Goal: Task Accomplishment & Management: Use online tool/utility

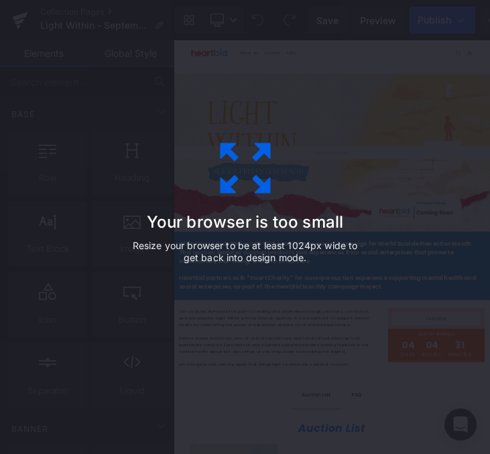
click at [359, 324] on div "Your browser is too small Resize your browser to be at least 1024px wide to get…" at bounding box center [245, 227] width 302 height 268
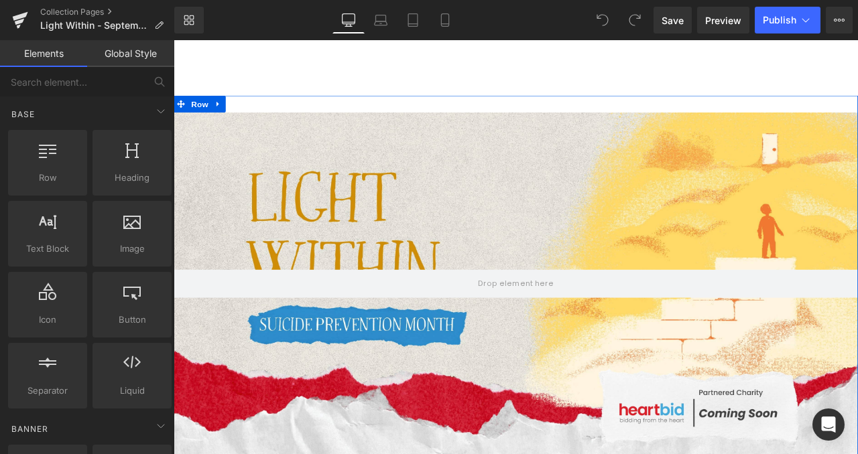
scroll to position [344, 0]
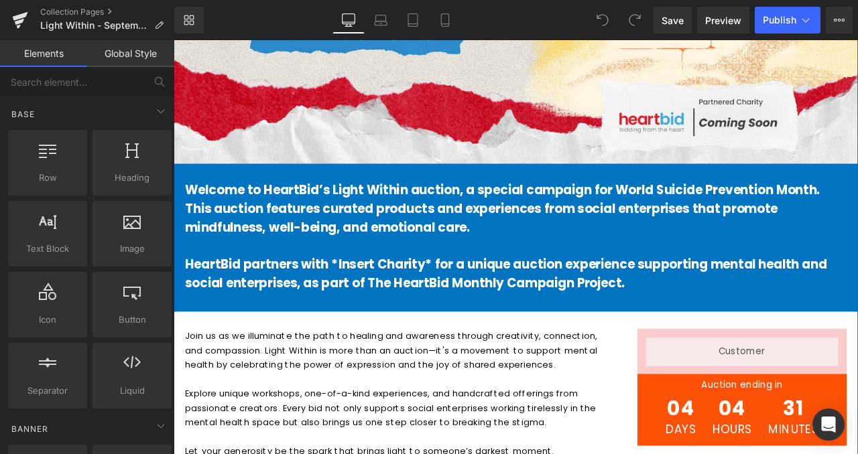
click at [410, 273] on p "Welcome to HeartBid’s Light Within auction, a special campaign for World Suicid…" at bounding box center [579, 240] width 784 height 66
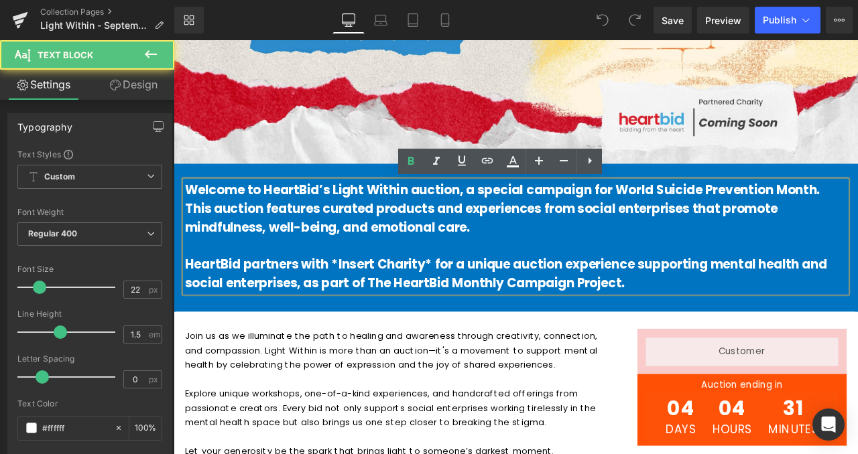
click at [187, 249] on div "Welcome to HeartBid’s Light Within auction, a special campaign for World Suicid…" at bounding box center [579, 273] width 784 height 133
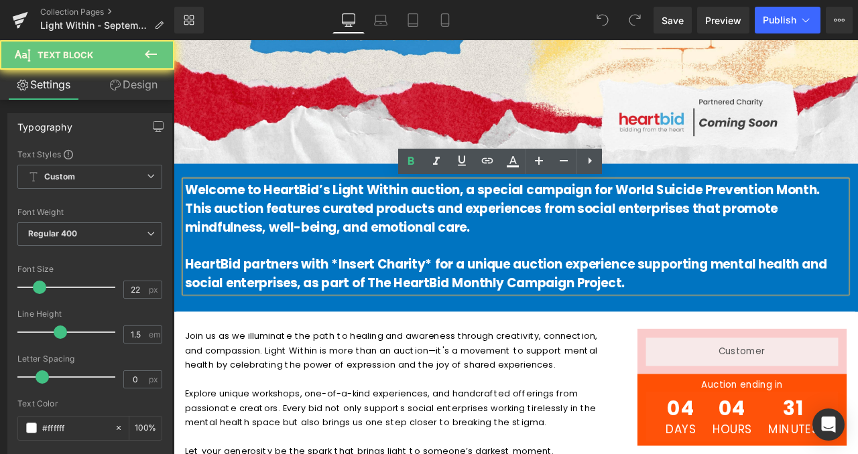
click at [187, 257] on div "Welcome to HeartBid’s Light Within auction, a special campaign for World Suicid…" at bounding box center [579, 273] width 784 height 133
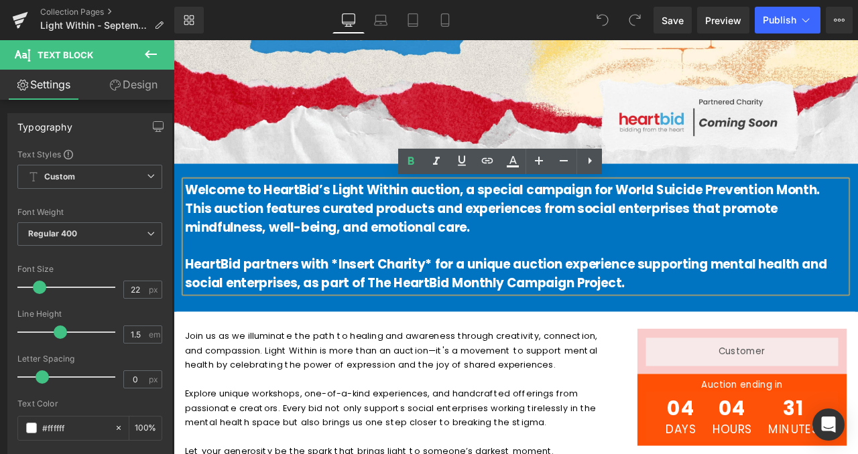
click at [857, 266] on div "Welcome to HeartBid’s Light Within auction, a special campaign for World Suicid…" at bounding box center [579, 273] width 784 height 133
click at [750, 349] on div "Welcome to HeartBid’s Light Within auction, a special campaign for World Suicid…" at bounding box center [579, 275] width 811 height 176
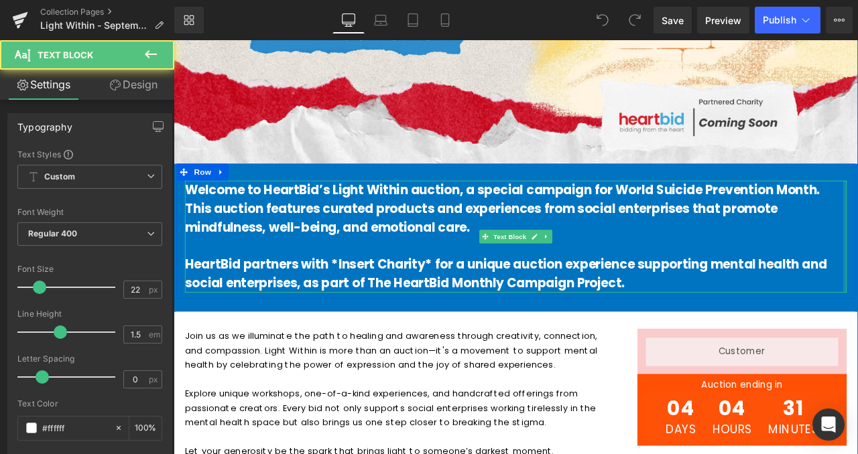
click at [857, 295] on div "Welcome to HeartBid’s Light Within auction, a special campaign for World Suicid…" at bounding box center [579, 273] width 784 height 133
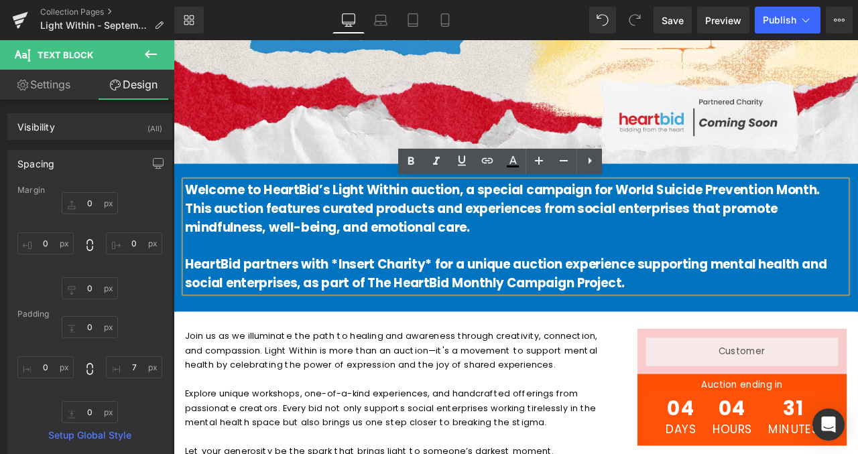
click at [848, 291] on p at bounding box center [576, 284] width 779 height 22
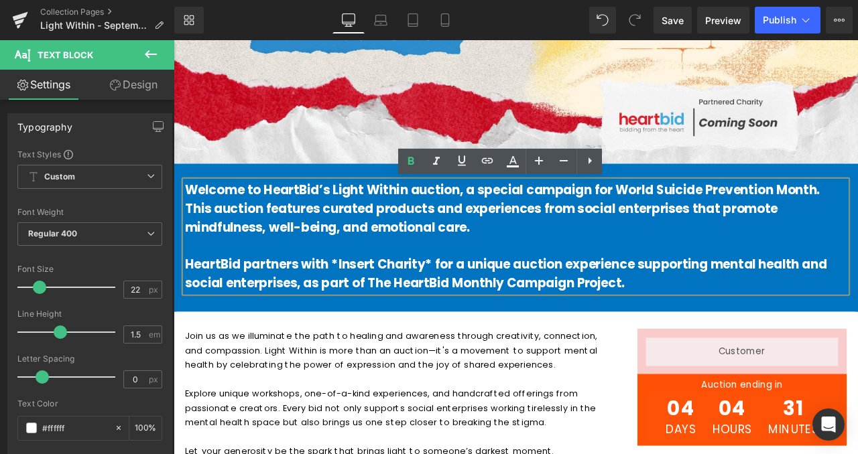
click at [475, 361] on div "Welcome to HeartBid’s Light Within auction, a special campaign for World Suicid…" at bounding box center [579, 275] width 811 height 176
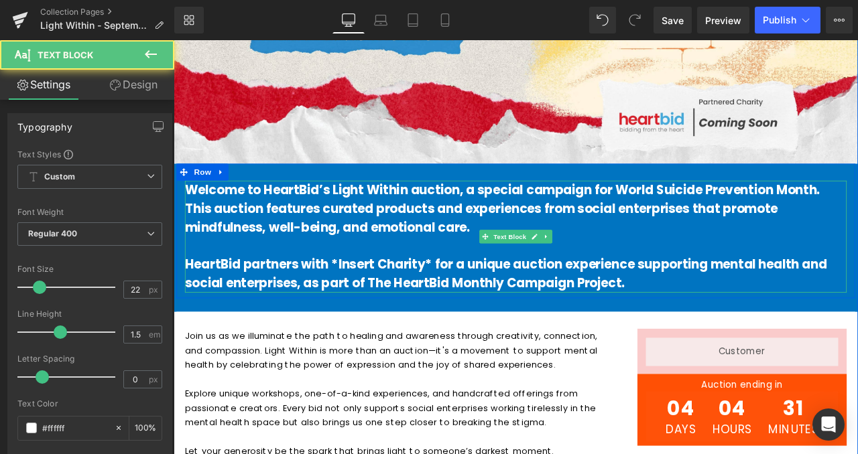
click at [326, 246] on b "Welcome to HeartBid’s Light Within auction, a special campaign for World Suicid…" at bounding box center [563, 240] width 752 height 65
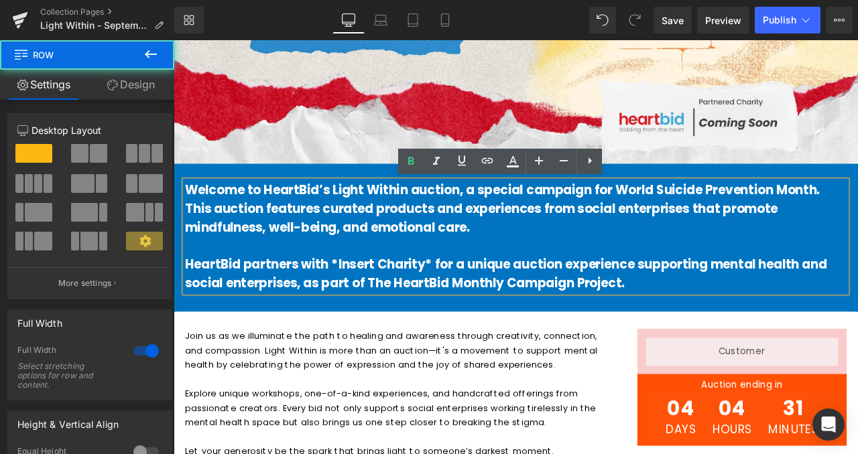
click at [239, 347] on div "Welcome to HeartBid’s Light Within auction, a special campaign for World Suicid…" at bounding box center [579, 275] width 811 height 176
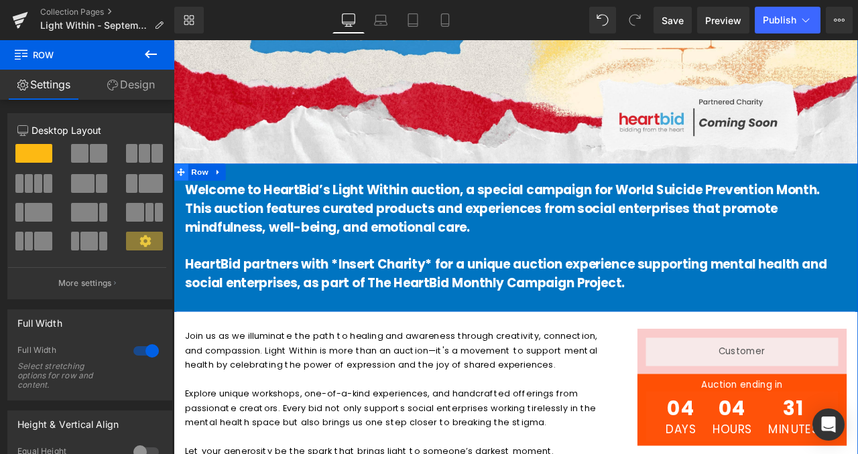
click at [180, 198] on icon at bounding box center [182, 196] width 9 height 9
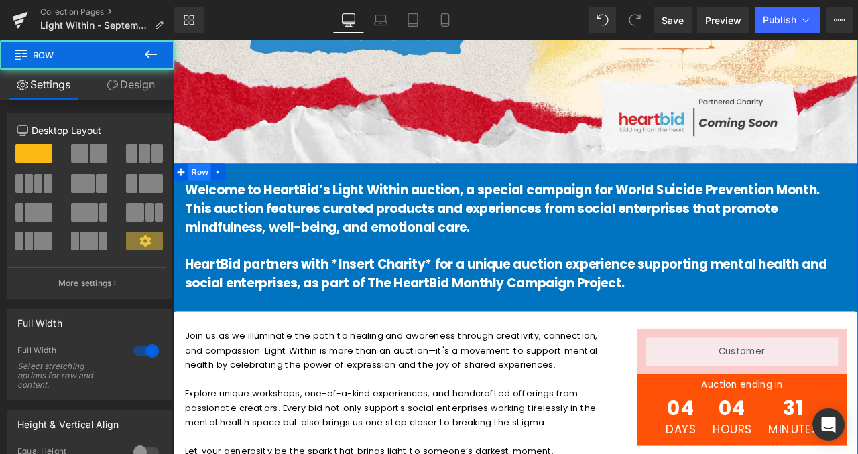
click at [202, 202] on span "Row" at bounding box center [204, 197] width 27 height 20
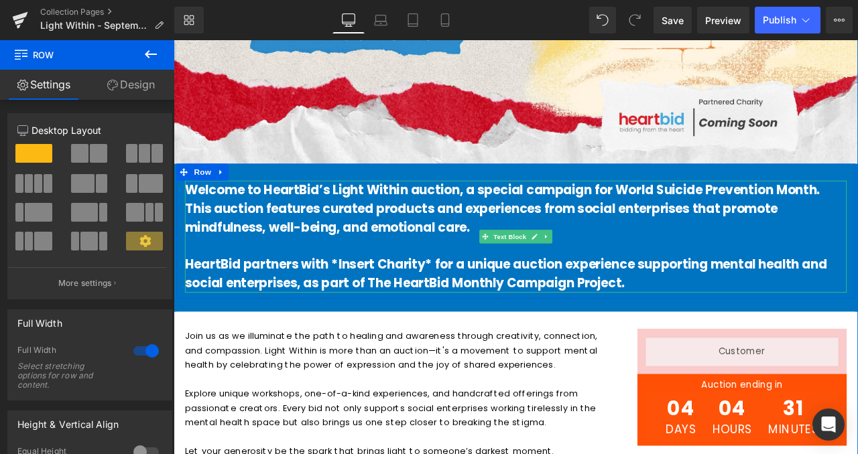
click at [217, 255] on b "Welcome to HeartBid’s Light Within auction, a special campaign for World Suicid…" at bounding box center [563, 240] width 752 height 65
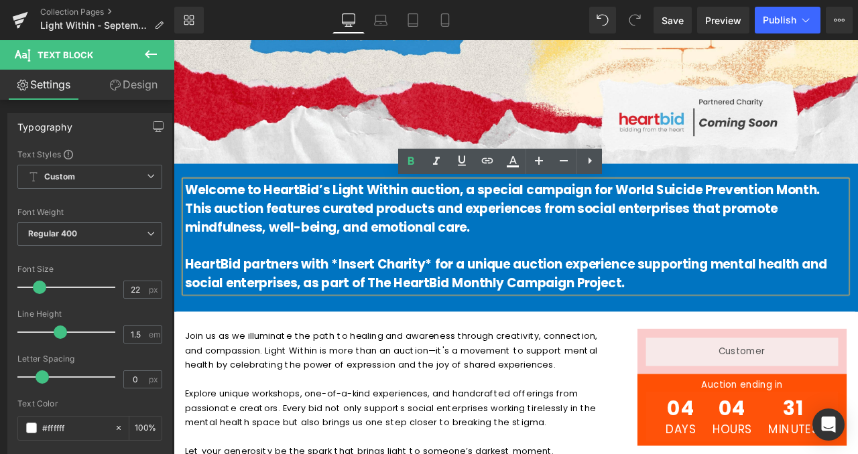
click at [187, 190] on div "Welcome to HeartBid’s Light Within auction, a special campaign for World Suicid…" at bounding box center [579, 266] width 804 height 159
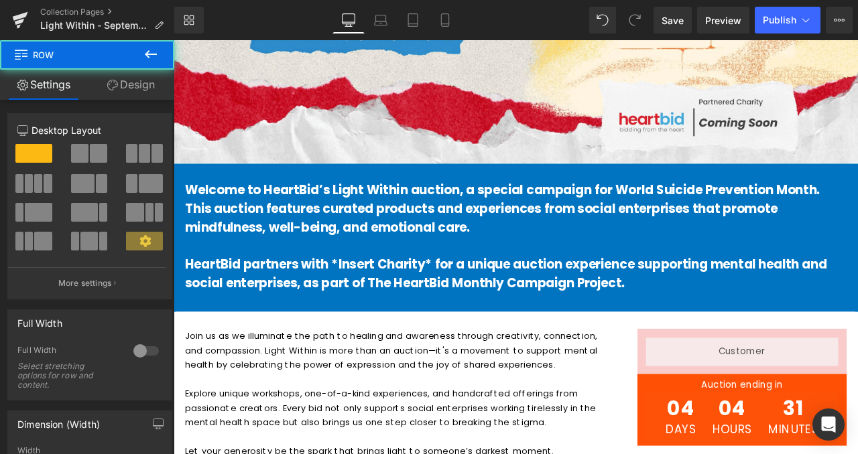
click at [198, 202] on div "Welcome to HeartBid’s Light Within auction, a special campaign for World Suicid…" at bounding box center [579, 275] width 811 height 176
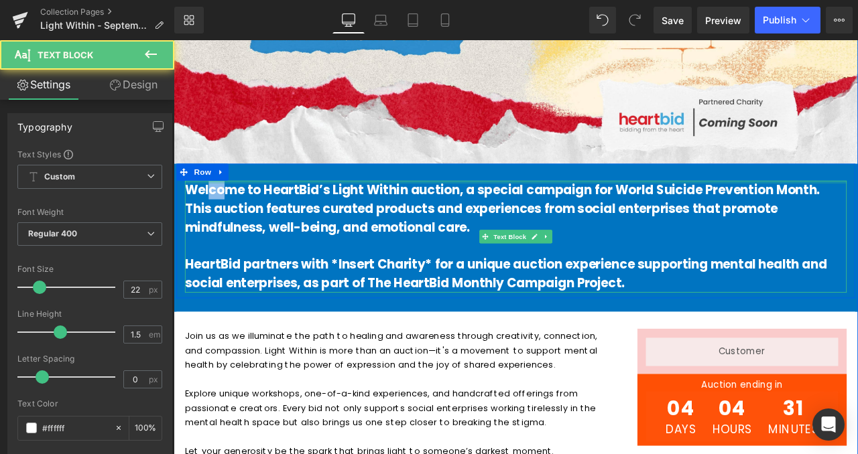
drag, startPoint x: 226, startPoint y: 210, endPoint x: 208, endPoint y: 202, distance: 19.8
click at [208, 202] on div "Welcome to HeartBid’s Light Within auction, a special campaign for World Suicid…" at bounding box center [579, 266] width 804 height 159
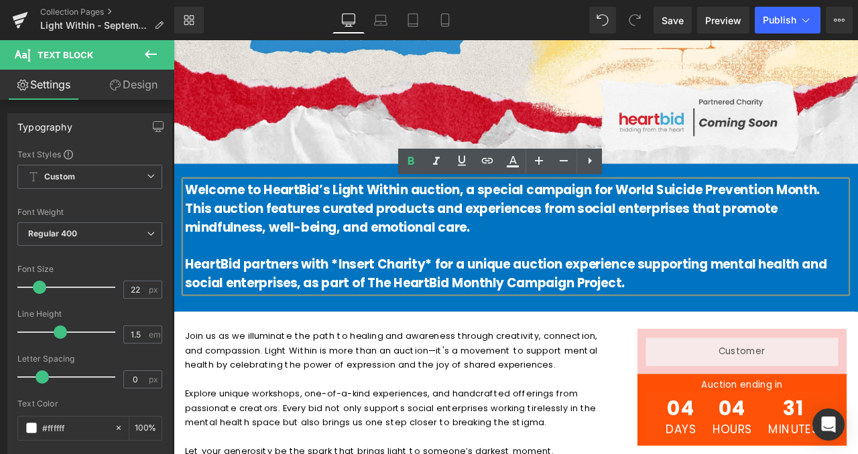
click at [212, 199] on div "Welcome to HeartBid’s Light Within auction, a special campaign for World Suicid…" at bounding box center [579, 266] width 804 height 159
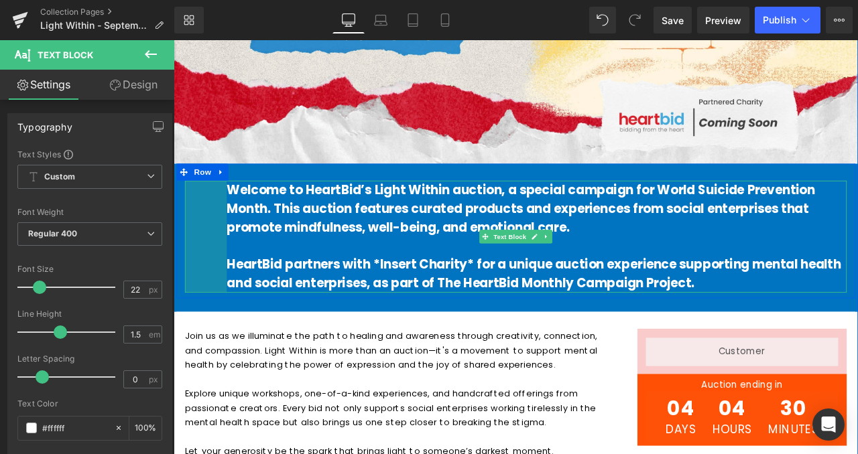
drag, startPoint x: 183, startPoint y: 283, endPoint x: 230, endPoint y: 281, distance: 47.6
click at [230, 281] on div "Welcome to HeartBid’s Light Within auction, a special campaign for World Suicid…" at bounding box center [579, 273] width 784 height 133
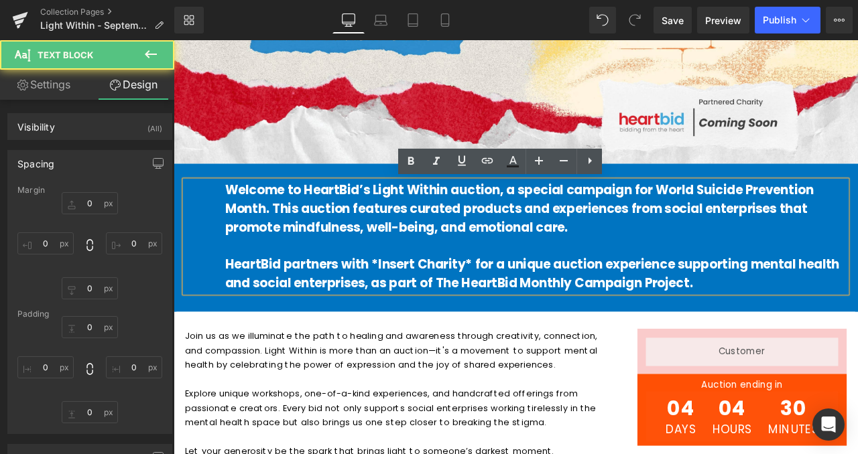
type input "0"
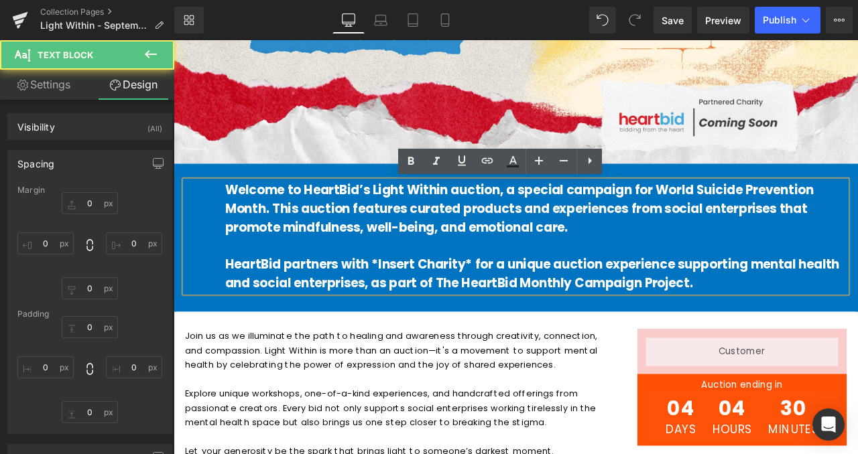
type input "7"
type input "0"
type input "71"
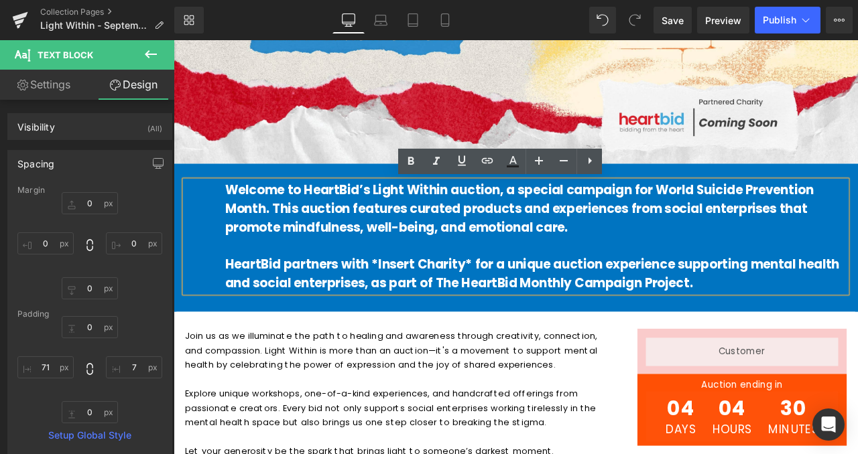
click at [857, 375] on div "Join us as we illuminate the path to healing and awareness through creativity, …" at bounding box center [579, 456] width 804 height 189
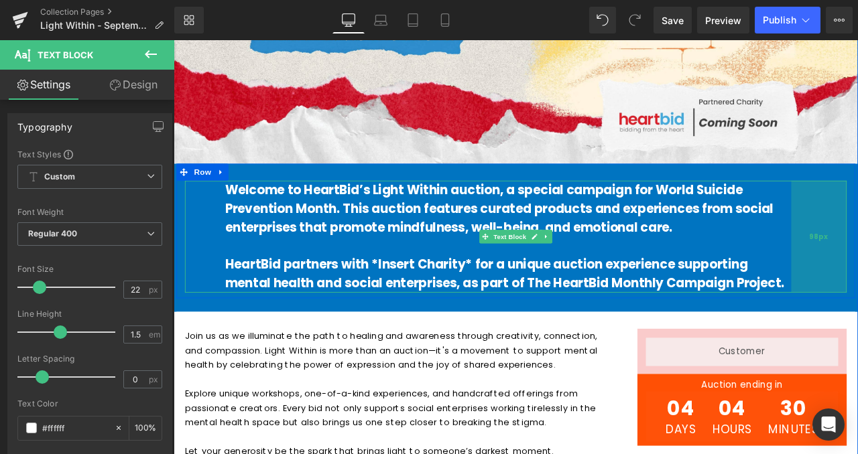
drag, startPoint x: 965, startPoint y: 277, endPoint x: 904, endPoint y: 279, distance: 61.0
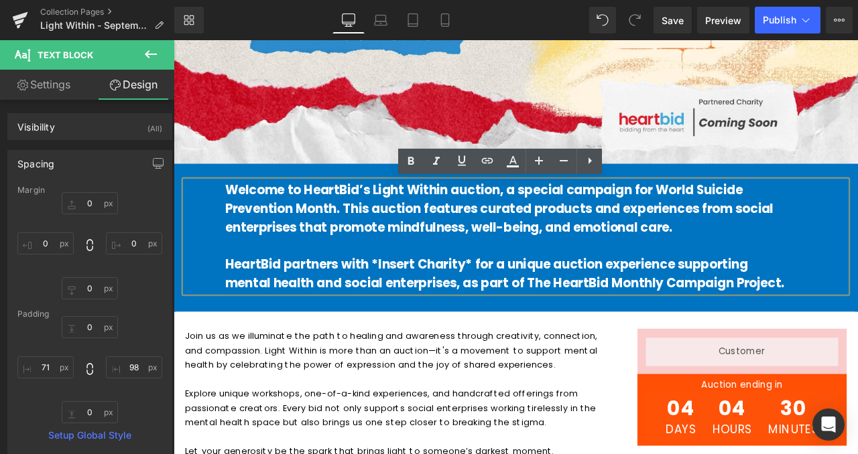
click at [760, 267] on b "Welcome to HeartBid’s Light Within auction, a special campaign for World Suicid…" at bounding box center [559, 240] width 649 height 65
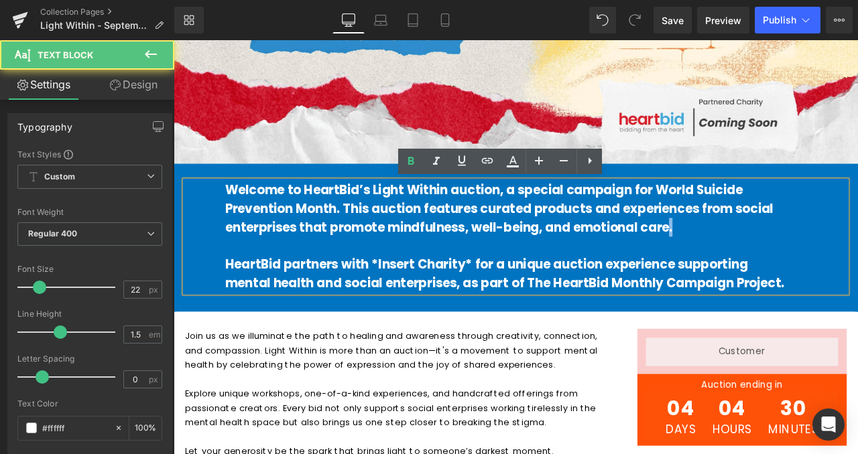
click at [760, 267] on b "Welcome to HeartBid’s Light Within auction, a special campaign for World Suicid…" at bounding box center [559, 240] width 649 height 65
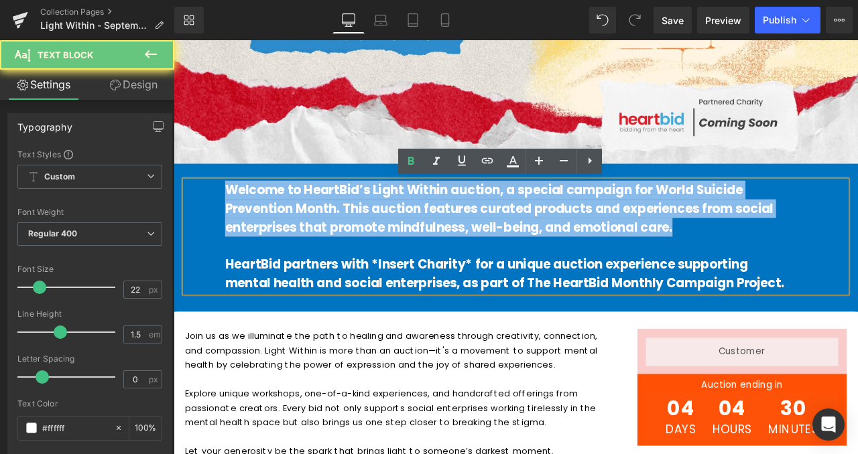
click at [760, 267] on b "Welcome to HeartBid’s Light Within auction, a special campaign for World Suicid…" at bounding box center [559, 240] width 649 height 65
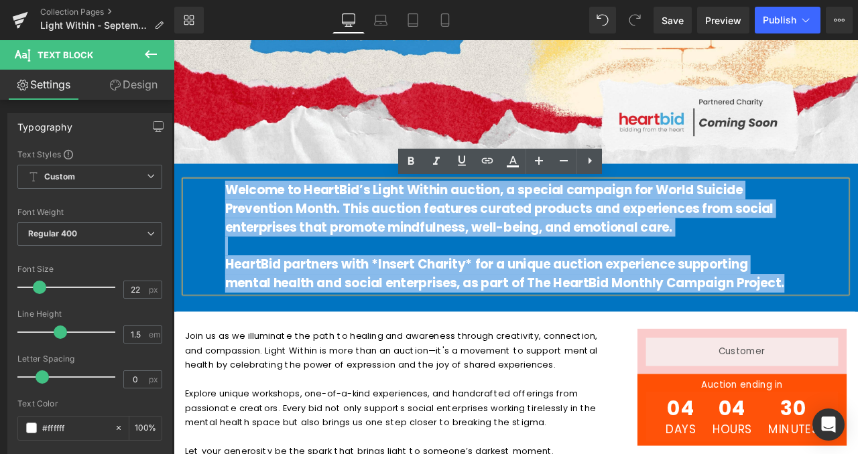
drag, startPoint x: 901, startPoint y: 330, endPoint x: 326, endPoint y: 303, distance: 575.5
click at [226, 228] on div "Welcome to HeartBid’s Light Within auction, a special campaign for World Suicid…" at bounding box center [579, 273] width 784 height 133
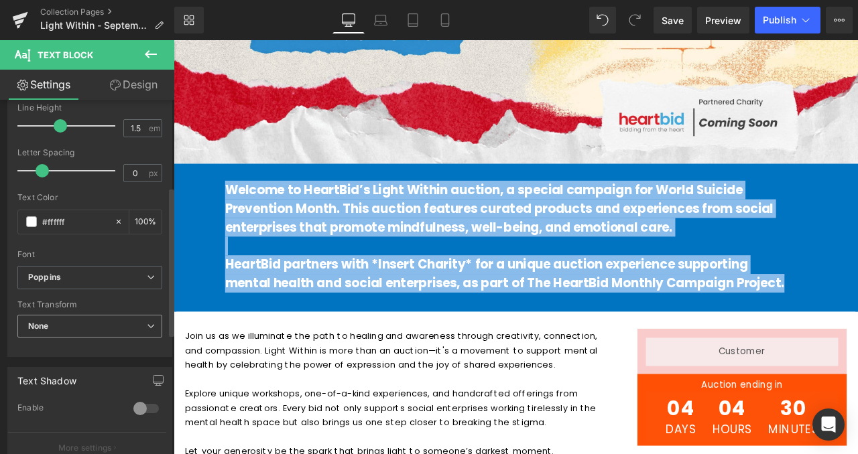
scroll to position [207, 0]
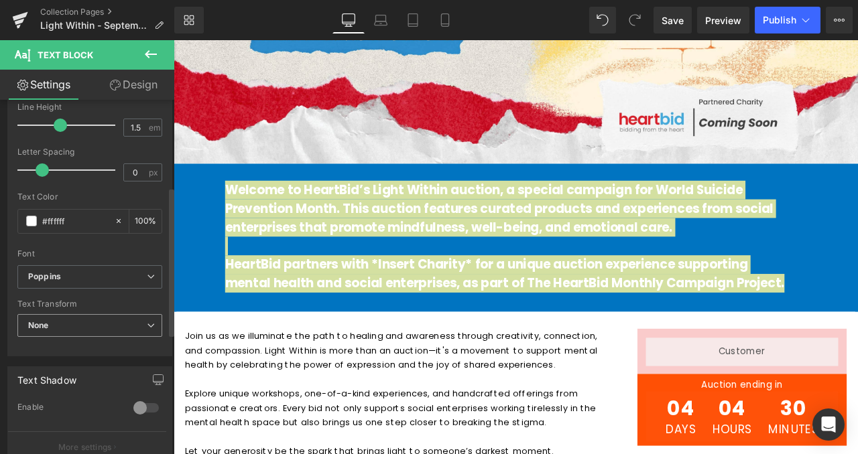
click at [121, 320] on span "None" at bounding box center [89, 325] width 145 height 23
click at [119, 297] on div "Default Work Sans Poppins Assistant Poppins Default Work Sans Poppins Assistant…" at bounding box center [89, 282] width 145 height 34
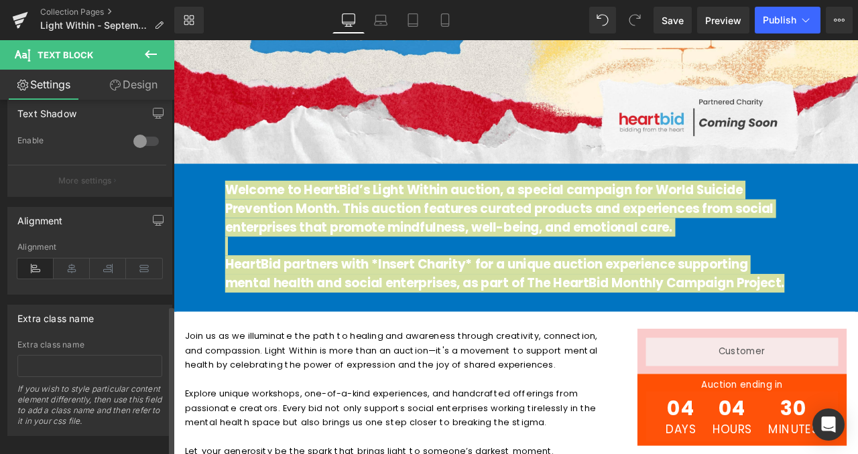
scroll to position [493, 0]
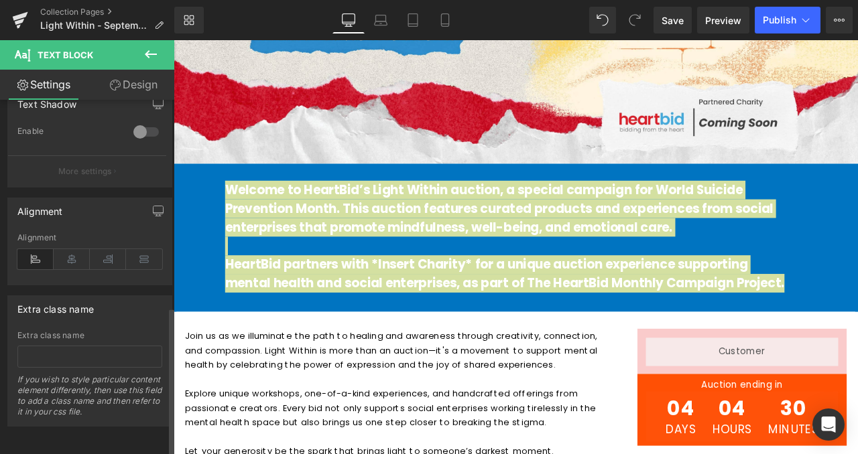
click at [139, 234] on div "Alignment" at bounding box center [89, 259] width 145 height 52
click at [139, 249] on icon at bounding box center [144, 259] width 36 height 20
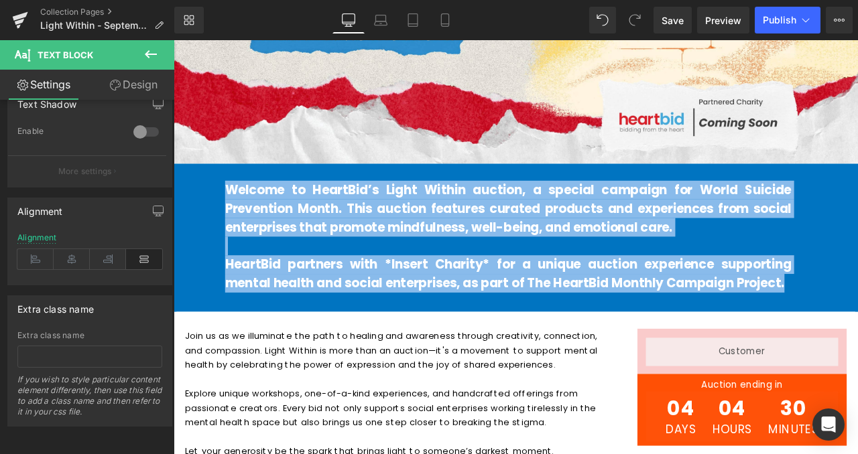
click at [302, 358] on div "Welcome to HeartBid’s Light Within auction, a special campaign for World Suicid…" at bounding box center [579, 275] width 811 height 176
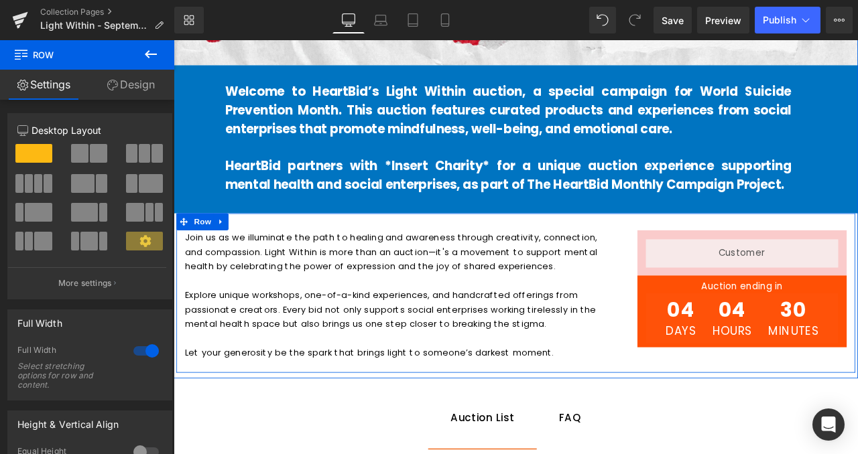
click at [526, 336] on p "Explore unique workshops, one-of-a-kind experiences, and handcrafted offerings …" at bounding box center [442, 360] width 511 height 52
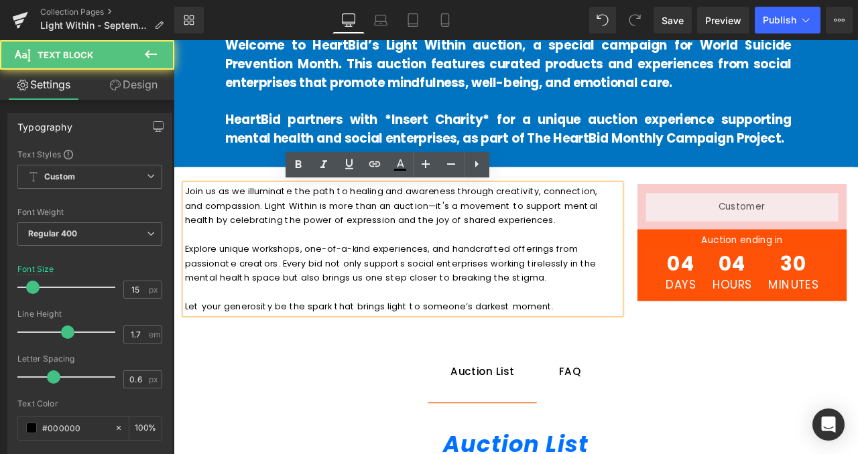
scroll to position [517, 0]
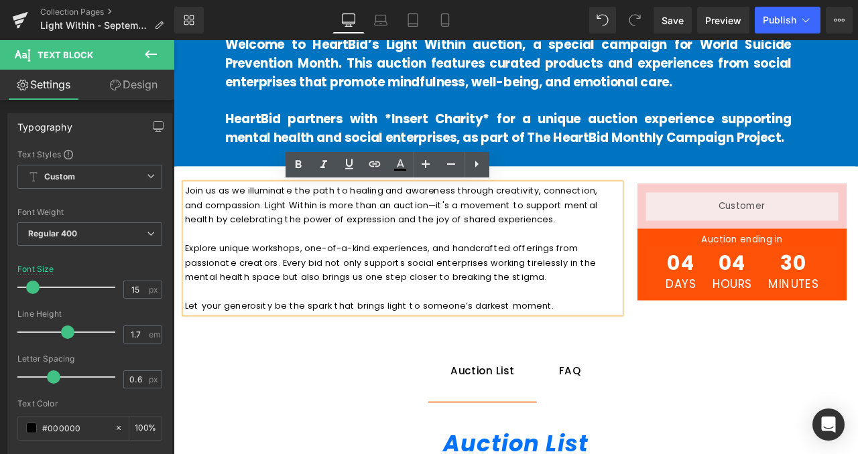
click at [219, 353] on p "Let your generosity be the spark that brings light to someone’s darkest moment." at bounding box center [442, 355] width 511 height 17
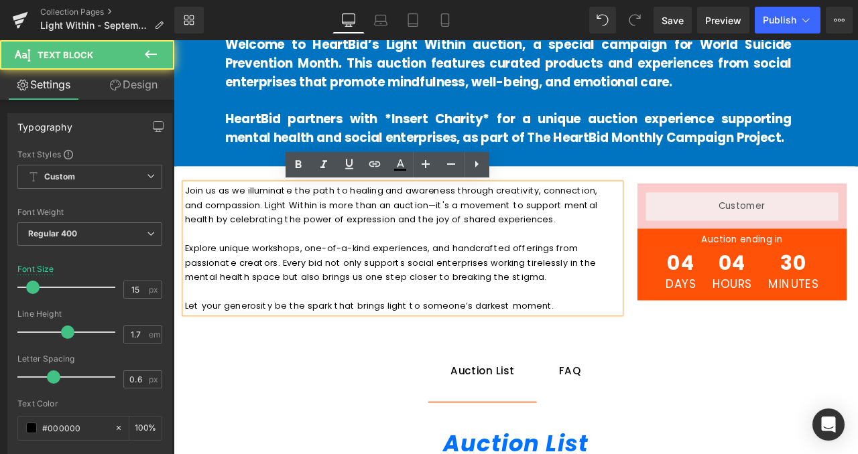
click at [240, 418] on ul "Auction List Text Block FAQ Text Block" at bounding box center [579, 433] width 784 height 73
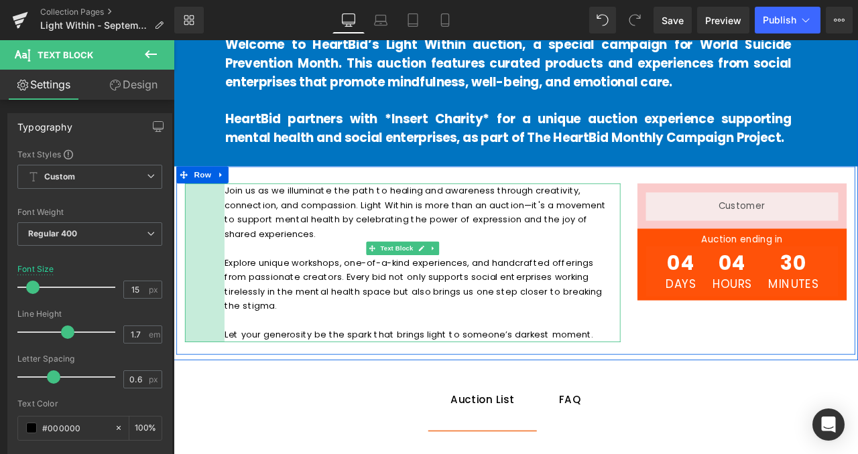
drag, startPoint x: 183, startPoint y: 293, endPoint x: 230, endPoint y: 289, distance: 47.1
click at [230, 289] on div "Join us as we illuminate the path to healing and awareness through creativity, …" at bounding box center [445, 304] width 516 height 188
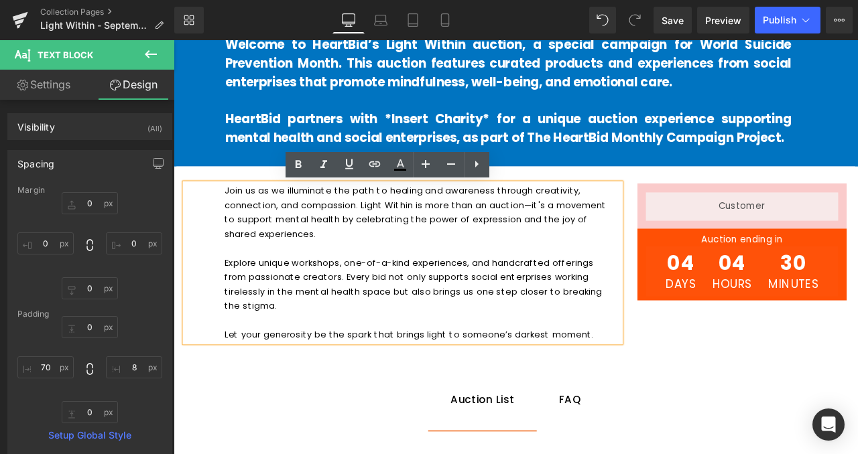
type input "0"
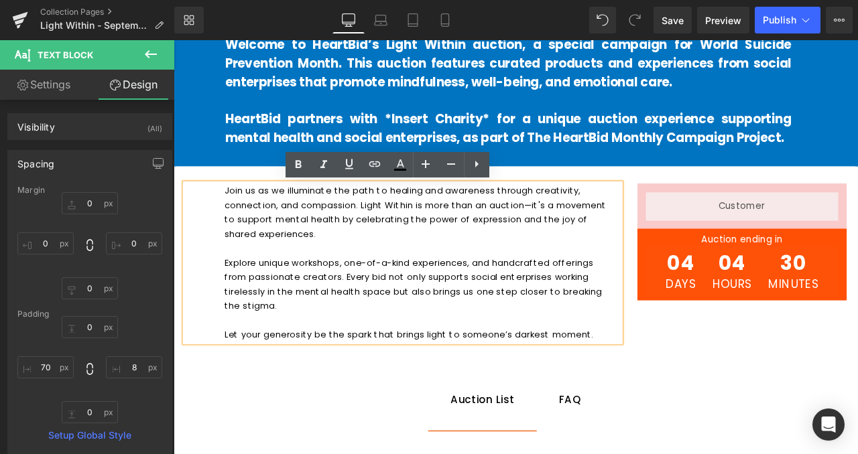
type input "8"
type input "0"
type input "70"
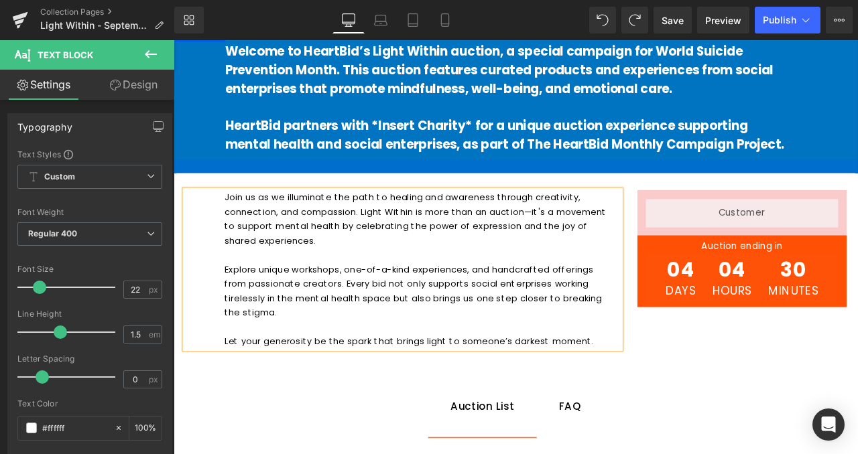
scroll to position [510, 0]
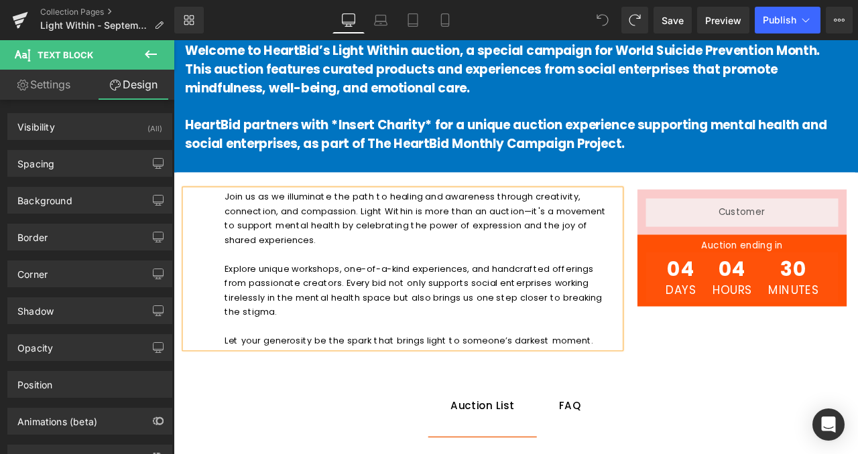
click at [669, 119] on p at bounding box center [579, 119] width 784 height 22
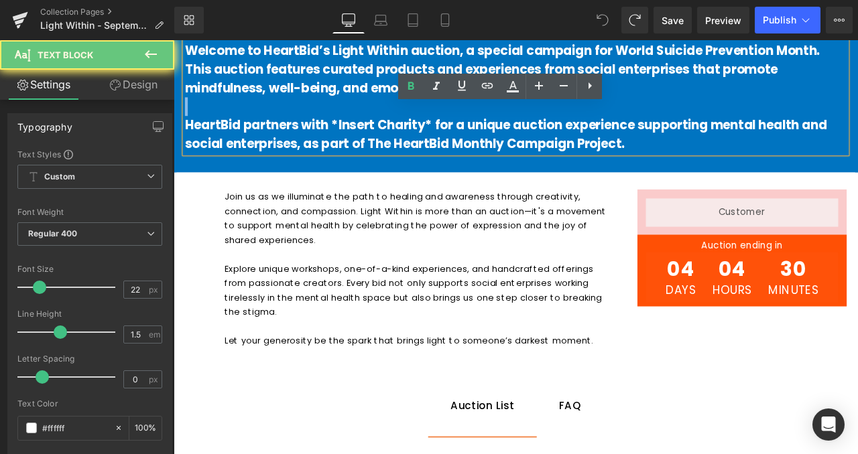
click at [669, 119] on p at bounding box center [579, 119] width 784 height 22
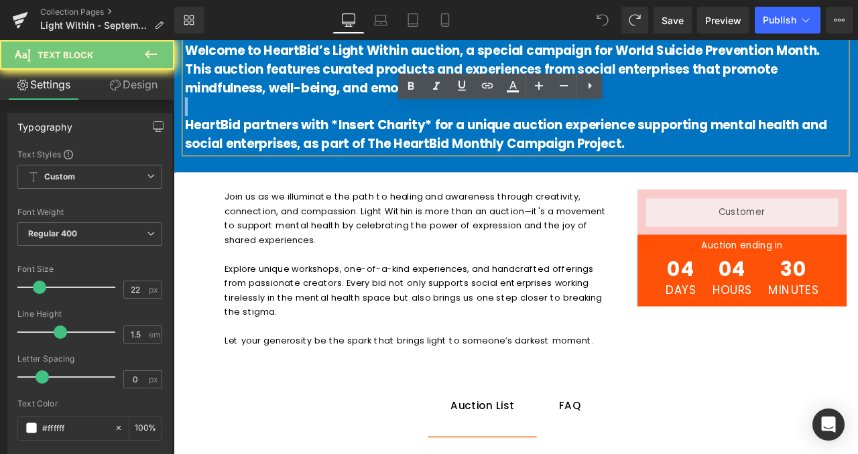
click at [669, 119] on p at bounding box center [579, 119] width 784 height 22
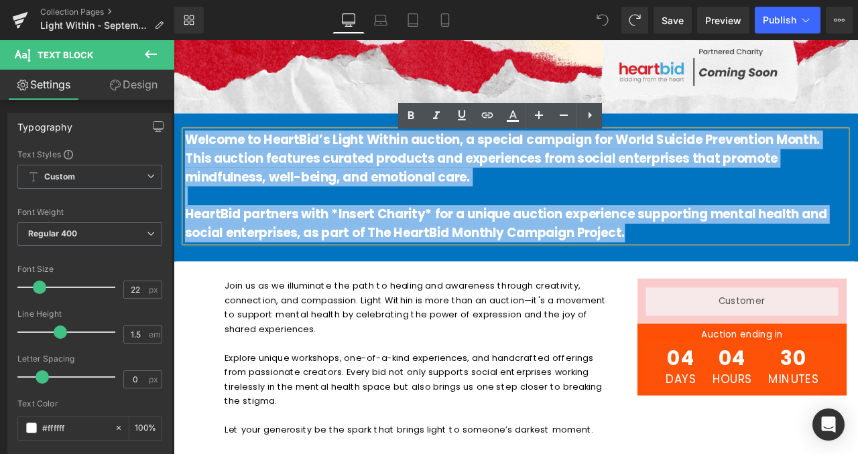
scroll to position [397, 0]
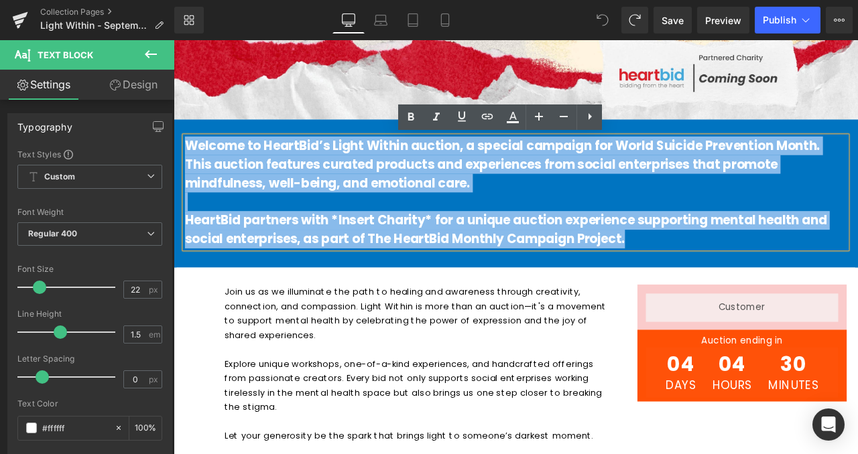
drag, startPoint x: 728, startPoint y: 161, endPoint x: 163, endPoint y: 129, distance: 565.8
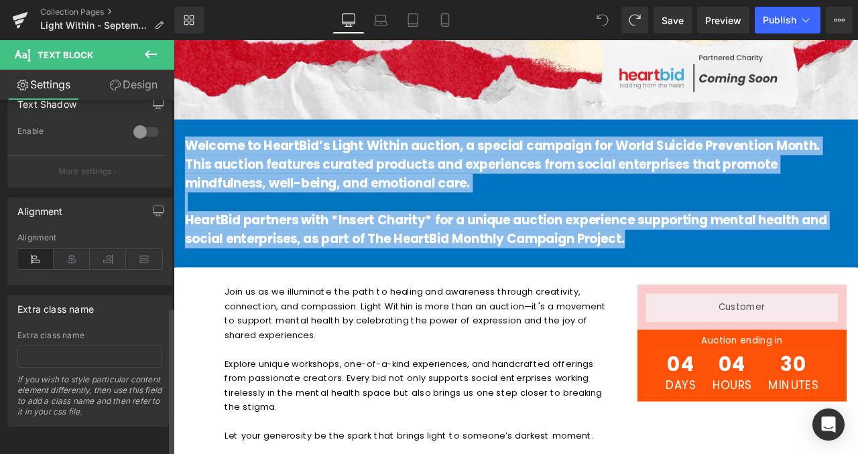
scroll to position [493, 0]
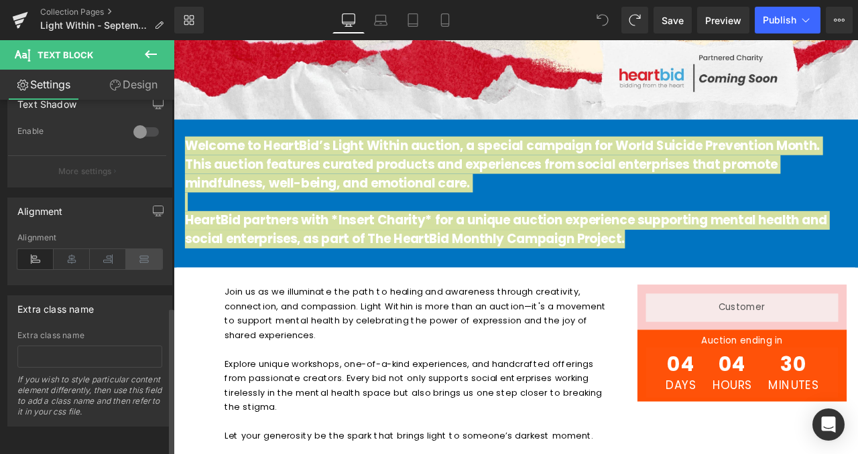
click at [148, 249] on icon at bounding box center [144, 259] width 36 height 20
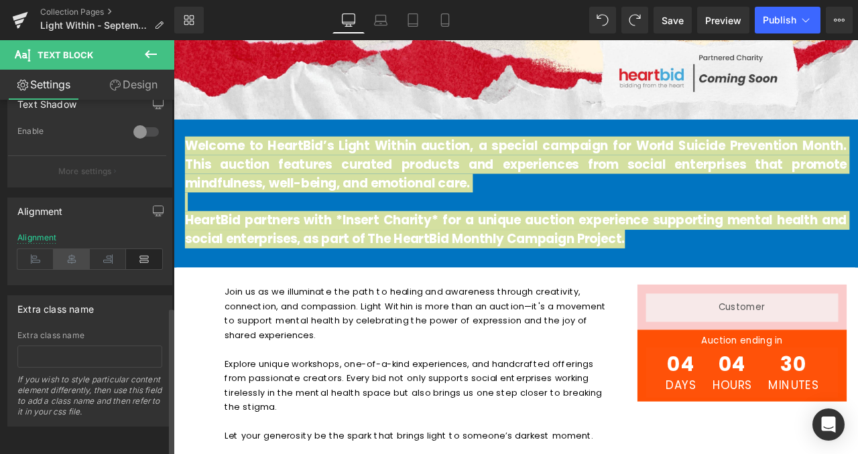
click at [73, 253] on icon at bounding box center [72, 259] width 36 height 20
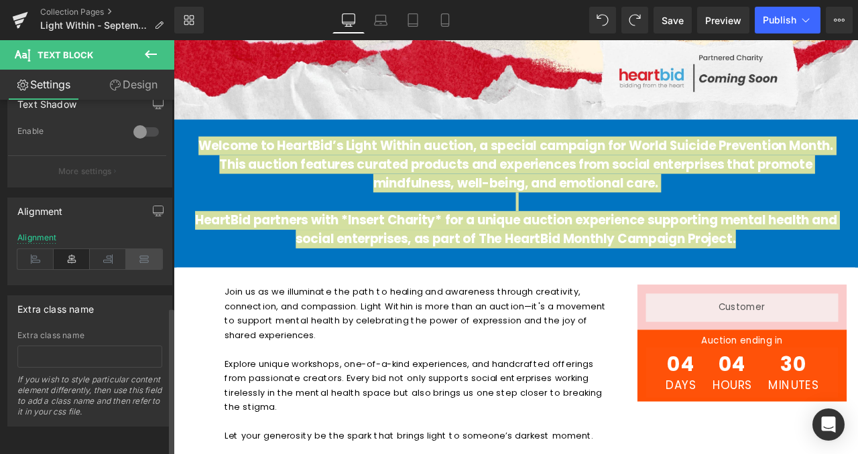
click at [140, 250] on icon at bounding box center [144, 259] width 36 height 20
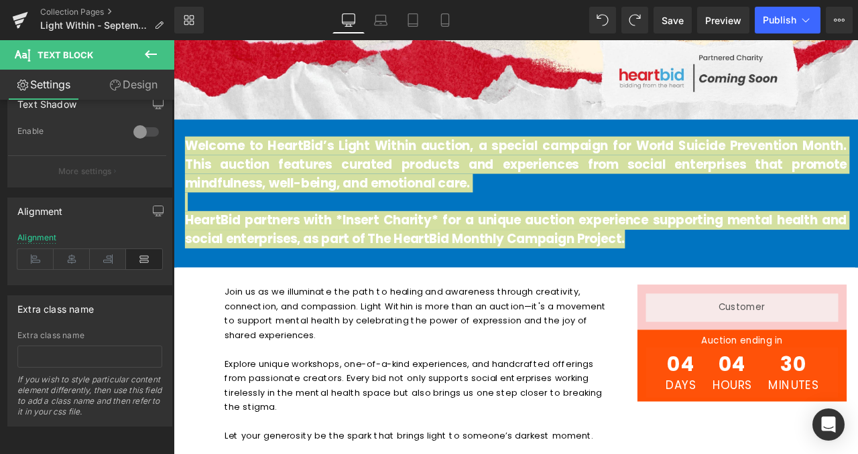
click at [152, 86] on link "Design" at bounding box center [133, 85] width 87 height 30
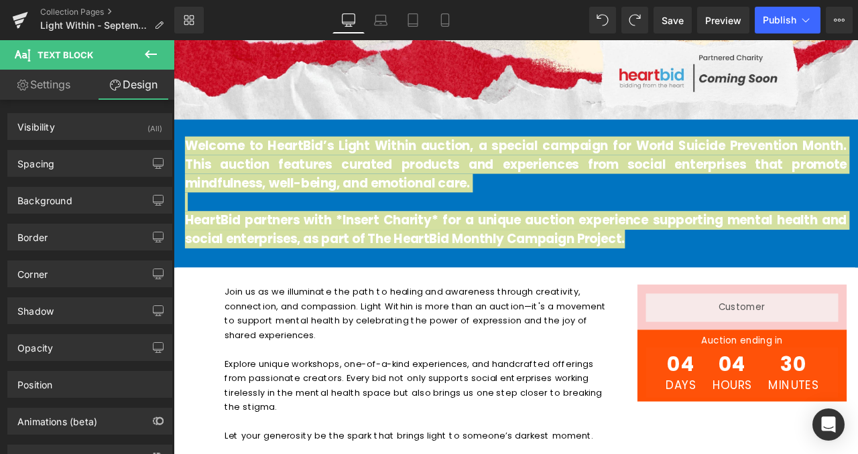
click at [52, 93] on link "Settings" at bounding box center [43, 85] width 87 height 30
type input "100"
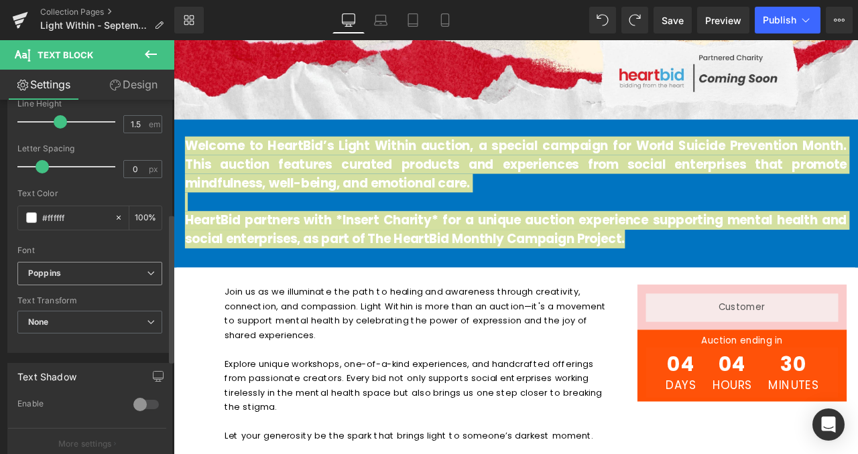
scroll to position [205, 0]
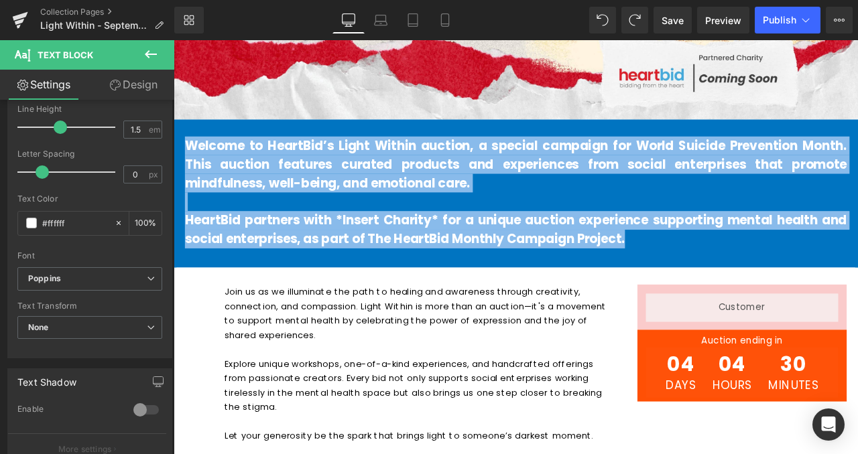
click at [350, 270] on b "HeartBid partners with *Insert Charity* for a unique auction experience support…" at bounding box center [579, 265] width 784 height 43
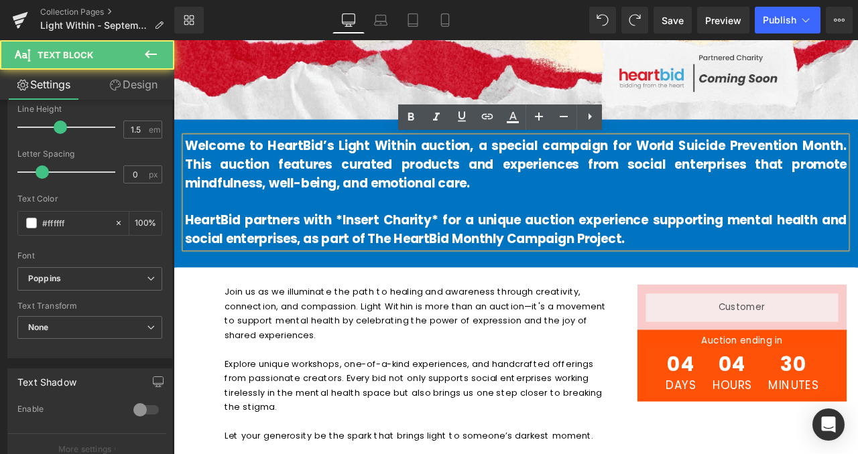
click at [348, 335] on p "Join us as we illuminate the path to healing and awareness through creativity, …" at bounding box center [466, 364] width 464 height 68
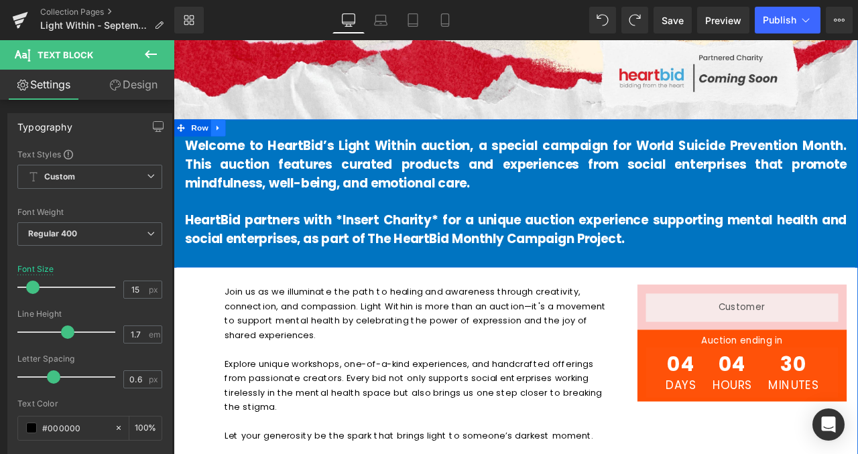
click at [223, 145] on icon at bounding box center [226, 145] width 9 height 10
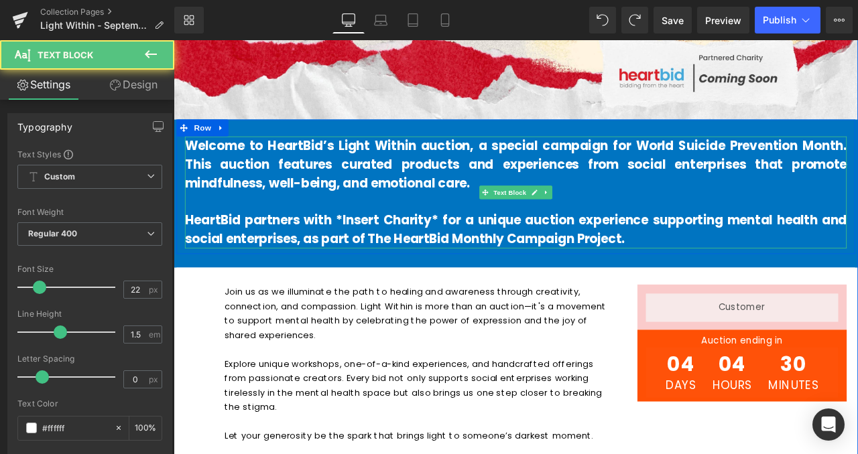
click at [261, 171] on b "Welcome to HeartBid’s Light Within auction, a special campaign for World Suicid…" at bounding box center [579, 187] width 784 height 65
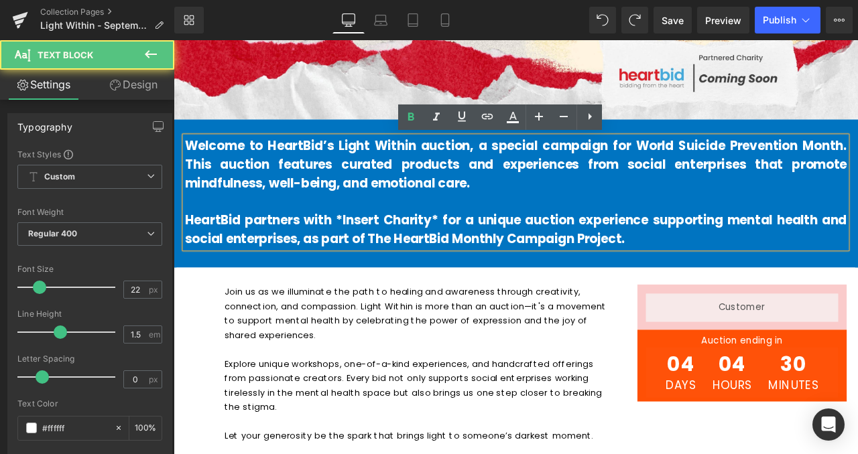
click at [300, 148] on div "Welcome to HeartBid’s Light Within auction, a special campaign for World Suicid…" at bounding box center [579, 214] width 804 height 159
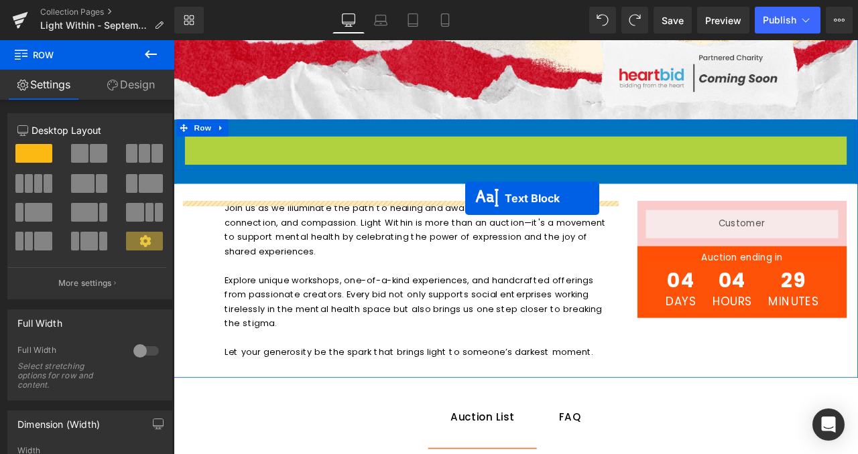
drag, startPoint x: 537, startPoint y: 220, endPoint x: 519, endPoint y: 228, distance: 20.2
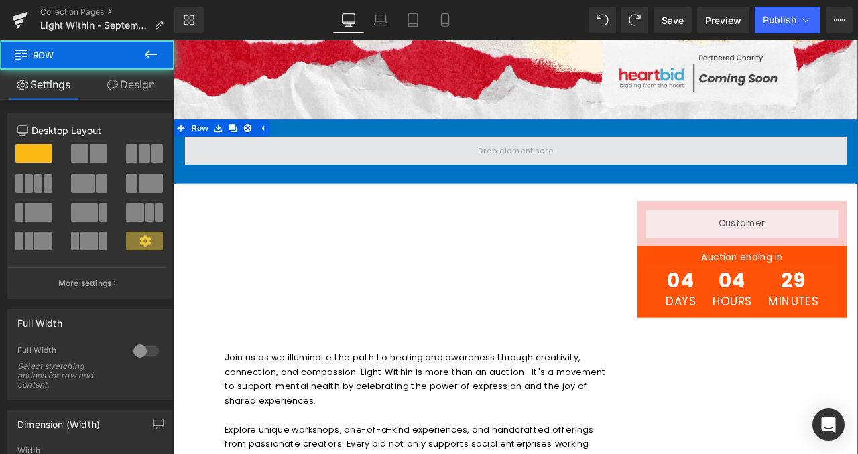
click at [501, 172] on span at bounding box center [579, 172] width 784 height 34
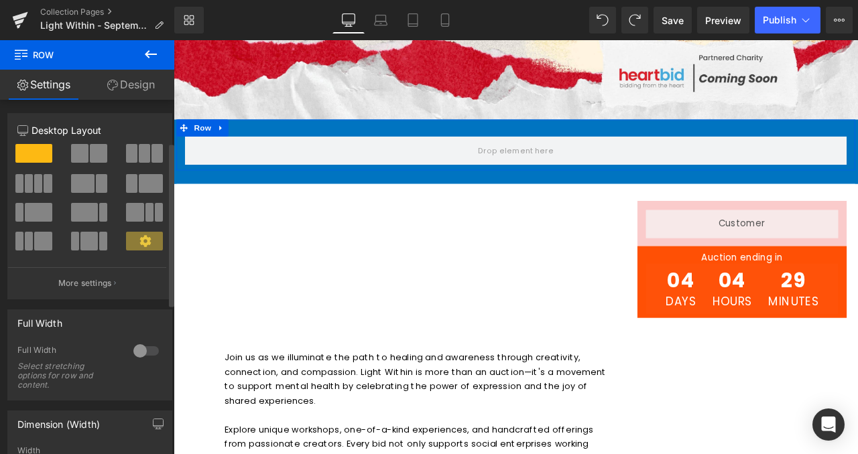
scroll to position [93, 0]
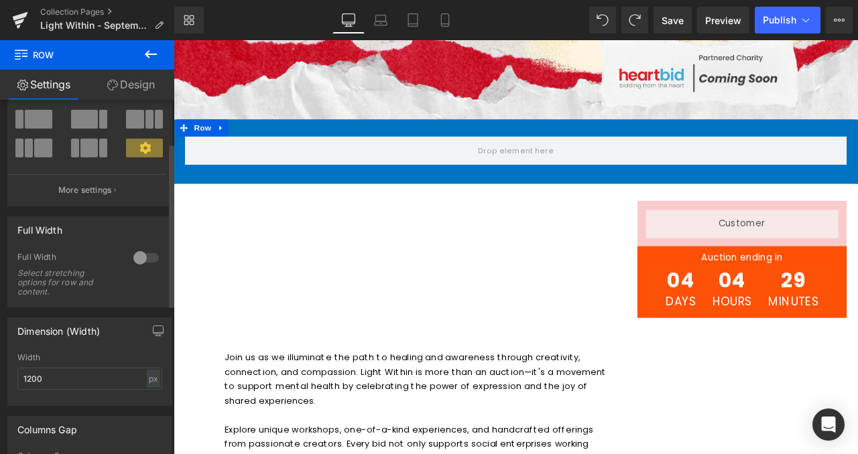
click at [142, 256] on div at bounding box center [146, 257] width 32 height 21
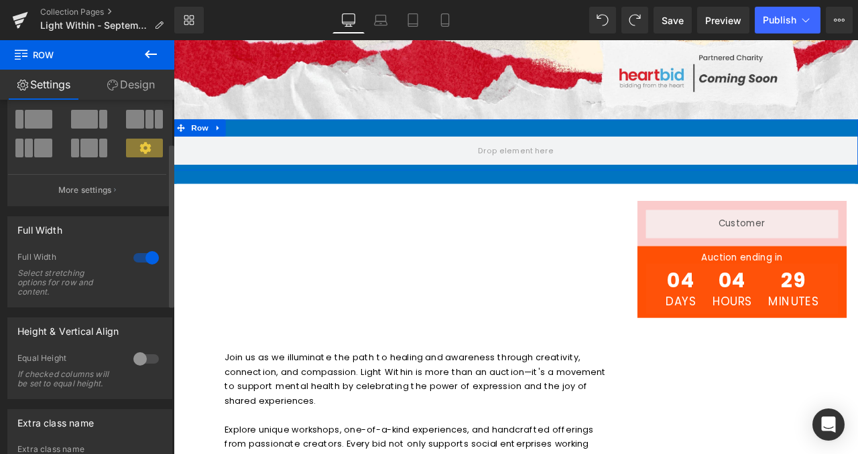
click at [142, 256] on div at bounding box center [146, 257] width 32 height 21
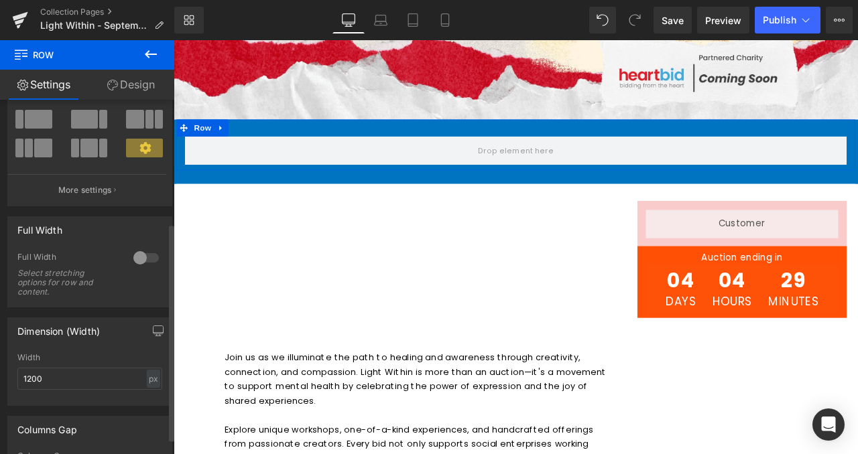
scroll to position [204, 0]
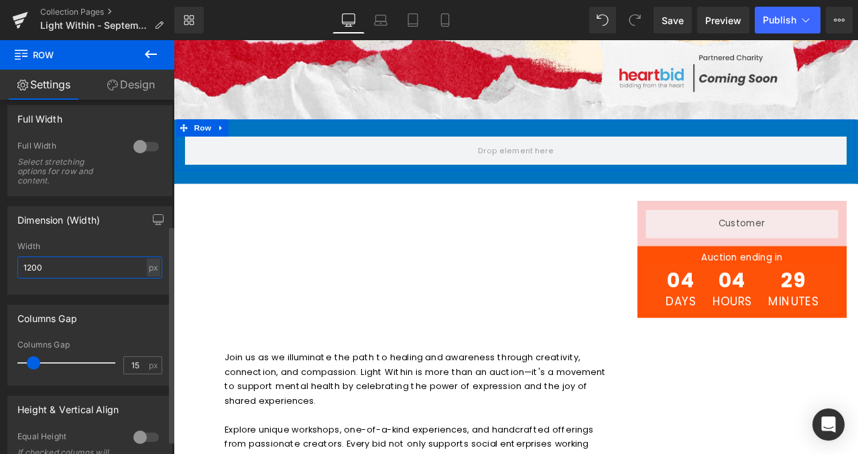
click at [119, 269] on input "1200" at bounding box center [89, 268] width 145 height 22
click at [153, 222] on icon "button" at bounding box center [158, 222] width 10 height 0
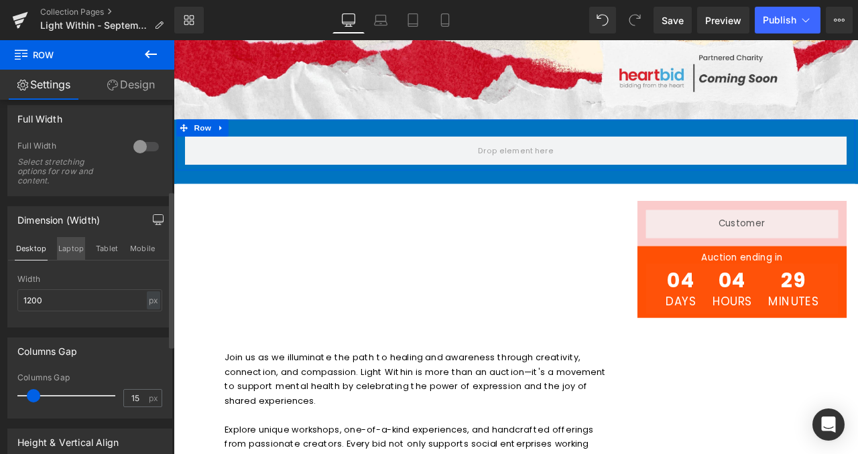
click at [63, 249] on button "Laptop" at bounding box center [71, 248] width 28 height 23
type input "100"
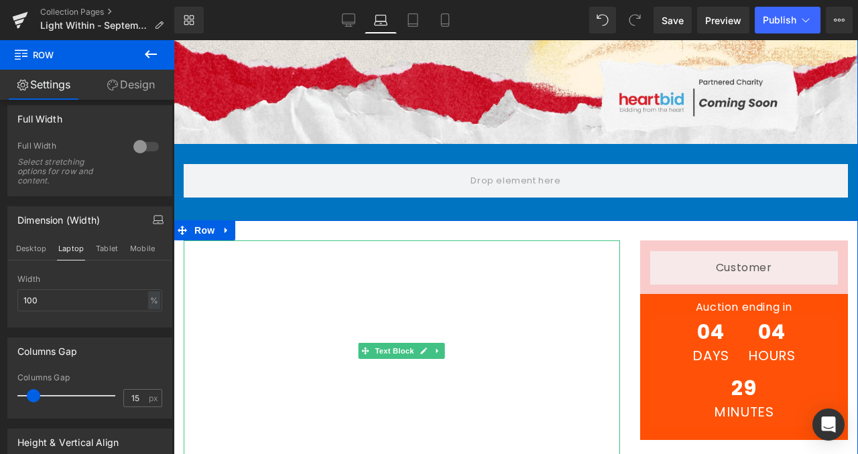
scroll to position [320, 0]
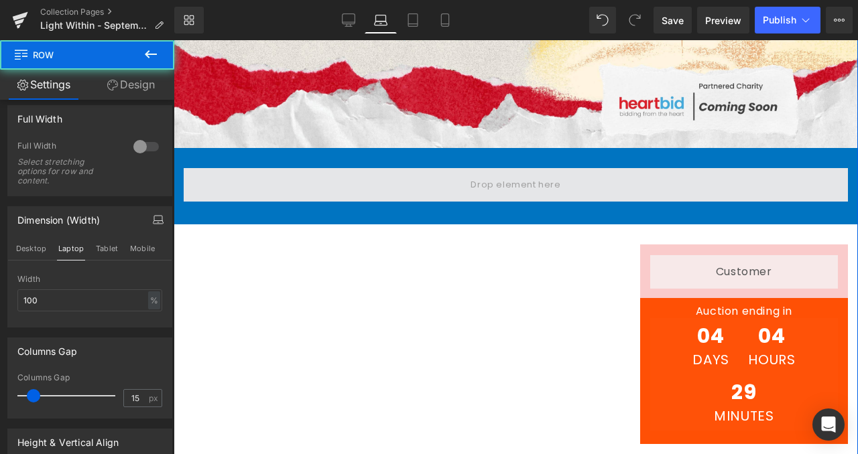
click at [360, 182] on span at bounding box center [516, 185] width 664 height 34
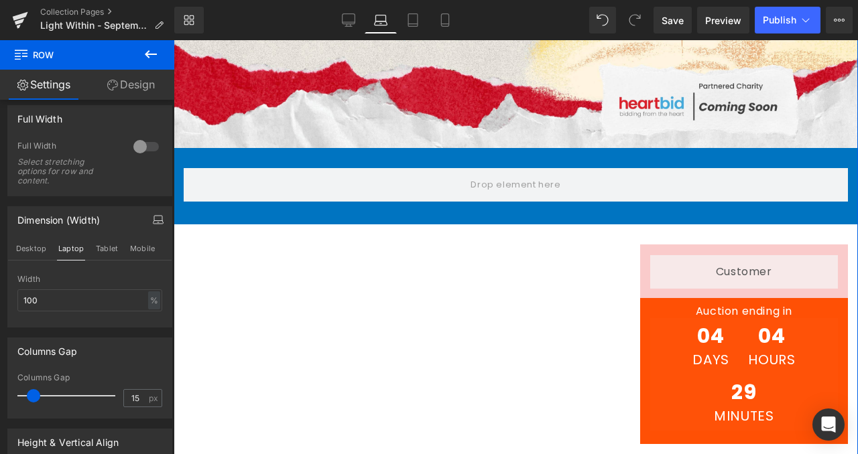
click at [305, 282] on b "Welcome to HeartBid’s Light Within auction, a special campaign for World Suicid…" at bounding box center [397, 299] width 427 height 109
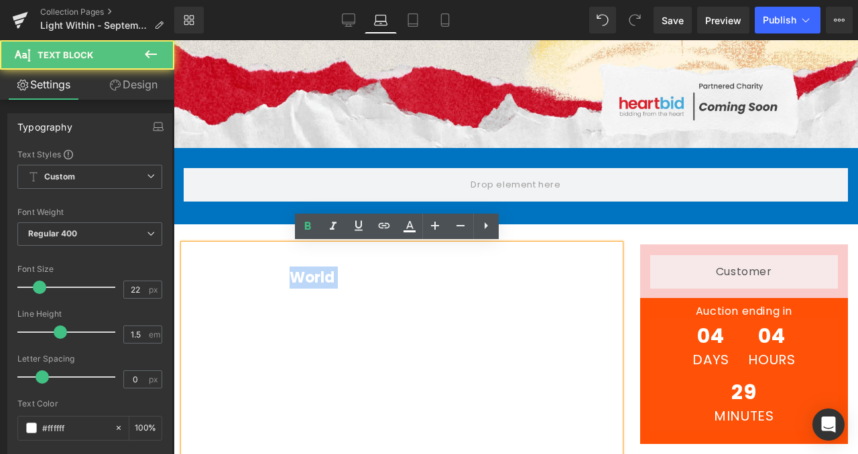
click at [305, 282] on b "Welcome to HeartBid’s Light Within auction, a special campaign for World Suicid…" at bounding box center [397, 299] width 427 height 109
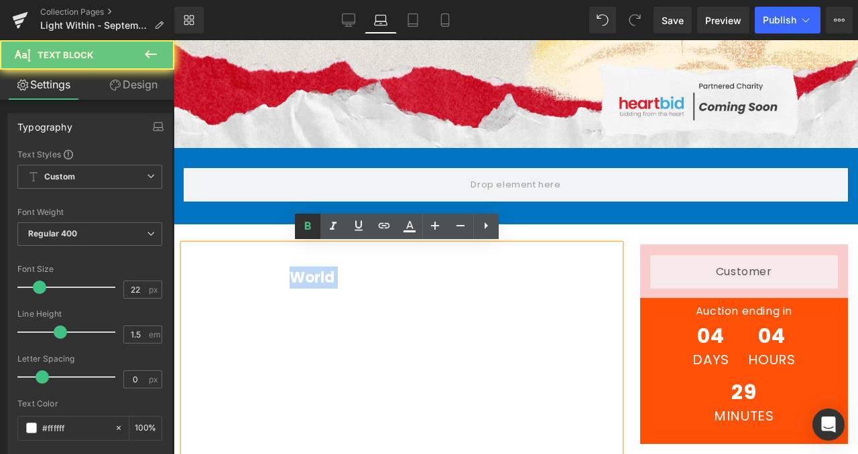
click at [253, 177] on span at bounding box center [516, 185] width 664 height 34
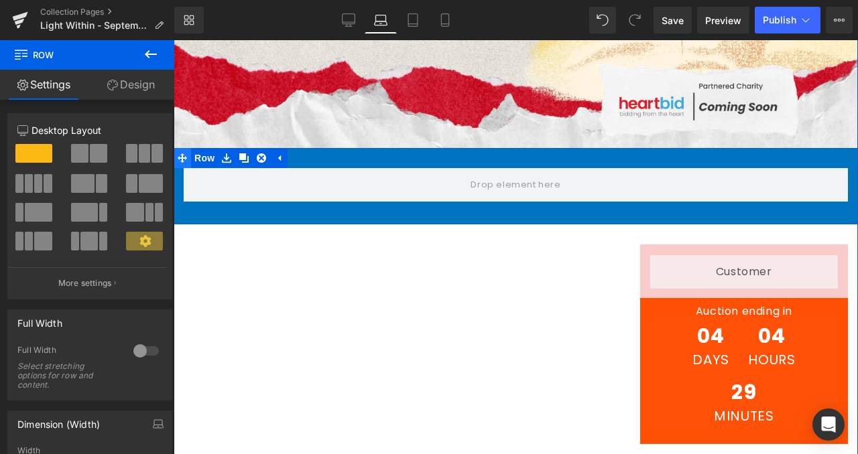
click at [183, 159] on span at bounding box center [182, 158] width 17 height 20
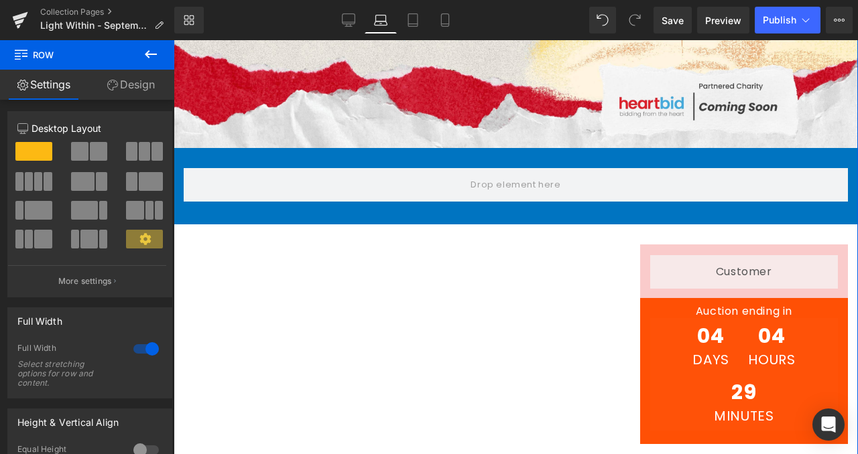
scroll to position [283, 0]
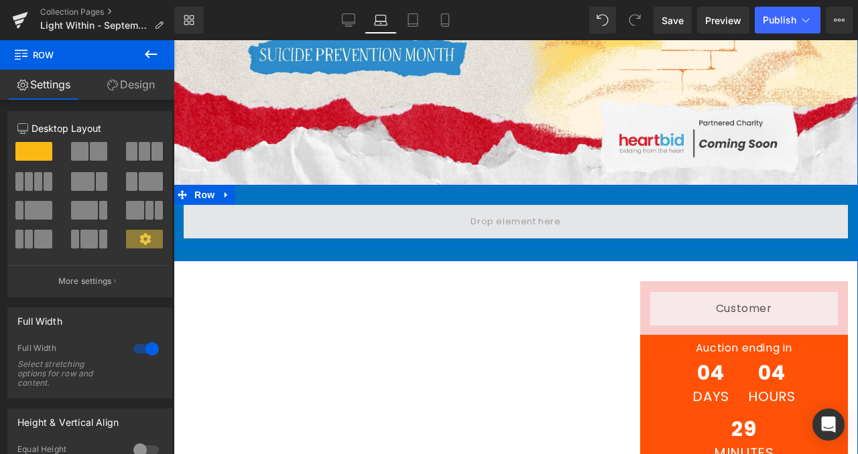
click at [247, 225] on span at bounding box center [516, 222] width 664 height 34
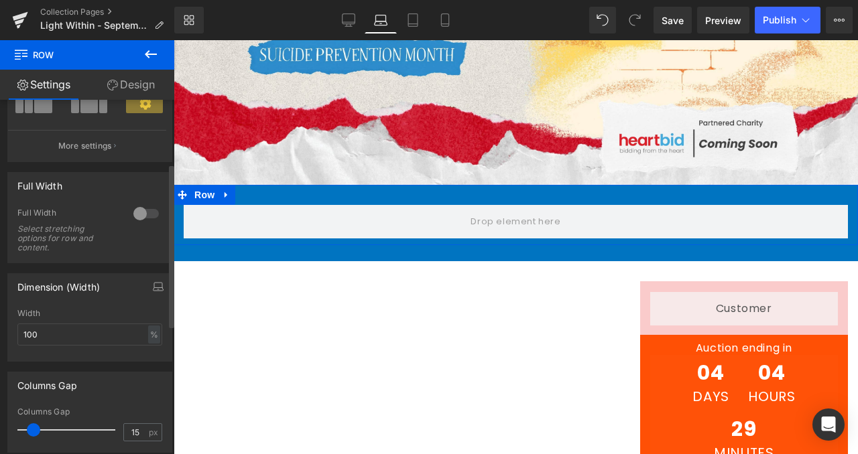
scroll to position [138, 0]
click at [157, 289] on icon "button" at bounding box center [157, 289] width 1 height 0
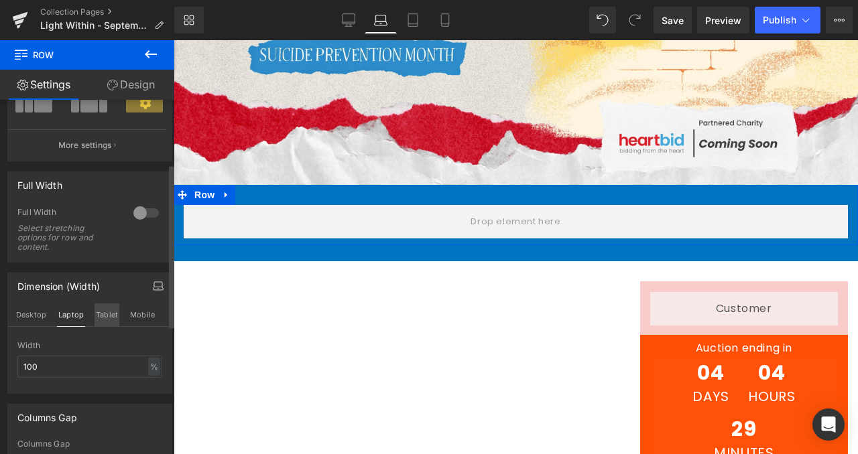
click at [110, 310] on button "Tablet" at bounding box center [106, 315] width 25 height 23
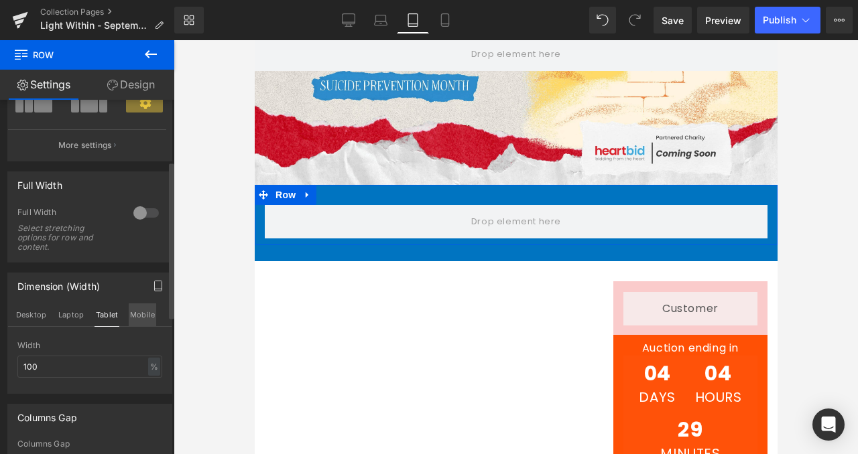
click at [135, 317] on button "Mobile" at bounding box center [142, 315] width 27 height 23
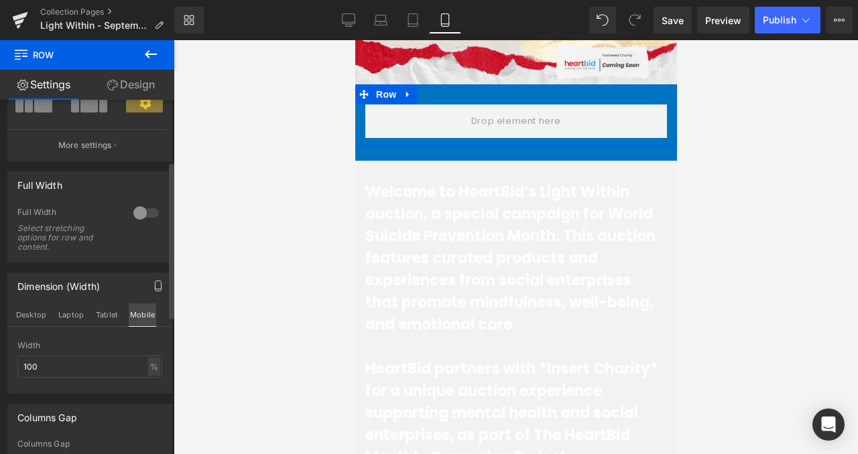
scroll to position [88, 0]
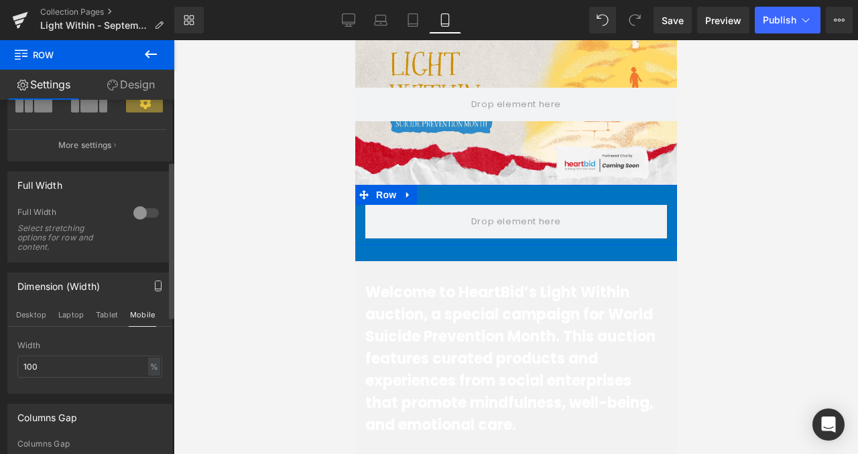
click at [54, 317] on div "Desktop Laptop Tablet Mobile" at bounding box center [89, 315] width 163 height 23
click at [64, 317] on button "Laptop" at bounding box center [71, 315] width 28 height 23
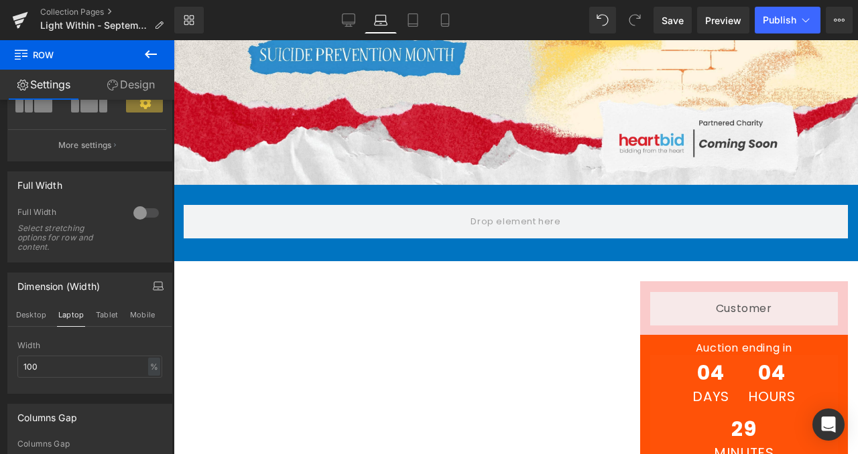
click at [272, 308] on b "Welcome to HeartBid’s Light Within auction, a special campaign for World Suicid…" at bounding box center [397, 336] width 427 height 109
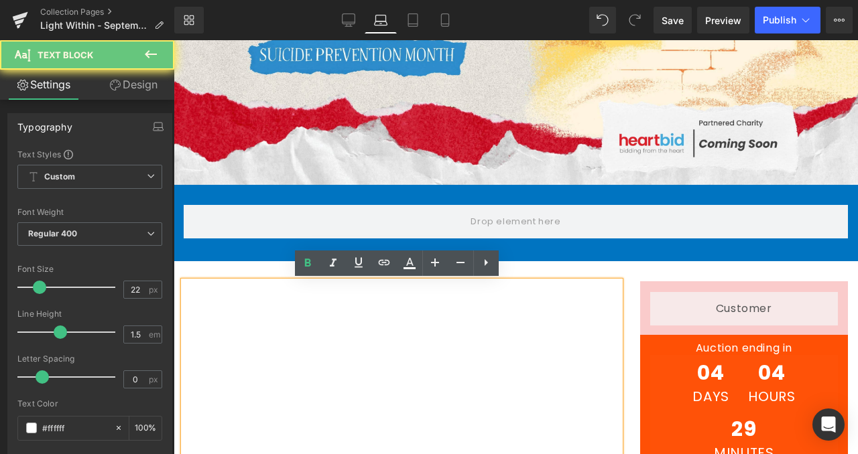
click at [523, 339] on b "Welcome to HeartBid’s Light Within auction, a special campaign for World Suicid…" at bounding box center [397, 336] width 427 height 109
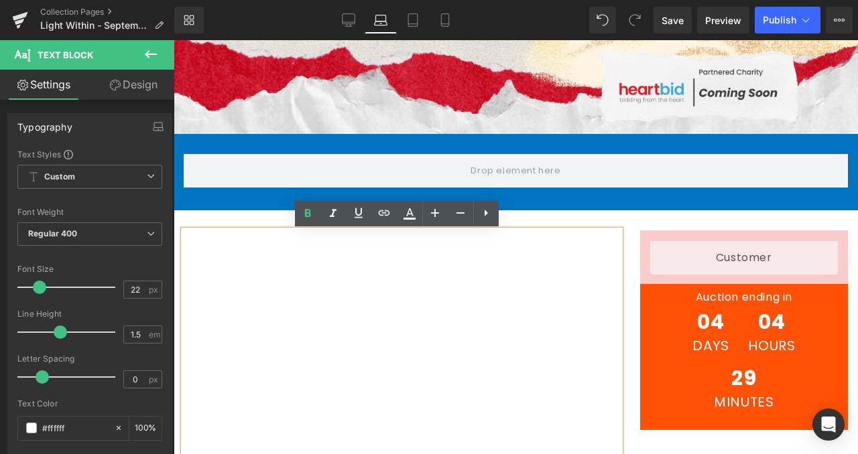
scroll to position [333, 0]
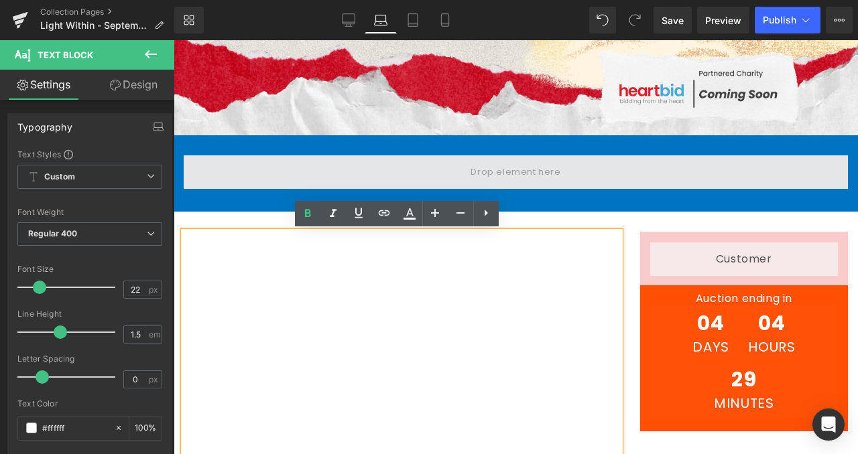
click at [560, 172] on span at bounding box center [516, 172] width 664 height 34
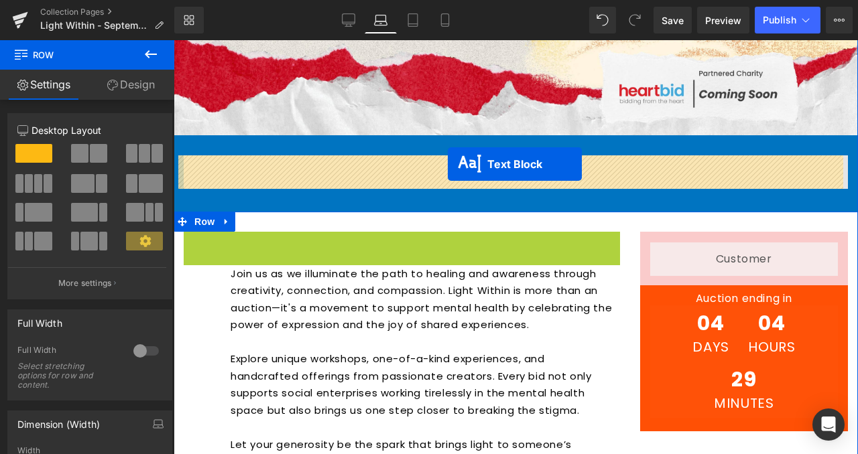
drag, startPoint x: 363, startPoint y: 341, endPoint x: 448, endPoint y: 167, distance: 193.9
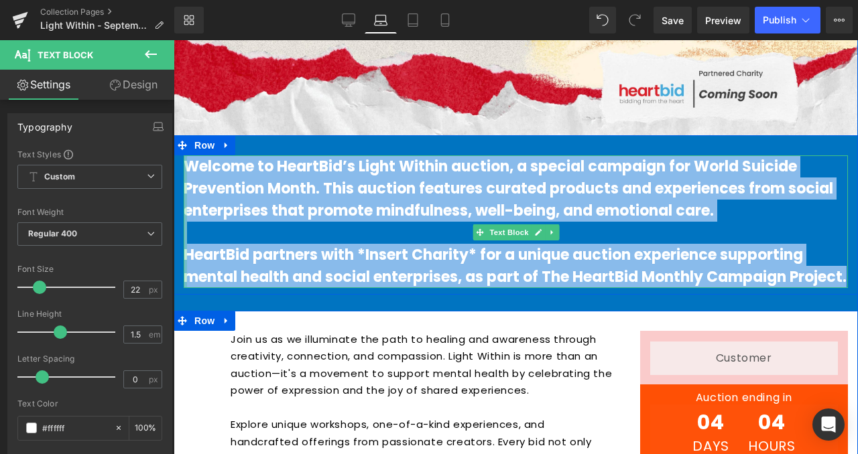
drag, startPoint x: 413, startPoint y: 303, endPoint x: 179, endPoint y: 165, distance: 271.5
click at [184, 165] on div "Welcome to HeartBid’s Light Within auction, a special campaign for World Suicid…" at bounding box center [516, 221] width 664 height 133
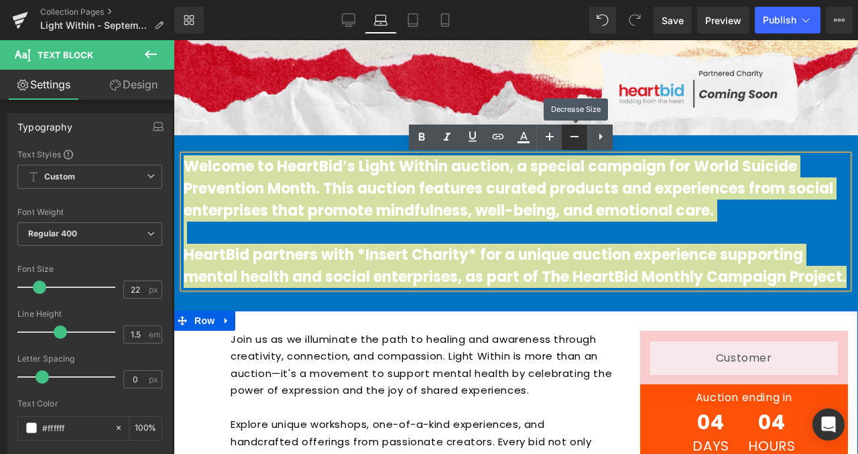
click at [580, 133] on icon at bounding box center [574, 137] width 16 height 16
type input "20"
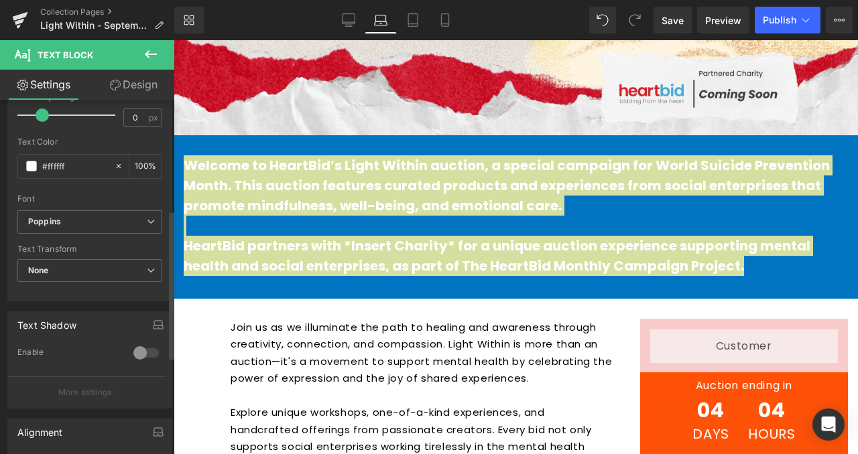
scroll to position [493, 0]
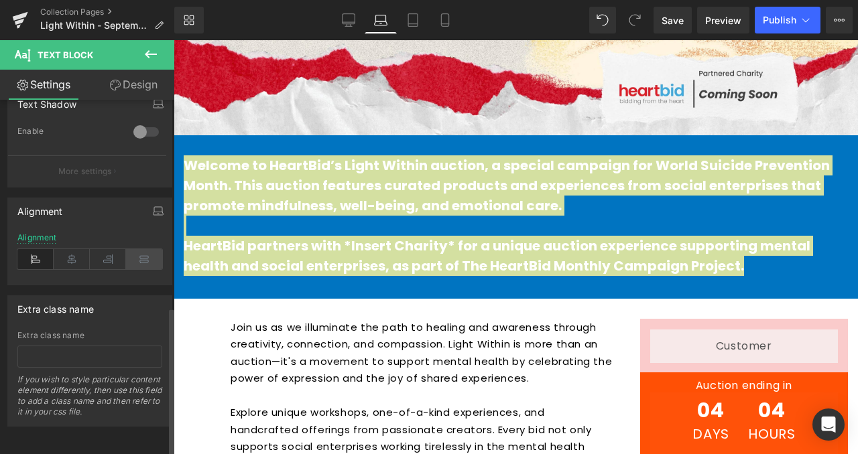
click at [132, 249] on icon at bounding box center [144, 259] width 36 height 20
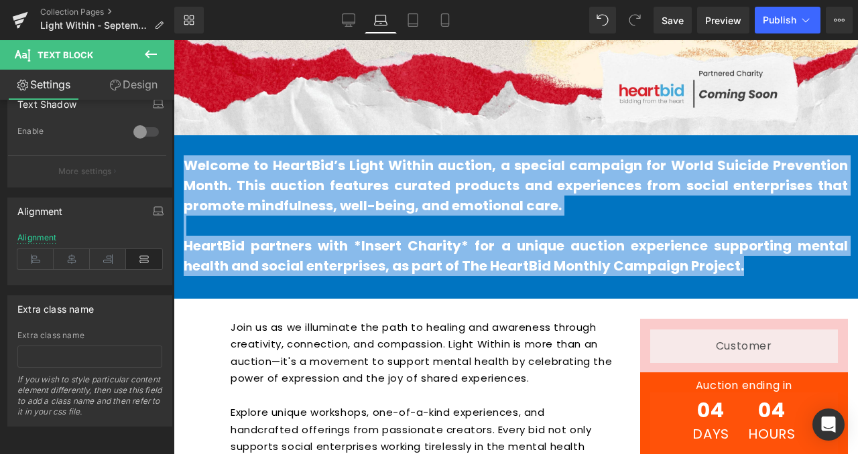
click at [428, 344] on p "Join us as we illuminate the path to healing and awareness through creativity, …" at bounding box center [422, 353] width 384 height 68
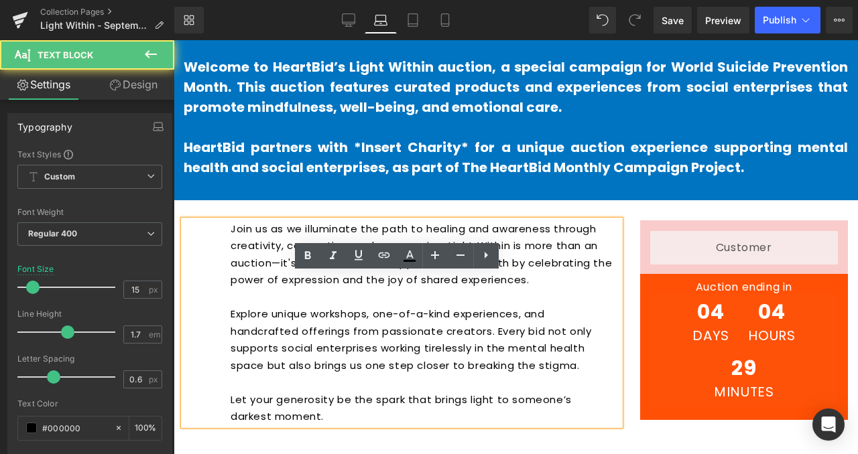
scroll to position [369, 0]
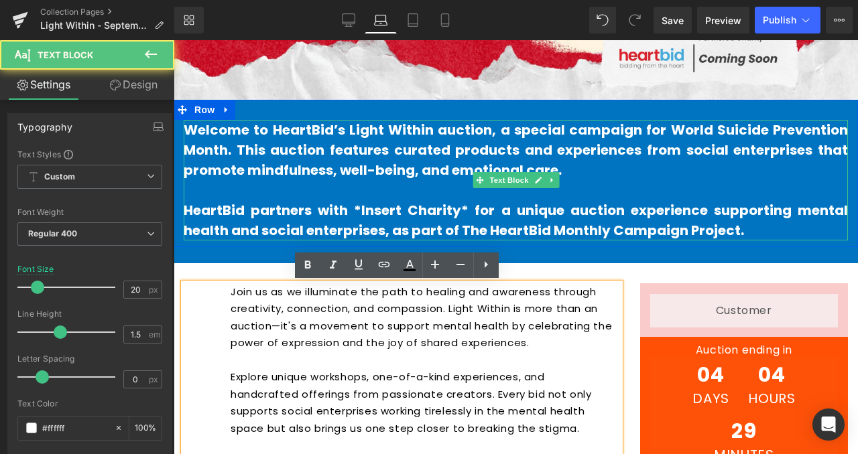
click at [350, 198] on p at bounding box center [516, 190] width 664 height 20
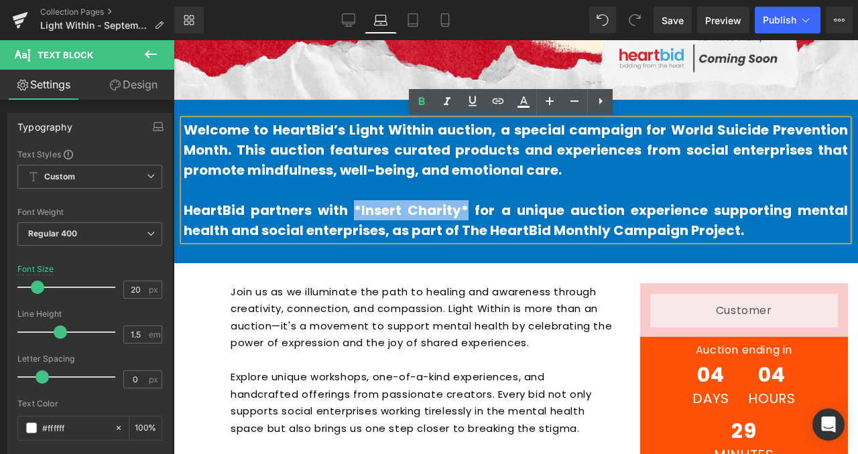
drag, startPoint x: 350, startPoint y: 205, endPoint x: 462, endPoint y: 213, distance: 112.8
click at [462, 213] on b "HeartBid partners with *Insert Charity* for a unique auction experience support…" at bounding box center [516, 220] width 664 height 39
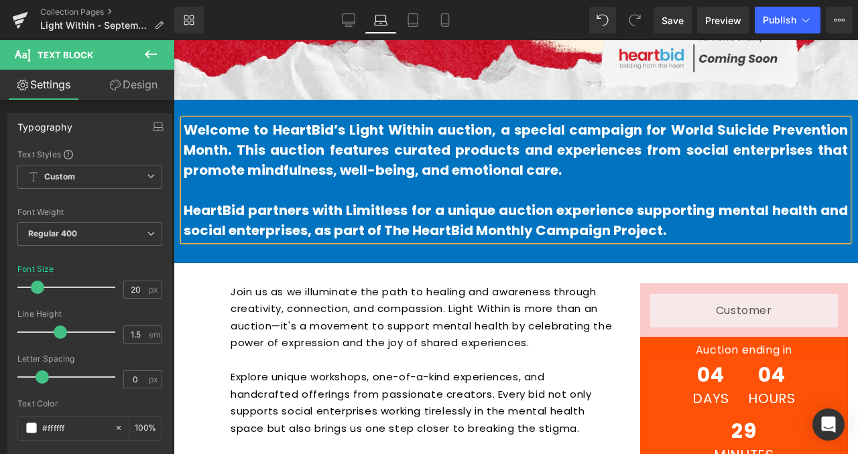
click at [378, 203] on b "HeartBid partners with Limitless for a unique auction experience supporting men…" at bounding box center [516, 220] width 664 height 39
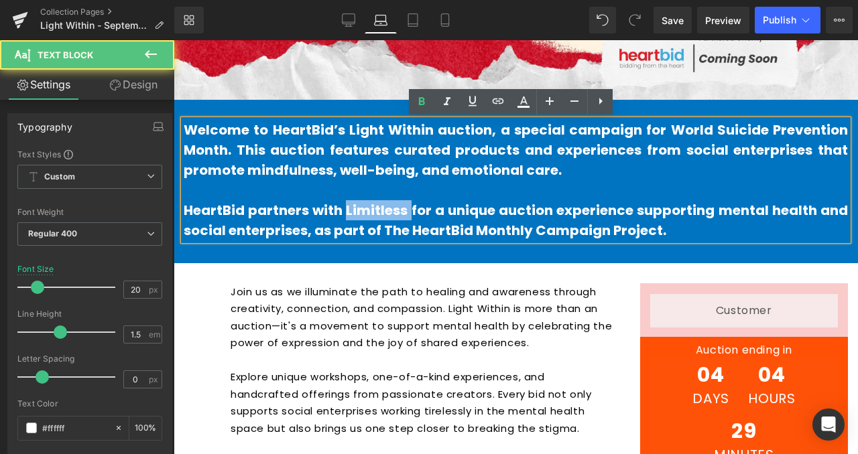
click at [378, 203] on b "HeartBid partners with Limitless for a unique auction experience supporting men…" at bounding box center [516, 220] width 664 height 39
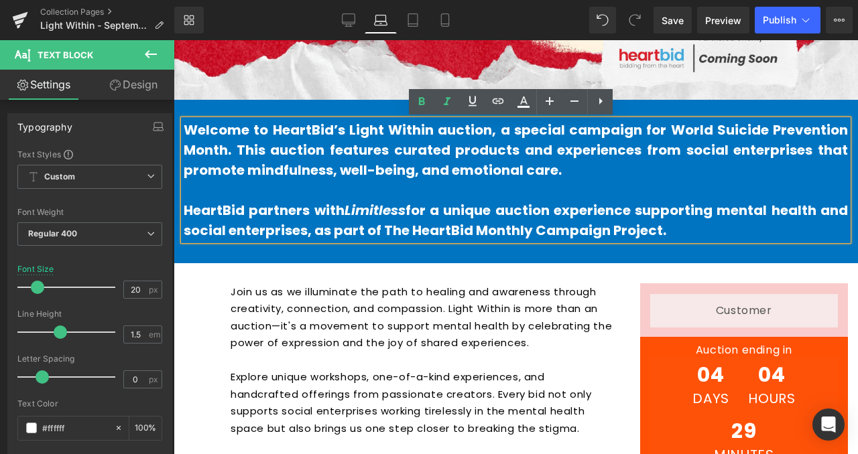
click at [378, 203] on icon "Limitless" at bounding box center [374, 210] width 61 height 19
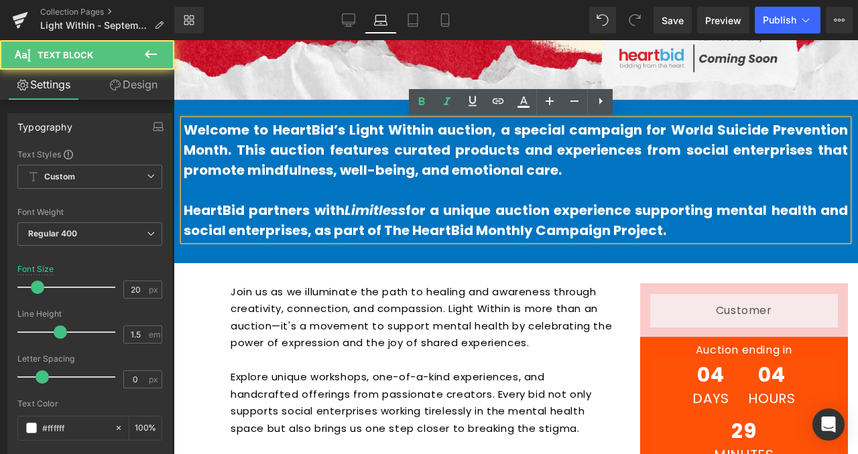
click at [440, 299] on p "Join us as we illuminate the path to healing and awareness through creativity, …" at bounding box center [422, 317] width 384 height 68
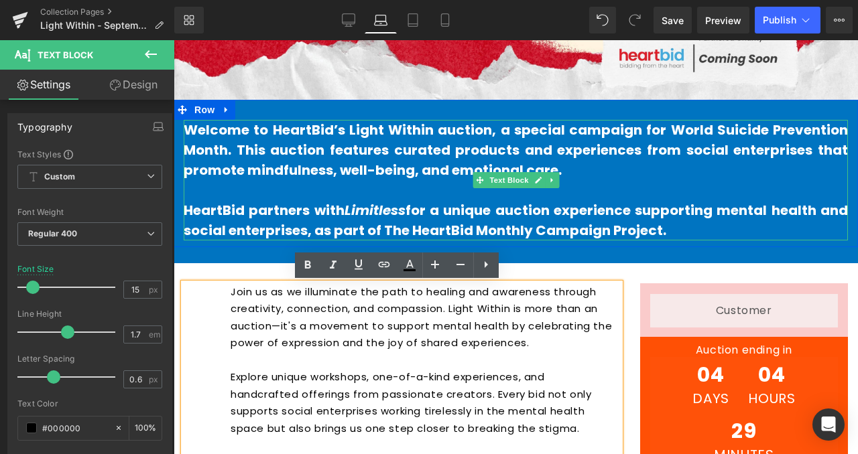
click at [405, 209] on b "HeartBid partners with Limitless for a unique auction experience supporting men…" at bounding box center [516, 220] width 664 height 39
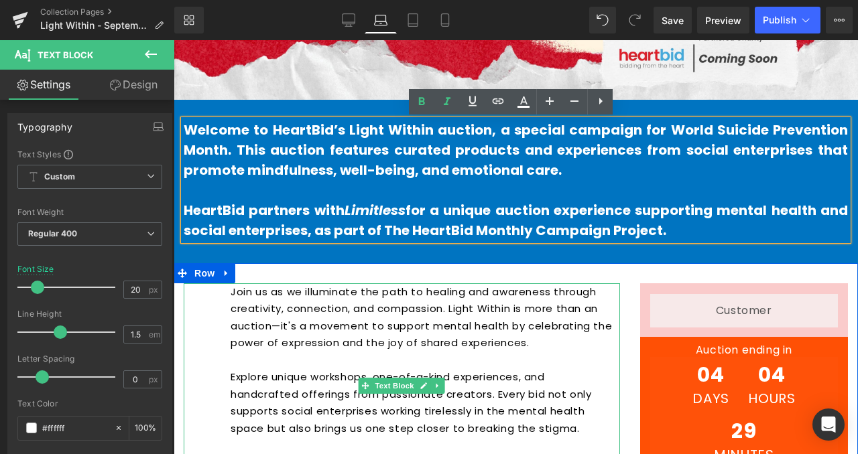
click at [604, 336] on p "Join us as we illuminate the path to healing and awareness through creativity, …" at bounding box center [422, 317] width 384 height 68
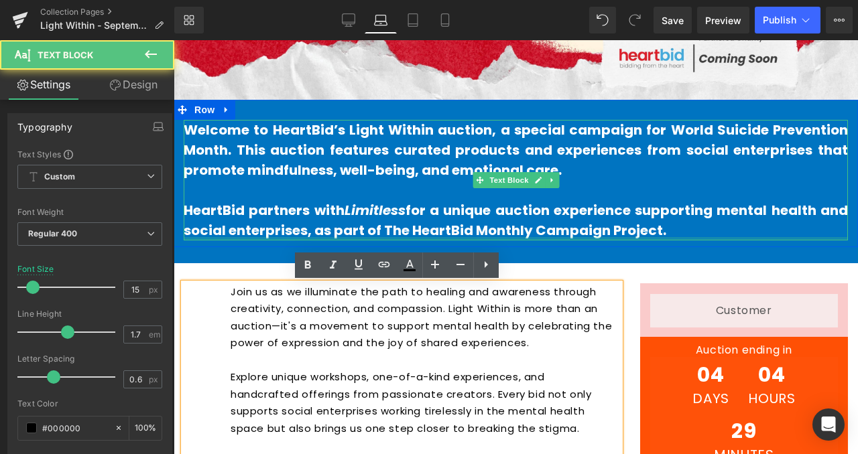
click at [499, 170] on b "Welcome to HeartBid’s Light Within auction, a special campaign for World Suicid…" at bounding box center [516, 150] width 664 height 59
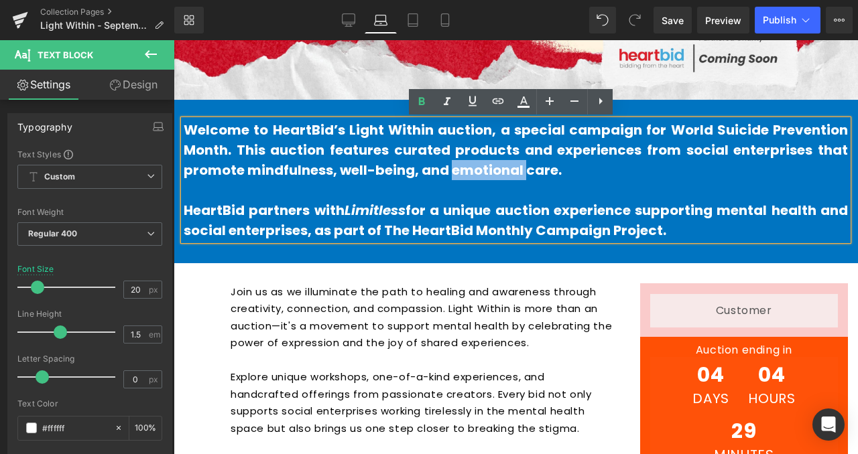
click at [499, 170] on b "Welcome to HeartBid’s Light Within auction, a special campaign for World Suicid…" at bounding box center [516, 150] width 664 height 59
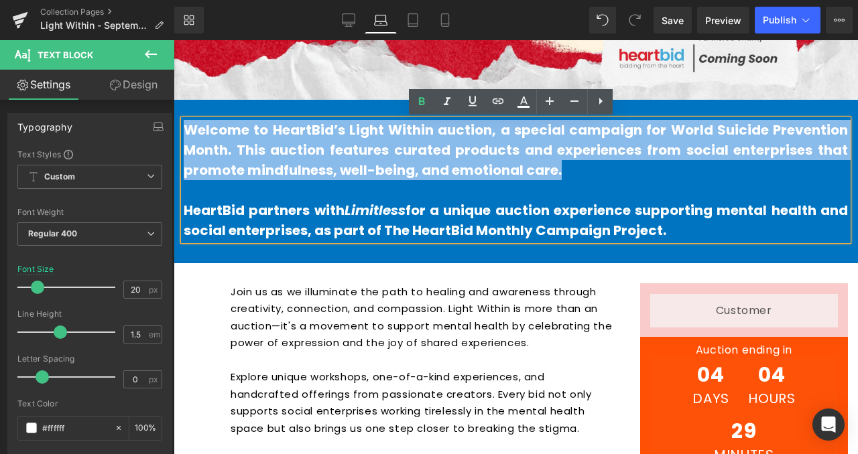
click at [499, 170] on b "Welcome to HeartBid’s Light Within auction, a special campaign for World Suicid…" at bounding box center [516, 150] width 664 height 59
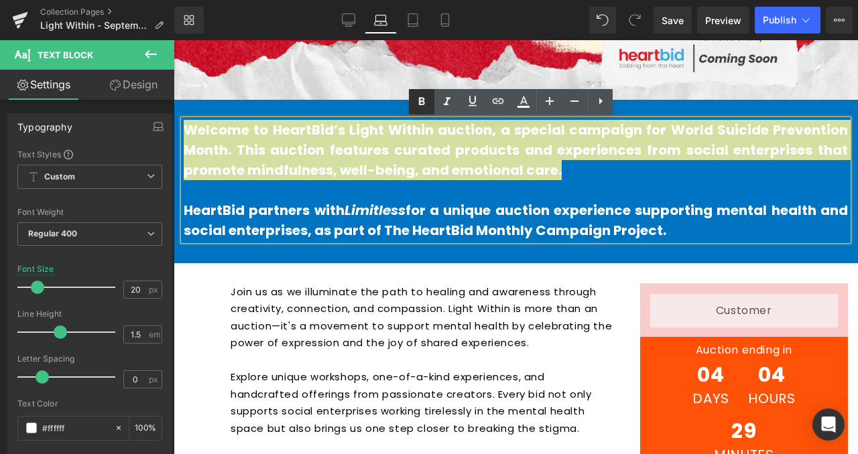
click at [428, 99] on icon at bounding box center [421, 102] width 16 height 16
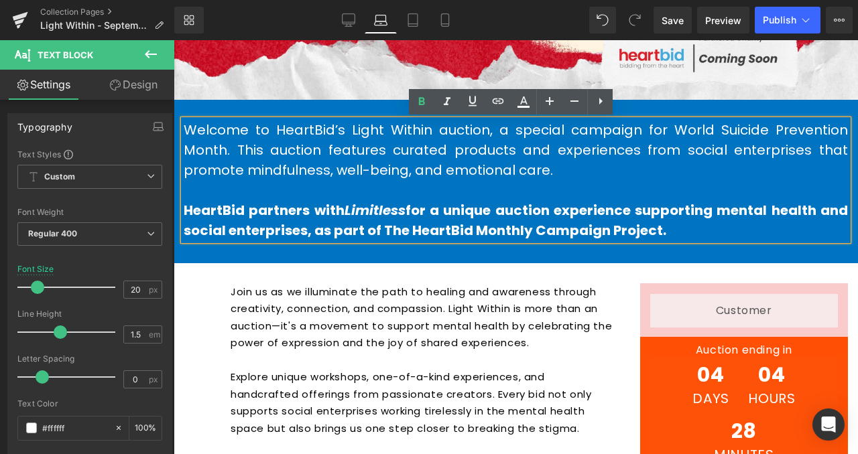
click at [462, 222] on b "HeartBid partners with Limitless for a unique auction experience supporting men…" at bounding box center [516, 220] width 664 height 39
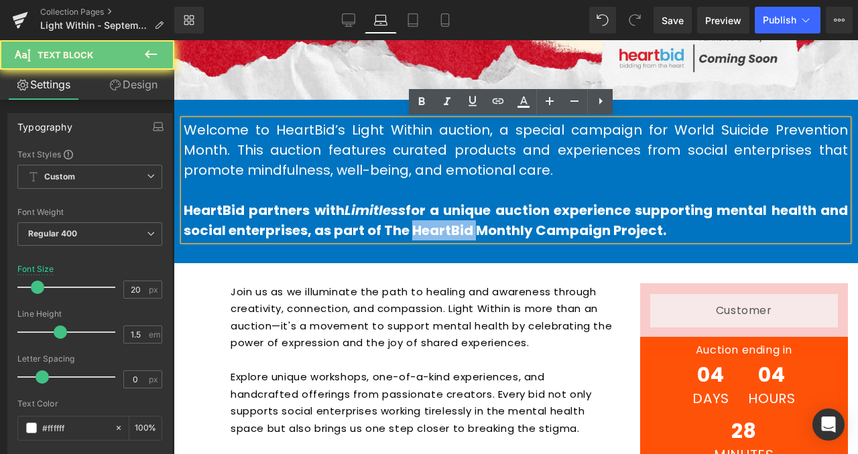
click at [462, 222] on b "HeartBid partners with Limitless for a unique auction experience supporting men…" at bounding box center [516, 220] width 664 height 39
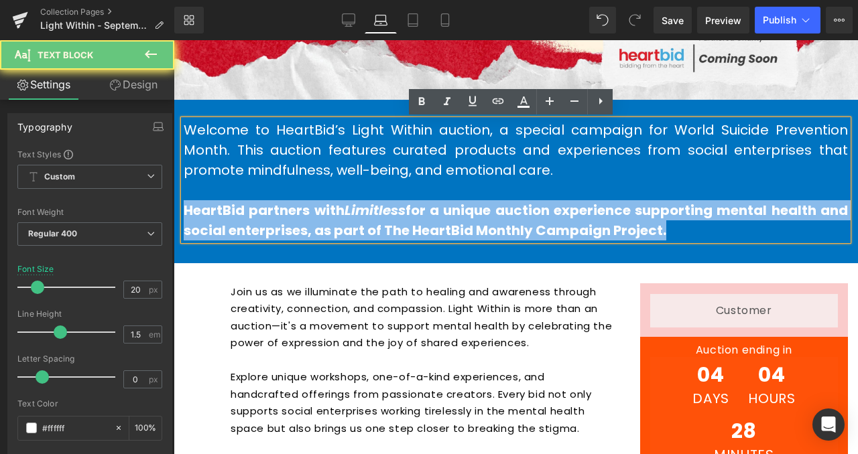
click at [462, 222] on b "HeartBid partners with Limitless for a unique auction experience supporting men…" at bounding box center [516, 220] width 664 height 39
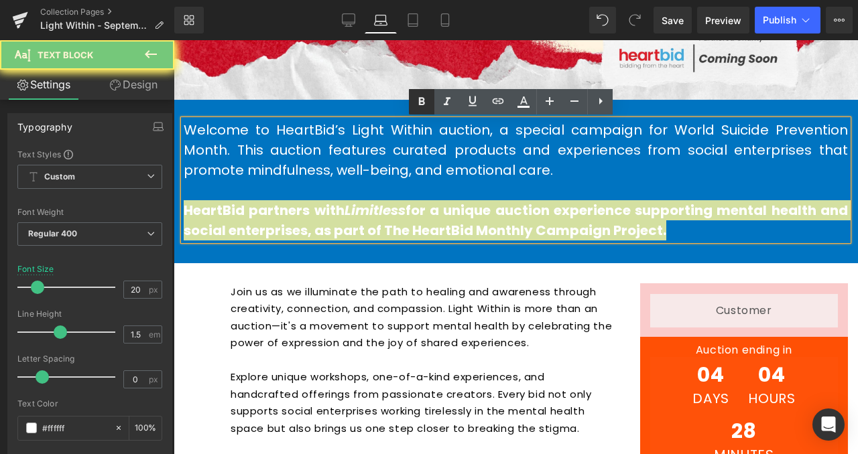
click at [423, 95] on icon at bounding box center [421, 102] width 16 height 16
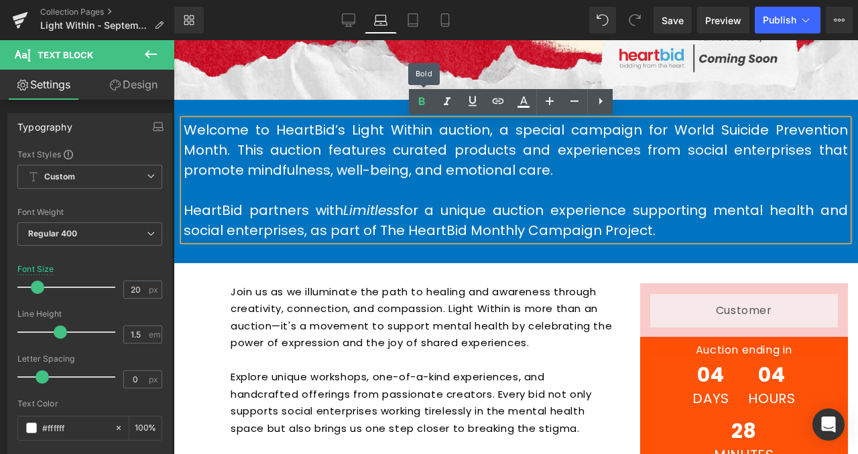
click at [354, 159] on p "Welcome to HeartBid’s Light Within auction, a special campaign for World Suicid…" at bounding box center [516, 150] width 664 height 60
drag, startPoint x: 344, startPoint y: 127, endPoint x: 425, endPoint y: 130, distance: 81.8
click at [425, 130] on p "Welcome to HeartBid’s Light Within auction, a special campaign for World Suicid…" at bounding box center [516, 150] width 664 height 60
click at [423, 92] on link at bounding box center [421, 101] width 25 height 25
click at [454, 104] on icon at bounding box center [447, 102] width 16 height 16
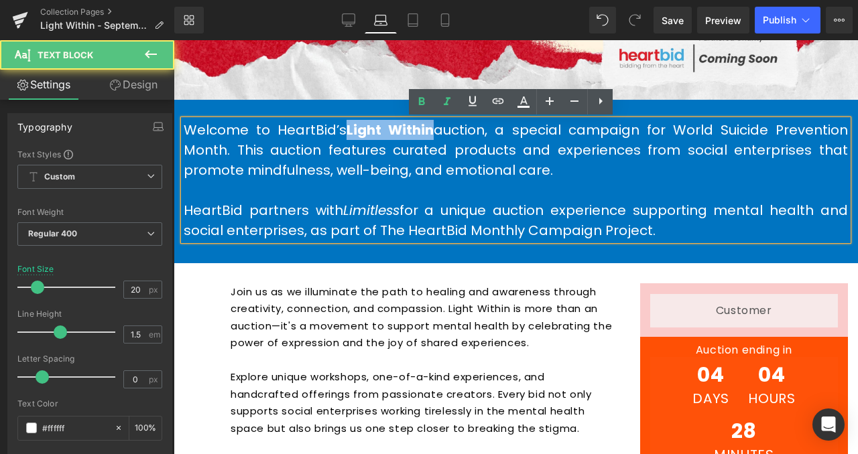
drag, startPoint x: 342, startPoint y: 132, endPoint x: 429, endPoint y: 131, distance: 86.4
click at [429, 131] on p "Welcome to HeartBid’s Light Within auction, a special campaign for World Suicid…" at bounding box center [516, 150] width 664 height 60
click at [446, 103] on icon at bounding box center [447, 101] width 7 height 8
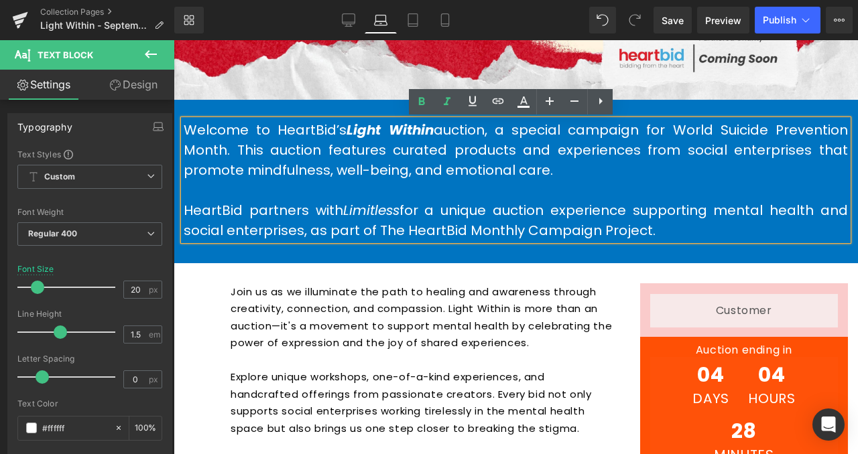
click at [464, 168] on p "Welcome to HeartBid’s Light Within auction, a special campaign for World Suicid…" at bounding box center [516, 150] width 664 height 60
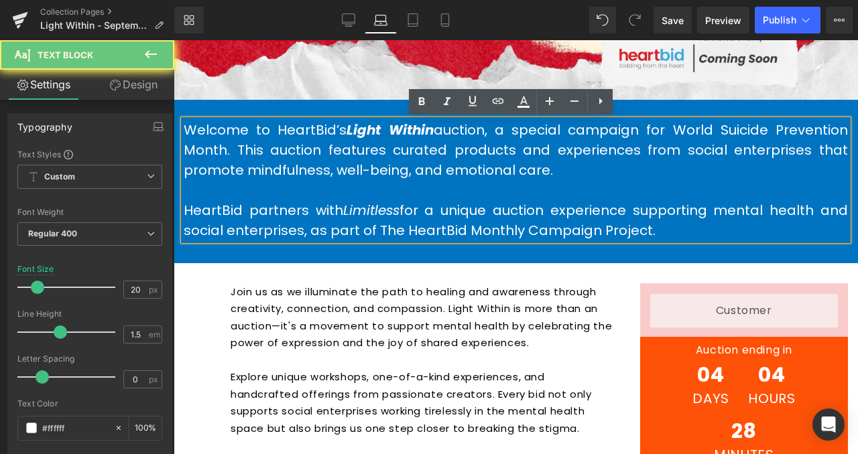
click at [609, 192] on p at bounding box center [516, 190] width 664 height 20
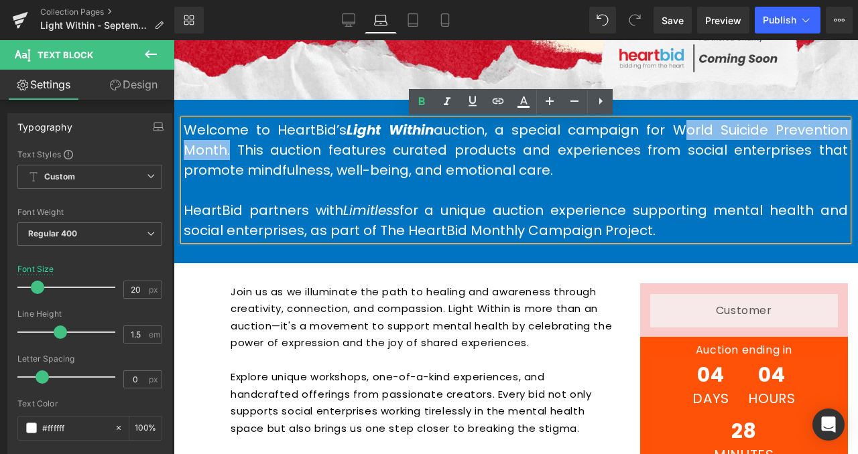
drag, startPoint x: 669, startPoint y: 131, endPoint x: 222, endPoint y: 148, distance: 447.2
click at [222, 148] on p "Welcome to HeartBid’s Light Within auction, a special campaign for World Suicid…" at bounding box center [516, 150] width 664 height 60
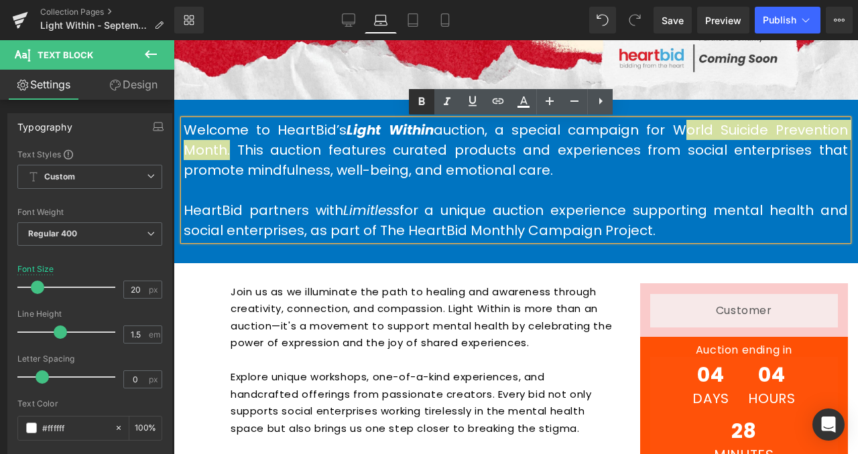
click at [411, 103] on link at bounding box center [421, 101] width 25 height 25
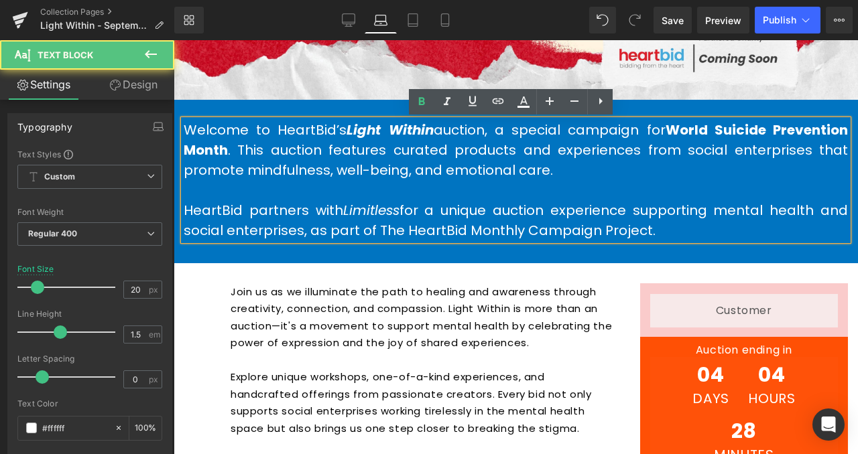
click at [531, 186] on p at bounding box center [516, 190] width 664 height 20
drag, startPoint x: 336, startPoint y: 216, endPoint x: 400, endPoint y: 211, distance: 64.5
click at [400, 211] on span "HeartBid partners with Limitless for a unique auction experience supporting men…" at bounding box center [516, 220] width 664 height 39
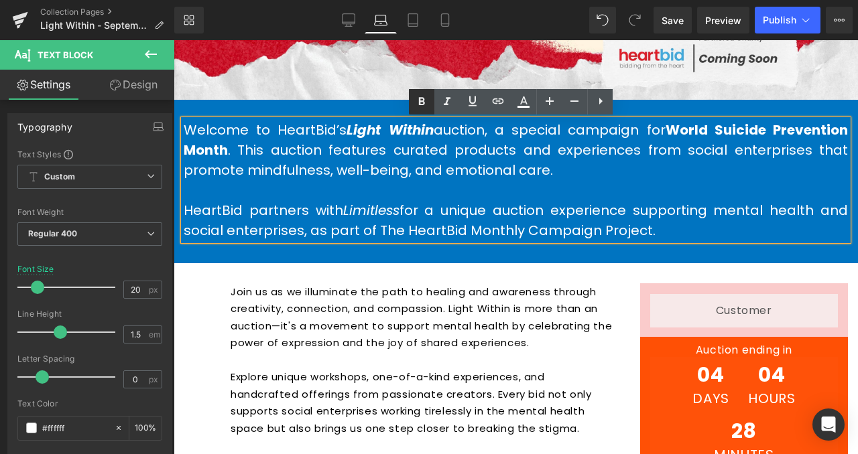
click at [423, 98] on icon at bounding box center [422, 101] width 6 height 8
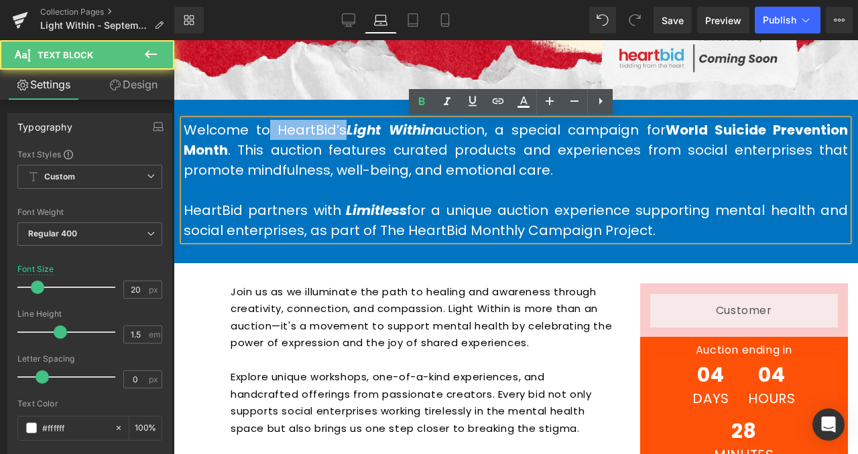
drag, startPoint x: 264, startPoint y: 127, endPoint x: 333, endPoint y: 137, distance: 69.8
click at [333, 137] on p "Welcome to HeartBid’s Light Within auction, a special campaign for World Suicid…" at bounding box center [516, 150] width 664 height 60
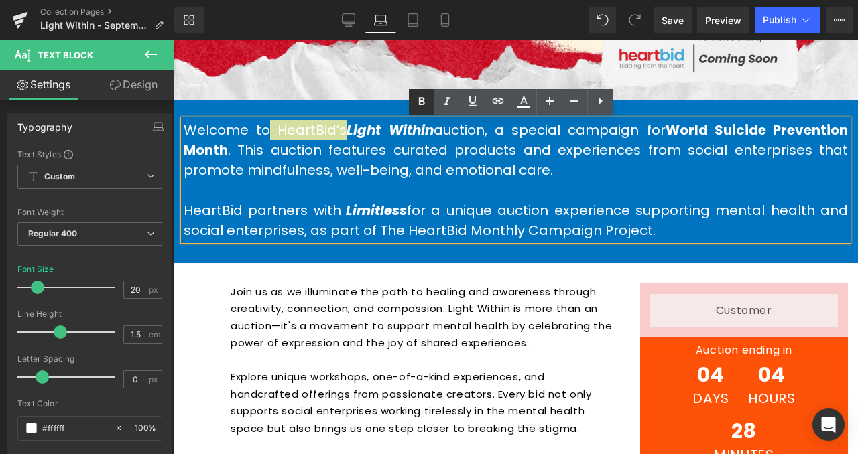
click at [419, 98] on icon at bounding box center [422, 101] width 6 height 8
click at [436, 173] on p "Welcome to HeartBid’s Light Within auction, a special campaign for World Suicid…" at bounding box center [516, 150] width 664 height 60
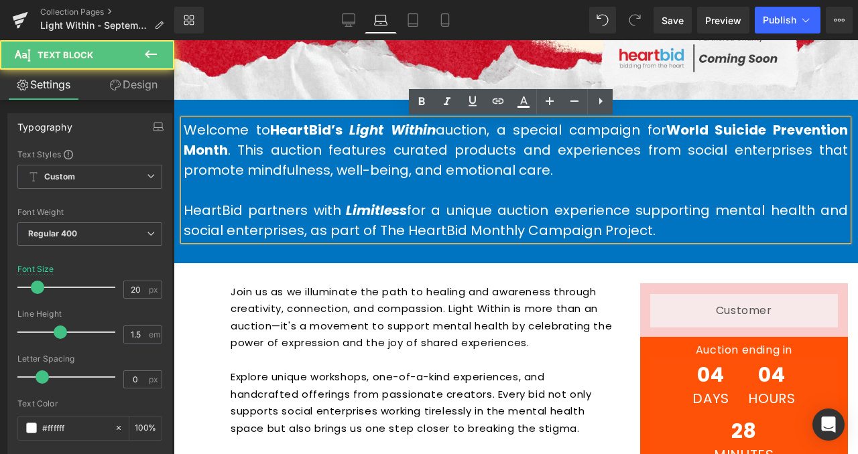
click at [464, 196] on p at bounding box center [516, 190] width 664 height 20
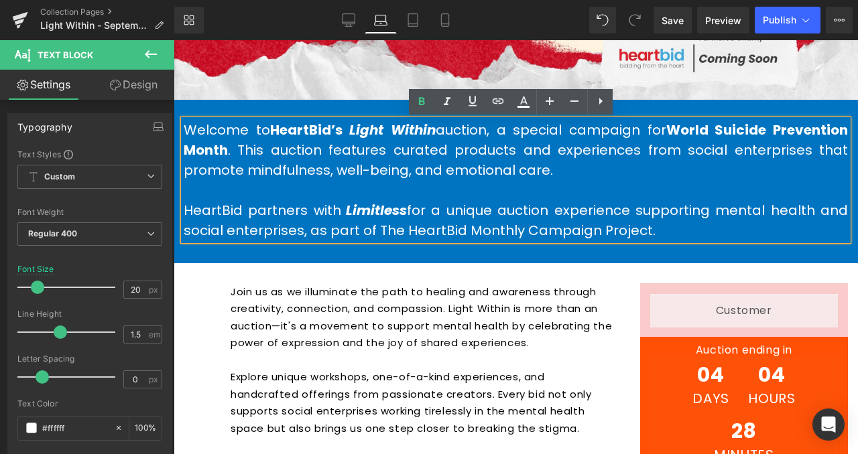
click at [210, 214] on span "HeartBid partners with Limitless for a unique auction experience supporting men…" at bounding box center [516, 220] width 664 height 39
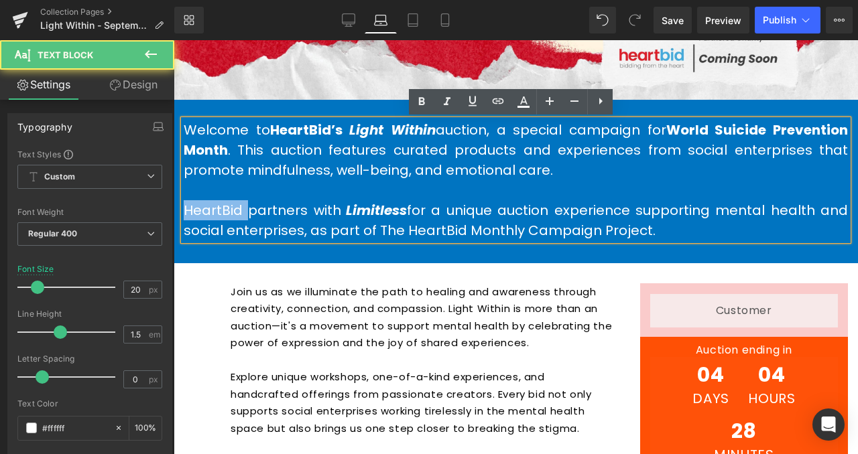
click at [210, 214] on span "HeartBid partners with Limitless for a unique auction experience supporting men…" at bounding box center [516, 220] width 664 height 39
click at [427, 99] on icon at bounding box center [421, 102] width 16 height 16
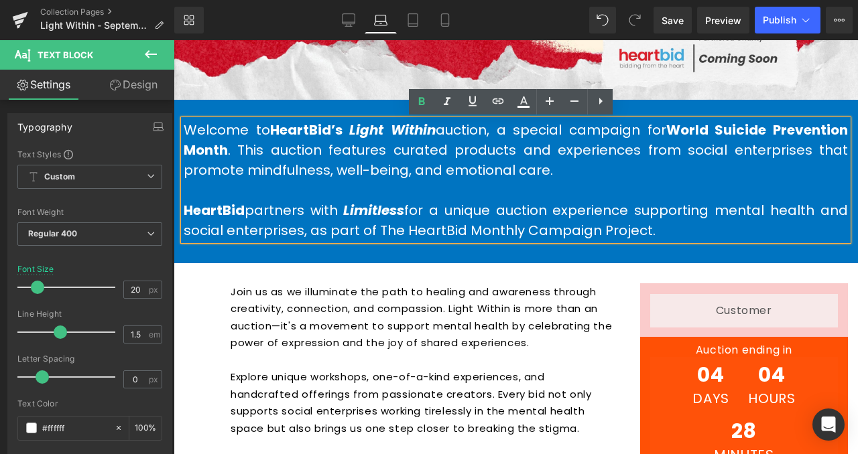
click at [505, 208] on span "HeartBid partners with Limitless for a unique auction experience supporting men…" at bounding box center [516, 220] width 664 height 39
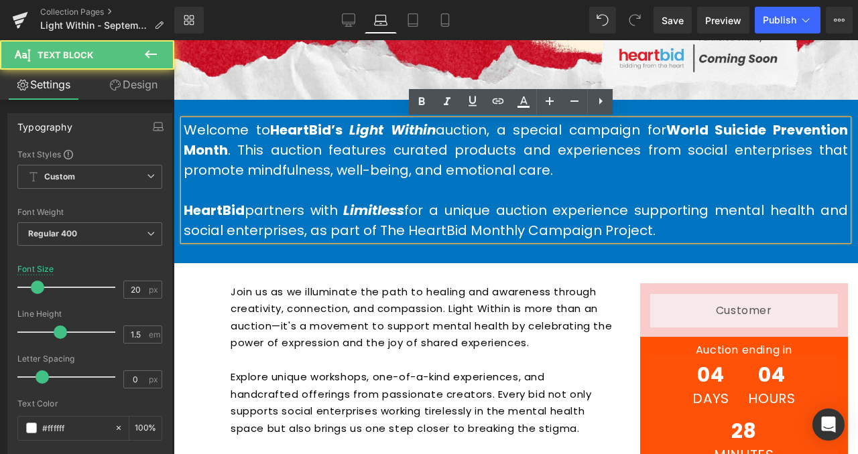
click at [527, 300] on p "Join us as we illuminate the path to healing and awareness through creativity, …" at bounding box center [422, 317] width 384 height 68
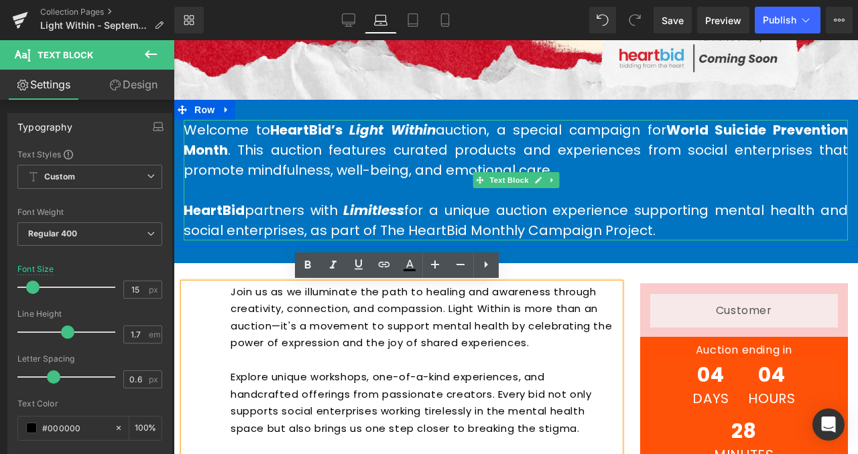
click at [491, 223] on span "HeartBid partners with Limitless for a unique auction experience supporting men…" at bounding box center [516, 220] width 664 height 39
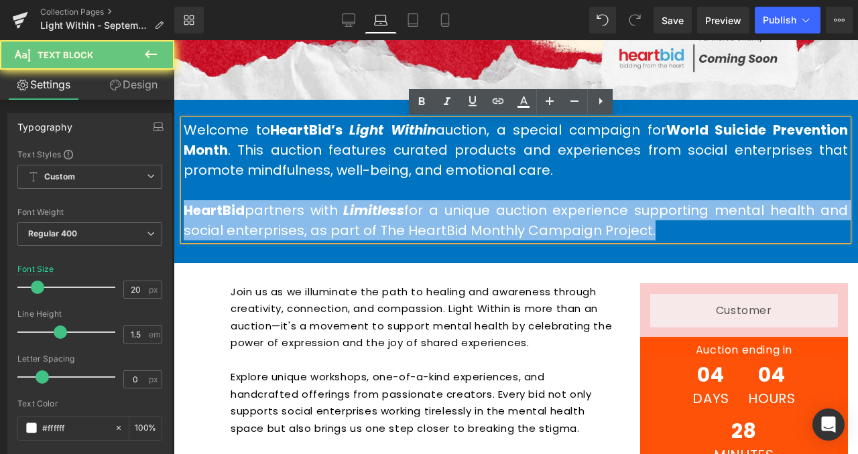
click at [491, 223] on span "HeartBid partners with Limitless for a unique auction experience supporting men…" at bounding box center [516, 220] width 664 height 39
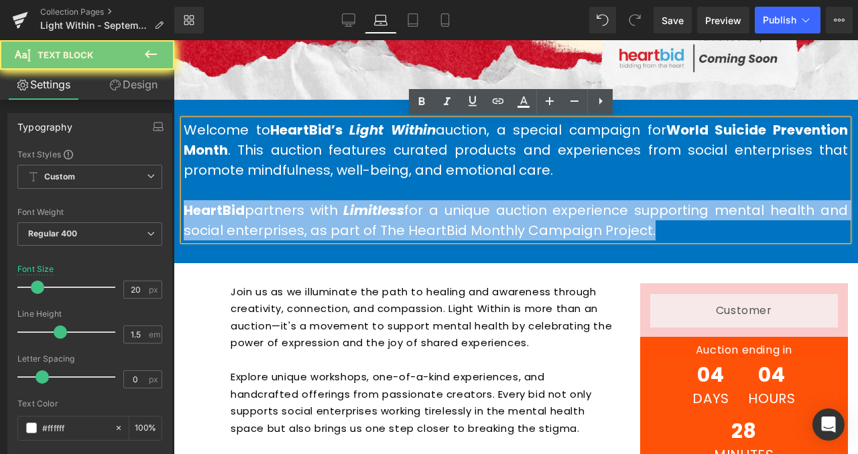
click at [396, 225] on span "HeartBid partners with Limitless for a unique auction experience supporting men…" at bounding box center [516, 220] width 664 height 39
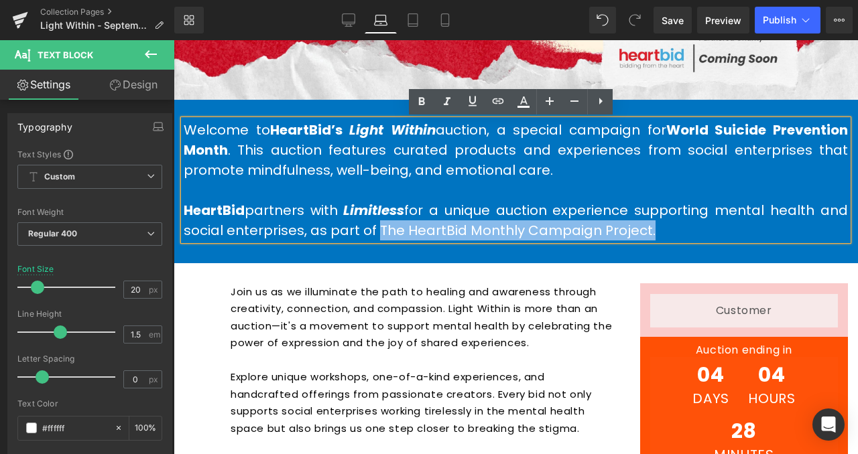
drag, startPoint x: 373, startPoint y: 228, endPoint x: 645, endPoint y: 228, distance: 271.4
click at [645, 228] on p "HeartBid partners with Limitless for a unique auction experience supporting men…" at bounding box center [516, 220] width 664 height 40
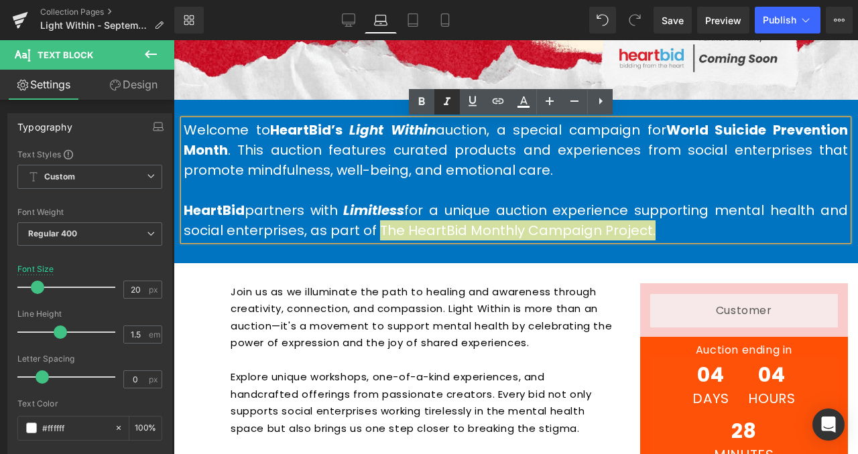
click at [452, 108] on icon at bounding box center [447, 102] width 16 height 16
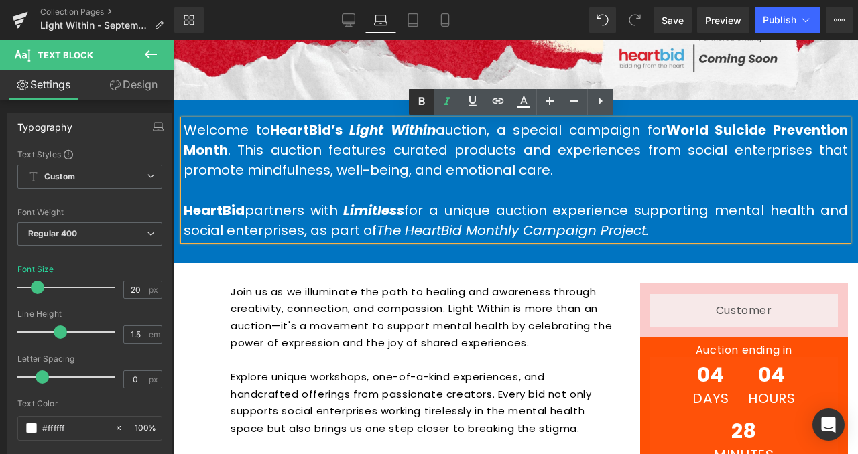
click at [433, 105] on link at bounding box center [421, 101] width 25 height 25
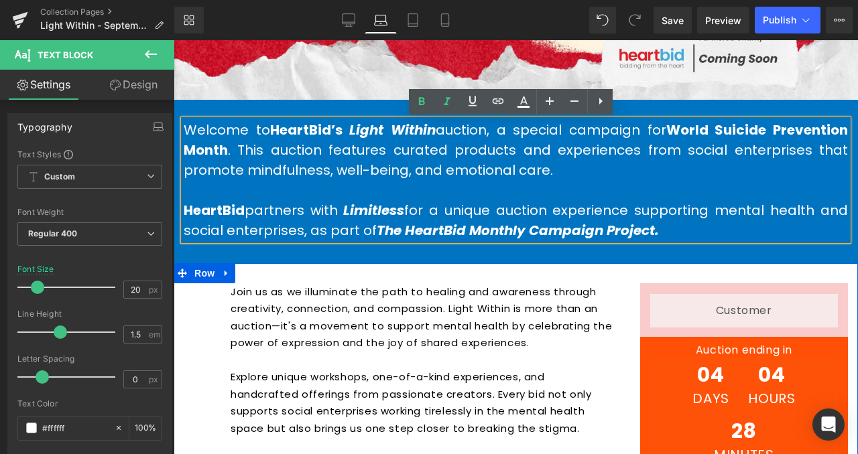
click at [534, 309] on p "Join us as we illuminate the path to healing and awareness through creativity, …" at bounding box center [422, 317] width 384 height 68
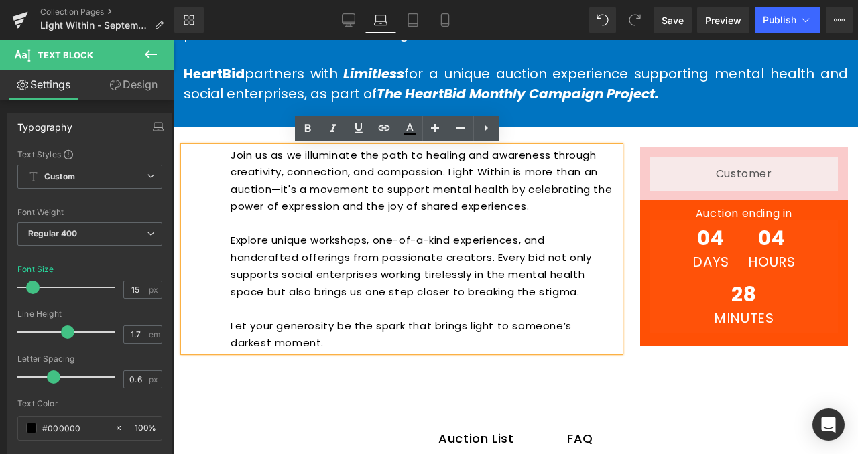
scroll to position [511, 0]
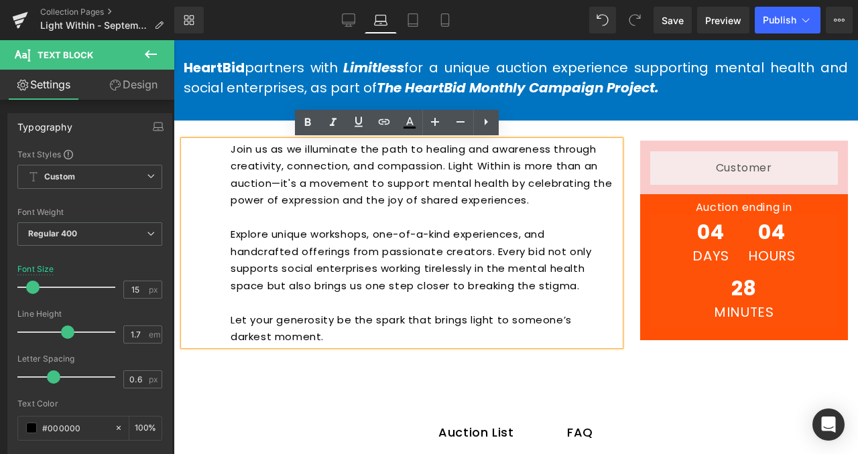
click at [331, 429] on ul "Auction List Text Block FAQ Text Block" at bounding box center [516, 433] width 664 height 73
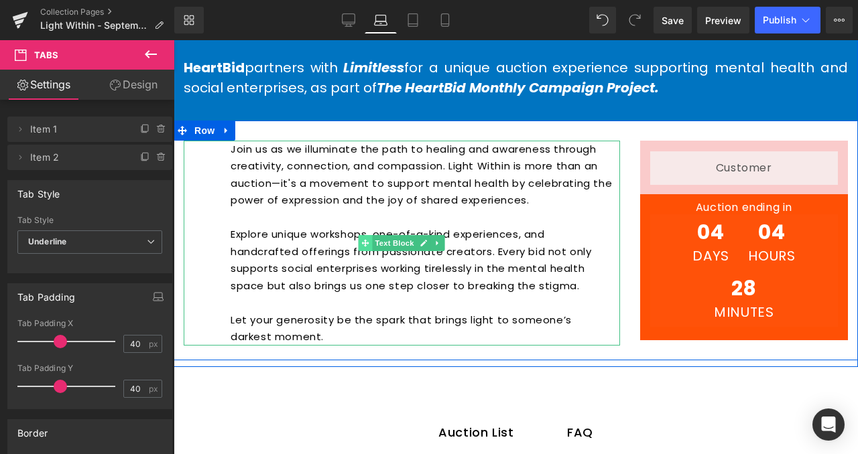
click at [362, 240] on icon at bounding box center [365, 242] width 7 height 7
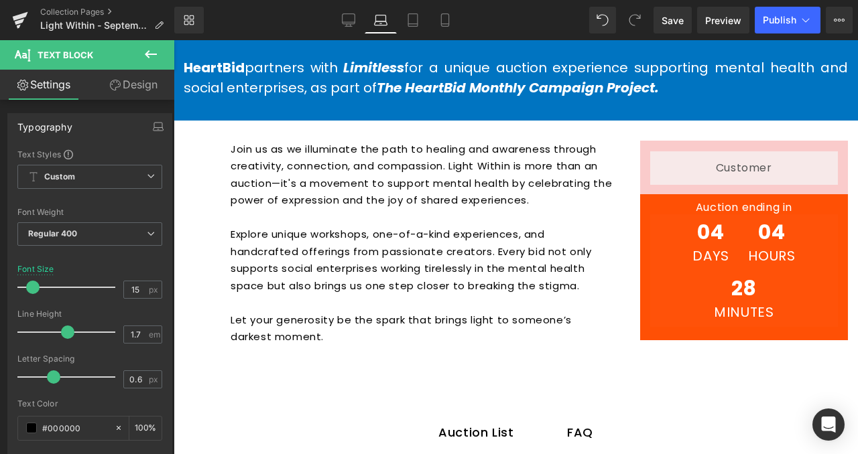
click at [310, 406] on ul "Auction List Text Block FAQ Text Block" at bounding box center [516, 433] width 664 height 73
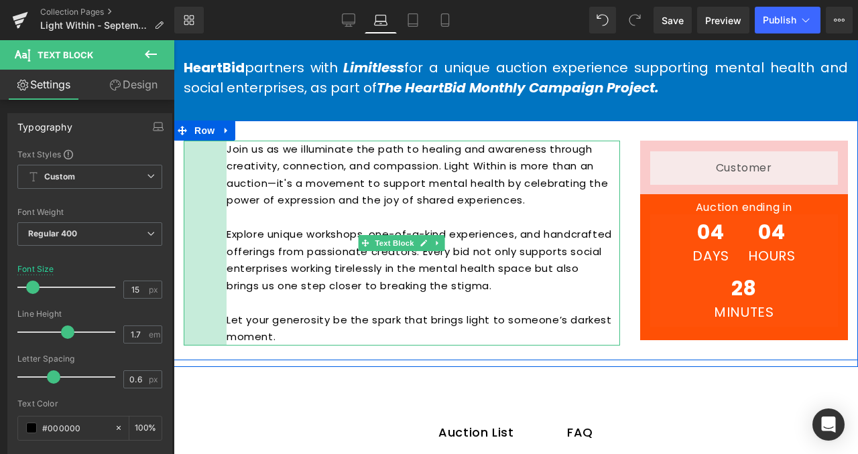
drag, startPoint x: 180, startPoint y: 223, endPoint x: 166, endPoint y: 228, distance: 14.4
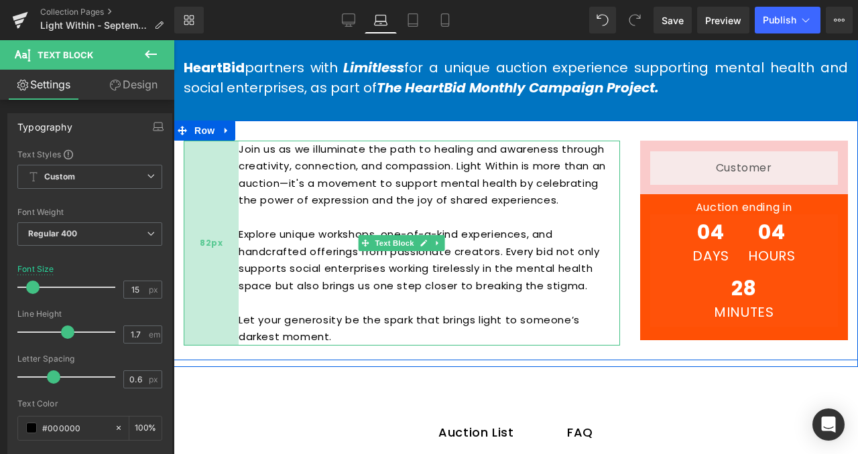
click at [188, 232] on div "82px" at bounding box center [211, 243] width 55 height 205
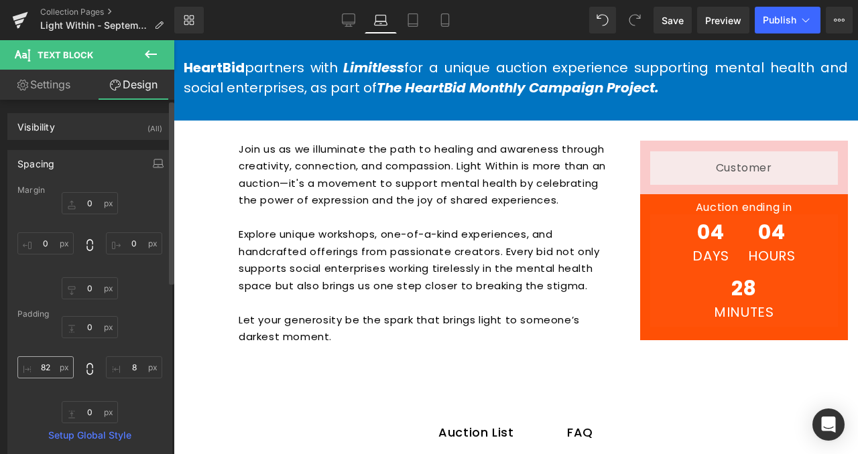
click at [49, 366] on input "82" at bounding box center [45, 367] width 56 height 22
type input "o"
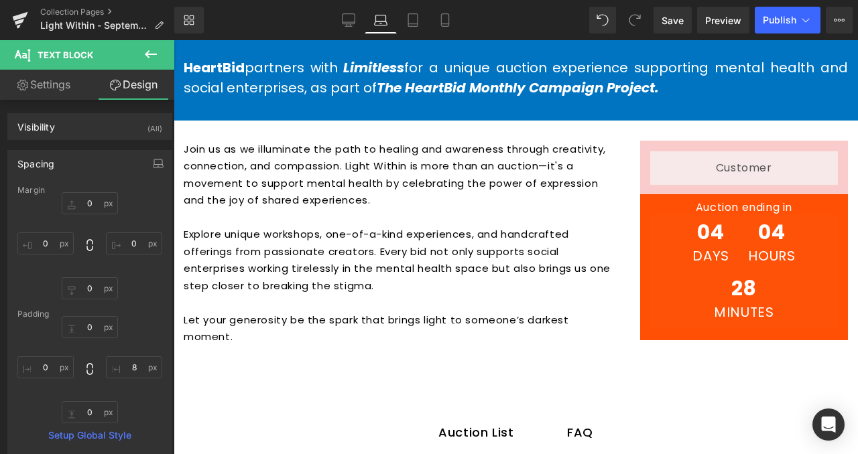
click at [312, 289] on p "Explore unique workshops, one-of-a-kind experiences, and handcrafted offerings …" at bounding box center [399, 260] width 431 height 68
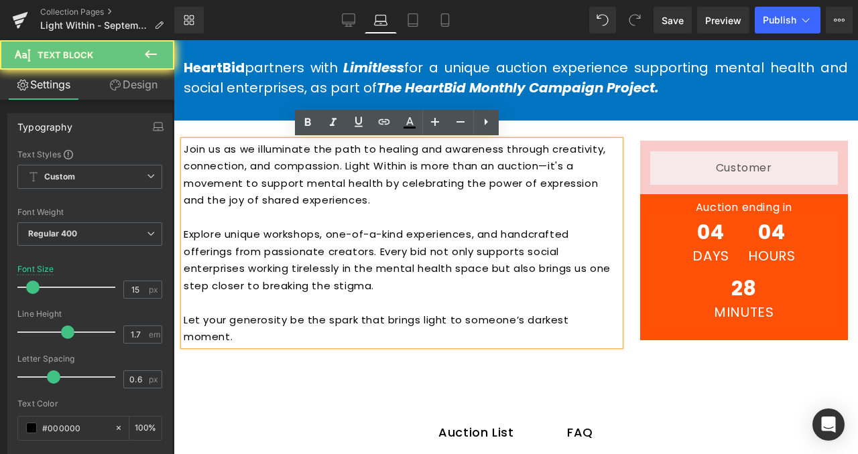
click at [312, 289] on p "Explore unique workshops, one-of-a-kind experiences, and handcrafted offerings …" at bounding box center [399, 260] width 431 height 68
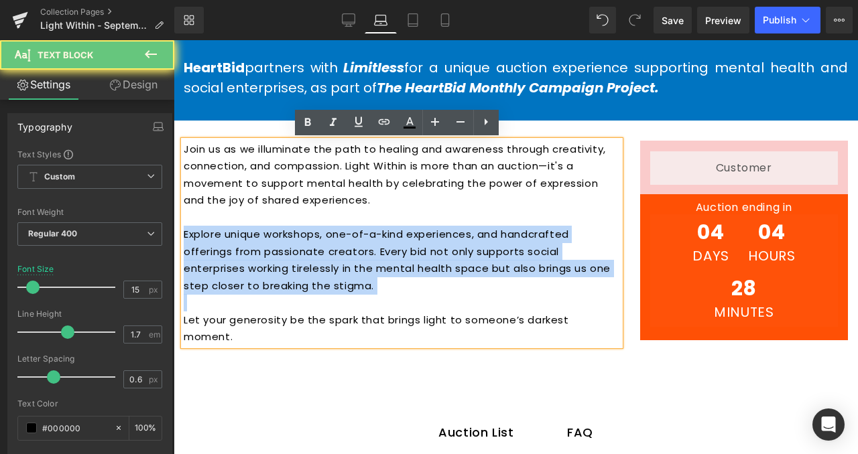
click at [312, 289] on p "Explore unique workshops, one-of-a-kind experiences, and handcrafted offerings …" at bounding box center [399, 260] width 431 height 68
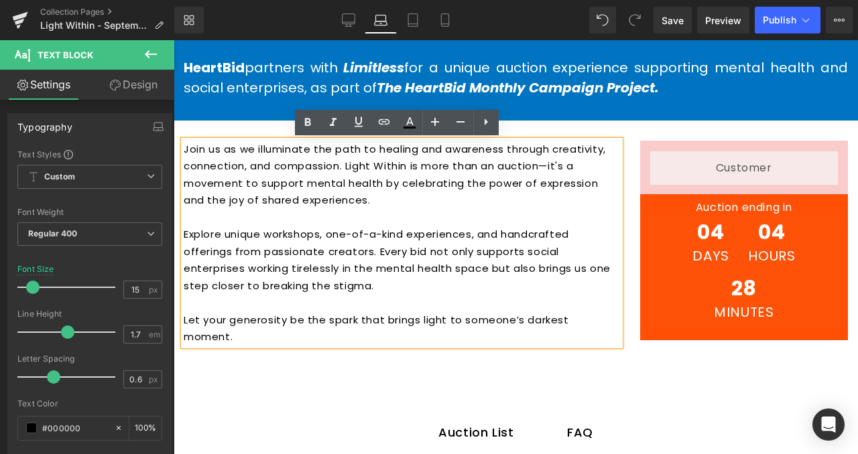
drag, startPoint x: 247, startPoint y: 335, endPoint x: 176, endPoint y: 149, distance: 198.7
click at [184, 149] on div "Join us as we illuminate the path to healing and awareness through creativity, …" at bounding box center [402, 243] width 436 height 205
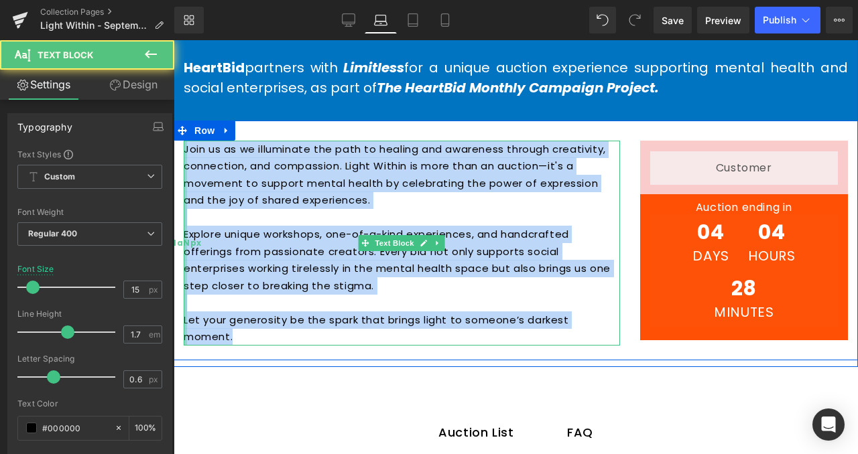
drag, startPoint x: 228, startPoint y: 337, endPoint x: 178, endPoint y: 147, distance: 196.2
click at [184, 147] on div "Join us as we illuminate the path to healing and awareness through creativity, …" at bounding box center [402, 243] width 436 height 205
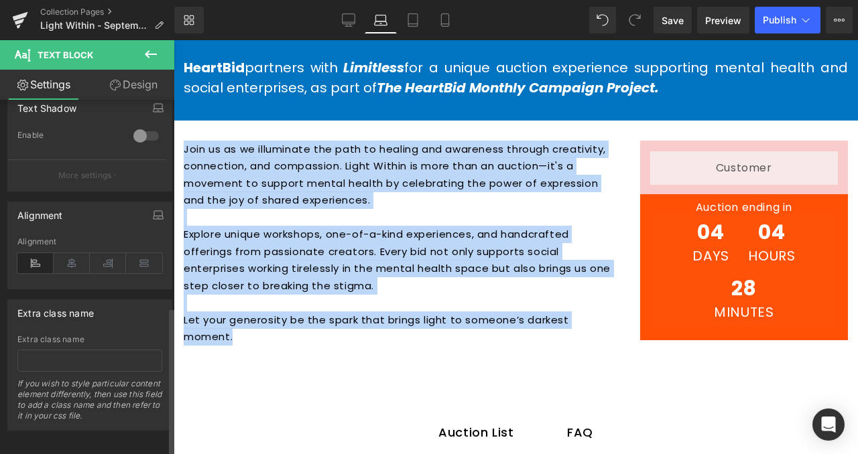
scroll to position [493, 0]
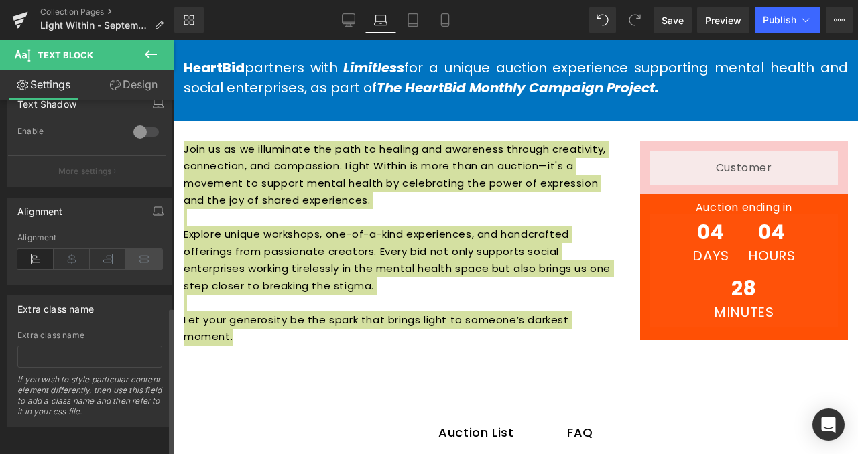
click at [131, 253] on icon at bounding box center [144, 259] width 36 height 20
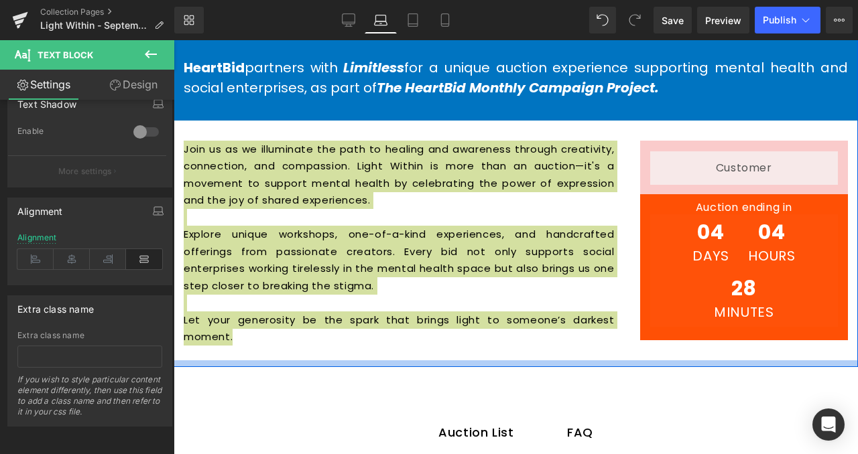
click at [174, 40] on div at bounding box center [174, 40] width 0 height 0
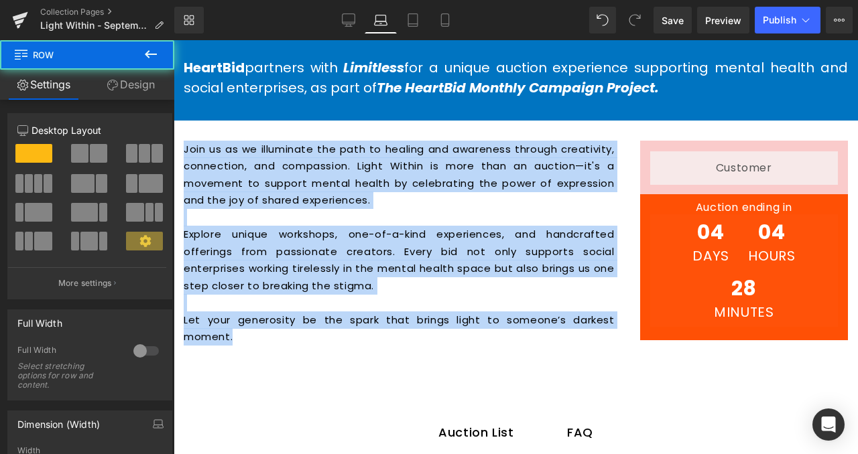
click at [458, 299] on p at bounding box center [399, 302] width 431 height 17
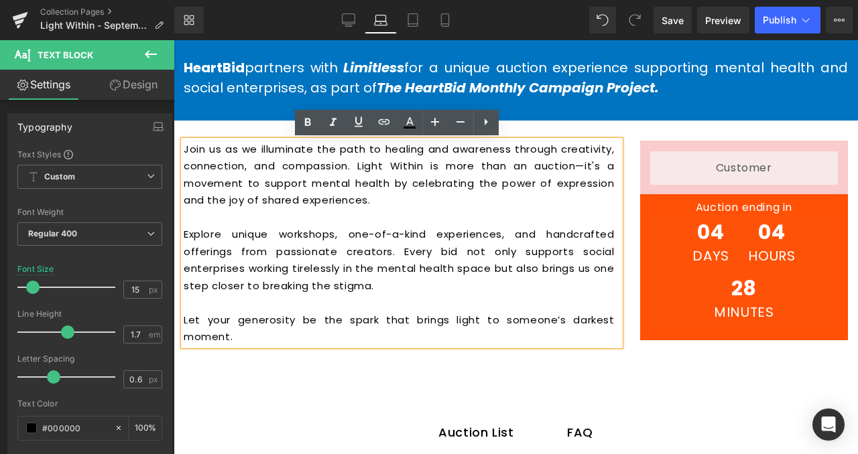
click at [515, 283] on p "Explore unique workshops, one-of-a-kind experiences, and handcrafted offerings …" at bounding box center [399, 260] width 431 height 68
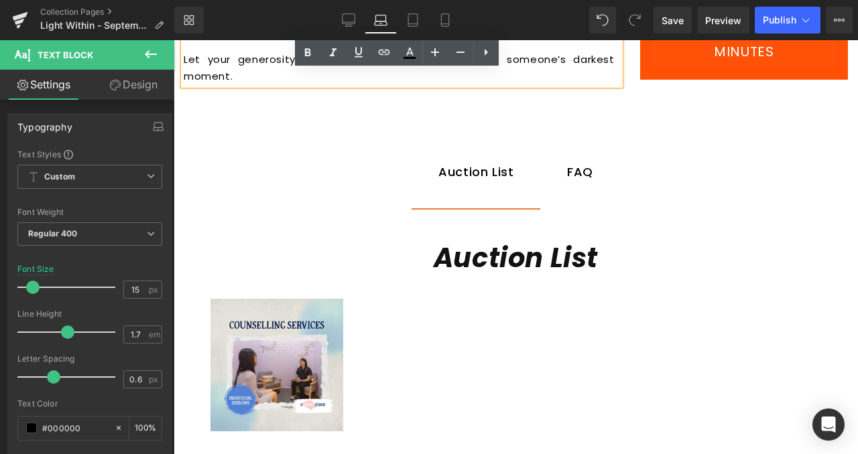
scroll to position [771, 0]
click at [572, 165] on div "FAQ Text Block" at bounding box center [580, 172] width 26 height 19
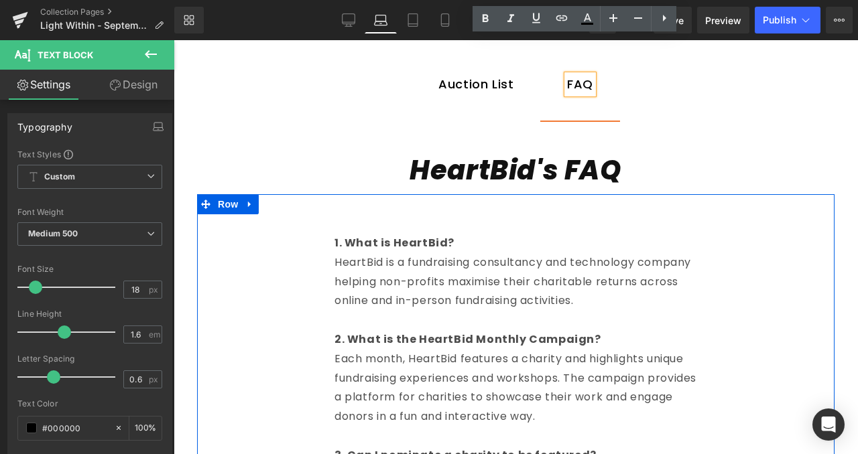
scroll to position [858, 0]
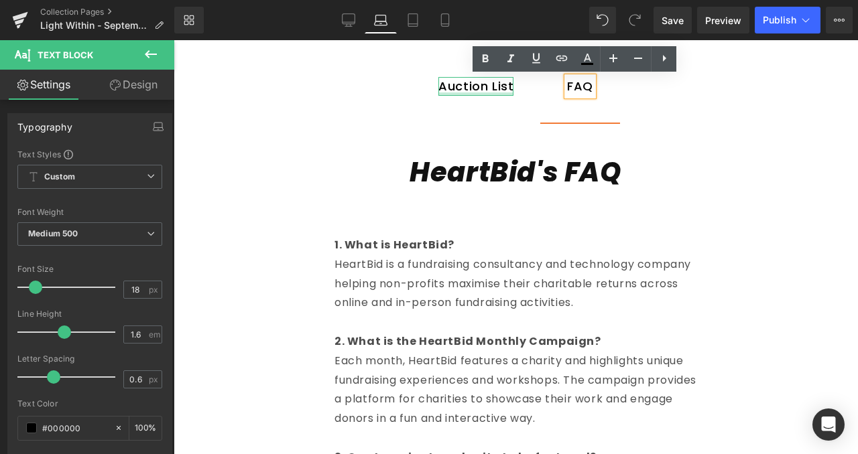
drag, startPoint x: 478, startPoint y: 93, endPoint x: 479, endPoint y: 108, distance: 14.8
click at [478, 93] on div "Auction List Text Block" at bounding box center [475, 86] width 75 height 19
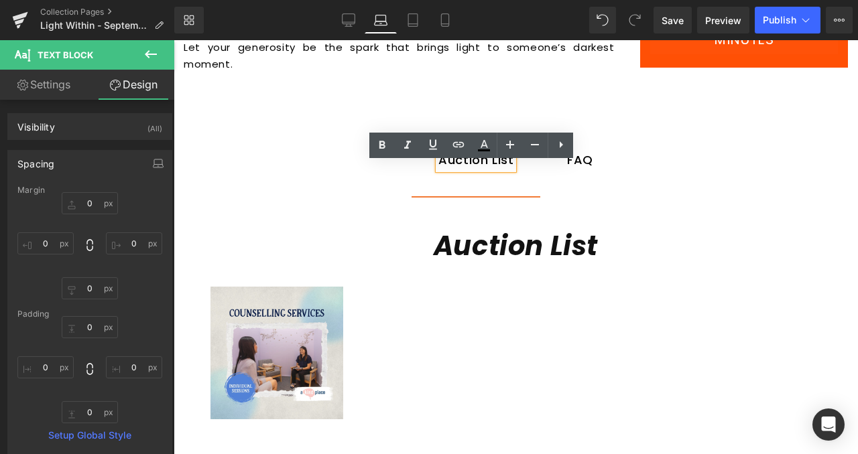
scroll to position [758, 0]
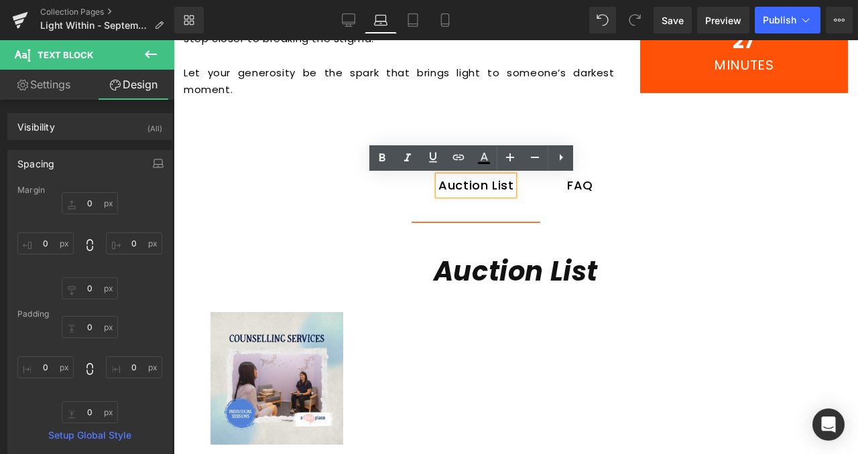
click at [290, 156] on ul "Auction List Text Block FAQ Text Block" at bounding box center [516, 185] width 664 height 73
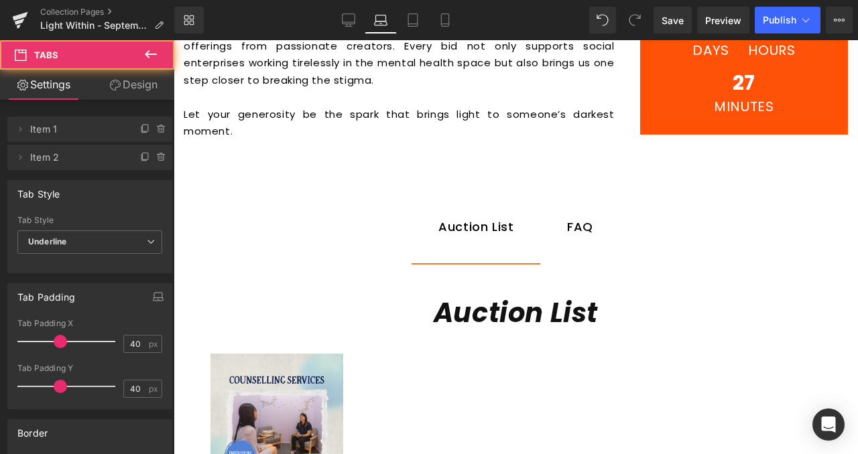
scroll to position [714, 0]
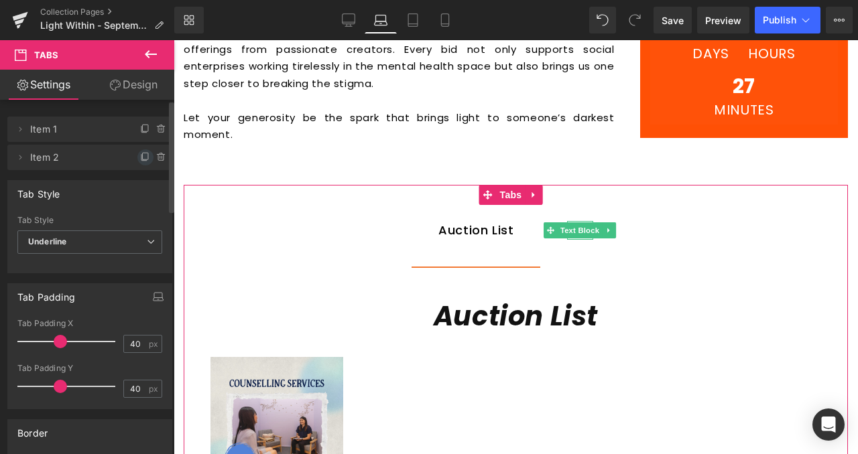
click at [141, 160] on icon at bounding box center [143, 158] width 5 height 6
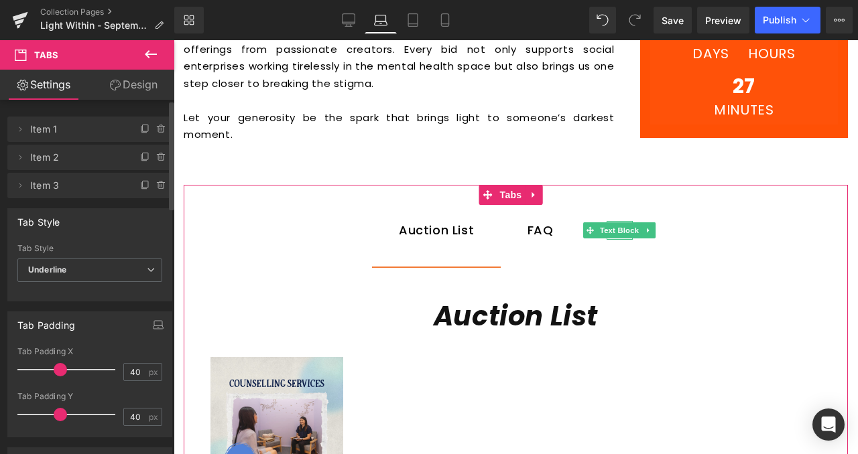
click at [103, 182] on span "Item 3" at bounding box center [76, 185] width 92 height 25
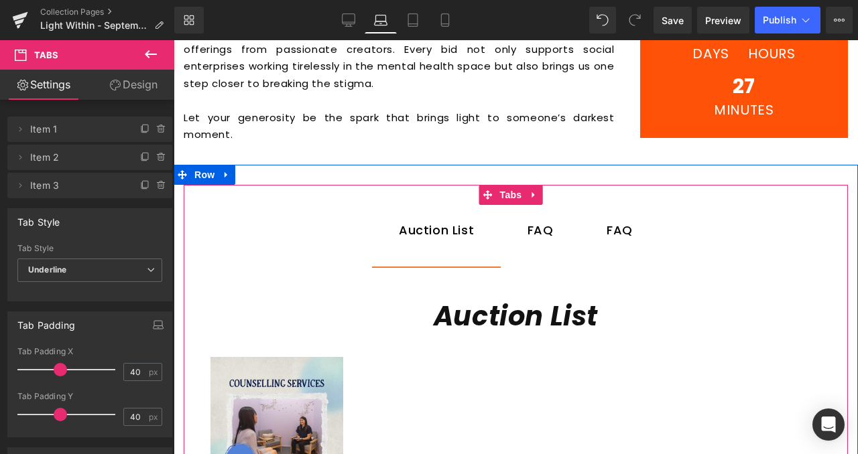
click at [534, 232] on div "FAQ" at bounding box center [540, 230] width 26 height 19
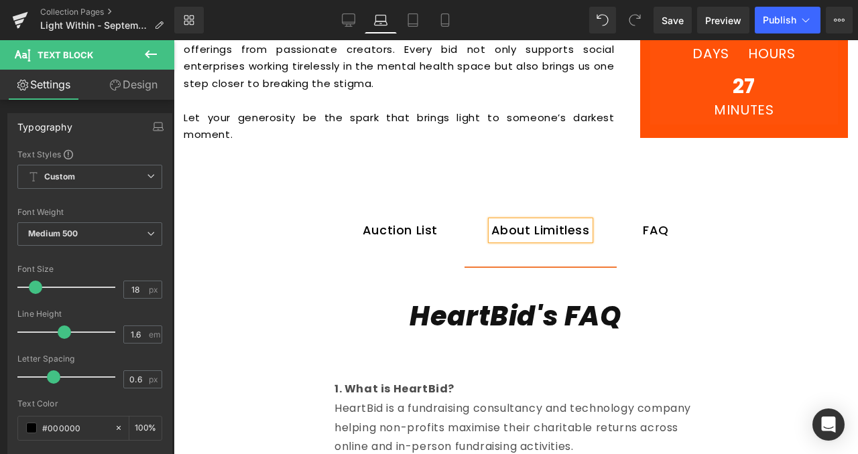
click at [534, 232] on div "About Limitless" at bounding box center [540, 230] width 98 height 19
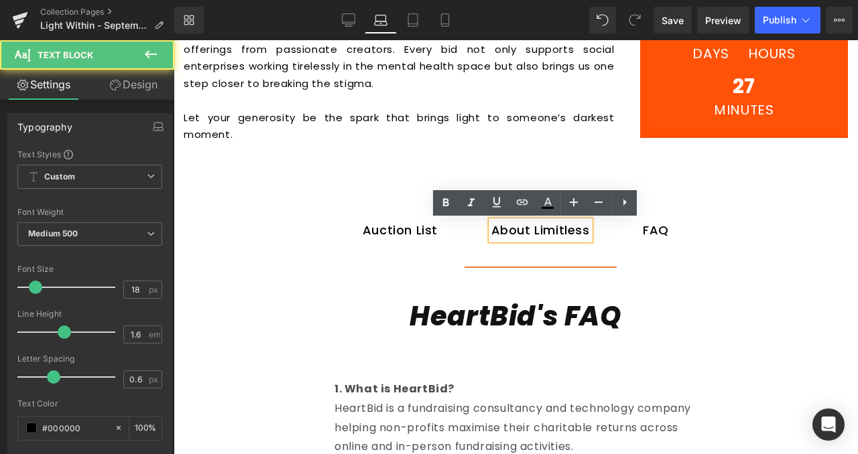
click at [534, 232] on div "About Limitless" at bounding box center [540, 230] width 98 height 19
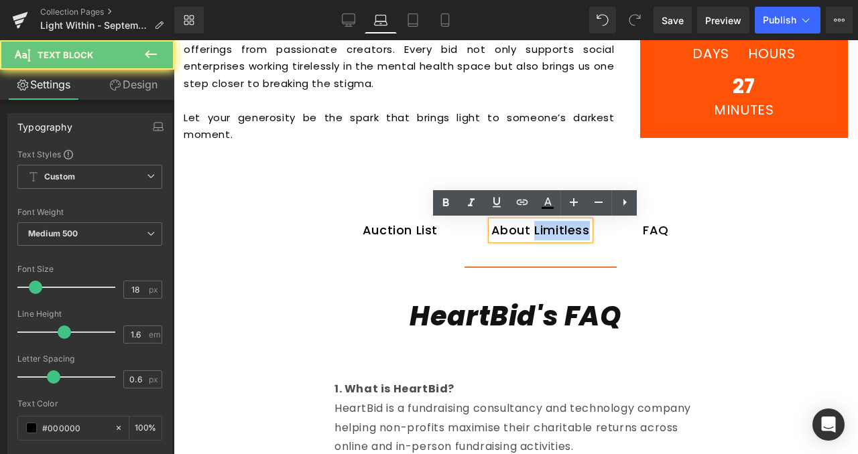
click at [541, 232] on div "About Limitless" at bounding box center [540, 230] width 98 height 19
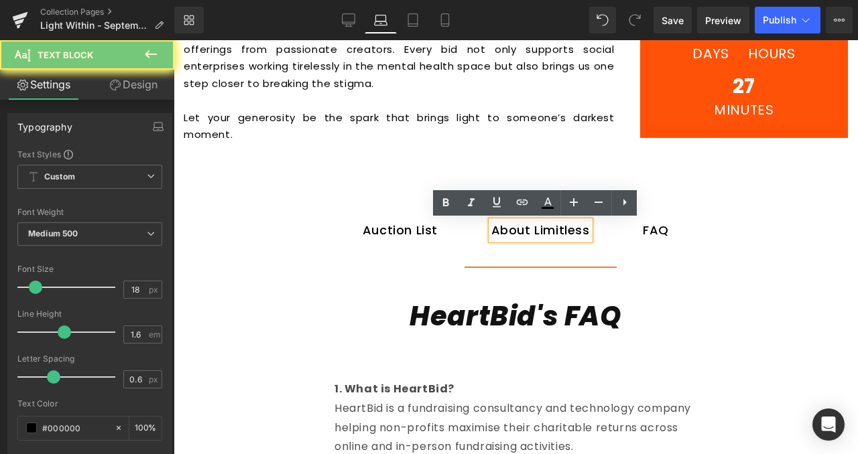
click at [541, 232] on div "About Limitless" at bounding box center [540, 230] width 98 height 19
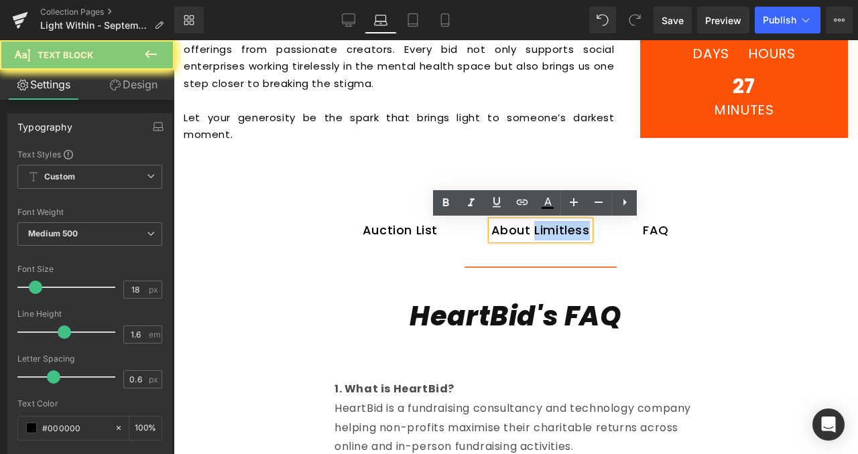
click at [541, 232] on div "About Limitless" at bounding box center [540, 230] width 98 height 19
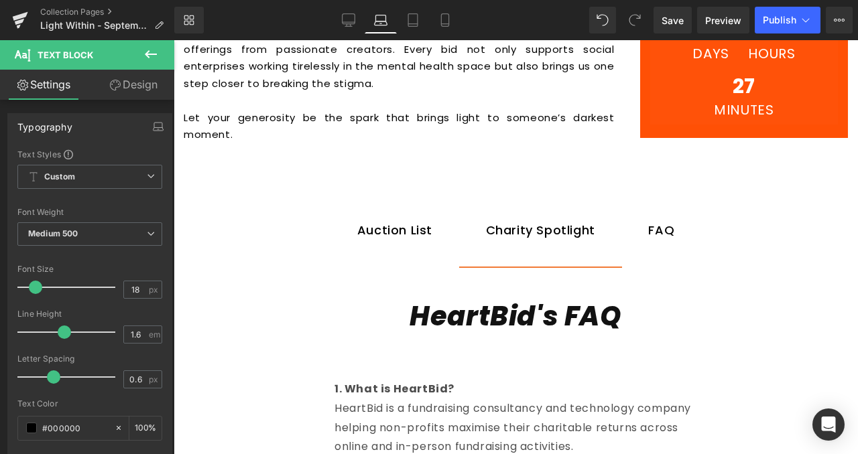
click at [150, 54] on icon at bounding box center [151, 54] width 12 height 8
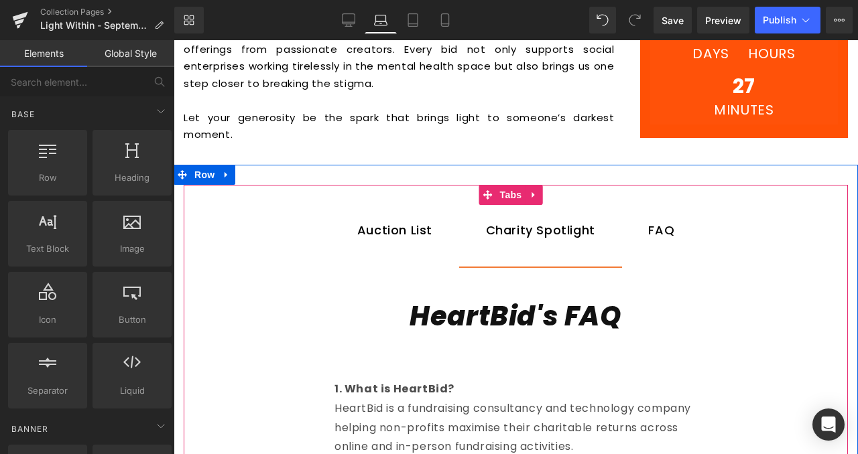
click at [174, 40] on div at bounding box center [174, 40] width 0 height 0
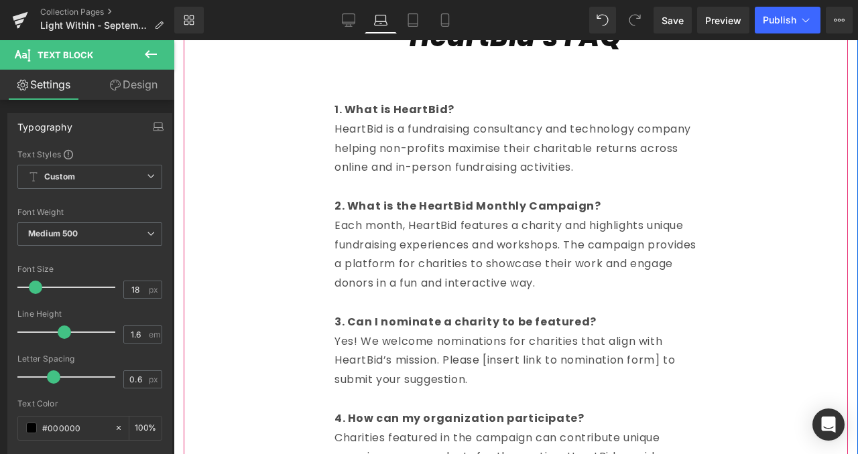
scroll to position [994, 0]
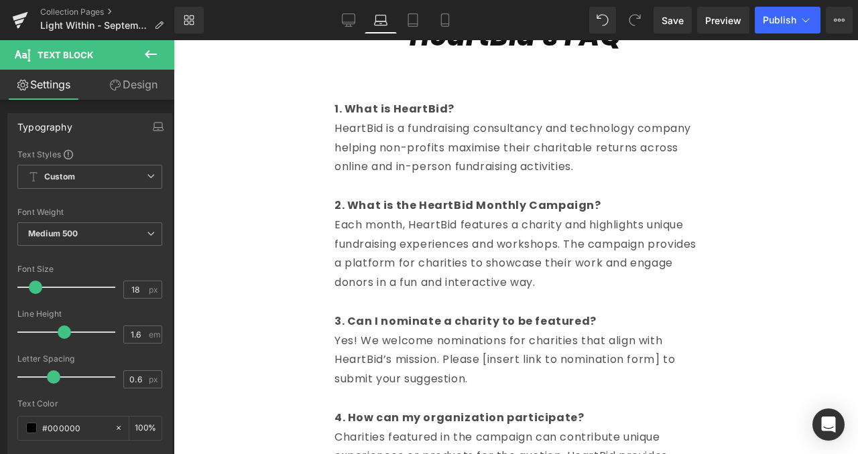
click at [581, 255] on p "Each month, HeartBid features a charity and highlights unique fundraising exper…" at bounding box center [515, 254] width 362 height 77
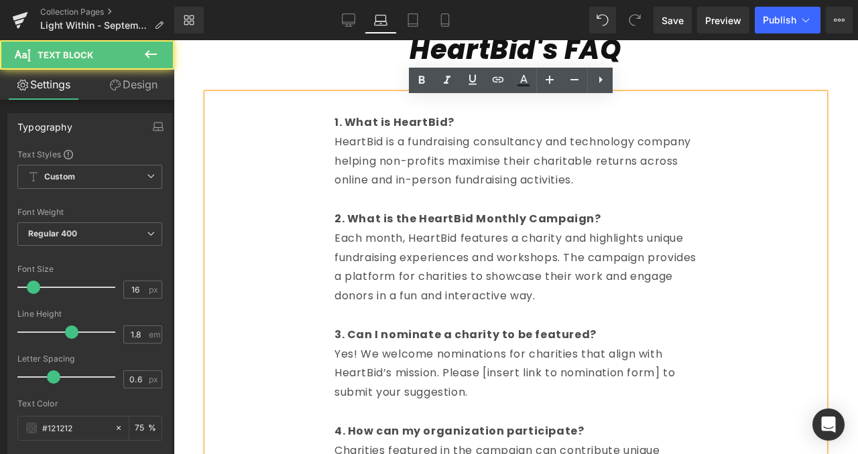
scroll to position [972, 0]
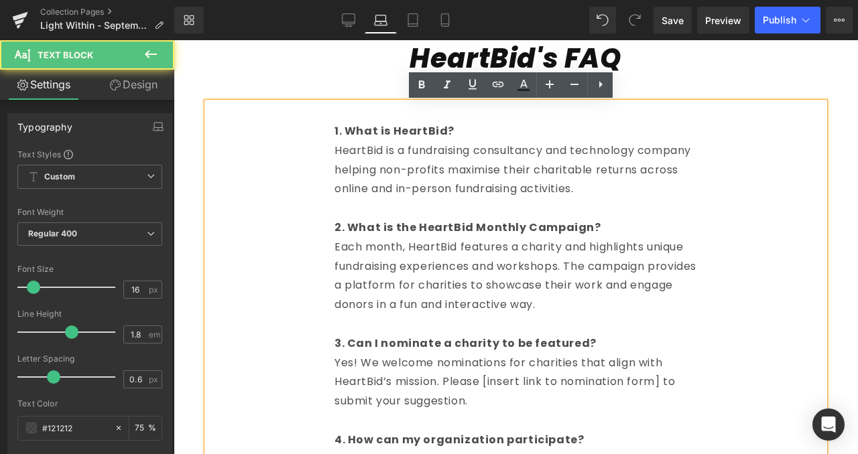
click at [346, 114] on p at bounding box center [515, 112] width 362 height 19
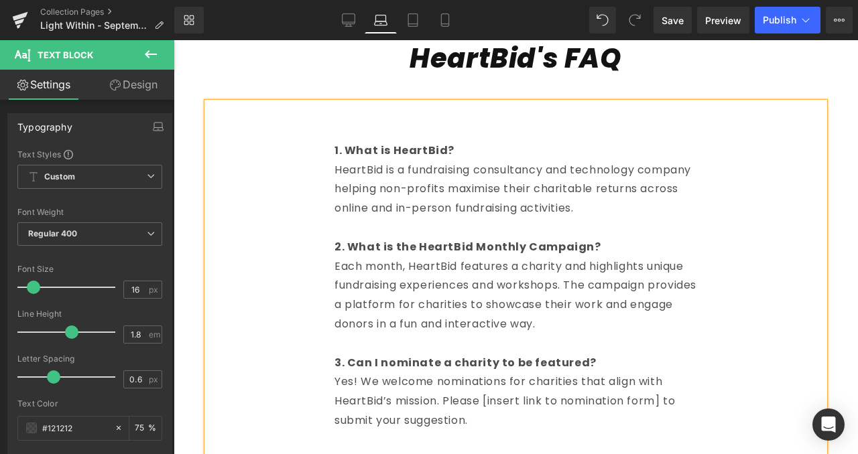
click at [351, 111] on p at bounding box center [515, 112] width 362 height 19
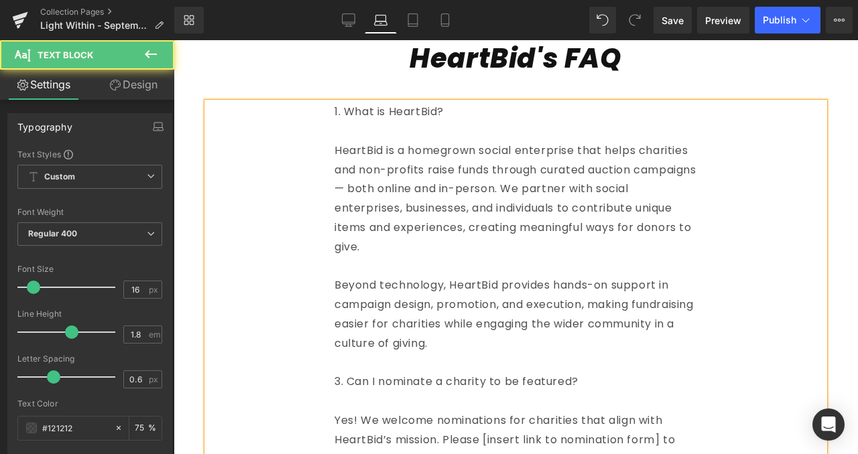
click at [351, 111] on p "1. What is HeartBid?" at bounding box center [515, 112] width 362 height 19
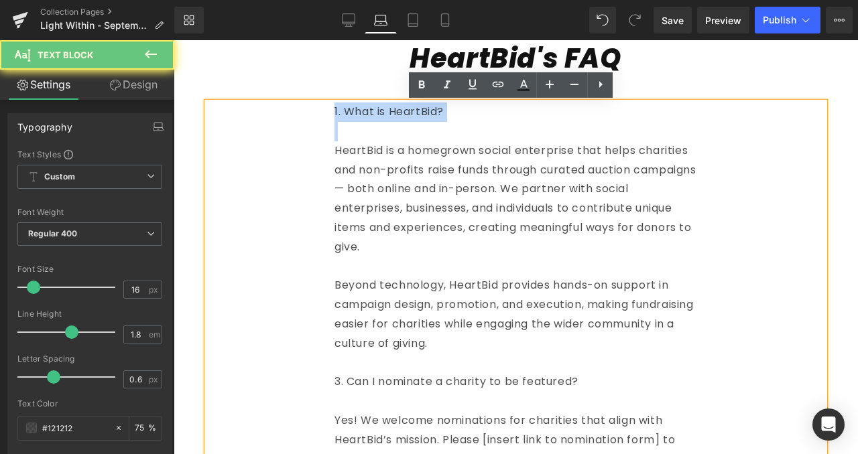
click at [351, 111] on p "1. What is HeartBid?" at bounding box center [515, 112] width 362 height 19
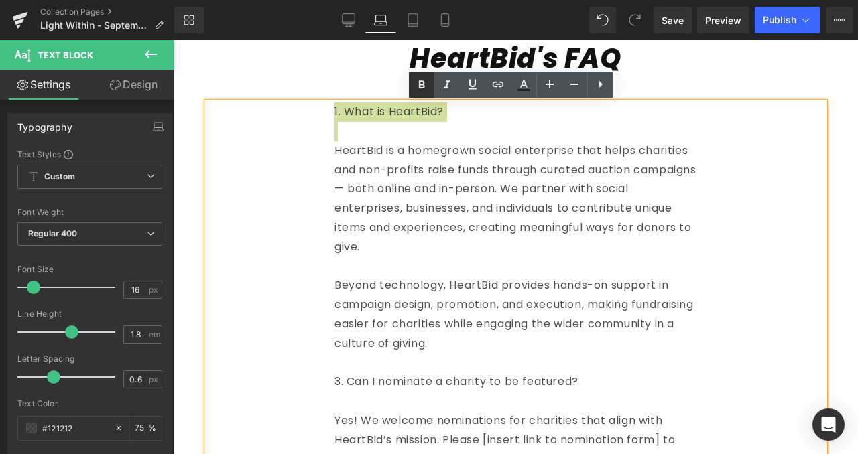
click at [424, 86] on icon at bounding box center [422, 84] width 6 height 8
click at [370, 133] on p at bounding box center [515, 131] width 362 height 19
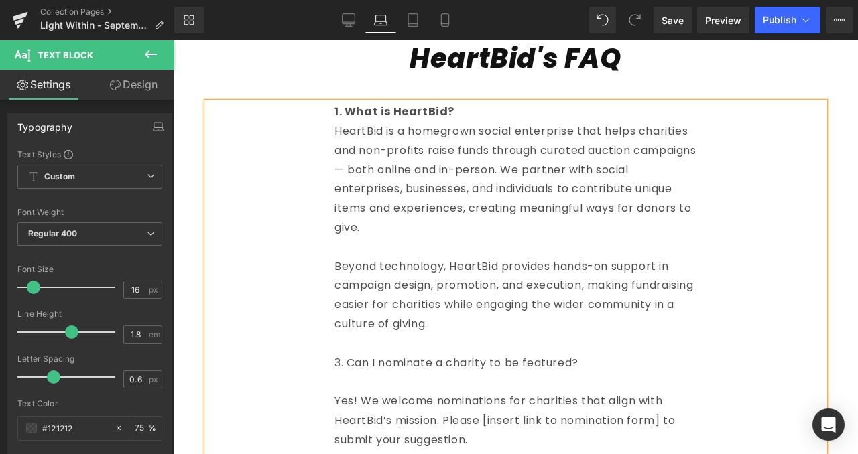
click at [348, 254] on p at bounding box center [515, 247] width 362 height 19
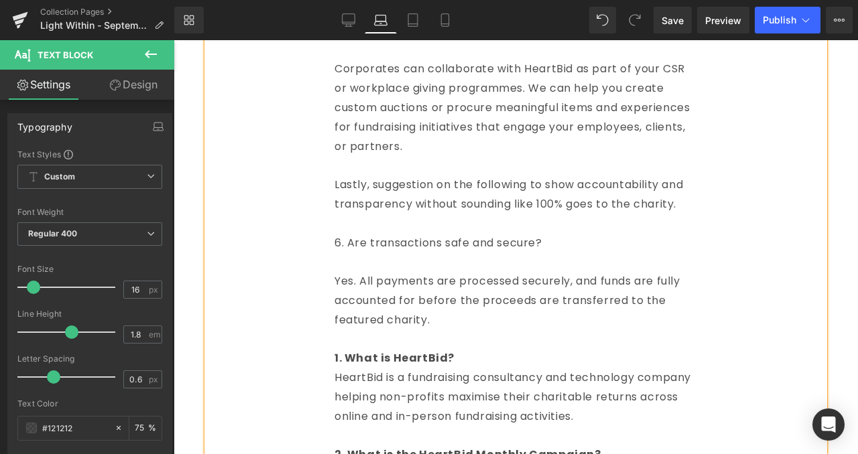
scroll to position [1985, 0]
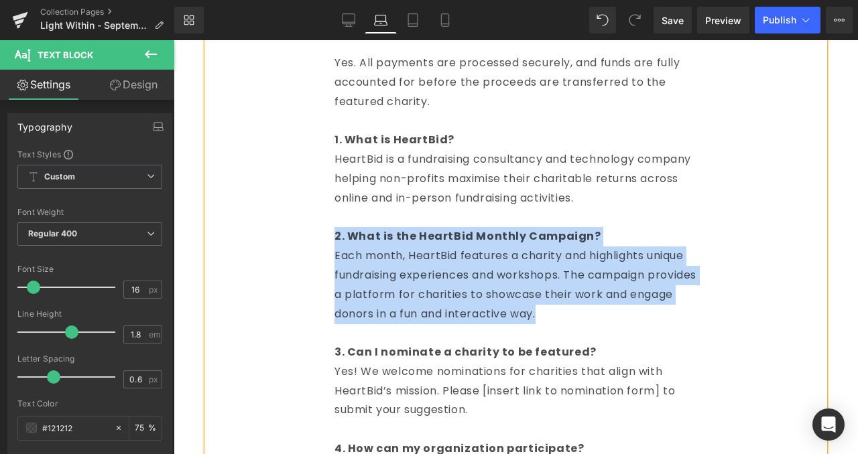
drag, startPoint x: 324, startPoint y: 263, endPoint x: 693, endPoint y: 334, distance: 376.6
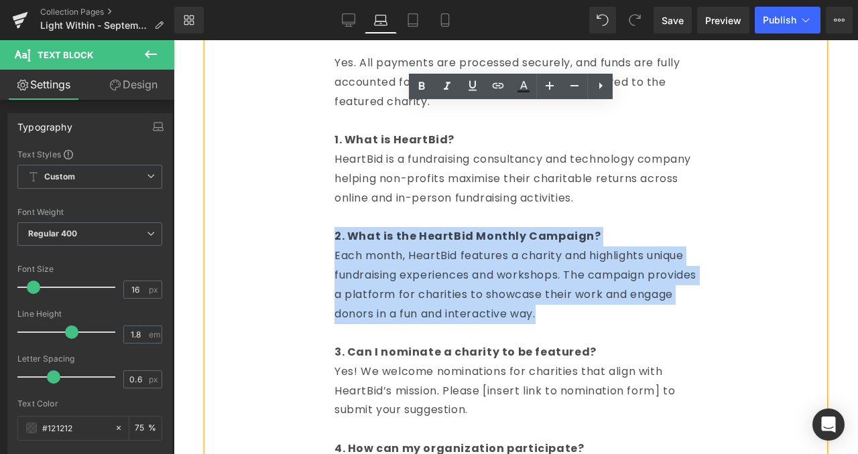
copy div "2. What is the HeartBid Monthly Campaign? Each month, HeartBid features a chari…"
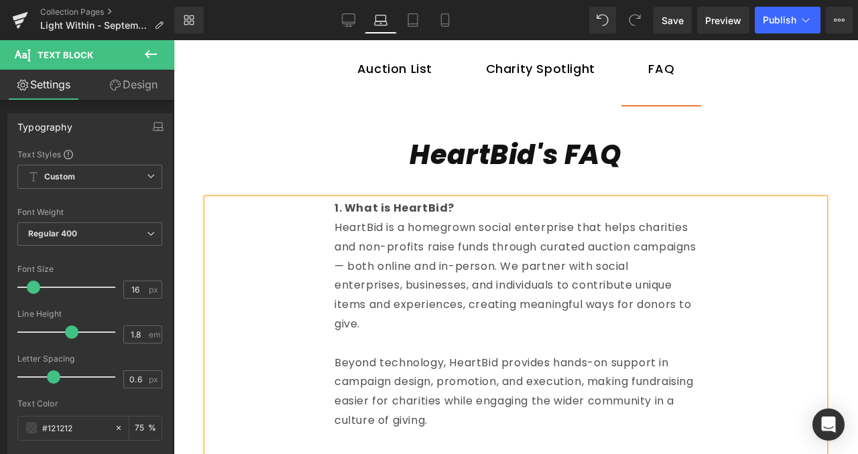
scroll to position [980, 0]
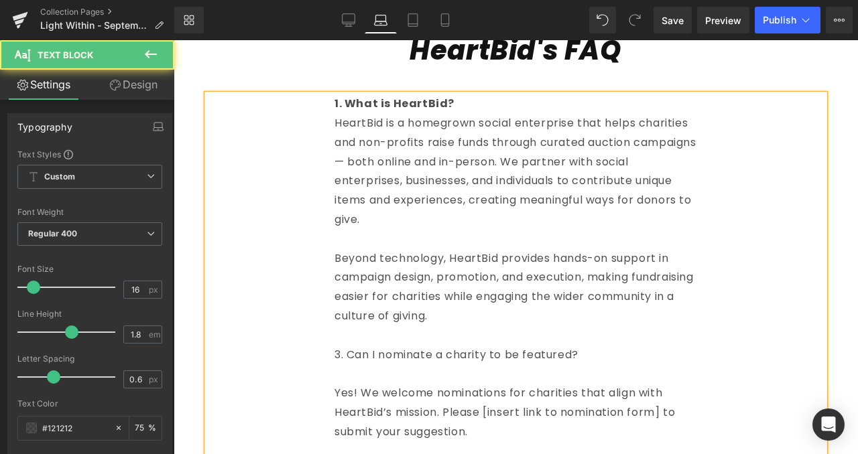
click at [558, 318] on p "Beyond technology, HeartBid provides hands-on support in campaign design, promo…" at bounding box center [515, 287] width 362 height 77
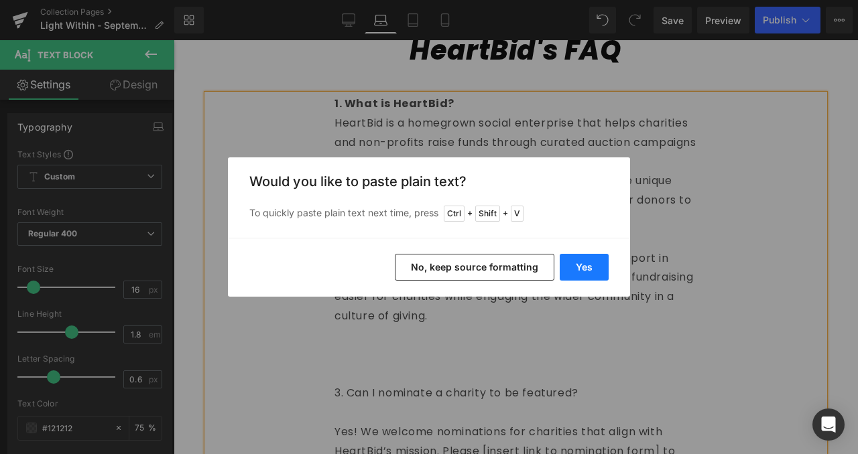
click at [569, 265] on button "Yes" at bounding box center [583, 267] width 49 height 27
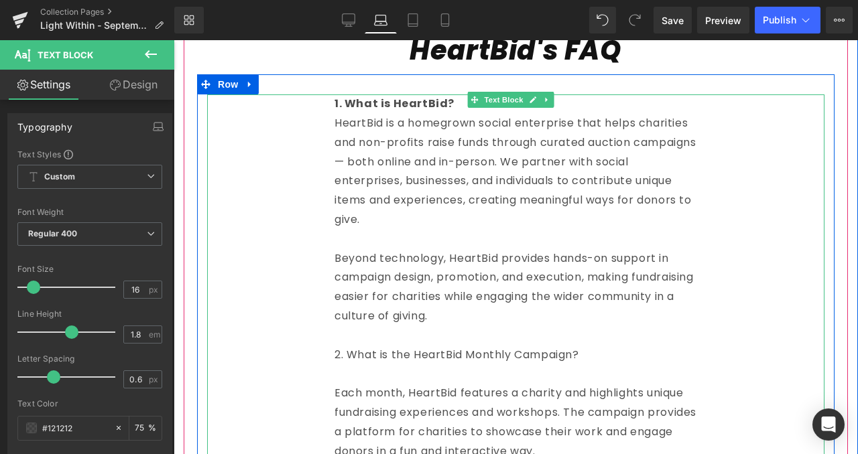
click at [372, 358] on p "2. What is the HeartBid Monthly Campaign?" at bounding box center [515, 355] width 362 height 19
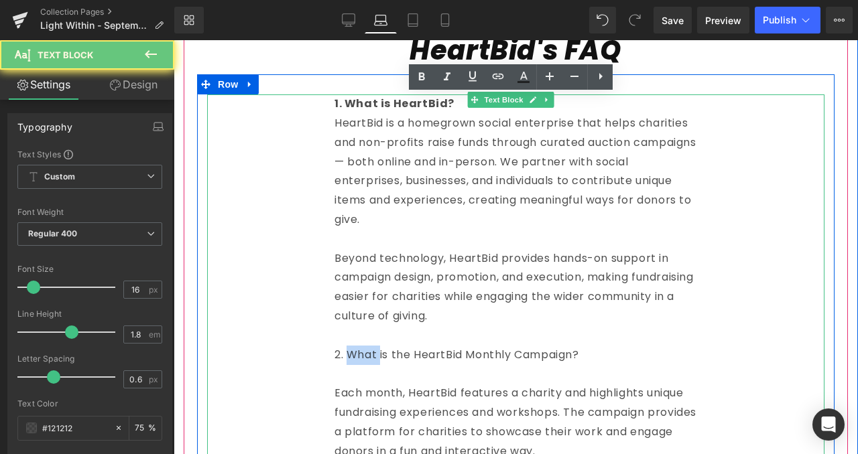
click at [372, 358] on p "2. What is the HeartBid Monthly Campaign?" at bounding box center [515, 355] width 362 height 19
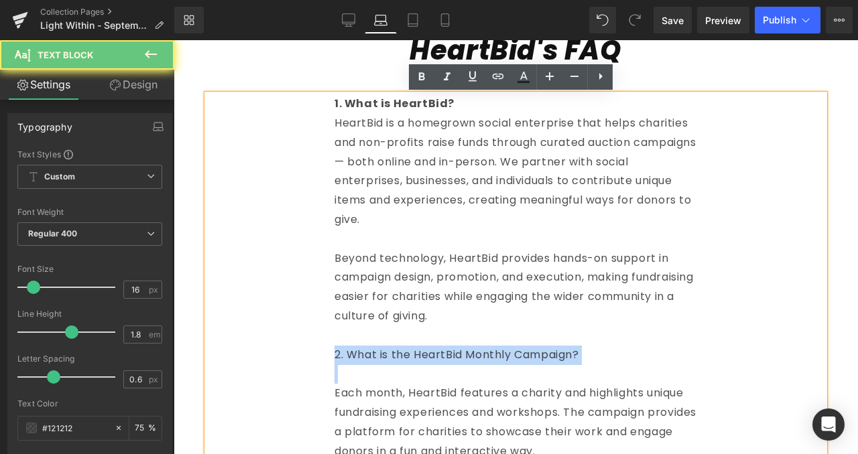
click at [372, 358] on p "2. What is the HeartBid Monthly Campaign?" at bounding box center [515, 355] width 362 height 19
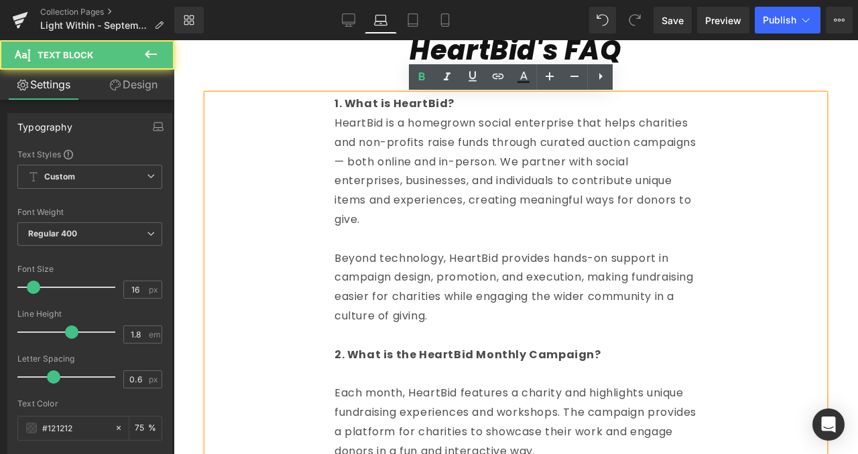
click at [380, 376] on p at bounding box center [515, 373] width 362 height 19
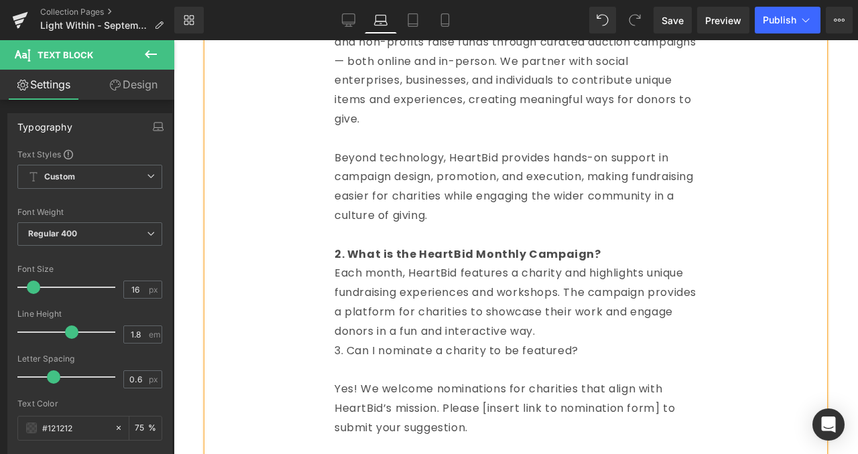
scroll to position [1125, 0]
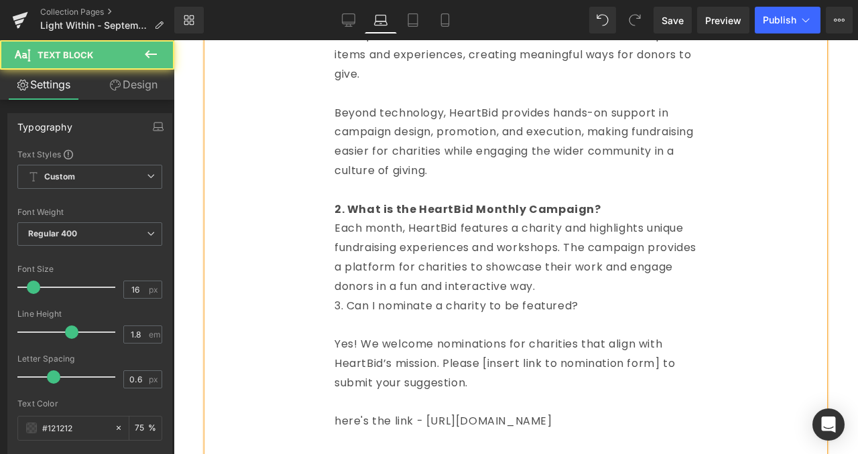
click at [647, 286] on p "Each month, HeartBid features a charity and highlights unique fundraising exper…" at bounding box center [515, 257] width 362 height 77
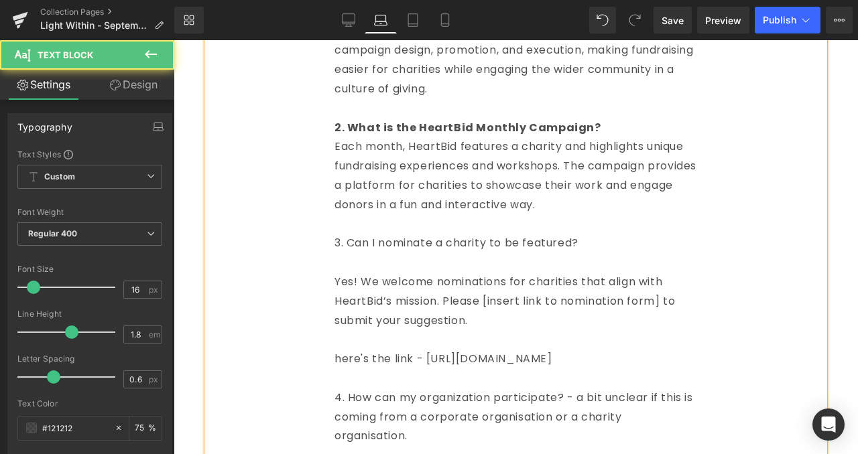
scroll to position [1208, 0]
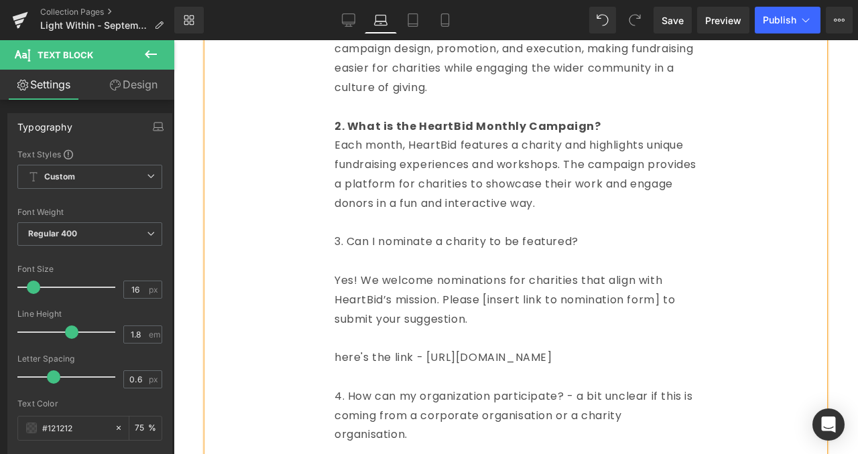
drag, startPoint x: 647, startPoint y: 363, endPoint x: 427, endPoint y: 358, distance: 219.2
click at [427, 358] on p "here's the link - https://heartbid.sg/pages/contact" at bounding box center [515, 357] width 362 height 19
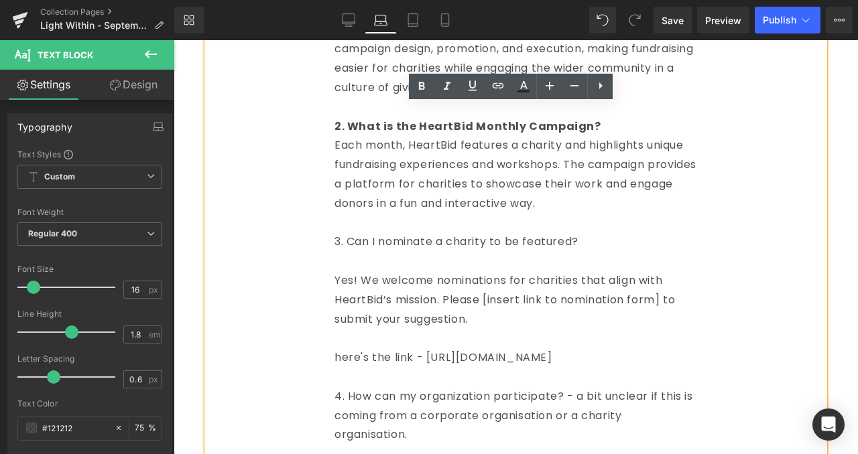
copy p "[URL][DOMAIN_NAME]"
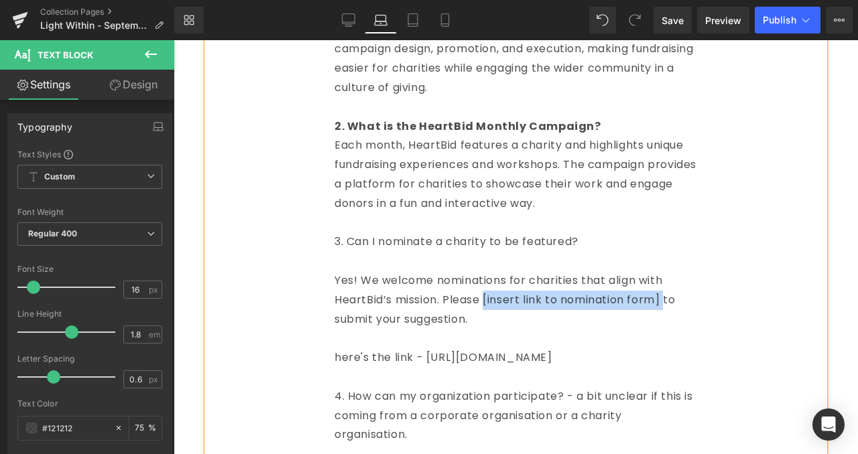
drag, startPoint x: 488, startPoint y: 302, endPoint x: 669, endPoint y: 299, distance: 180.9
click at [669, 299] on p "Yes! We welcome nominations for charities that align with HeartBid’s mission. P…" at bounding box center [515, 300] width 362 height 58
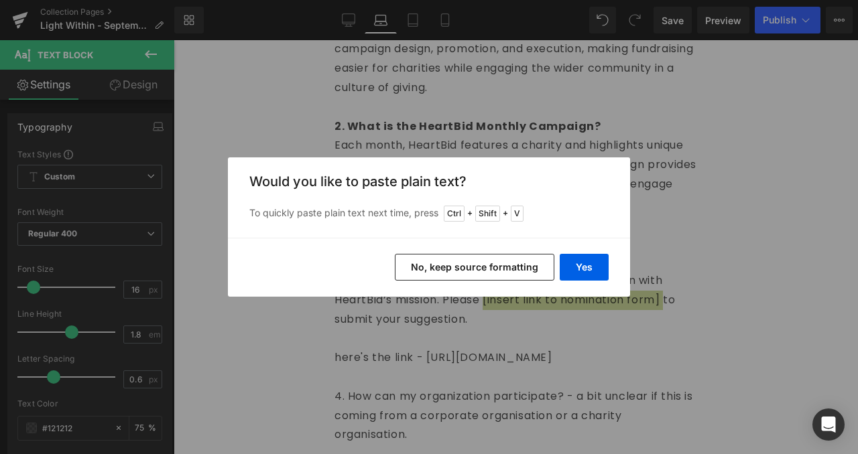
click at [586, 251] on div "Yes No, keep source formatting" at bounding box center [429, 267] width 402 height 59
click at [586, 257] on button "Yes" at bounding box center [583, 267] width 49 height 27
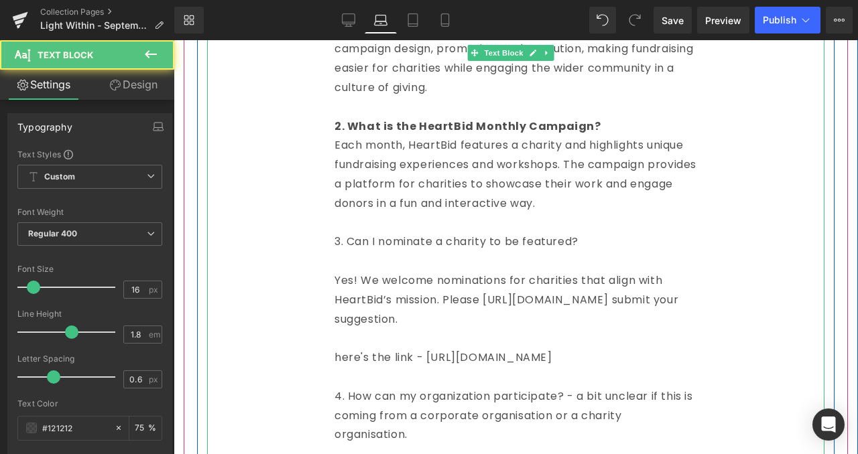
click at [336, 322] on p "Yes! We welcome nominations for charities that align with HeartBid’s mission. P…" at bounding box center [515, 300] width 362 height 58
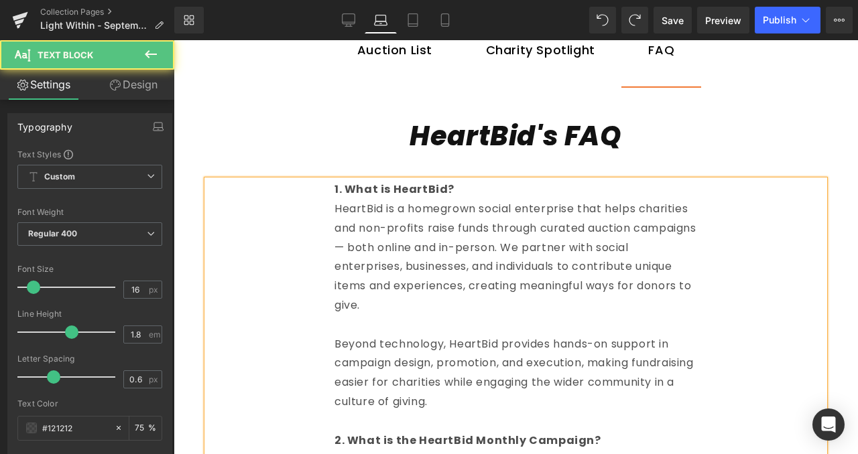
click at [511, 341] on p "Beyond technology, HeartBid provides hands-on support in campaign design, promo…" at bounding box center [515, 373] width 362 height 77
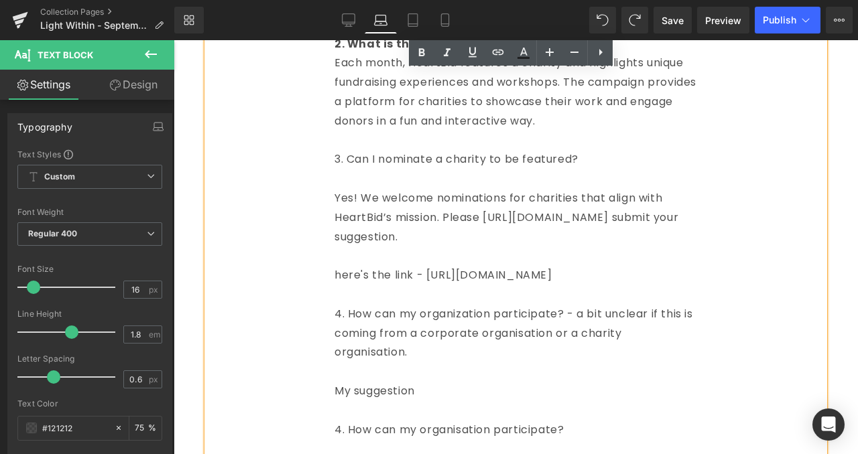
scroll to position [1291, 0]
click at [436, 157] on p "3. Can I nominate a charity to be featured?" at bounding box center [515, 158] width 362 height 19
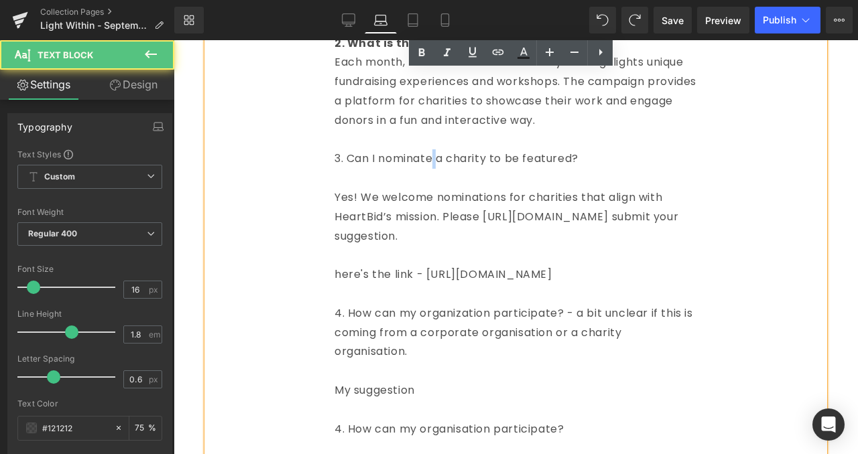
click at [436, 157] on p "3. Can I nominate a charity to be featured?" at bounding box center [515, 158] width 362 height 19
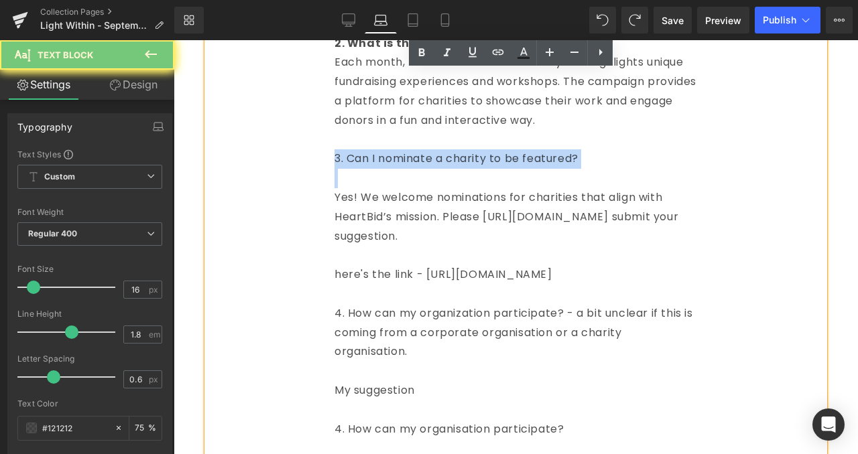
click at [436, 157] on p "3. Can I nominate a charity to be featured?" at bounding box center [515, 158] width 362 height 19
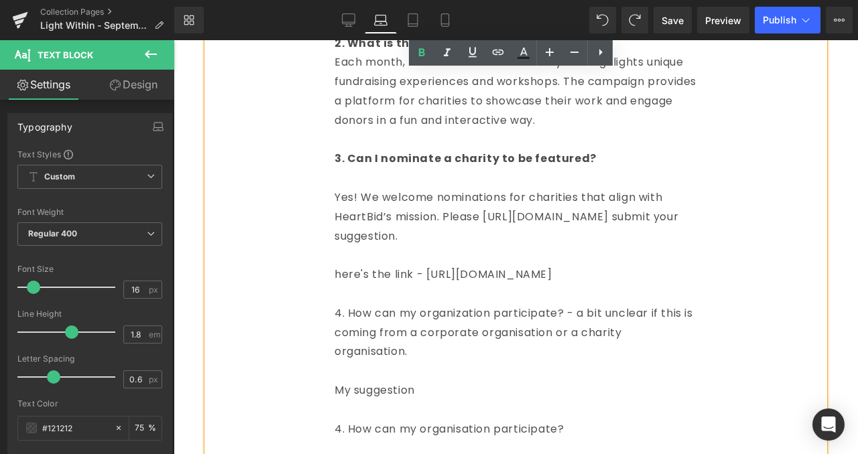
click at [423, 178] on p at bounding box center [515, 178] width 362 height 19
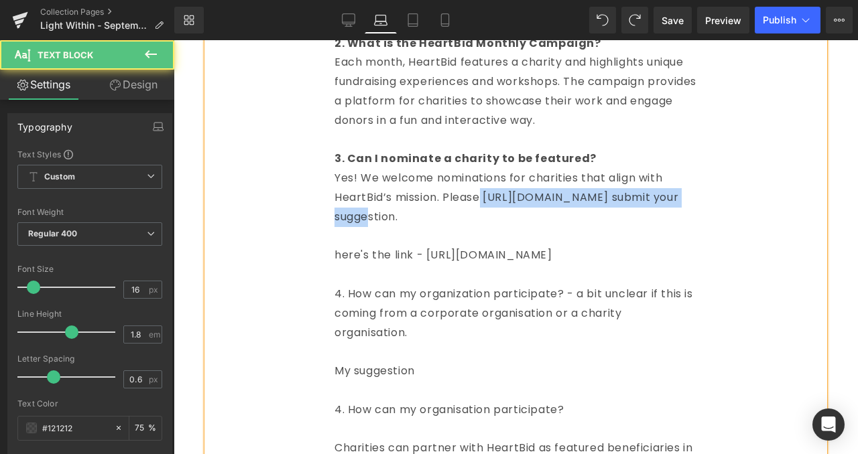
drag, startPoint x: 549, startPoint y: 219, endPoint x: 498, endPoint y: 201, distance: 54.0
click at [498, 201] on p "Yes! We welcome nominations for charities that align with HeartBid’s mission. P…" at bounding box center [515, 198] width 362 height 58
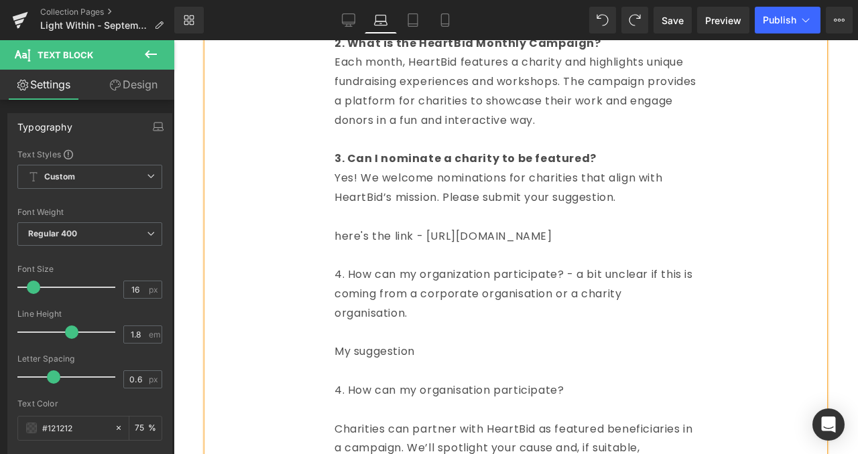
click at [589, 212] on p at bounding box center [515, 217] width 362 height 19
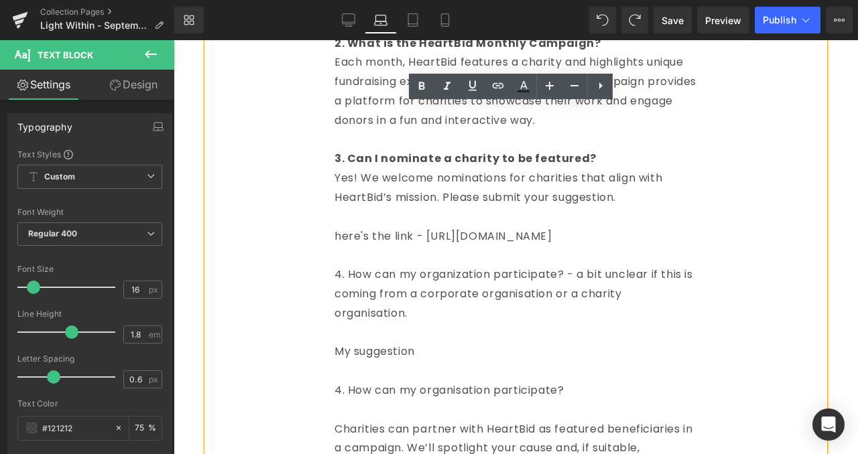
drag, startPoint x: 630, startPoint y: 239, endPoint x: 424, endPoint y: 237, distance: 206.4
click at [424, 237] on p "here's the link - https://heartbid.sg/pages/contact" at bounding box center [515, 236] width 362 height 19
copy p "[URL][DOMAIN_NAME]"
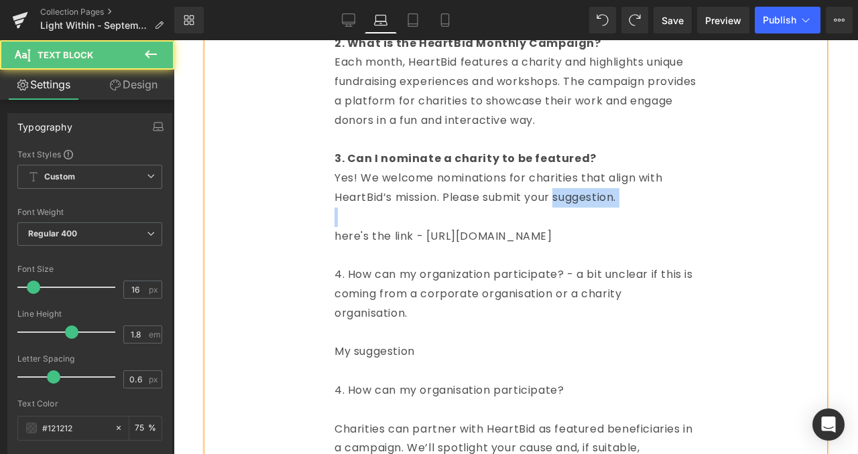
drag, startPoint x: 604, startPoint y: 204, endPoint x: 557, endPoint y: 207, distance: 46.4
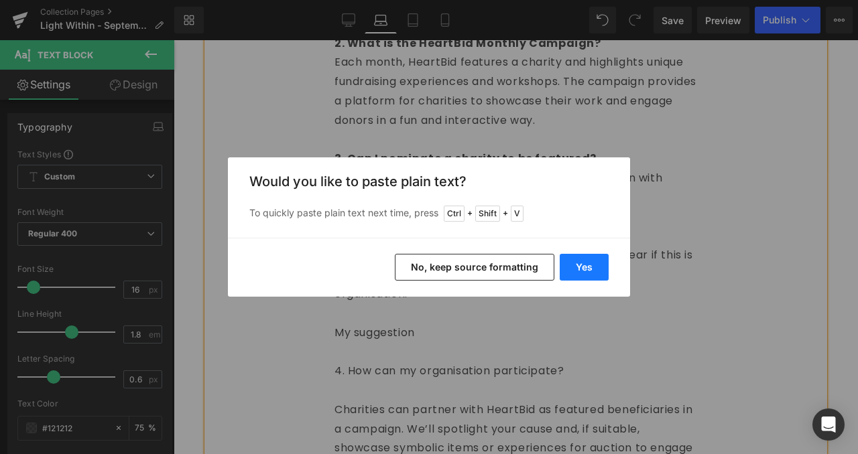
click at [588, 272] on button "Yes" at bounding box center [583, 267] width 49 height 27
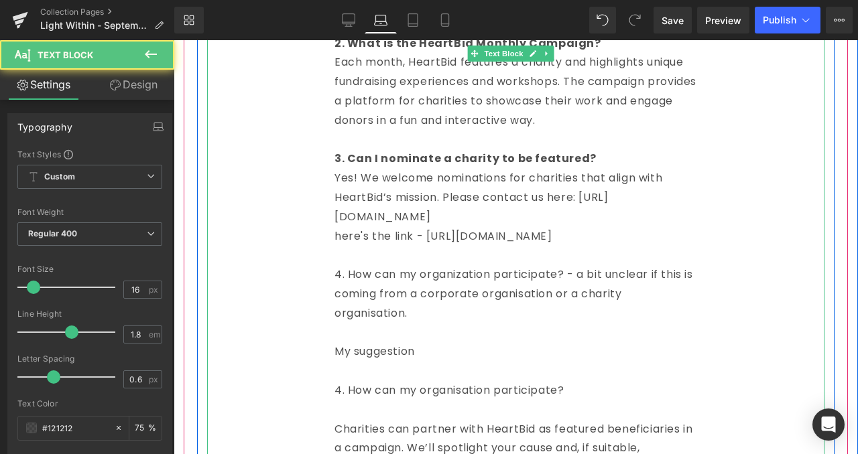
drag, startPoint x: 641, startPoint y: 245, endPoint x: 332, endPoint y: 234, distance: 309.1
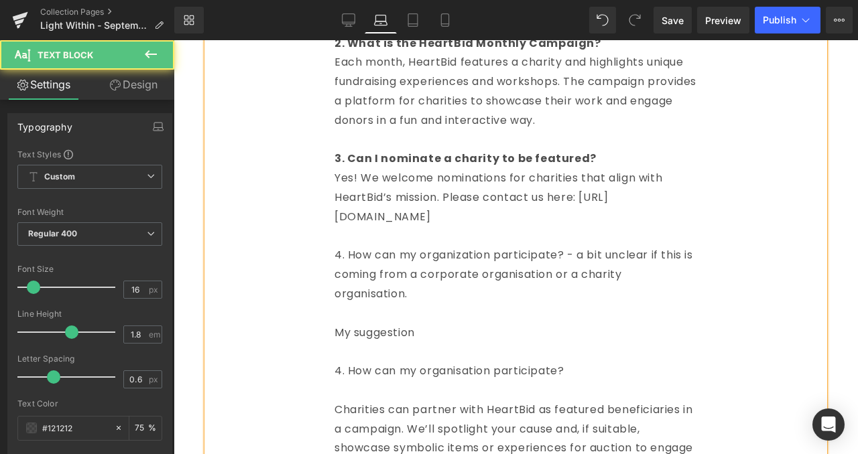
click at [373, 228] on p at bounding box center [515, 236] width 362 height 19
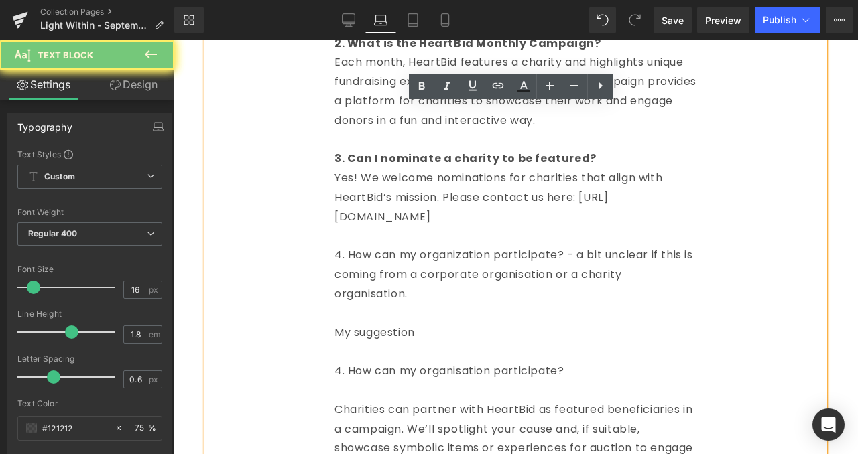
click at [347, 218] on p "Yes! We welcome nominations for charities that align with HeartBid’s mission. P…" at bounding box center [515, 198] width 362 height 58
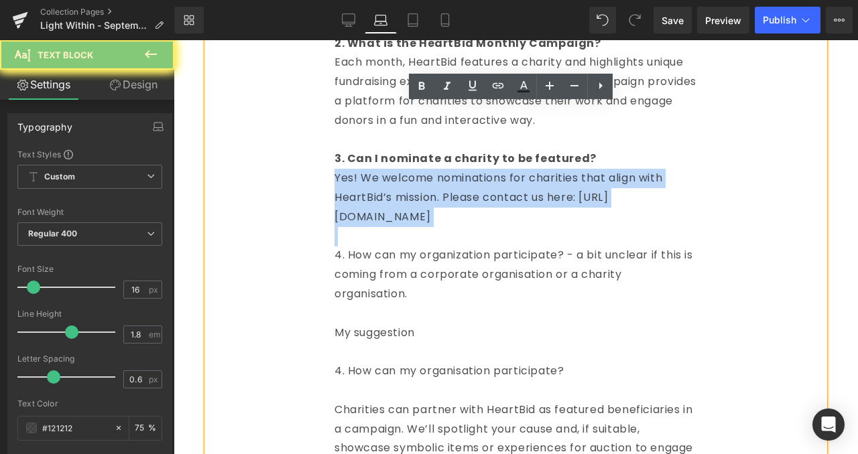
click at [347, 218] on p "Yes! We welcome nominations for charities that align with HeartBid’s mission. P…" at bounding box center [515, 198] width 362 height 58
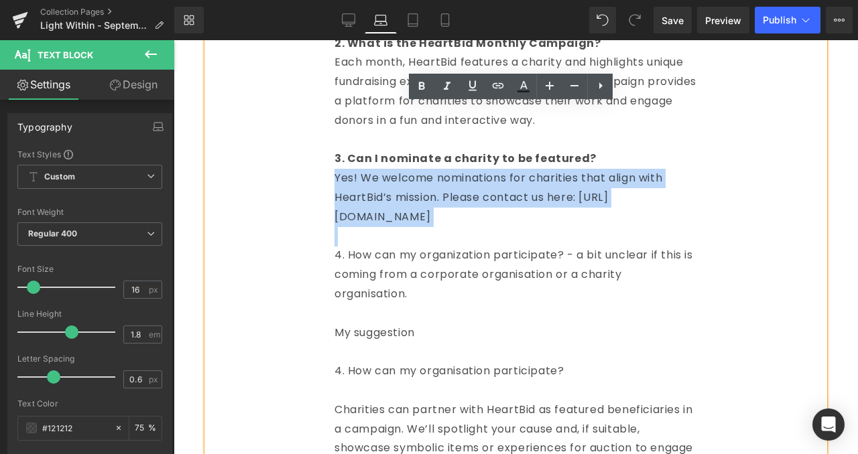
click at [399, 222] on p "Yes! We welcome nominations for charities that align with HeartBid’s mission. P…" at bounding box center [515, 198] width 362 height 58
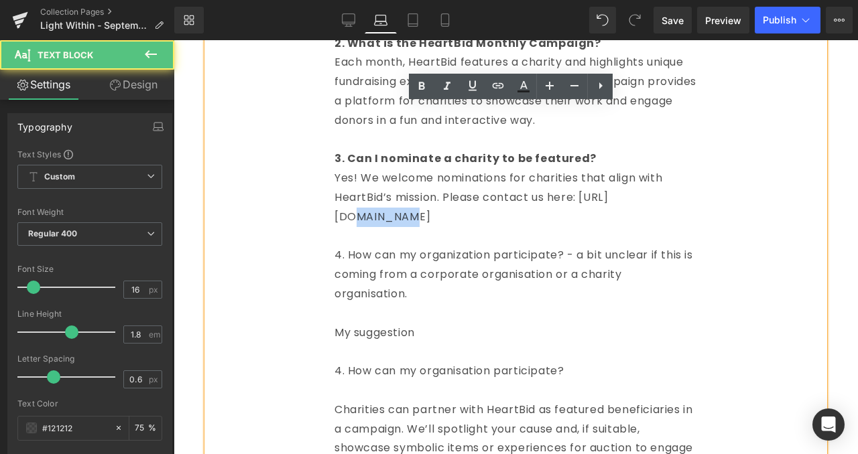
click at [399, 222] on p "Yes! We welcome nominations for charities that align with HeartBid’s mission. P…" at bounding box center [515, 198] width 362 height 58
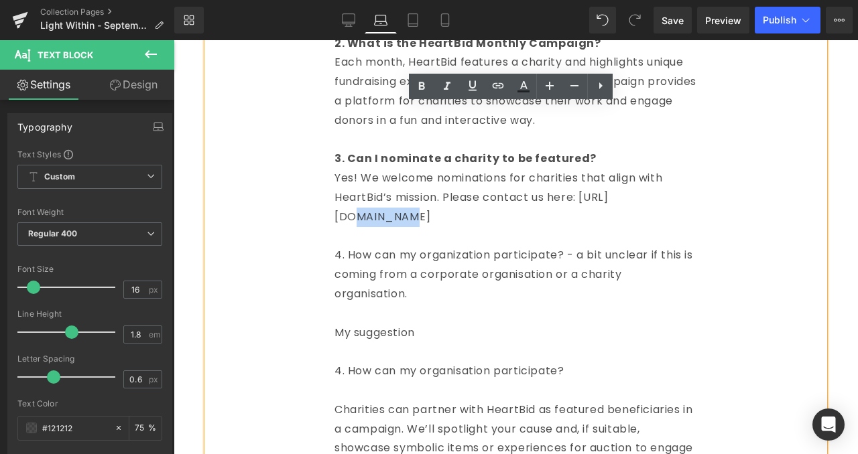
drag, startPoint x: 547, startPoint y: 216, endPoint x: 329, endPoint y: 215, distance: 218.4
click at [495, 91] on icon at bounding box center [498, 86] width 16 height 16
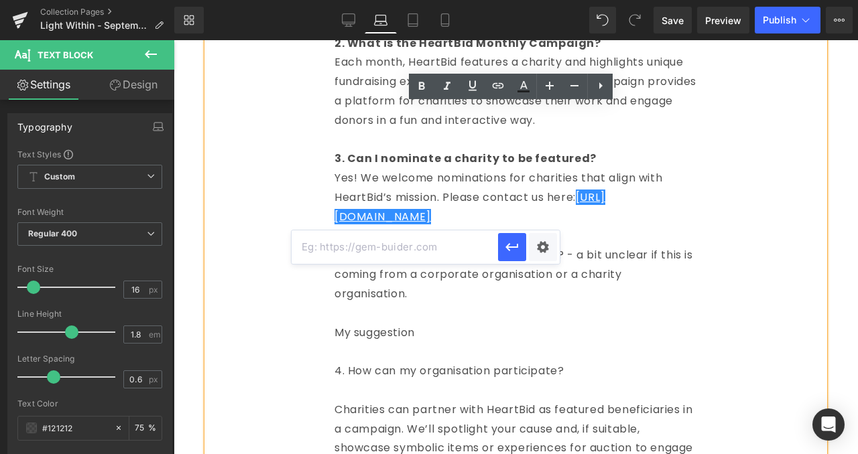
click at [450, 251] on input "text" at bounding box center [394, 247] width 206 height 34
paste input "[URL][DOMAIN_NAME]"
type input "[URL][DOMAIN_NAME]"
click at [513, 250] on icon "button" at bounding box center [512, 247] width 16 height 16
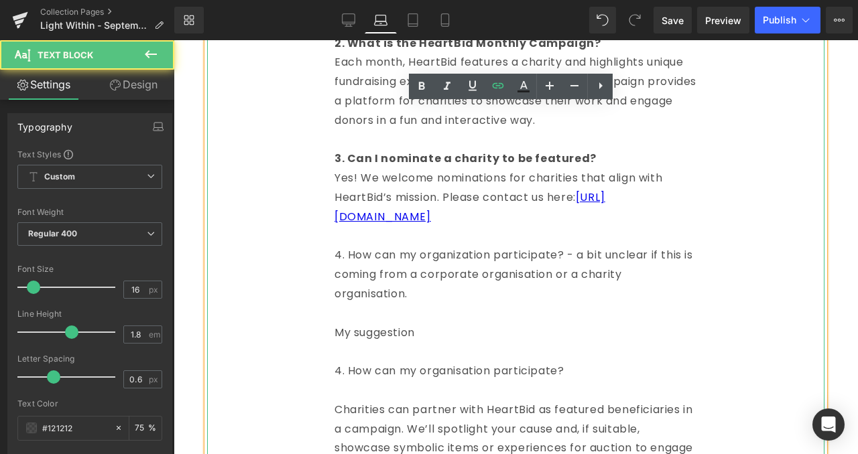
click at [574, 238] on p at bounding box center [515, 236] width 362 height 19
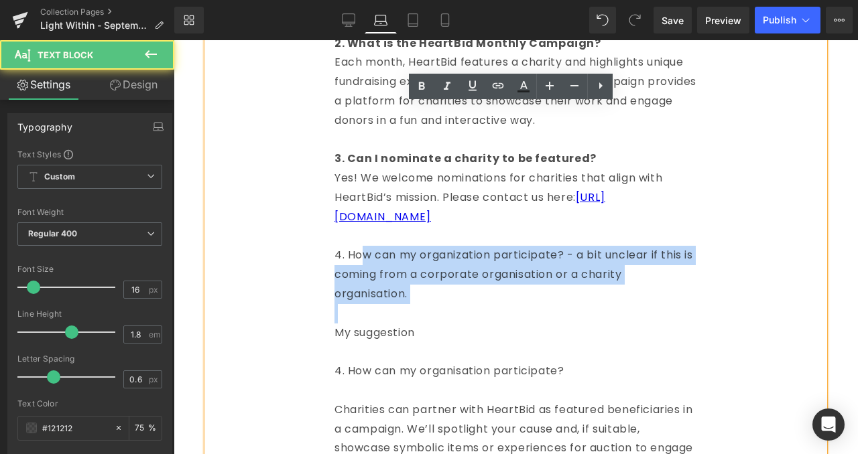
drag, startPoint x: 452, startPoint y: 319, endPoint x: 367, endPoint y: 258, distance: 104.1
click at [417, 317] on p at bounding box center [515, 313] width 362 height 19
drag, startPoint x: 393, startPoint y: 304, endPoint x: 333, endPoint y: 258, distance: 75.0
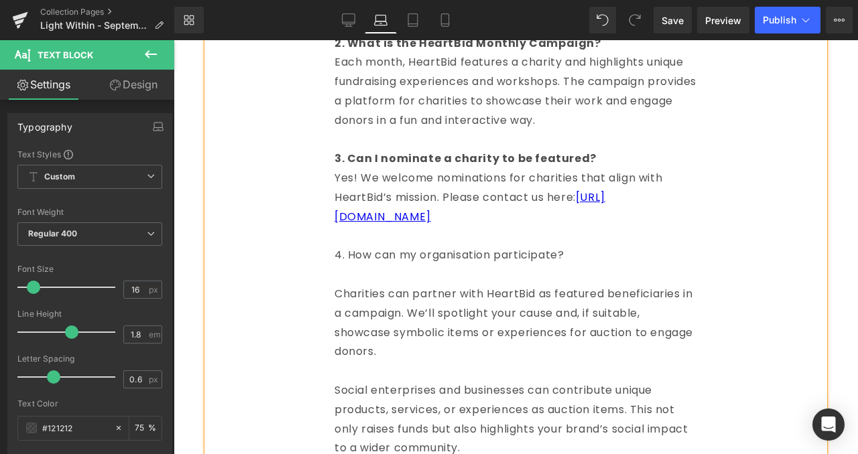
click at [375, 253] on p "4. How can my organisation participate?" at bounding box center [515, 255] width 362 height 19
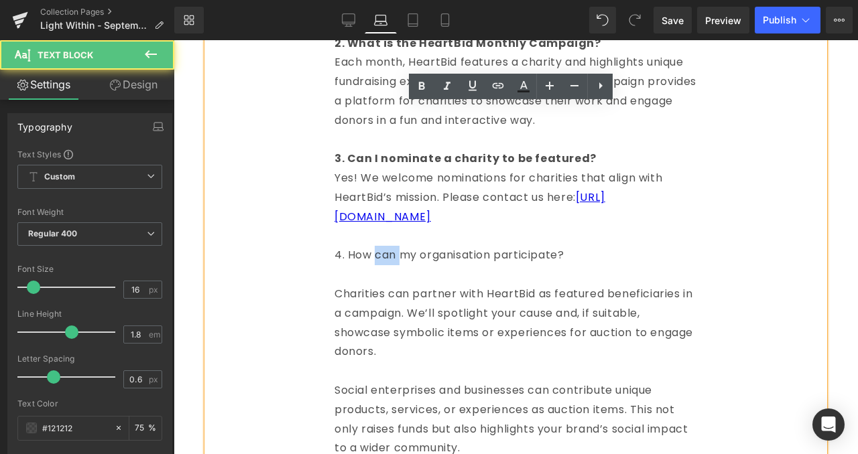
click at [375, 253] on p "4. How can my organisation participate?" at bounding box center [515, 255] width 362 height 19
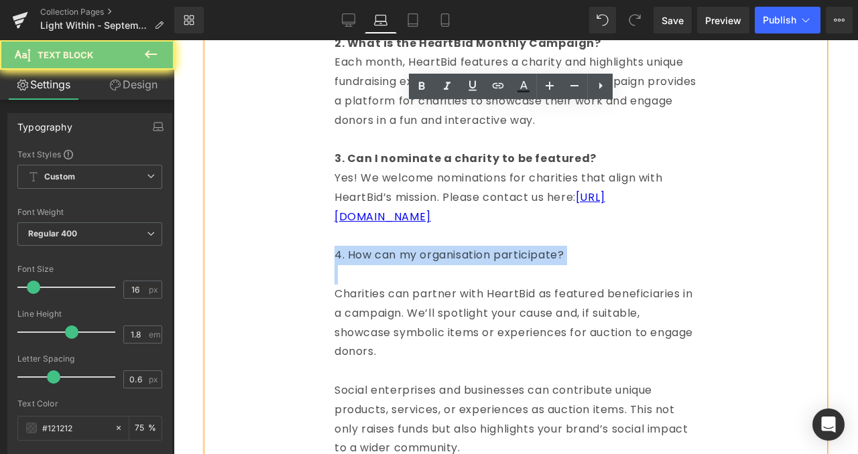
click at [375, 253] on p "4. How can my organisation participate?" at bounding box center [515, 255] width 362 height 19
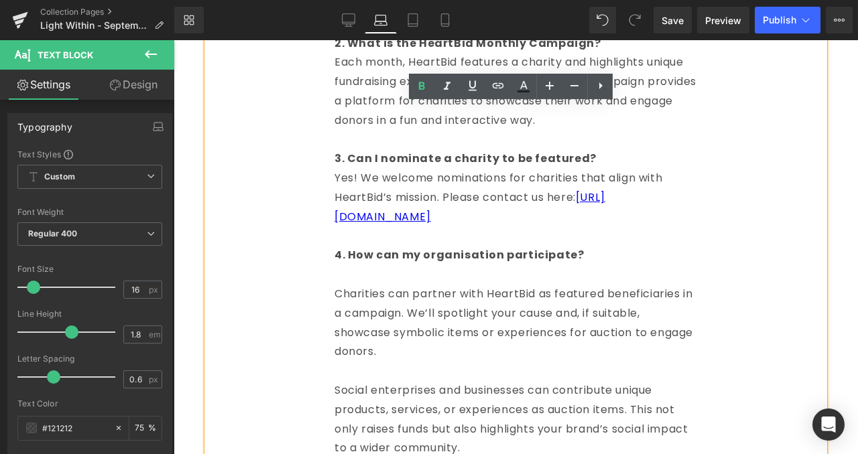
click at [389, 268] on p at bounding box center [515, 274] width 362 height 19
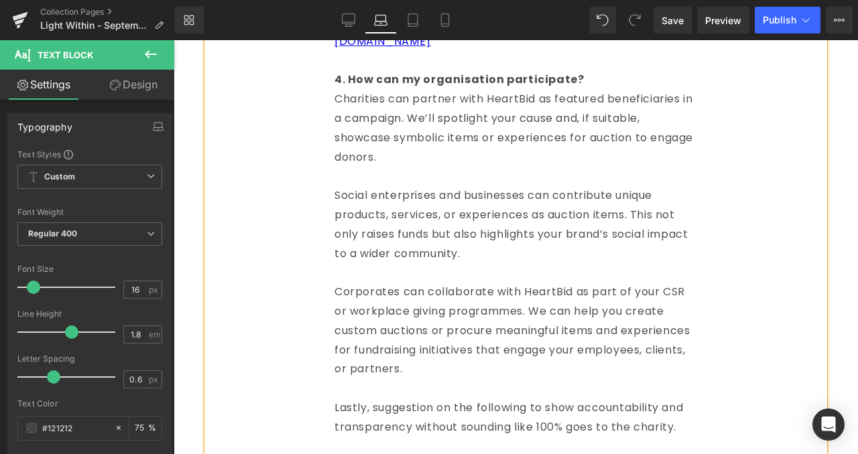
scroll to position [1479, 0]
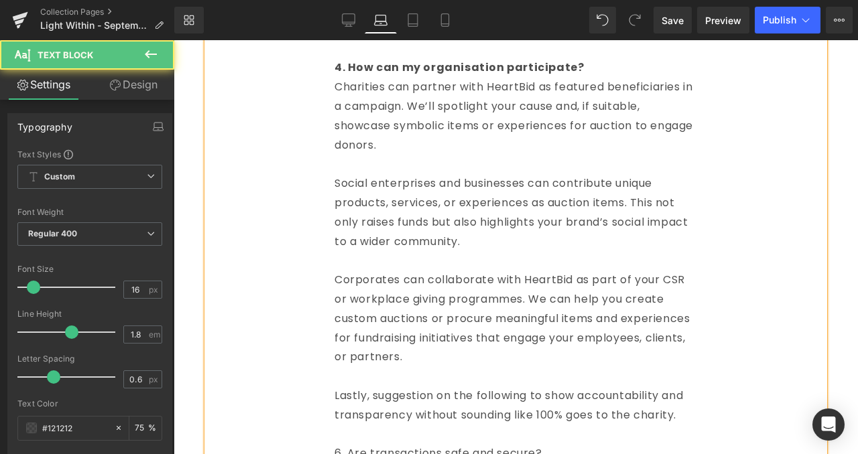
click at [336, 85] on p "Charities can partner with HeartBid as featured beneficiaries in a campaign. We…" at bounding box center [515, 116] width 362 height 77
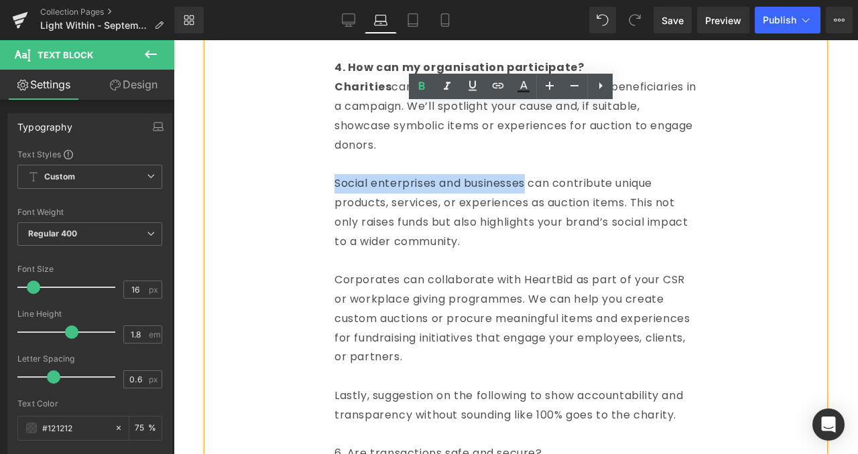
drag, startPoint x: 332, startPoint y: 183, endPoint x: 528, endPoint y: 189, distance: 196.4
click at [528, 189] on div "1. What is HeartBid? HeartBid is a homegrown social enterprise that helps chari…" at bounding box center [515, 376] width 617 height 1563
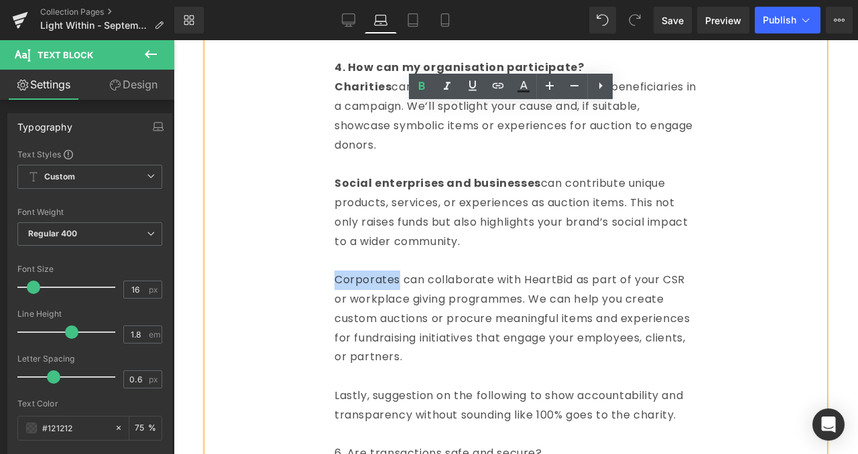
drag, startPoint x: 334, startPoint y: 279, endPoint x: 399, endPoint y: 282, distance: 65.7
click at [399, 282] on div "1. What is HeartBid? HeartBid is a homegrown social enterprise that helps chari…" at bounding box center [515, 376] width 617 height 1563
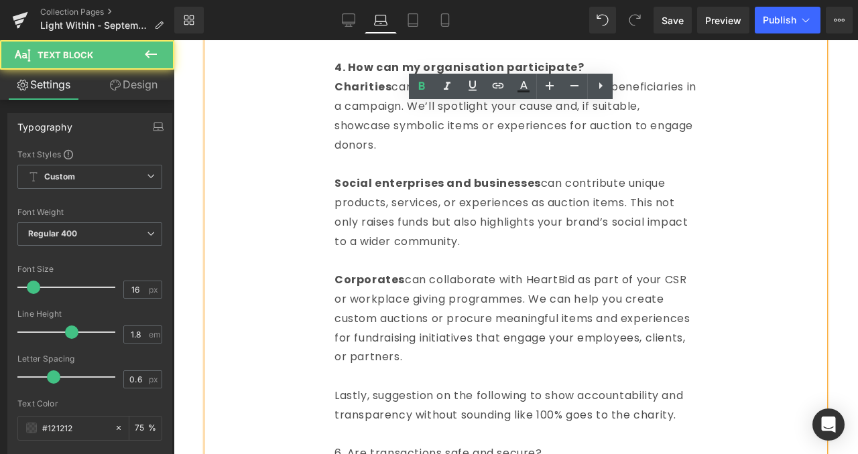
drag, startPoint x: 389, startPoint y: 377, endPoint x: 462, endPoint y: 430, distance: 90.6
click at [462, 430] on div "1. What is HeartBid? HeartBid is a homegrown social enterprise that helps chari…" at bounding box center [515, 376] width 617 height 1563
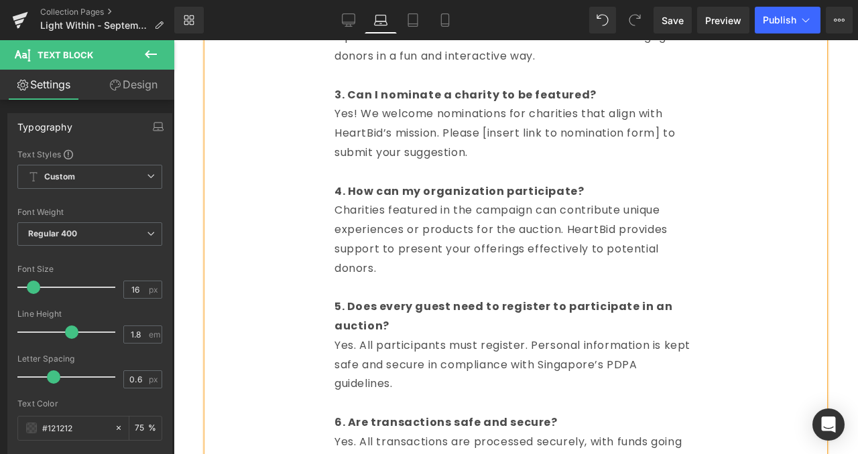
scroll to position [2218, 0]
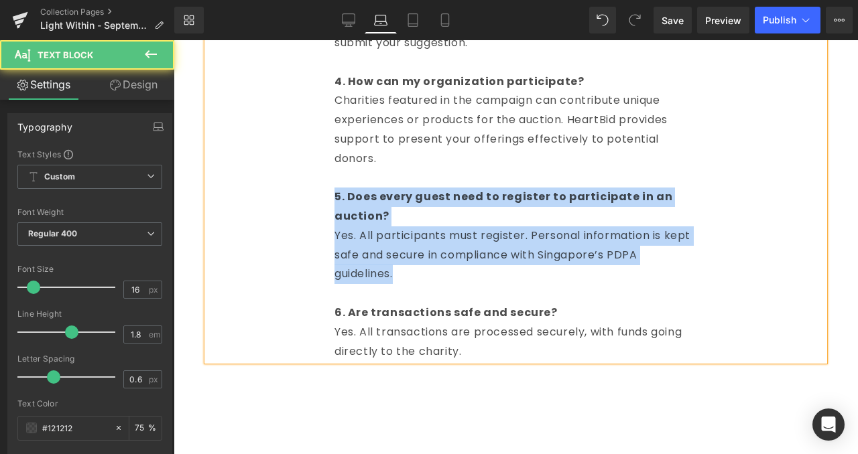
drag, startPoint x: 437, startPoint y: 281, endPoint x: 334, endPoint y: 194, distance: 135.0
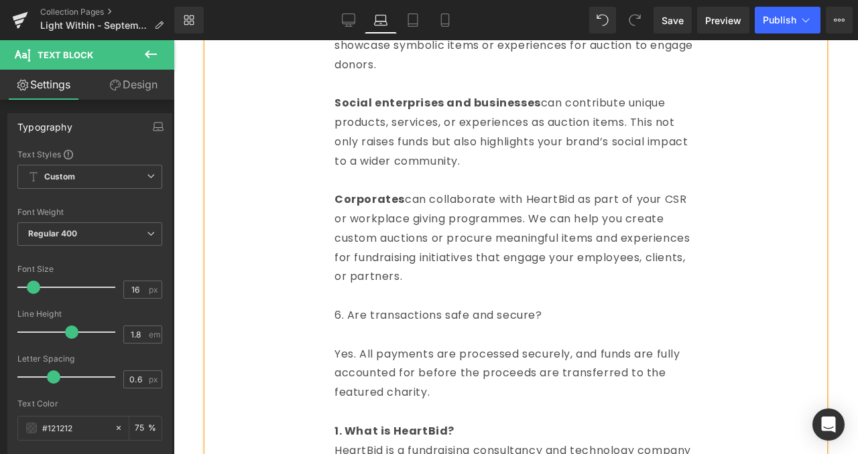
scroll to position [1561, 0]
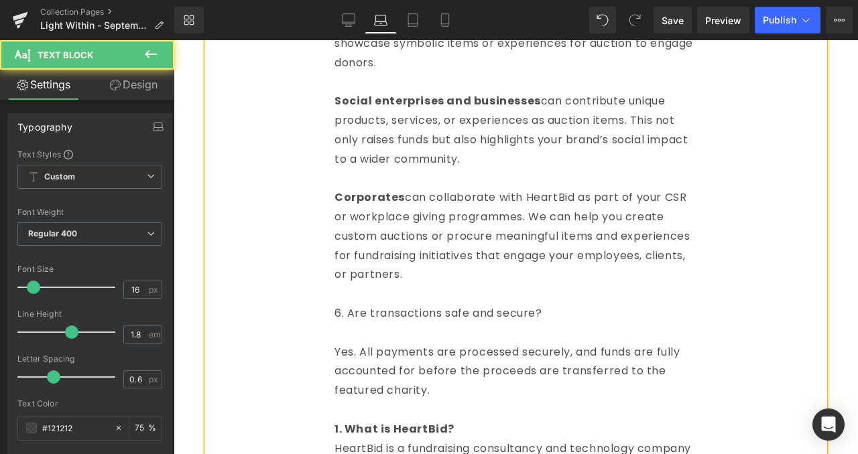
click at [537, 287] on p at bounding box center [515, 294] width 362 height 19
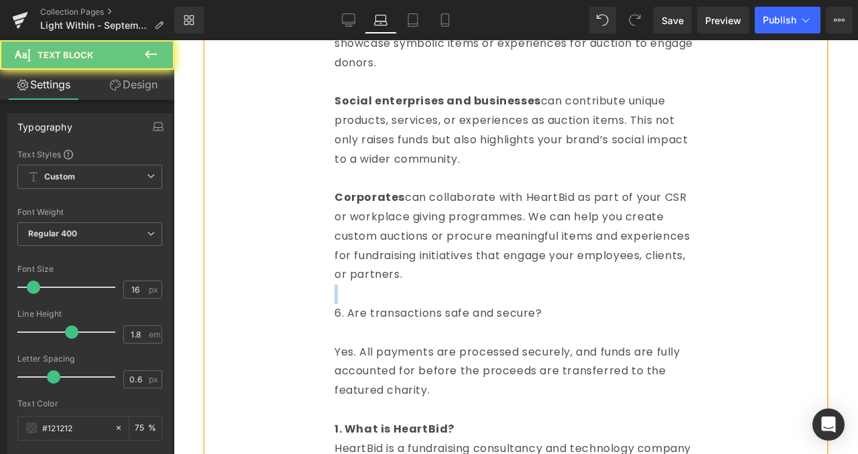
click at [537, 287] on div "1. What is HeartBid? HeartBid is a homegrown social enterprise that helps chari…" at bounding box center [515, 265] width 617 height 1505
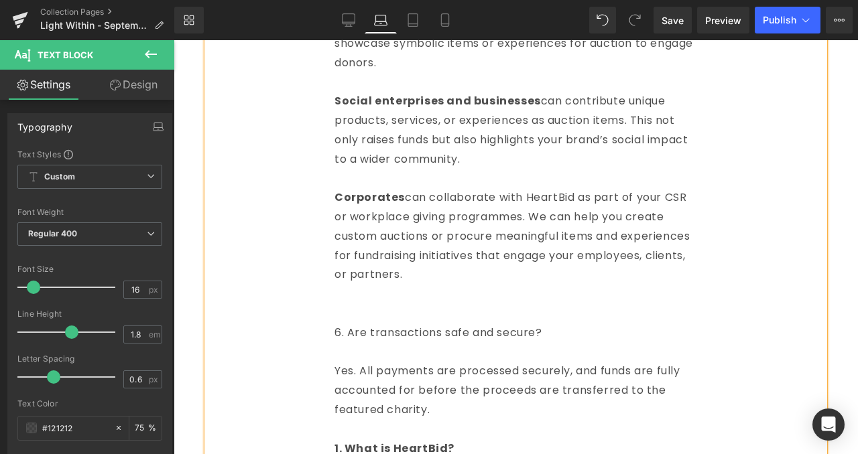
click at [525, 289] on p at bounding box center [515, 294] width 362 height 19
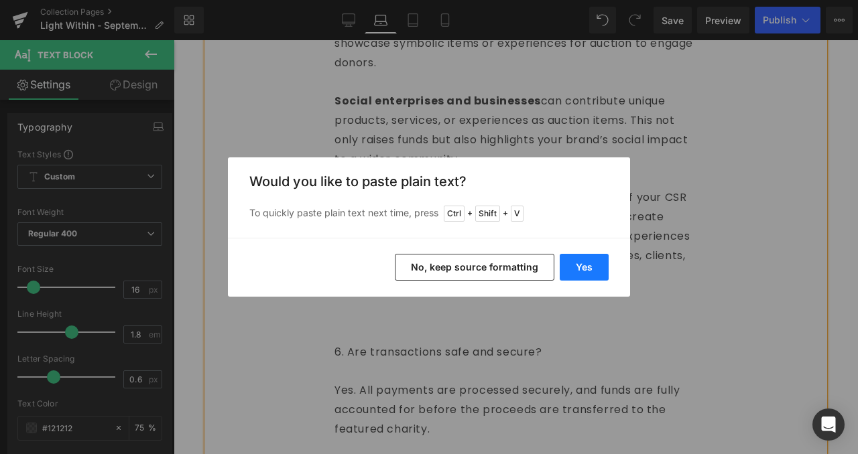
click at [598, 264] on button "Yes" at bounding box center [583, 267] width 49 height 27
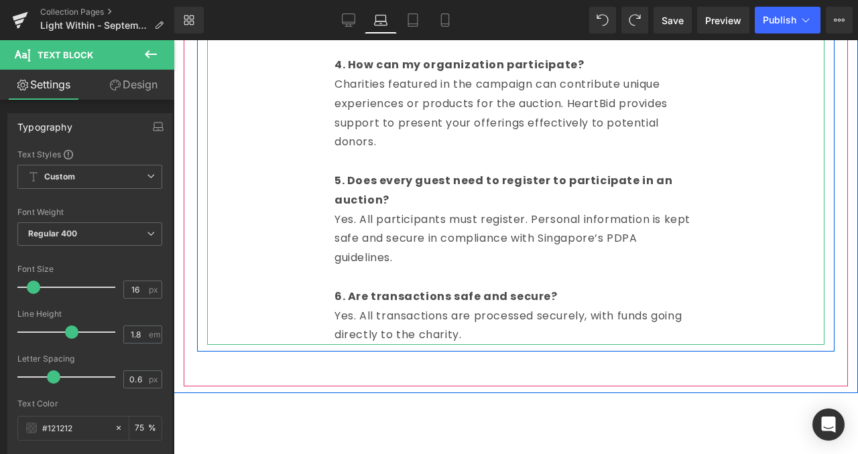
scroll to position [2260, 0]
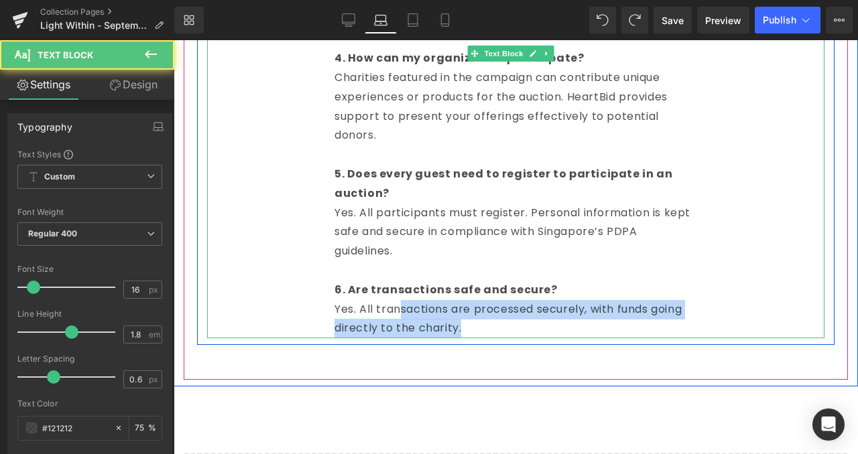
drag, startPoint x: 531, startPoint y: 328, endPoint x: 410, endPoint y: 311, distance: 121.8
click at [410, 311] on p "Yes. All transactions are processed securely, with funds going directly to the …" at bounding box center [515, 319] width 362 height 39
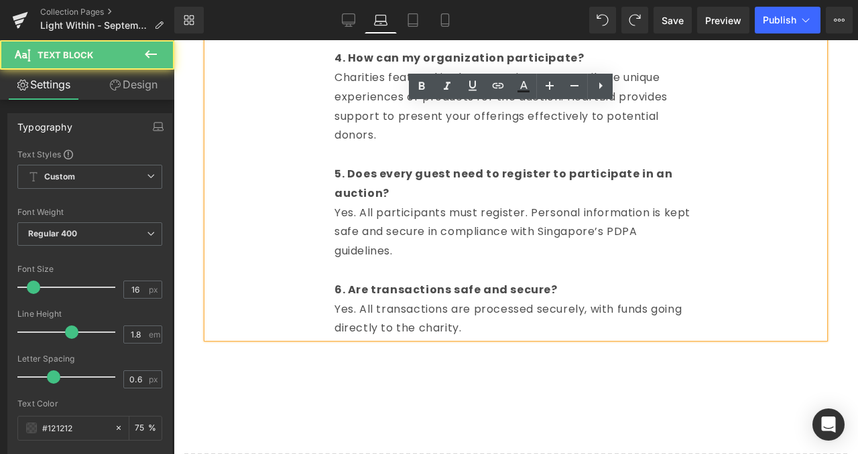
click at [450, 255] on p "Yes. All participants must register. Personal information is kept safe and secu…" at bounding box center [515, 233] width 362 height 58
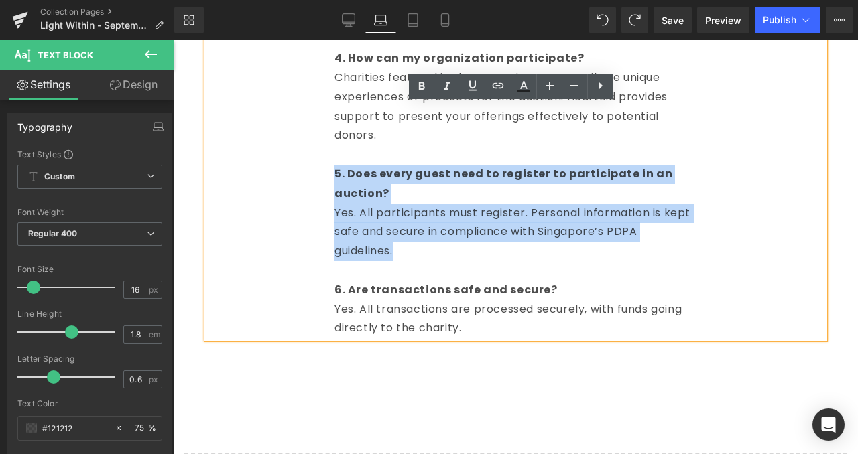
drag, startPoint x: 431, startPoint y: 252, endPoint x: 336, endPoint y: 182, distance: 117.4
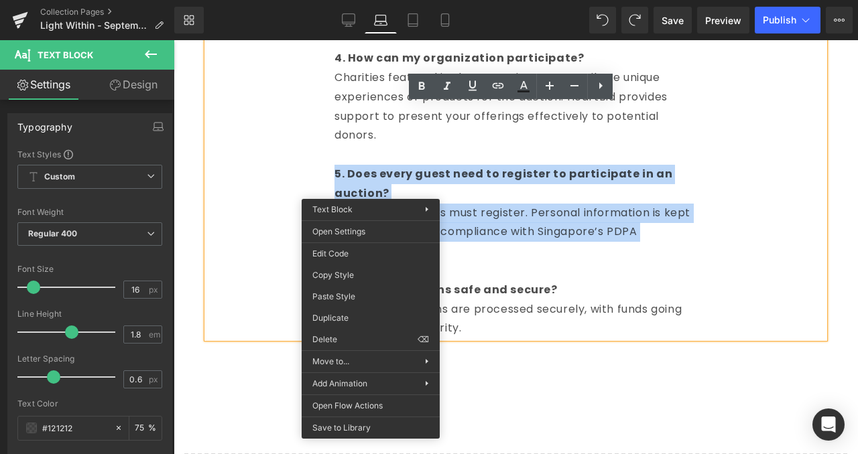
copy div "5. Does every guest need to register to participate in an auction? Yes. All par…"
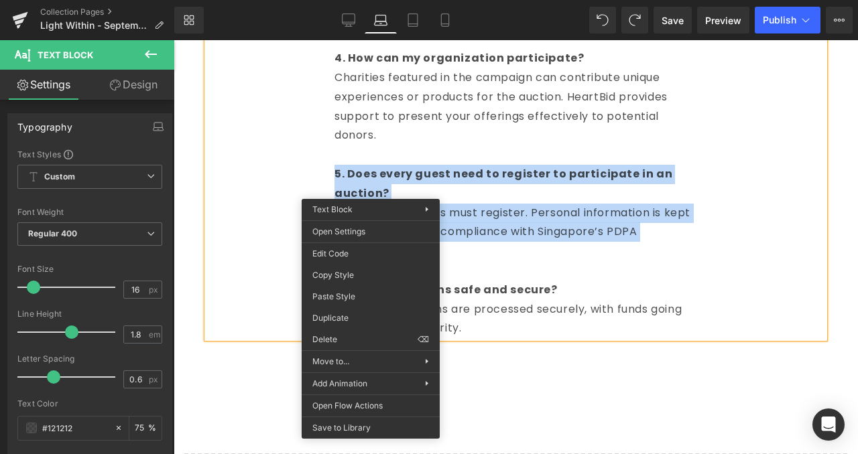
click at [614, 212] on p "Yes. All participants must register. Personal information is kept safe and secu…" at bounding box center [515, 233] width 362 height 58
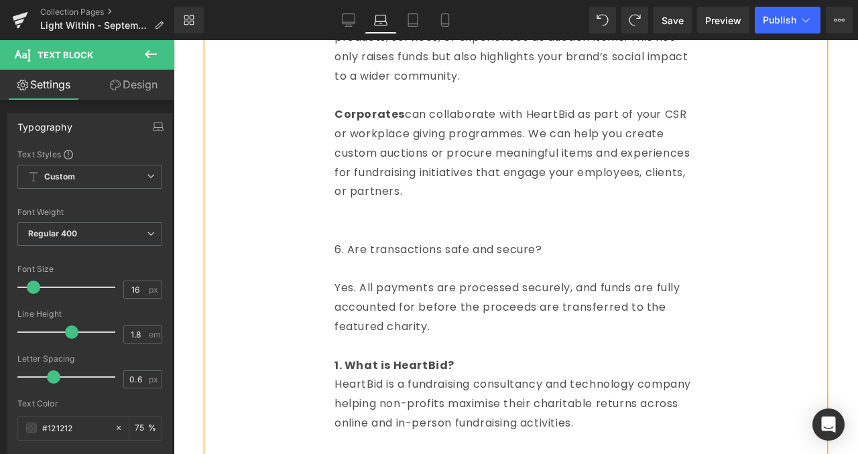
scroll to position [1646, 0]
click at [557, 182] on p "Corporates can collaborate with HeartBid as part of your CSR or workplace givin…" at bounding box center [515, 152] width 362 height 96
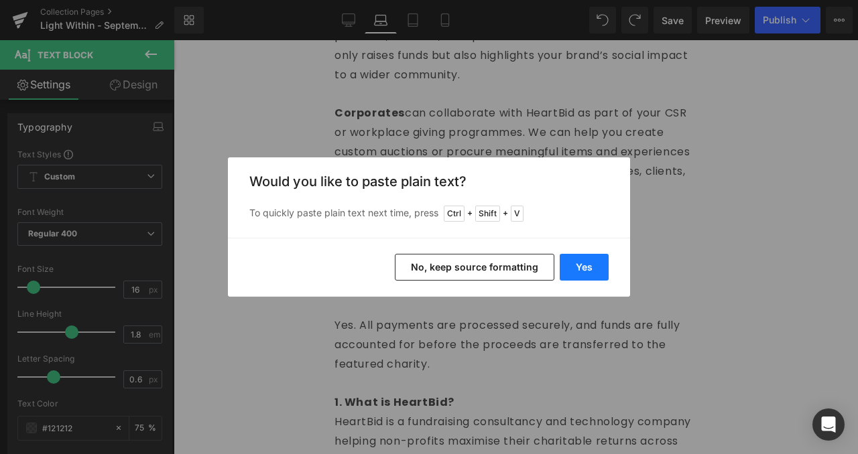
click at [572, 268] on button "Yes" at bounding box center [583, 267] width 49 height 27
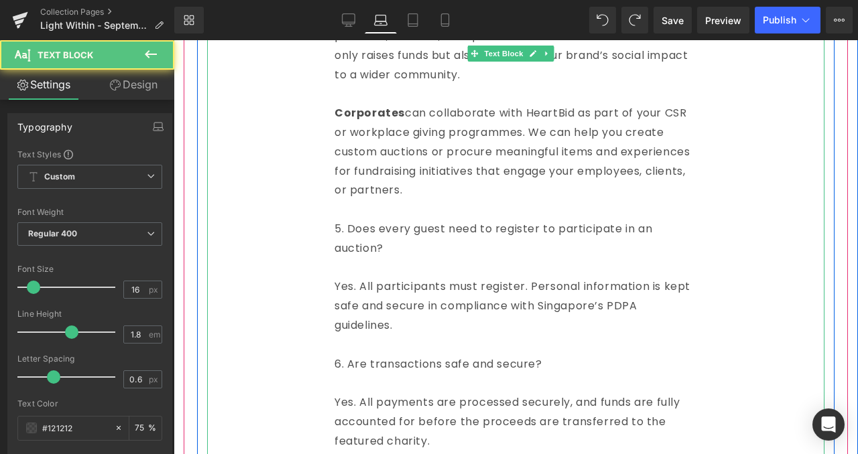
click at [442, 263] on p at bounding box center [515, 268] width 362 height 19
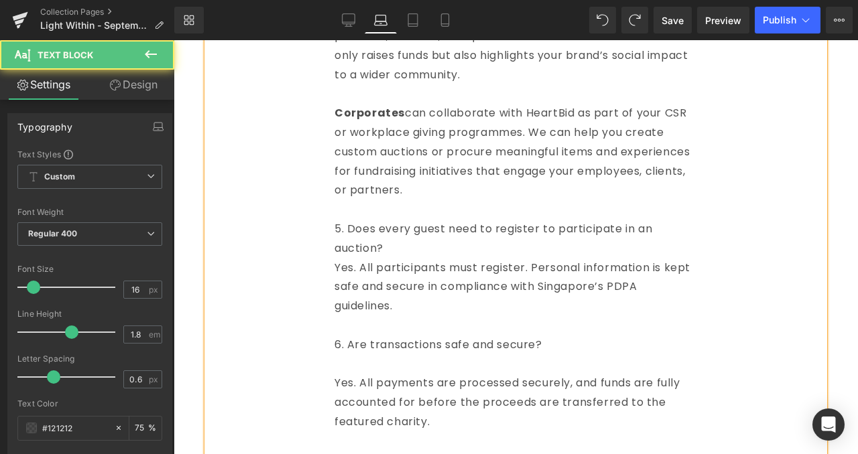
click at [350, 242] on p "5. Does every guest need to register to participate in an auction?" at bounding box center [515, 239] width 362 height 39
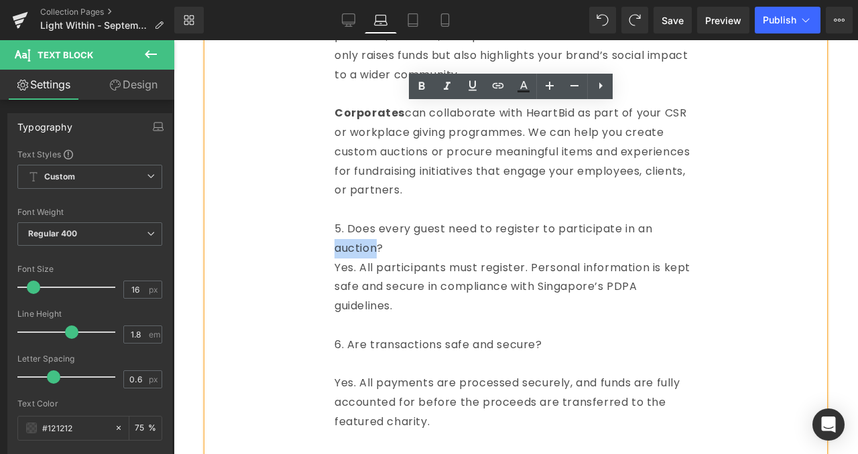
click at [350, 242] on p "5. Does every guest need to register to participate in an auction?" at bounding box center [515, 239] width 362 height 39
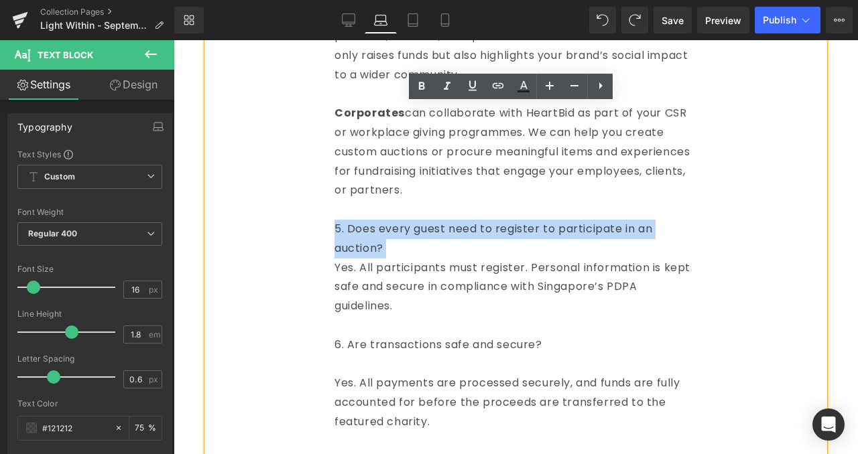
click at [350, 242] on p "5. Does every guest need to register to participate in an auction?" at bounding box center [515, 239] width 362 height 39
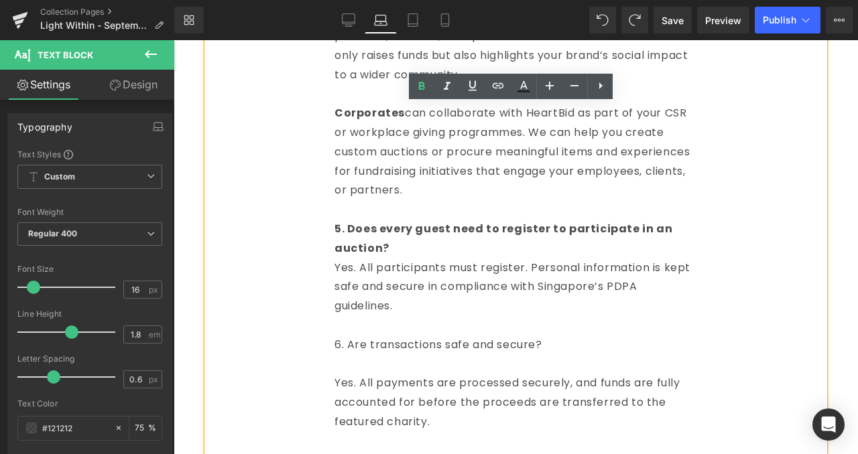
click at [419, 253] on p "5. Does every guest need to register to participate in an auction?" at bounding box center [515, 239] width 362 height 39
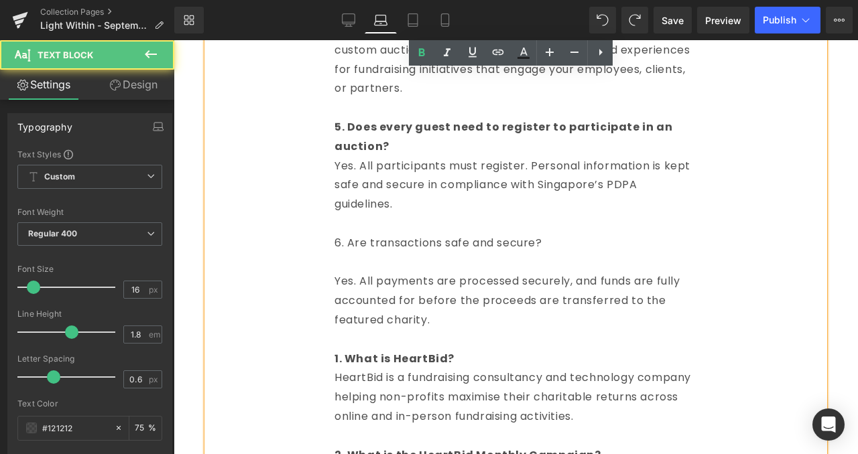
scroll to position [1766, 0]
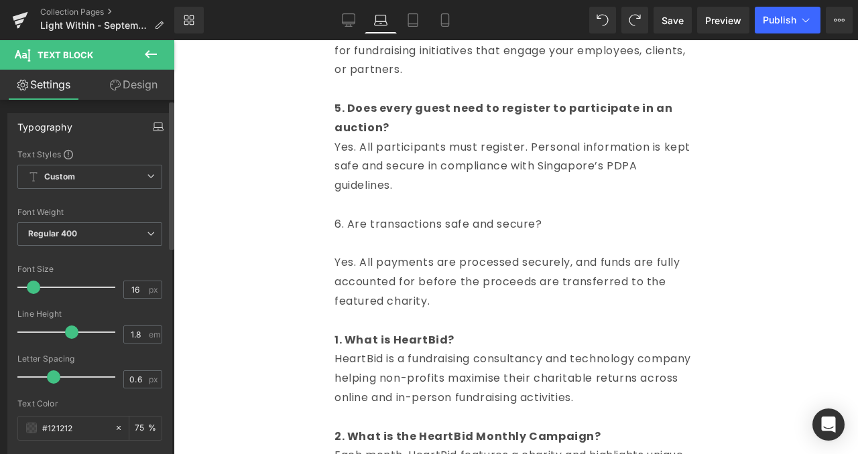
click at [160, 128] on button "button" at bounding box center [157, 126] width 21 height 25
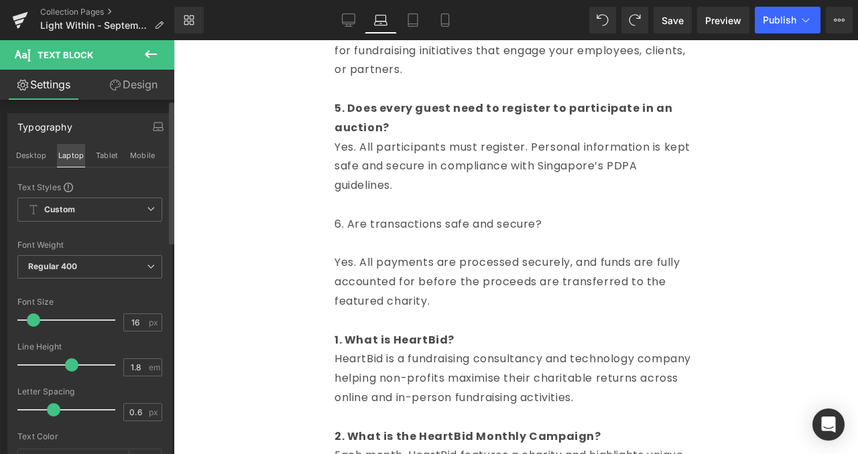
click at [74, 156] on button "Laptop" at bounding box center [71, 155] width 28 height 23
click at [39, 157] on button "Desktop" at bounding box center [31, 155] width 33 height 23
type input "75"
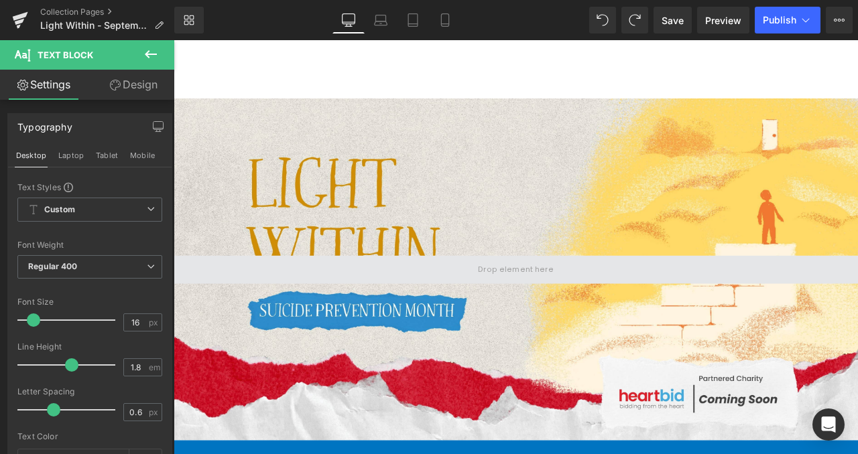
scroll to position [251, 0]
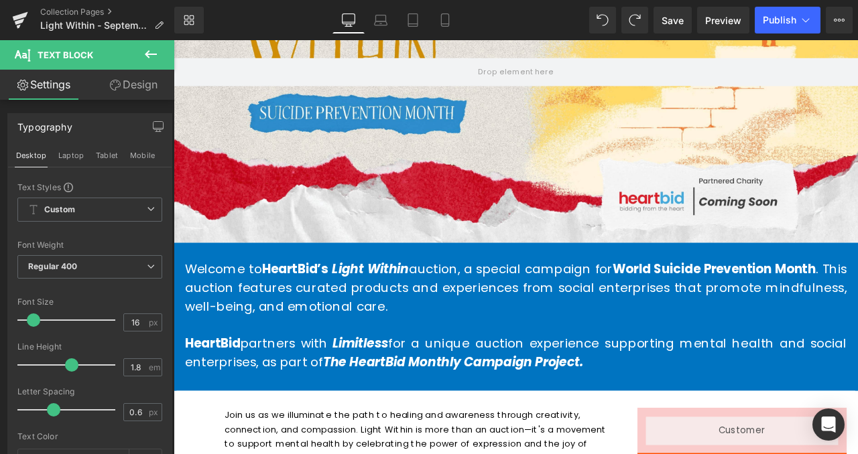
click at [362, 379] on p at bounding box center [579, 377] width 784 height 22
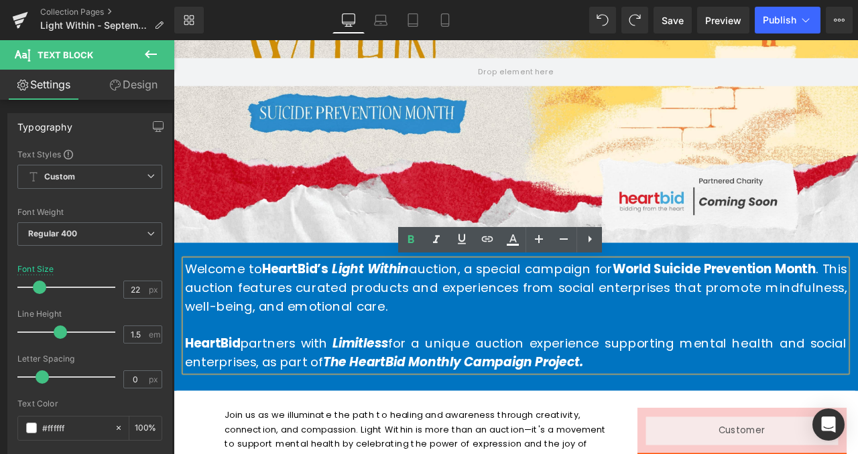
click at [214, 454] on div "Welcome to HeartBid’s Light Within auction, a special campaign for World Suicid…" at bounding box center [579, 368] width 811 height 176
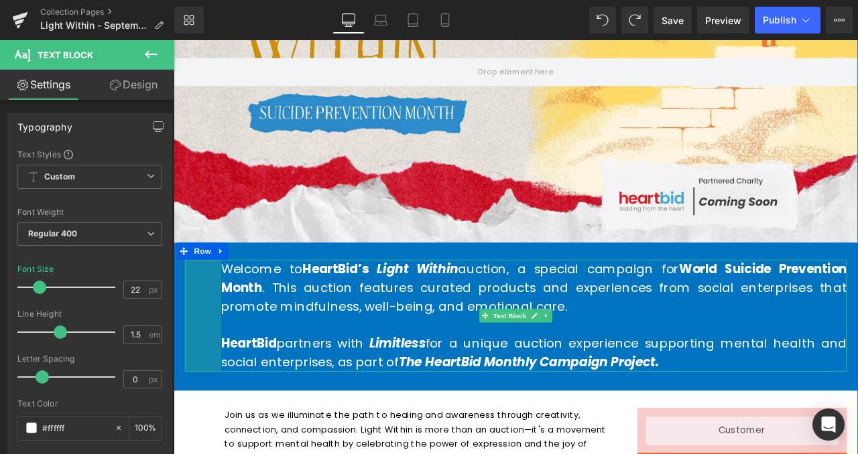
drag, startPoint x: 183, startPoint y: 364, endPoint x: 498, endPoint y: 308, distance: 320.7
click at [223, 363] on div "Welcome to HeartBid’s Light Within auction, a special campaign for World Suicid…" at bounding box center [579, 366] width 784 height 133
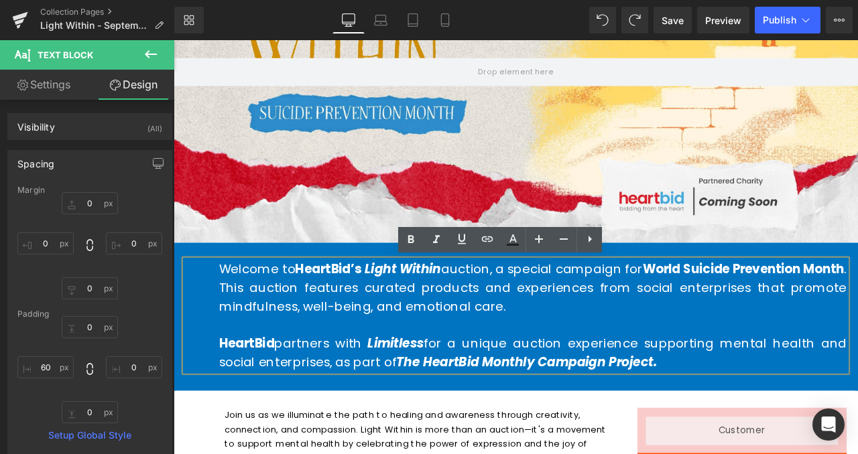
click at [174, 40] on div at bounding box center [174, 40] width 0 height 0
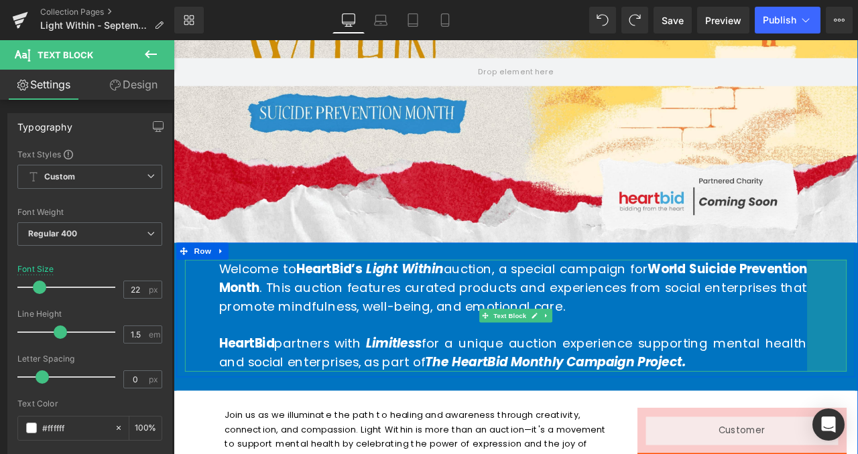
drag, startPoint x: 963, startPoint y: 363, endPoint x: 918, endPoint y: 369, distance: 46.0
click at [857, 369] on div "Welcome to HeartBid’s Light Within auction, a special campaign for World Suicid…" at bounding box center [579, 366] width 784 height 133
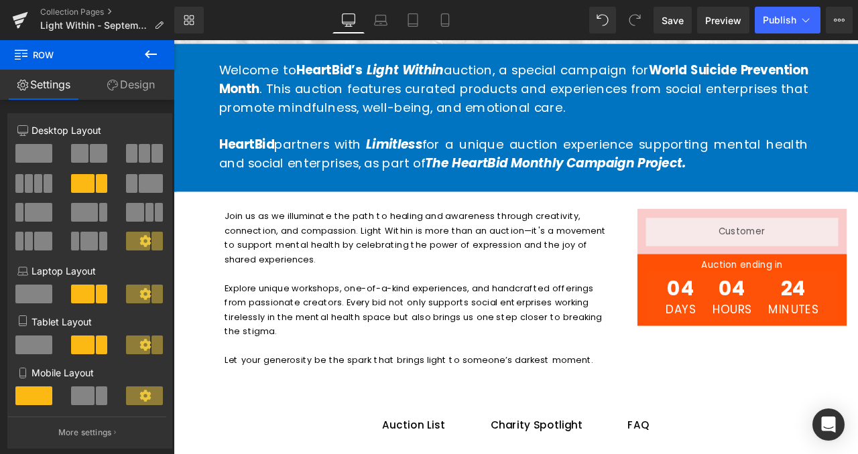
scroll to position [487, 0]
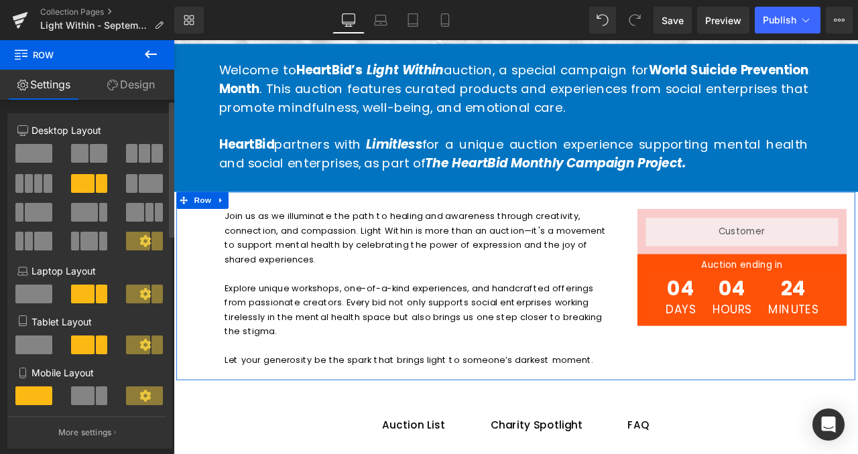
click at [19, 274] on icon at bounding box center [22, 271] width 11 height 11
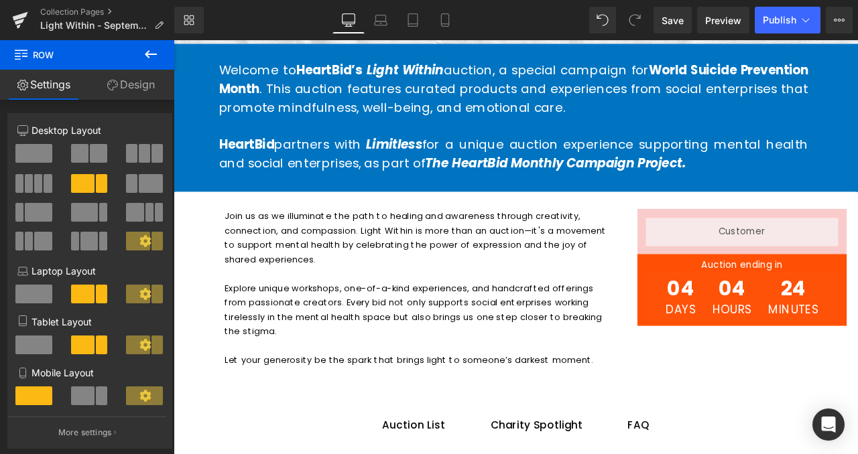
click at [320, 139] on p at bounding box center [576, 142] width 698 height 22
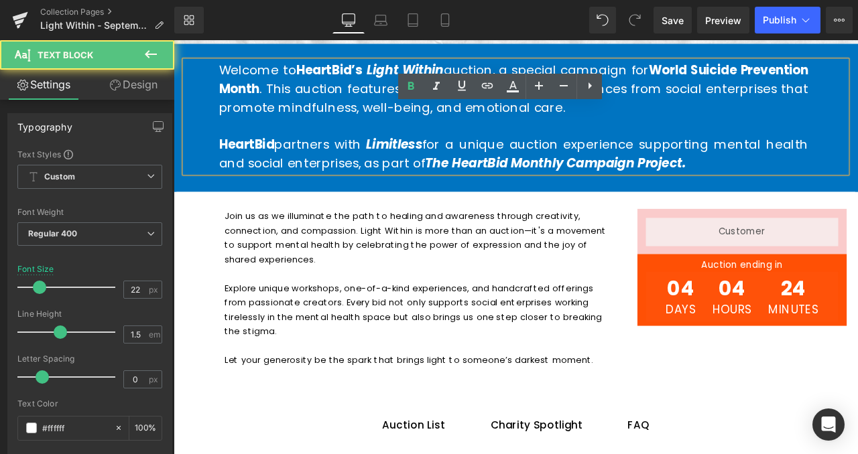
scroll to position [426, 0]
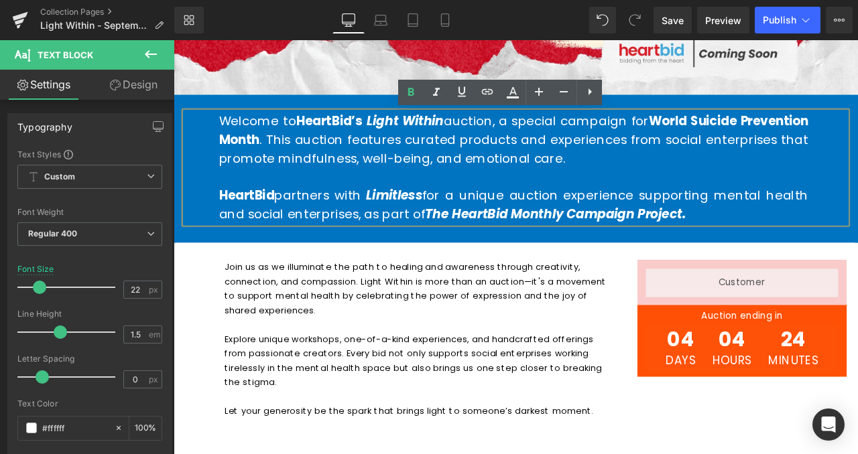
click at [202, 144] on div "Welcome to HeartBid’s Light Within auction, a special campaign for World Suicid…" at bounding box center [579, 191] width 784 height 133
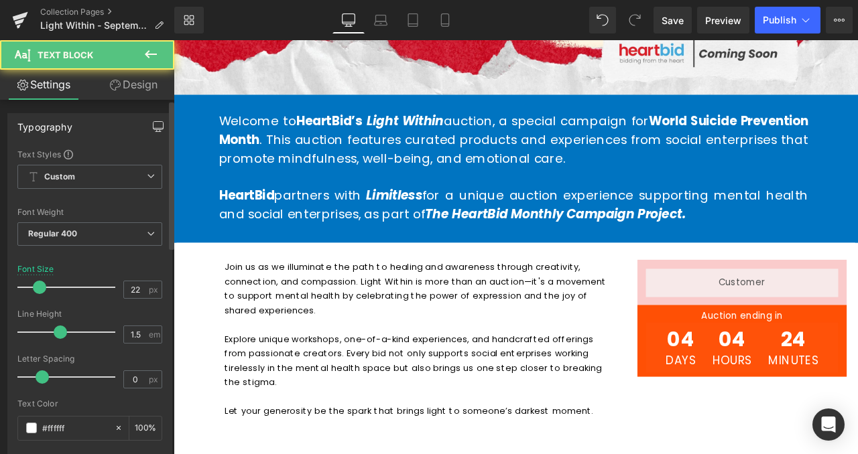
click at [147, 128] on button "button" at bounding box center [157, 126] width 21 height 25
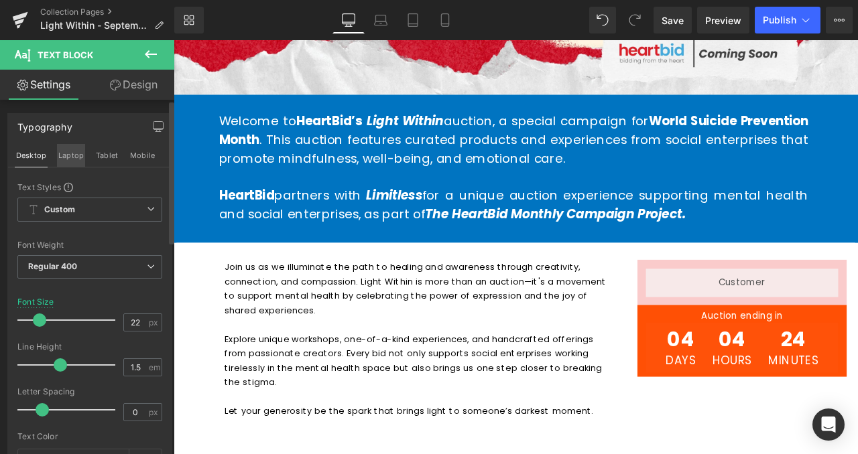
click at [73, 159] on button "Laptop" at bounding box center [71, 155] width 28 height 23
type input "20"
type input "100"
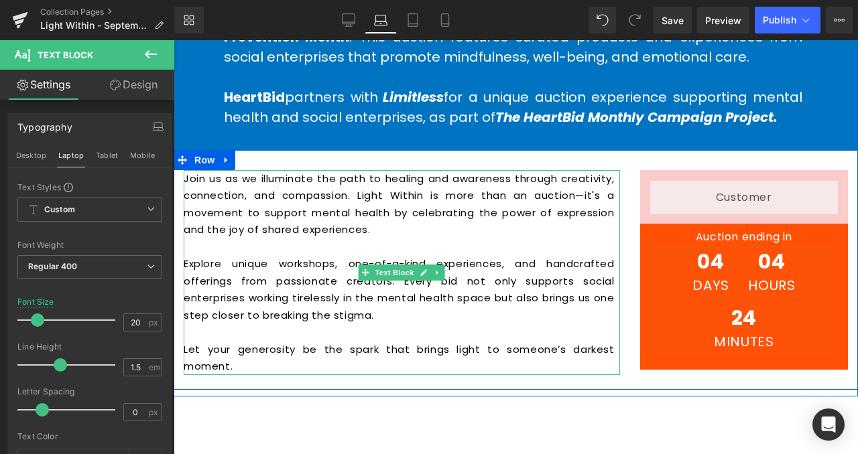
scroll to position [482, 0]
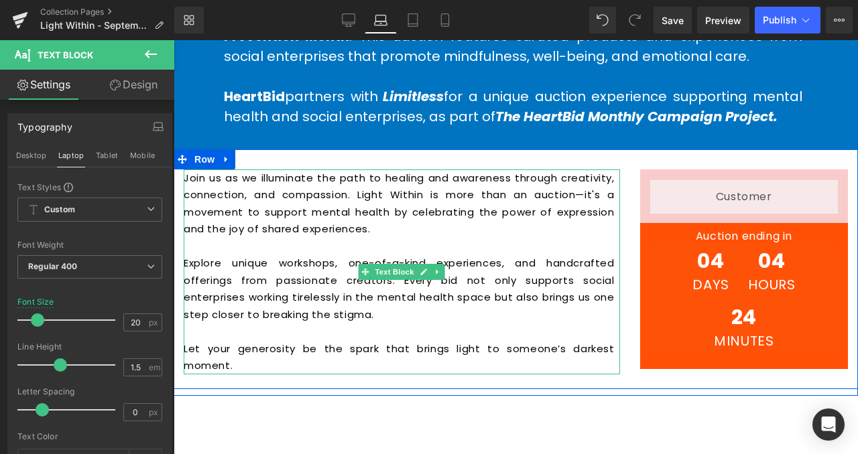
click at [312, 235] on p "Join us as we illuminate the path to healing and awareness through creativity, …" at bounding box center [399, 204] width 431 height 68
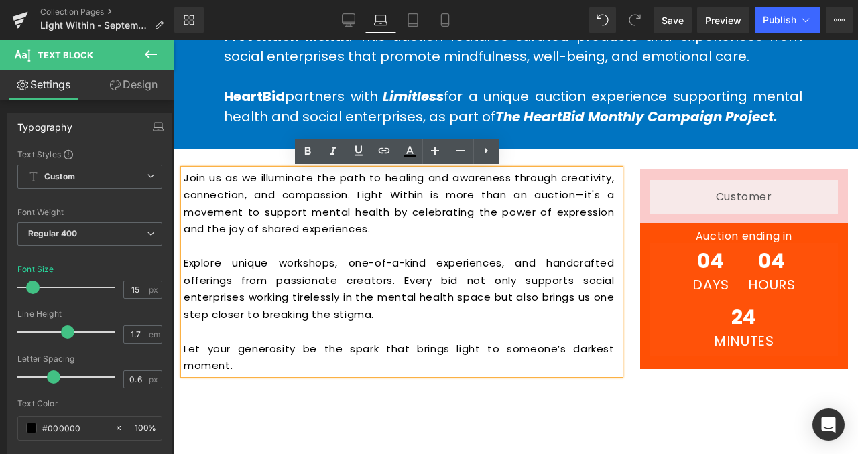
click at [228, 375] on div "Join us as we illuminate the path to healing and awareness through creativity, …" at bounding box center [402, 272] width 436 height 205
click at [239, 432] on ul "Auction List Text Block Charity Spotlight Text Block FAQ Text Block" at bounding box center [516, 461] width 664 height 73
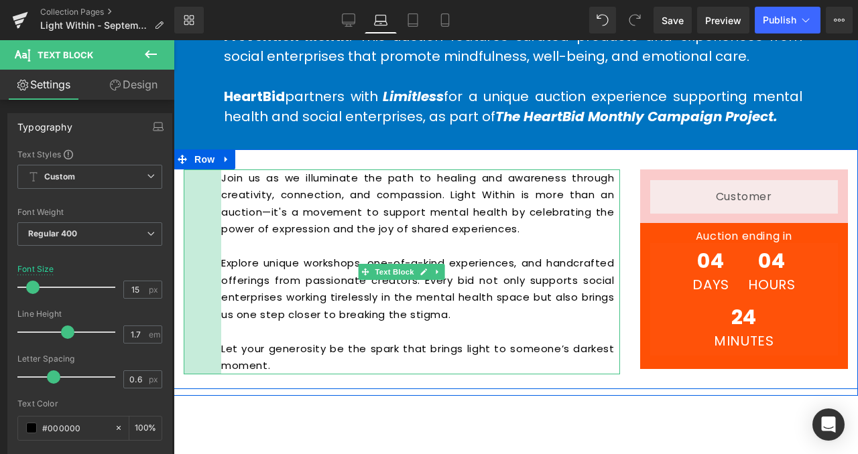
drag, startPoint x: 179, startPoint y: 251, endPoint x: 216, endPoint y: 249, distance: 37.6
click at [216, 249] on div "Join us as we illuminate the path to healing and awareness through creativity, …" at bounding box center [402, 272] width 436 height 205
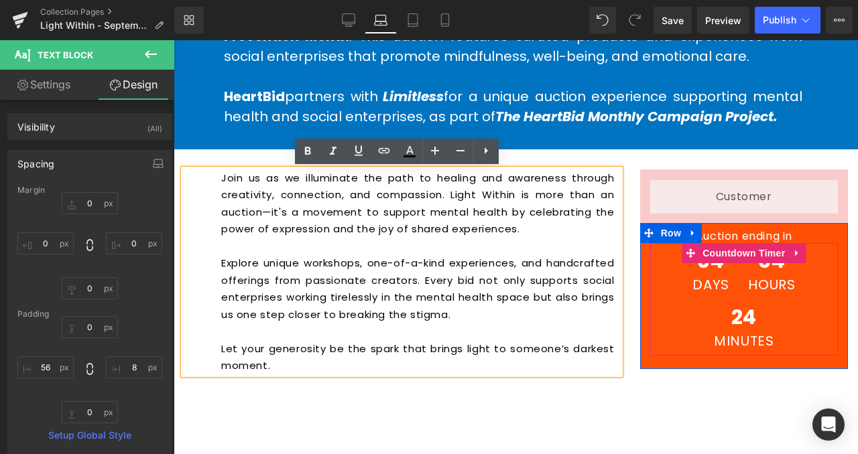
click at [684, 265] on div "04 Days" at bounding box center [710, 271] width 52 height 56
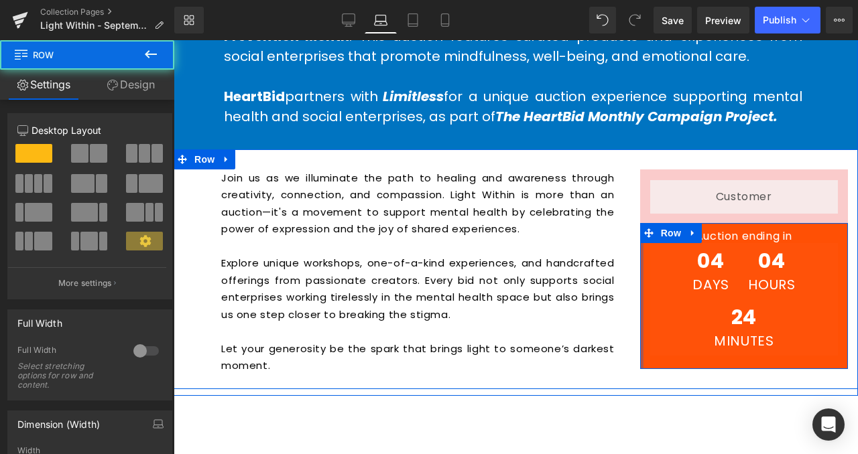
drag, startPoint x: 637, startPoint y: 267, endPoint x: 628, endPoint y: 226, distance: 41.8
click at [620, 267] on div "Join us as we illuminate the path to healing and awareness through creativity, …" at bounding box center [516, 269] width 684 height 240
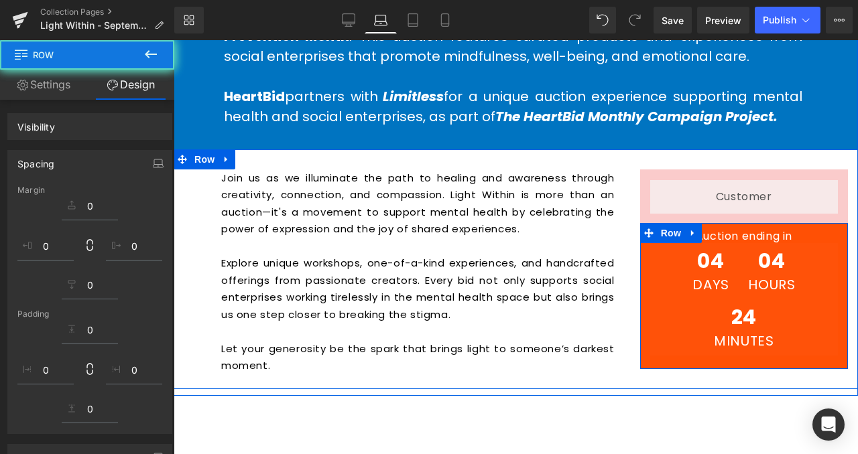
click at [606, 222] on p "Join us as we illuminate the path to healing and awareness through creativity, …" at bounding box center [417, 204] width 393 height 68
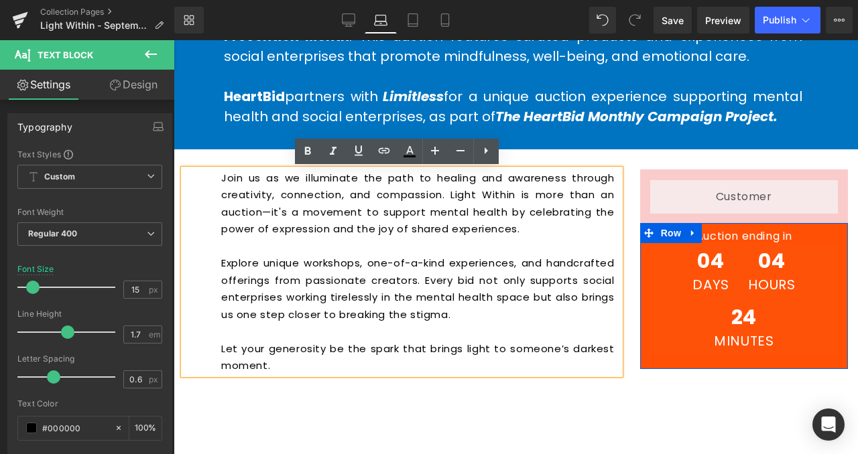
click at [630, 263] on div "Liquid Row Auction ending in Heading 04 Days 04 Hours 24 Minutes Countdown Time…" at bounding box center [744, 270] width 228 height 200
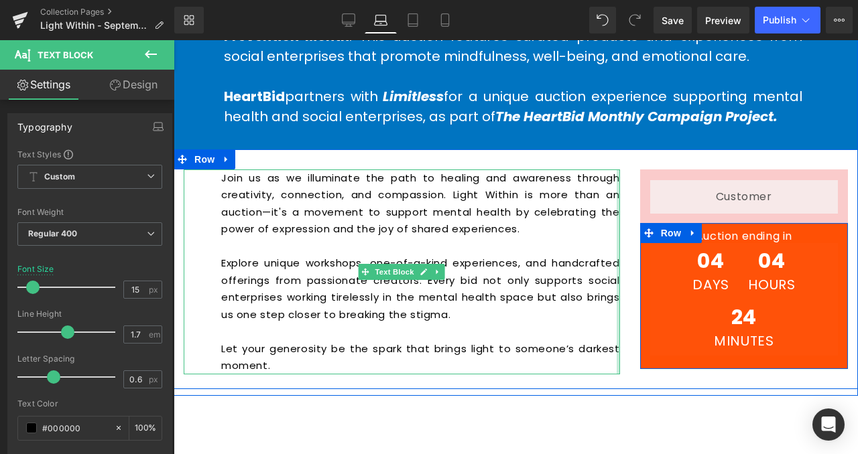
drag, startPoint x: 613, startPoint y: 262, endPoint x: 410, endPoint y: 210, distance: 209.5
click at [626, 263] on div "Join us as we illuminate the path to healing and awareness through creativity, …" at bounding box center [516, 269] width 684 height 240
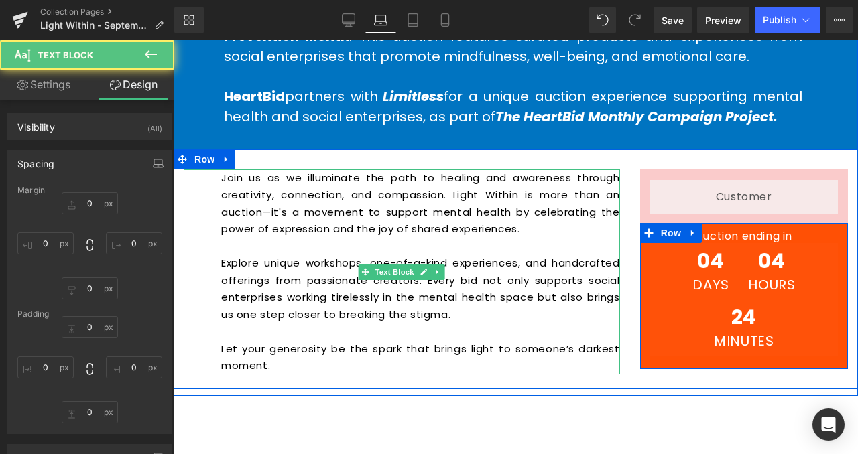
type input "0"
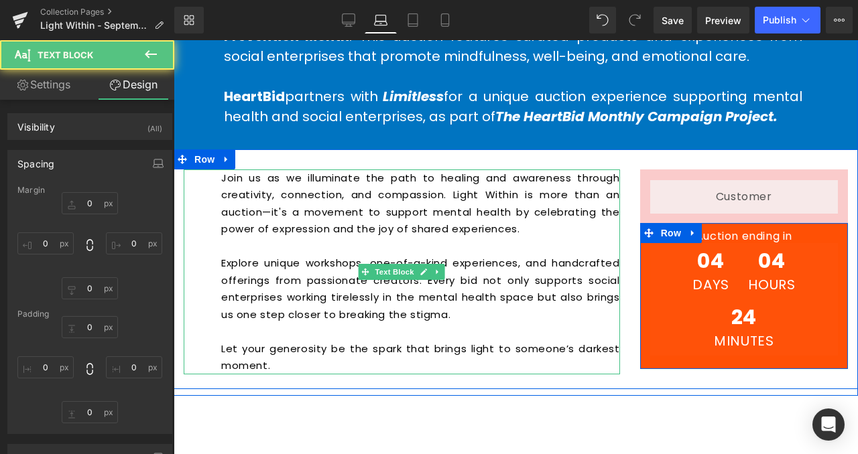
type input "0"
type input "56"
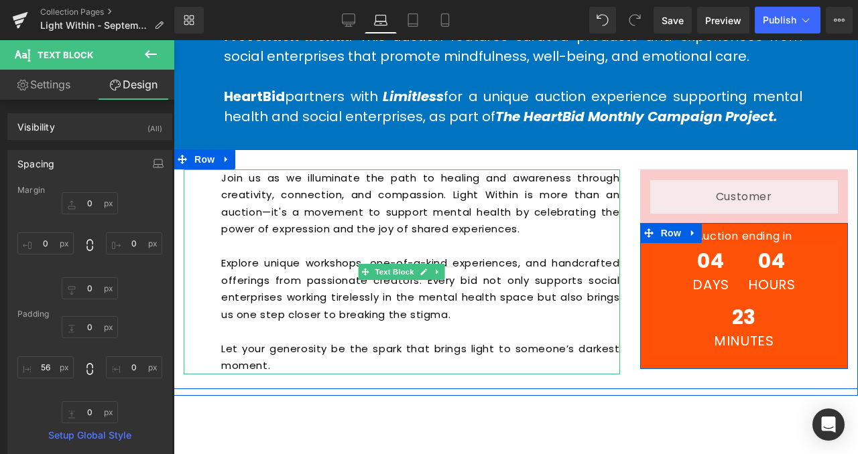
click at [174, 40] on div at bounding box center [174, 40] width 0 height 0
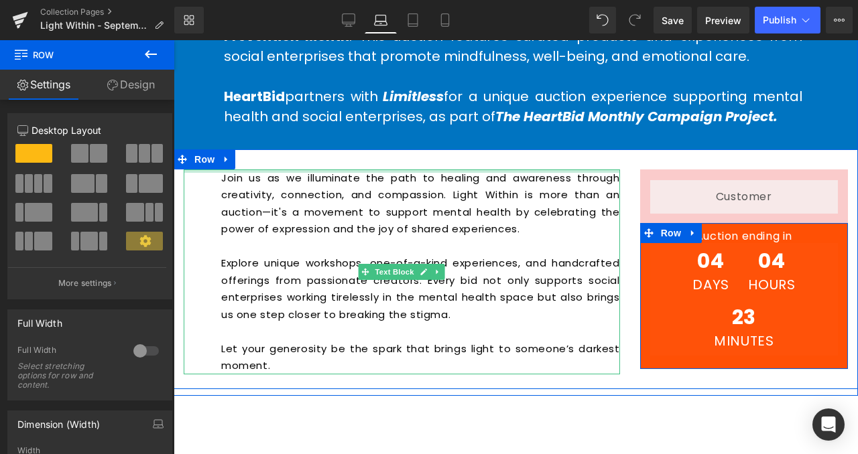
click at [241, 171] on div at bounding box center [402, 171] width 436 height 3
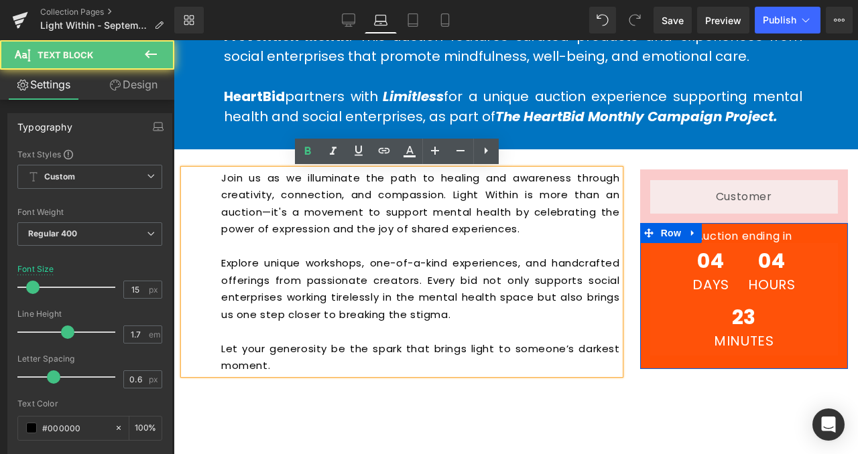
click at [237, 161] on div "Join us as we illuminate the path to healing and awareness through creativity, …" at bounding box center [516, 269] width 684 height 240
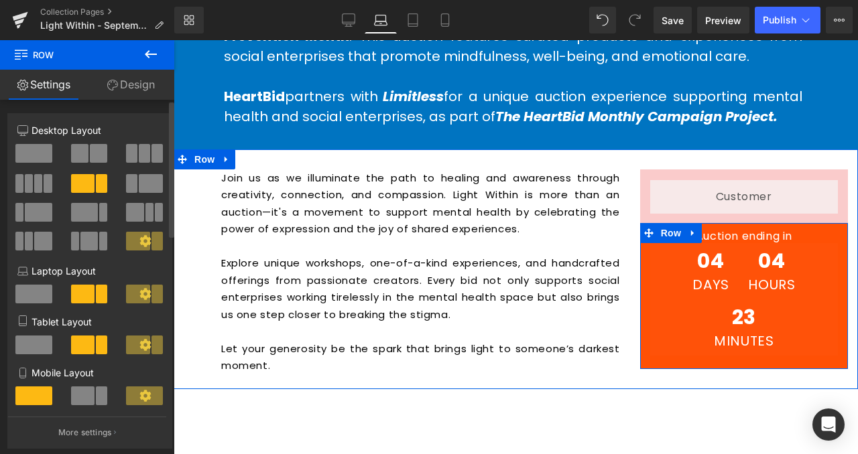
scroll to position [38, 0]
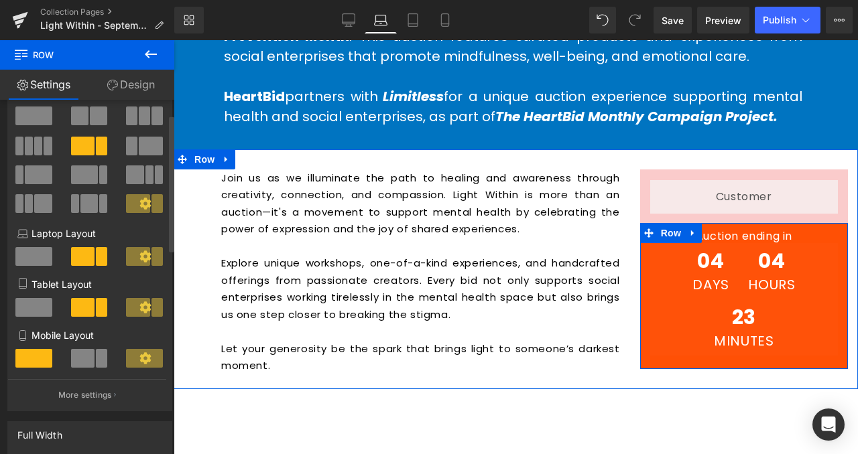
click at [28, 260] on span at bounding box center [33, 256] width 37 height 19
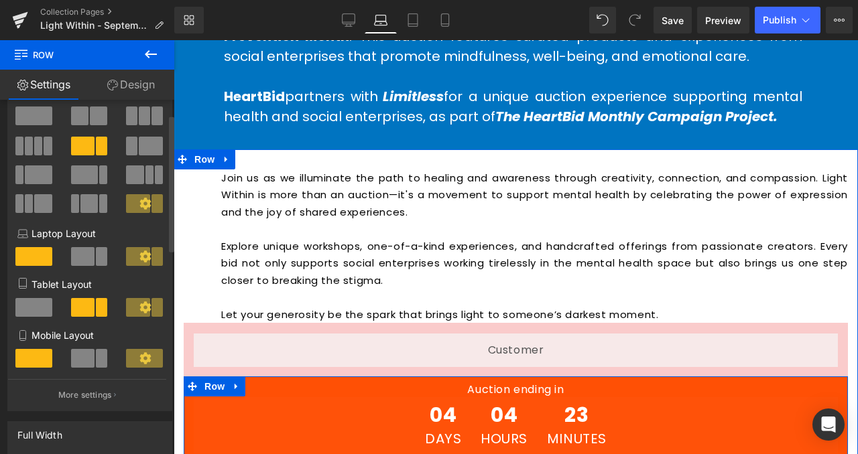
click at [77, 260] on span at bounding box center [83, 256] width 24 height 19
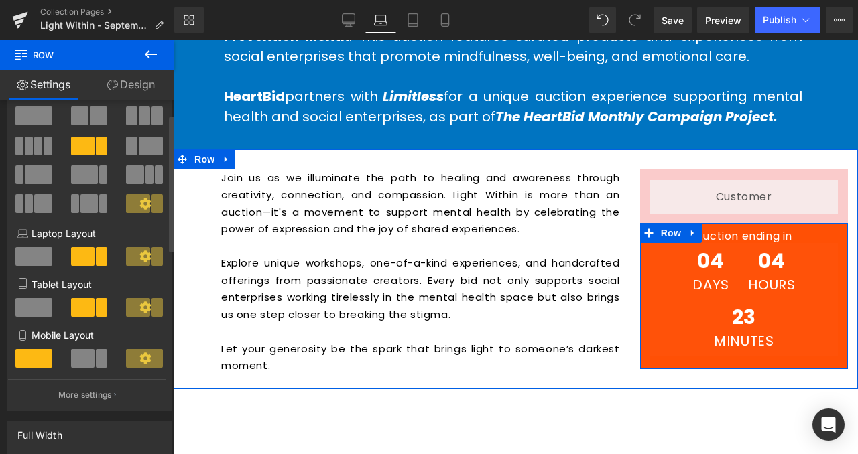
click at [96, 147] on span at bounding box center [101, 146] width 11 height 19
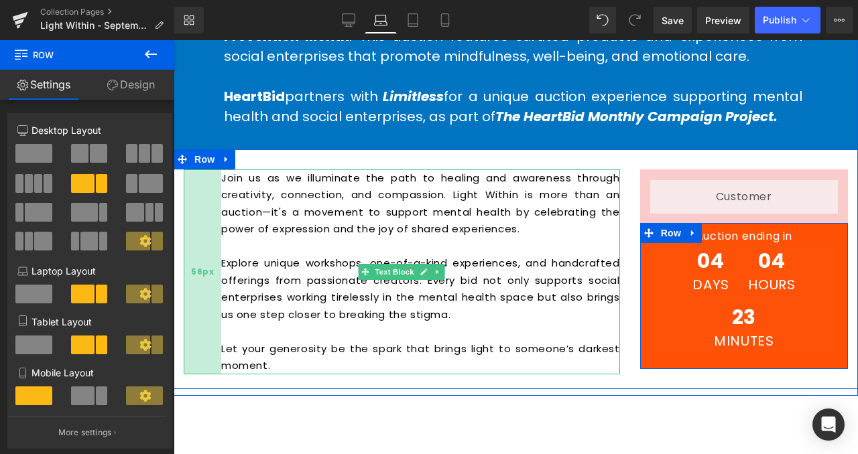
click at [204, 226] on div "56px" at bounding box center [203, 272] width 38 height 205
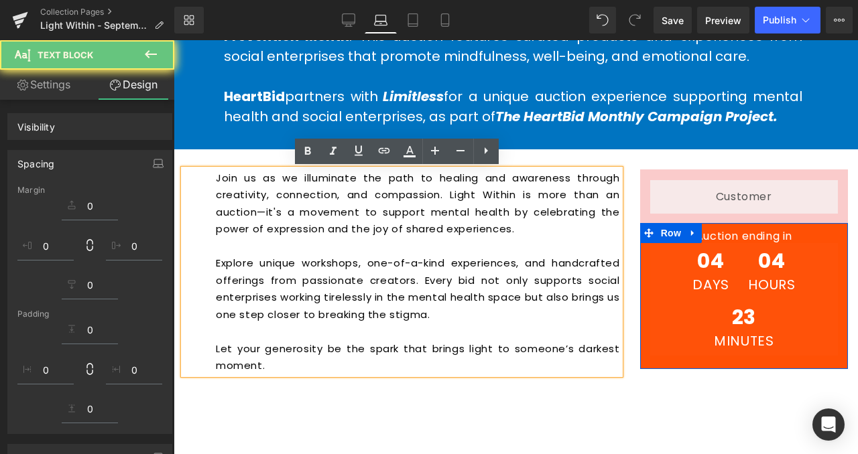
click at [143, 292] on div at bounding box center [89, 245] width 145 height 107
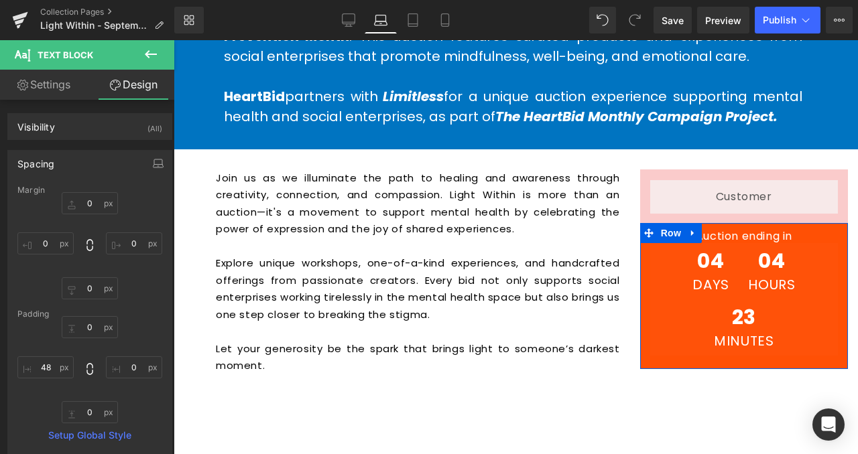
click at [156, 49] on icon at bounding box center [151, 54] width 16 height 16
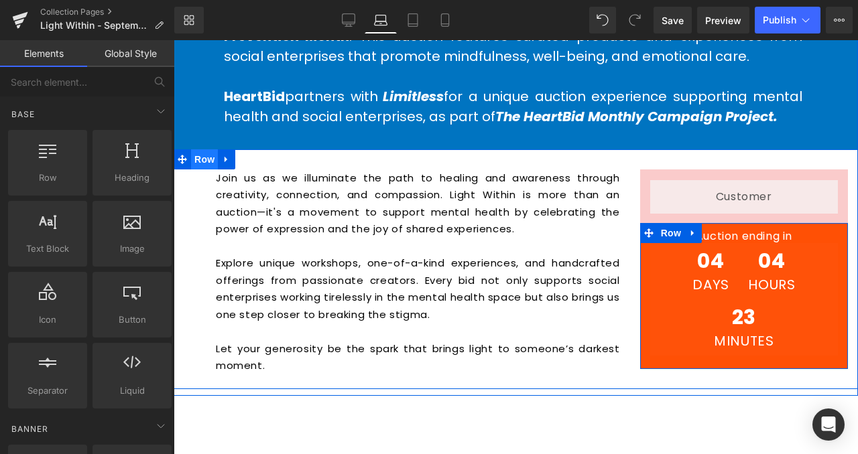
click at [197, 162] on span "Row" at bounding box center [204, 159] width 27 height 20
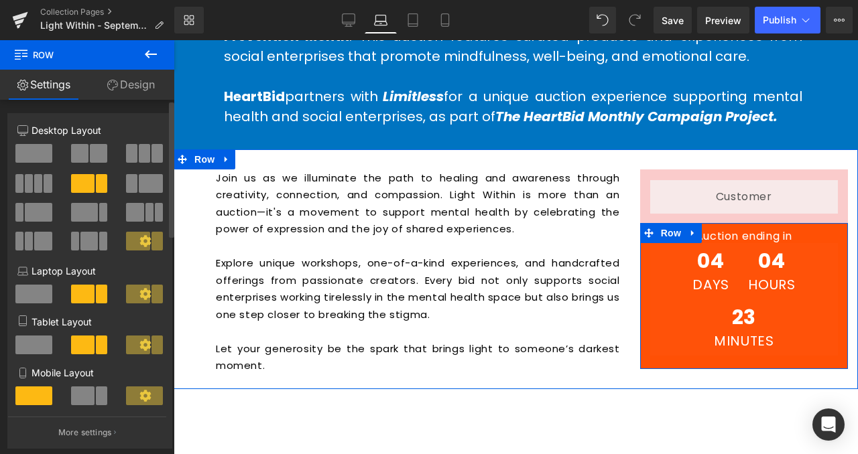
click at [143, 287] on span at bounding box center [138, 294] width 24 height 19
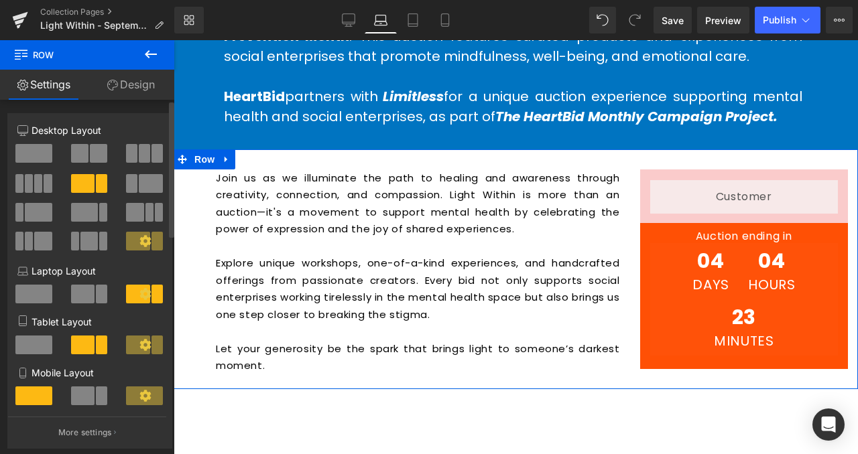
click at [141, 299] on icon at bounding box center [144, 293] width 11 height 11
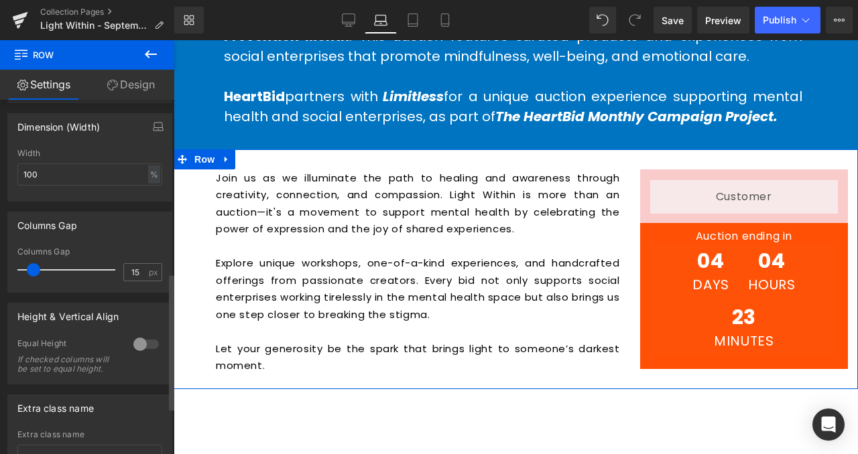
scroll to position [452, 0]
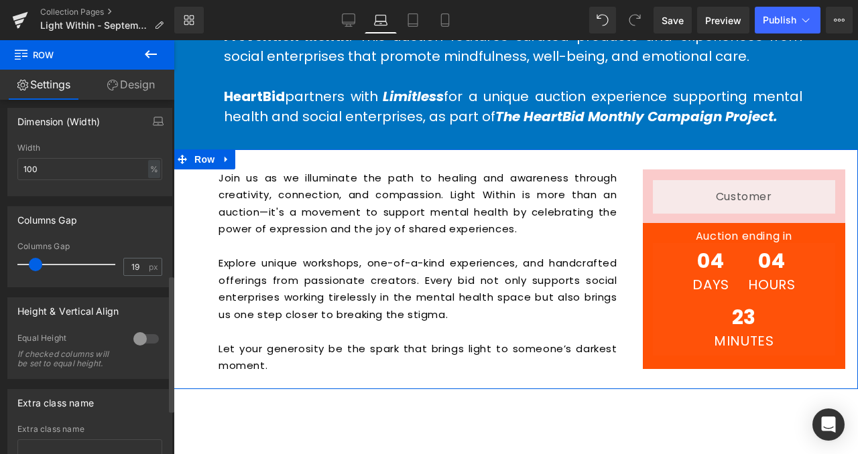
type input "20"
click at [31, 262] on span at bounding box center [35, 264] width 13 height 13
click at [135, 337] on div at bounding box center [146, 338] width 32 height 21
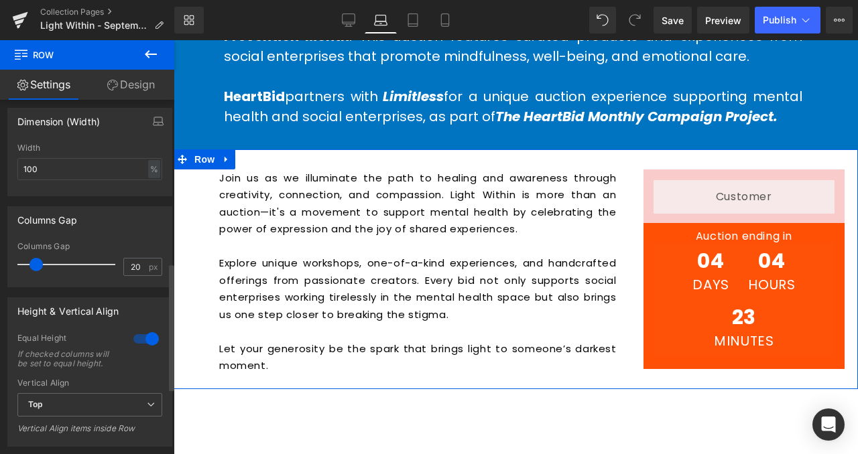
click at [135, 337] on div at bounding box center [146, 338] width 32 height 21
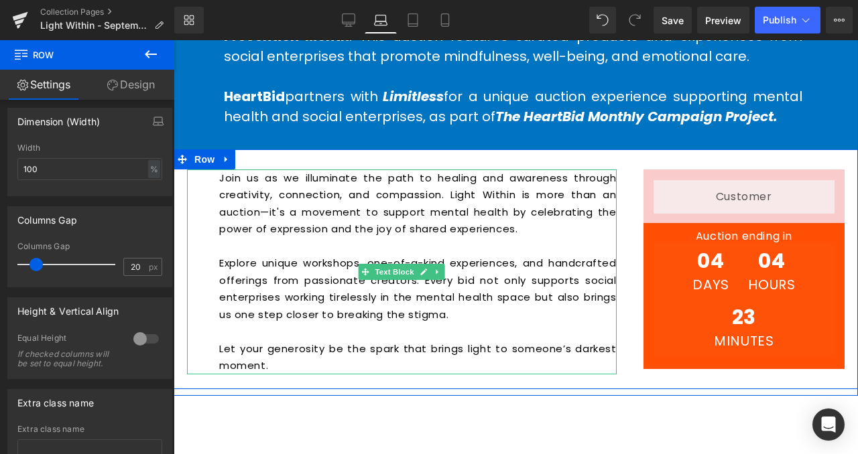
scroll to position [550, 0]
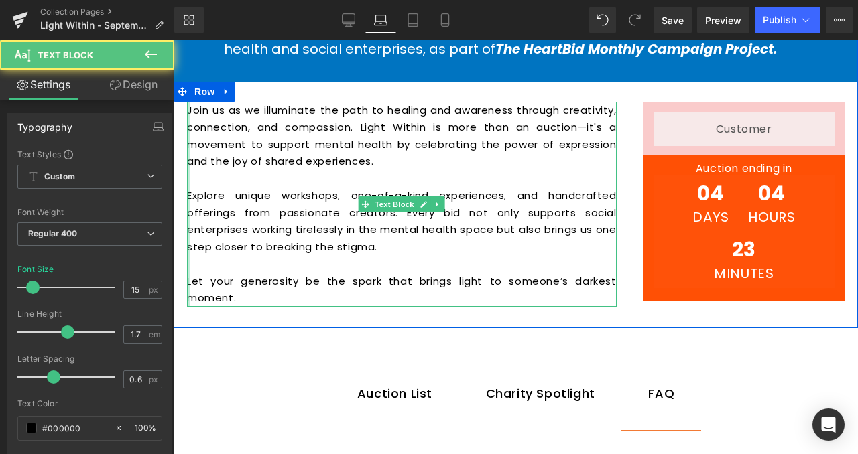
drag, startPoint x: 208, startPoint y: 202, endPoint x: 144, endPoint y: 200, distance: 64.4
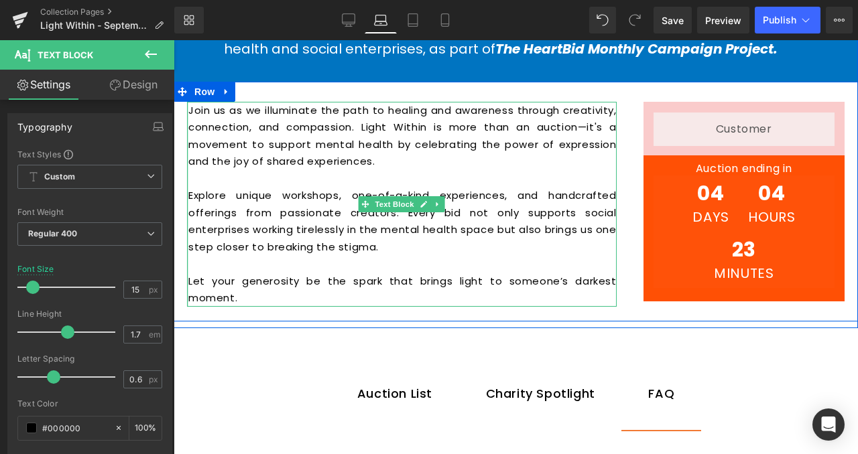
click at [178, 214] on div "Join us as we illuminate the path to healing and awareness through creativity, …" at bounding box center [402, 204] width 456 height 205
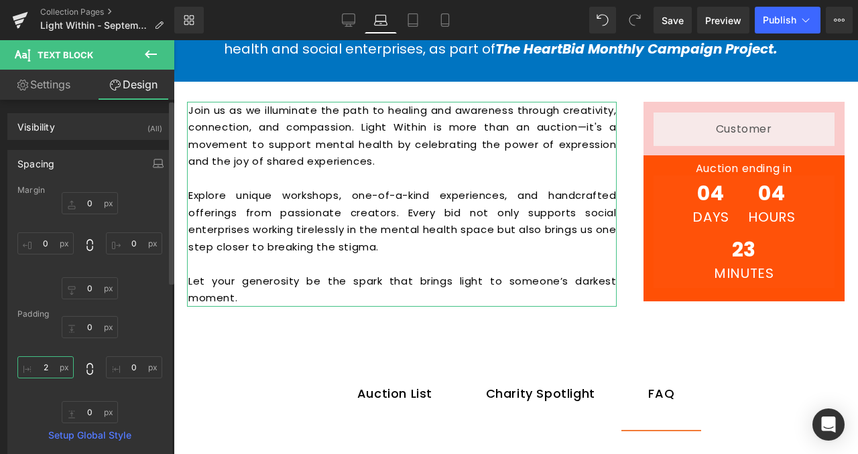
click at [48, 373] on input "2" at bounding box center [45, 367] width 56 height 22
type input "0"
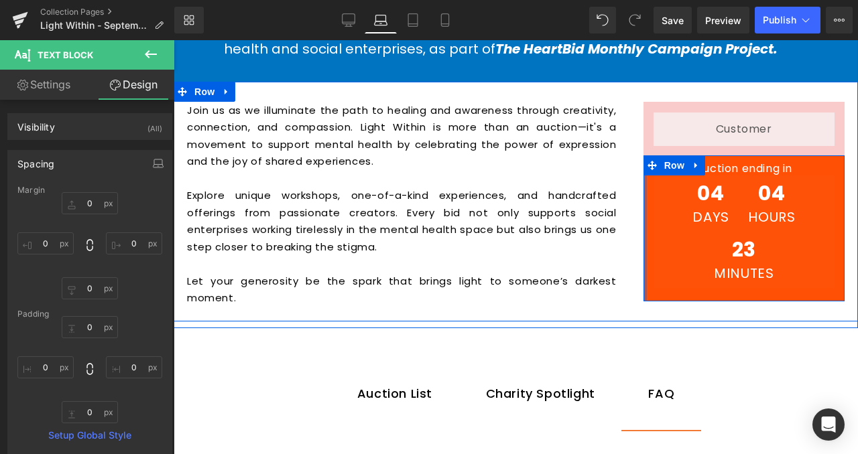
click at [637, 214] on div "Liquid Row Auction ending in Heading 04 Days 04 Hours 23 Minutes Countdown Time…" at bounding box center [744, 202] width 228 height 200
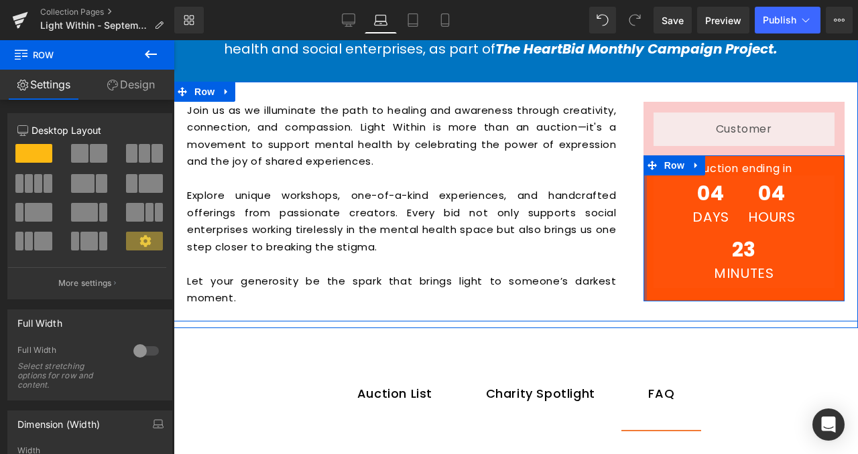
drag, startPoint x: 640, startPoint y: 214, endPoint x: 780, endPoint y: 186, distance: 142.8
click at [616, 214] on div "Join us as we illuminate the path to healing and awareness through creativity, …" at bounding box center [516, 202] width 684 height 240
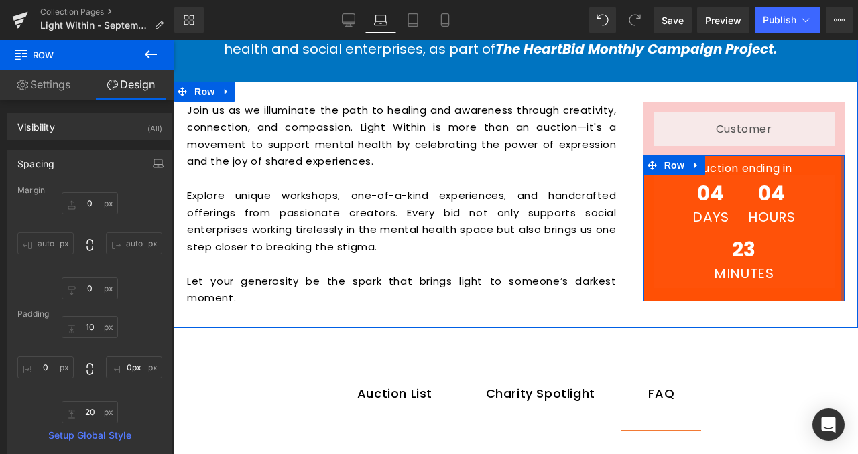
drag, startPoint x: 838, startPoint y: 198, endPoint x: 857, endPoint y: 202, distance: 19.7
type input "0px"
click at [843, 230] on div "Liquid Row Auction ending in Heading 04 Days 04 Hours 23 Minutes Countdown Time…" at bounding box center [744, 202] width 228 height 200
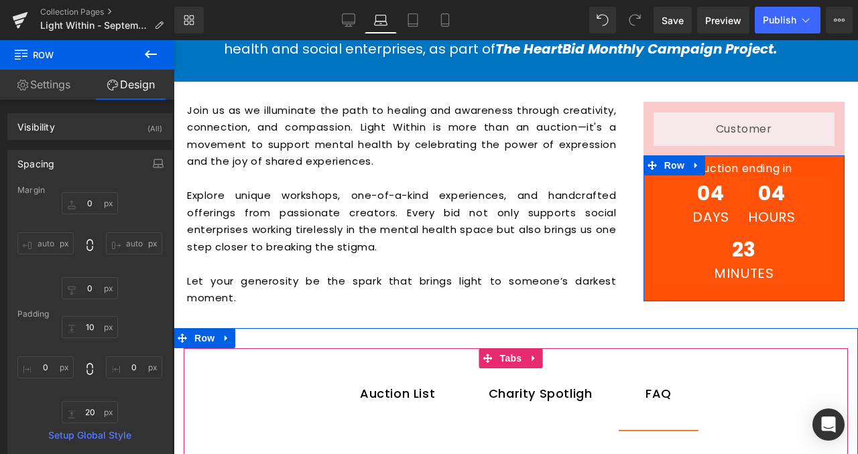
type input "0"
type input "10"
type input "0"
type input "20"
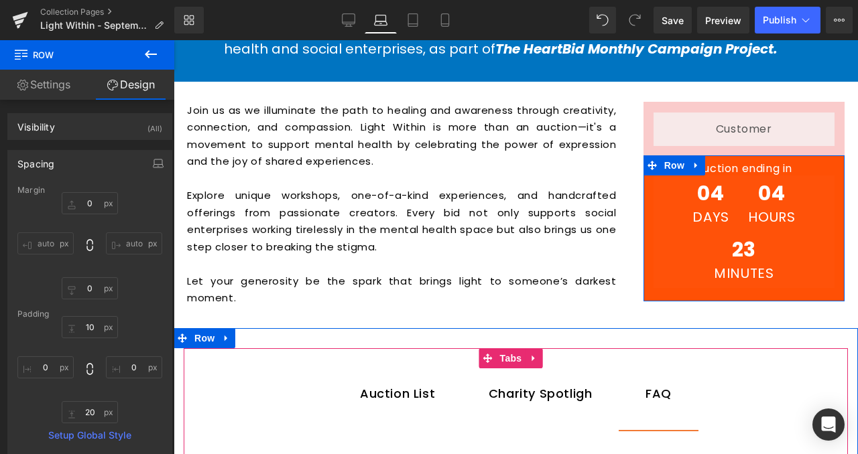
type input "0"
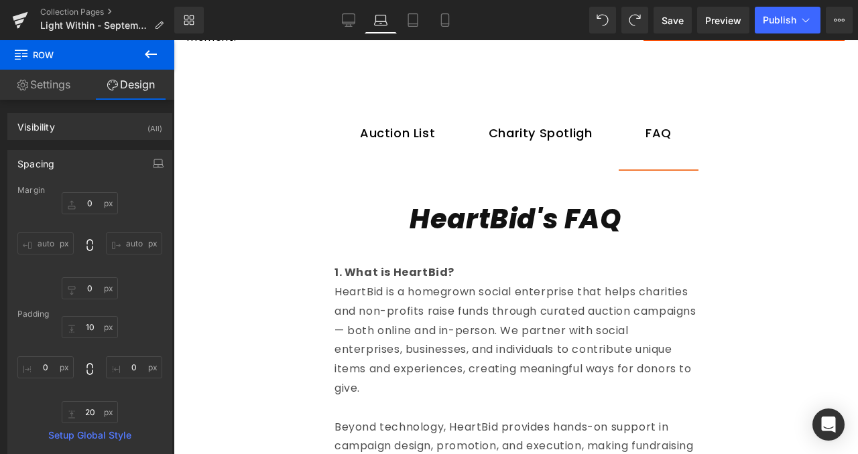
scroll to position [809, 0]
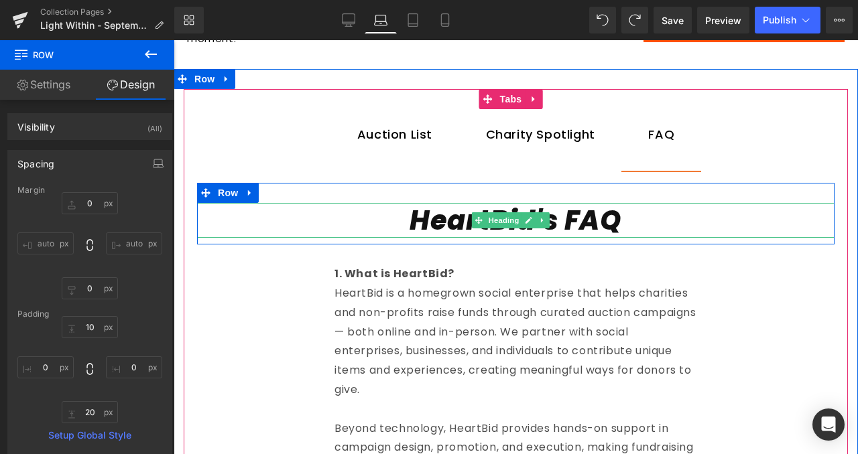
click at [706, 217] on h1 "HeartBid's FAQ" at bounding box center [515, 220] width 637 height 35
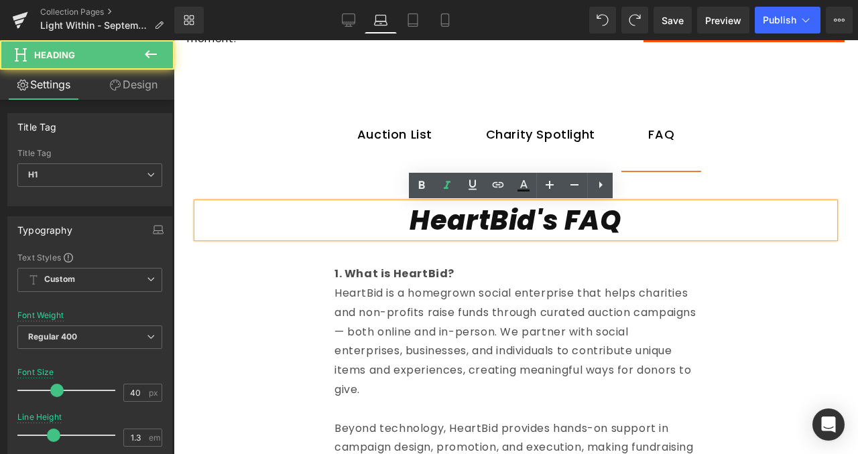
click at [594, 369] on p "HeartBid is a homegrown social enterprise that helps charities and non-profits …" at bounding box center [515, 342] width 362 height 116
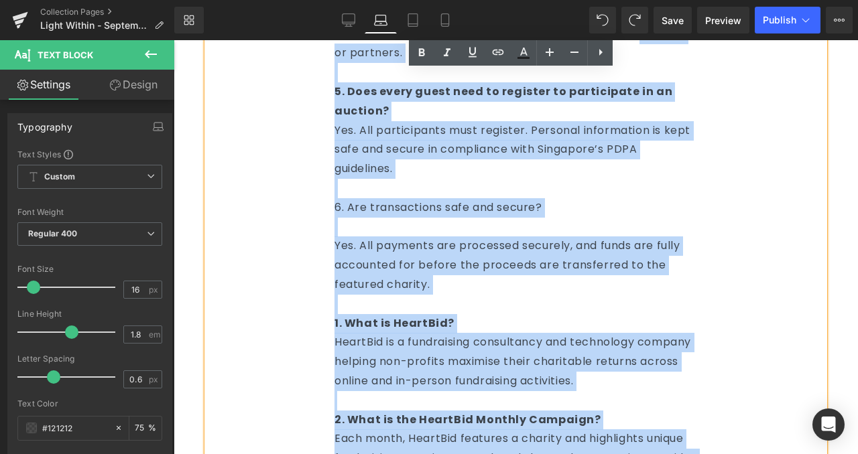
scroll to position [1753, 0]
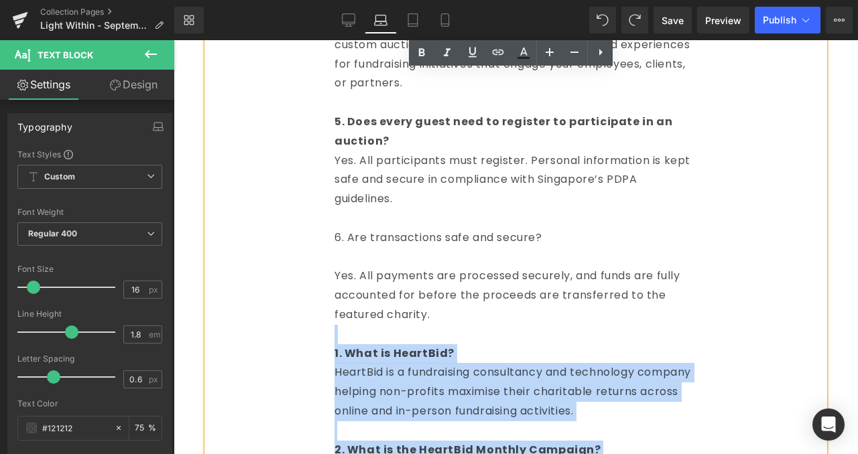
drag, startPoint x: 525, startPoint y: 286, endPoint x: 334, endPoint y: 332, distance: 196.5
click at [334, 332] on div "1. What is HeartBid? HeartBid is a homegrown social enterprise that helps chari…" at bounding box center [515, 131] width 617 height 1621
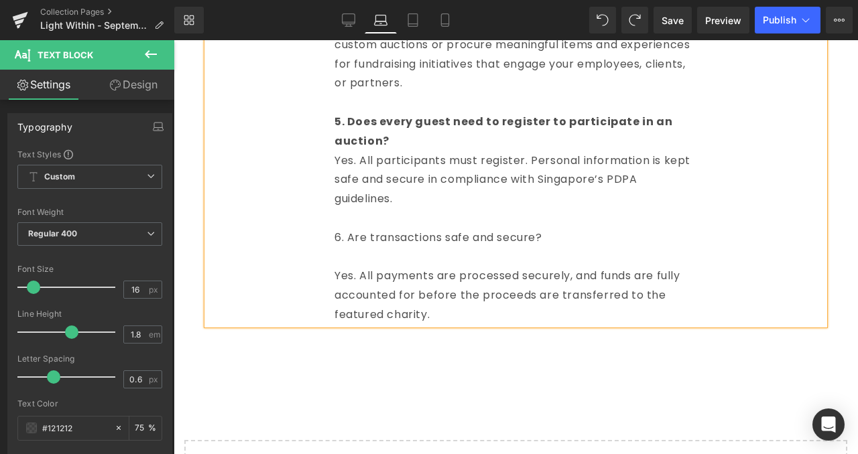
click at [366, 235] on p "6. Are transactions safe and secure?" at bounding box center [515, 237] width 362 height 19
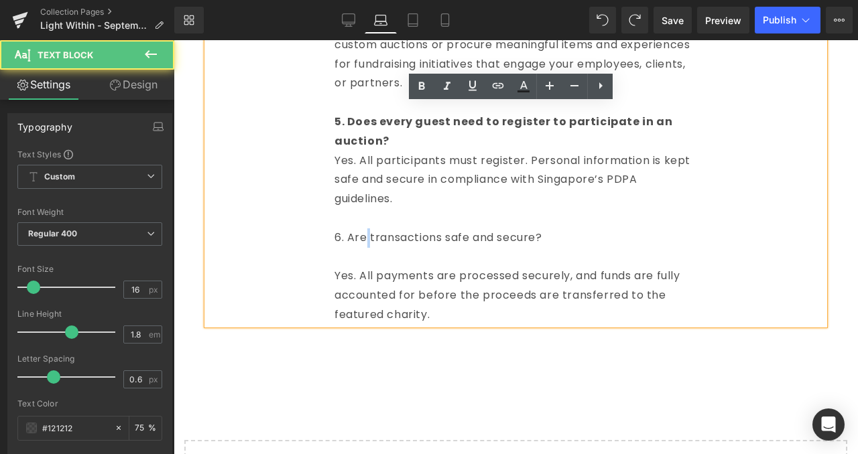
click at [366, 235] on p "6. Are transactions safe and secure?" at bounding box center [515, 237] width 362 height 19
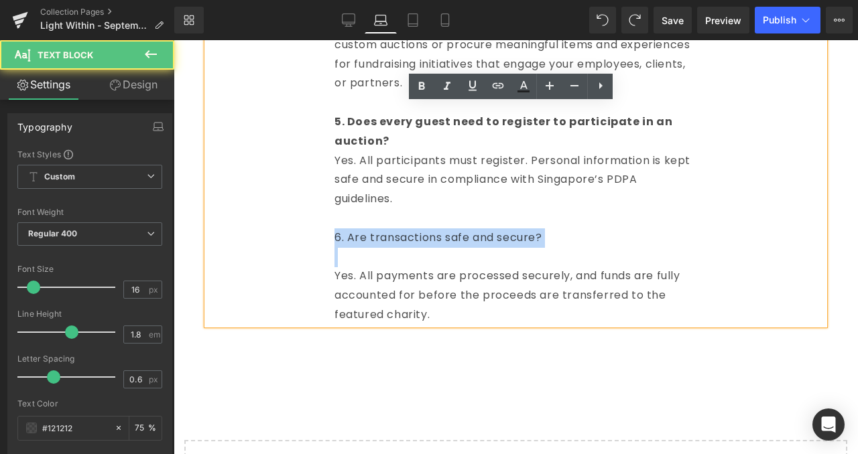
click at [366, 235] on p "6. Are transactions safe and secure?" at bounding box center [515, 237] width 362 height 19
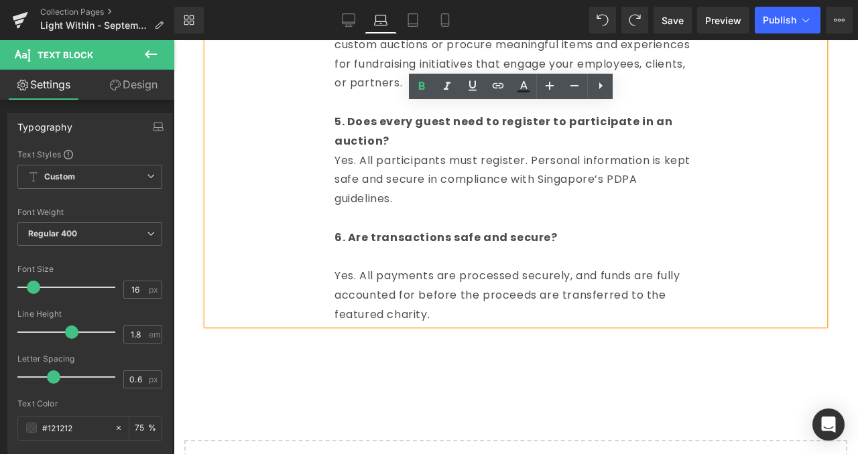
click at [572, 230] on p "6. Are transactions safe and secure?" at bounding box center [515, 237] width 362 height 19
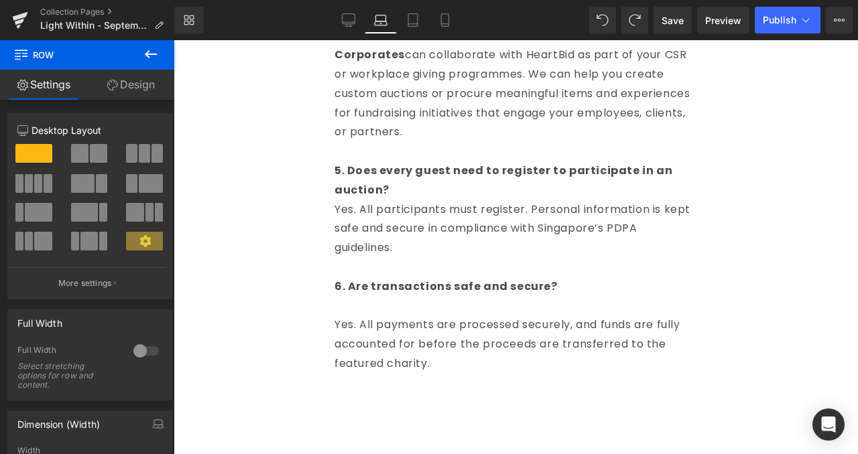
scroll to position [1699, 0]
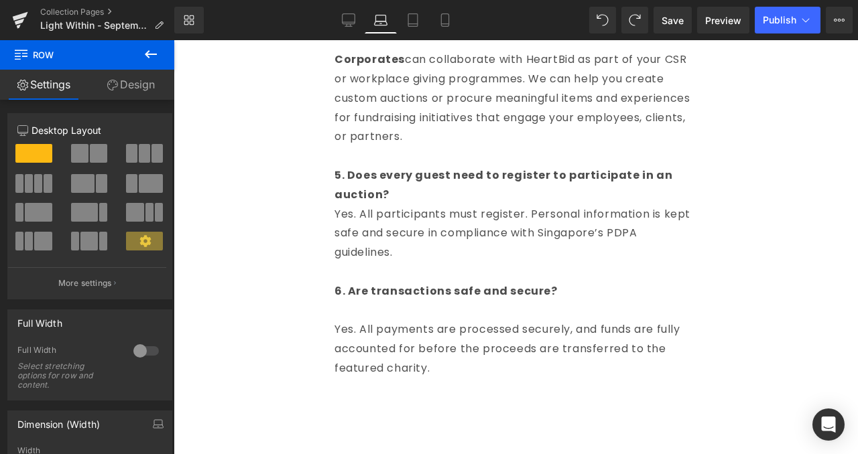
click at [472, 300] on p "6. Are transactions safe and secure?" at bounding box center [515, 291] width 362 height 19
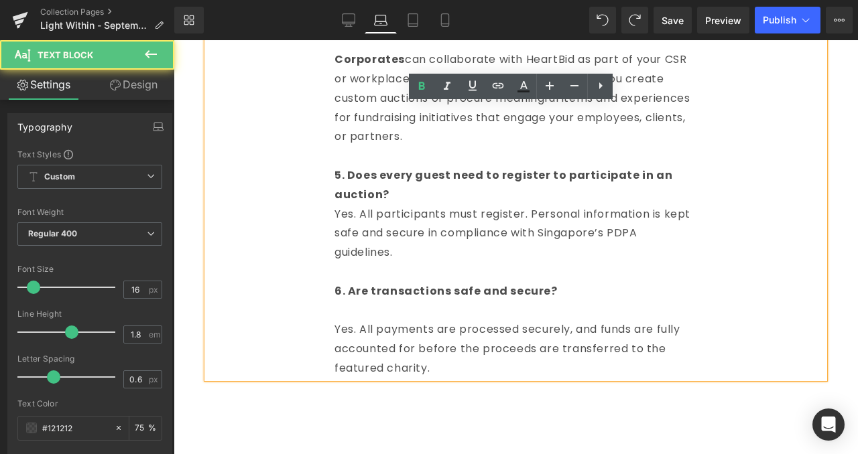
click at [445, 312] on p at bounding box center [515, 311] width 362 height 19
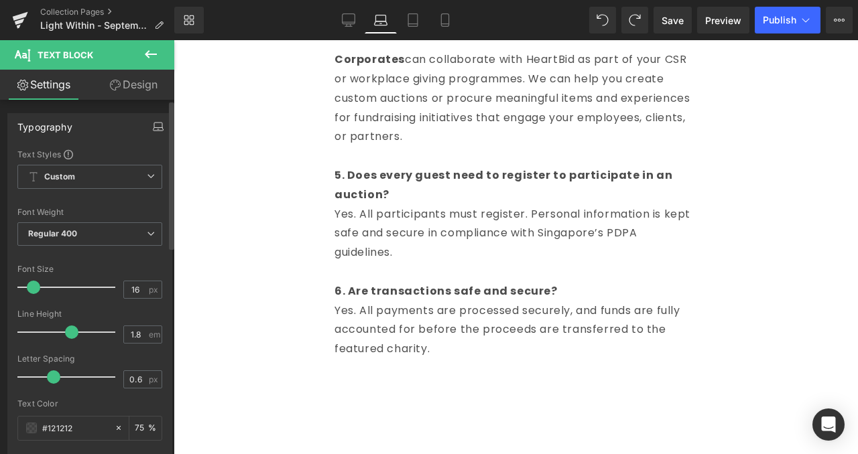
click at [156, 131] on icon "button" at bounding box center [158, 129] width 10 height 3
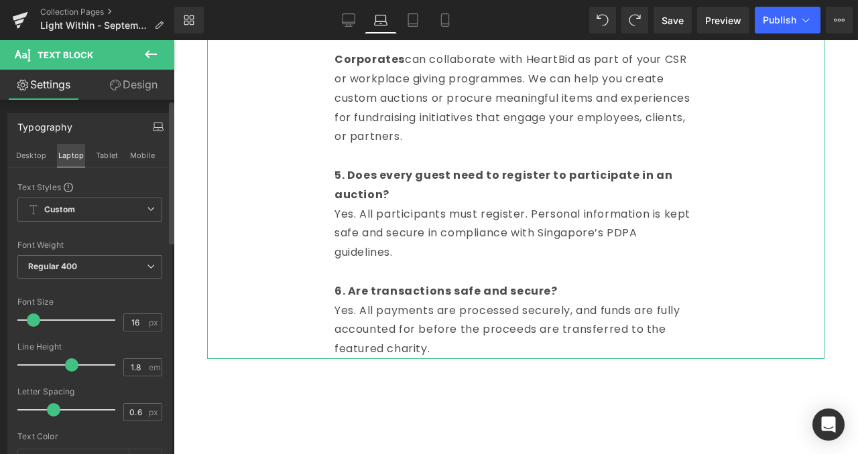
click at [63, 162] on button "Laptop" at bounding box center [71, 155] width 28 height 23
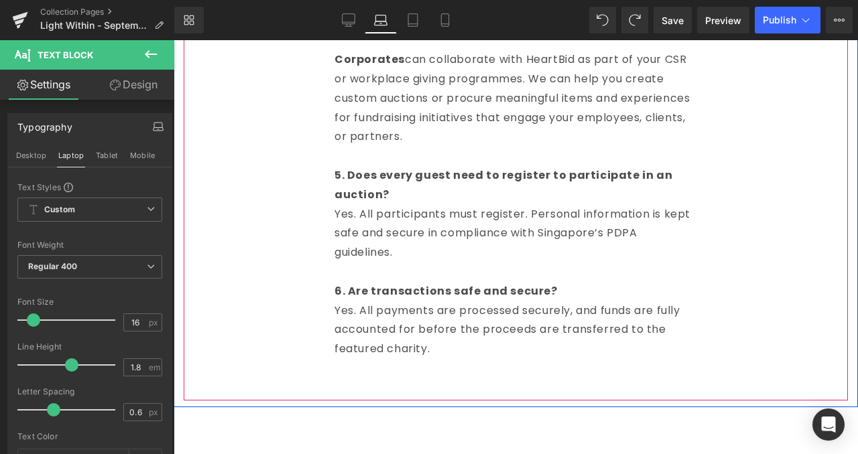
click at [574, 399] on div at bounding box center [516, 398] width 664 height 3
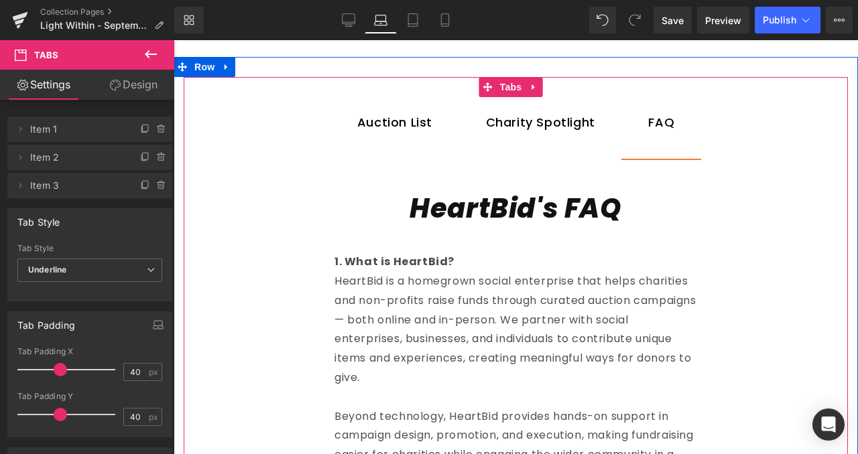
scroll to position [822, 0]
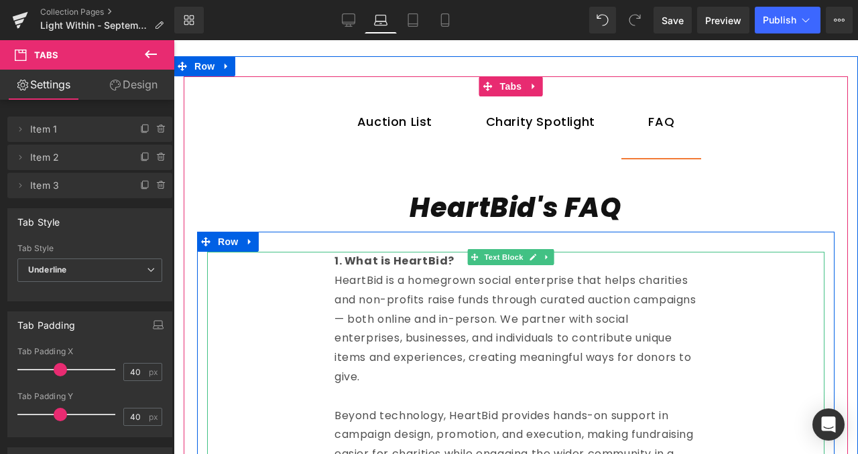
click at [621, 322] on p "HeartBid is a homegrown social enterprise that helps charities and non-profits …" at bounding box center [515, 329] width 362 height 116
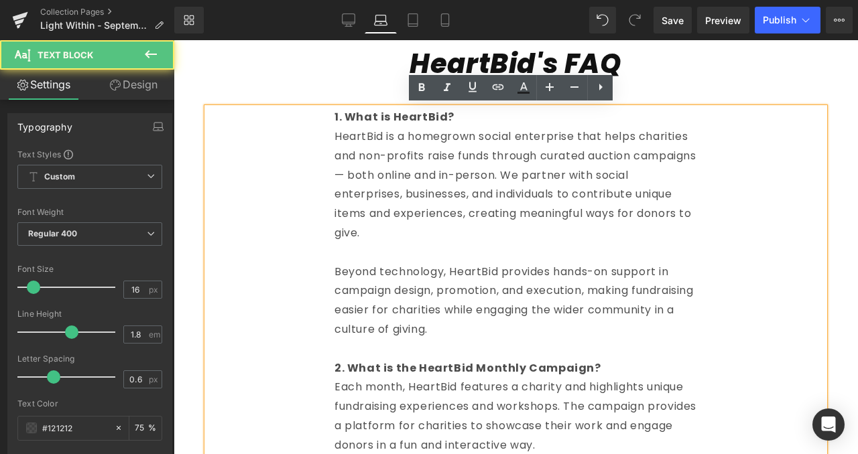
scroll to position [968, 0]
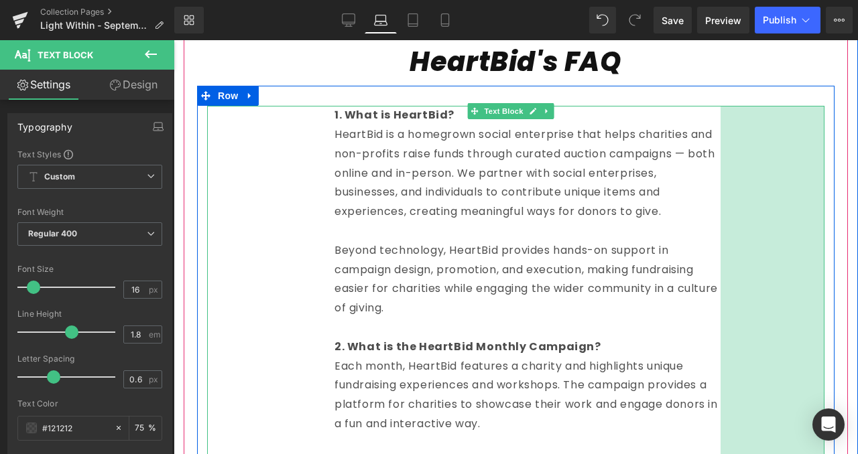
drag, startPoint x: 813, startPoint y: 237, endPoint x: 836, endPoint y: 245, distance: 24.6
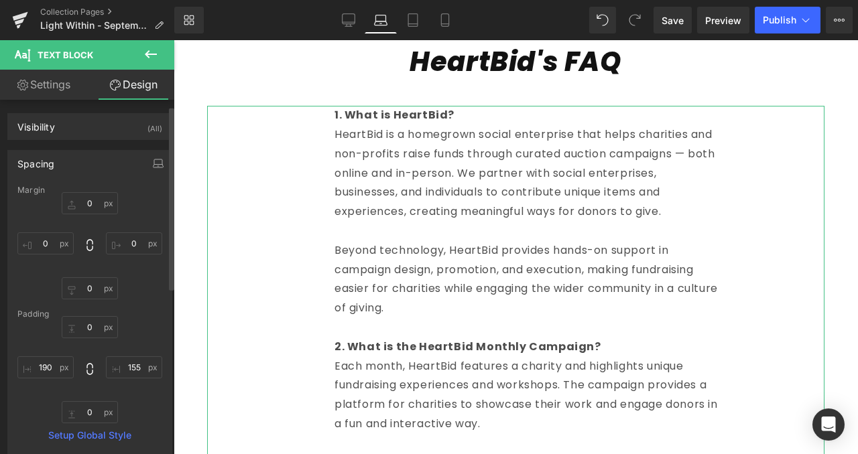
scroll to position [80, 0]
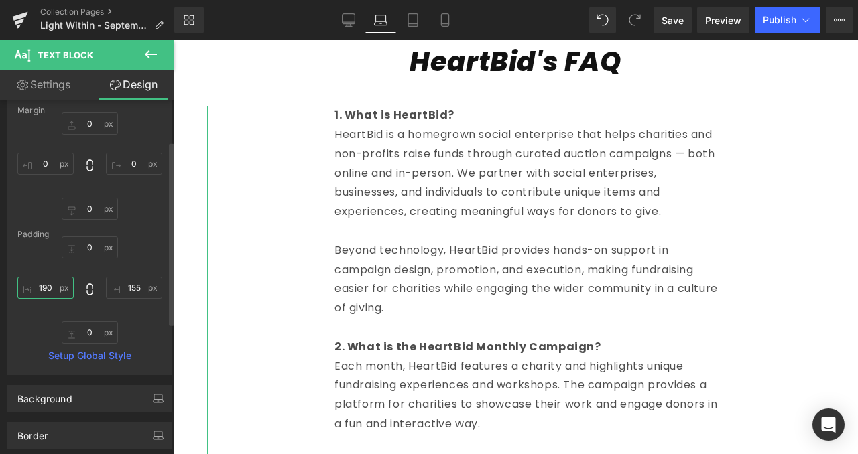
click at [45, 291] on input "190" at bounding box center [45, 288] width 56 height 22
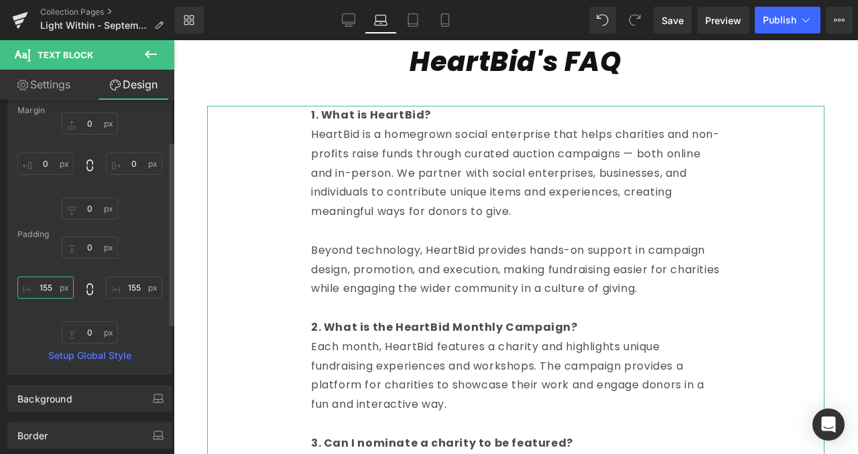
type input "155"
click at [410, 168] on p "HeartBid is a homegrown social enterprise that helps charities and non-profits …" at bounding box center [515, 173] width 409 height 96
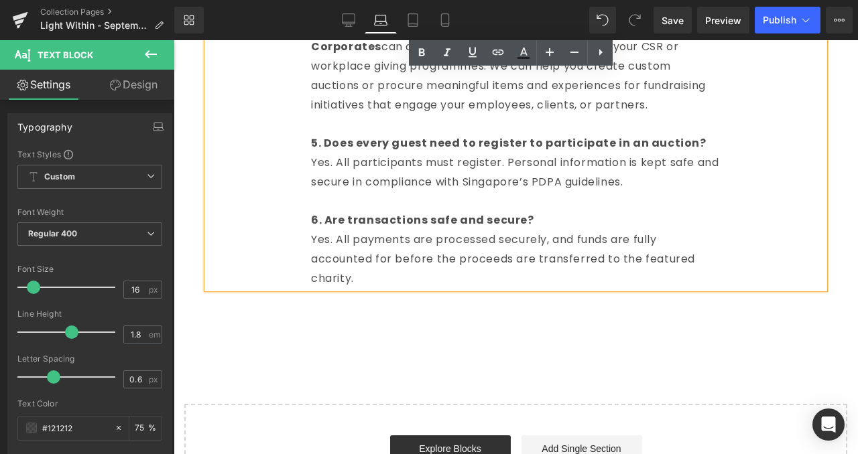
scroll to position [1615, 0]
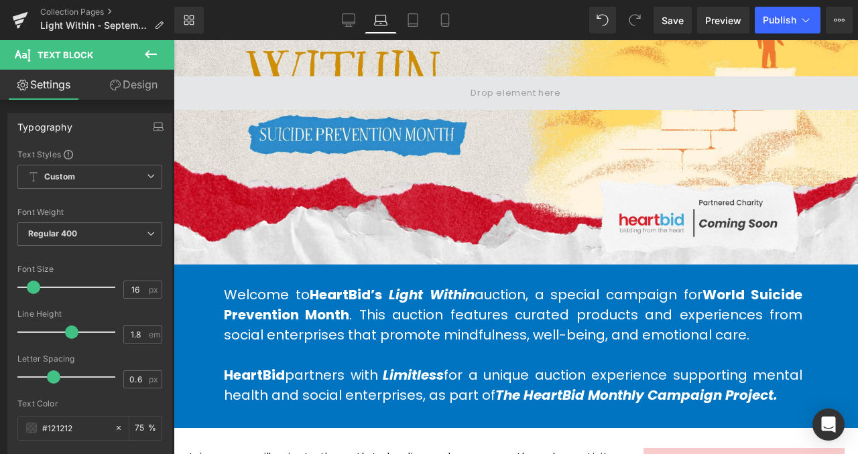
drag, startPoint x: 524, startPoint y: 321, endPoint x: 323, endPoint y: 85, distance: 309.9
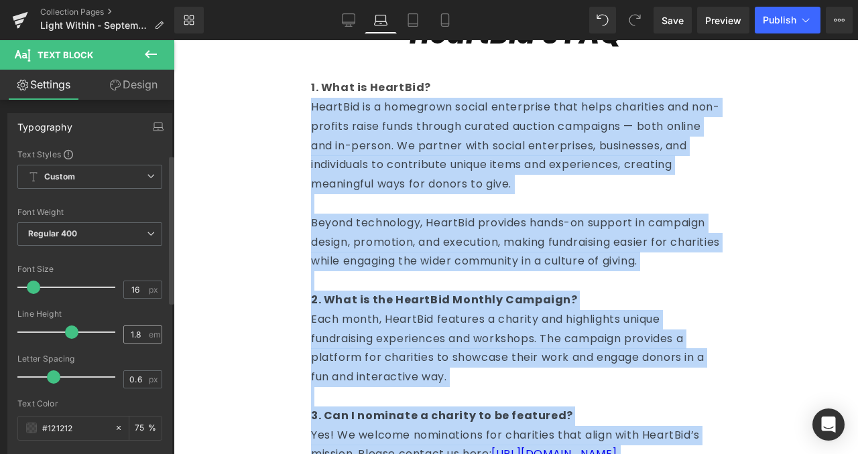
scroll to position [493, 0]
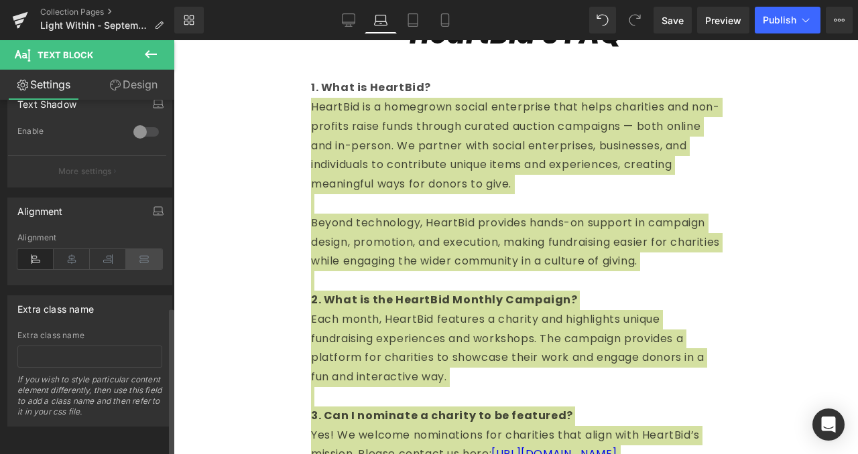
click at [135, 249] on icon at bounding box center [144, 259] width 36 height 20
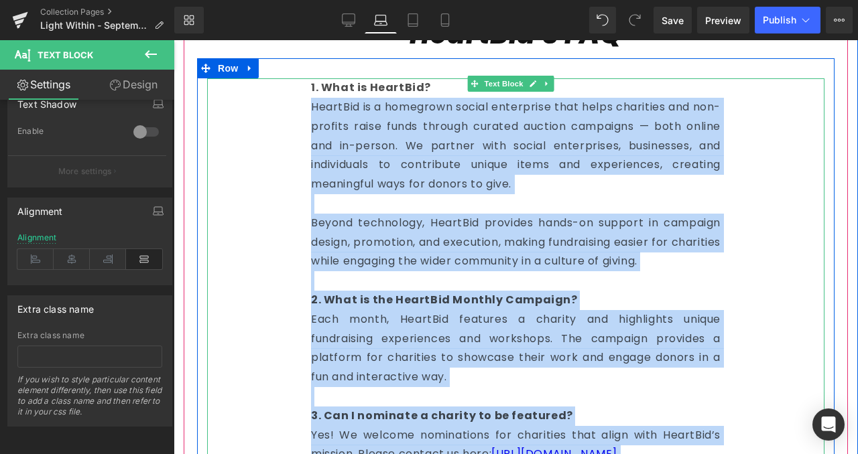
click at [582, 259] on p "Beyond technology, HeartBid provides hands-on support in campaign design, promo…" at bounding box center [515, 243] width 409 height 58
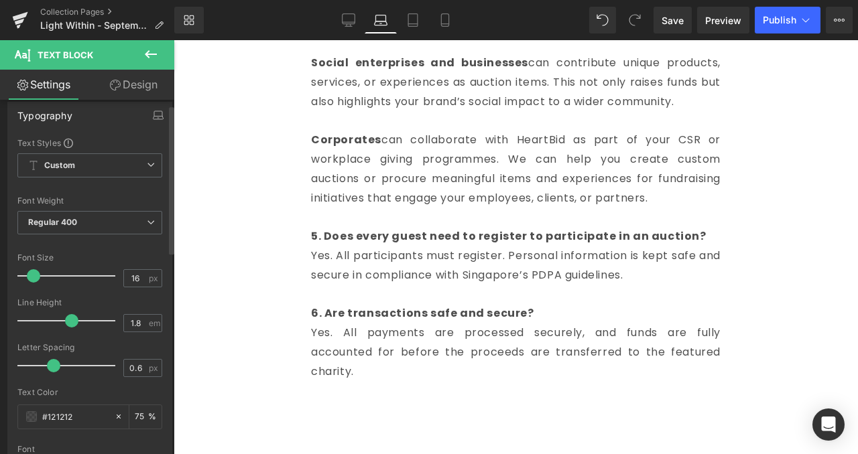
scroll to position [0, 0]
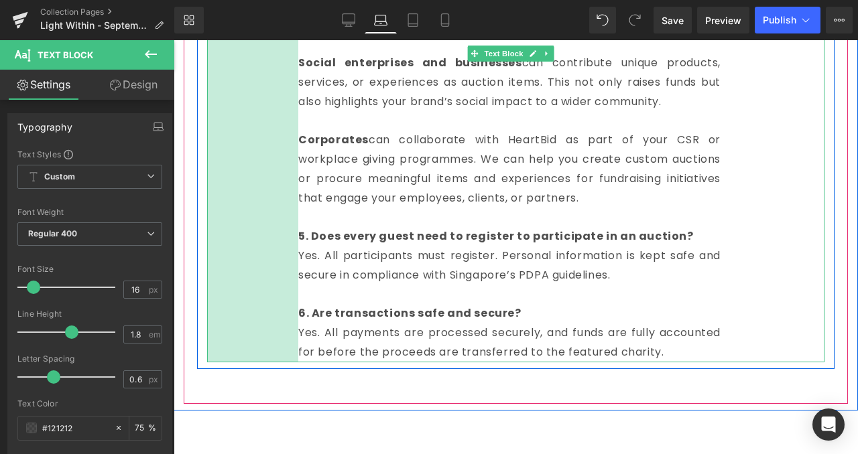
drag, startPoint x: 293, startPoint y: 170, endPoint x: 279, endPoint y: 172, distance: 14.2
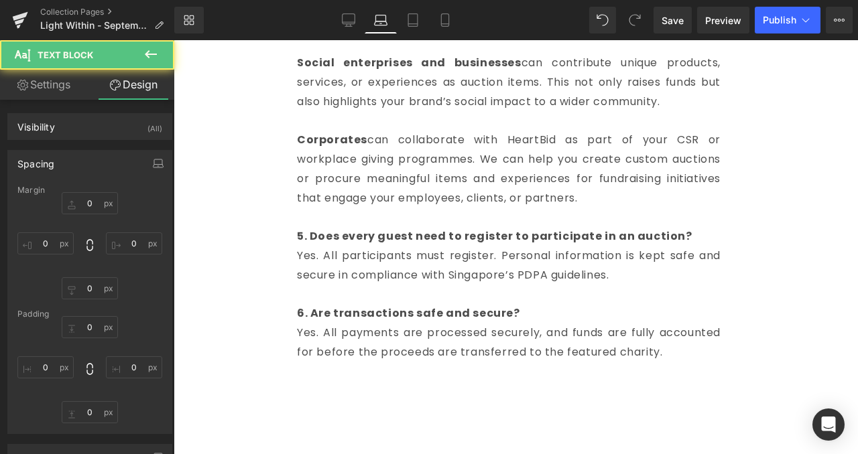
type input "0"
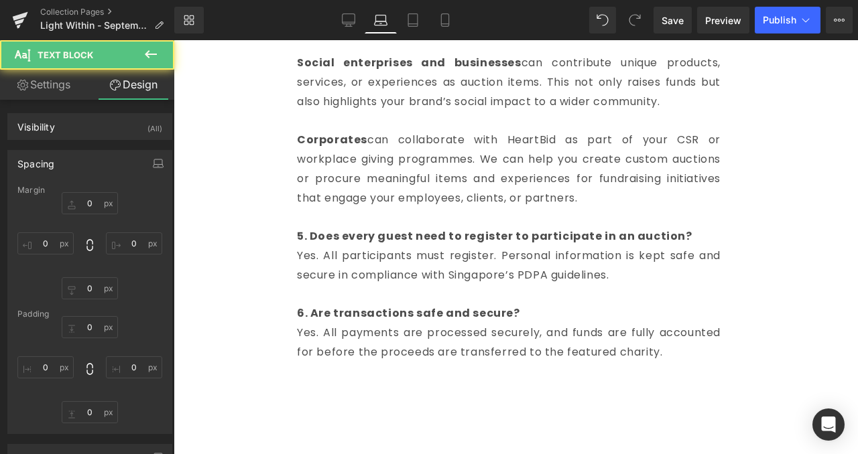
type input "155"
type input "0"
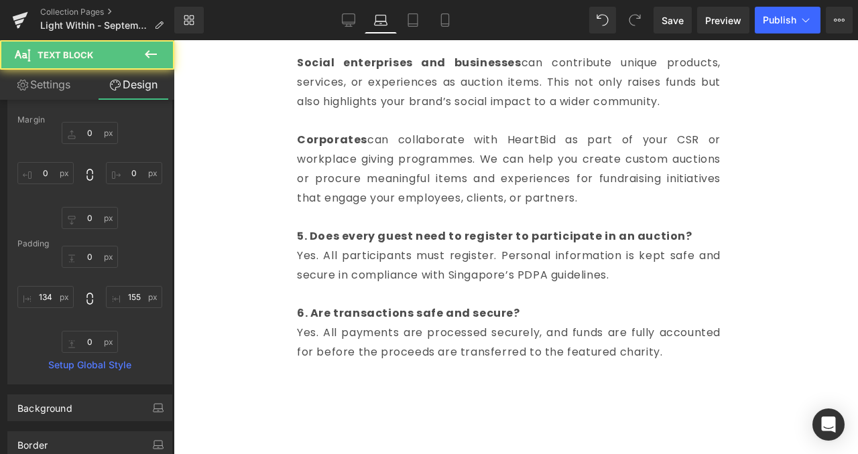
scroll to position [70, 0]
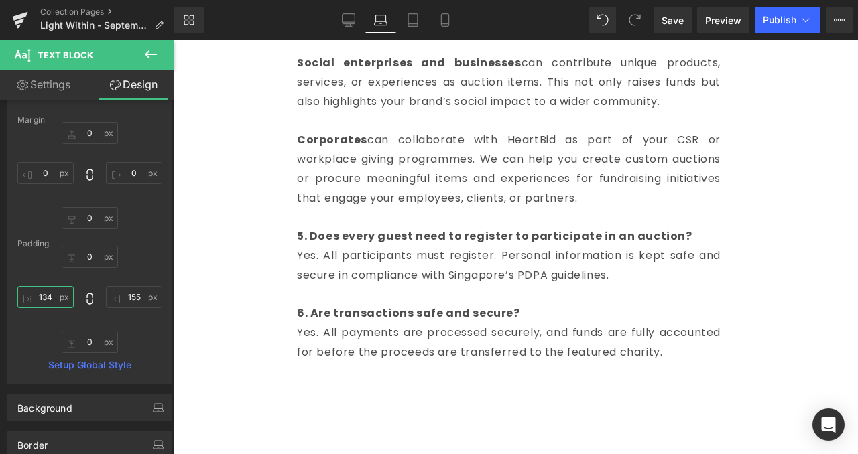
click at [45, 289] on input "134" at bounding box center [45, 297] width 56 height 22
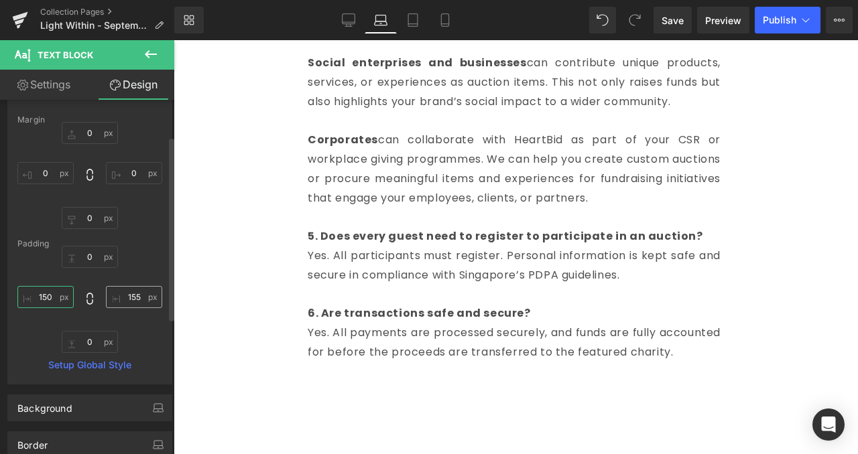
type input "150"
click at [131, 299] on input "155" at bounding box center [134, 297] width 56 height 22
click at [131, 299] on input "150" at bounding box center [134, 297] width 56 height 22
click at [132, 298] on input "150" at bounding box center [134, 297] width 56 height 22
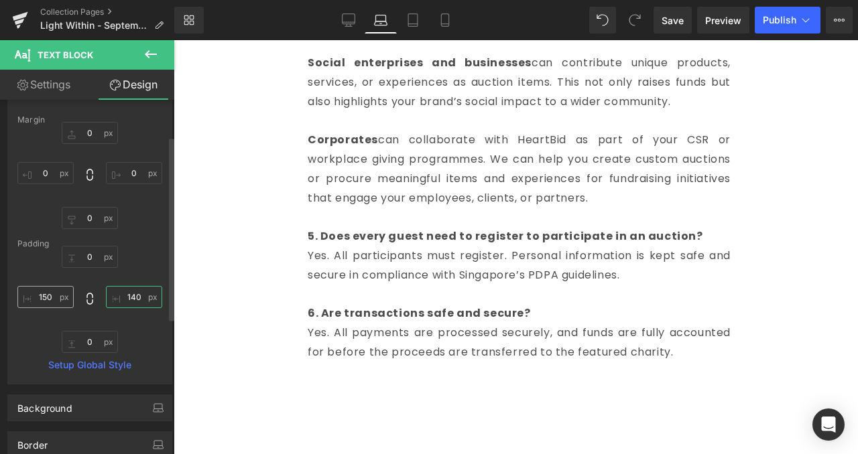
type input "140"
click at [46, 301] on input "150" at bounding box center [45, 297] width 56 height 22
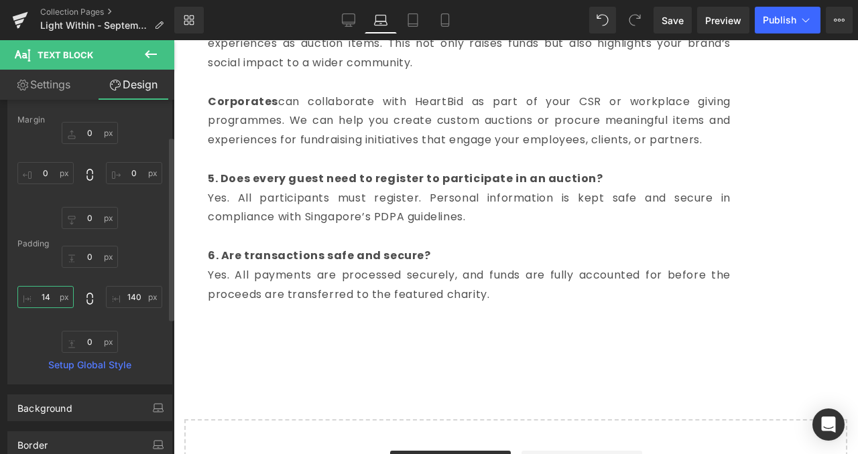
type input "140"
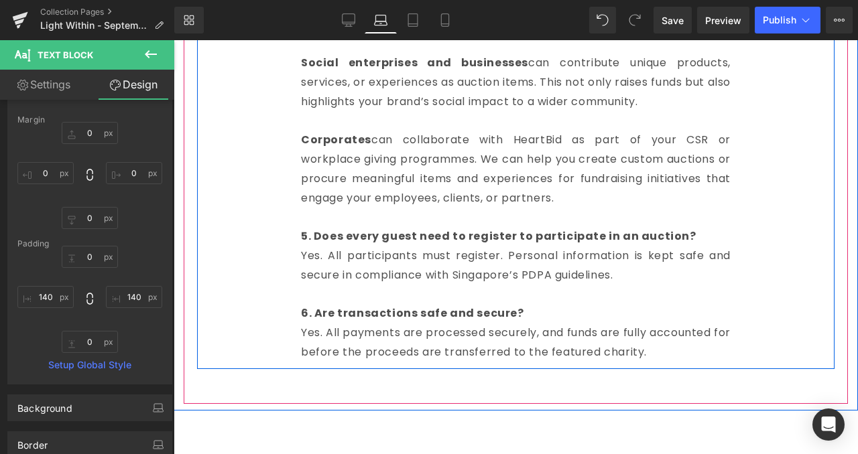
click at [533, 281] on p "Yes. All participants must register. Personal information is kept safe and secu…" at bounding box center [515, 266] width 429 height 39
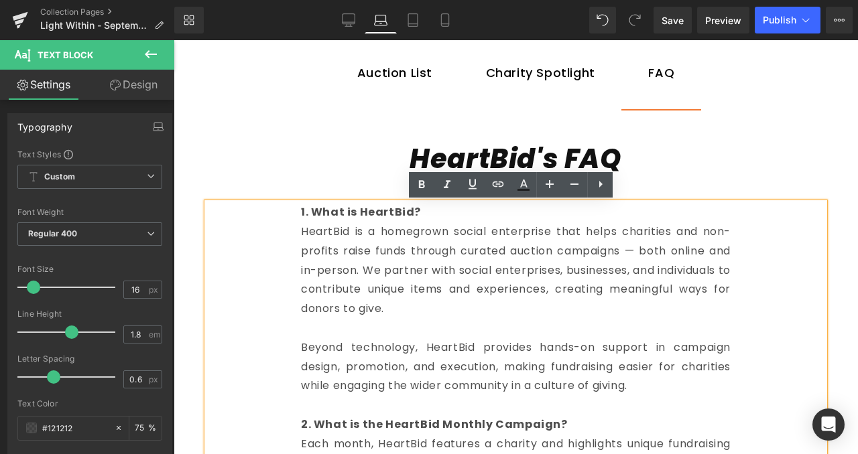
scroll to position [809, 0]
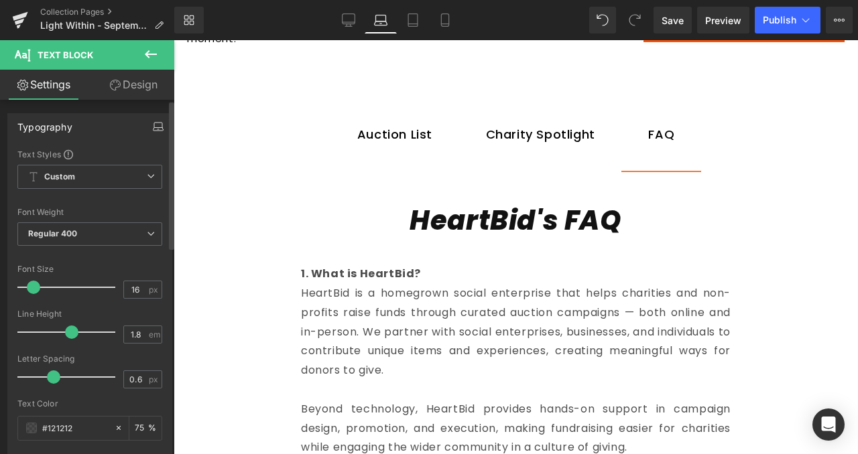
click at [153, 125] on icon "button" at bounding box center [158, 126] width 11 height 11
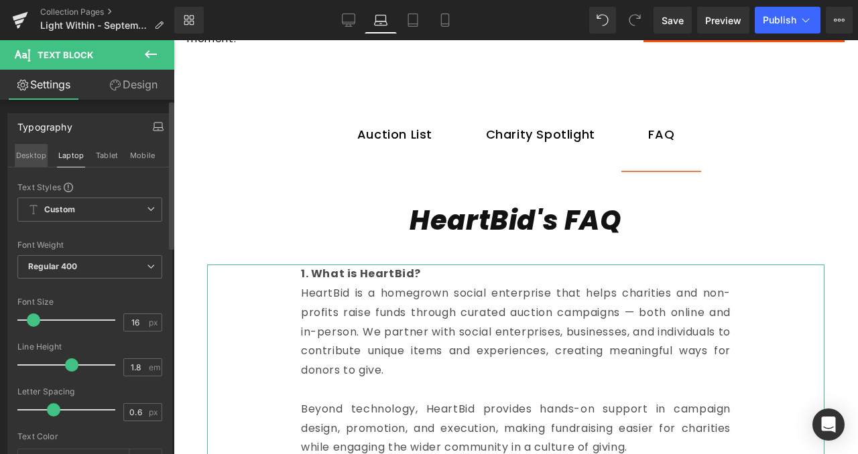
click at [36, 153] on button "Desktop" at bounding box center [31, 155] width 33 height 23
type input "75"
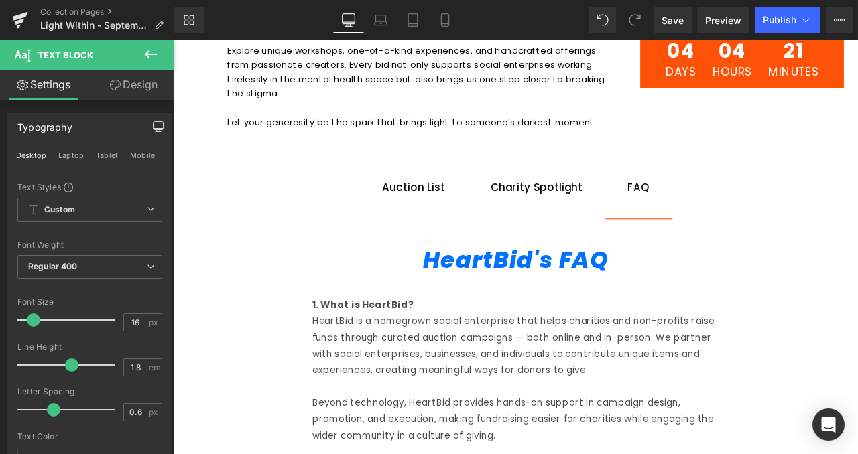
scroll to position [768, 0]
click at [145, 54] on icon at bounding box center [151, 54] width 12 height 8
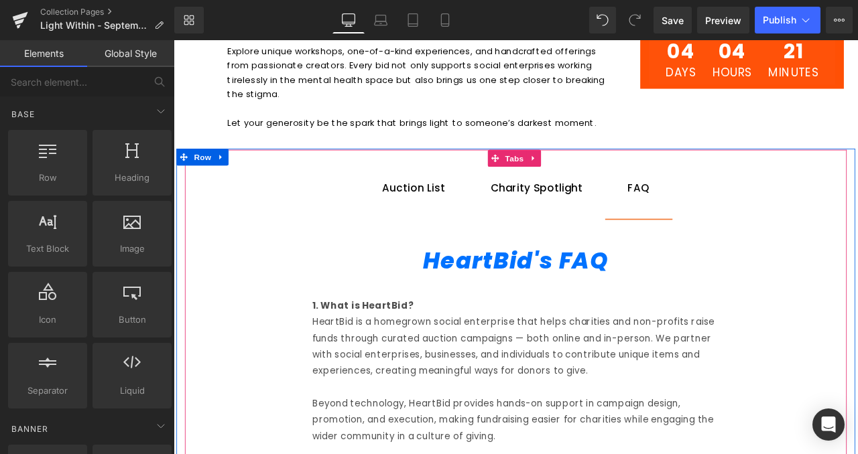
click at [174, 40] on div at bounding box center [174, 40] width 0 height 0
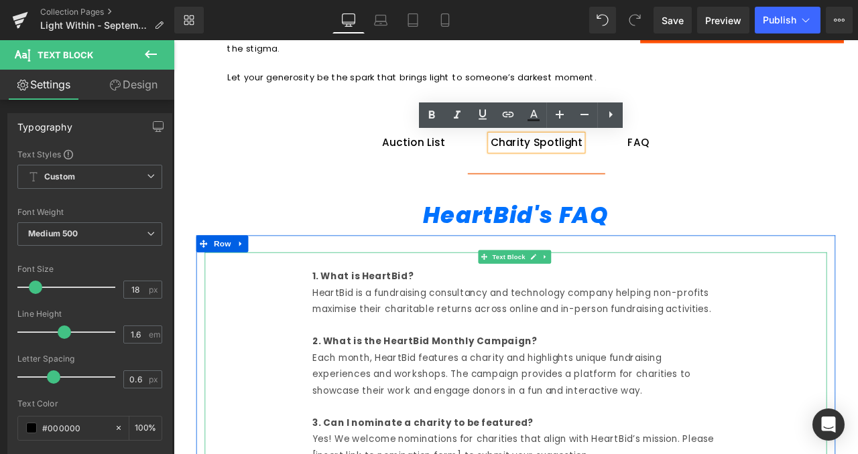
scroll to position [822, 0]
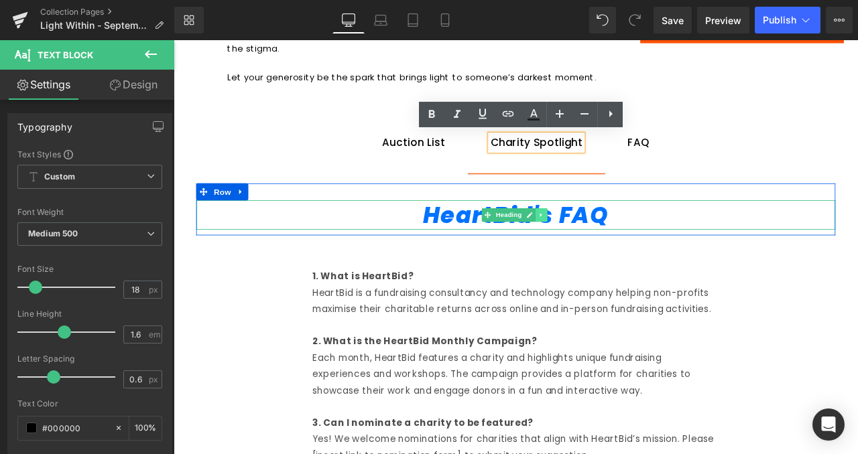
click at [610, 248] on link at bounding box center [609, 247] width 14 height 16
click at [612, 248] on icon at bounding box center [615, 247] width 7 height 7
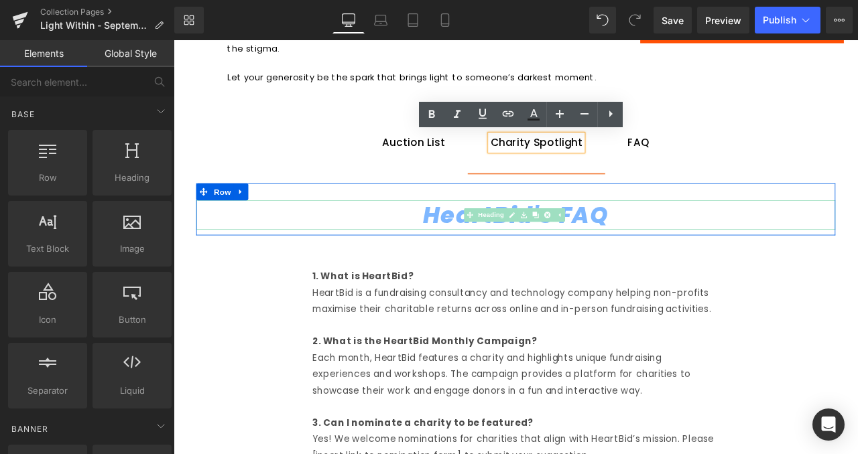
click at [174, 40] on span at bounding box center [174, 40] width 0 height 0
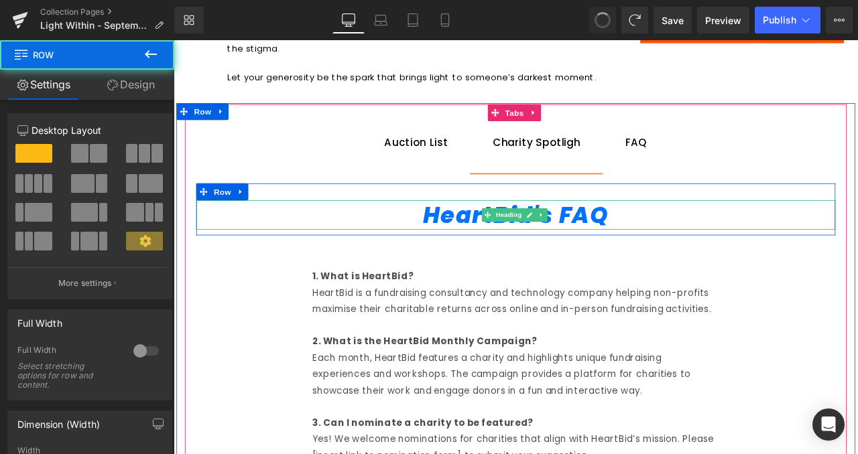
click at [664, 247] on icon "HeartBid's FAQ" at bounding box center [579, 247] width 220 height 38
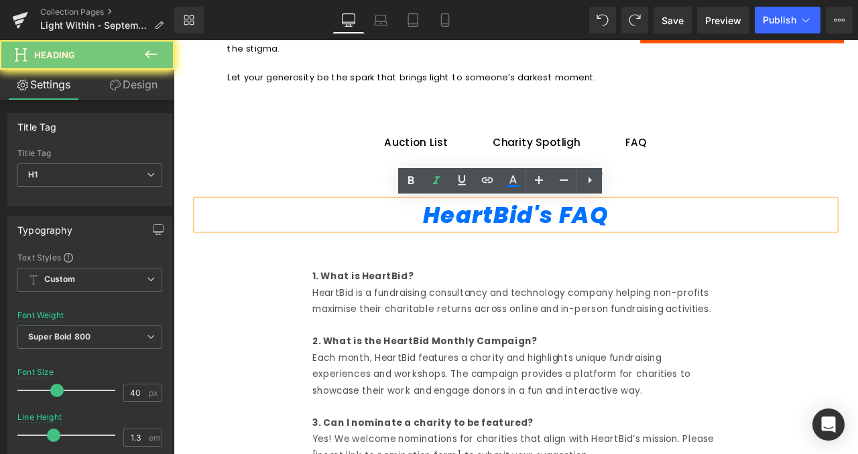
click at [664, 247] on icon "HeartBid's FAQ" at bounding box center [579, 247] width 220 height 38
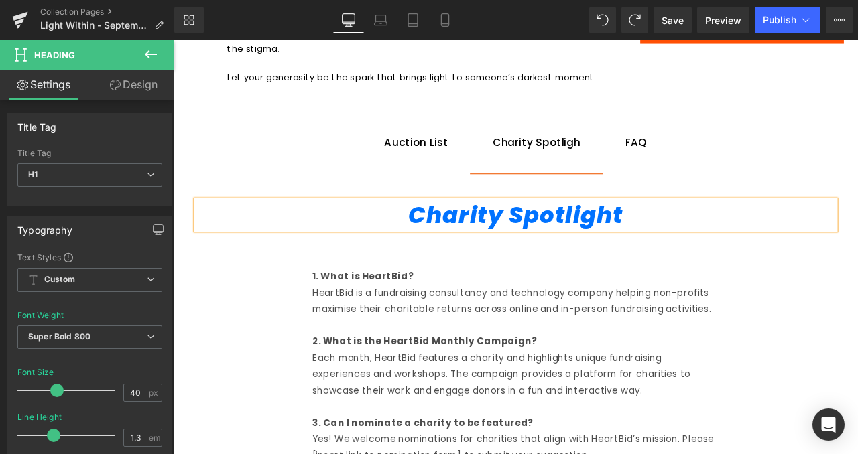
click at [174, 40] on div at bounding box center [174, 40] width 0 height 0
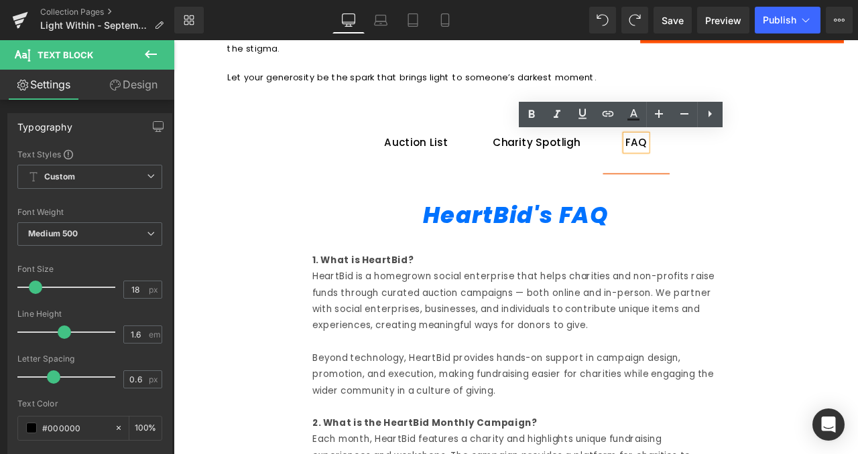
click at [612, 174] on span "Charity Spotligh Text Block" at bounding box center [603, 161] width 157 height 73
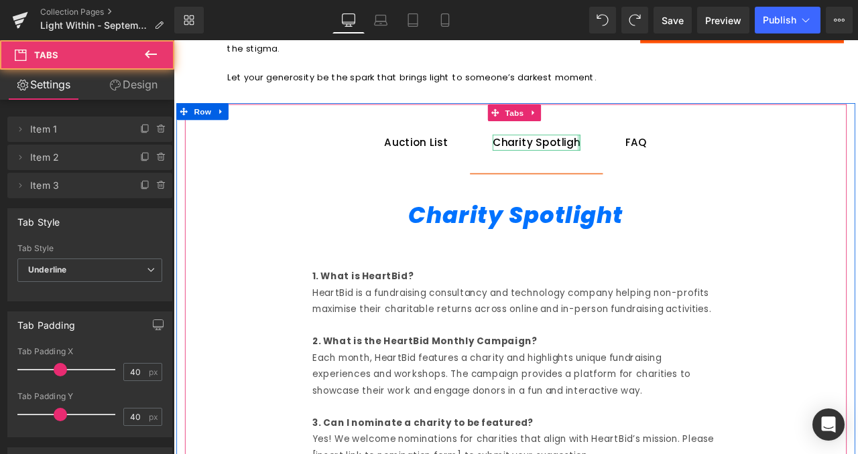
click at [645, 156] on div "Charity Spotligh" at bounding box center [603, 161] width 104 height 19
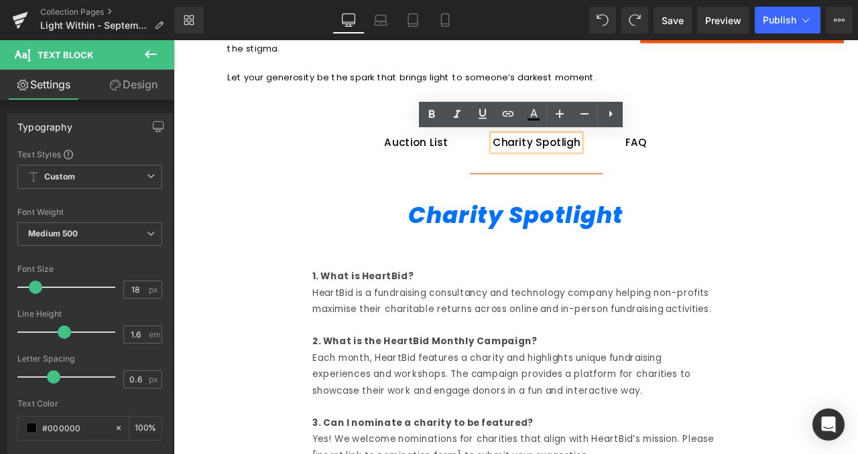
click at [646, 159] on div "Charity Spotligh" at bounding box center [603, 161] width 104 height 19
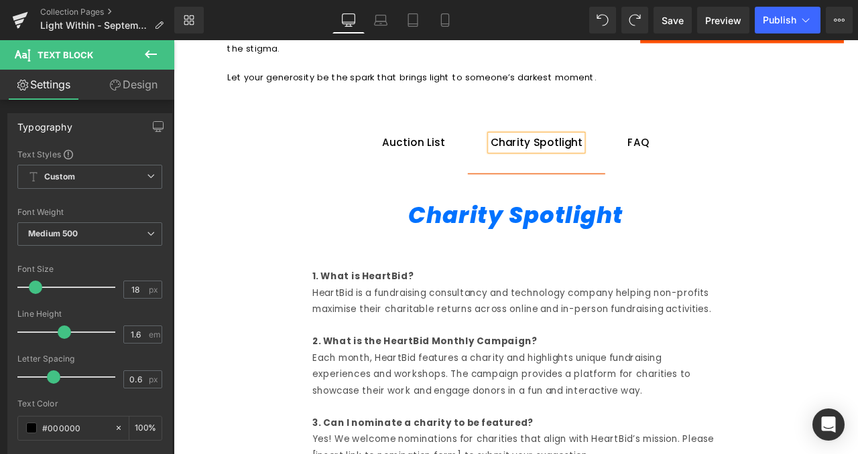
click at [582, 308] on p at bounding box center [579, 300] width 482 height 19
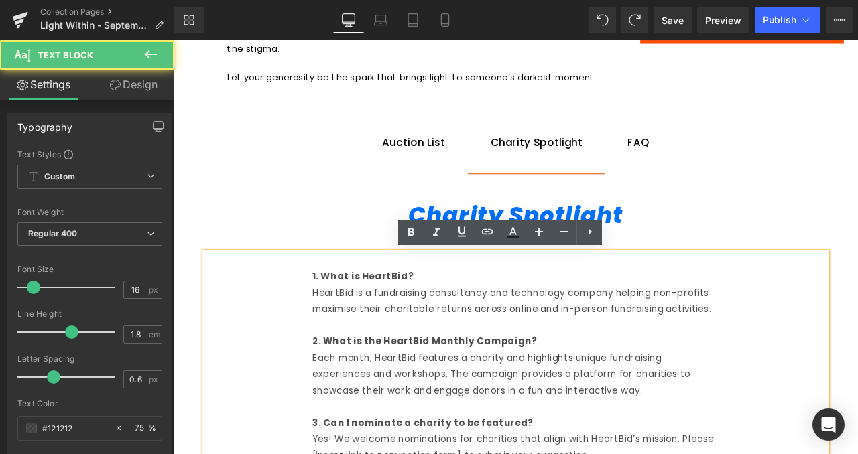
click at [534, 369] on p "HeartBid is a fundraising consultancy and technology company helping non-profit…" at bounding box center [579, 349] width 482 height 39
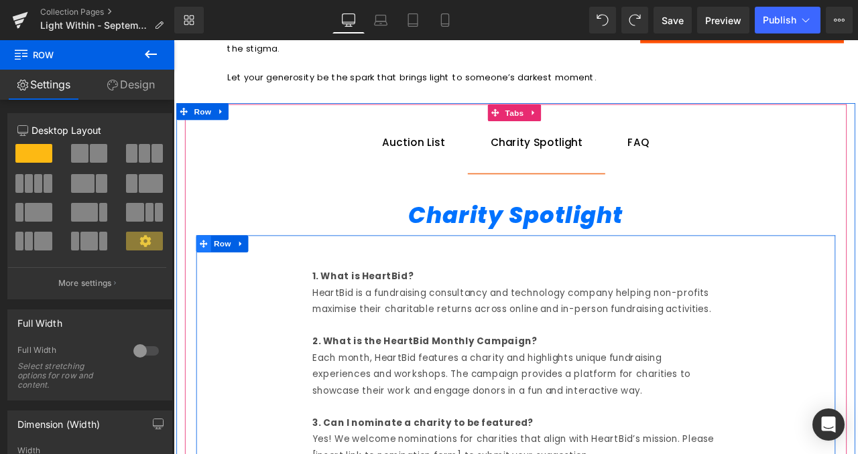
click at [205, 283] on icon at bounding box center [208, 281] width 9 height 9
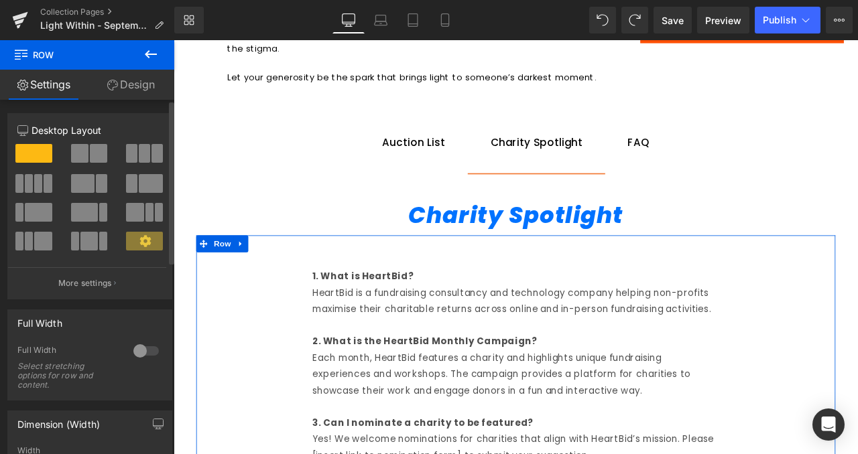
click at [80, 156] on span at bounding box center [79, 153] width 17 height 19
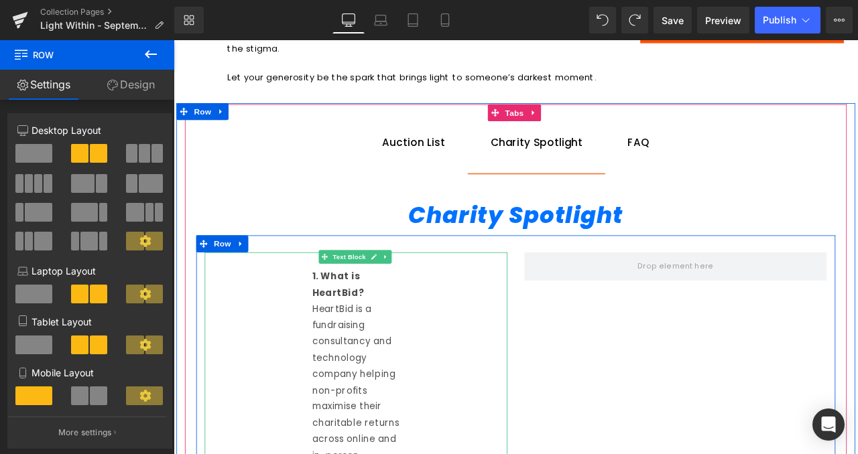
scroll to position [871, 0]
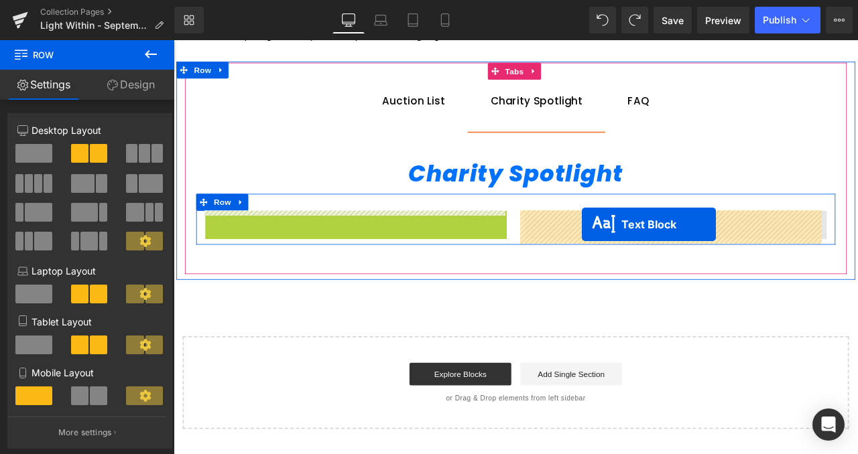
drag, startPoint x: 351, startPoint y: 252, endPoint x: 657, endPoint y: 259, distance: 306.3
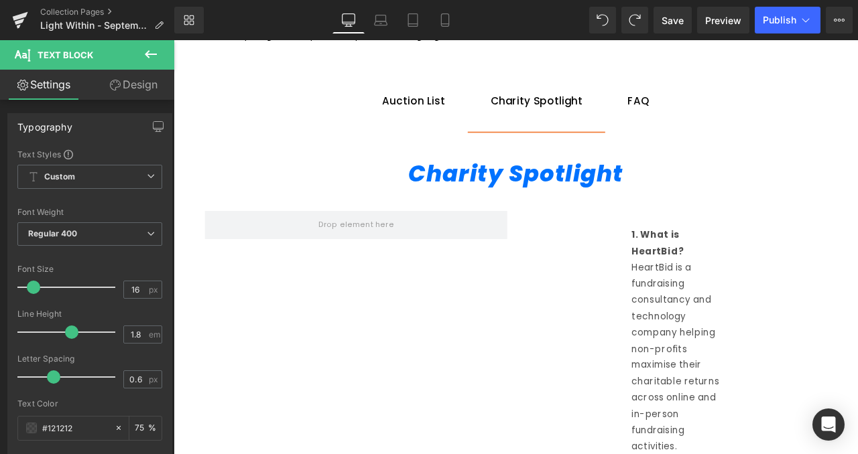
click at [158, 55] on icon at bounding box center [151, 54] width 16 height 16
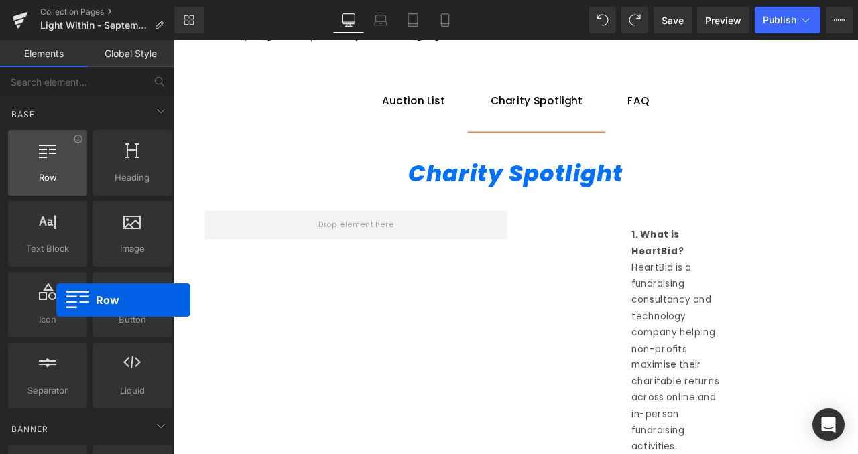
drag, startPoint x: 57, startPoint y: 153, endPoint x: 55, endPoint y: 164, distance: 11.6
click at [55, 164] on div at bounding box center [47, 156] width 71 height 30
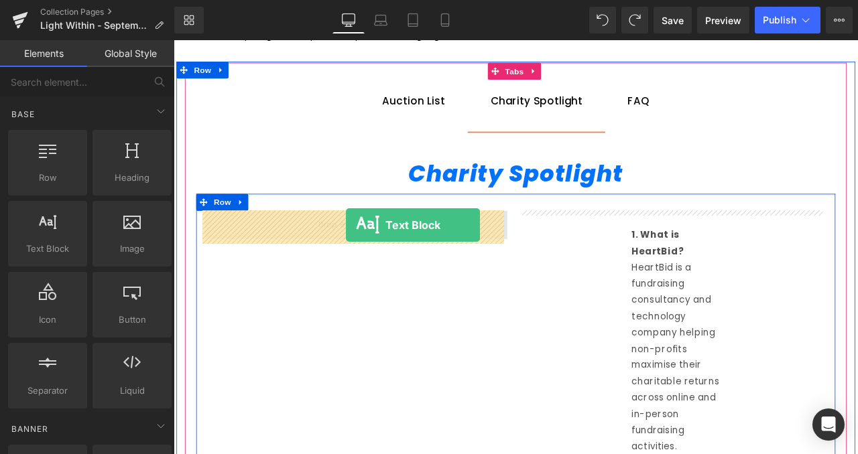
drag, startPoint x: 222, startPoint y: 265, endPoint x: 378, endPoint y: 259, distance: 155.5
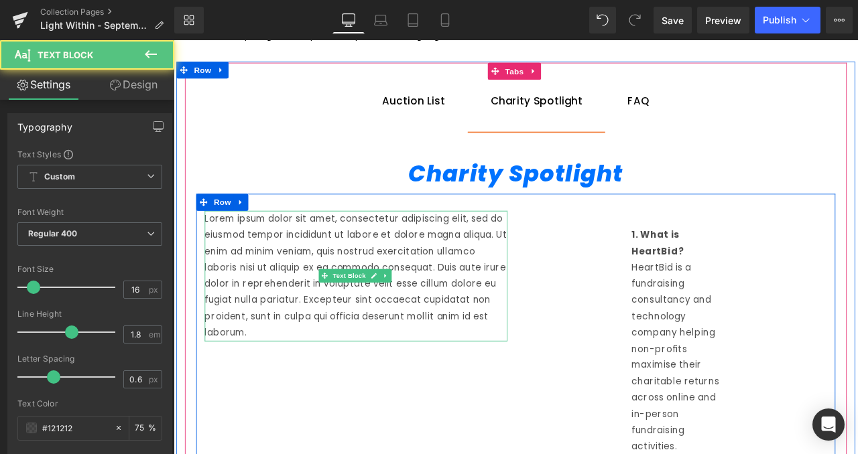
click at [333, 258] on p "Lorem ipsum dolor sit amet, consectetur adipiscing elit, sed do eiusmod tempor …" at bounding box center [389, 320] width 358 height 154
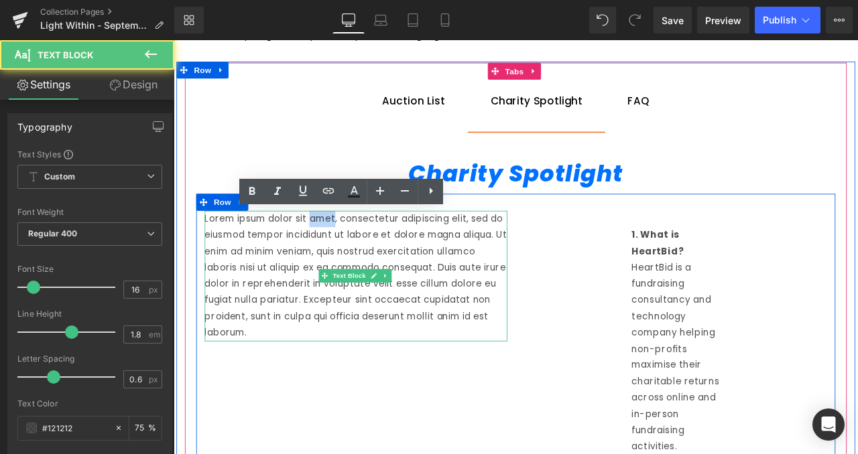
click at [333, 258] on p "Lorem ipsum dolor sit amet, consectetur adipiscing elit, sed do eiusmod tempor …" at bounding box center [389, 320] width 358 height 154
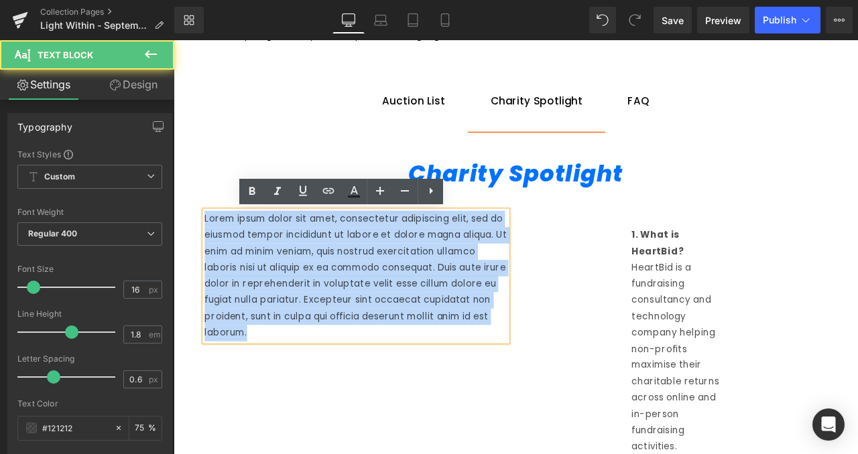
click at [333, 258] on p "Lorem ipsum dolor sit amet, consectetur adipiscing elit, sed do eiusmod tempor …" at bounding box center [389, 320] width 358 height 154
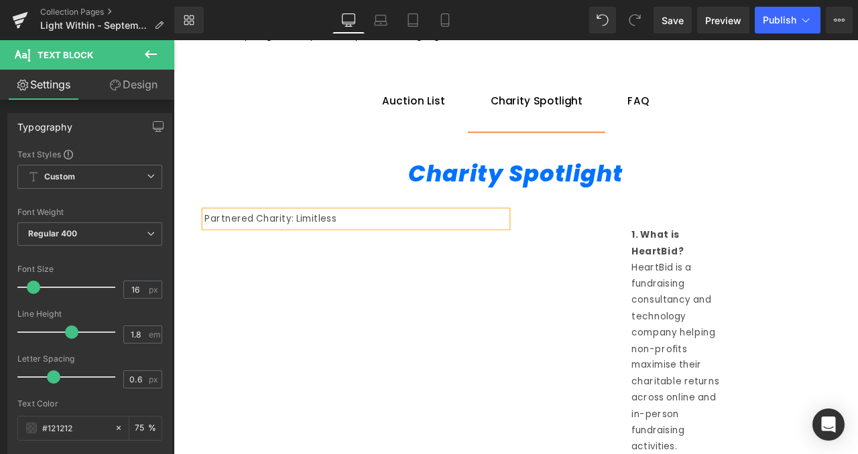
click at [333, 258] on div "Partnered Charity: Limitless" at bounding box center [389, 252] width 358 height 19
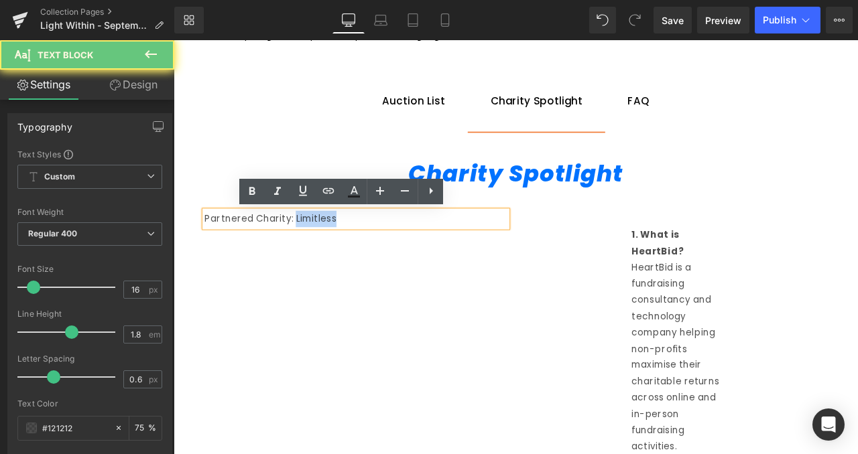
click at [333, 258] on div "Partnered Charity: Limitless" at bounding box center [389, 252] width 358 height 19
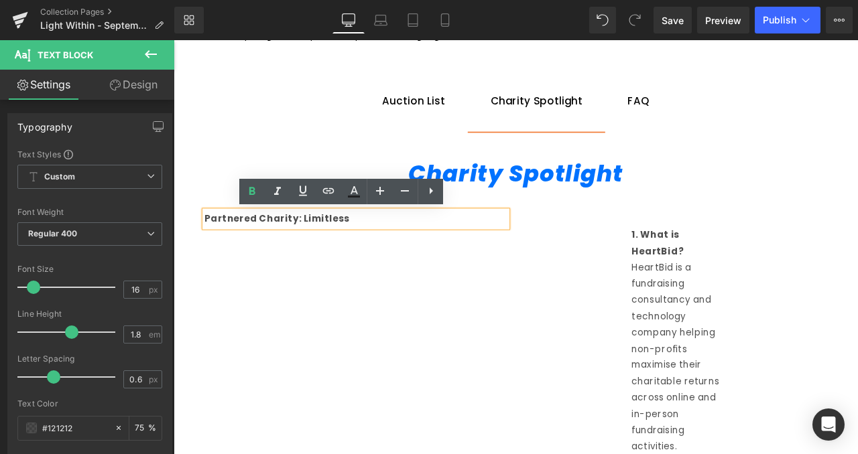
click at [368, 251] on strong "Partnered Charity: Limitless" at bounding box center [296, 251] width 172 height 15
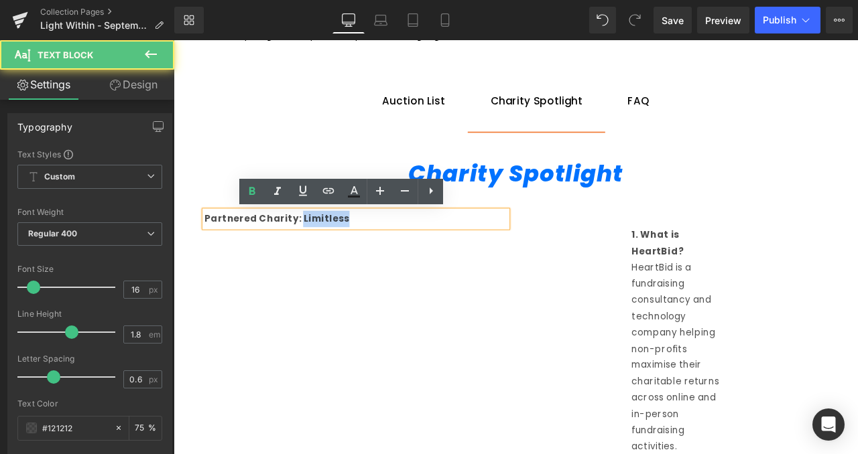
click at [368, 251] on strong "Partnered Charity: Limitless" at bounding box center [296, 251] width 172 height 15
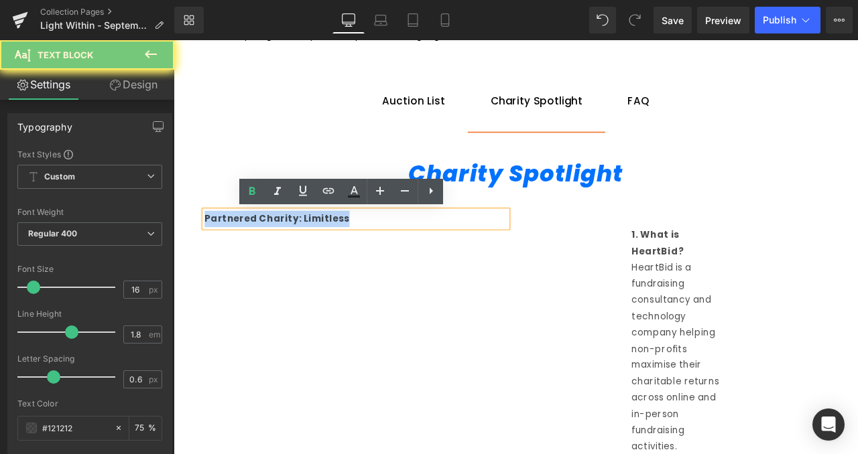
click at [368, 251] on strong "Partnered Charity: Limitless" at bounding box center [296, 251] width 172 height 15
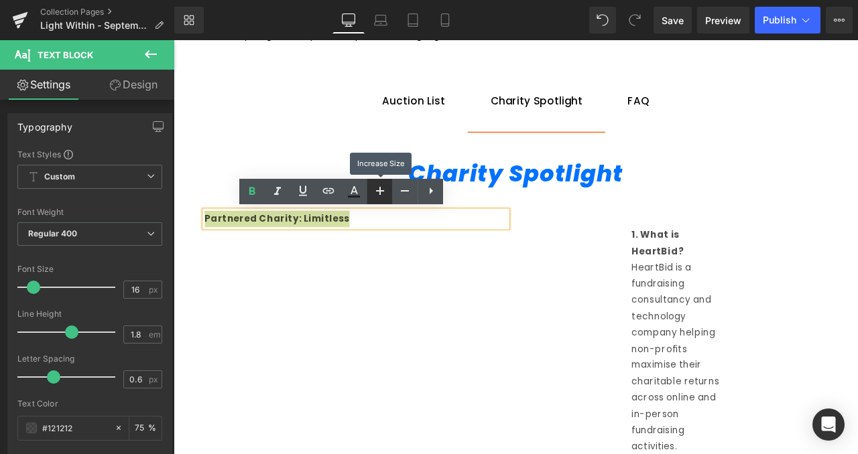
click at [385, 196] on icon at bounding box center [380, 191] width 16 height 16
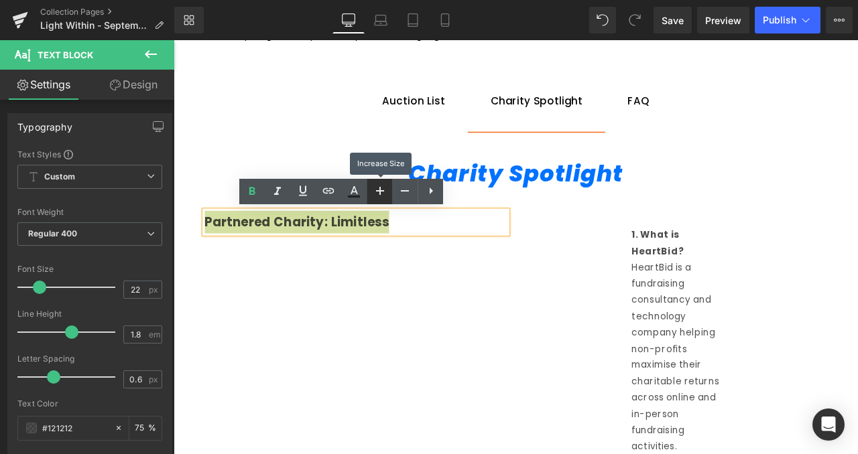
click at [385, 196] on icon at bounding box center [380, 191] width 16 height 16
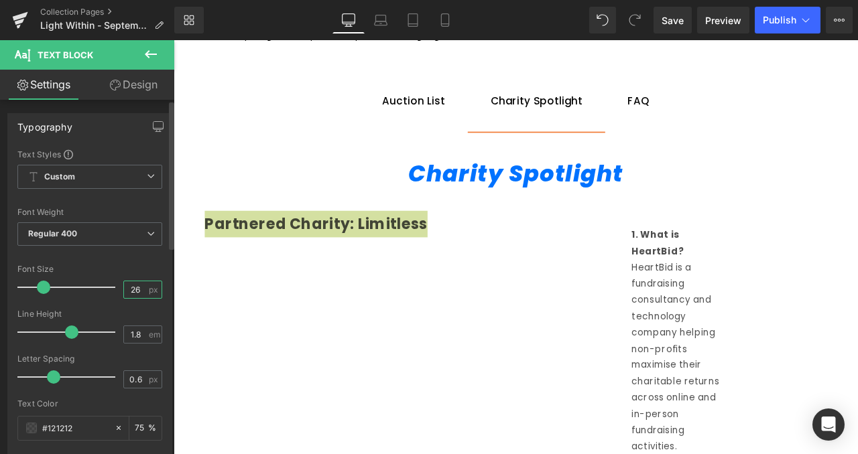
click at [127, 287] on input "26" at bounding box center [135, 289] width 23 height 17
click at [127, 287] on input "2526" at bounding box center [135, 289] width 23 height 17
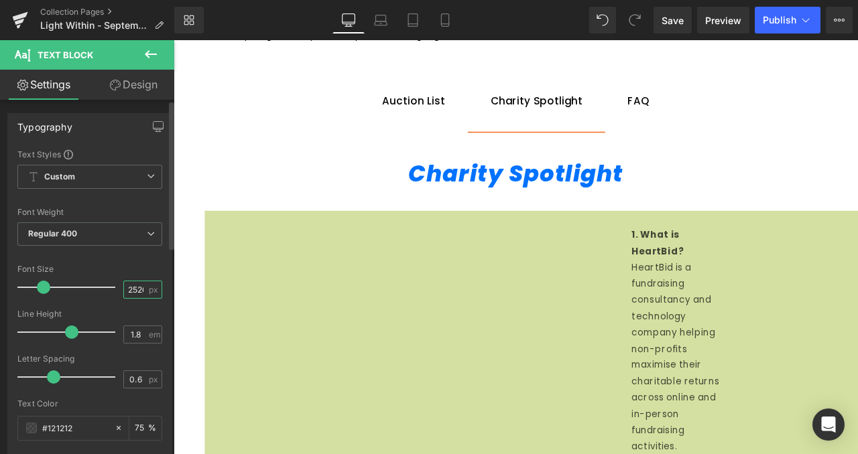
click at [127, 287] on input "2526" at bounding box center [135, 289] width 23 height 17
type input "25"
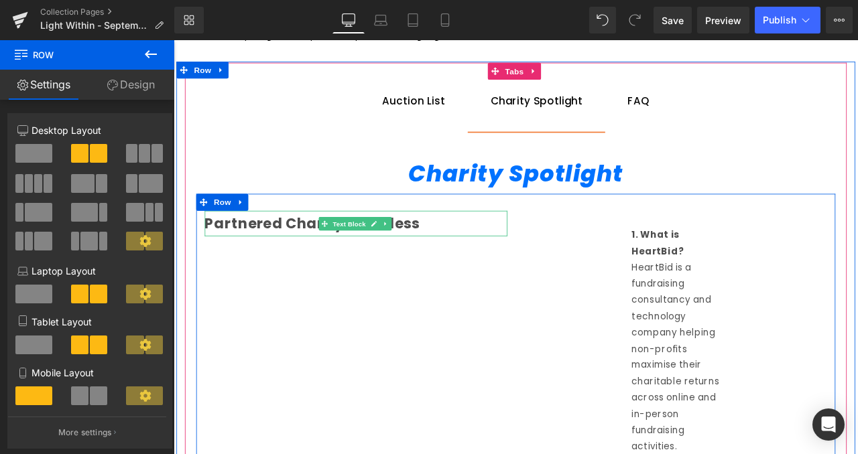
click at [448, 261] on strong "Partnered Charity: Limitless" at bounding box center [337, 257] width 255 height 23
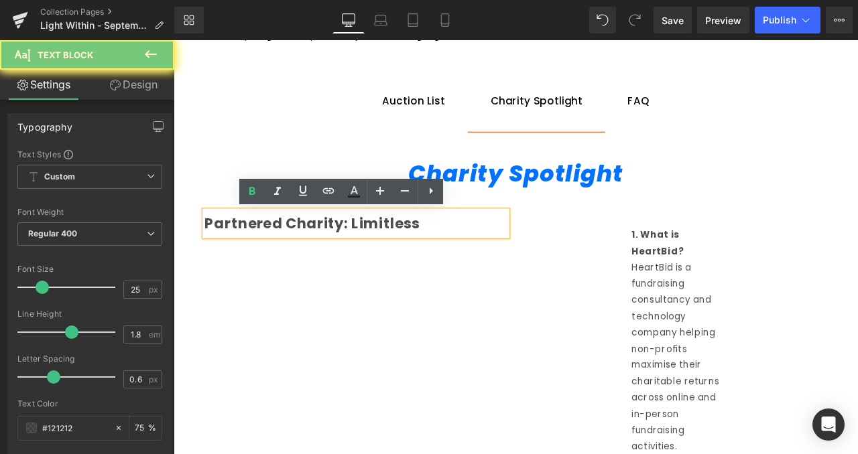
click at [448, 261] on strong "Partnered Charity: Limitless" at bounding box center [337, 257] width 255 height 23
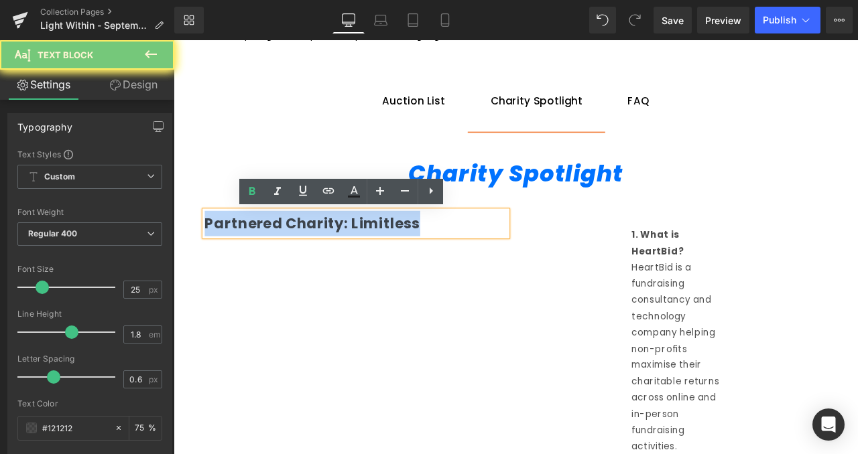
click at [448, 261] on strong "Partnered Charity: Limitless" at bounding box center [337, 257] width 255 height 23
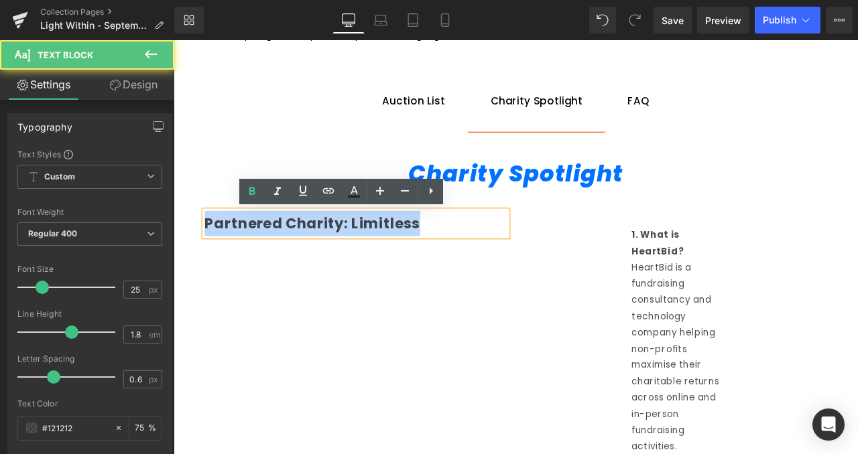
click at [380, 256] on strong "Partnered Charity: Limitless" at bounding box center [337, 257] width 255 height 23
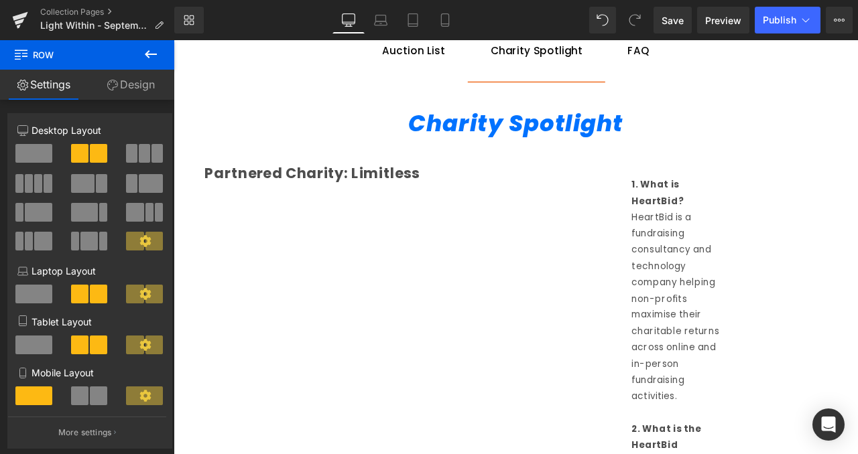
scroll to position [929, 0]
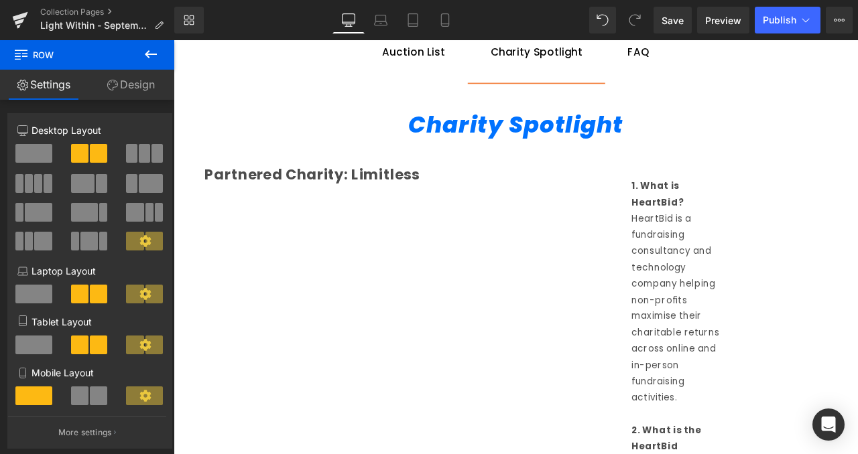
click at [377, 206] on span "Text Block" at bounding box center [382, 200] width 44 height 16
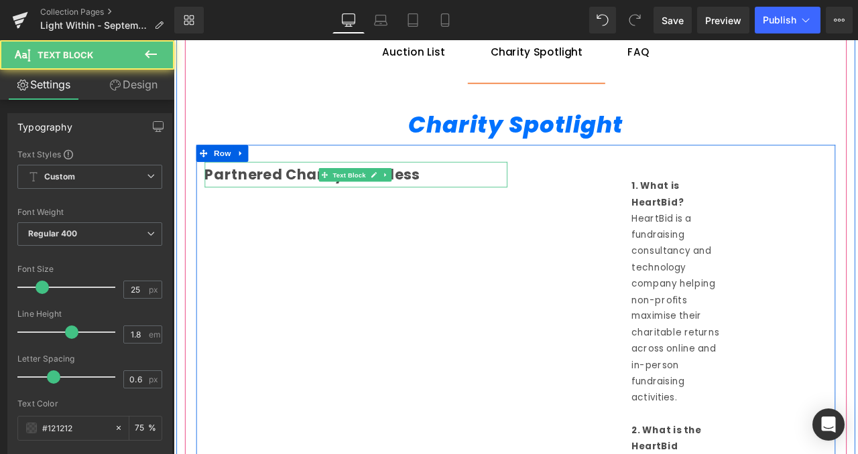
click at [453, 198] on strong "Partnered Charity: Limitless" at bounding box center [337, 199] width 255 height 23
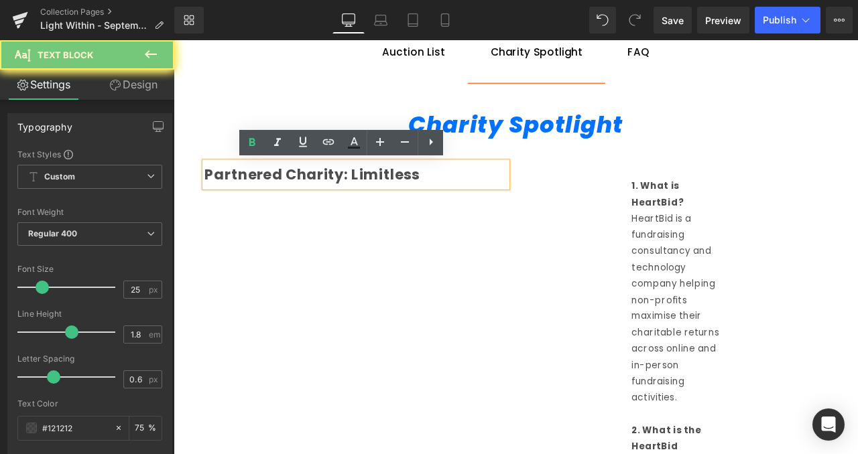
click at [453, 198] on strong "Partnered Charity: Limitless" at bounding box center [337, 199] width 255 height 23
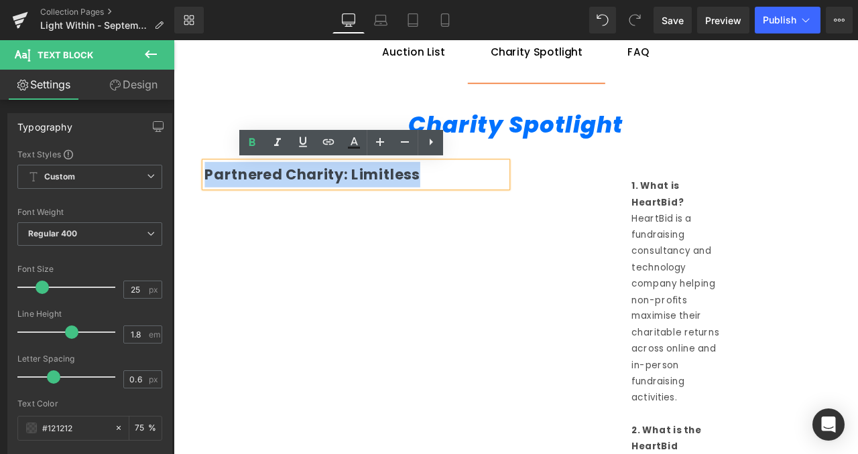
click at [453, 198] on strong "Partnered Charity: Limitless" at bounding box center [337, 199] width 255 height 23
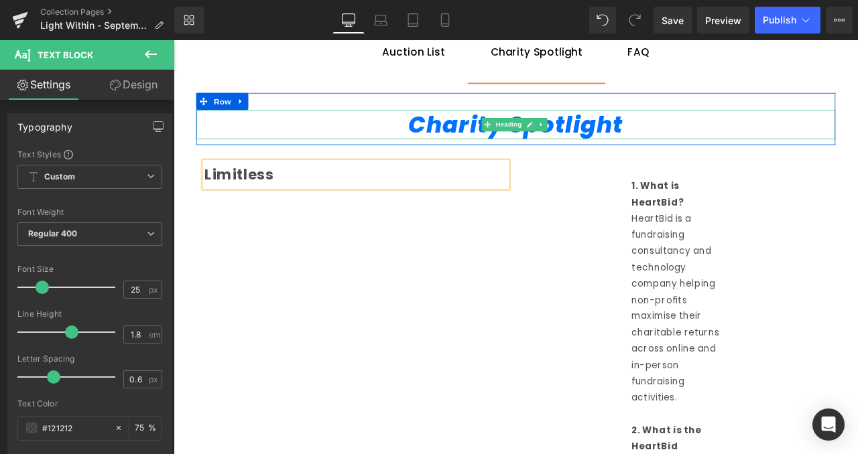
click at [547, 135] on span at bounding box center [545, 141] width 14 height 16
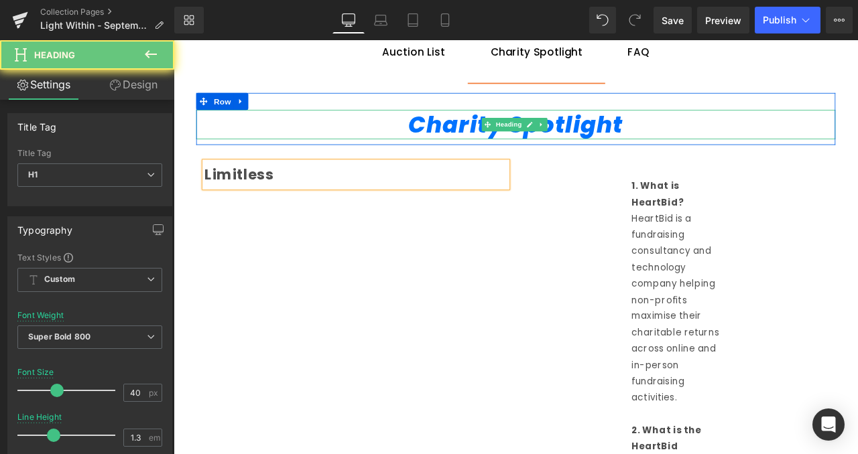
click at [488, 152] on icon "Charity Spotlight" at bounding box center [579, 141] width 255 height 38
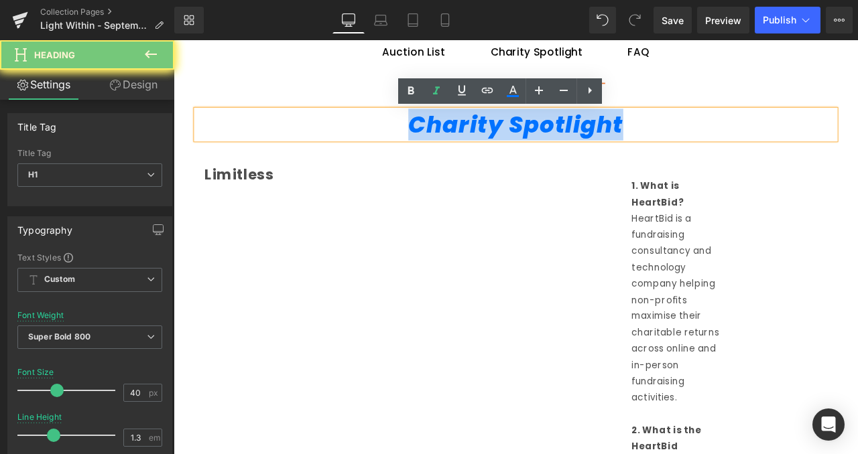
click at [488, 152] on icon "Charity Spotlight" at bounding box center [579, 141] width 255 height 38
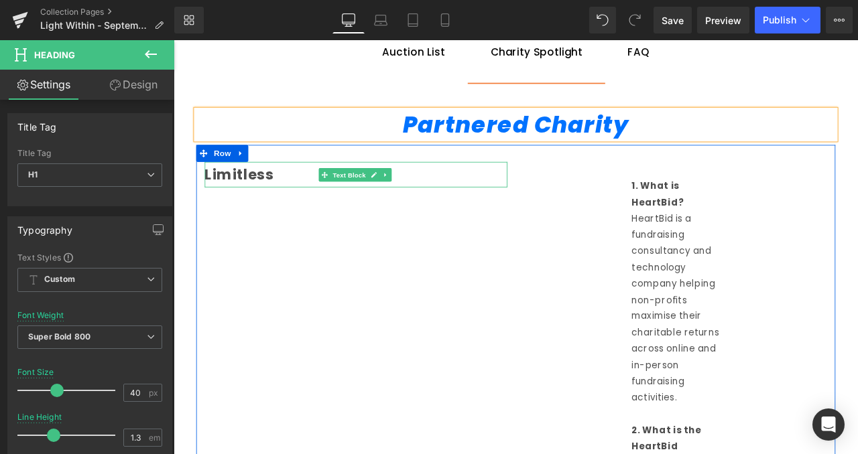
click at [277, 208] on strong "Limitless" at bounding box center [250, 199] width 81 height 23
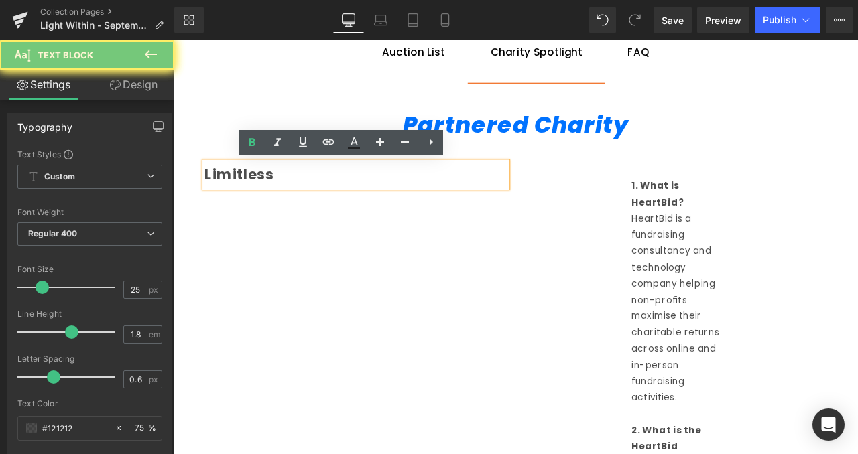
click at [277, 208] on strong "Limitless" at bounding box center [250, 199] width 81 height 23
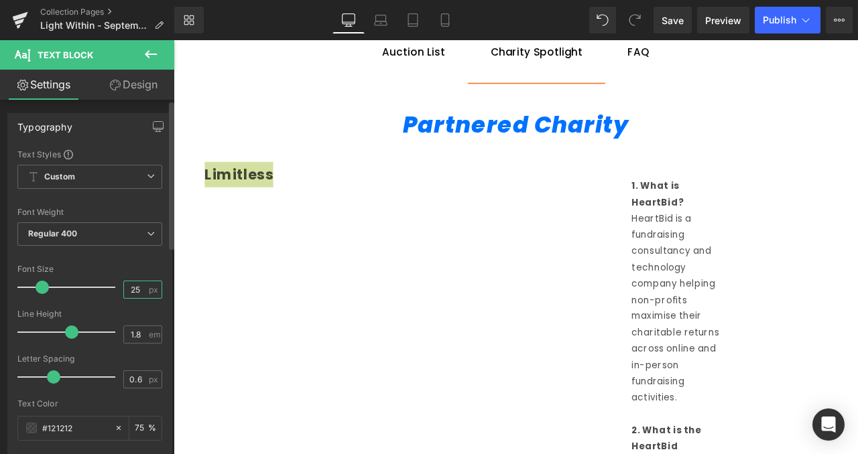
click at [133, 287] on input "25" at bounding box center [135, 289] width 23 height 17
type input "2"
click at [133, 287] on input "3" at bounding box center [135, 289] width 23 height 17
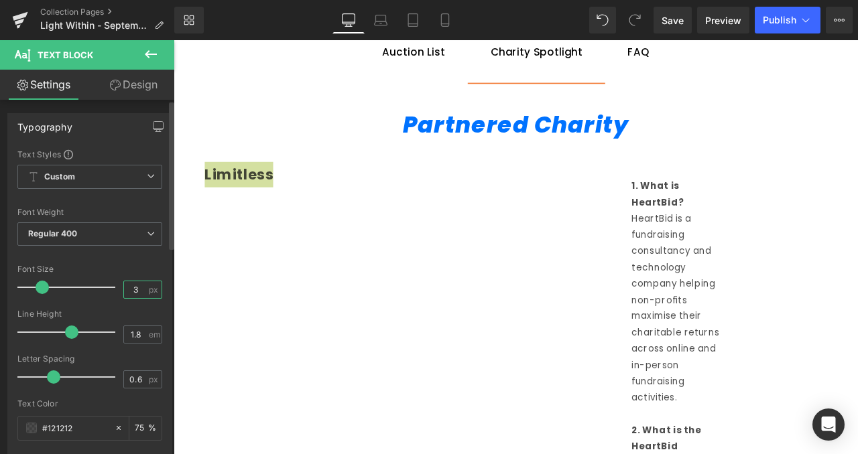
type input "6"
type input "30"
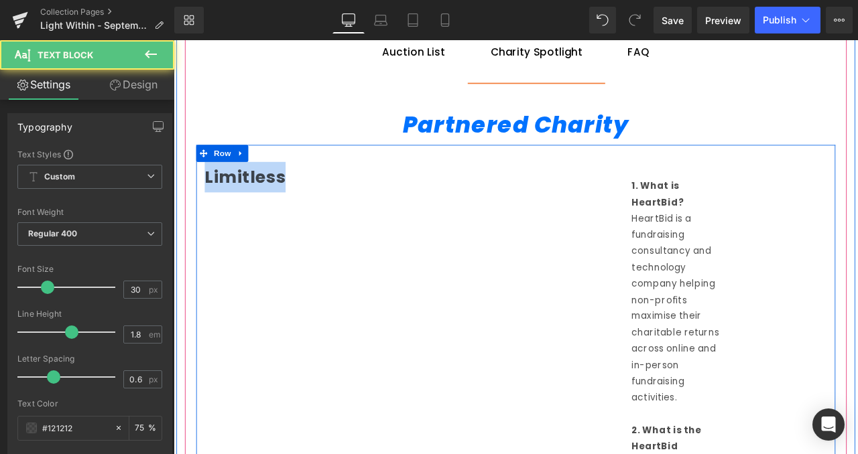
click at [291, 200] on strong "Limitless" at bounding box center [258, 202] width 96 height 29
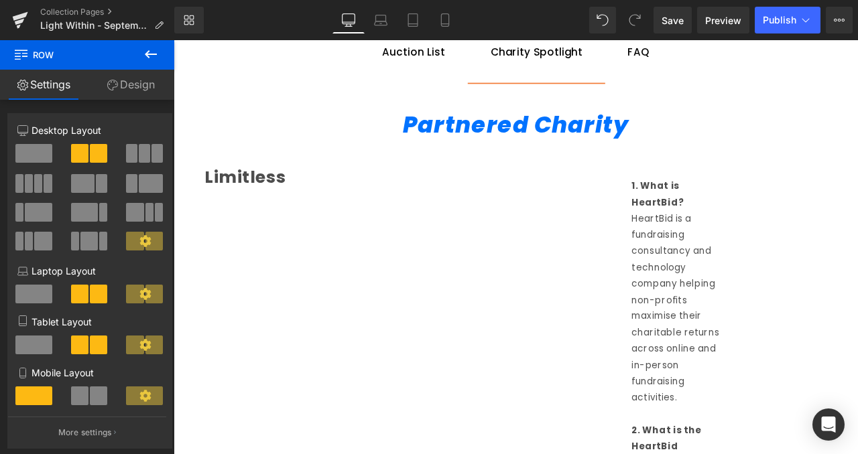
click at [322, 204] on div "Limitless" at bounding box center [389, 203] width 358 height 36
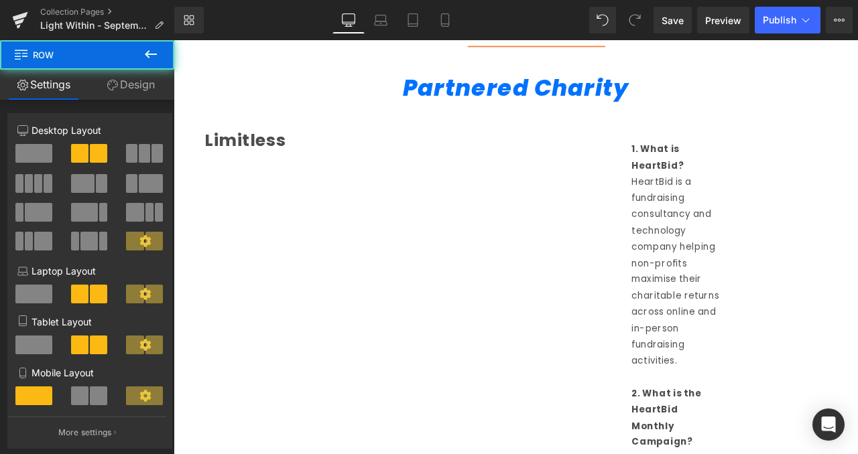
scroll to position [974, 0]
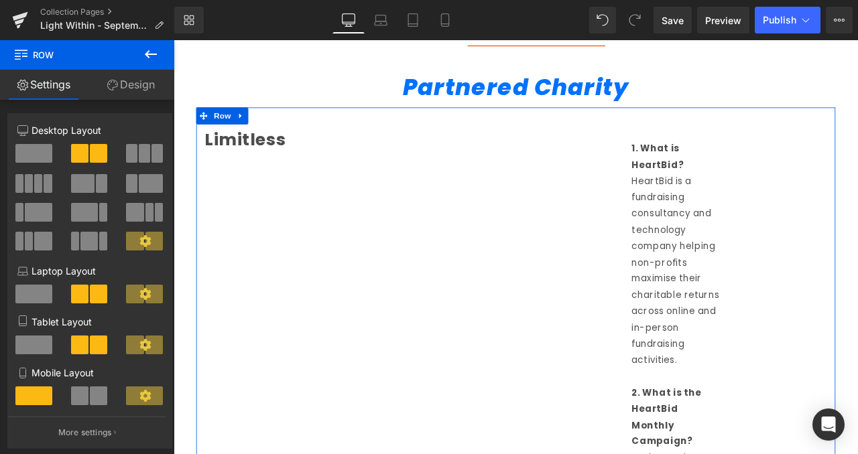
drag, startPoint x: 125, startPoint y: 82, endPoint x: 82, endPoint y: 85, distance: 42.3
click at [125, 82] on link "Design" at bounding box center [130, 85] width 87 height 30
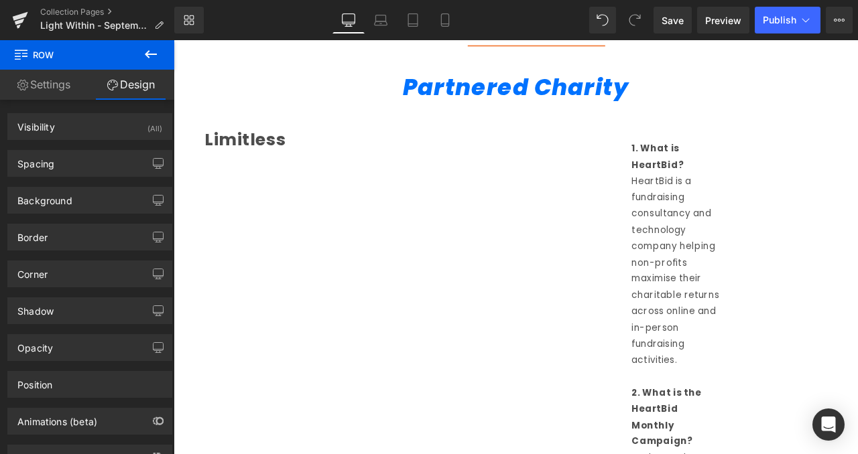
click at [148, 51] on icon at bounding box center [151, 54] width 12 height 8
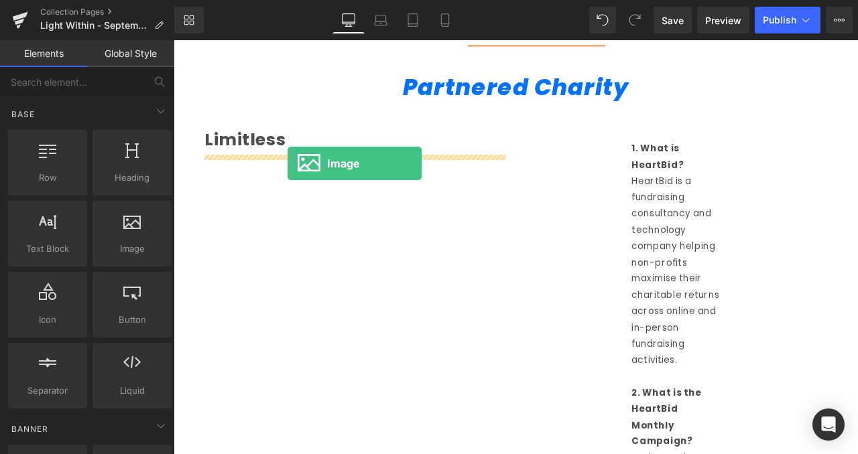
drag, startPoint x: 283, startPoint y: 278, endPoint x: 301, endPoint y: 182, distance: 97.4
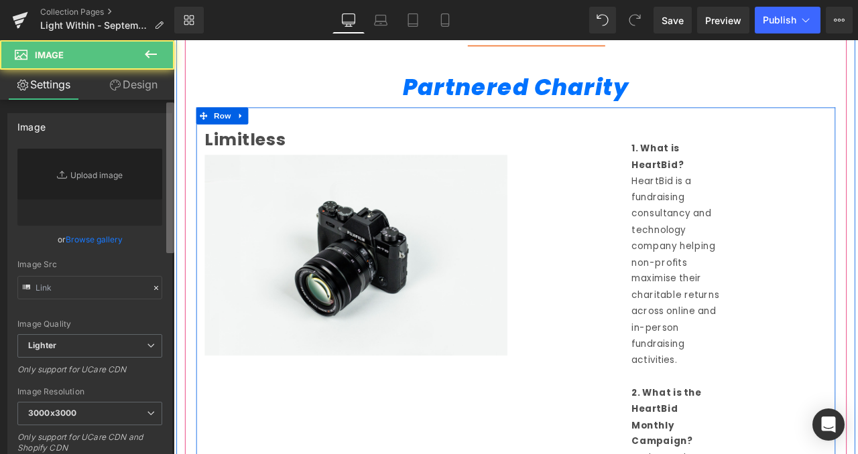
type input "//d1um8515vdn9kb.cloudfront.net/images/parallax.jpg"
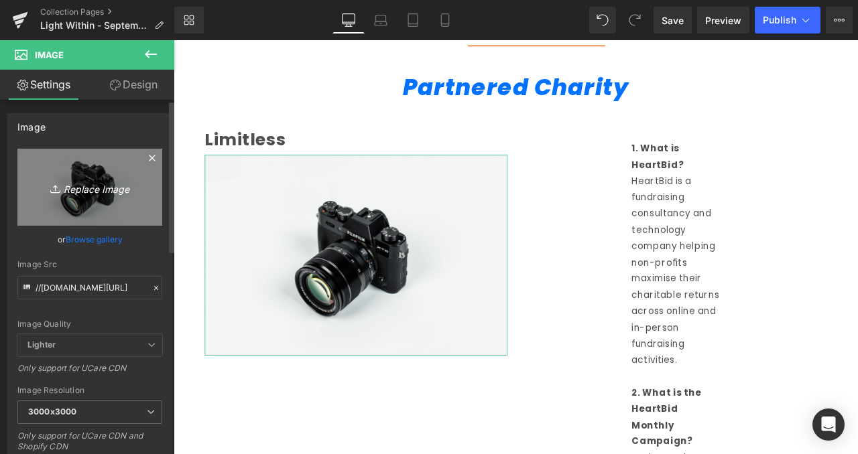
click at [110, 188] on icon "Replace Image" at bounding box center [89, 187] width 107 height 17
type input "C:\fakepath\Limitless LOGO.jpg"
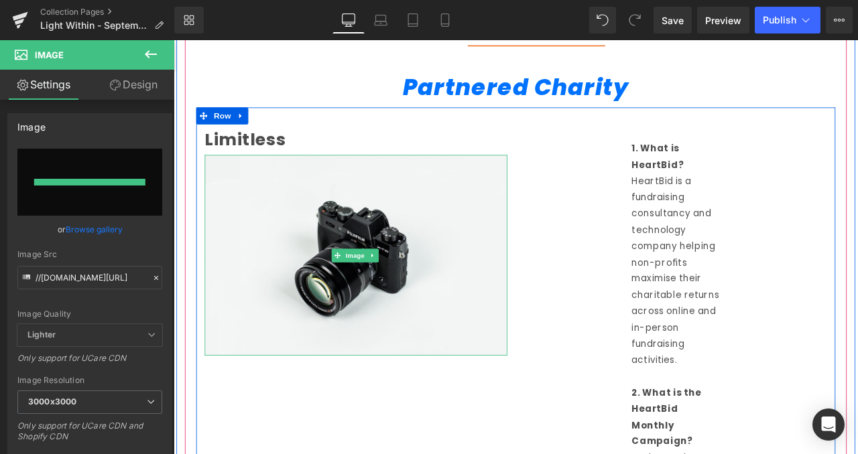
type input "https://ucarecdn.com/eb467273-d5d0-45a6-a640-3d3b644c8a11/-/format/auto/-/previ…"
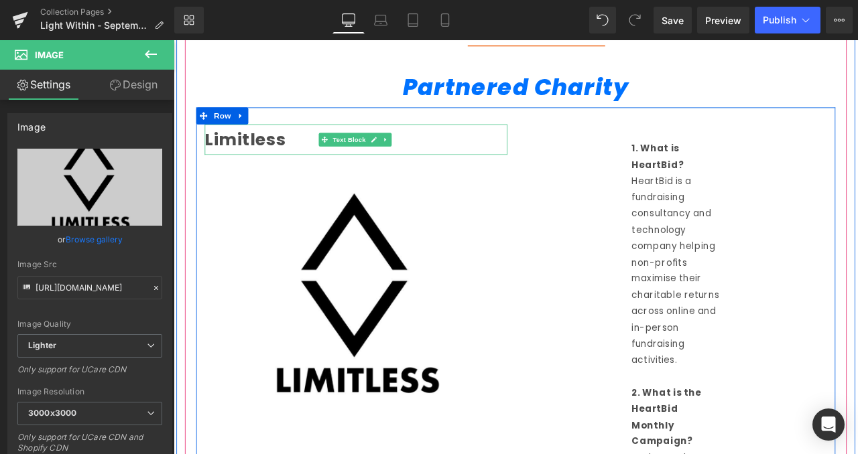
click at [279, 156] on strong "Limitless" at bounding box center [258, 157] width 96 height 29
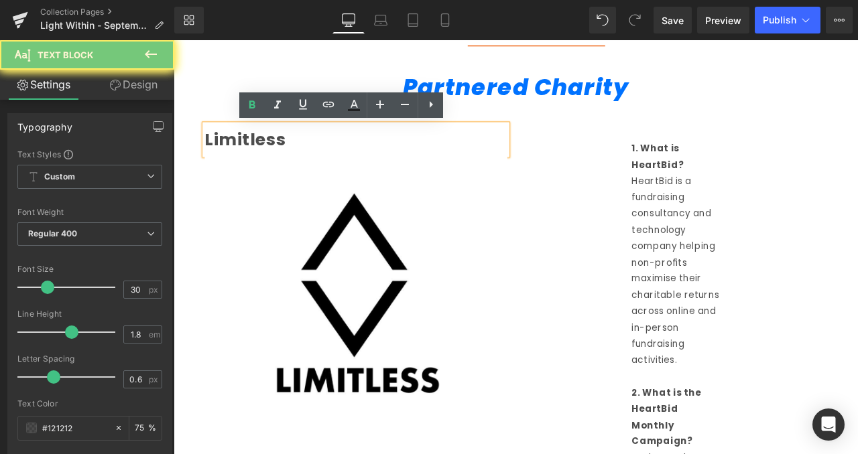
click at [279, 156] on strong "Limitless" at bounding box center [258, 157] width 96 height 29
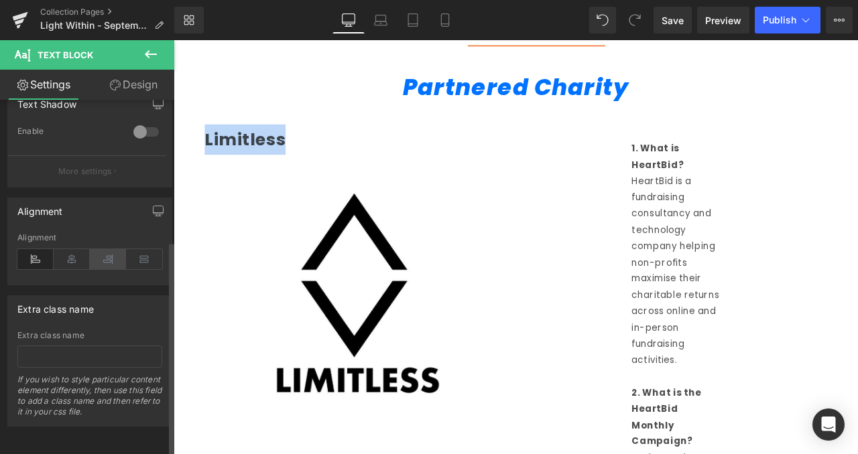
scroll to position [493, 0]
click at [80, 249] on icon at bounding box center [72, 259] width 36 height 20
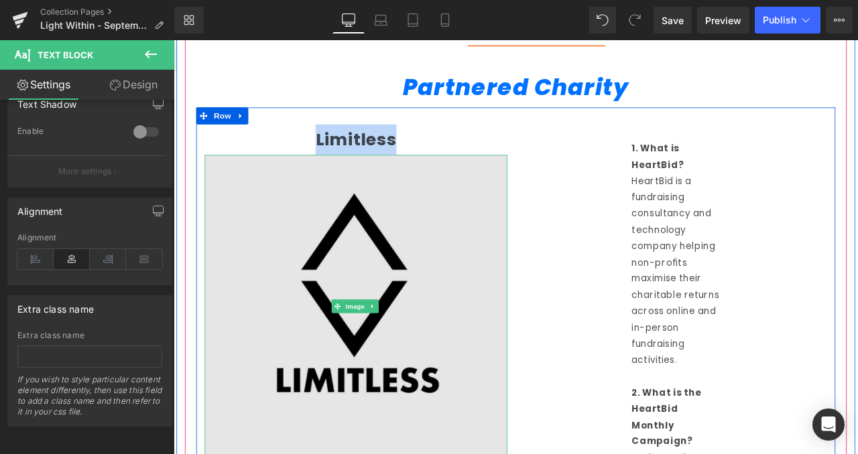
click at [529, 259] on img at bounding box center [389, 355] width 358 height 358
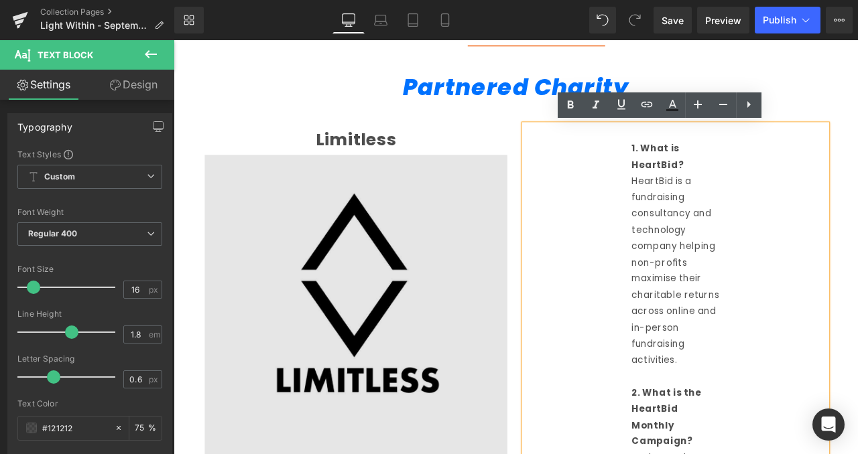
click at [548, 243] on img at bounding box center [389, 355] width 358 height 358
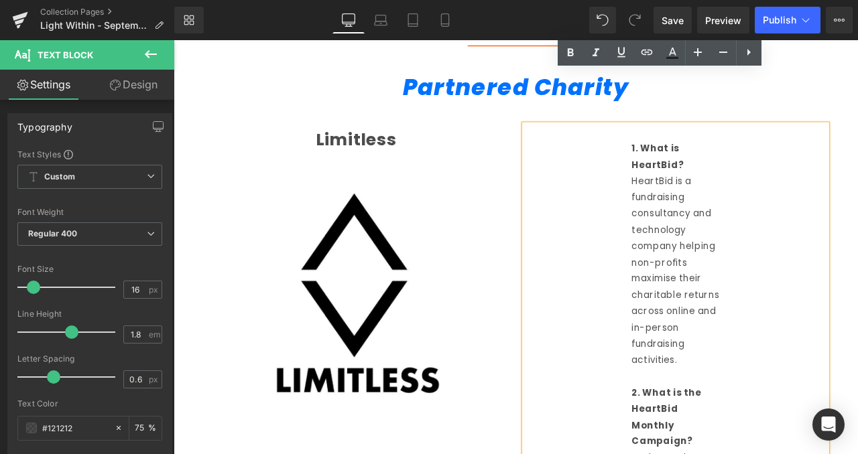
scroll to position [1130, 0]
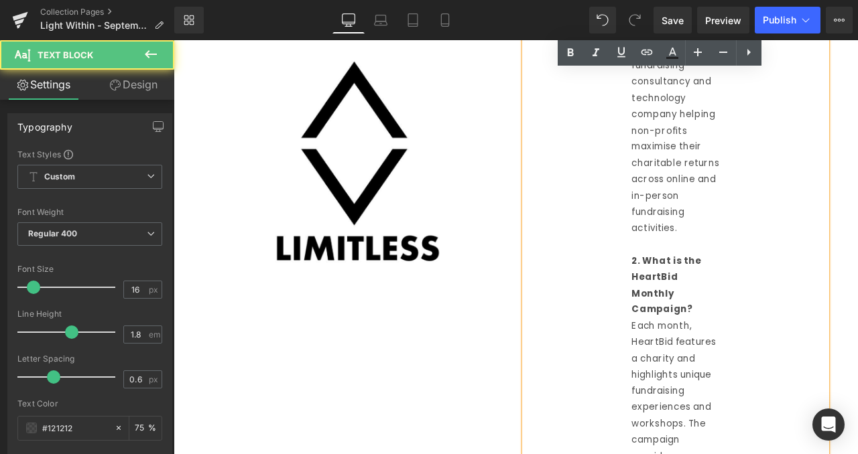
click at [748, 202] on p "HeartBid is a fundraising consultancy and technology company helping non-profit…" at bounding box center [768, 158] width 104 height 232
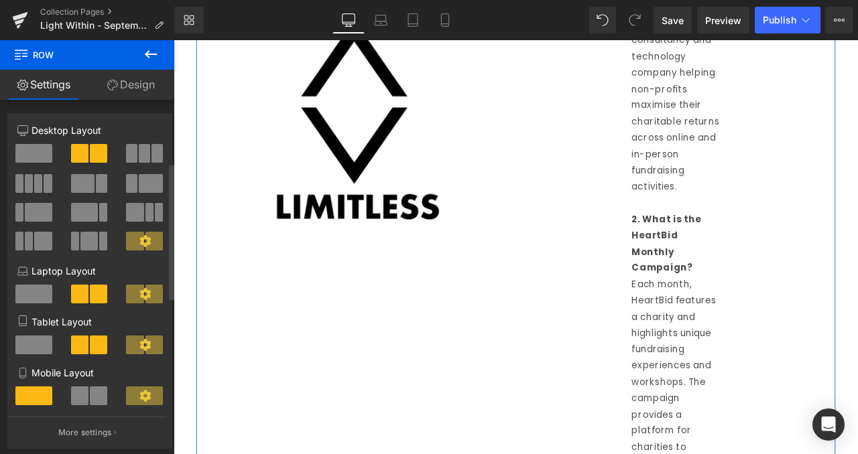
scroll to position [158, 0]
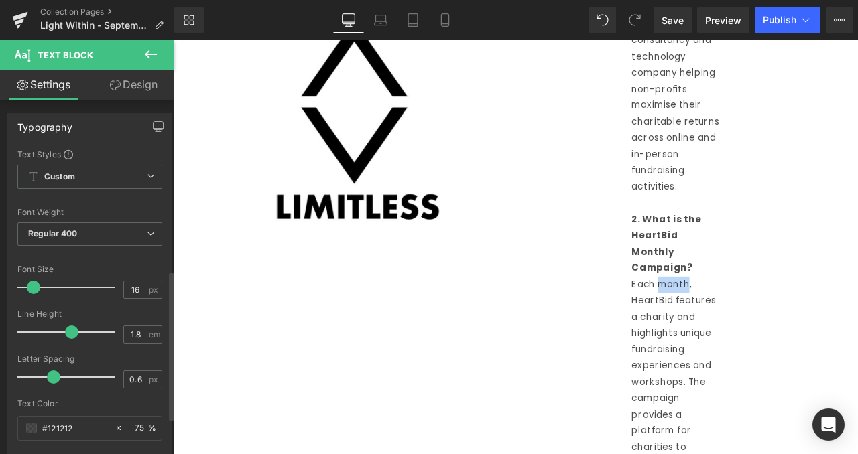
scroll to position [493, 0]
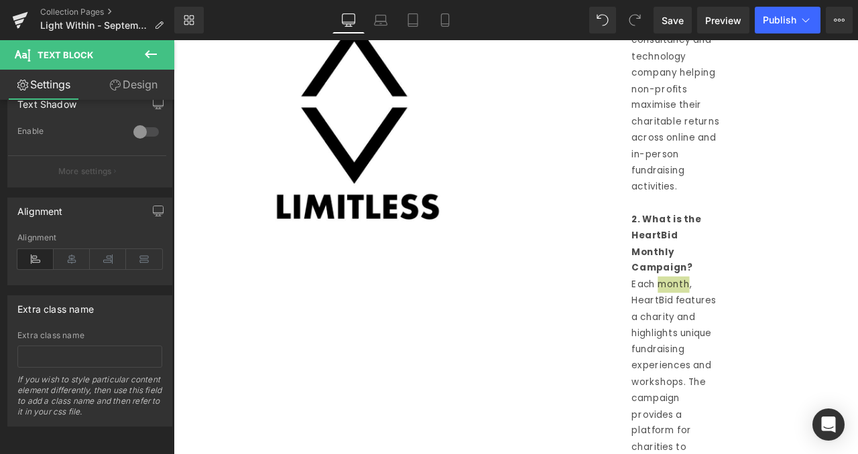
click at [141, 73] on link "Design" at bounding box center [133, 85] width 87 height 30
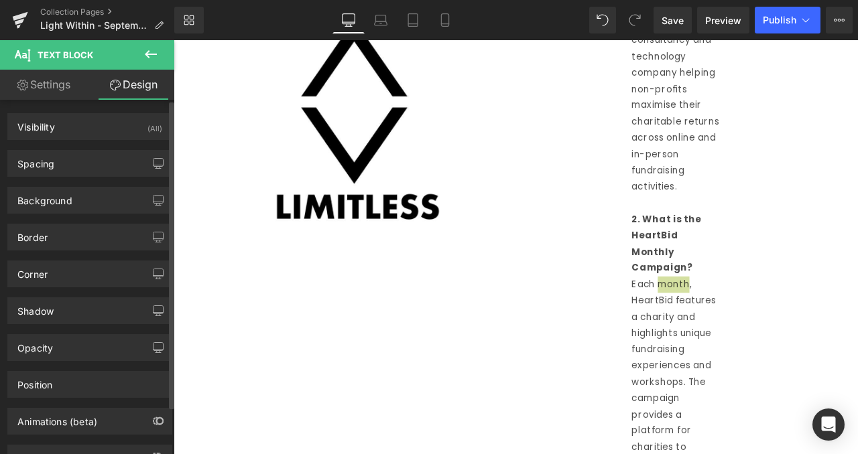
type input "#121212"
type input "75"
type input "0"
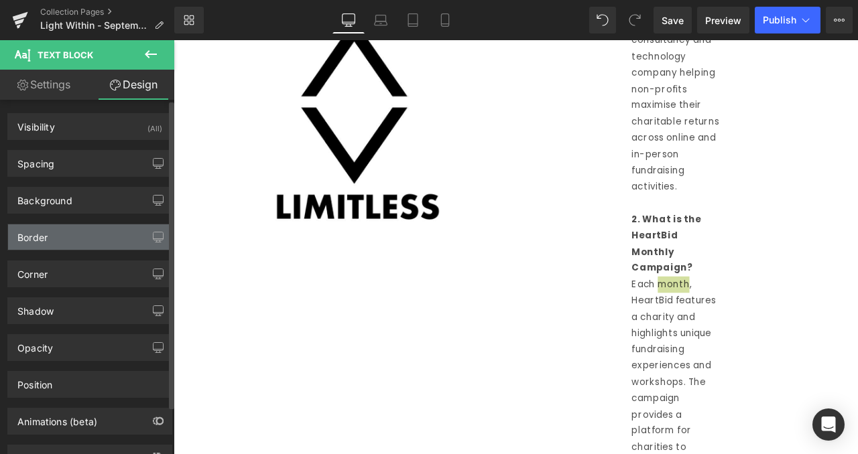
click at [116, 226] on div "Border" at bounding box center [89, 236] width 163 height 25
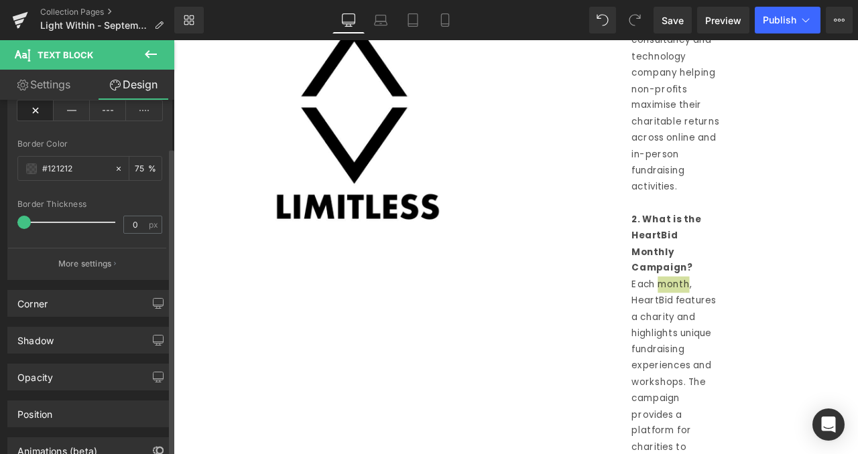
scroll to position [318, 0]
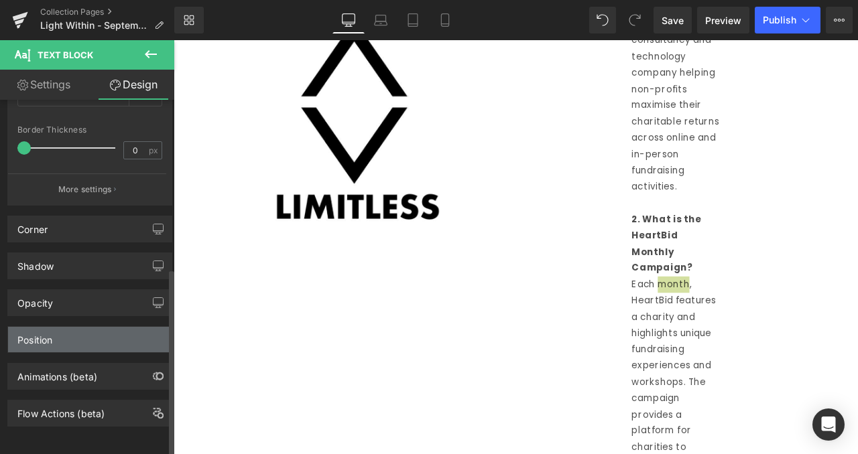
click at [118, 334] on div "Position" at bounding box center [89, 339] width 163 height 25
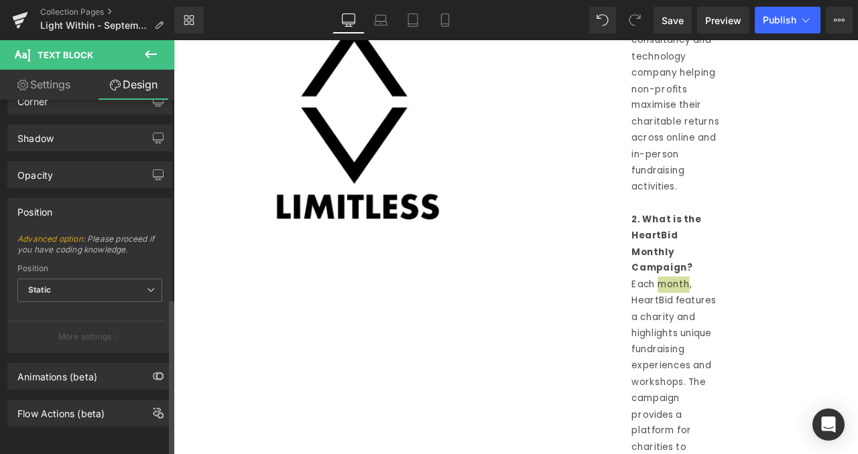
scroll to position [0, 0]
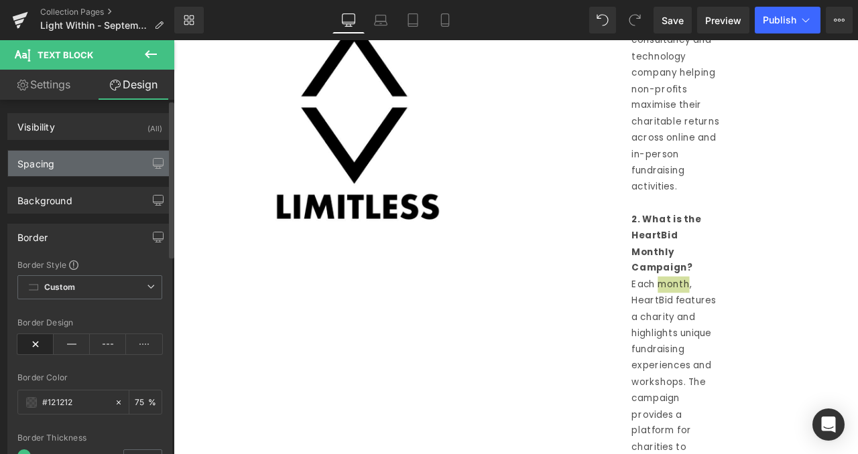
click at [100, 174] on div "Spacing" at bounding box center [89, 163] width 163 height 25
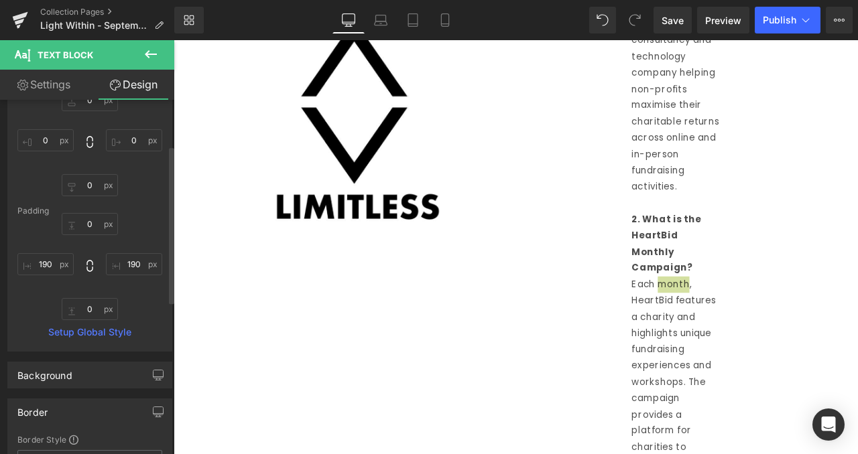
scroll to position [104, 0]
click at [51, 264] on input "190" at bounding box center [45, 264] width 56 height 22
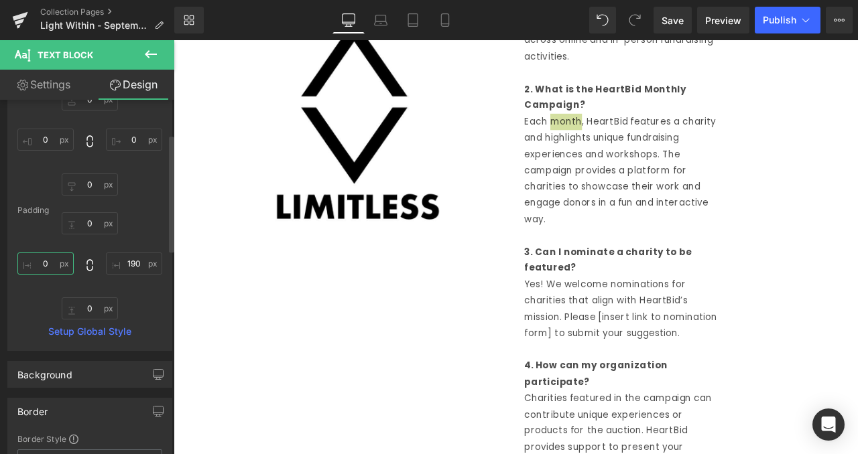
type input "0"
click at [133, 267] on input "190" at bounding box center [134, 264] width 56 height 22
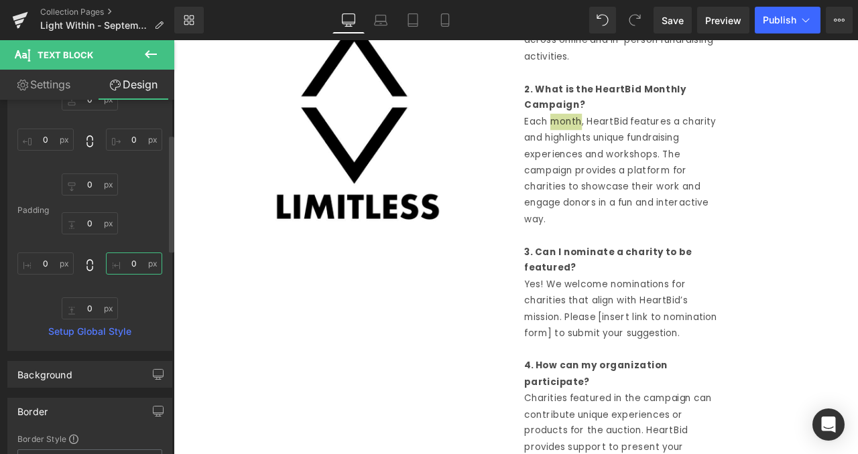
click at [133, 267] on input "0" at bounding box center [134, 264] width 56 height 22
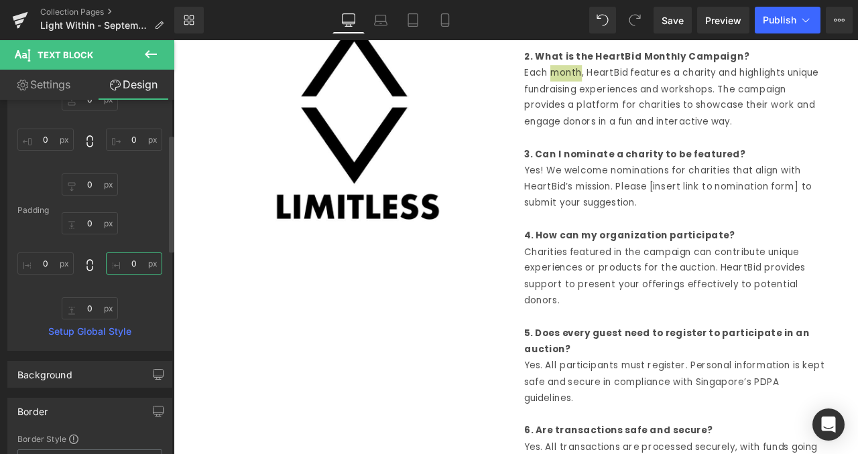
type input "0"
click at [590, 232] on p "Yes! We welcome nominations for charities that align with HeartBid’s mission. P…" at bounding box center [768, 215] width 358 height 58
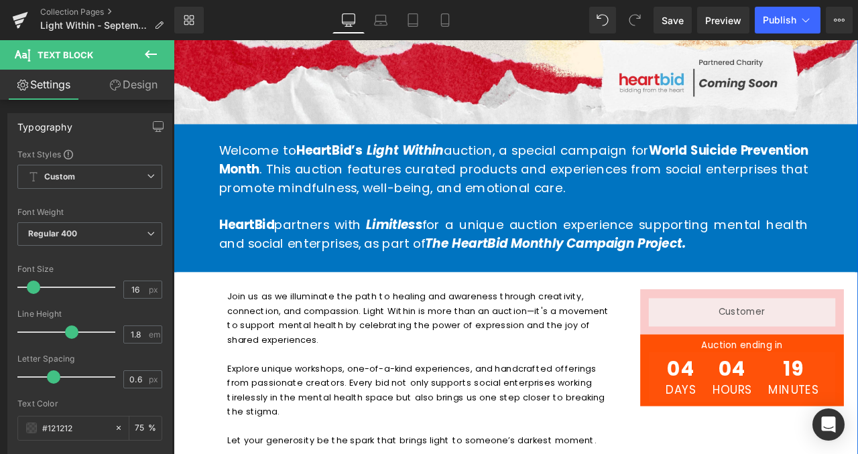
drag, startPoint x: 805, startPoint y: 312, endPoint x: 621, endPoint y: 387, distance: 198.7
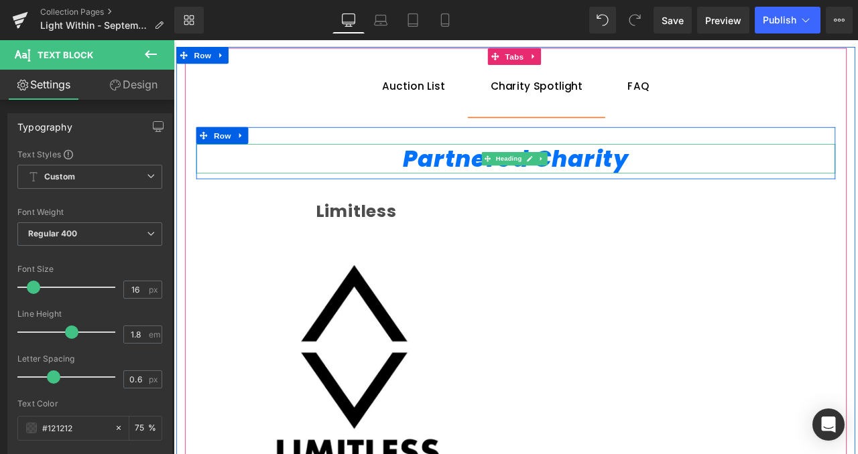
scroll to position [947, 0]
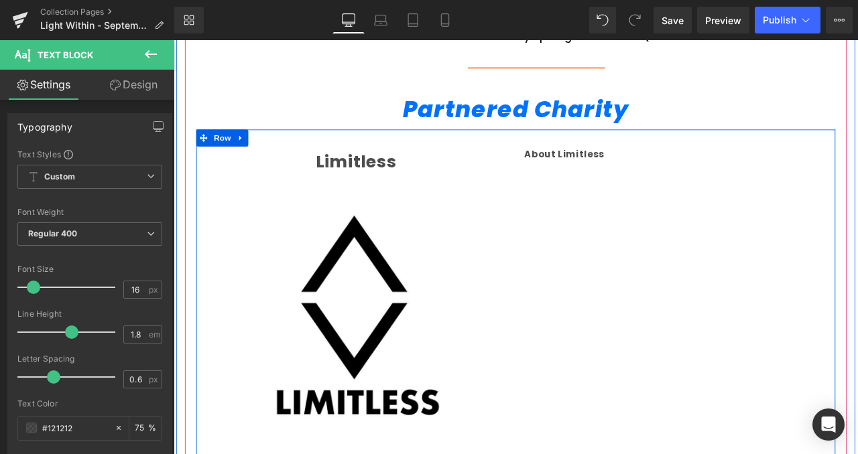
click at [614, 178] on b "About Limitless" at bounding box center [636, 175] width 94 height 15
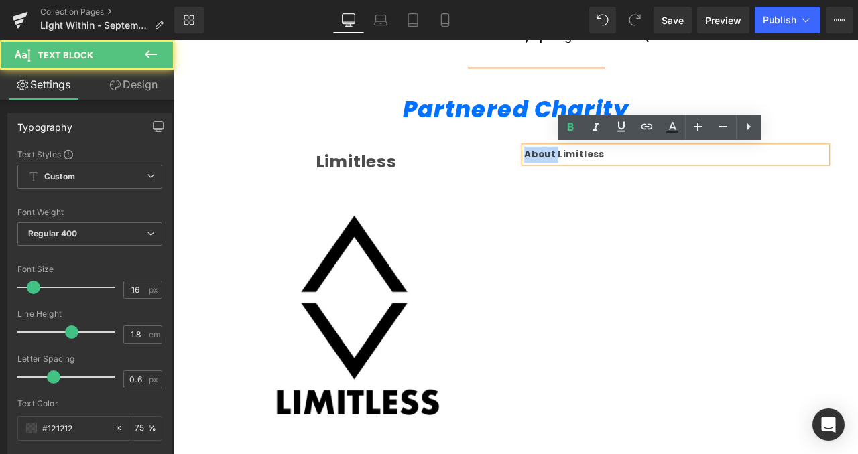
click at [614, 178] on b "About Limitless" at bounding box center [636, 175] width 94 height 15
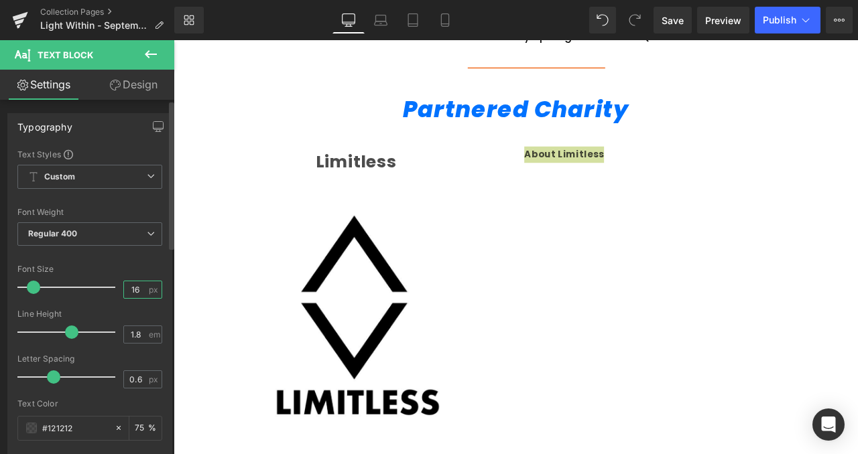
click at [129, 286] on input "16" at bounding box center [135, 289] width 23 height 17
type input "1"
type input "25"
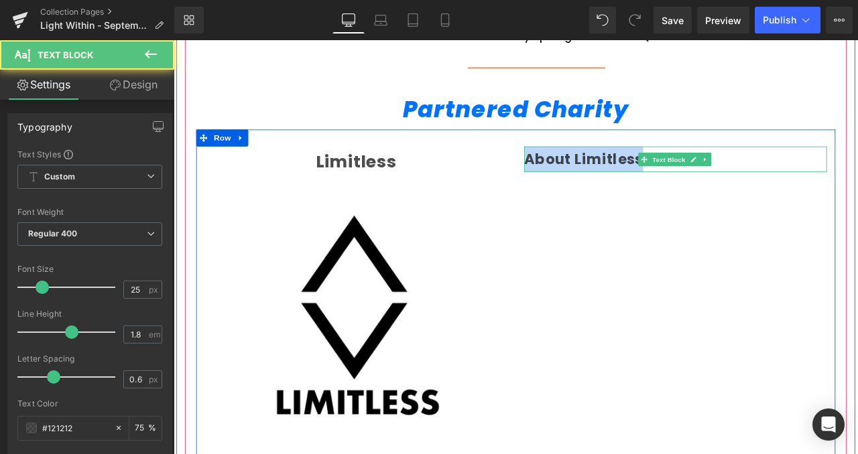
click at [714, 179] on b "About Limitless" at bounding box center [659, 181] width 141 height 23
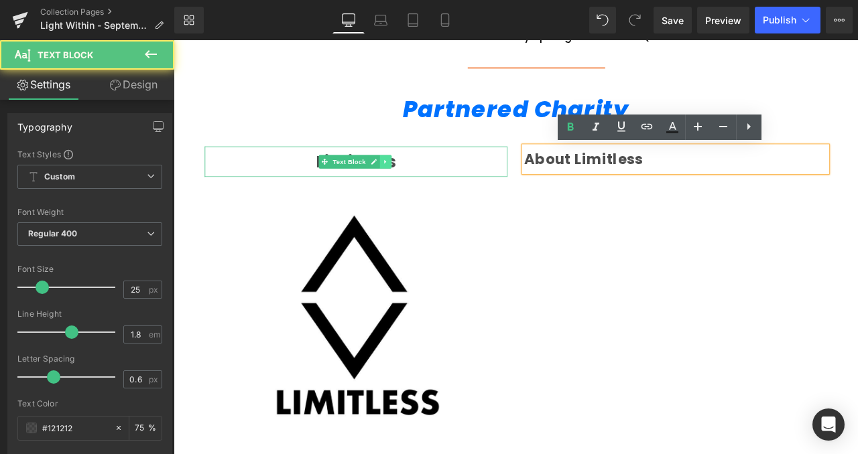
click at [418, 178] on link at bounding box center [425, 184] width 14 height 16
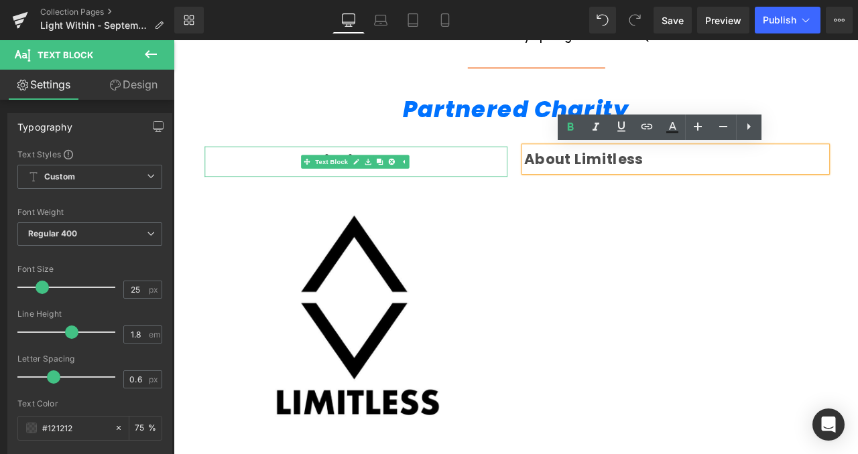
click at [513, 192] on div "Limitless" at bounding box center [389, 184] width 358 height 36
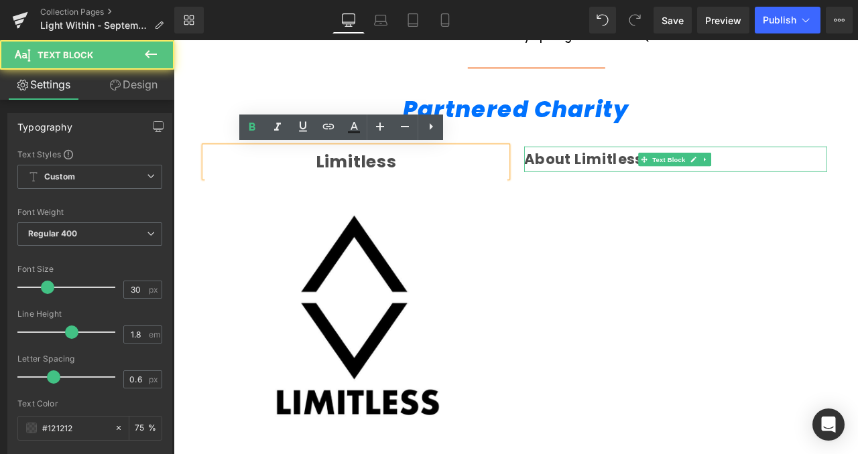
click at [628, 177] on b "About Limitless" at bounding box center [659, 181] width 141 height 23
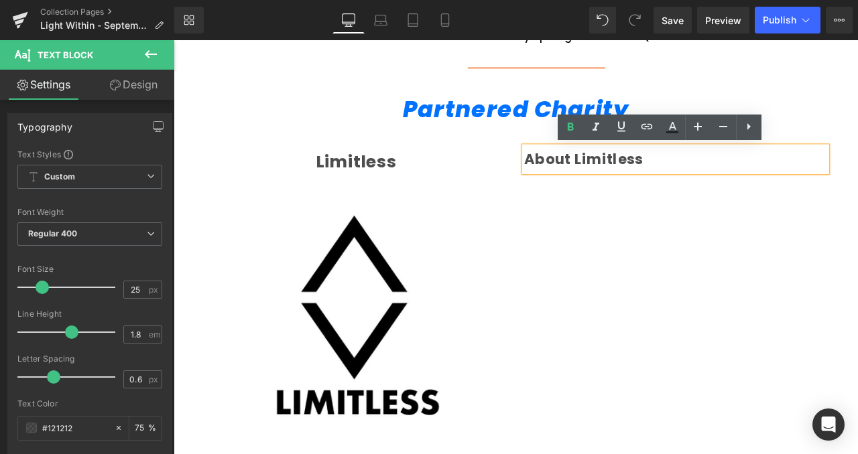
click at [769, 178] on p "About Limitless" at bounding box center [768, 181] width 358 height 30
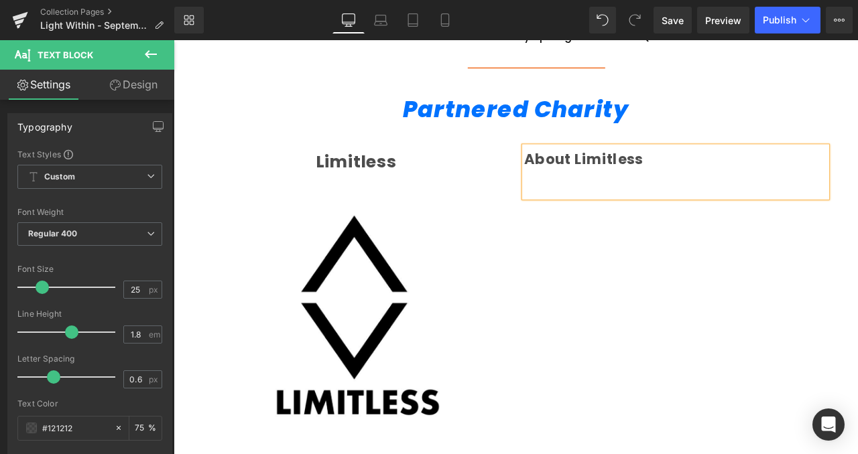
click at [715, 283] on div "Limitless Text Block Image About Limitless Text Block Row" at bounding box center [578, 356] width 757 height 421
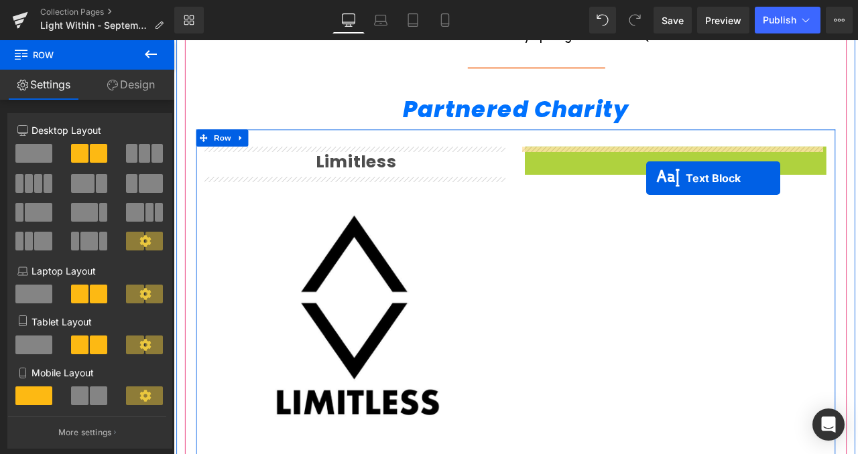
drag, startPoint x: 727, startPoint y: 194, endPoint x: 733, endPoint y: 204, distance: 11.2
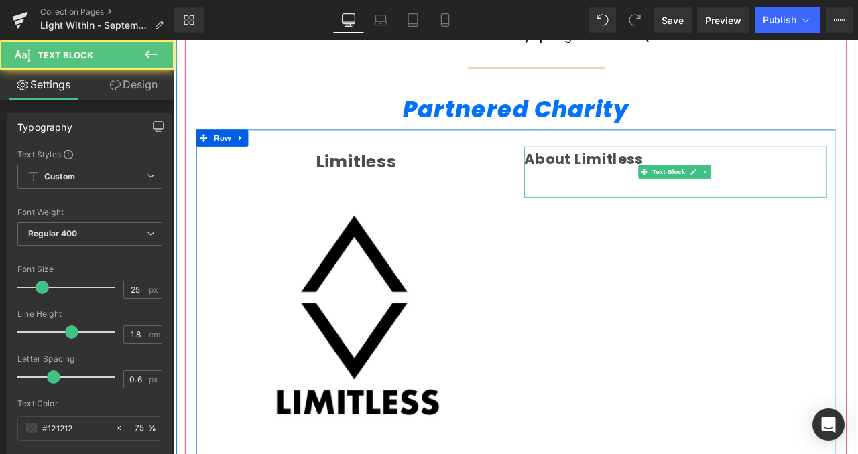
click at [681, 210] on p at bounding box center [768, 211] width 358 height 30
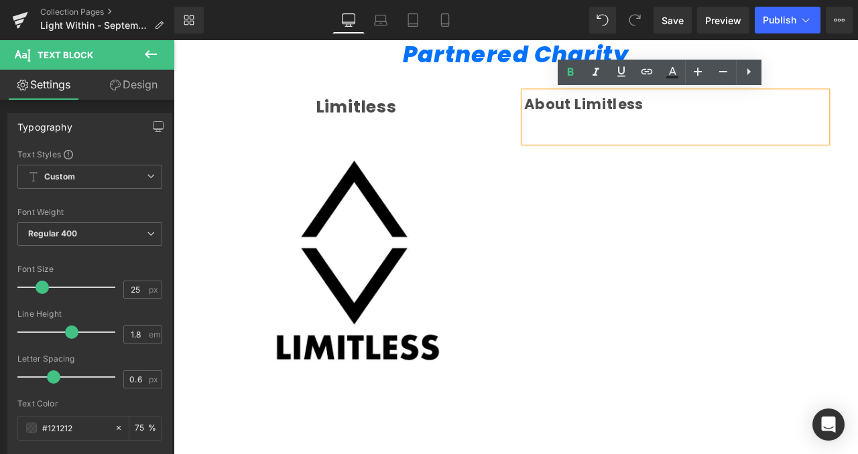
scroll to position [1001, 0]
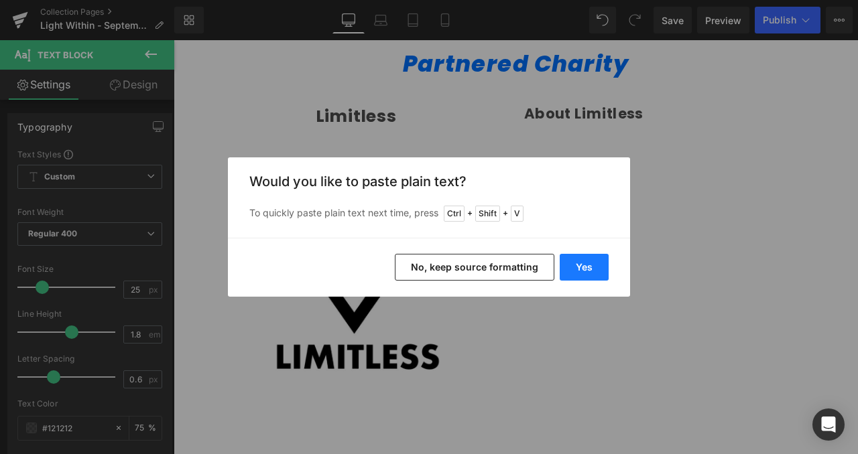
click at [592, 256] on button "Yes" at bounding box center [583, 267] width 49 height 27
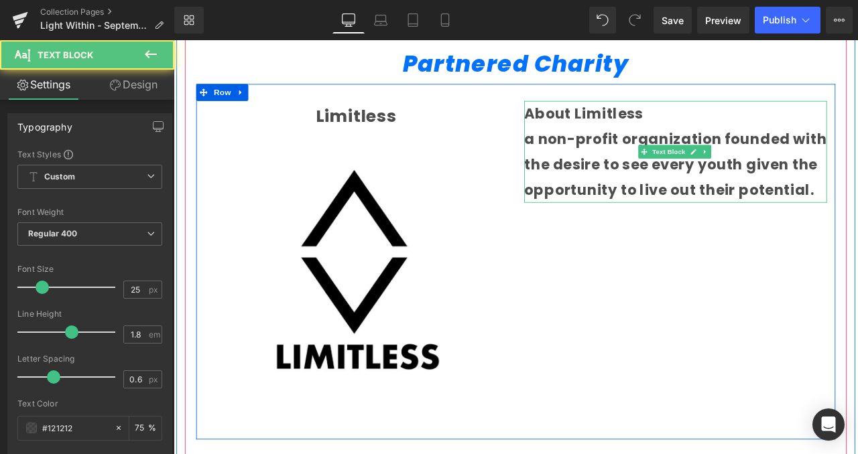
click at [608, 153] on b "a non-profit organization founded with the desire to see every youth given the …" at bounding box center [768, 188] width 358 height 84
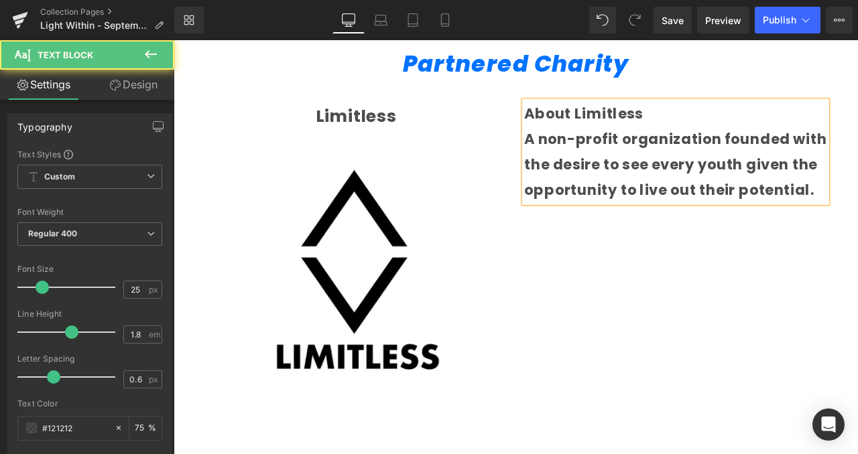
click at [635, 181] on b "A non-profit organization founded with the desire to see every youth given the …" at bounding box center [768, 188] width 358 height 84
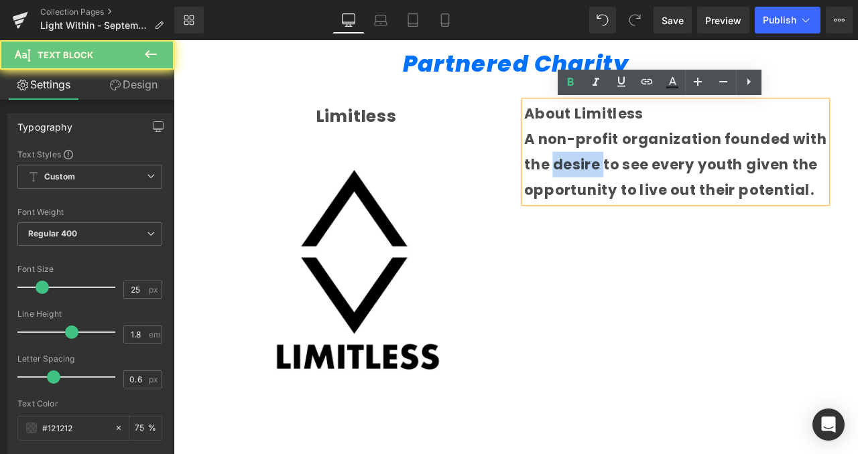
click at [635, 181] on b "A non-profit organization founded with the desire to see every youth given the …" at bounding box center [768, 188] width 358 height 84
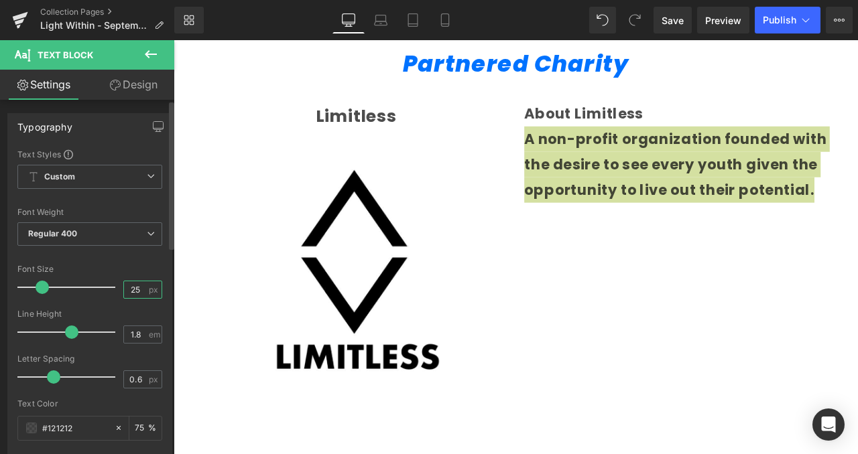
click at [133, 289] on input "25" at bounding box center [135, 289] width 23 height 17
type input "2"
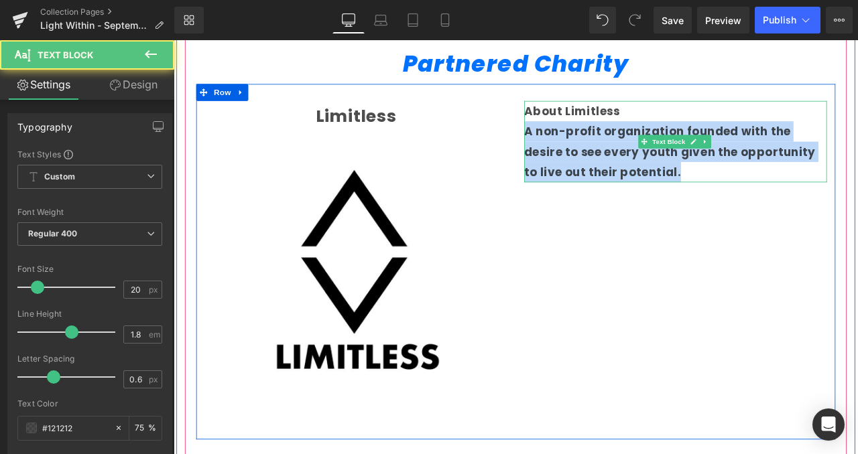
click at [718, 179] on b "A non-profit organization founded with the desire to see every youth given the …" at bounding box center [761, 172] width 345 height 67
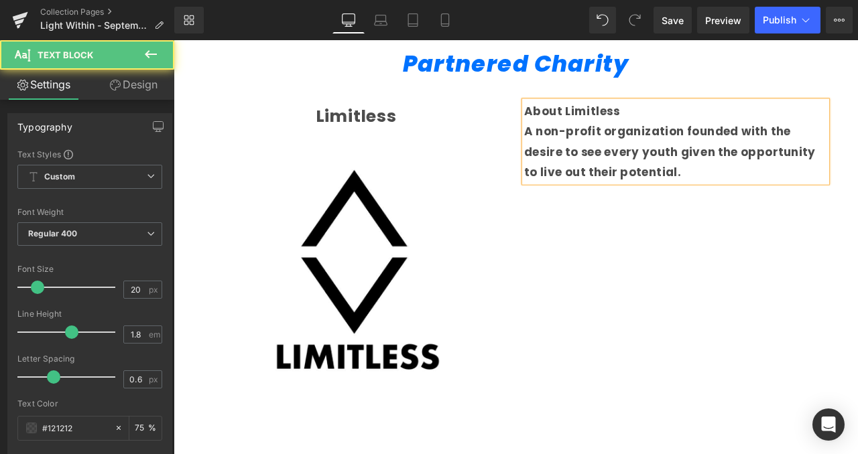
click at [718, 179] on b "A non-profit organization founded with the desire to see every youth given the …" at bounding box center [761, 172] width 345 height 67
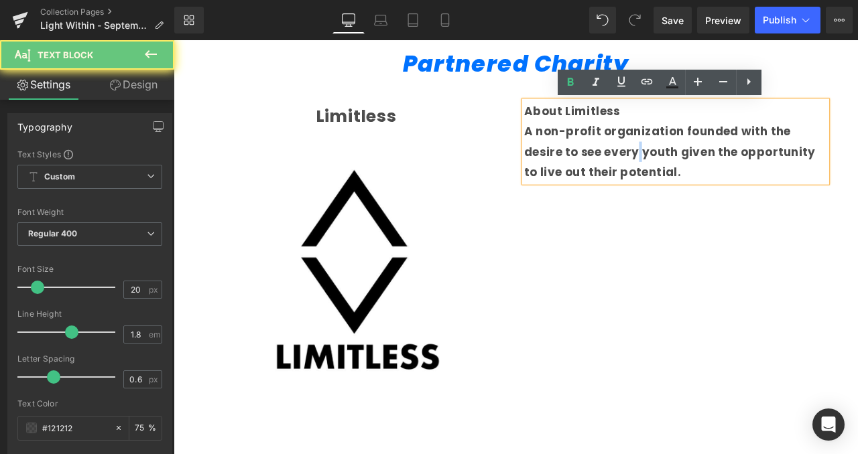
click at [718, 179] on b "A non-profit organization founded with the desire to see every youth given the …" at bounding box center [761, 172] width 345 height 67
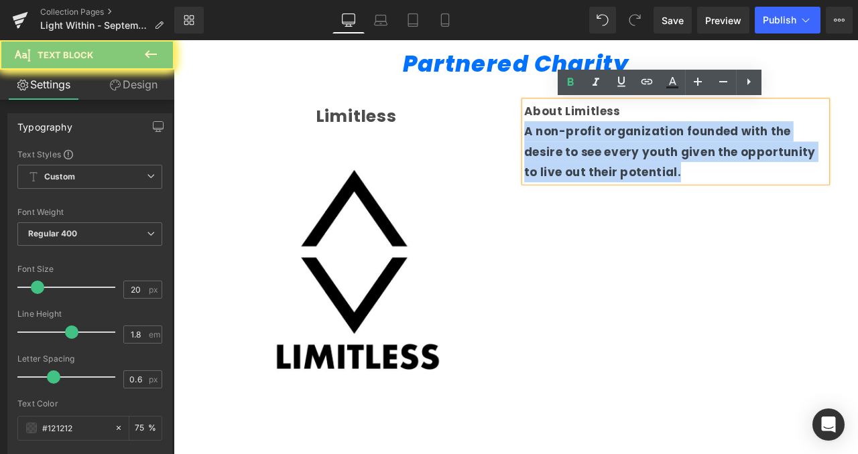
click at [718, 179] on b "A non-profit organization founded with the desire to see every youth given the …" at bounding box center [761, 172] width 345 height 67
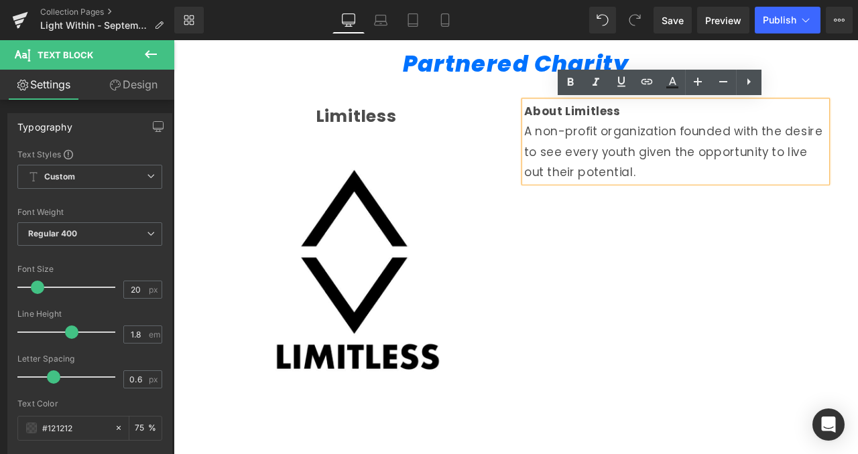
click at [746, 200] on p "A non-profit organization founded with the desire to see every youth given the …" at bounding box center [768, 173] width 358 height 72
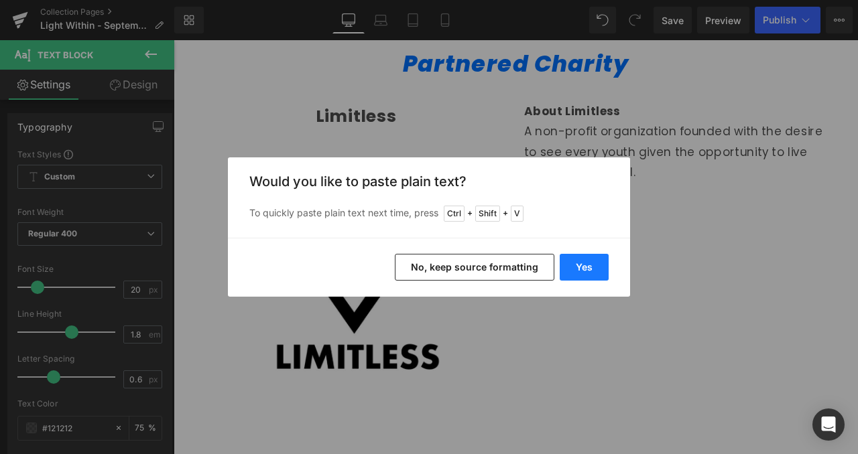
click at [602, 277] on button "Yes" at bounding box center [583, 267] width 49 height 27
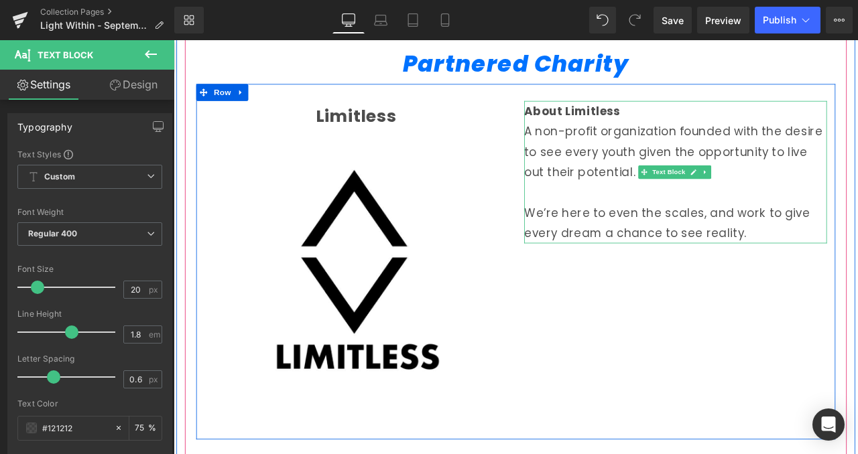
click at [857, 261] on p "We’re here to even the scales, and work to give every dream a chance to see rea…" at bounding box center [768, 257] width 358 height 48
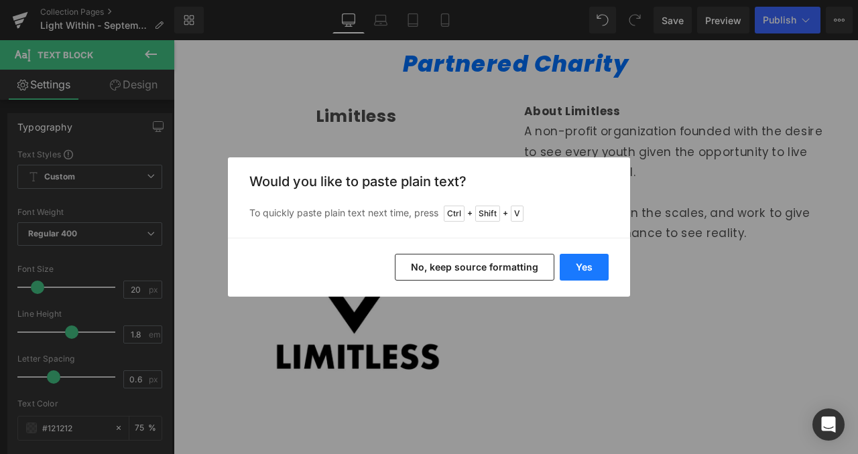
click at [581, 263] on button "Yes" at bounding box center [583, 267] width 49 height 27
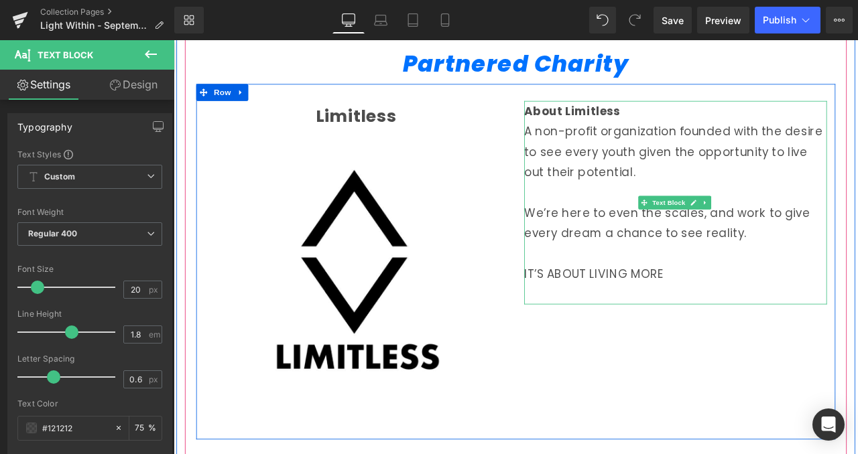
click at [669, 317] on p "IT’S ABOUT LIVING MORE" at bounding box center [768, 318] width 358 height 24
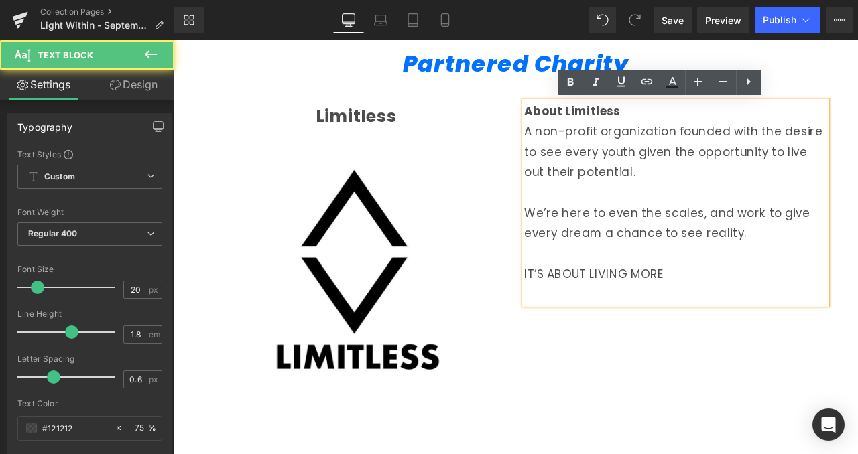
click at [669, 317] on p "IT’S ABOUT LIVING MORE" at bounding box center [768, 318] width 358 height 24
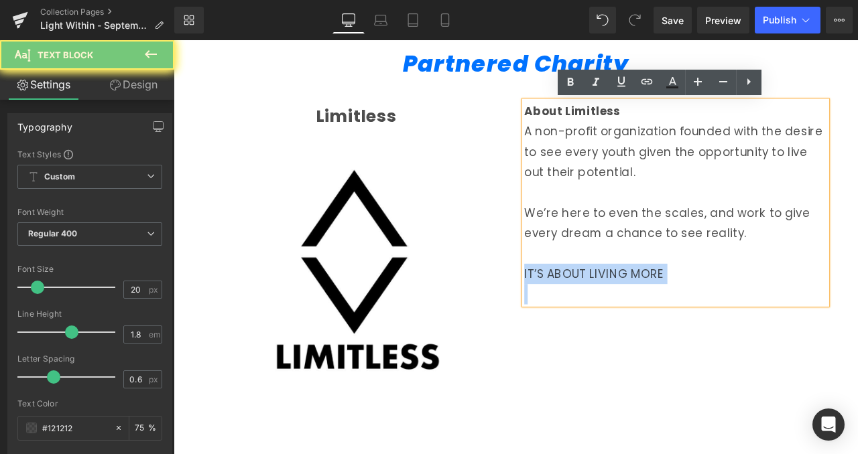
click at [669, 317] on p "IT’S ABOUT LIVING MORE" at bounding box center [768, 318] width 358 height 24
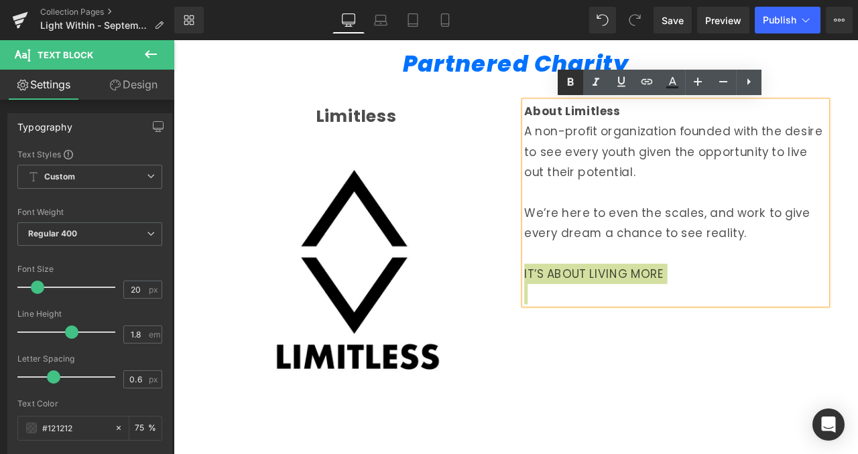
click at [568, 84] on icon at bounding box center [571, 82] width 6 height 8
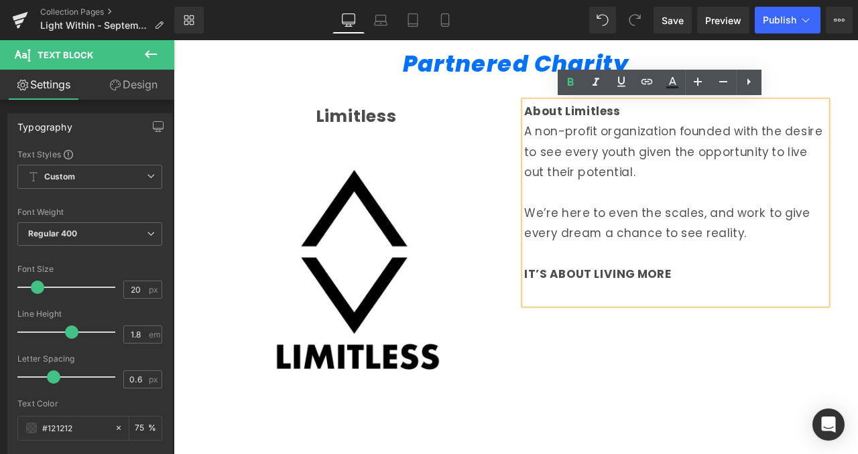
click at [700, 319] on strong "IT’S ABOUT LIVING MORE" at bounding box center [676, 317] width 174 height 19
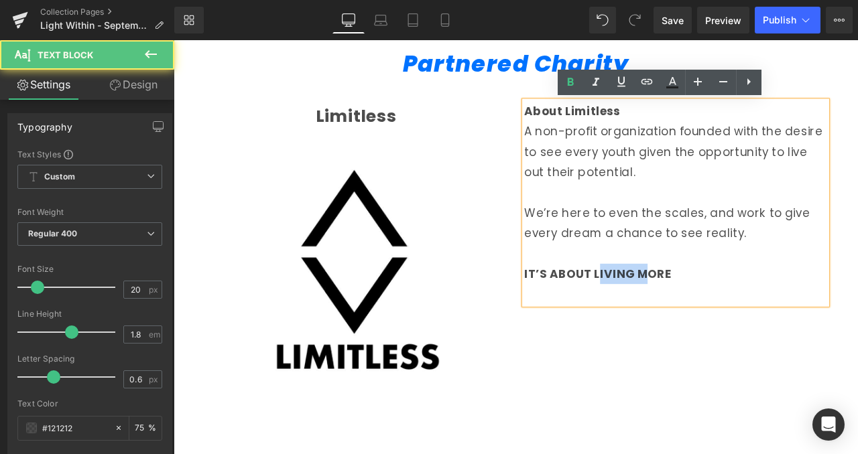
click at [700, 319] on strong "IT’S ABOUT LIVING MORE" at bounding box center [676, 317] width 174 height 19
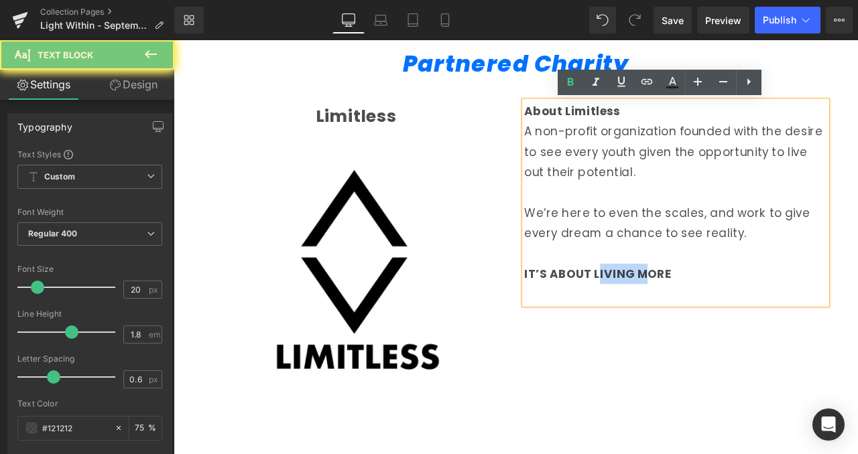
click at [700, 319] on strong "IT’S ABOUT LIVING MORE" at bounding box center [676, 317] width 174 height 19
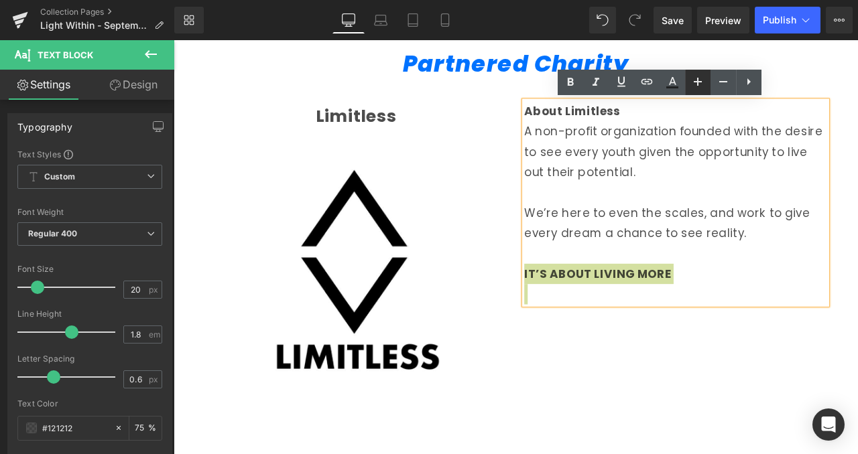
click at [698, 82] on icon at bounding box center [697, 82] width 8 height 8
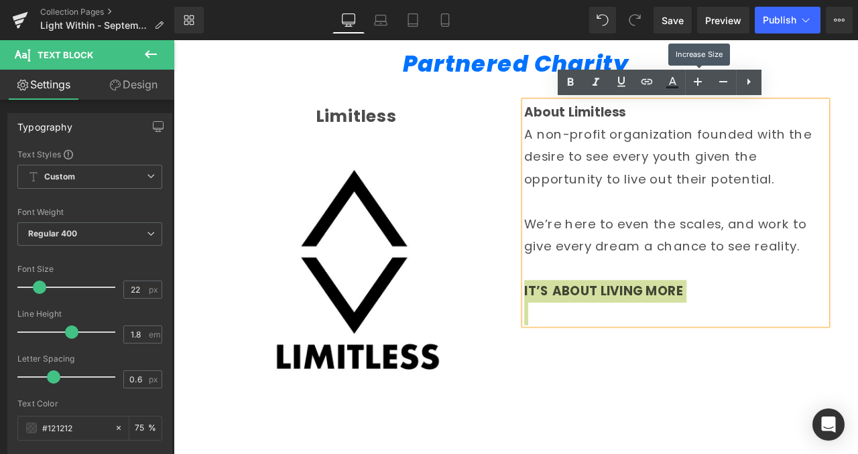
type input "20"
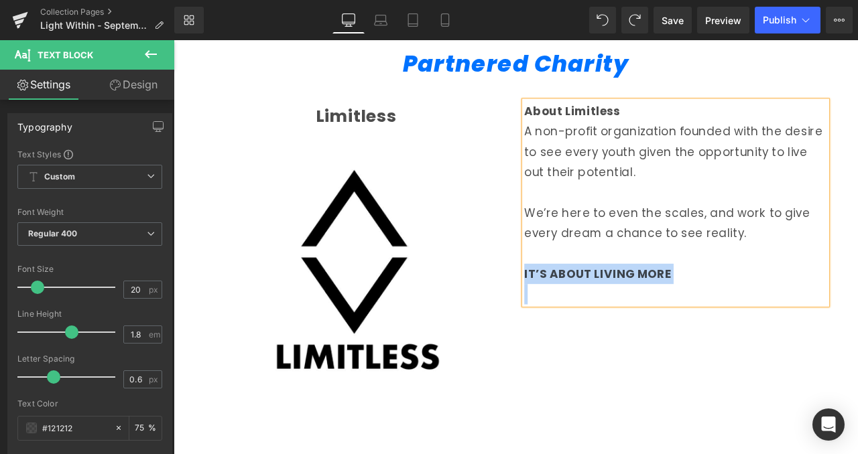
click at [708, 361] on div "Limitless Text Block Image About Limitless A non-profit organization founded wi…" at bounding box center [578, 302] width 757 height 421
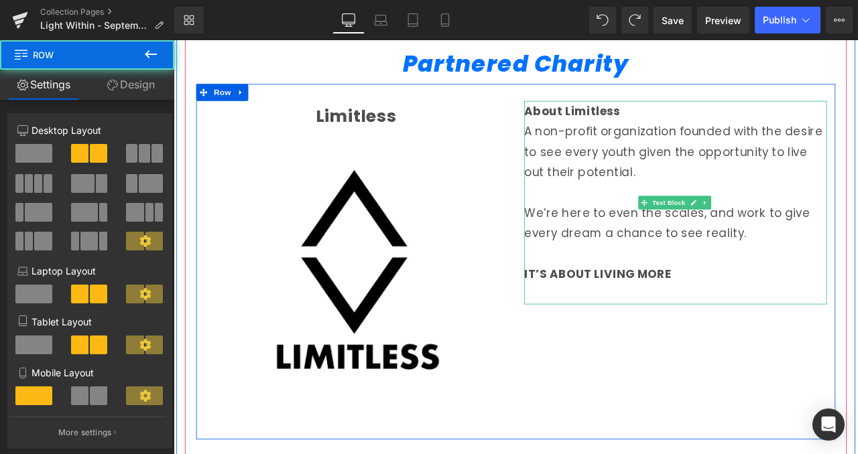
click at [715, 343] on p at bounding box center [768, 342] width 358 height 24
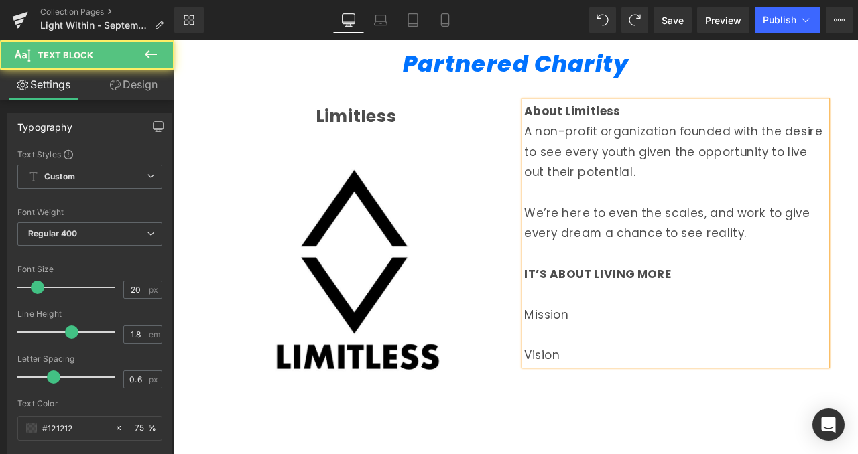
click at [616, 360] on p "Mission" at bounding box center [768, 366] width 358 height 24
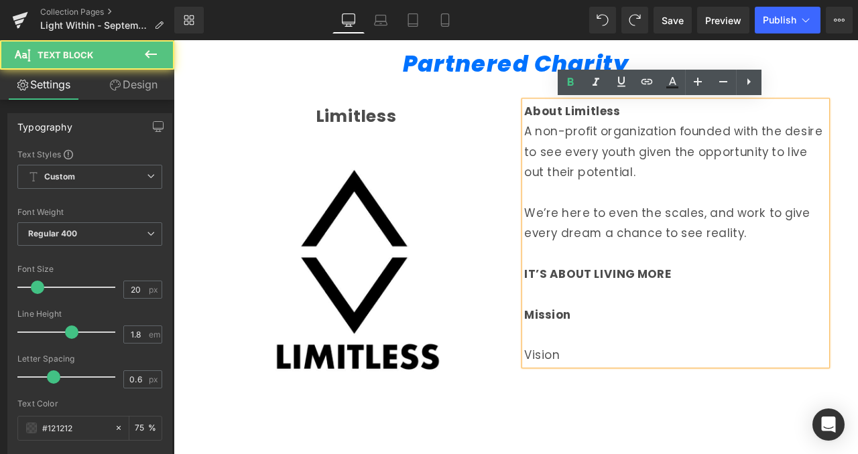
click at [612, 393] on p at bounding box center [768, 390] width 358 height 24
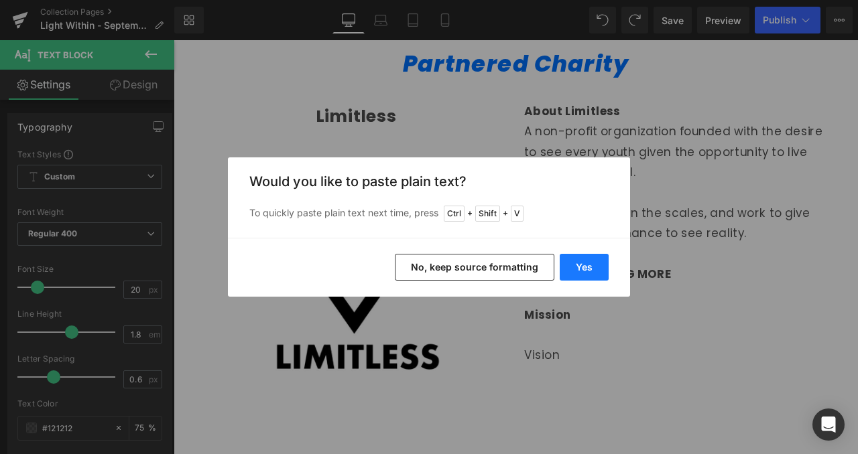
click at [579, 270] on button "Yes" at bounding box center [583, 267] width 49 height 27
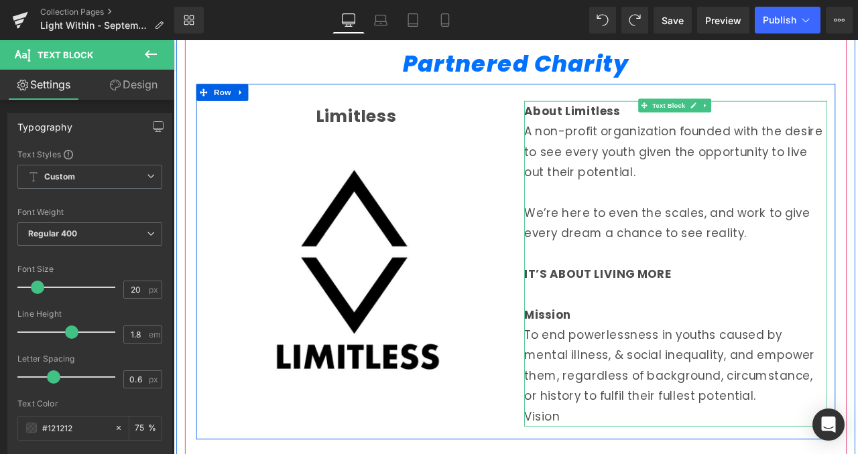
scroll to position [1081, 0]
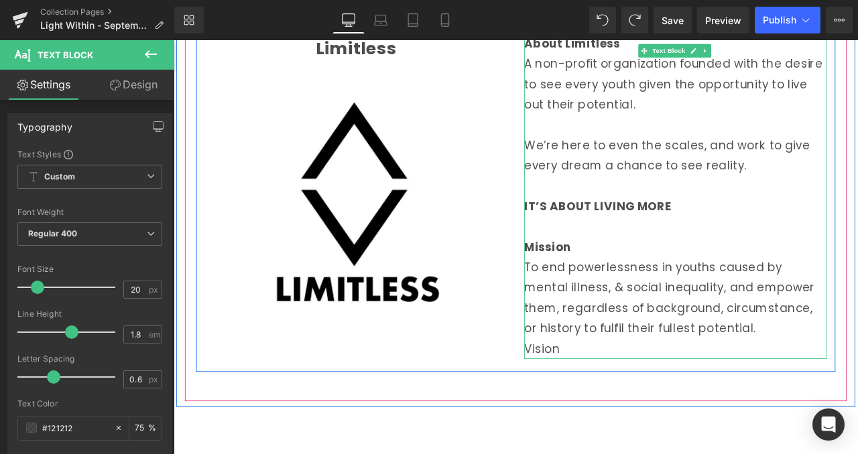
click at [610, 408] on p "Vision" at bounding box center [768, 406] width 358 height 24
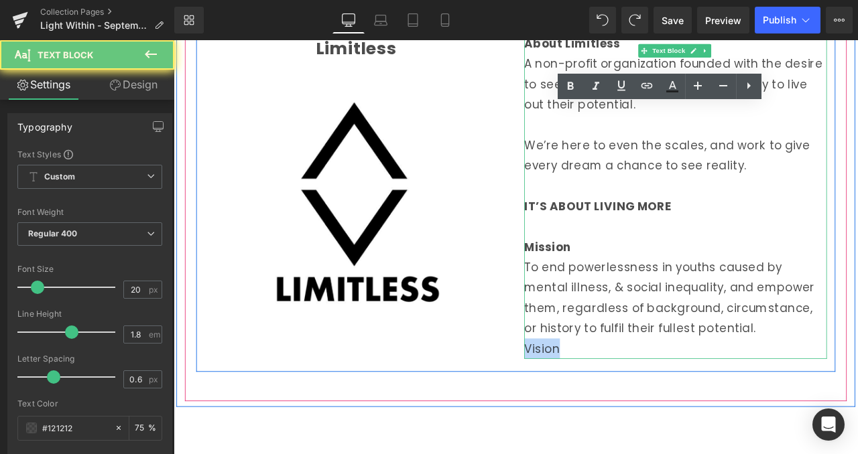
click at [610, 408] on p "Vision" at bounding box center [768, 406] width 358 height 24
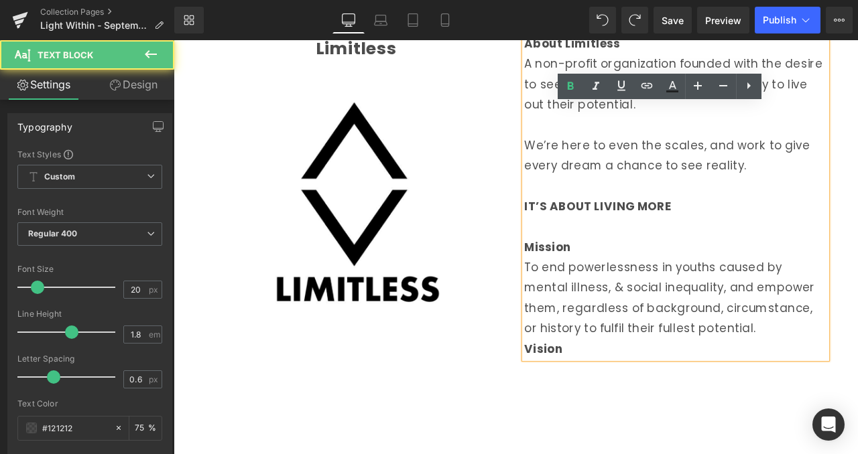
click at [857, 377] on p "To end powerlessness in youths caused by mental illness, & social inequality, a…" at bounding box center [768, 345] width 358 height 96
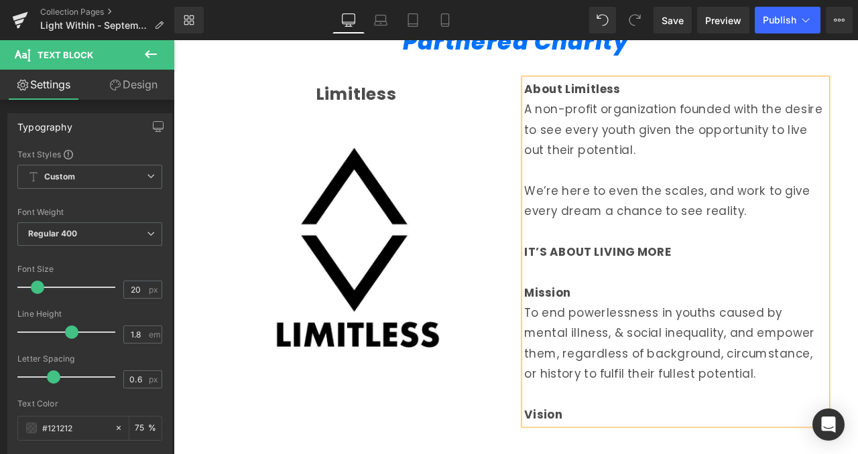
scroll to position [1019, 0]
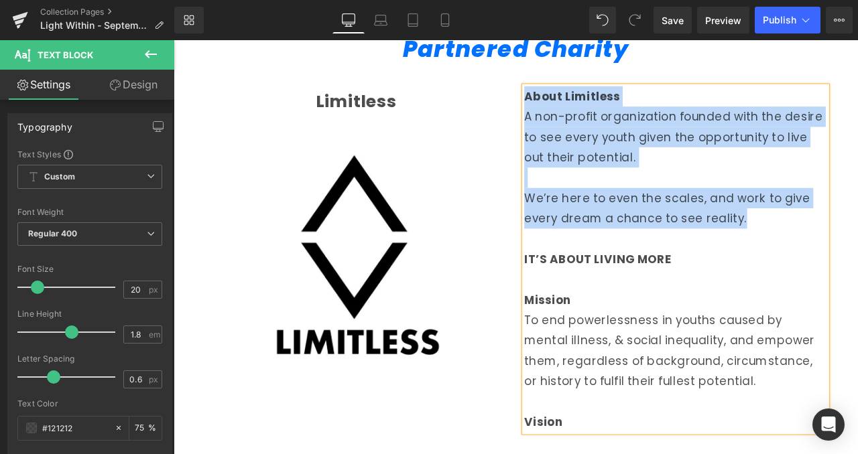
drag, startPoint x: 866, startPoint y: 253, endPoint x: 587, endPoint y: 109, distance: 314.3
click at [589, 109] on div "About Limitless A non-profit organization founded with the desire to see every …" at bounding box center [768, 299] width 358 height 410
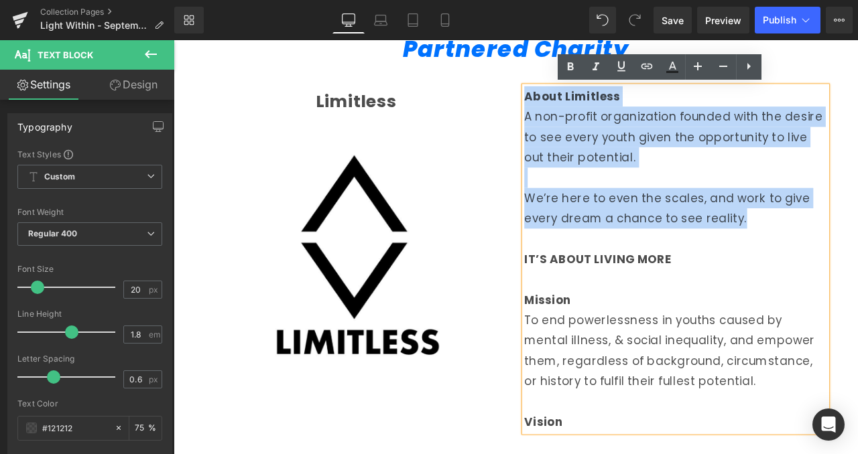
copy div "About Limitless A non-profit organization founded with the desire to see every …"
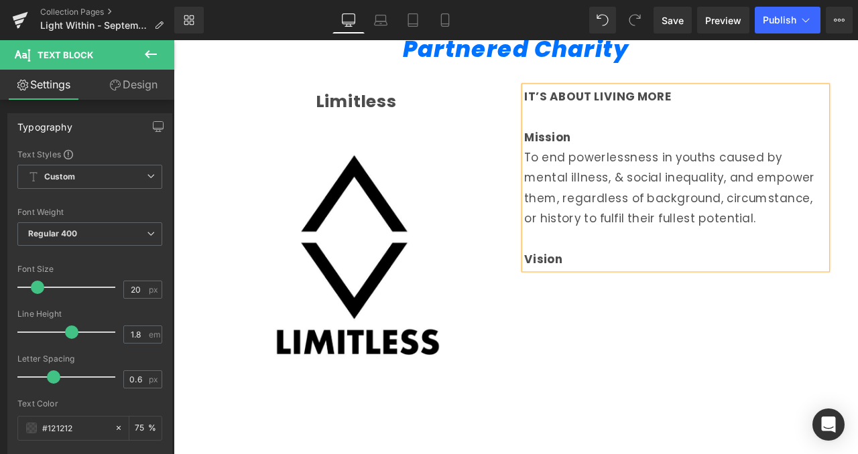
click at [738, 372] on div "Limitless Text Block Image IT’S ABOUT LIVING MORE Mission To end powerlessness …" at bounding box center [578, 284] width 757 height 421
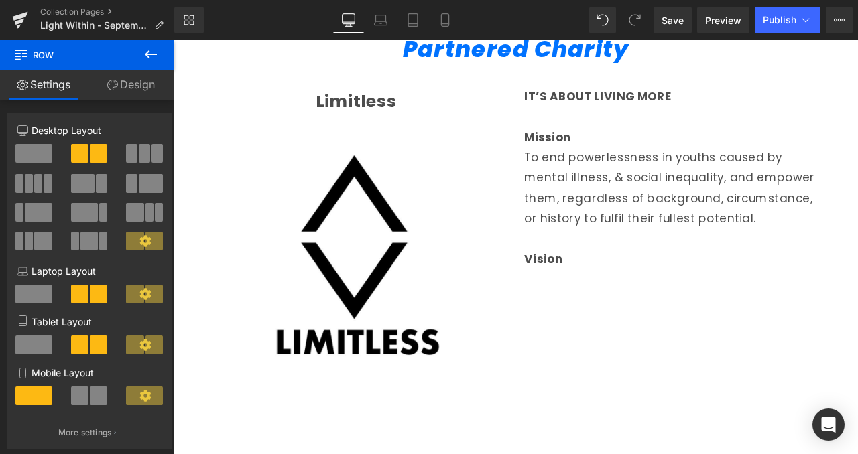
click at [161, 58] on button at bounding box center [150, 54] width 47 height 29
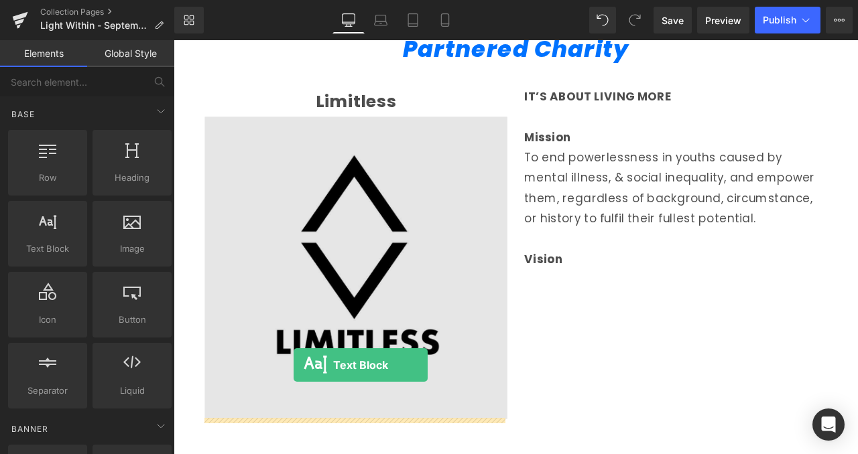
drag, startPoint x: 222, startPoint y: 278, endPoint x: 315, endPoint y: 425, distance: 174.0
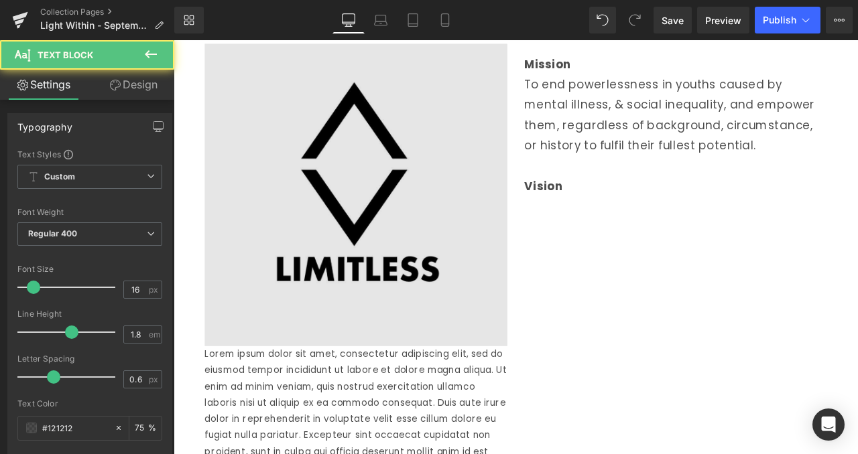
scroll to position [1115, 0]
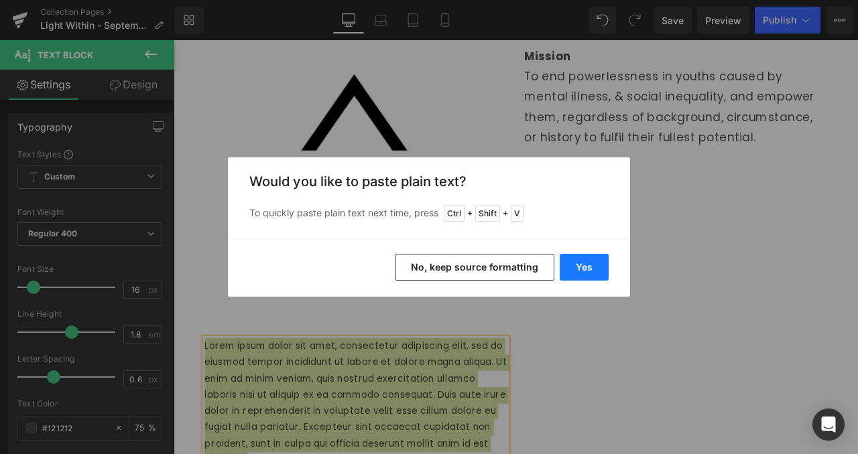
click at [587, 269] on button "Yes" at bounding box center [583, 267] width 49 height 27
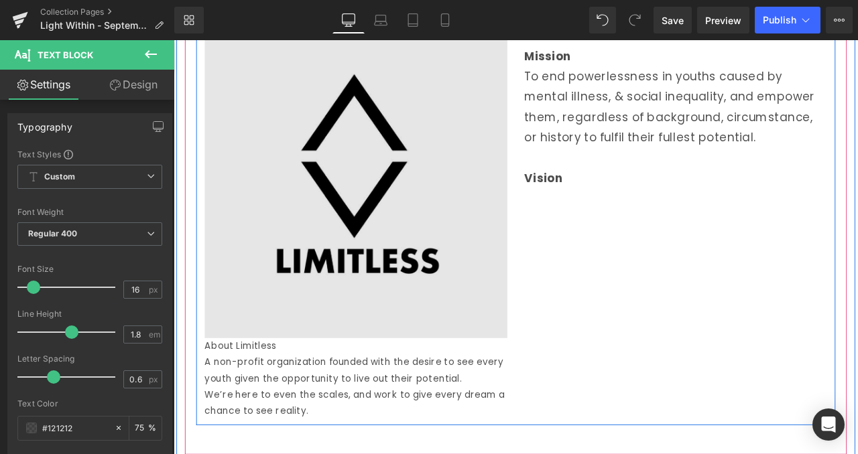
click at [486, 311] on img at bounding box center [389, 214] width 358 height 358
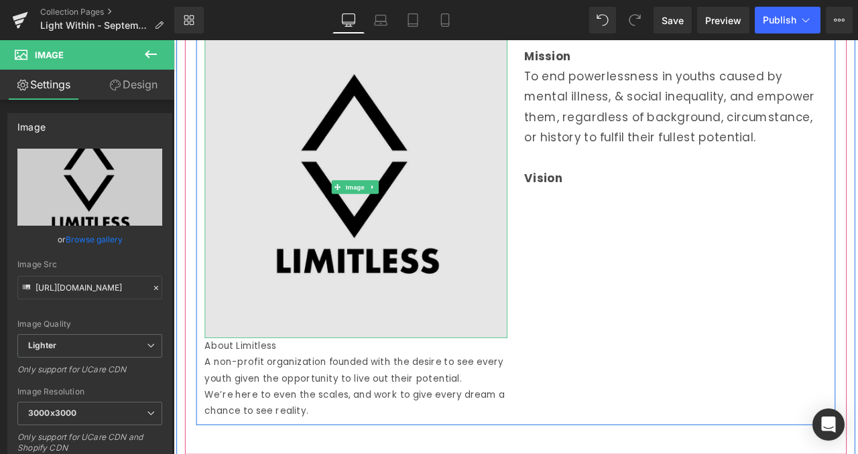
drag, startPoint x: 406, startPoint y: 391, endPoint x: 413, endPoint y: 325, distance: 66.7
click at [413, 325] on div "Image" at bounding box center [389, 214] width 358 height 358
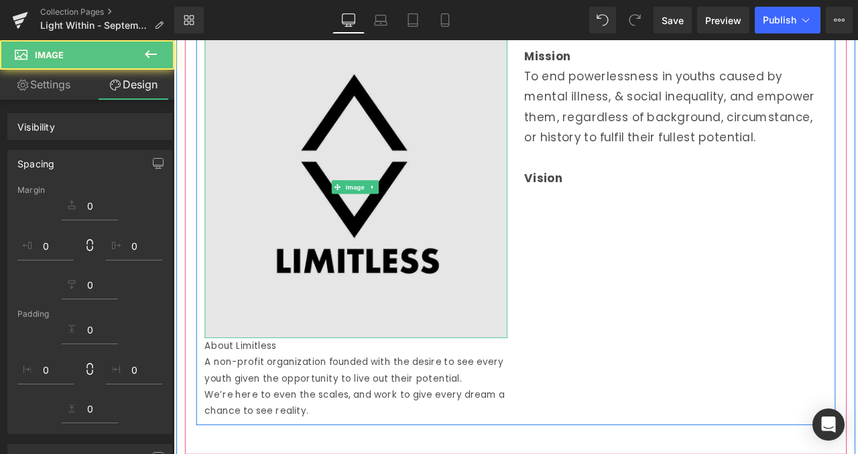
click at [271, 293] on img at bounding box center [389, 214] width 358 height 358
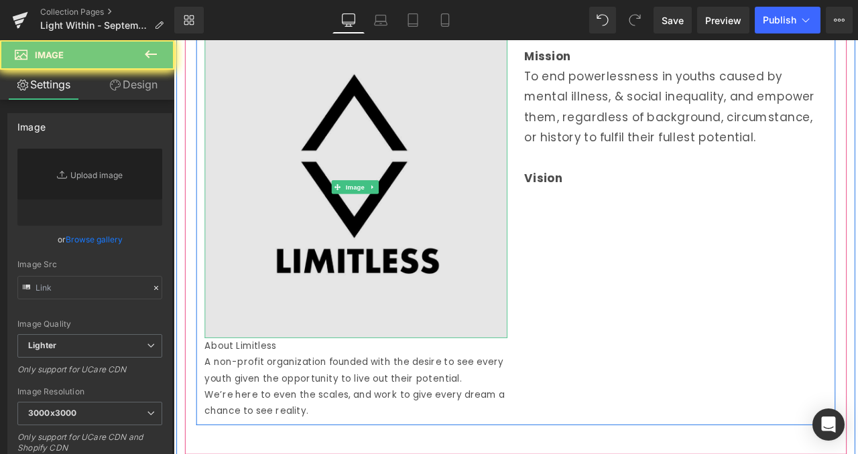
type input "https://ucarecdn.com/eb467273-d5d0-45a6-a640-3d3b644c8a11/-/format/auto/-/previ…"
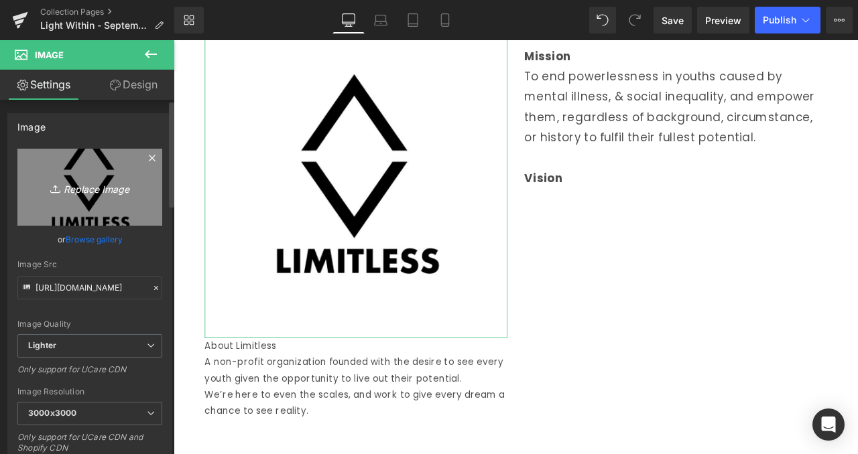
click at [116, 181] on icon "Replace Image" at bounding box center [89, 187] width 107 height 17
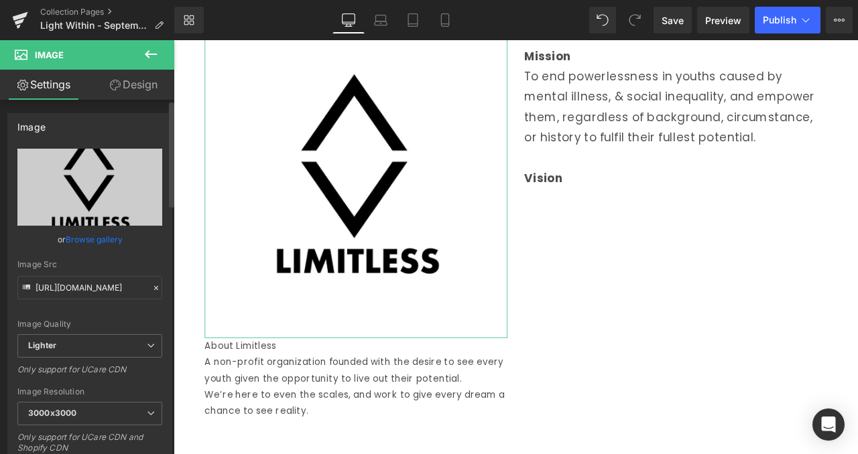
click at [99, 235] on link "Browse gallery" at bounding box center [94, 239] width 57 height 23
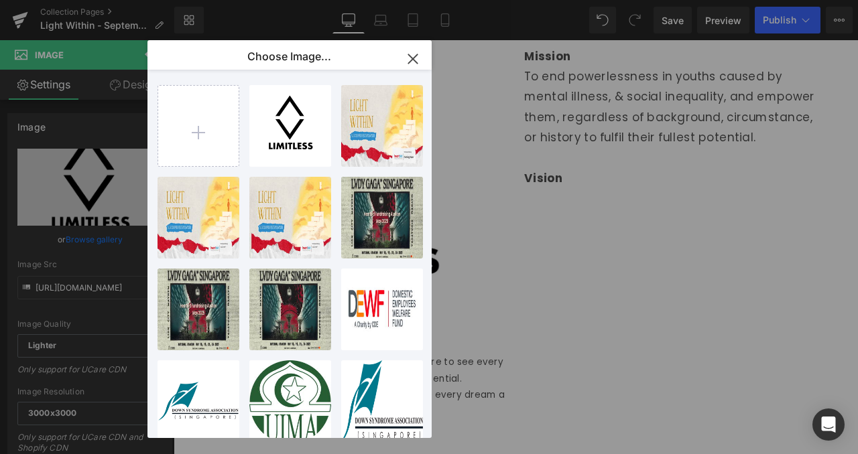
click at [423, 58] on icon "button" at bounding box center [412, 58] width 21 height 21
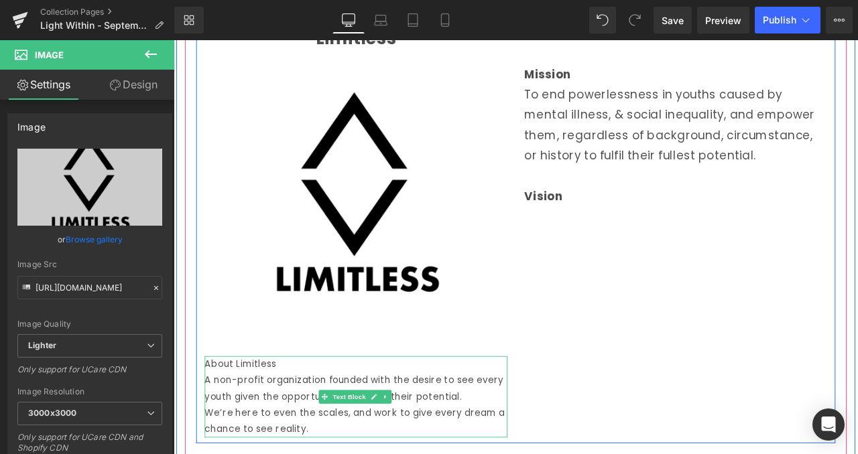
scroll to position [1094, 0]
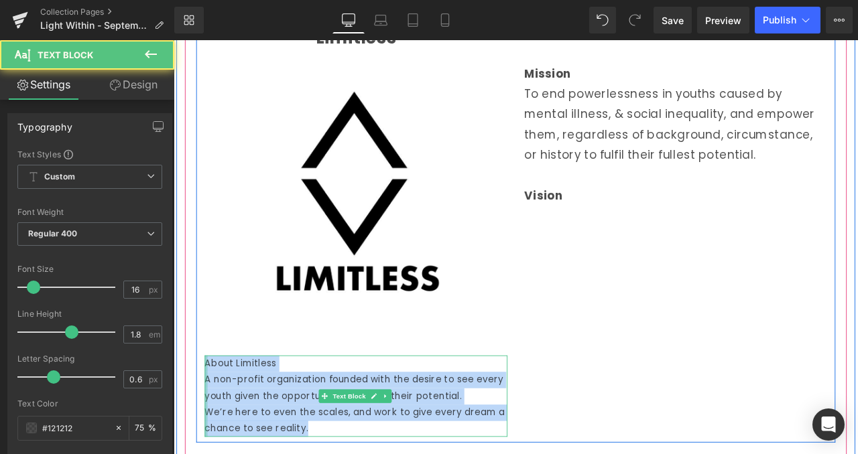
drag, startPoint x: 237, startPoint y: 436, endPoint x: 209, endPoint y: 420, distance: 32.1
click at [210, 420] on div "About Limitless A non-profit organization founded with the desire to see every…" at bounding box center [389, 462] width 358 height 96
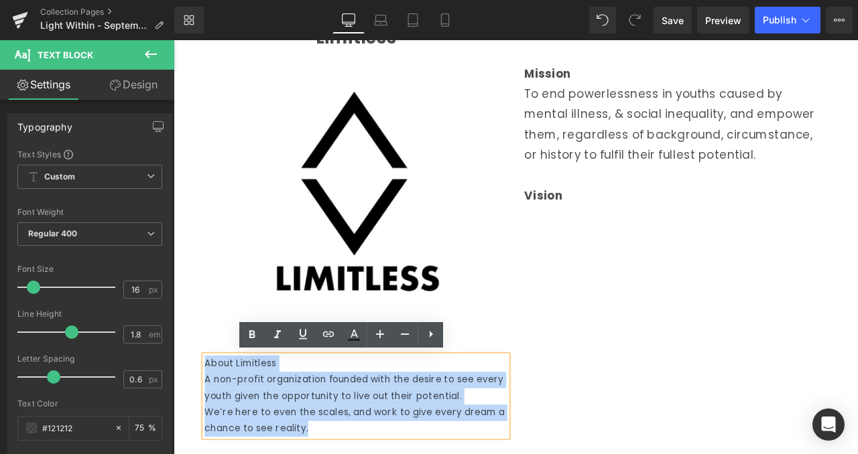
copy div "About Limitless A non-profit organization founded with the desire to see every…"
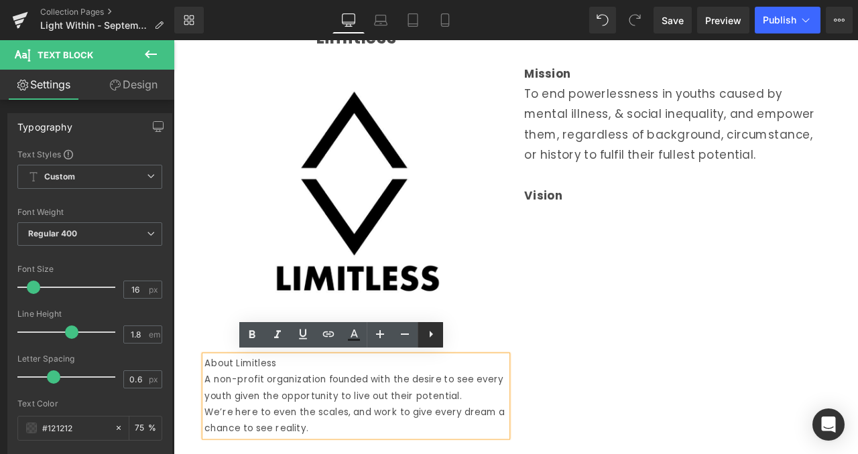
click at [433, 340] on icon at bounding box center [431, 334] width 16 height 16
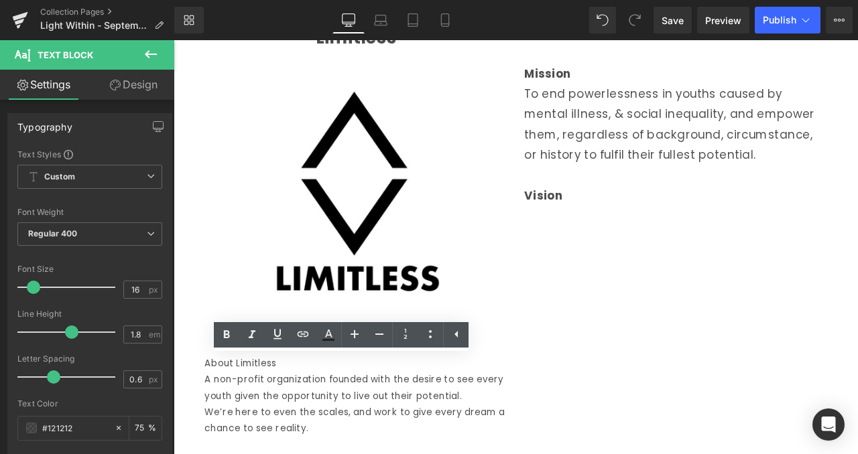
click at [421, 399] on div "Loading Product Data" at bounding box center [429, 401] width 96 height 15
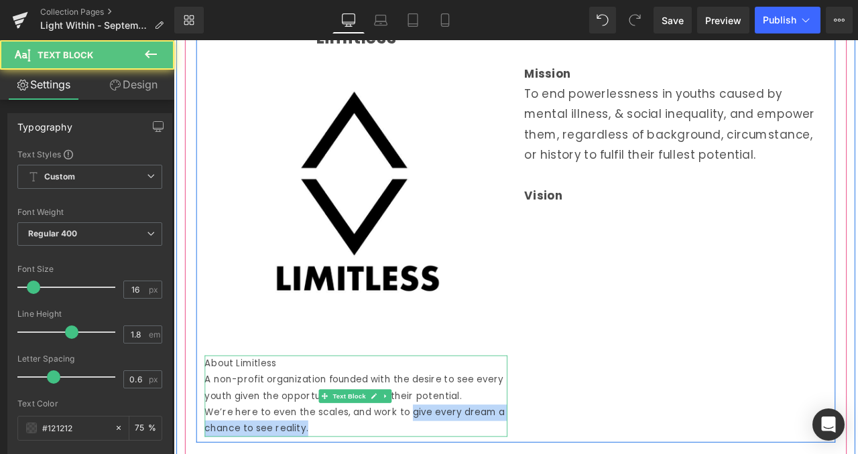
drag, startPoint x: 420, startPoint y: 495, endPoint x: 399, endPoint y: 462, distance: 39.2
click at [399, 454] on div "About Limitless A non-profit organization founded with the desire to see every…" at bounding box center [389, 462] width 358 height 96
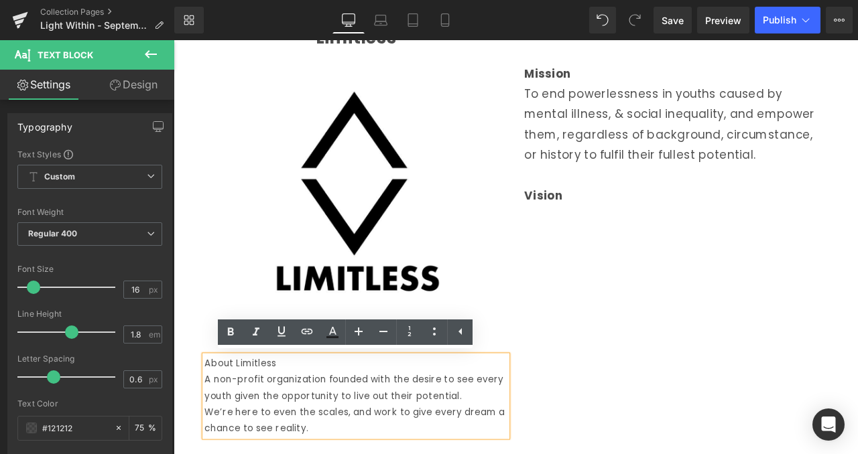
click at [300, 454] on p "A non-profit organization founded with the desire to see every youth given the …" at bounding box center [389, 452] width 358 height 39
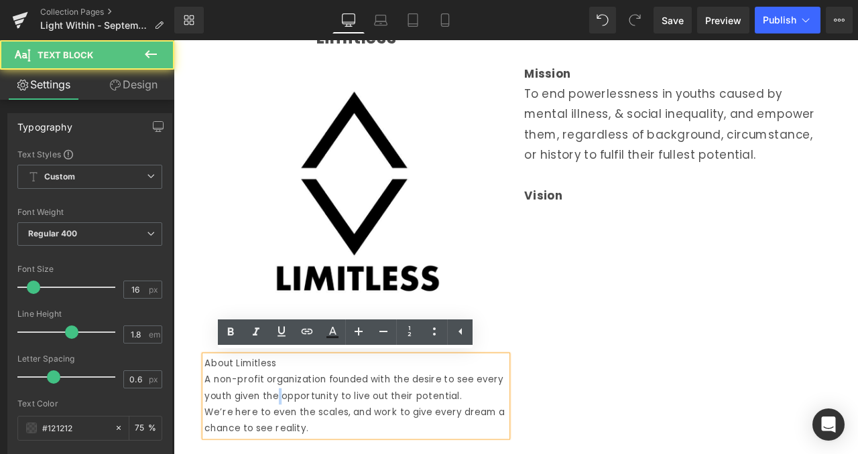
click at [691, 410] on div "Limitless Text Block Image About Limitless A non-profit organization founded w…" at bounding box center [578, 258] width 757 height 518
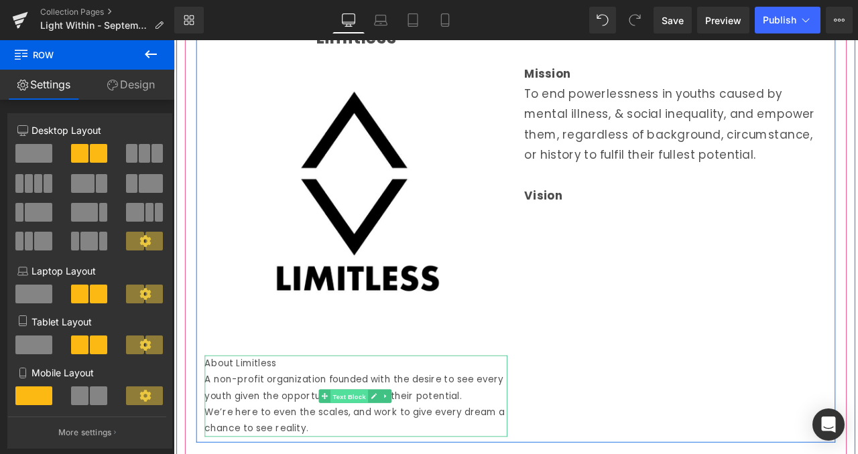
click at [381, 454] on span "Text Block" at bounding box center [382, 463] width 44 height 16
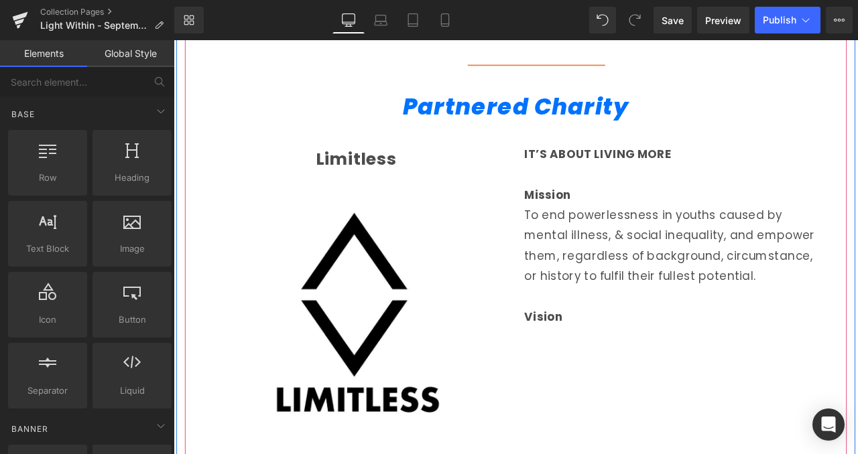
scroll to position [945, 0]
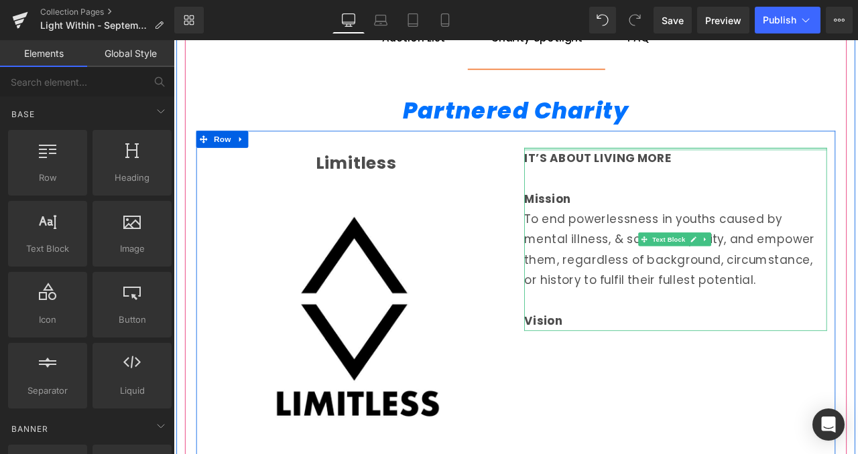
click at [589, 180] on strong "IT’S ABOUT LIVING MORE" at bounding box center [676, 180] width 174 height 19
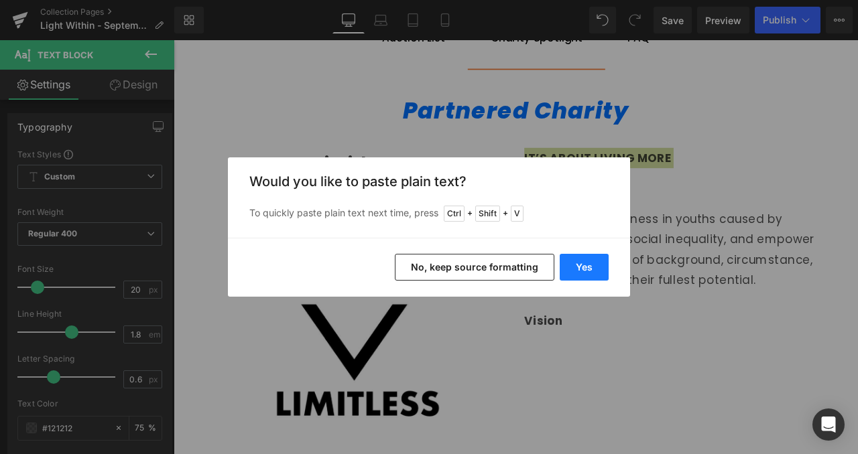
click at [583, 268] on button "Yes" at bounding box center [583, 267] width 49 height 27
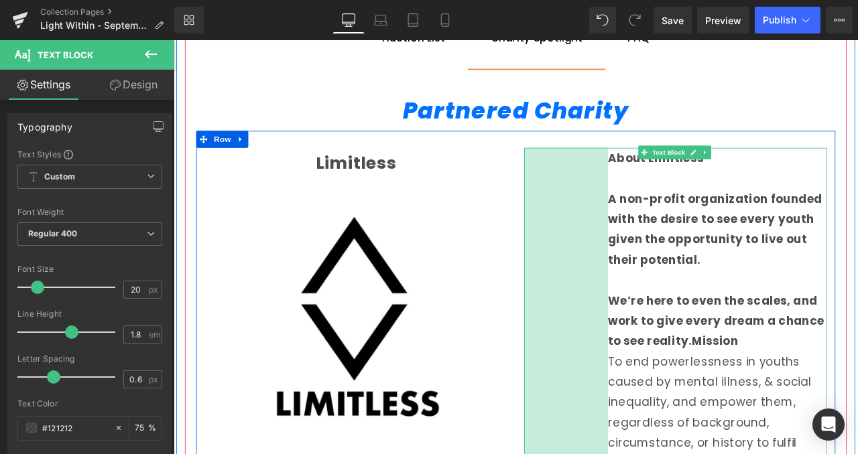
drag, startPoint x: 586, startPoint y: 228, endPoint x: 796, endPoint y: 308, distance: 224.7
click at [683, 295] on div "About Limitless  A non-profit organization founded with the desire to see eve…" at bounding box center [768, 385] width 358 height 434
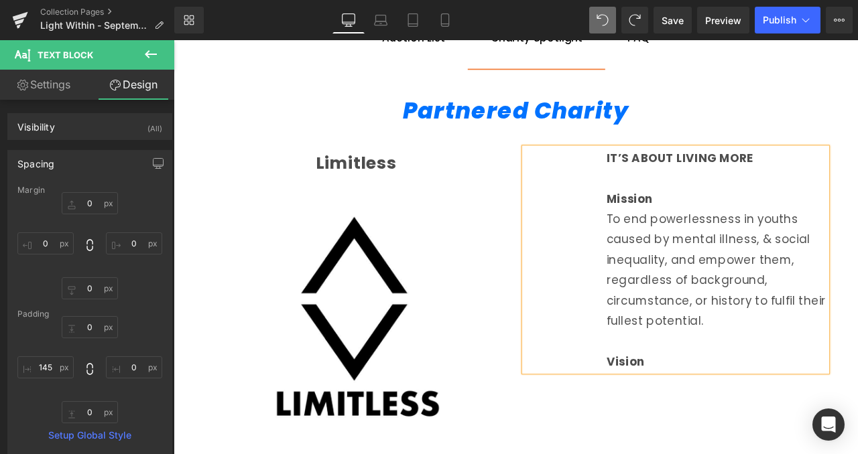
type input "0"
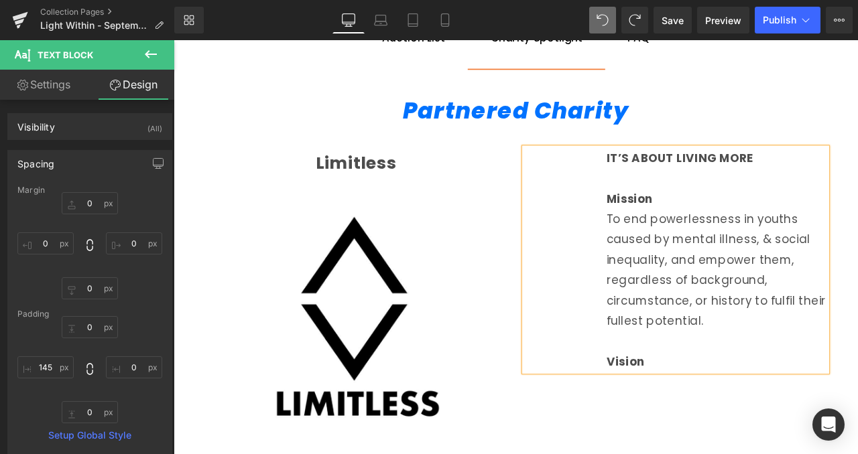
type input "0"
type input "145"
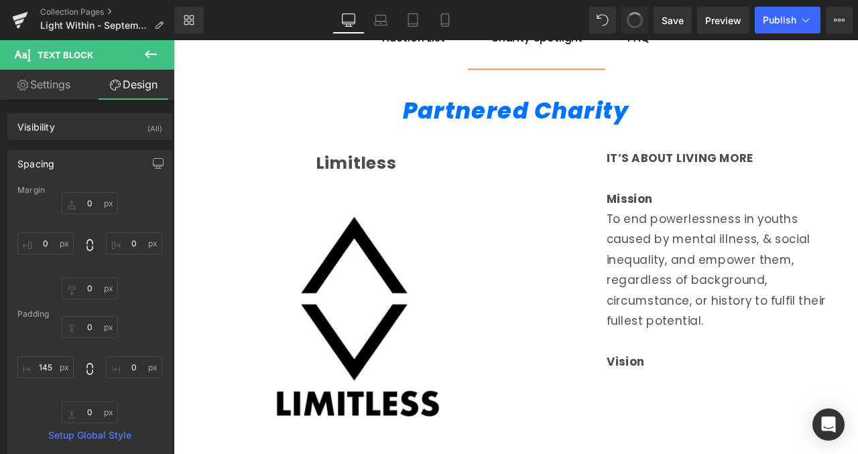
type input "0"
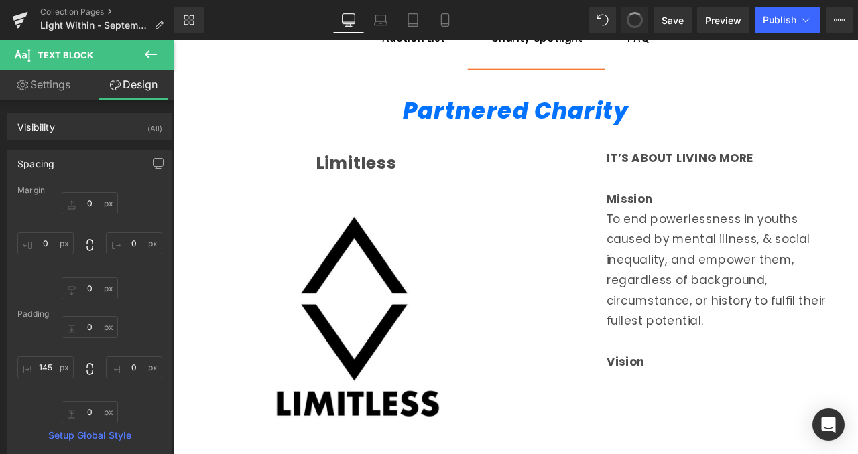
type input "0"
type input "145"
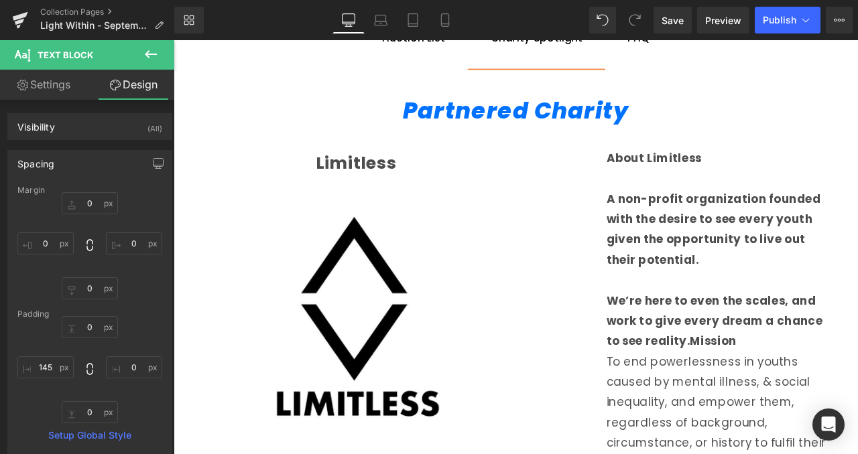
click at [649, 328] on div "About Limitless A non-profit organization founded with the desire to see every …" at bounding box center [768, 385] width 358 height 434
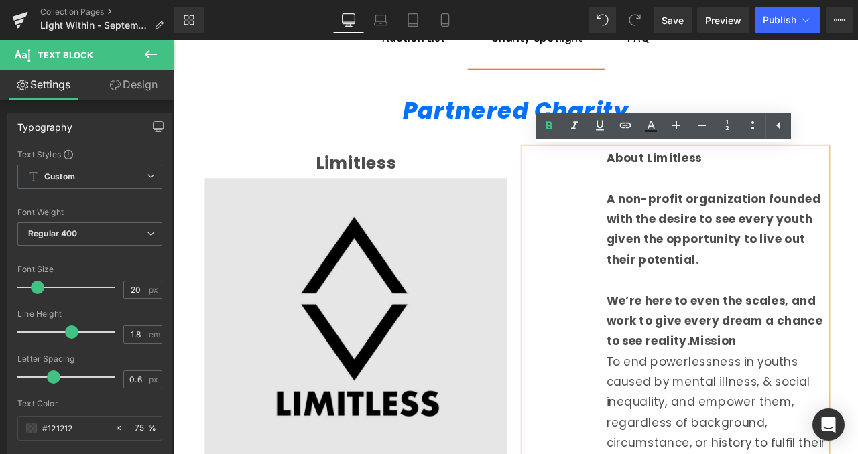
click at [538, 294] on img at bounding box center [389, 383] width 358 height 358
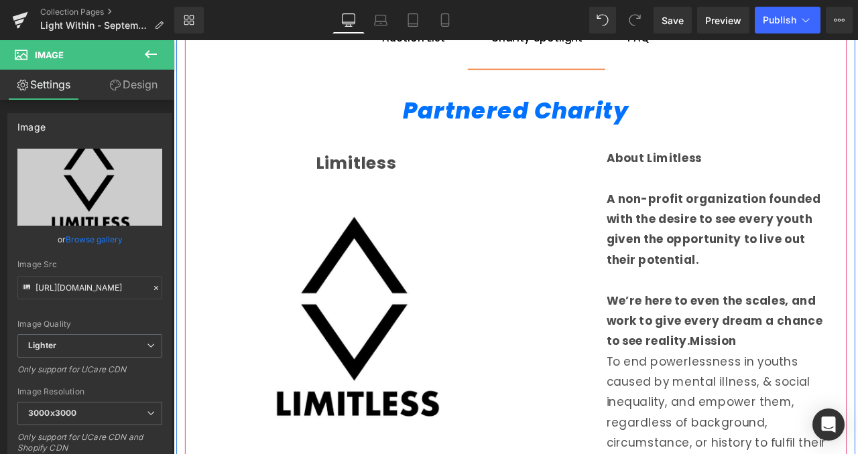
click at [817, 80] on div "Partnered Charity Heading Row Limitless Text Block Image About Limitless A non-…" at bounding box center [579, 347] width 784 height 549
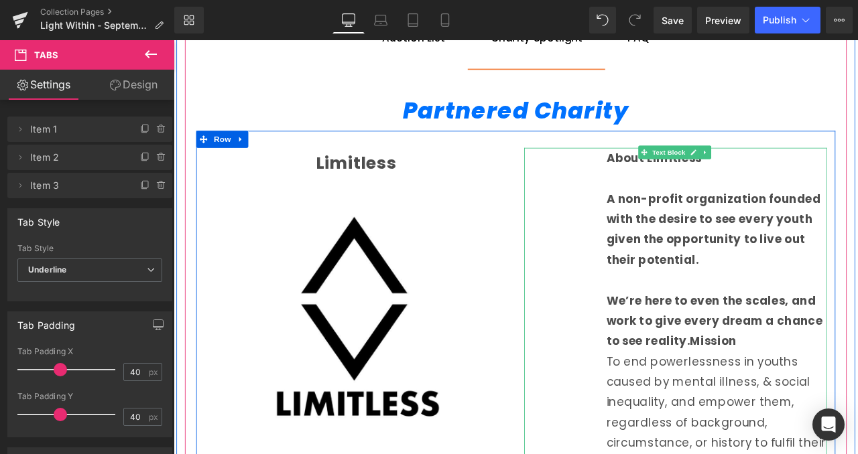
click at [639, 304] on div "About Limitless A non-profit organization founded with the desire to see every …" at bounding box center [768, 385] width 358 height 434
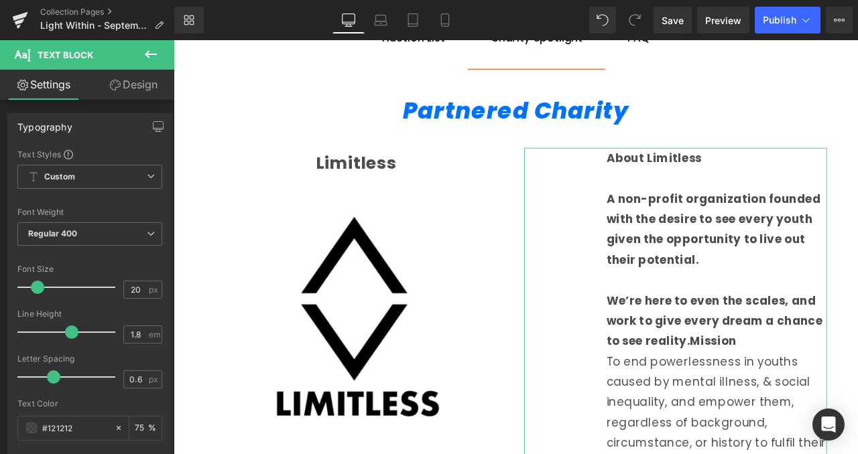
click at [153, 89] on link "Design" at bounding box center [133, 85] width 87 height 30
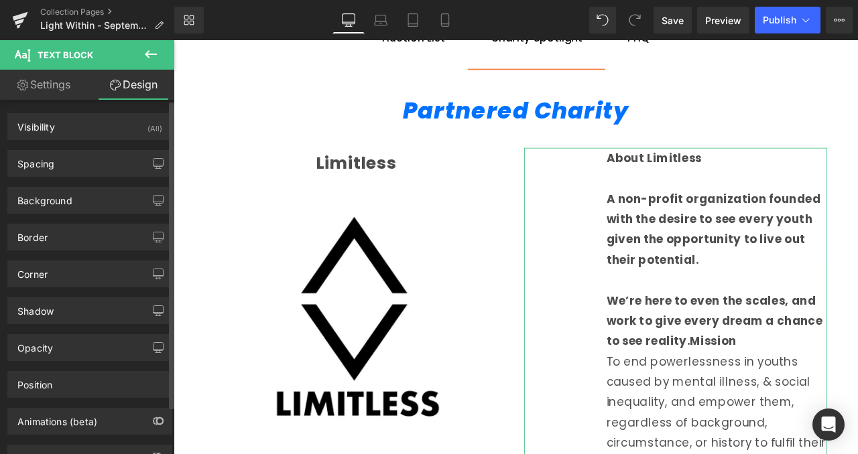
type input "0"
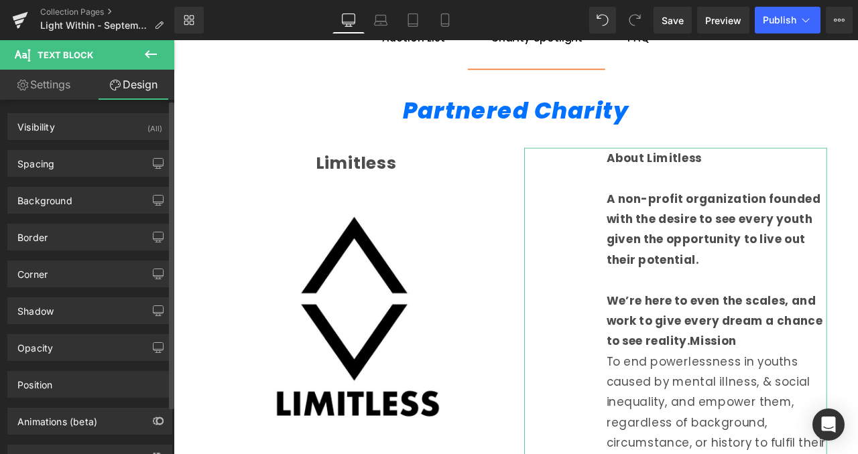
type input "0"
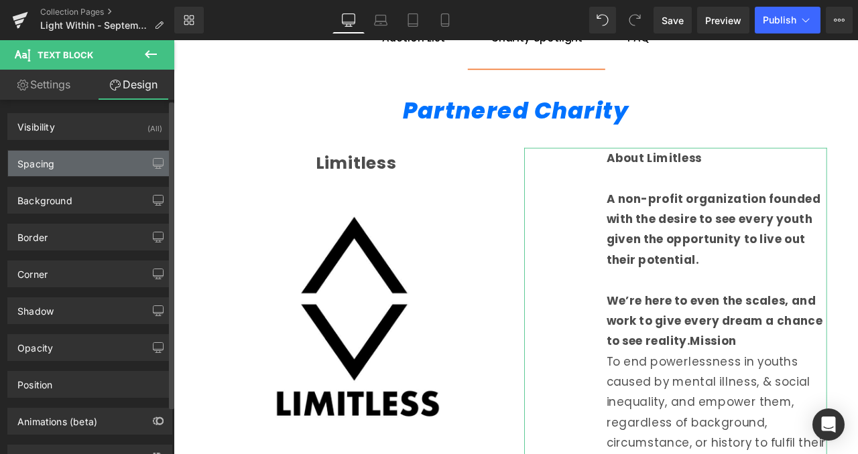
click at [100, 170] on div "Spacing" at bounding box center [89, 163] width 163 height 25
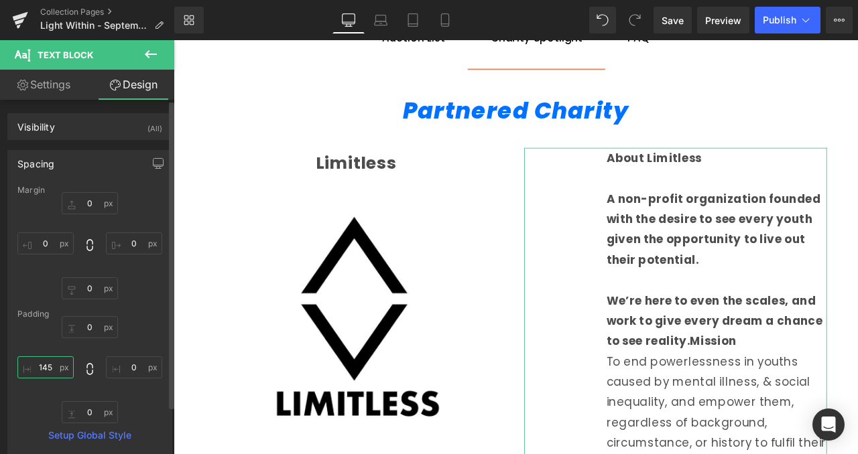
click at [43, 370] on input "145" at bounding box center [45, 367] width 56 height 22
type input "0"
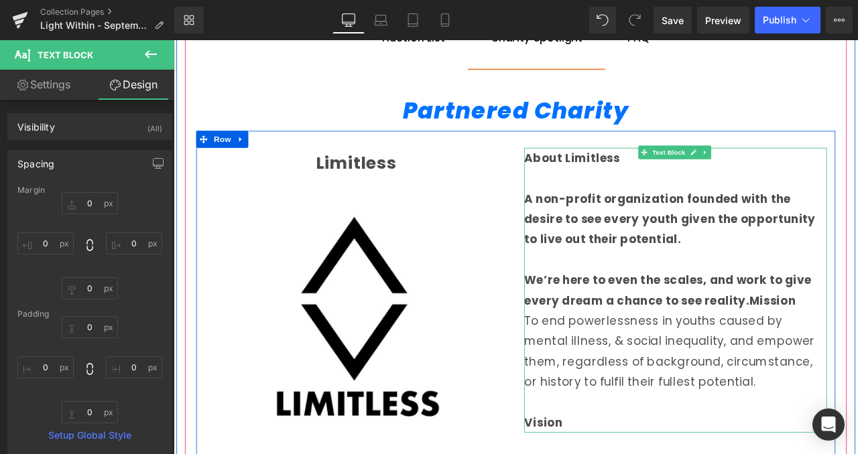
click at [848, 355] on strong "We’re here to even the scales, and work to give every dream a chance to see rea…" at bounding box center [759, 337] width 340 height 43
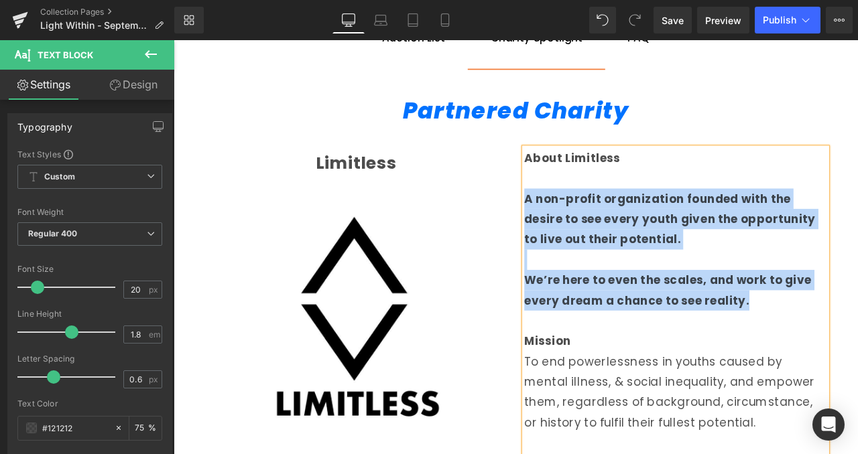
drag, startPoint x: 878, startPoint y: 356, endPoint x: 587, endPoint y: 230, distance: 316.9
click at [589, 230] on div "About Limitless A non-profit organization founded with the desire to see every …" at bounding box center [768, 361] width 358 height 386
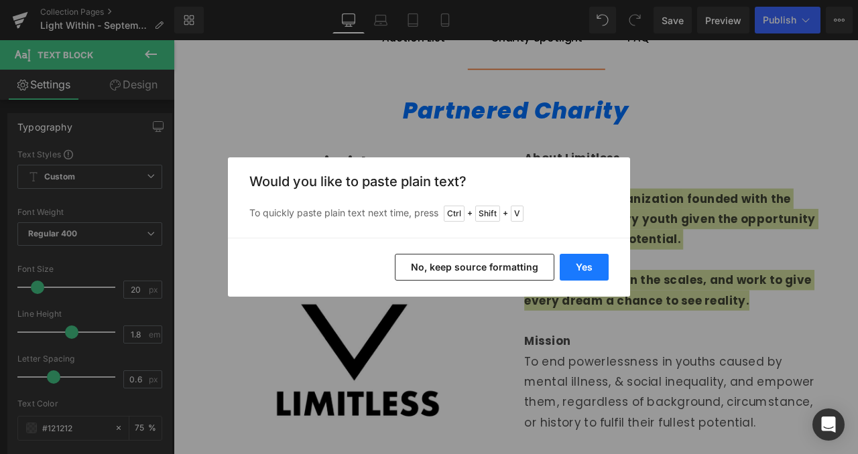
drag, startPoint x: 527, startPoint y: 260, endPoint x: 600, endPoint y: 262, distance: 72.4
click at [600, 262] on div "Yes No, keep source formatting" at bounding box center [429, 267] width 402 height 59
click at [600, 262] on button "Yes" at bounding box center [583, 267] width 49 height 27
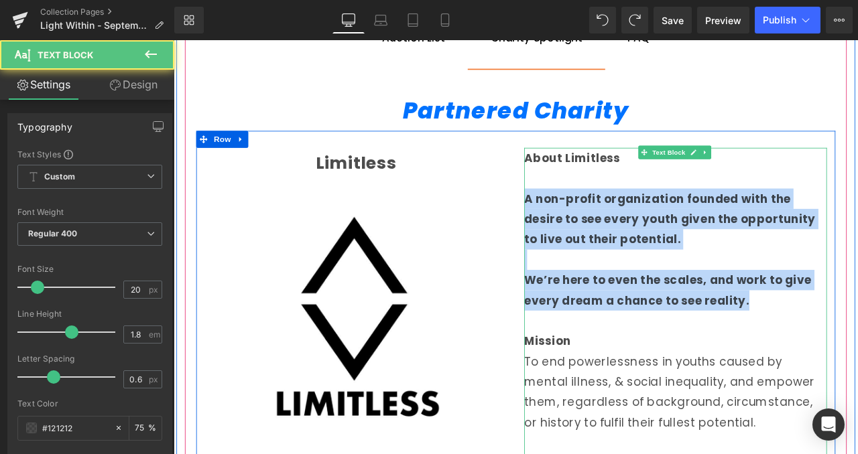
drag, startPoint x: 866, startPoint y: 352, endPoint x: 586, endPoint y: 230, distance: 305.2
click at [589, 230] on div "About Limitless A non-profit organization founded with the desire to see every …" at bounding box center [768, 361] width 358 height 386
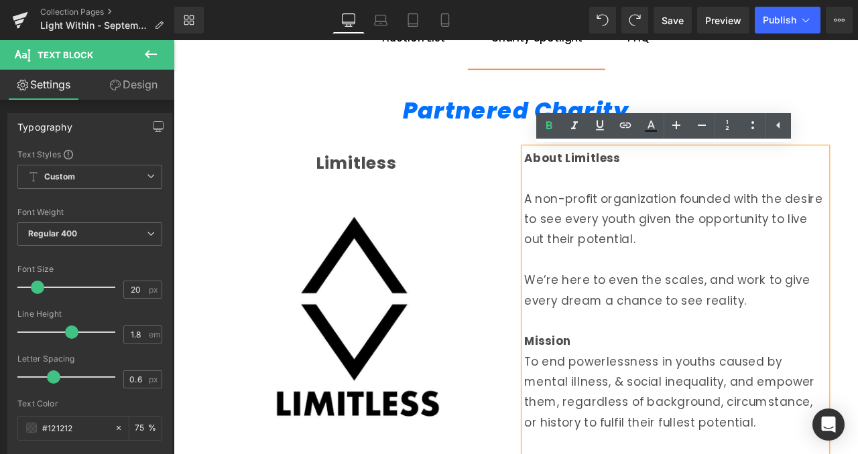
click at [642, 206] on p at bounding box center [768, 204] width 358 height 24
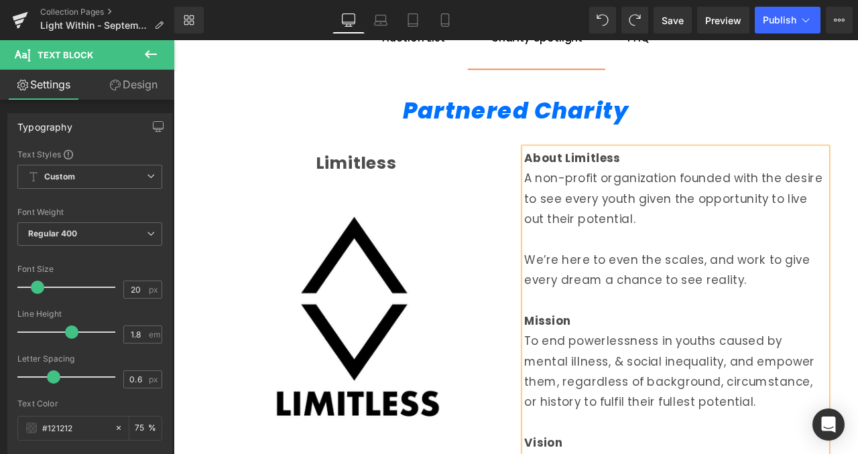
click at [667, 348] on p at bounding box center [768, 349] width 358 height 24
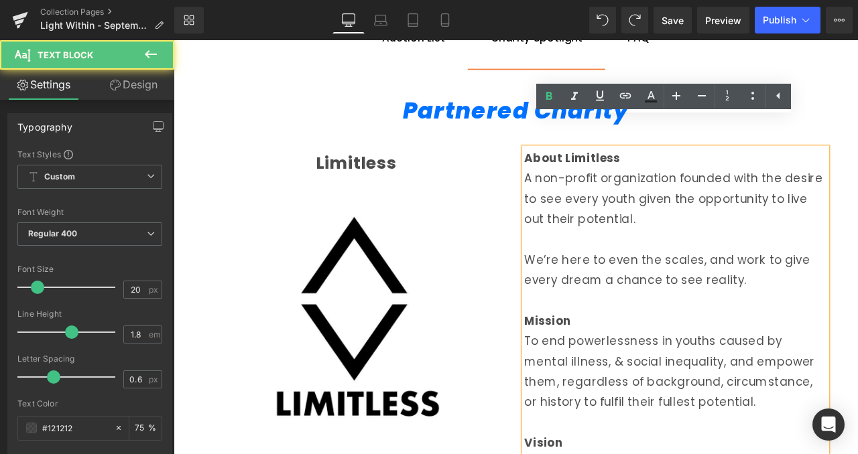
scroll to position [982, 0]
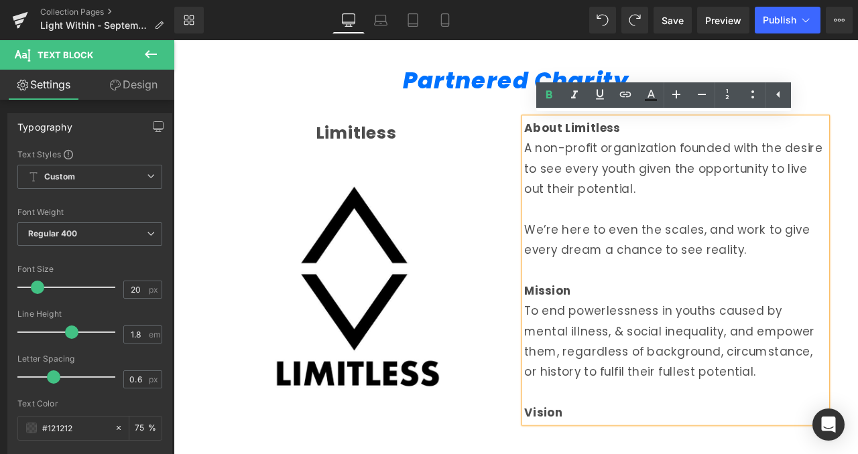
drag, startPoint x: 678, startPoint y: 483, endPoint x: 582, endPoint y: 131, distance: 364.6
click at [589, 132] on div "About Limitless A non-profit organization founded with the desire to see every …" at bounding box center [768, 313] width 358 height 362
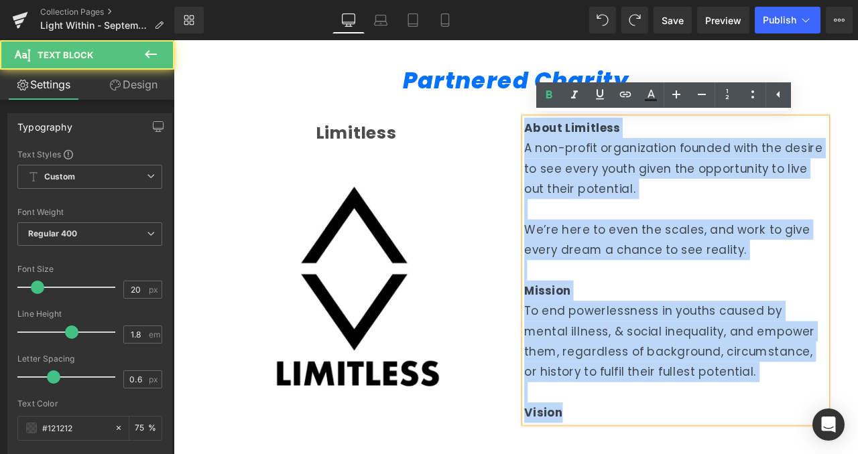
drag, startPoint x: 586, startPoint y: 137, endPoint x: 669, endPoint y: 480, distance: 352.3
click at [669, 454] on div "About Limitless A non-profit organization founded with the desire to see every …" at bounding box center [768, 313] width 358 height 362
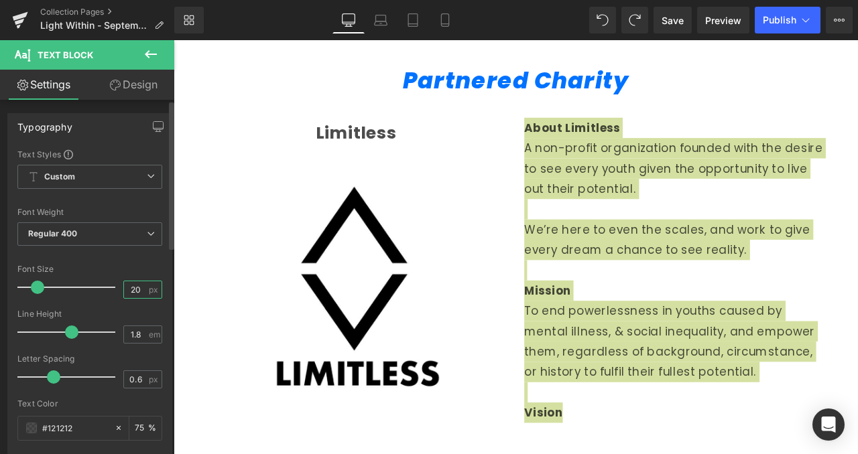
drag, startPoint x: 122, startPoint y: 287, endPoint x: 133, endPoint y: 290, distance: 11.9
click at [133, 290] on input "20" at bounding box center [135, 289] width 23 height 17
type input "2"
type input "17"
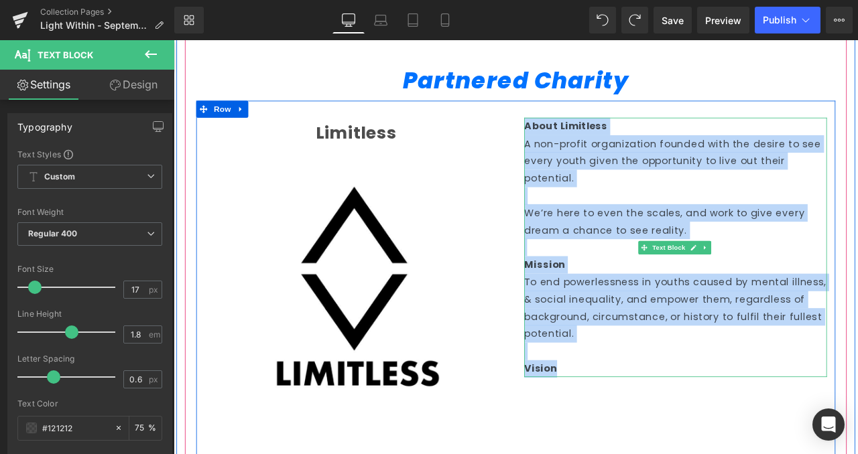
click at [676, 393] on p "To end powerlessness in youths caused by mental illness, & social inequality, a…" at bounding box center [768, 358] width 358 height 82
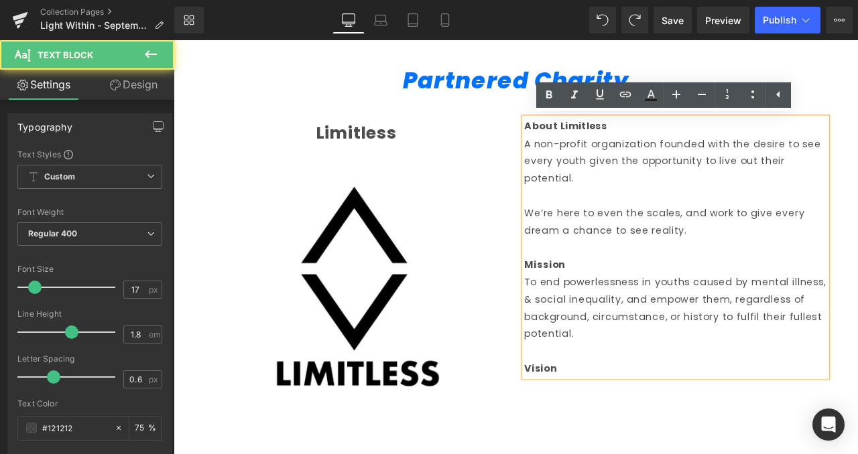
click at [656, 423] on p "Vision" at bounding box center [768, 429] width 358 height 21
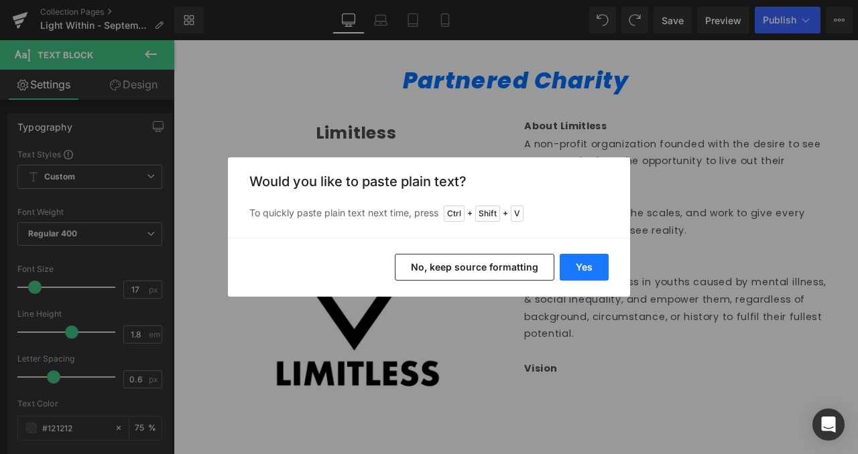
click at [587, 261] on button "Yes" at bounding box center [583, 267] width 49 height 27
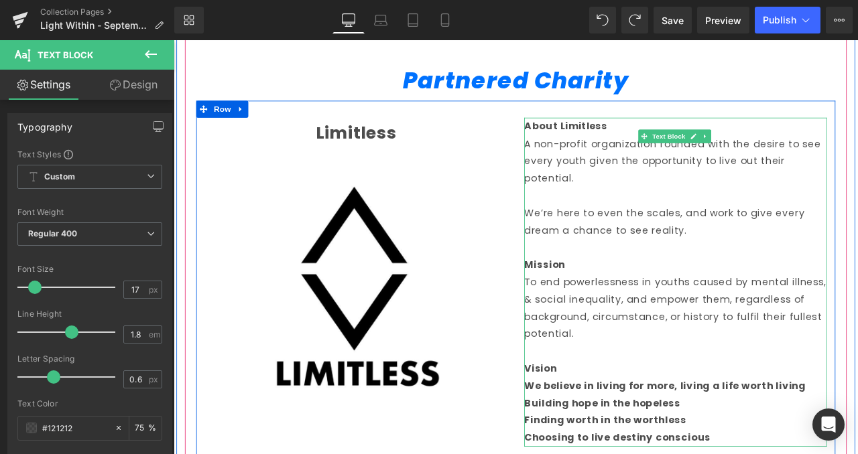
scroll to position [1083, 0]
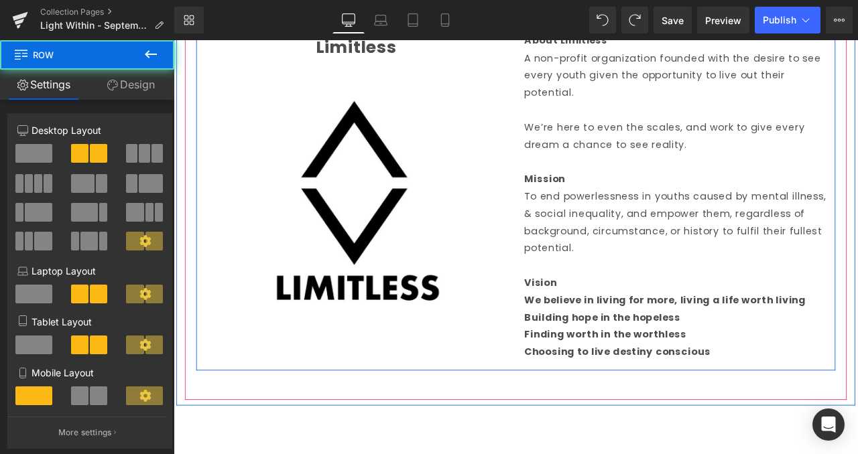
drag, startPoint x: 832, startPoint y: 422, endPoint x: 586, endPoint y: 366, distance: 252.9
click at [586, 366] on div "Limitless Text Block Image About Limitless A non-profit organization founded wi…" at bounding box center [578, 220] width 757 height 421
click at [604, 368] on strong "Building hope in the hopeless" at bounding box center [681, 368] width 184 height 16
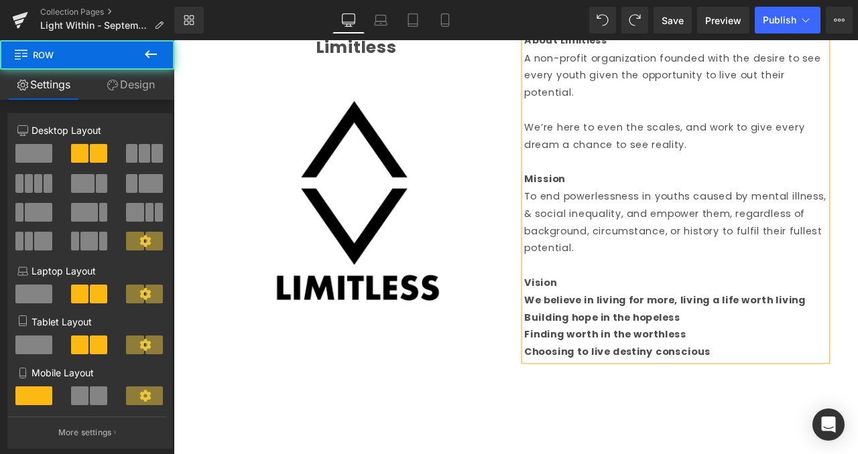
click at [604, 368] on strong "Building hope in the hopeless" at bounding box center [681, 368] width 184 height 16
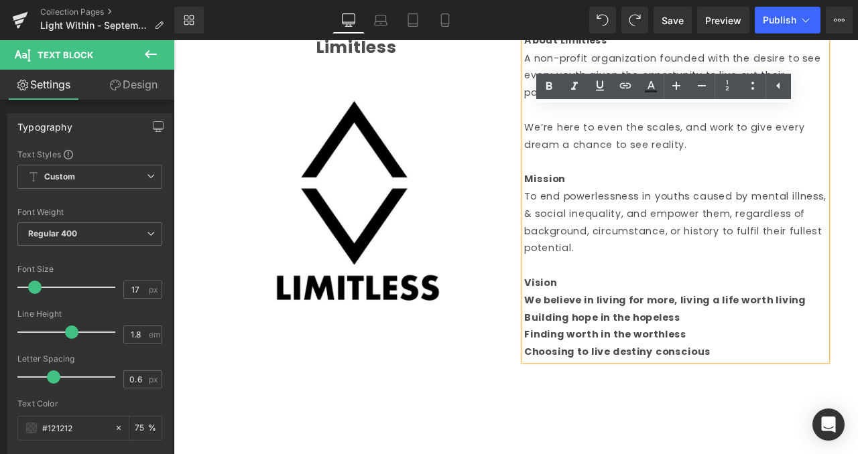
click at [795, 397] on p "Finding worth in the worthless" at bounding box center [768, 389] width 358 height 21
drag, startPoint x: 826, startPoint y: 413, endPoint x: 583, endPoint y: 354, distance: 250.4
click at [589, 354] on div "About Limitless A non-profit organization founded with the desire to see every …" at bounding box center [768, 224] width 358 height 389
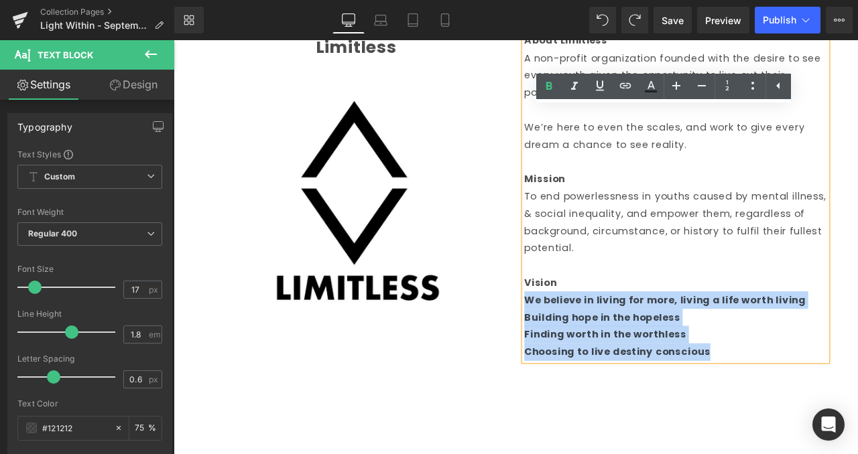
drag, startPoint x: 584, startPoint y: 349, endPoint x: 803, endPoint y: 412, distance: 227.3
click at [803, 412] on div "About Limitless A non-profit organization founded with the desire to see every …" at bounding box center [768, 224] width 358 height 389
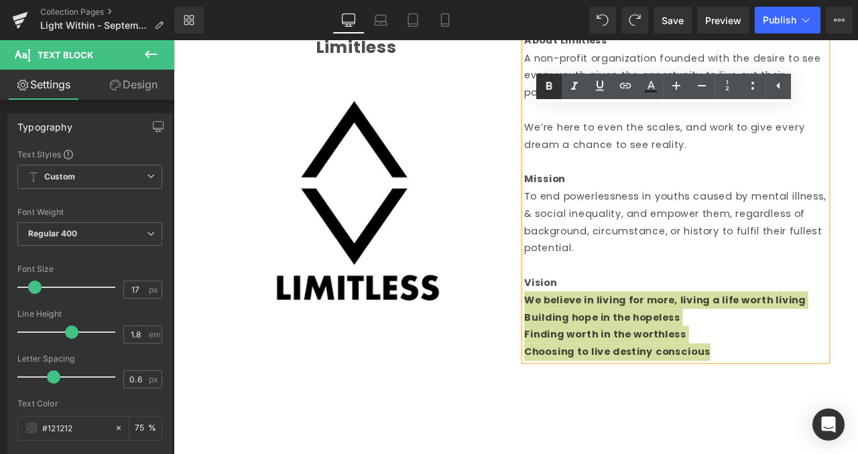
click at [551, 94] on icon at bounding box center [549, 86] width 16 height 16
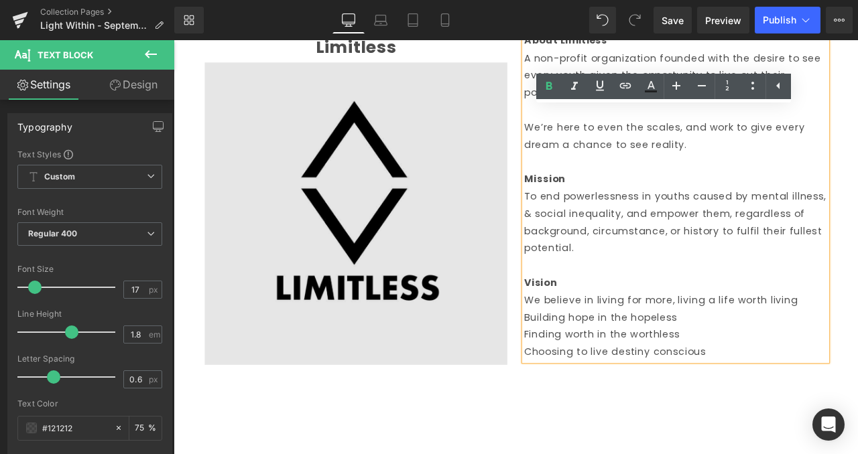
click at [542, 348] on img at bounding box center [389, 245] width 358 height 358
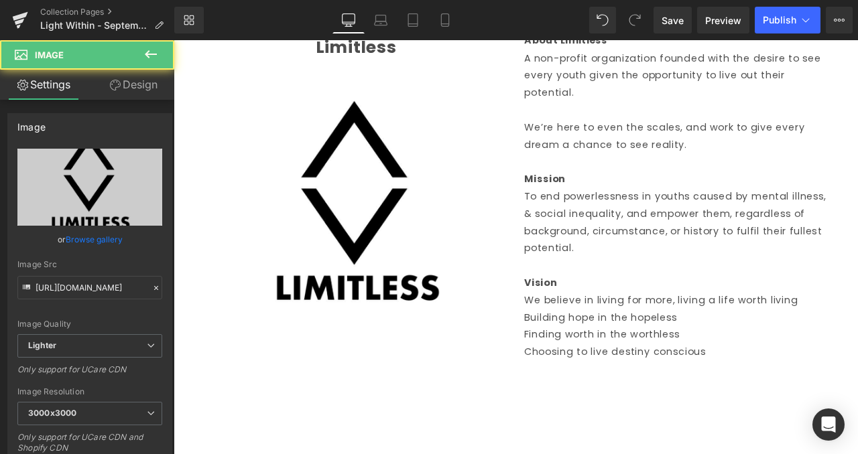
click at [174, 40] on div at bounding box center [174, 40] width 0 height 0
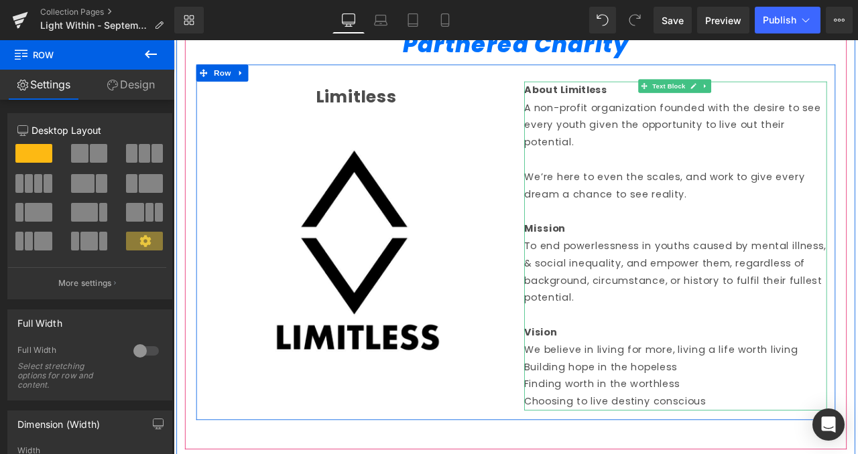
scroll to position [1045, 0]
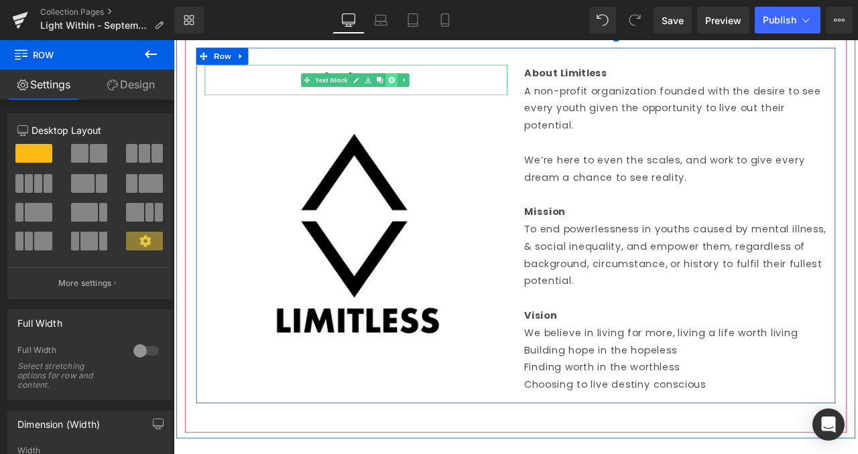
click at [428, 90] on icon at bounding box center [431, 87] width 7 height 7
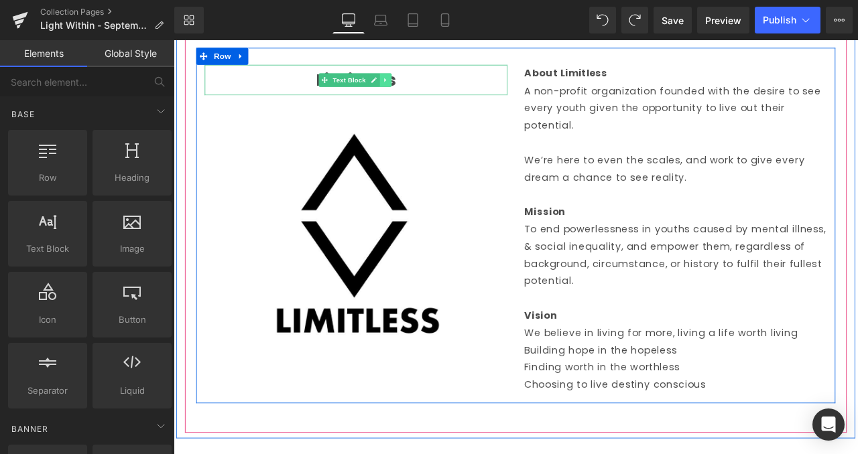
click at [418, 86] on link at bounding box center [425, 87] width 14 height 16
click at [509, 88] on div "Limitless" at bounding box center [389, 87] width 358 height 36
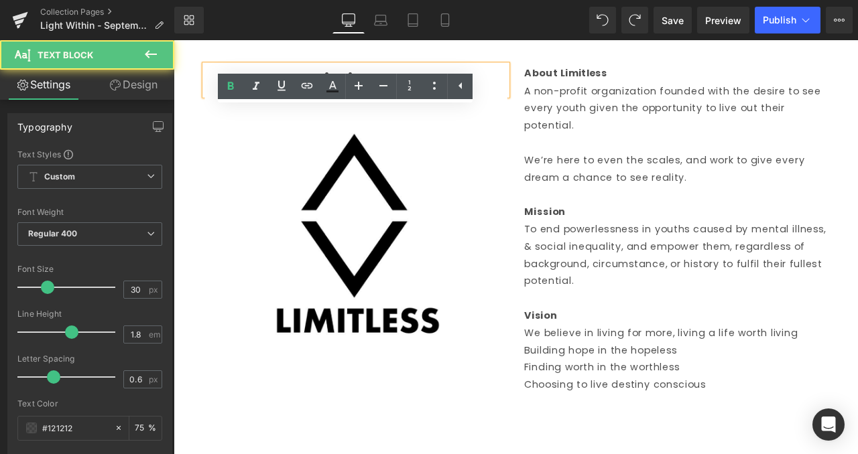
click at [523, 73] on div "Limitless" at bounding box center [389, 87] width 358 height 36
click at [395, 74] on strong "Limitless" at bounding box center [390, 86] width 96 height 29
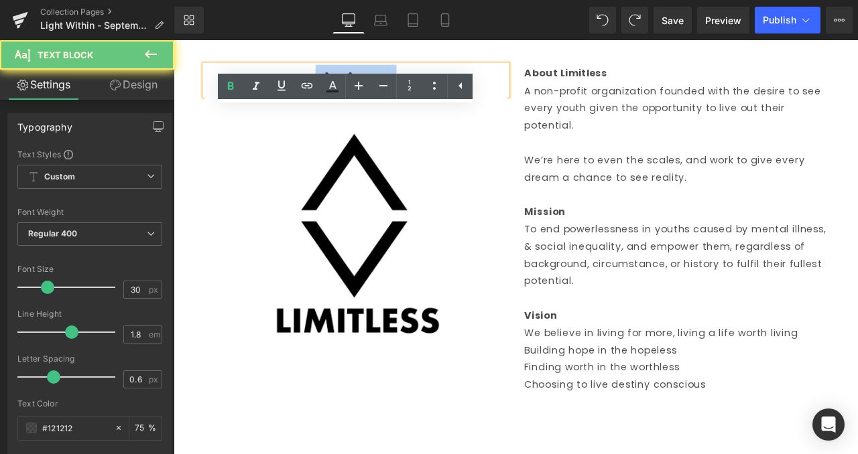
click at [395, 74] on strong "Limitless" at bounding box center [390, 86] width 96 height 29
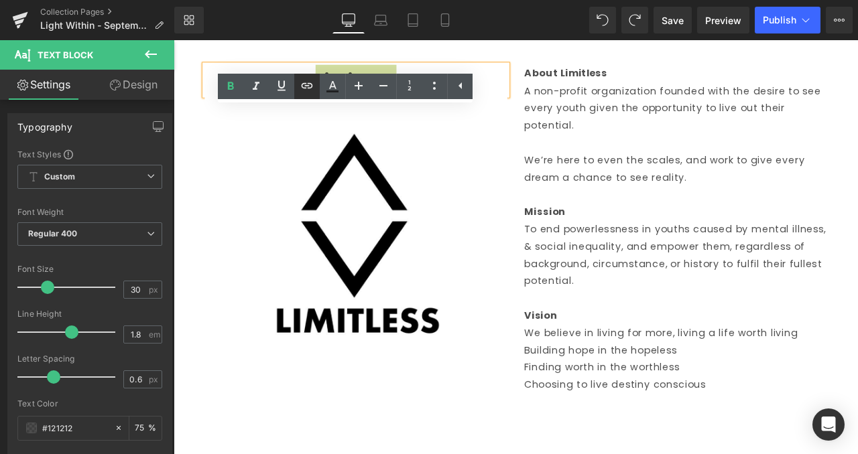
click at [297, 86] on link at bounding box center [306, 86] width 25 height 25
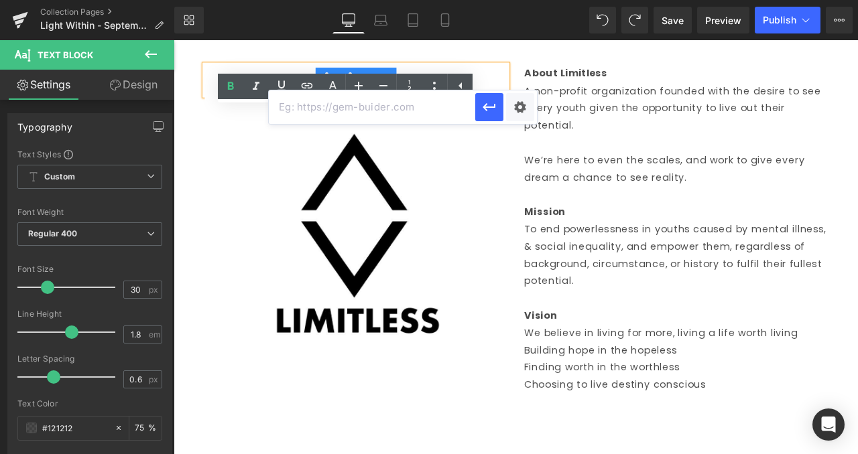
click at [373, 115] on input "text" at bounding box center [372, 107] width 206 height 34
paste input "https://www.limitless.sg/"
type input "https://www.limitless.sg/"
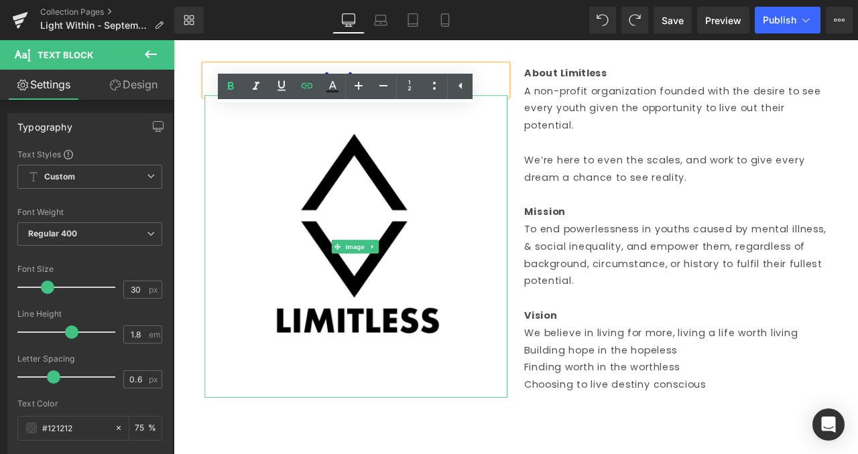
click at [579, 142] on div "About Limitless A non-profit organization founded with the desire to see every …" at bounding box center [768, 263] width 379 height 389
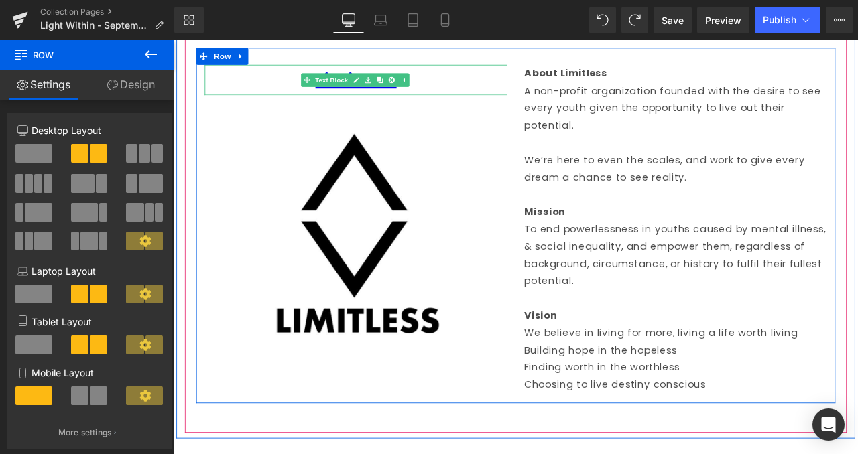
click at [462, 84] on div "Limitless" at bounding box center [389, 87] width 358 height 36
click at [0, 0] on link at bounding box center [0, 0] width 0 height 0
drag, startPoint x: 289, startPoint y: 44, endPoint x: 417, endPoint y: 78, distance: 132.9
click at [0, 0] on link at bounding box center [0, 0] width 0 height 0
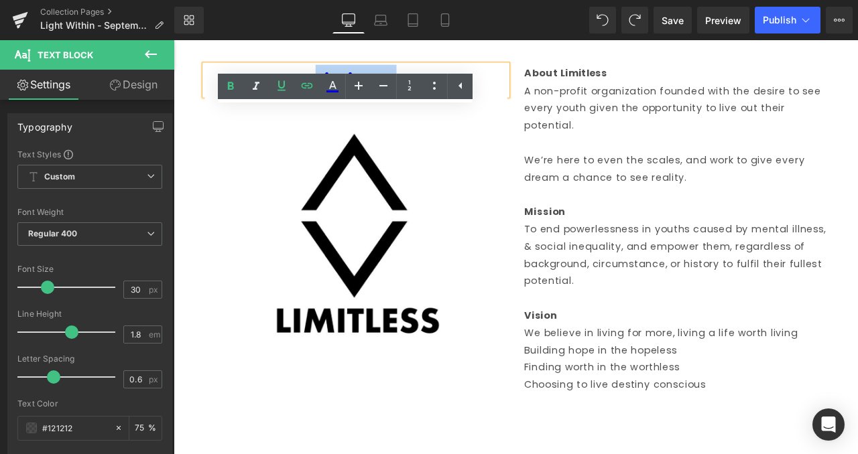
click at [537, 84] on div "Limitless" at bounding box center [389, 87] width 358 height 36
click at [602, 249] on strong "Mission" at bounding box center [613, 243] width 48 height 16
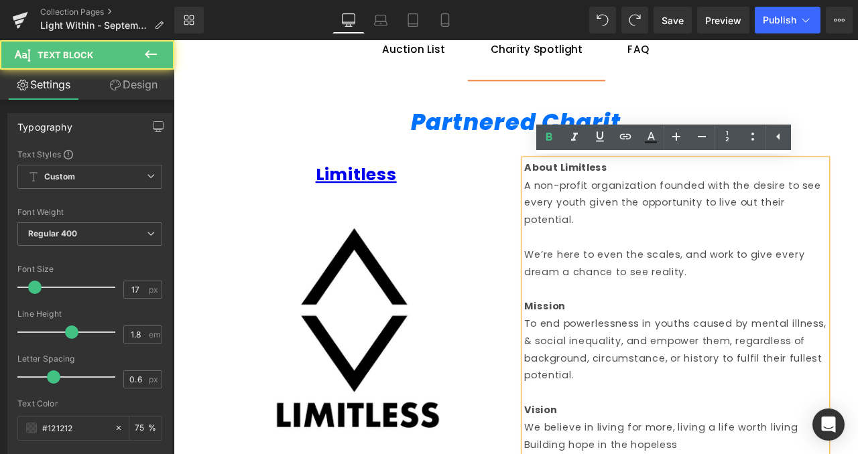
scroll to position [917, 0]
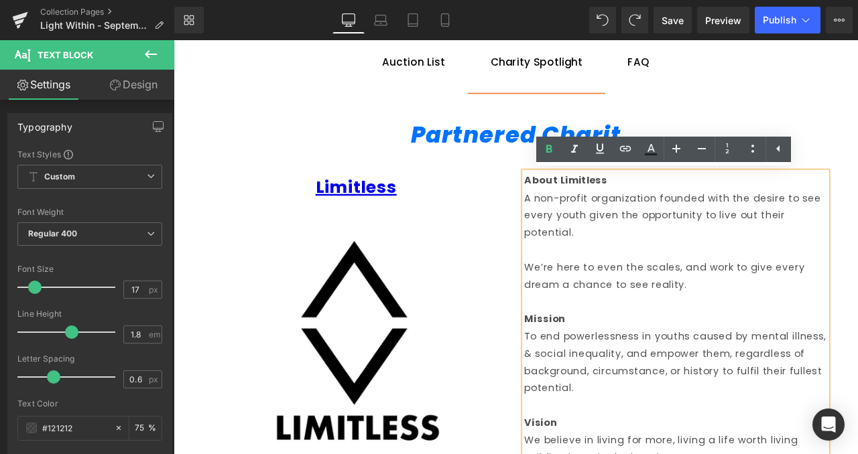
click at [414, 210] on icon at bounding box center [417, 214] width 7 height 8
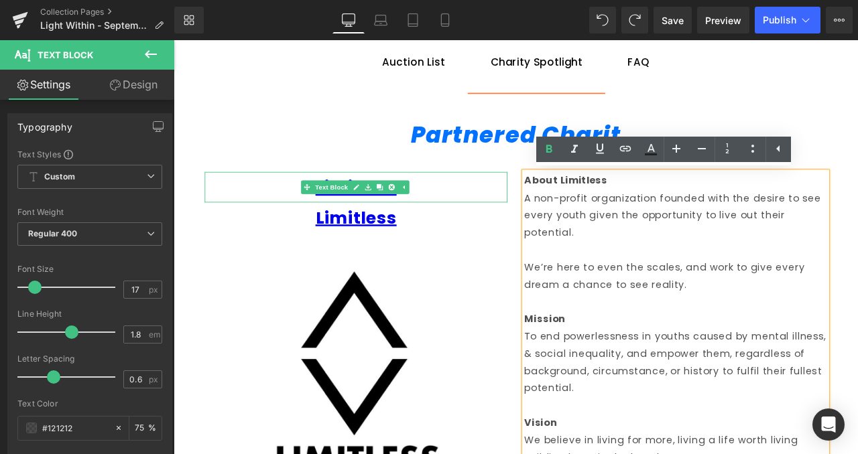
click at [503, 208] on div "Limitless" at bounding box center [389, 214] width 358 height 36
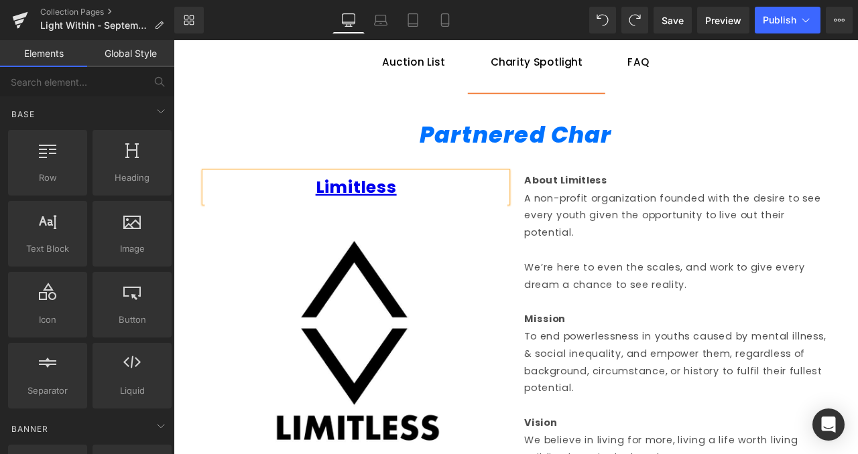
click at [728, 148] on h1 "Partnered Char" at bounding box center [578, 152] width 757 height 35
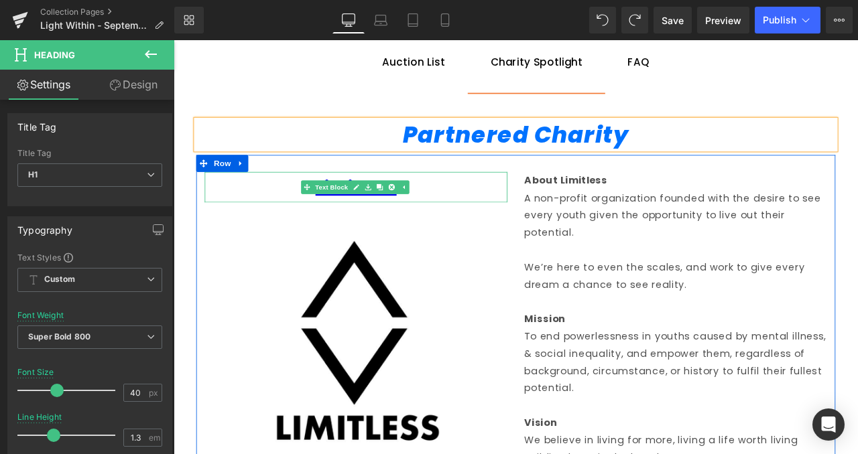
click at [492, 220] on div "Limitless" at bounding box center [389, 214] width 358 height 36
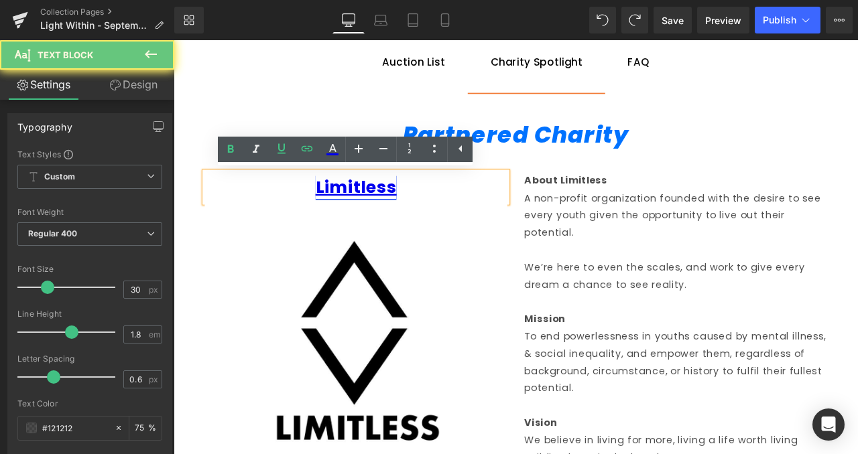
click at [412, 213] on link "Limitless" at bounding box center [390, 214] width 96 height 29
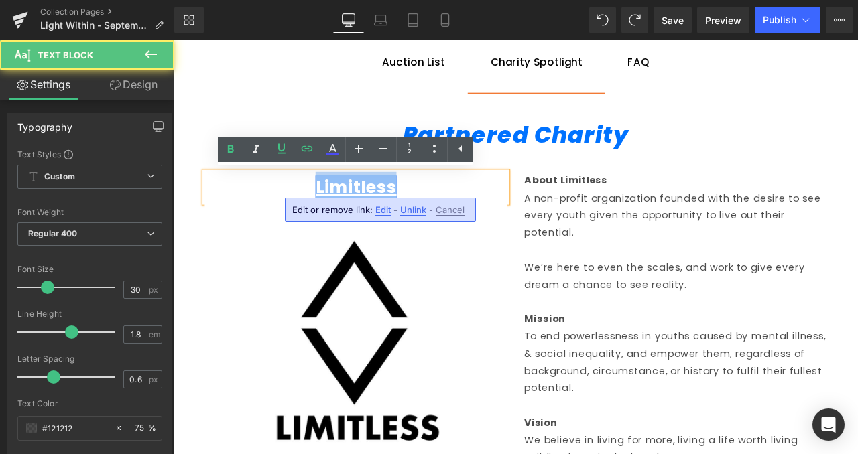
click at [412, 213] on link "Limitless" at bounding box center [390, 214] width 96 height 29
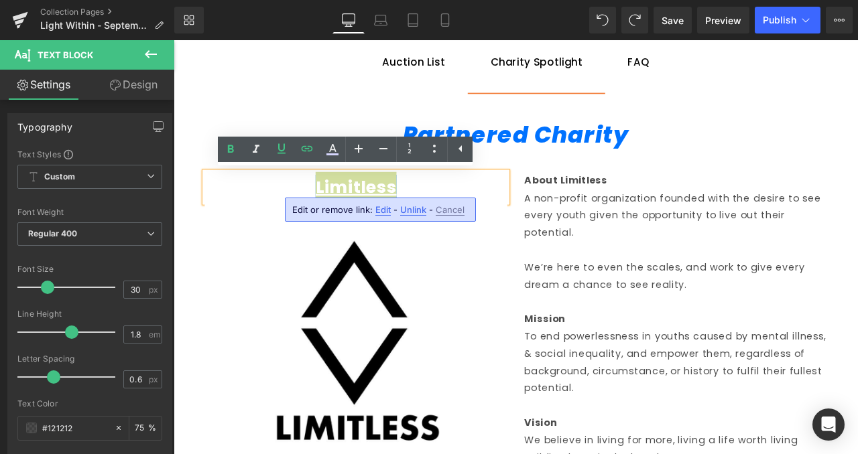
click at [403, 210] on span "Unlink" at bounding box center [413, 209] width 26 height 11
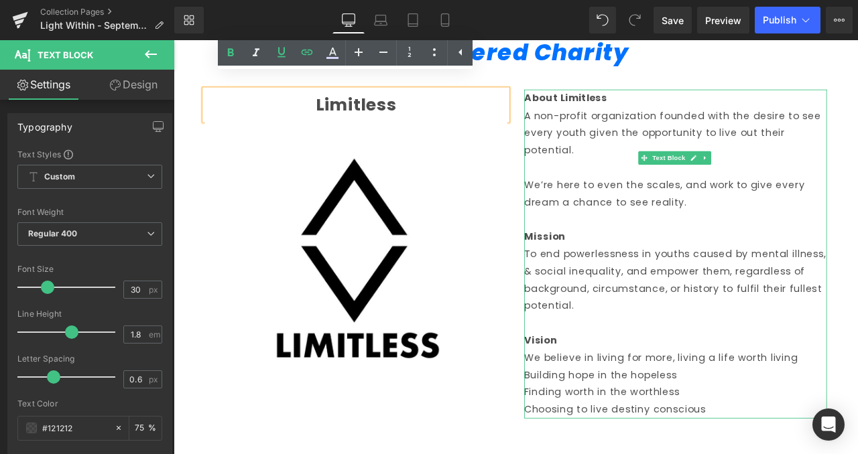
scroll to position [1013, 0]
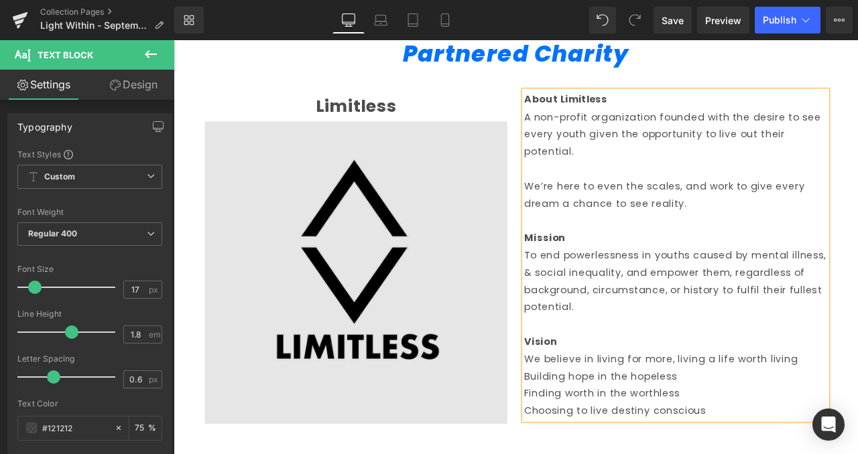
click at [487, 204] on img at bounding box center [389, 316] width 358 height 358
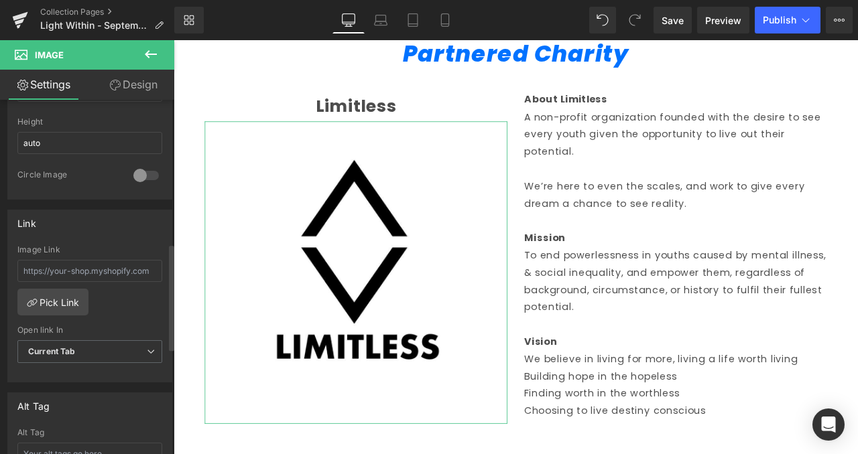
scroll to position [479, 0]
click at [86, 259] on input "text" at bounding box center [89, 270] width 145 height 22
type input "https://www.limitless.sg/"
click at [112, 311] on div "https://www.limitless.sg/ Image Link https://www.limitless.sg/ Pick Link Curren…" at bounding box center [89, 313] width 163 height 137
click at [126, 355] on span "Current Tab" at bounding box center [89, 351] width 145 height 23
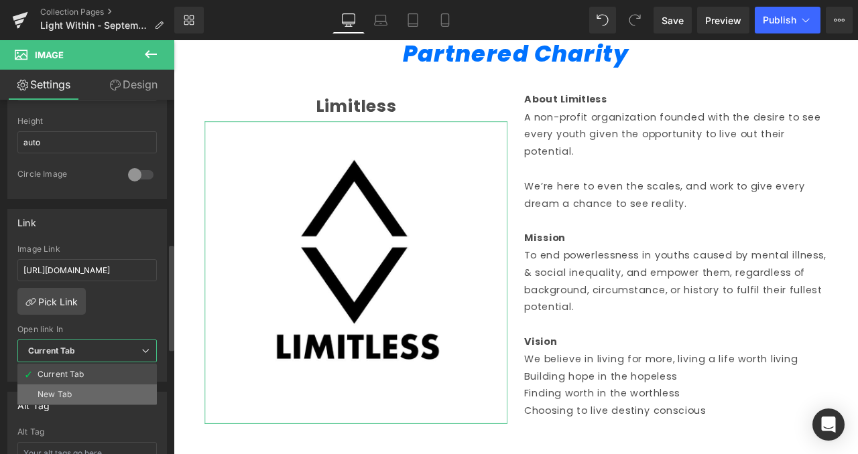
click at [115, 389] on li "New Tab" at bounding box center [86, 395] width 139 height 20
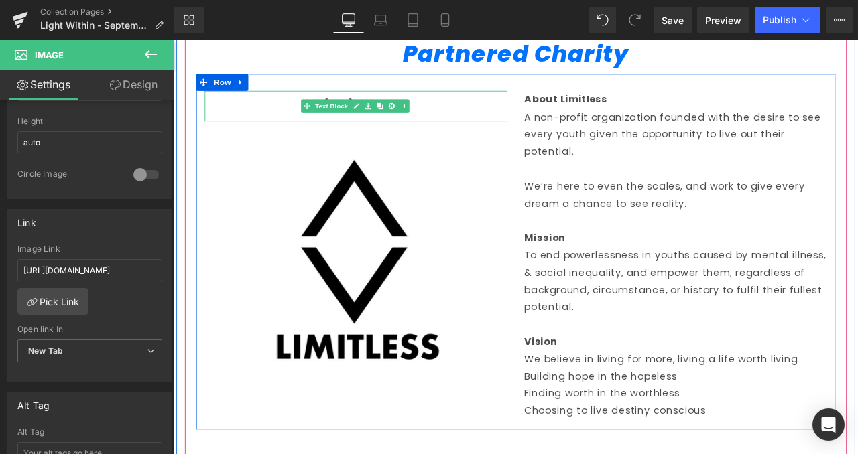
click at [508, 117] on div "Limitless" at bounding box center [389, 119] width 358 height 36
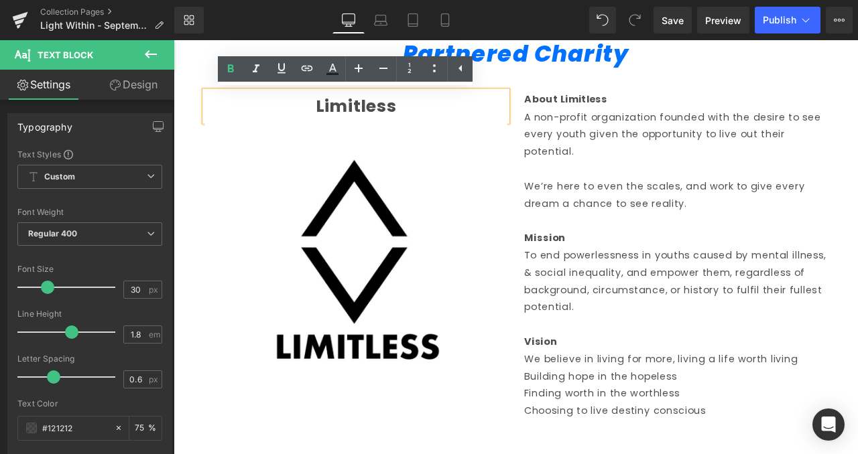
click at [342, 122] on strong "Limitless" at bounding box center [390, 118] width 96 height 29
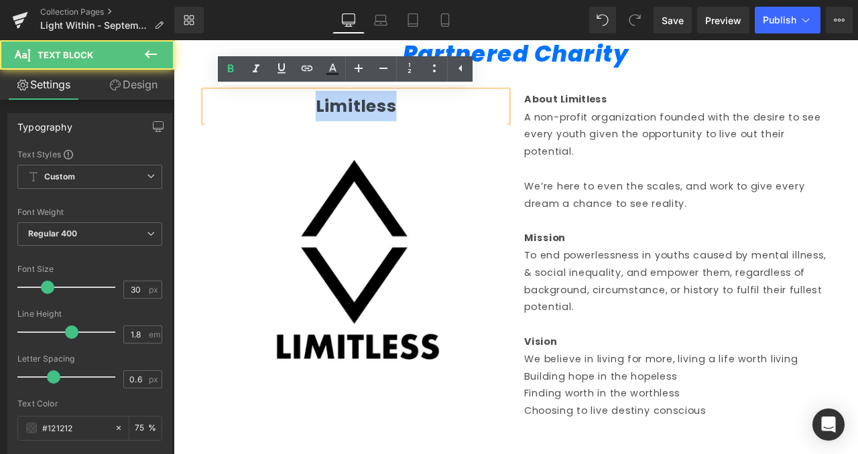
click at [342, 122] on strong "Limitless" at bounding box center [390, 118] width 96 height 29
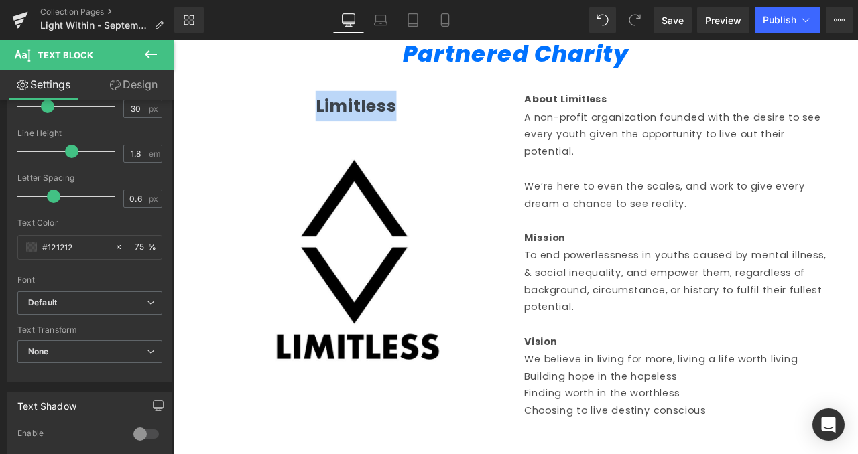
scroll to position [180, 0]
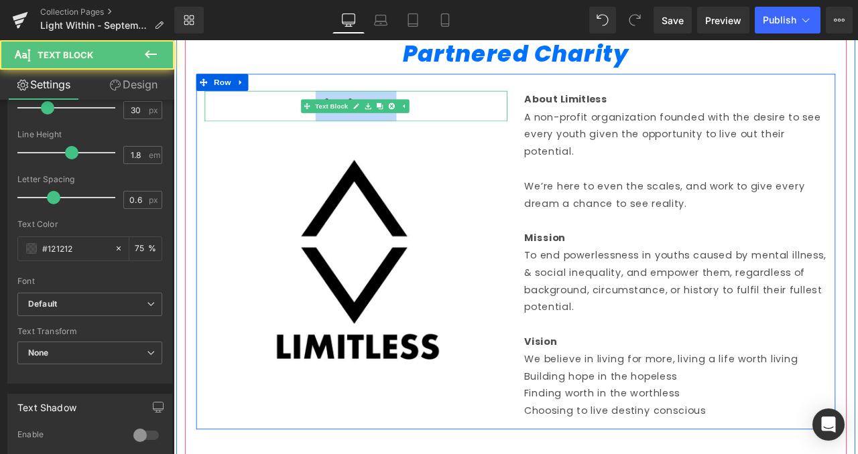
click at [517, 105] on div "Limitless" at bounding box center [389, 119] width 358 height 36
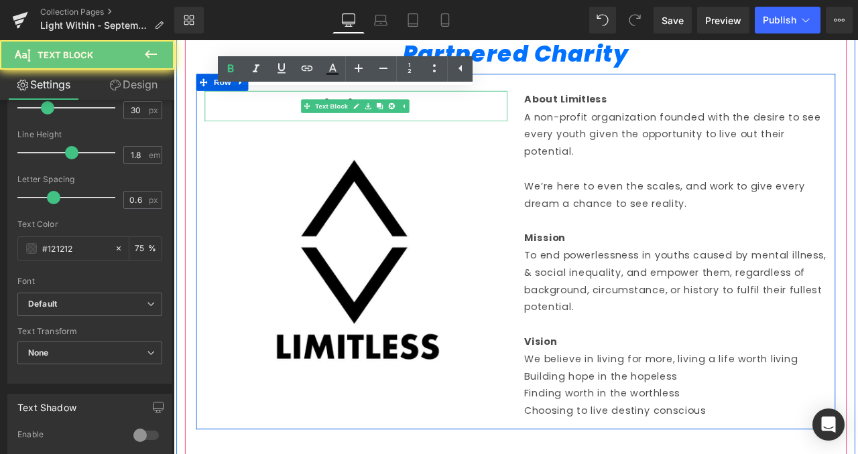
click at [517, 105] on div "Limitless" at bounding box center [389, 119] width 358 height 36
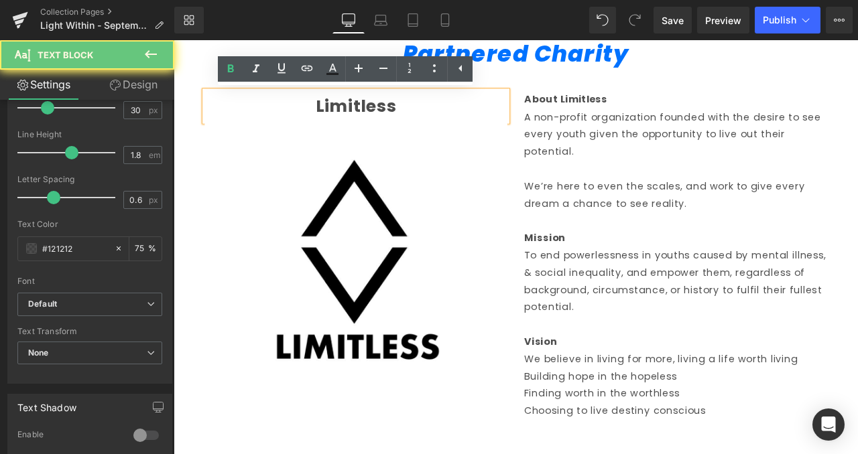
click at [517, 105] on div "Limitless" at bounding box center [389, 119] width 358 height 36
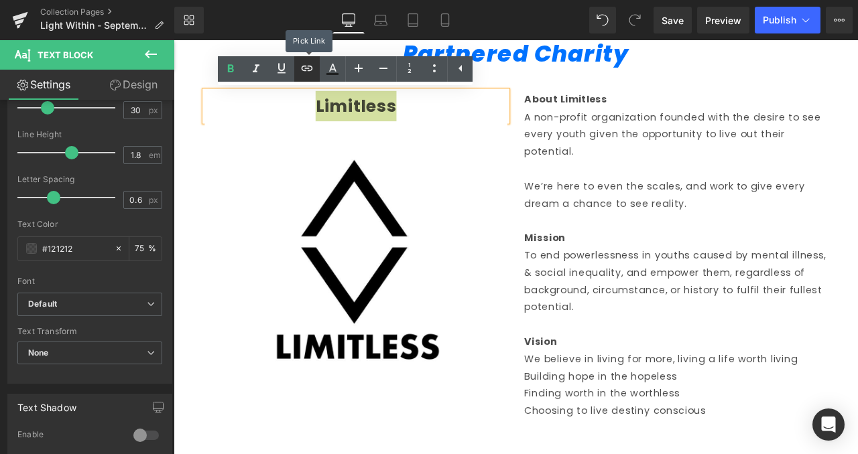
click at [309, 71] on icon at bounding box center [307, 68] width 16 height 16
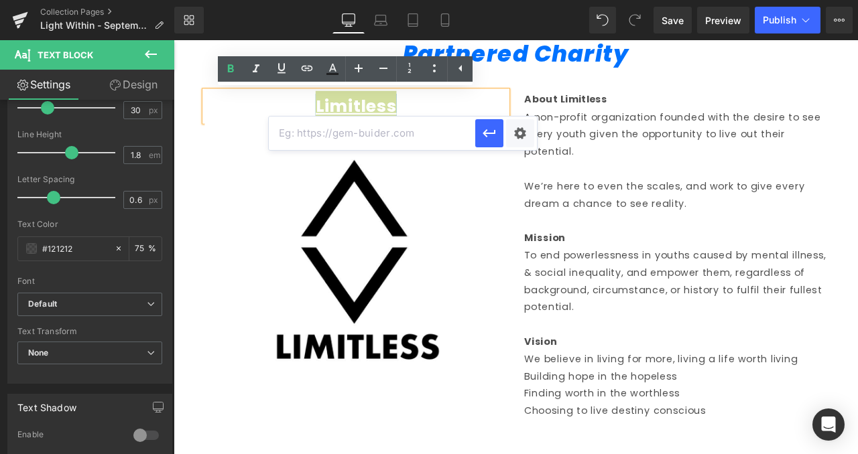
click at [395, 138] on input "text" at bounding box center [372, 134] width 206 height 34
paste input "https://www.limitless.sg/"
click at [389, 107] on link "Limitless" at bounding box center [390, 118] width 96 height 29
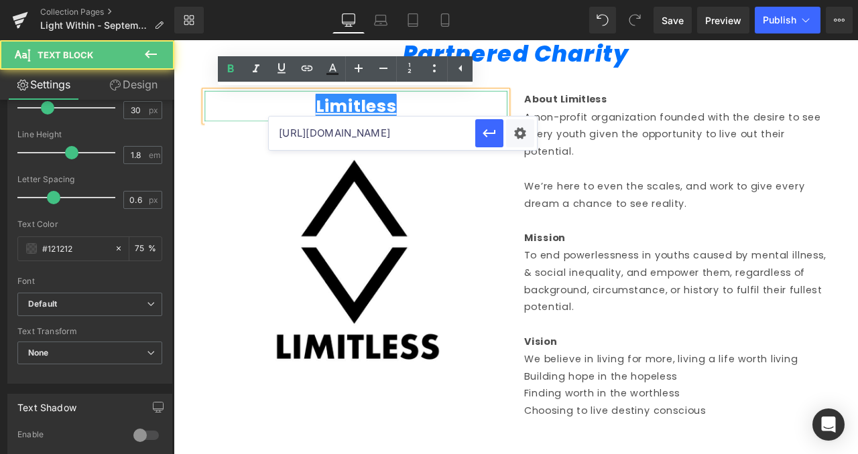
click at [410, 113] on link "Limitless" at bounding box center [390, 118] width 96 height 29
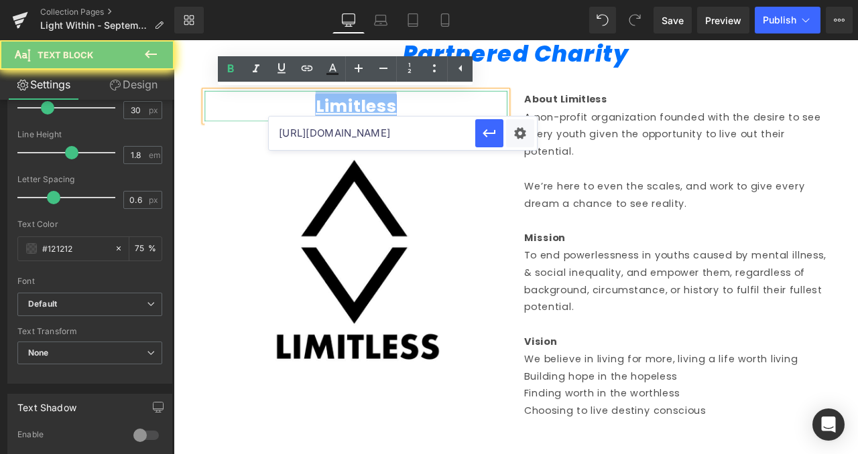
click at [410, 113] on link "Limitless" at bounding box center [390, 118] width 96 height 29
click at [453, 111] on div "Limitless" at bounding box center [389, 119] width 358 height 36
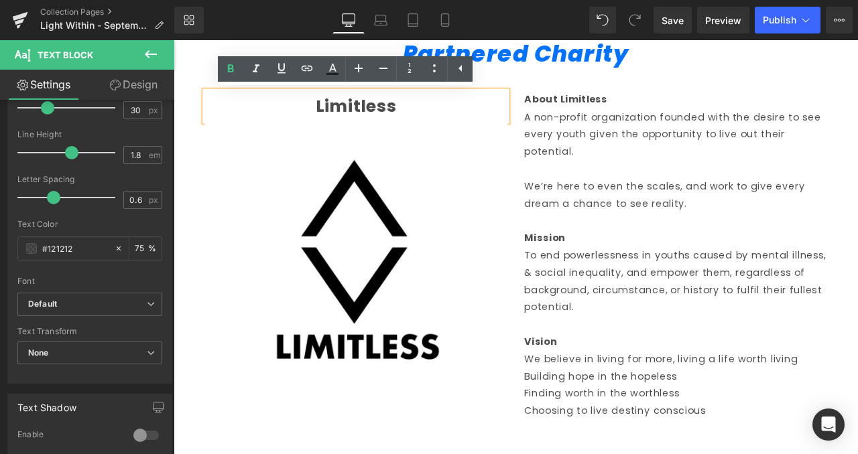
click at [383, 115] on strong "Limitless" at bounding box center [390, 118] width 96 height 29
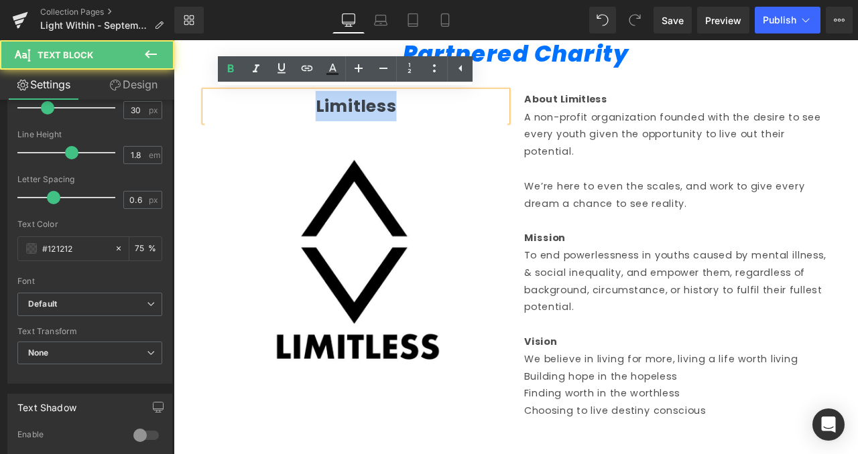
click at [383, 115] on strong "Limitless" at bounding box center [390, 118] width 96 height 29
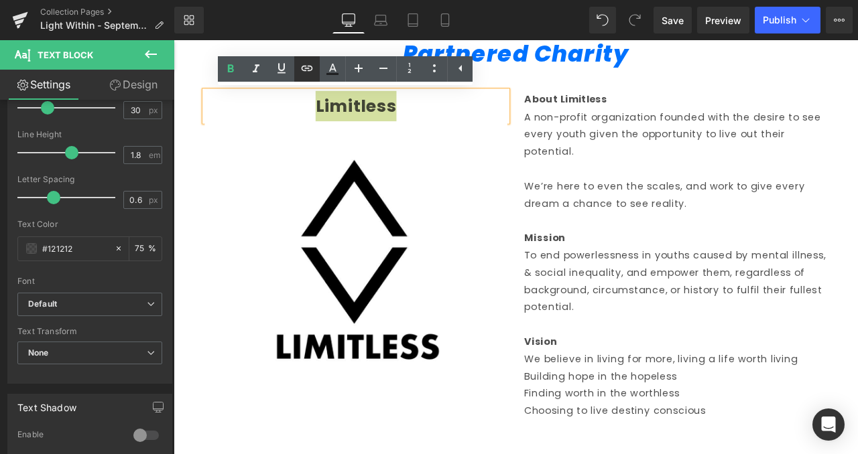
click at [304, 75] on icon at bounding box center [307, 68] width 16 height 16
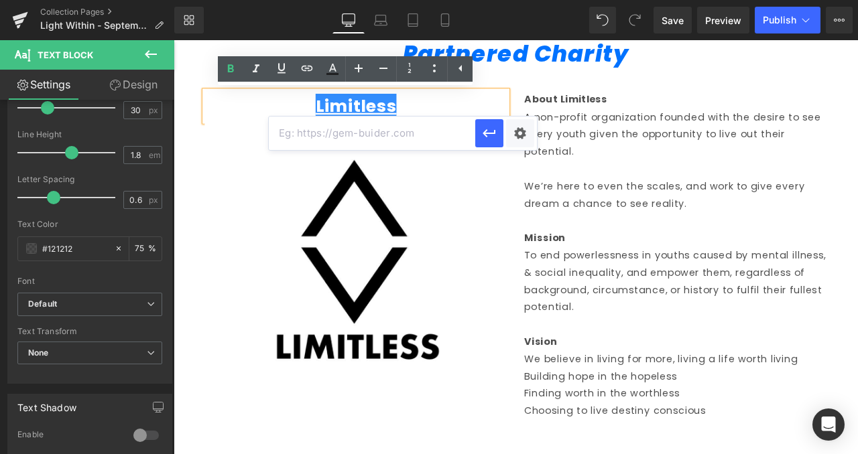
click at [438, 140] on input "text" at bounding box center [372, 134] width 206 height 34
paste input "https://www.limitless.sg/"
type input "https://www.limitless.sg/"
click at [485, 136] on icon "button" at bounding box center [488, 134] width 13 height 8
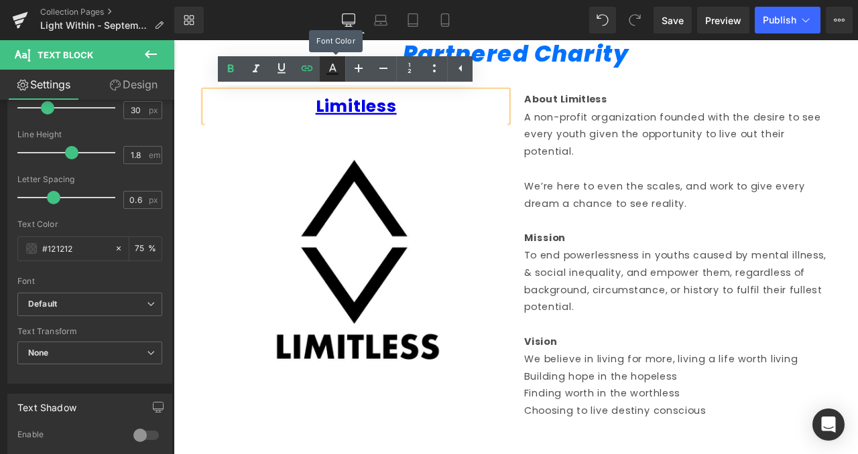
click at [335, 70] on icon at bounding box center [332, 68] width 7 height 8
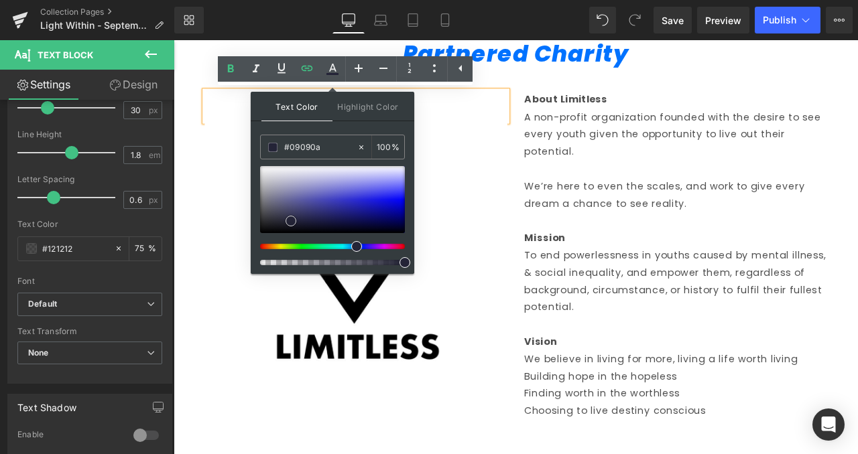
type input "#000000"
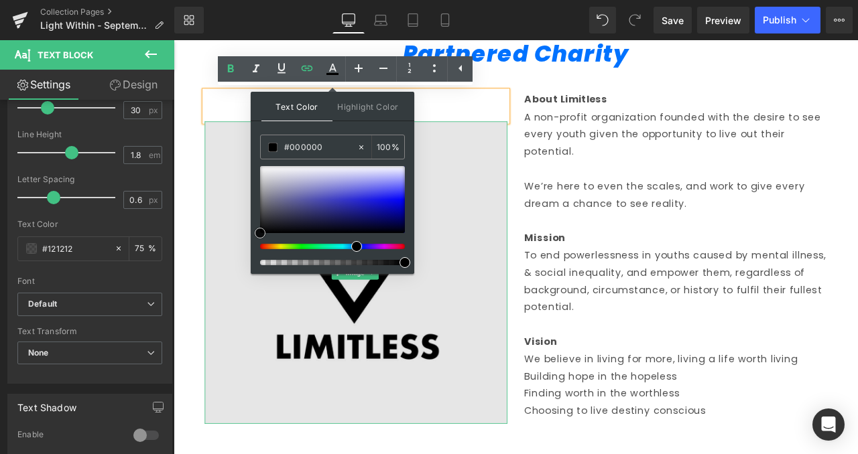
drag, startPoint x: 488, startPoint y: 234, endPoint x: 221, endPoint y: 309, distance: 277.0
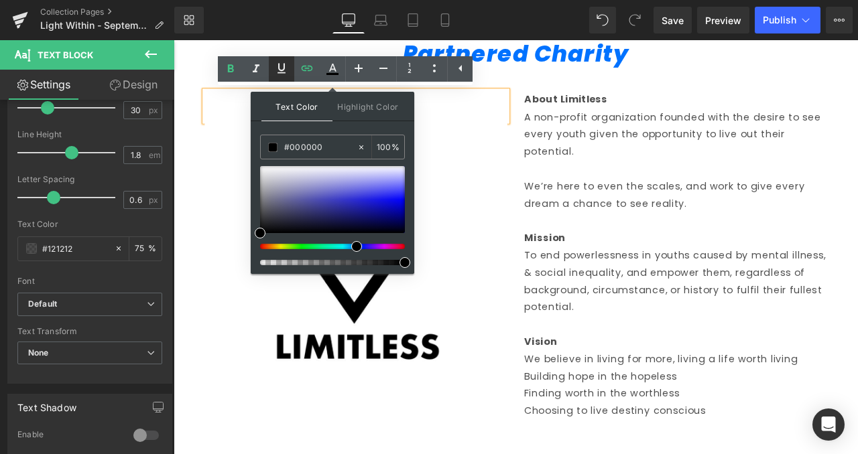
click at [280, 80] on link at bounding box center [281, 68] width 25 height 25
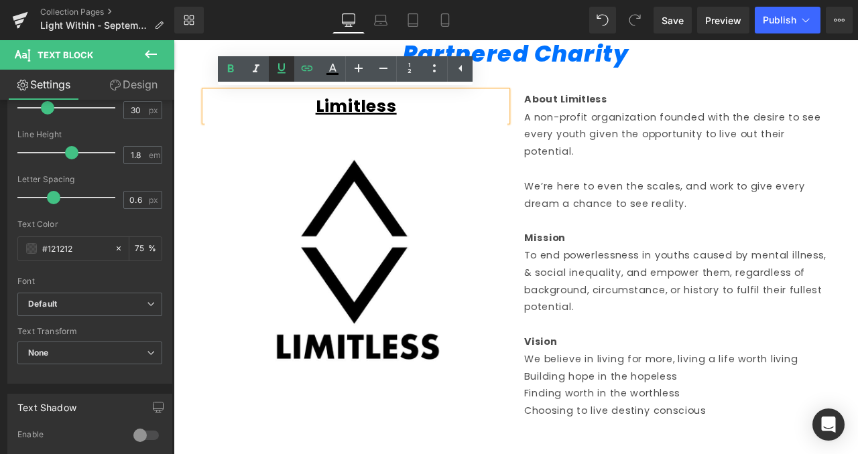
click at [285, 74] on icon at bounding box center [281, 68] width 16 height 16
click at [551, 84] on div "Limitless Text Block Image About Limitless A non-profit organization founded wi…" at bounding box center [578, 290] width 757 height 421
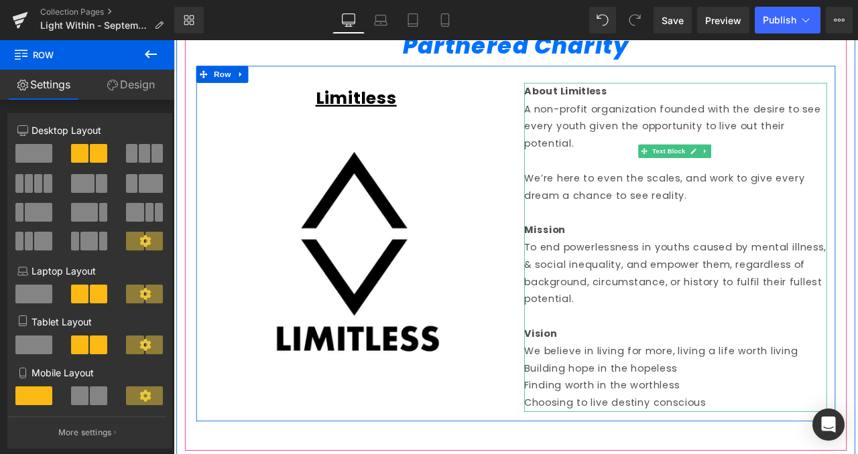
scroll to position [1022, 0]
click at [857, 454] on p "Finding worth in the worthless" at bounding box center [768, 450] width 358 height 21
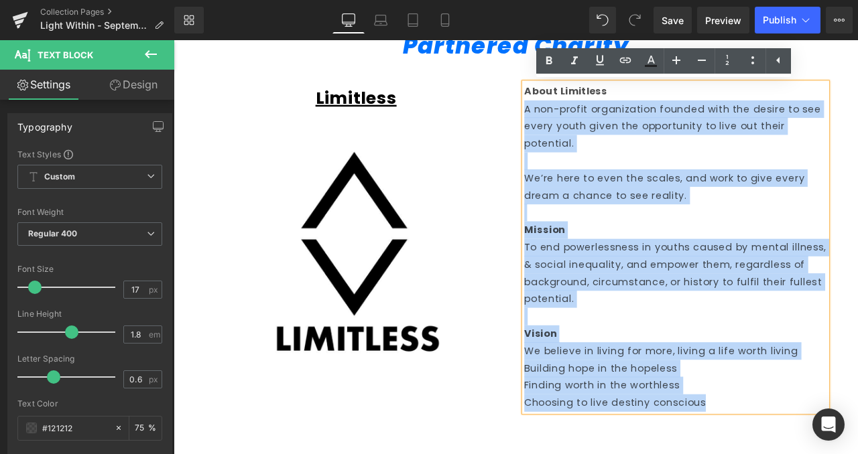
drag, startPoint x: 847, startPoint y: 474, endPoint x: 585, endPoint y: 123, distance: 438.1
click at [589, 123] on div "About Limitless A non-profit organization founded with the desire to see every …" at bounding box center [768, 285] width 358 height 389
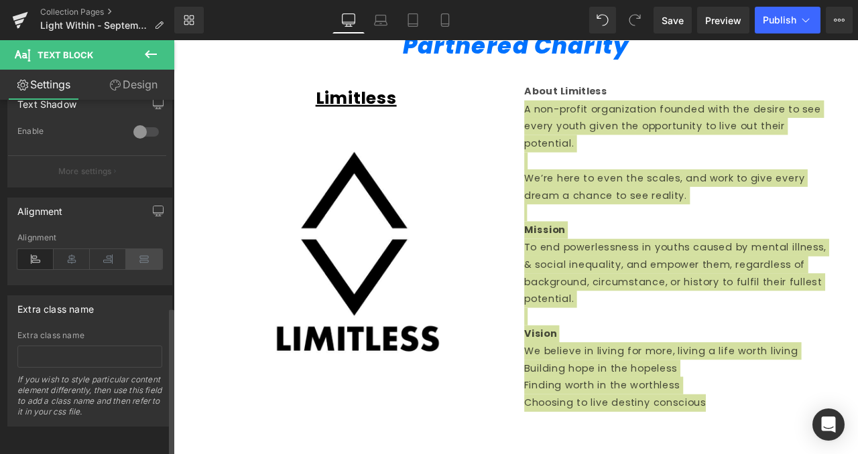
click at [137, 257] on icon at bounding box center [144, 259] width 36 height 20
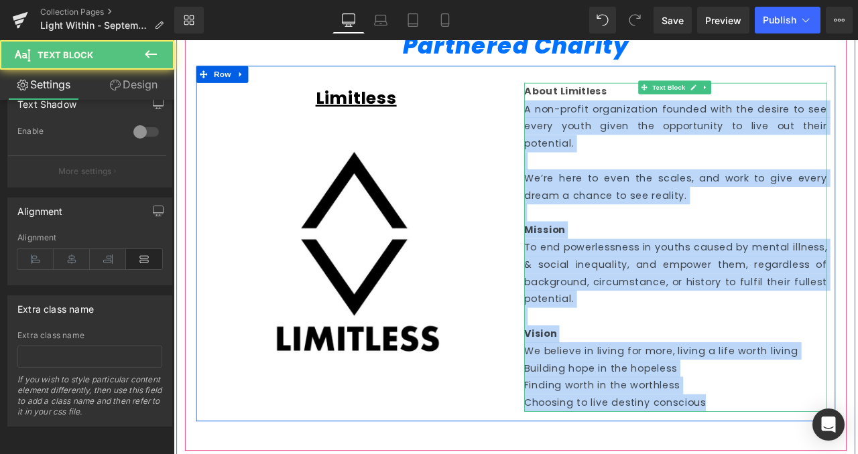
click at [857, 179] on p at bounding box center [768, 184] width 358 height 21
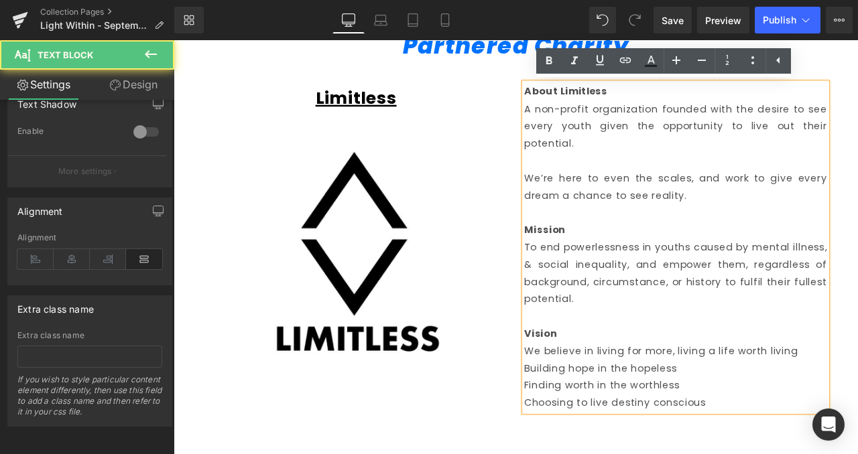
click at [857, 64] on div "Partnered Charity Heading" at bounding box center [578, 46] width 757 height 35
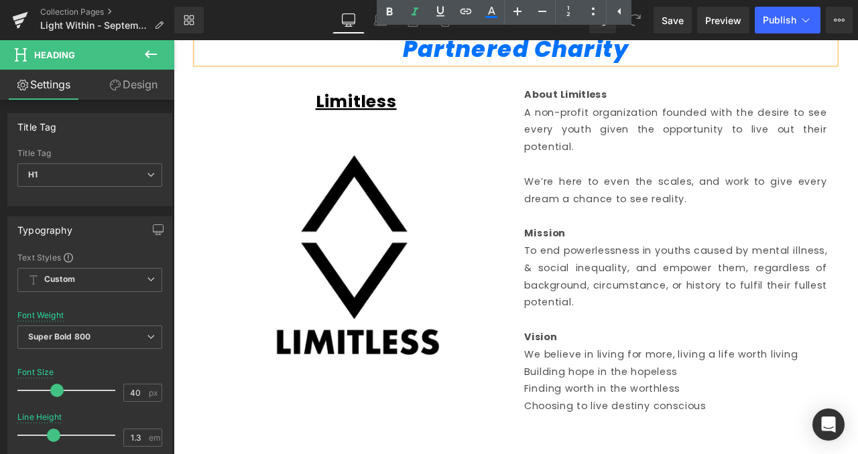
click at [857, 119] on div "Auction List Text Block Charity Spotlight Text Block FAQ Text Block Partnered C…" at bounding box center [579, 225] width 804 height 612
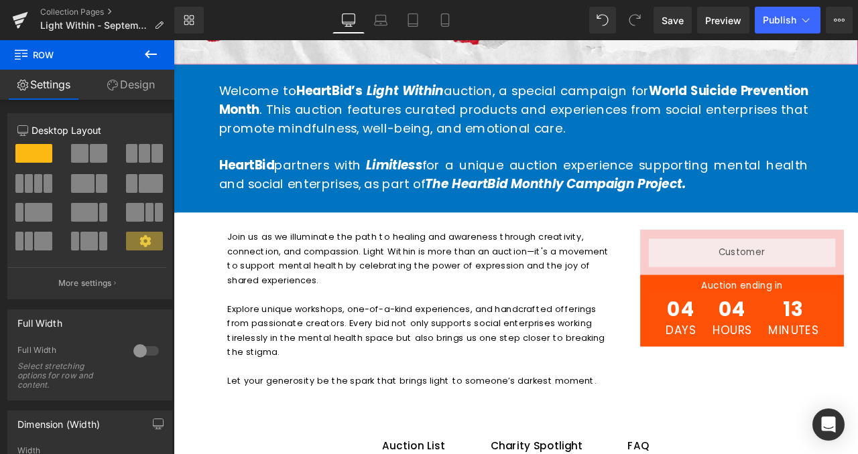
scroll to position [381, 0]
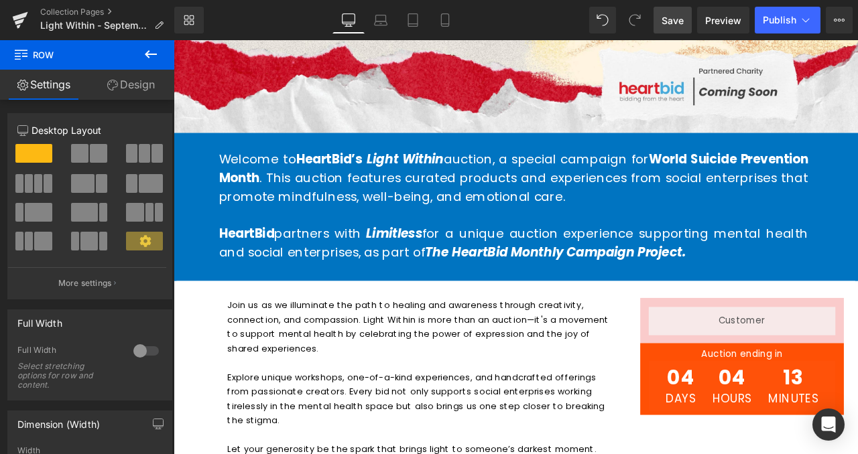
click at [673, 29] on link "Save" at bounding box center [672, 20] width 38 height 27
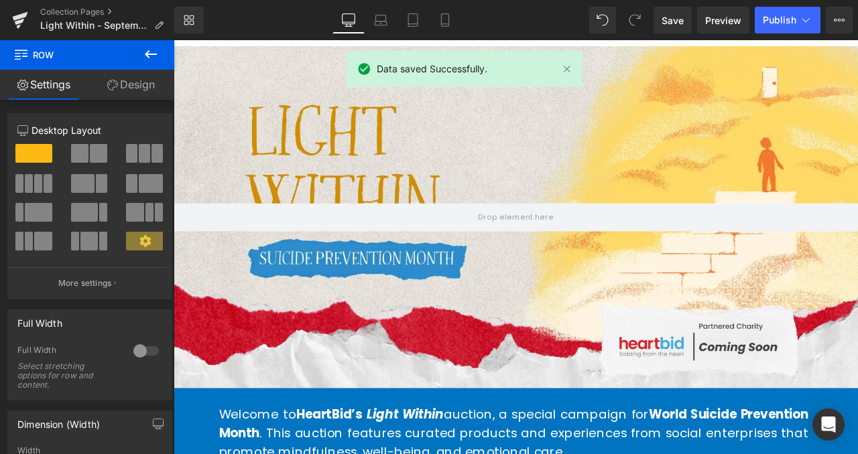
scroll to position [0, 0]
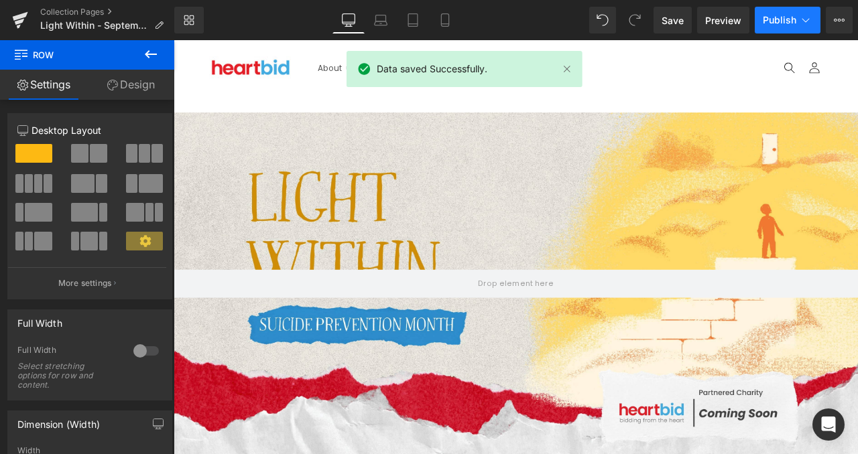
click at [774, 25] on span "Publish" at bounding box center [779, 20] width 34 height 11
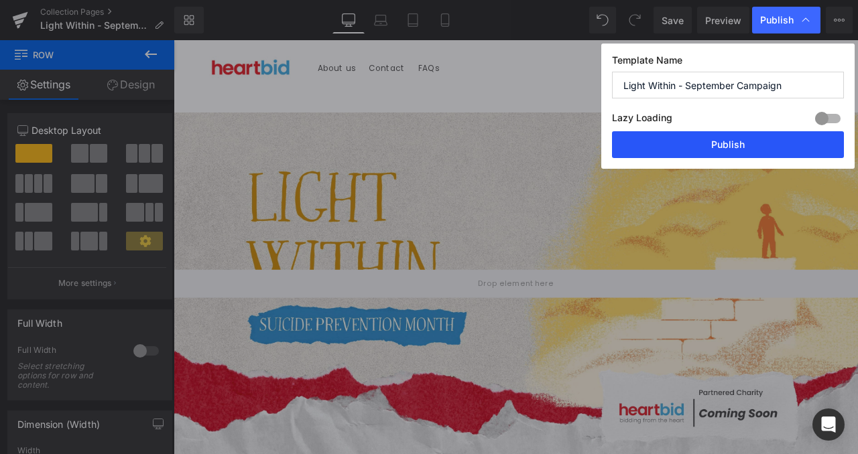
click at [744, 141] on button "Publish" at bounding box center [728, 144] width 232 height 27
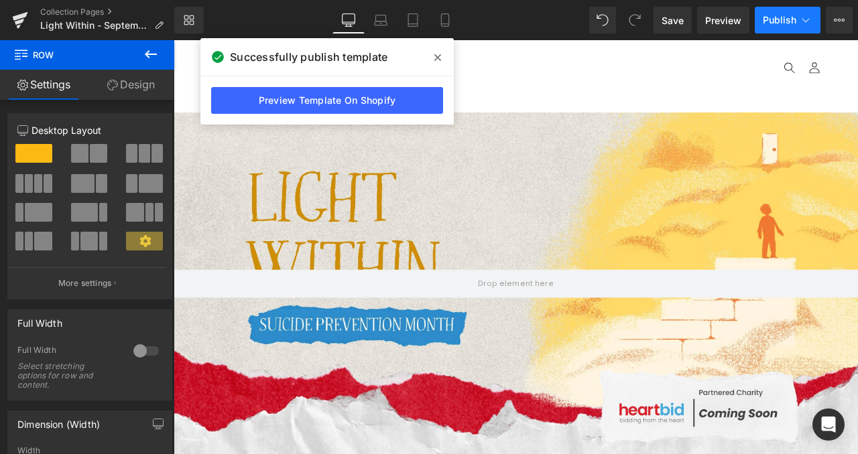
click at [810, 22] on icon at bounding box center [805, 19] width 13 height 13
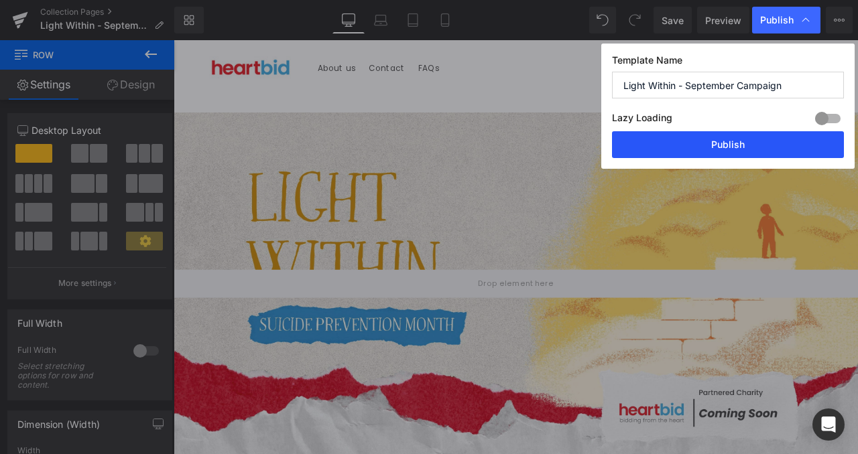
click at [696, 143] on button "Publish" at bounding box center [728, 144] width 232 height 27
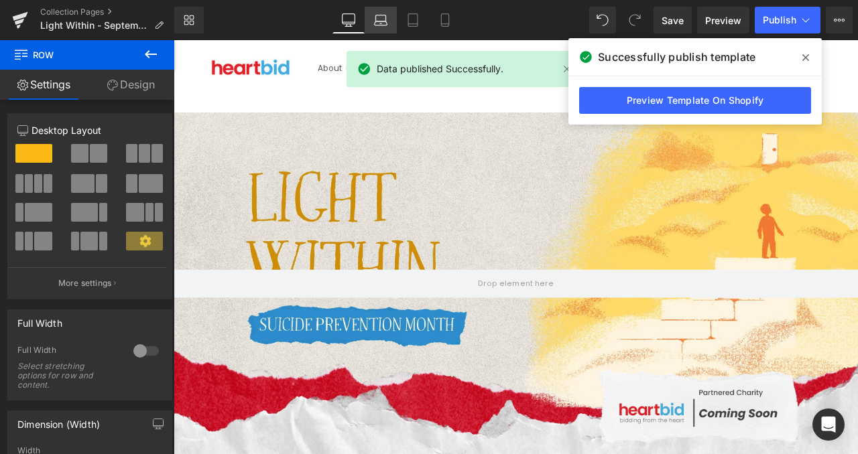
click at [377, 24] on icon at bounding box center [380, 19] width 13 height 13
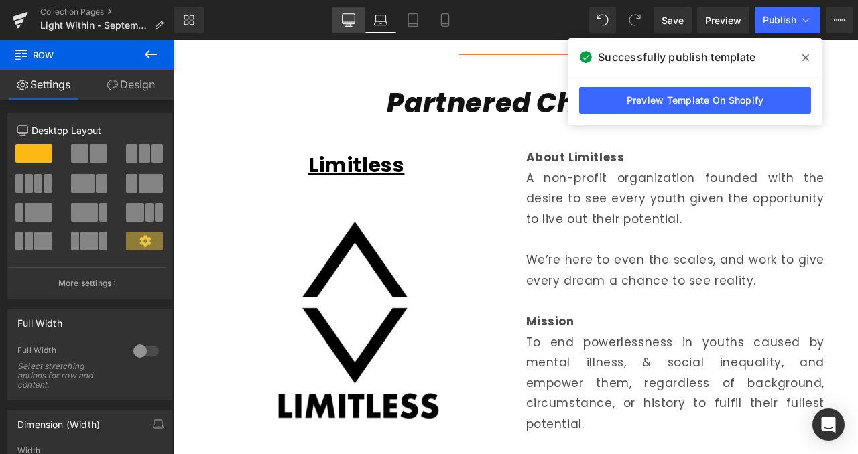
click at [347, 20] on icon at bounding box center [348, 19] width 13 height 13
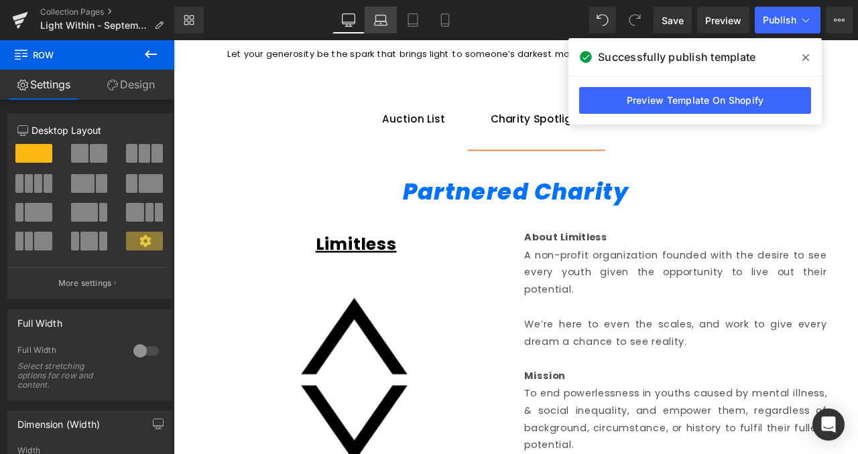
click at [387, 23] on link "Laptop" at bounding box center [380, 20] width 32 height 27
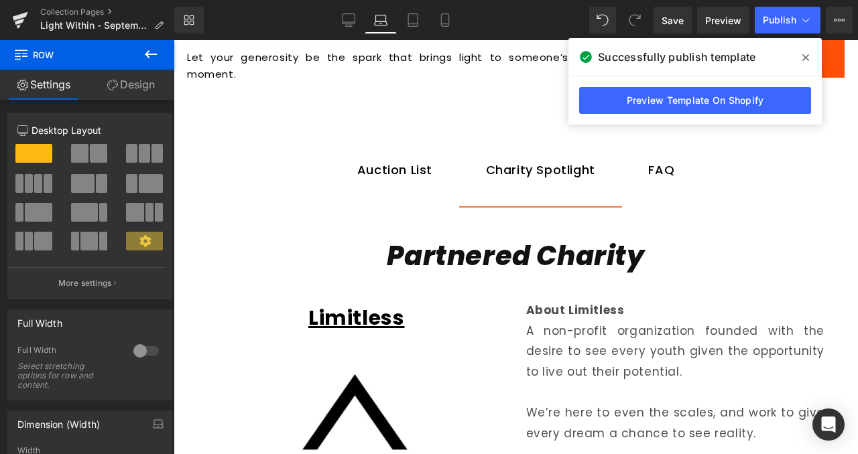
scroll to position [803, 0]
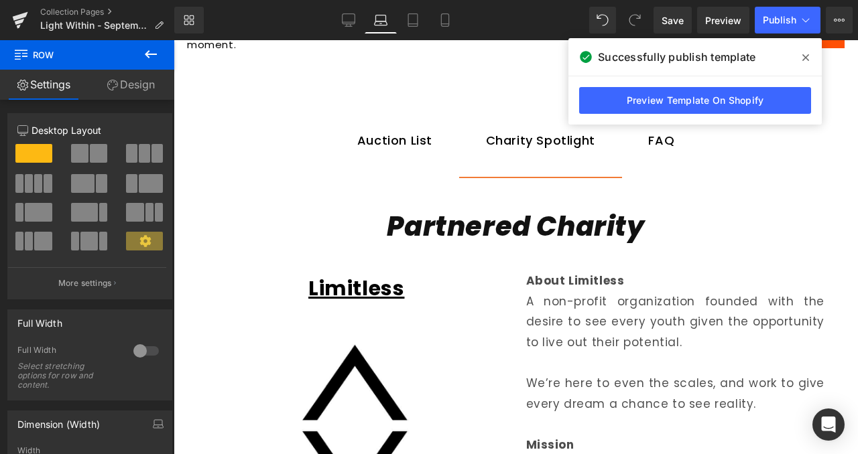
drag, startPoint x: 354, startPoint y: 40, endPoint x: 182, endPoint y: 1, distance: 175.7
click at [354, 40] on div "Library Laptop Desktop Laptop Tablet Mobile Save Preview Publish Scheduled View…" at bounding box center [515, 20] width 683 height 40
click at [351, 9] on link "Desktop" at bounding box center [348, 20] width 32 height 27
type input "1200"
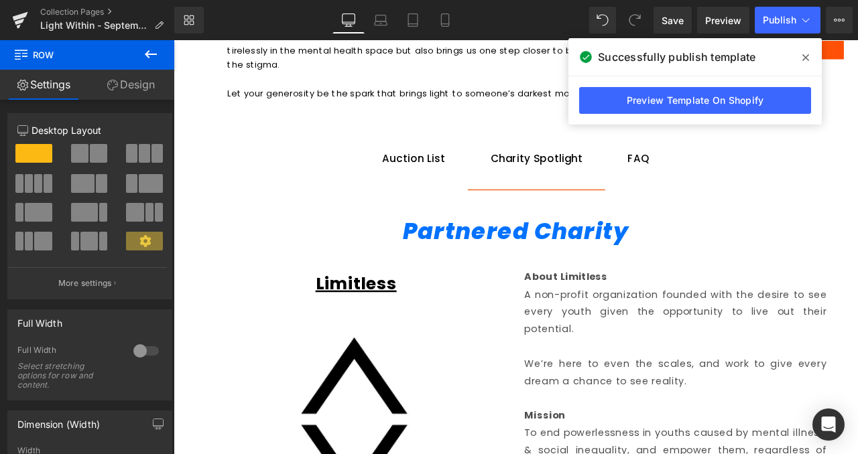
scroll to position [862, 0]
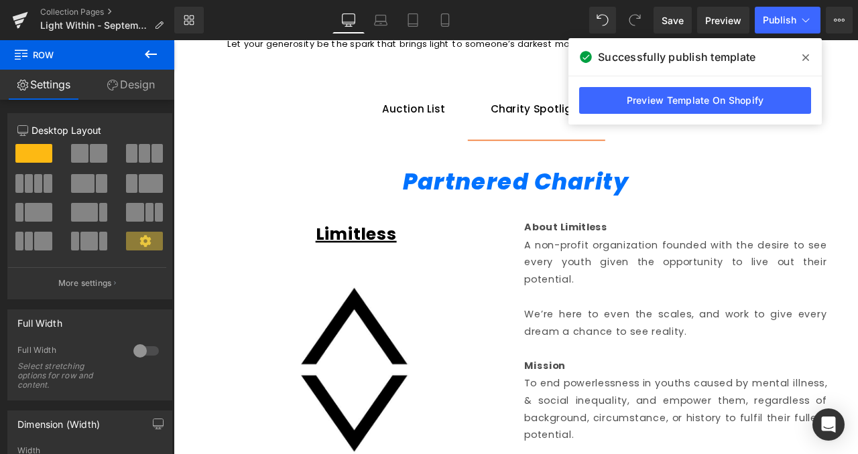
click at [502, 220] on icon "Partnered Charity" at bounding box center [579, 208] width 268 height 38
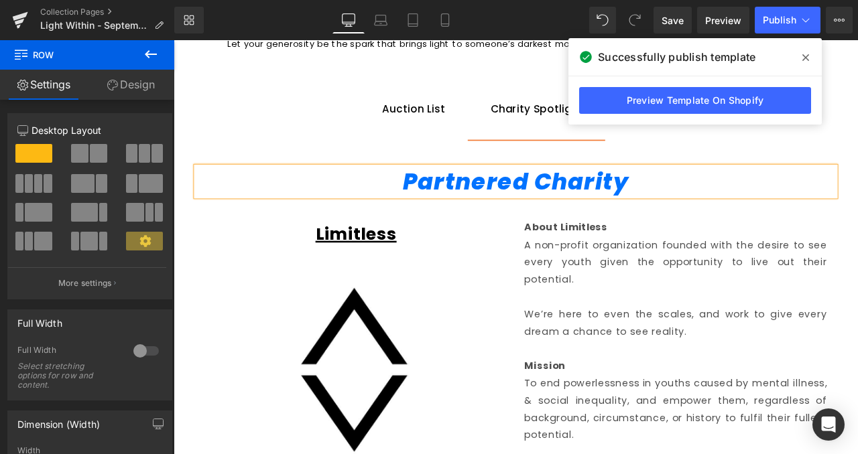
click at [502, 220] on icon "Partnered Charity" at bounding box center [579, 208] width 268 height 38
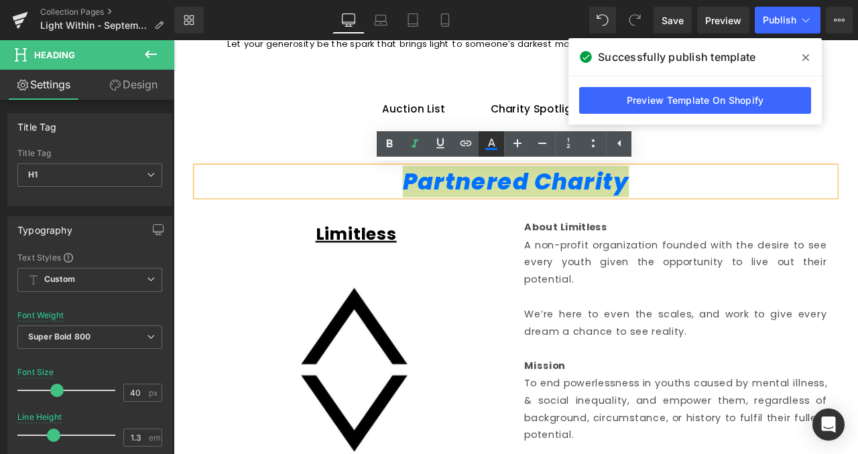
click at [485, 148] on icon at bounding box center [491, 149] width 12 height 2
type input "#0072ff"
type input "100"
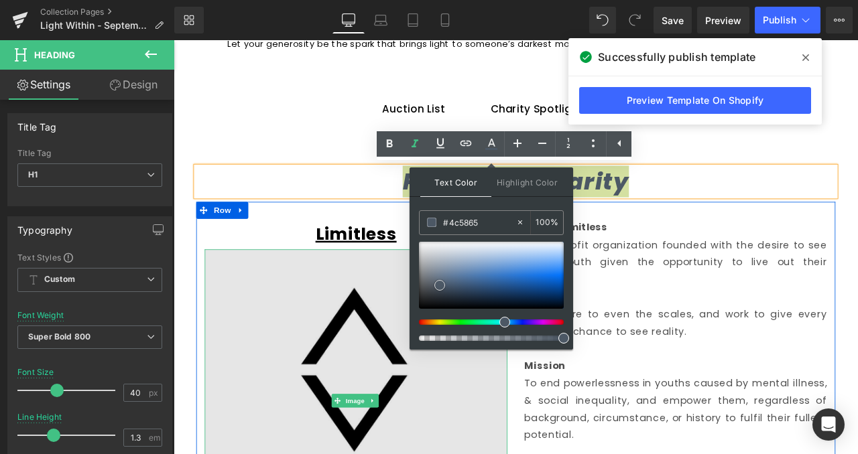
drag, startPoint x: 618, startPoint y: 323, endPoint x: 375, endPoint y: 379, distance: 249.5
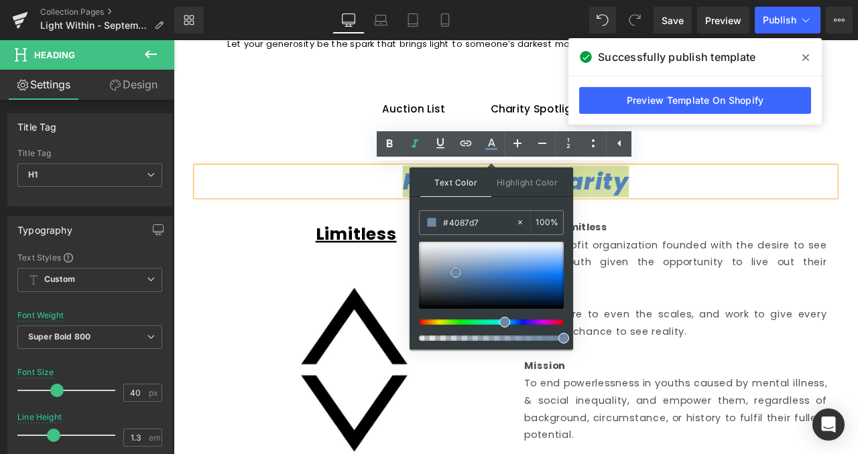
type input "#4187d6"
drag, startPoint x: 456, startPoint y: 273, endPoint x: 514, endPoint y: 272, distance: 58.3
click at [514, 272] on div at bounding box center [491, 275] width 145 height 67
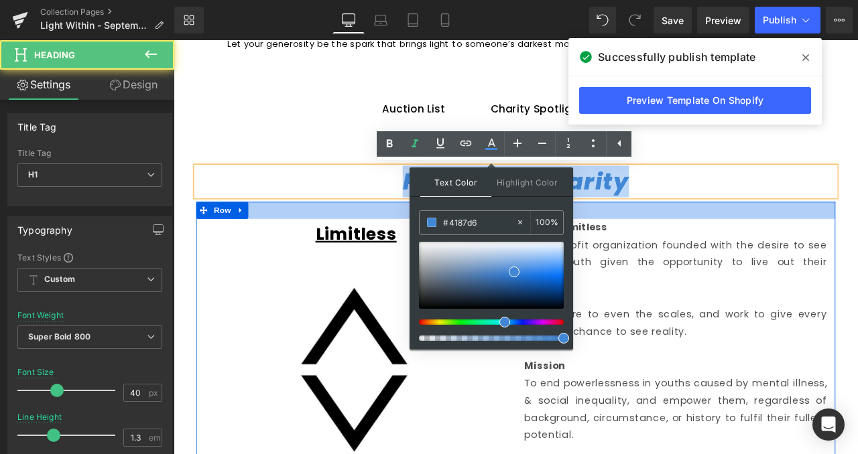
click at [746, 220] on h1 "Partnered Charity" at bounding box center [578, 207] width 757 height 35
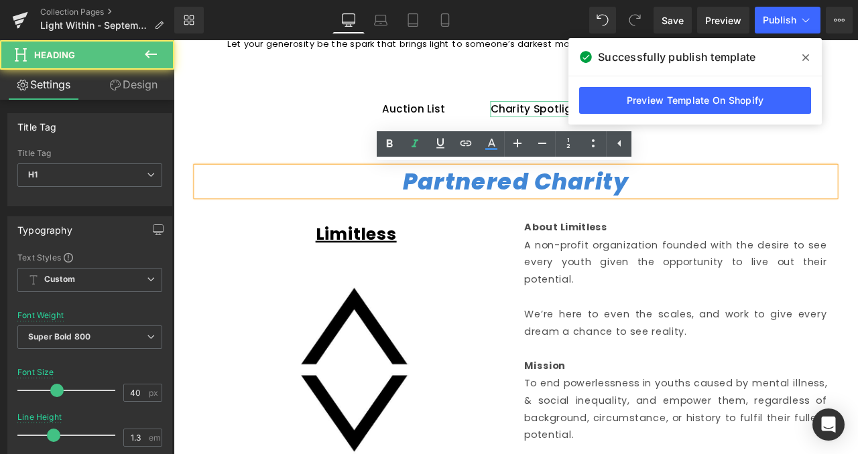
click at [608, 125] on div "Charity Spotlight" at bounding box center [603, 122] width 109 height 19
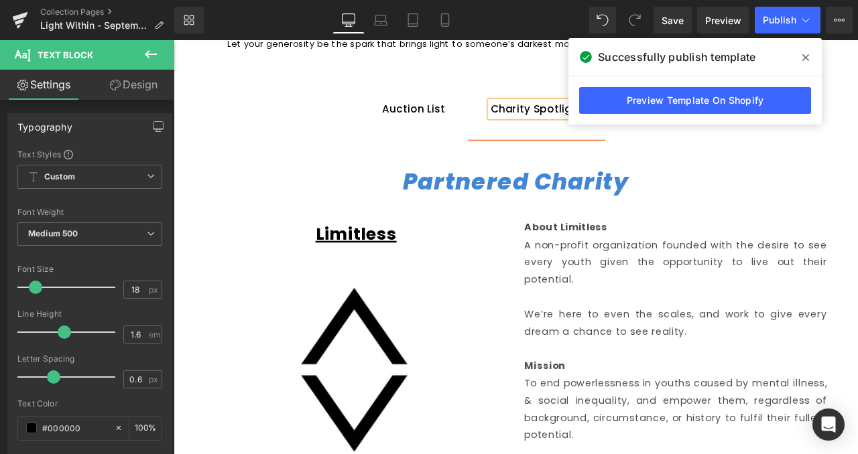
click at [803, 47] on span at bounding box center [805, 57] width 21 height 21
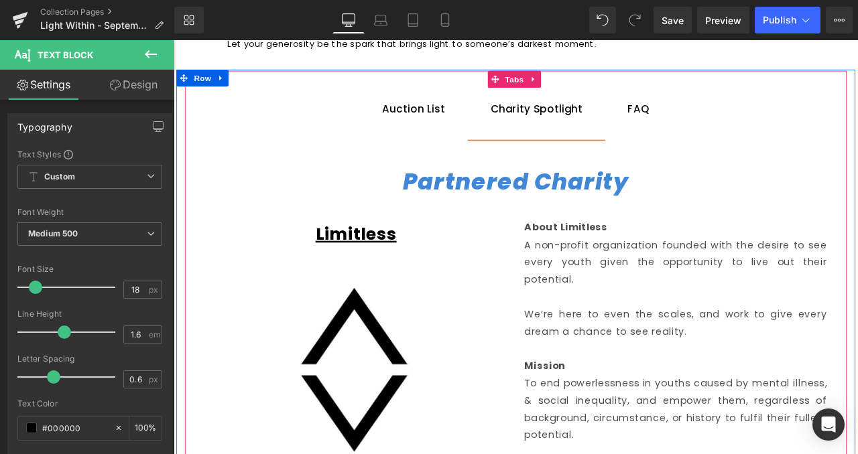
click at [717, 124] on div "FAQ" at bounding box center [725, 122] width 26 height 19
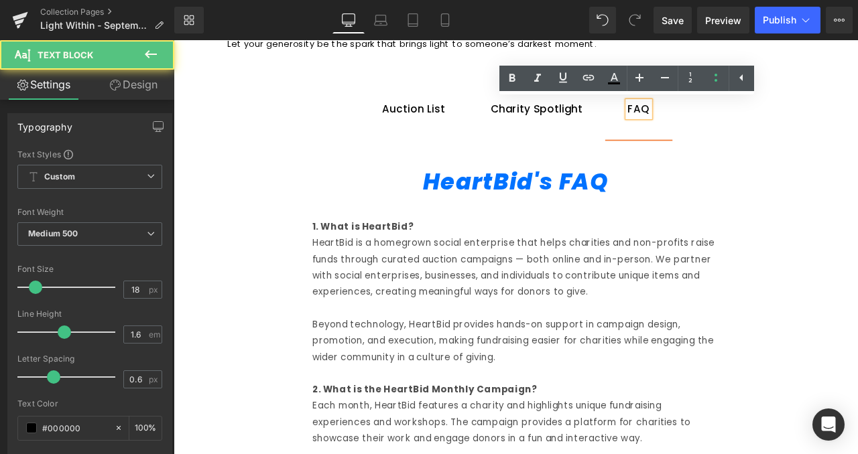
click at [724, 145] on span "FAQ Text Block" at bounding box center [725, 122] width 80 height 73
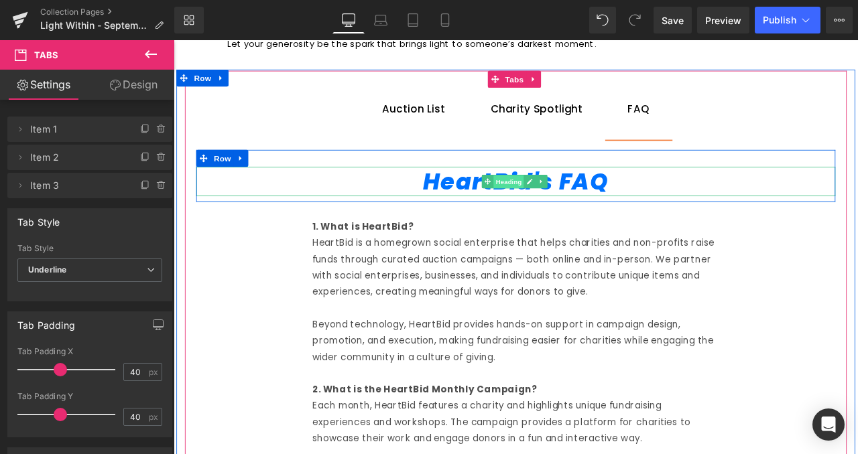
click at [574, 213] on span "Heading" at bounding box center [570, 208] width 36 height 16
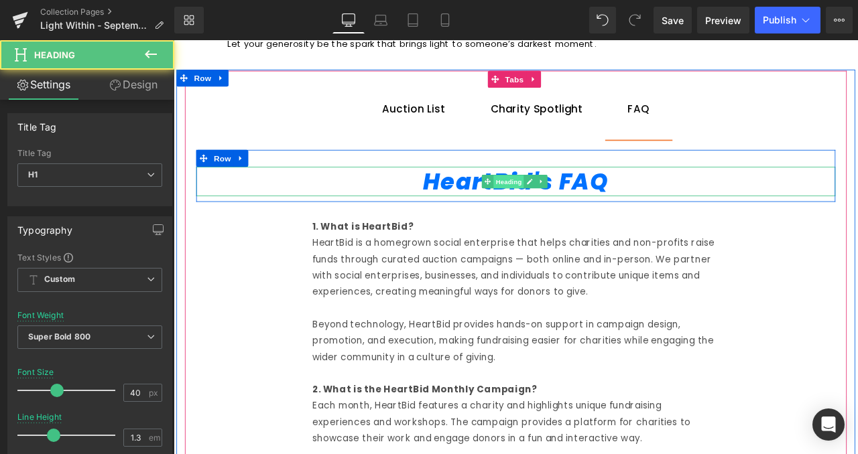
click at [574, 213] on span "Heading" at bounding box center [570, 208] width 36 height 16
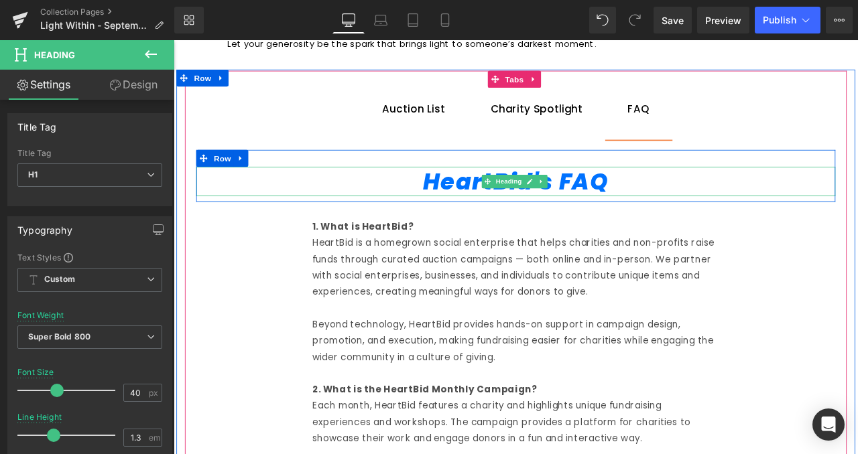
click at [673, 214] on icon "HeartBid's FAQ" at bounding box center [579, 208] width 220 height 38
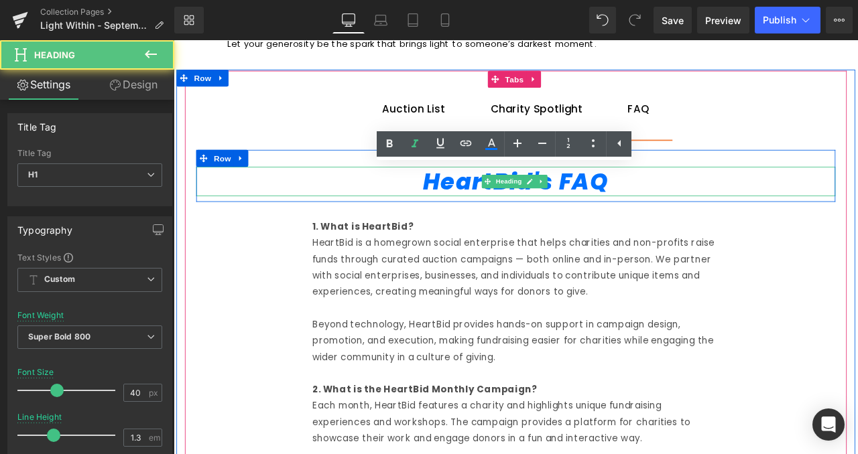
click at [673, 214] on icon "HeartBid's FAQ" at bounding box center [579, 208] width 220 height 38
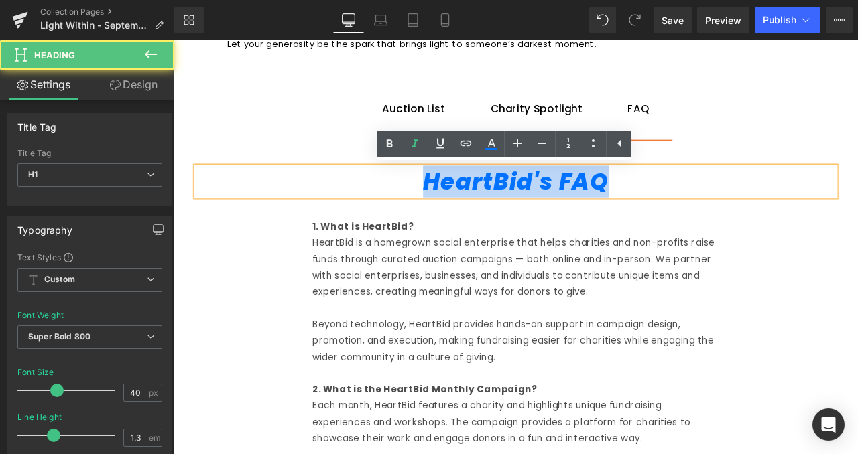
click at [673, 214] on icon "HeartBid's FAQ" at bounding box center [579, 208] width 220 height 38
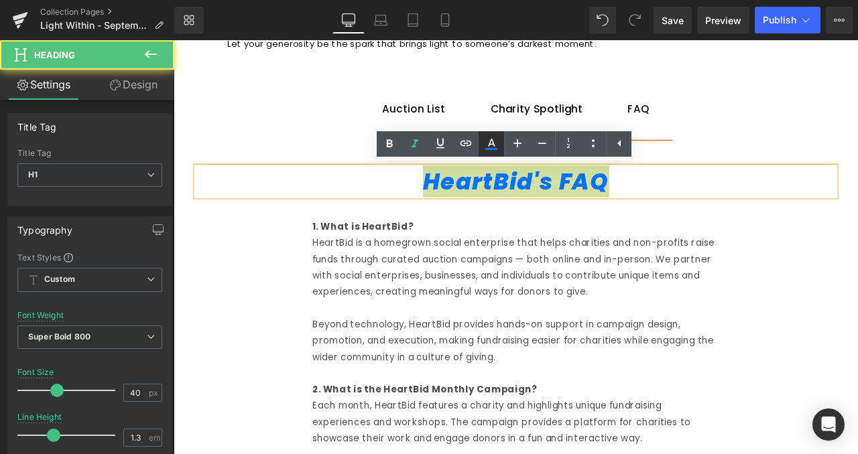
click at [486, 144] on icon at bounding box center [491, 144] width 16 height 16
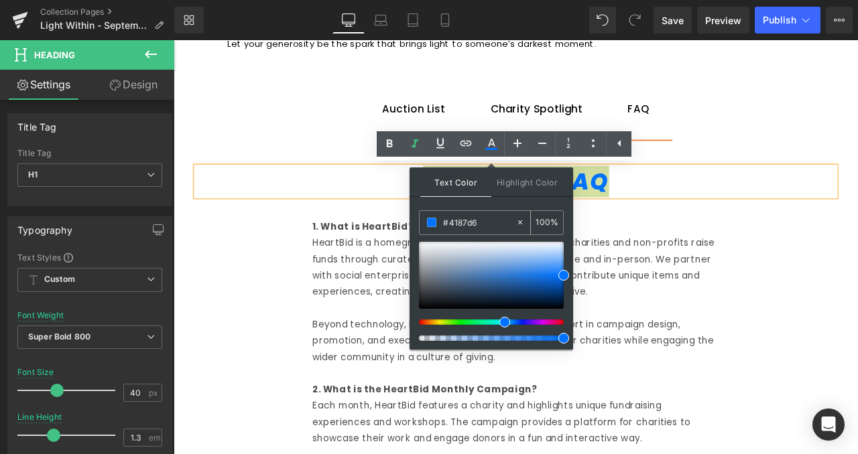
click at [467, 217] on input "#4187d6" at bounding box center [479, 222] width 72 height 15
type input "#0072ff"
click at [584, 128] on div at bounding box center [603, 129] width 109 height 3
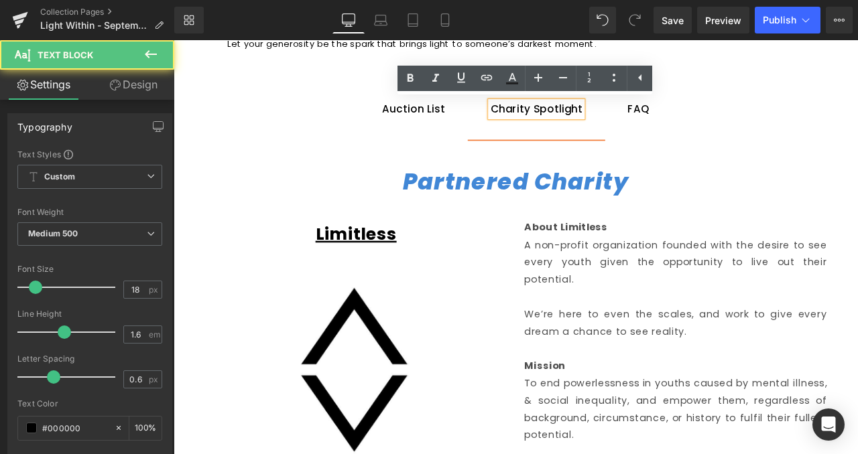
click at [595, 216] on icon "Partnered Charity" at bounding box center [579, 208] width 268 height 38
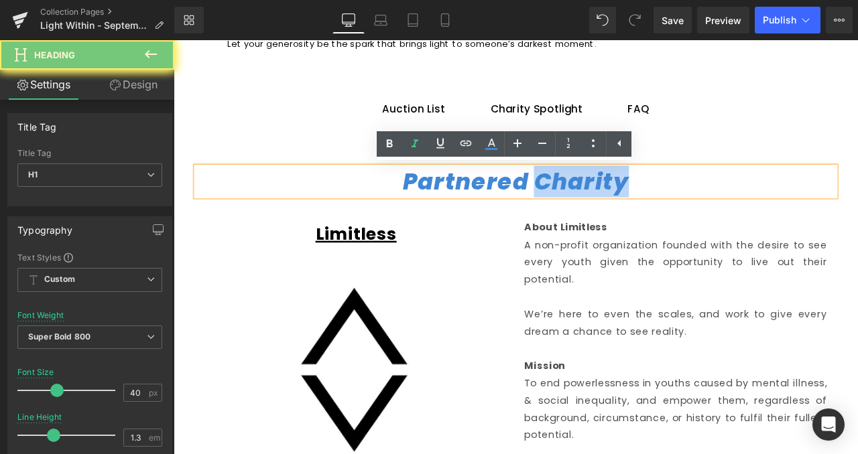
click at [595, 216] on icon "Partnered Charity" at bounding box center [579, 208] width 268 height 38
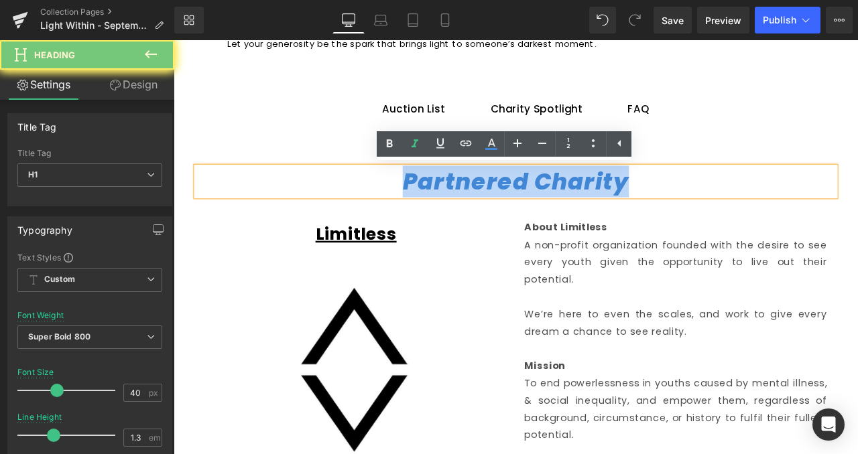
click at [595, 216] on icon "Partnered Charity" at bounding box center [579, 208] width 268 height 38
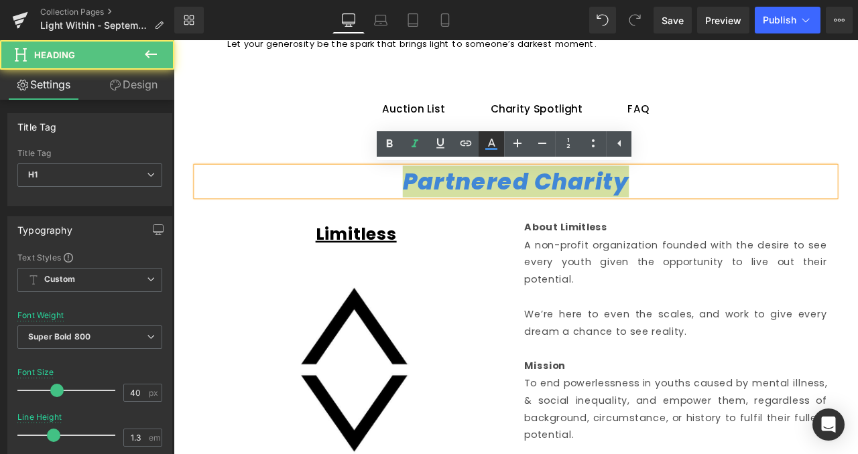
click at [488, 141] on icon at bounding box center [491, 144] width 16 height 16
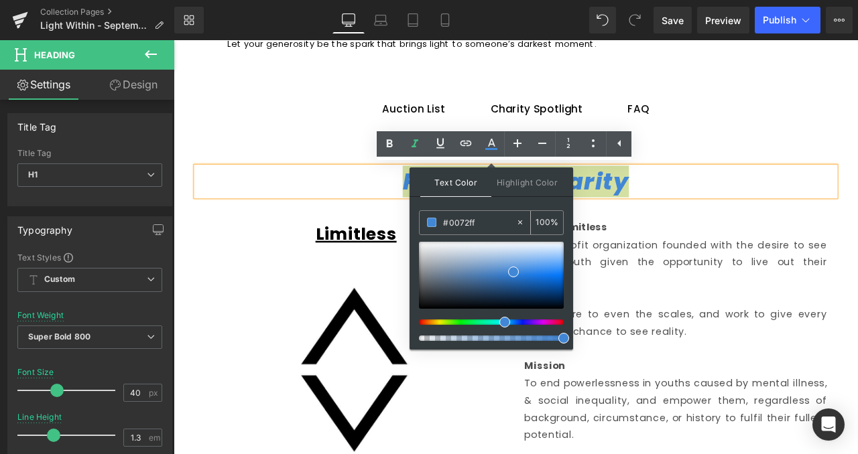
click at [473, 222] on input "#0072ff" at bounding box center [479, 222] width 72 height 15
paste input "0072ff"
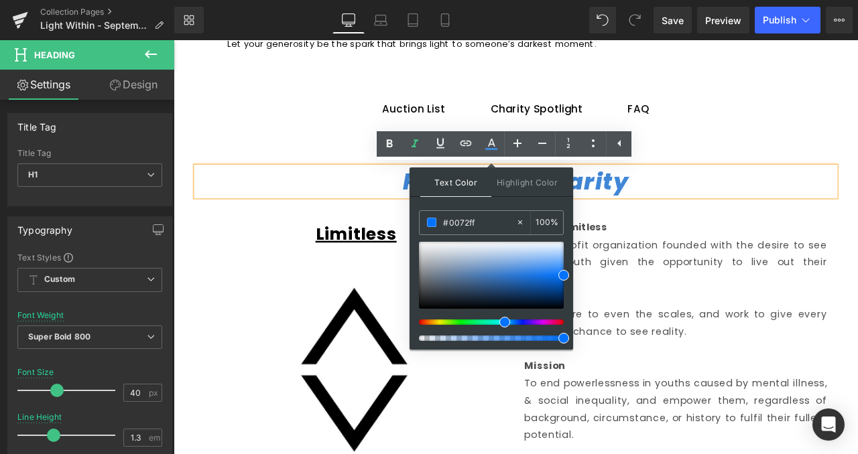
click at [734, 231] on div "Partnered Charity Heading Row" at bounding box center [578, 201] width 757 height 62
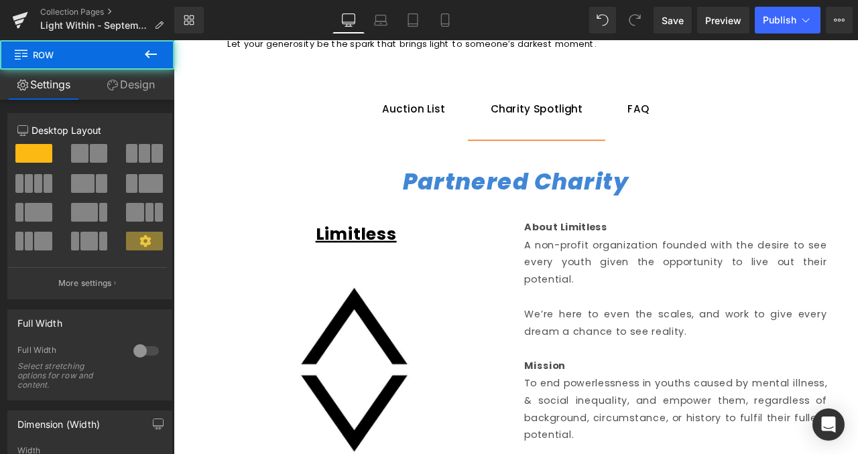
click at [678, 206] on icon "Partnered Charity" at bounding box center [579, 208] width 268 height 38
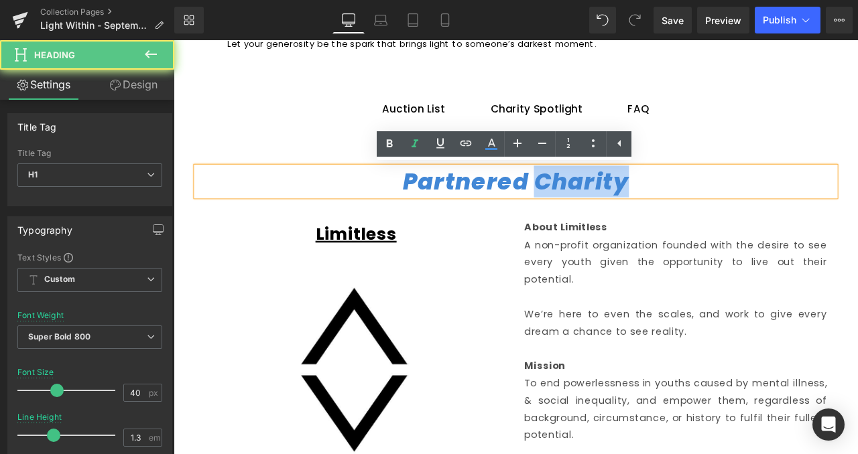
click at [678, 206] on icon "Partnered Charity" at bounding box center [579, 208] width 268 height 38
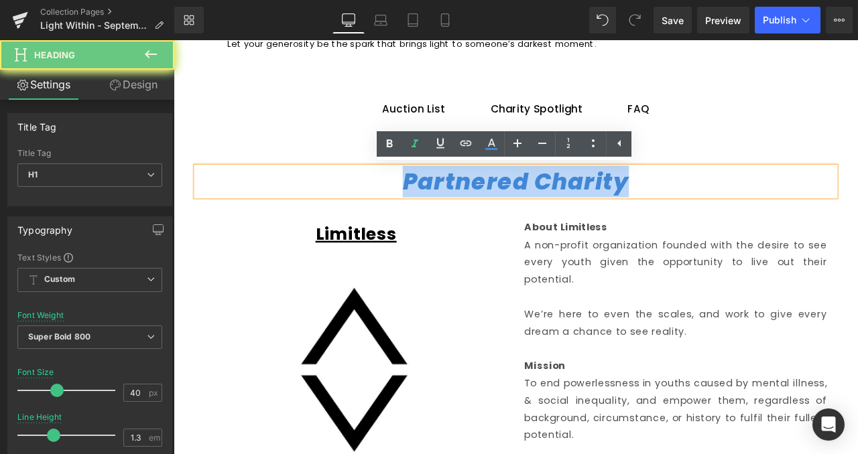
click at [678, 206] on icon "Partnered Charity" at bounding box center [579, 208] width 268 height 38
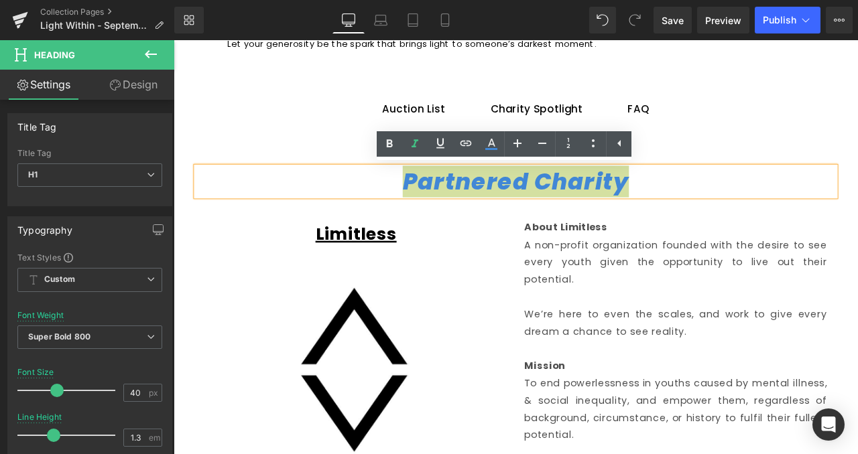
click at [492, 157] on ul "Text Color Highlight Color rgba(65, 135, 214, 1) #0072ff 100 % transparent tran…" at bounding box center [504, 145] width 255 height 29
click at [492, 156] on link at bounding box center [490, 143] width 25 height 25
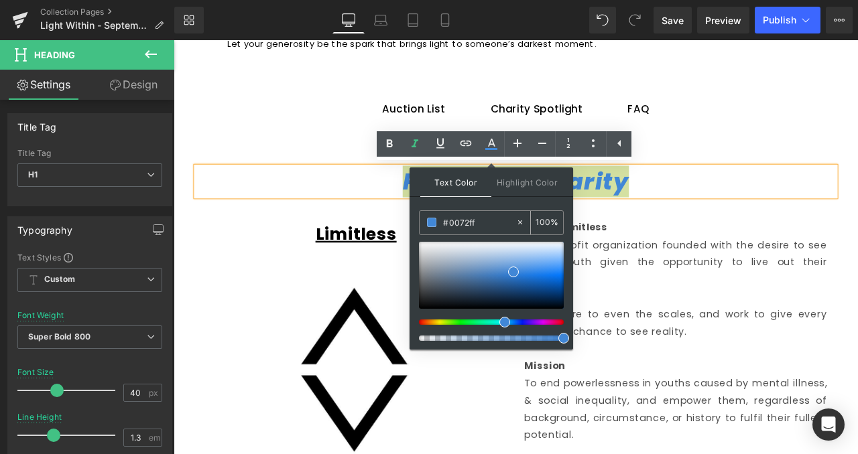
click at [464, 226] on input "#0072ff" at bounding box center [479, 222] width 72 height 15
paste input "0072ff"
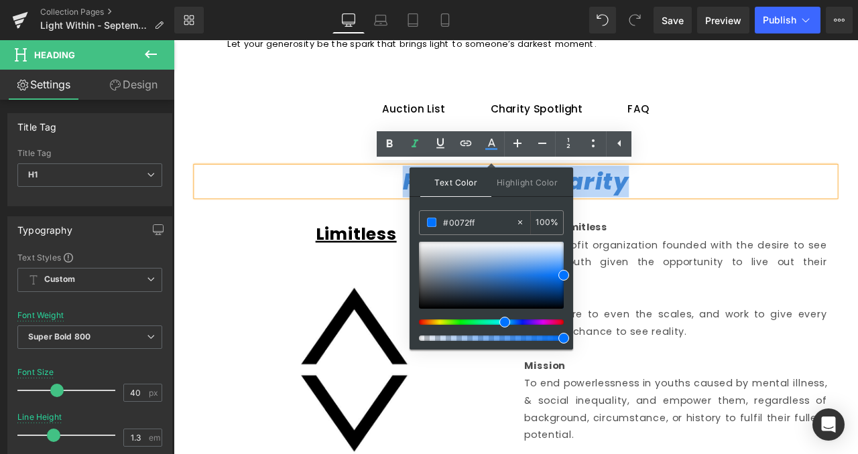
click at [760, 152] on ul "Auction List Text Block Charity Spotlight Text Block FAQ Text Block" at bounding box center [579, 122] width 784 height 73
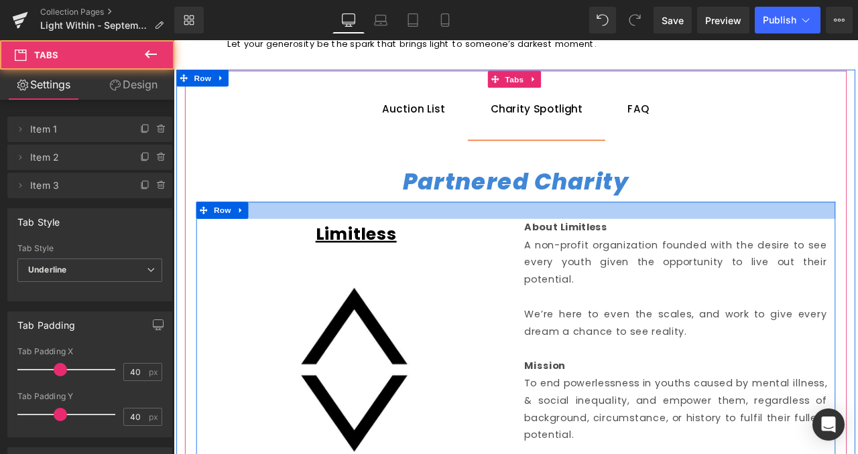
click at [662, 222] on div "Partnered Charity Heading" at bounding box center [578, 207] width 757 height 35
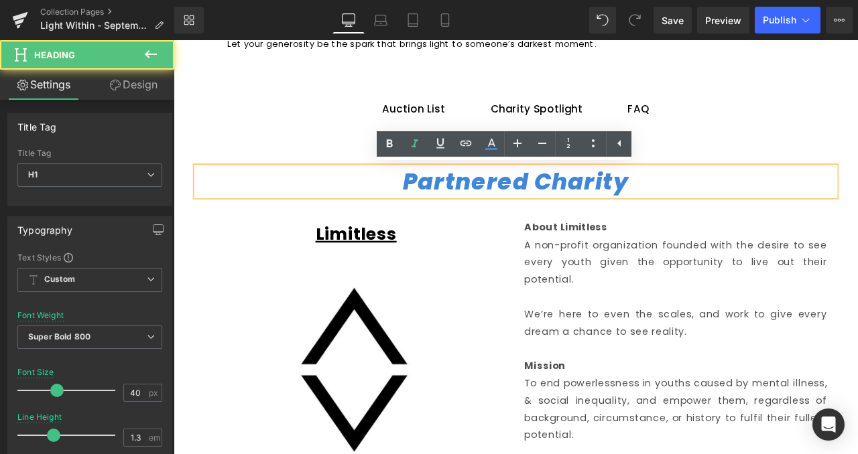
click at [662, 222] on div "Partnered Charity Heading" at bounding box center [578, 207] width 757 height 35
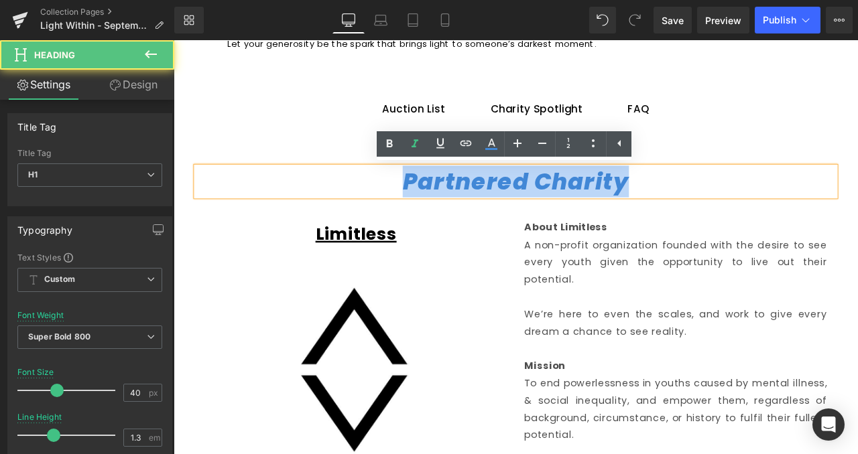
click at [662, 222] on icon "Partnered Charity" at bounding box center [579, 208] width 268 height 38
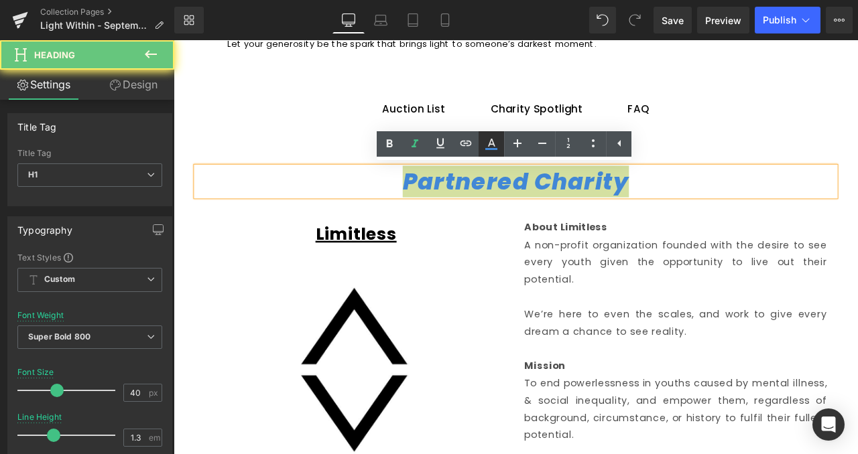
click at [480, 140] on link at bounding box center [490, 143] width 25 height 25
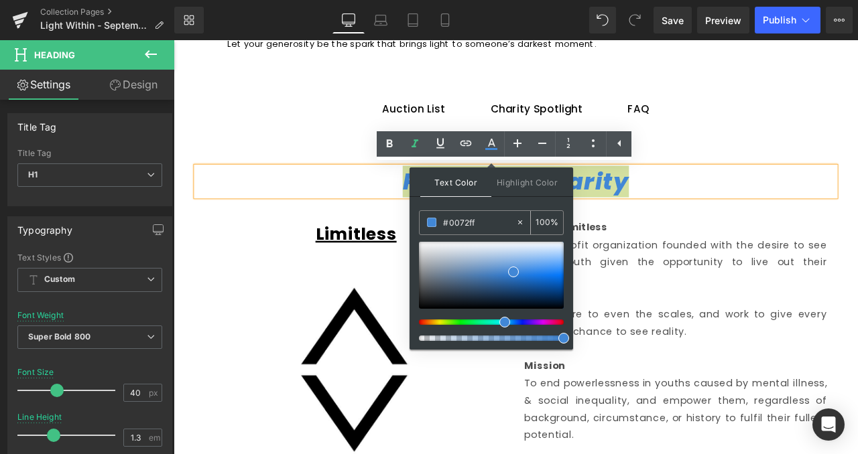
click at [478, 210] on div "#0072ff 100 %" at bounding box center [491, 222] width 145 height 25
click at [474, 216] on input "#0072ff" at bounding box center [479, 222] width 72 height 15
paste input "0072ff"
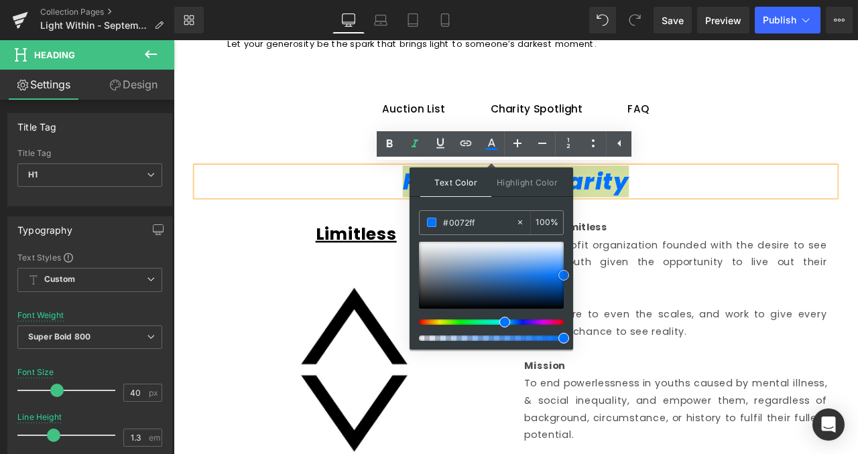
click at [562, 273] on span at bounding box center [563, 275] width 11 height 11
click at [738, 210] on h1 "Partnered Charity" at bounding box center [578, 207] width 757 height 35
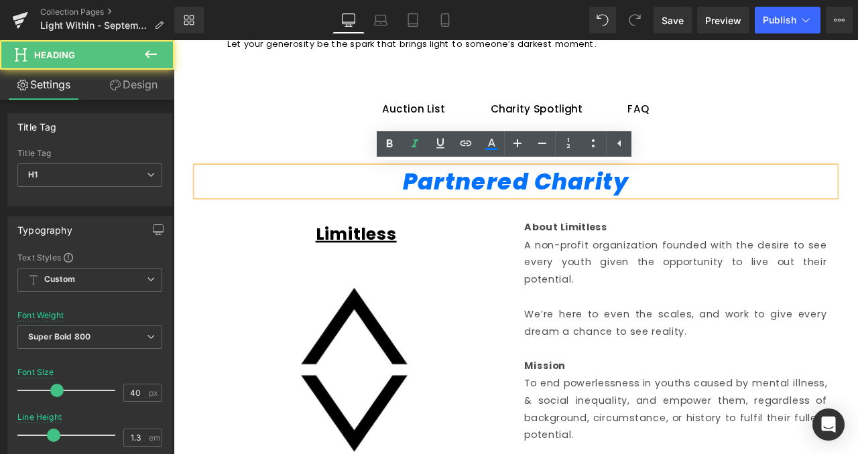
click at [770, 163] on div "Partnered Charity Heading Row Limitless Text Block Image About Limitless A non-…" at bounding box center [579, 412] width 784 height 510
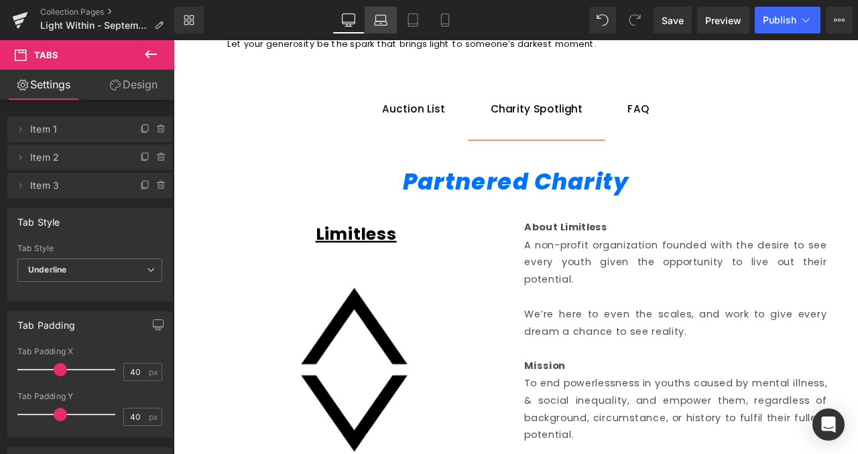
click at [387, 19] on icon at bounding box center [380, 19] width 13 height 13
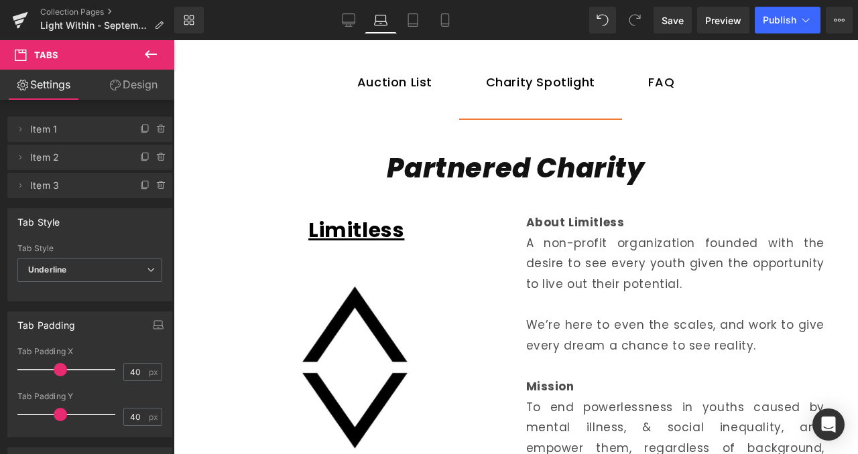
scroll to position [822, 0]
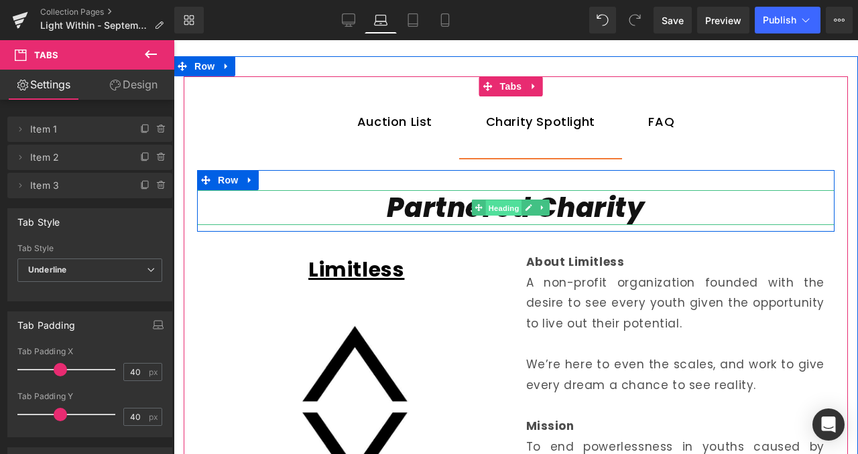
click at [501, 205] on span "Heading" at bounding box center [504, 208] width 36 height 16
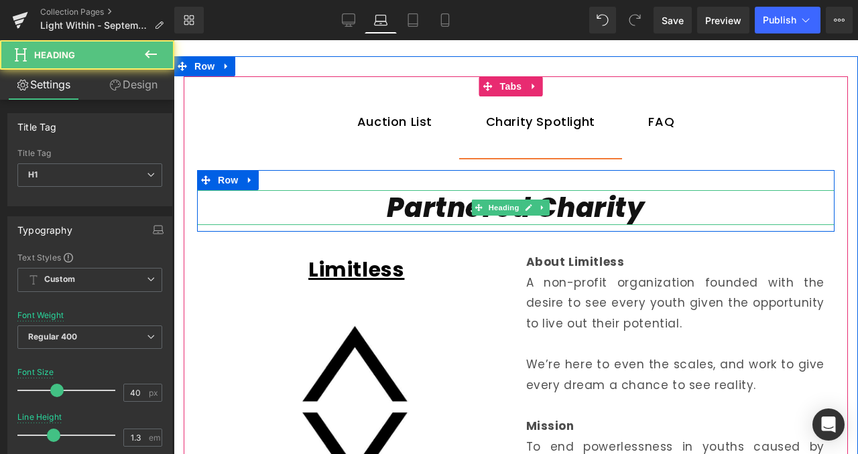
click at [420, 211] on icon "Partnered Charity" at bounding box center [515, 208] width 257 height 38
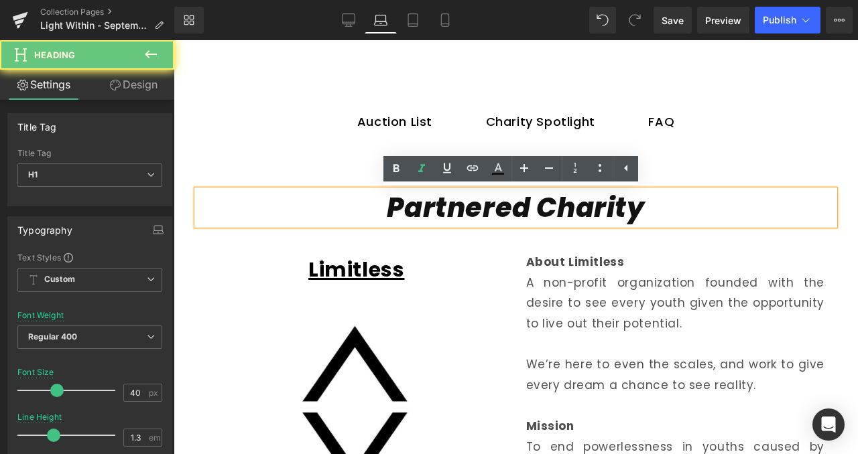
click at [420, 211] on icon "Partnered Charity" at bounding box center [515, 208] width 257 height 38
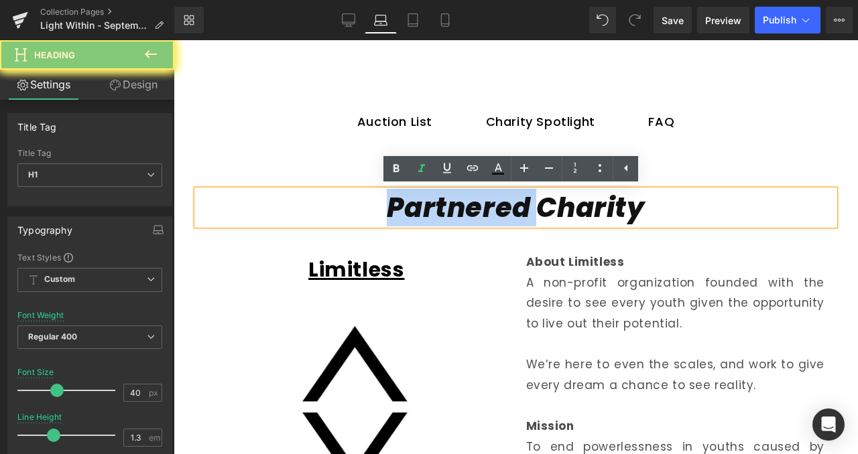
click at [420, 211] on icon "Partnered Charity" at bounding box center [515, 208] width 257 height 38
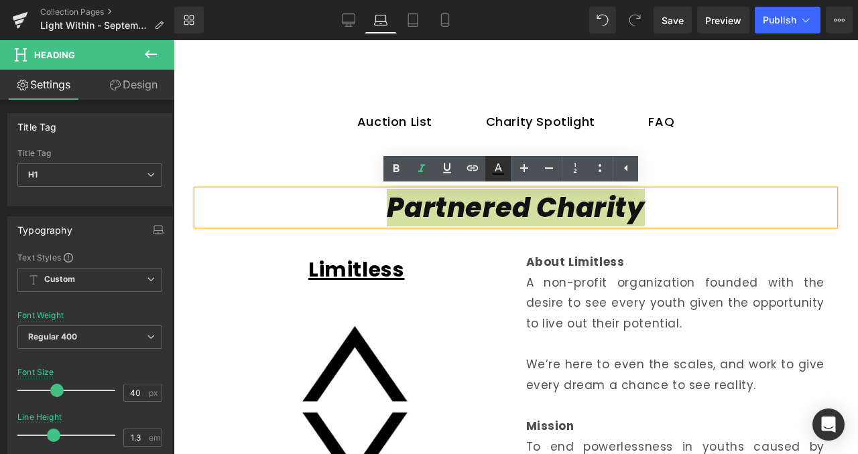
click at [505, 162] on icon at bounding box center [498, 169] width 16 height 16
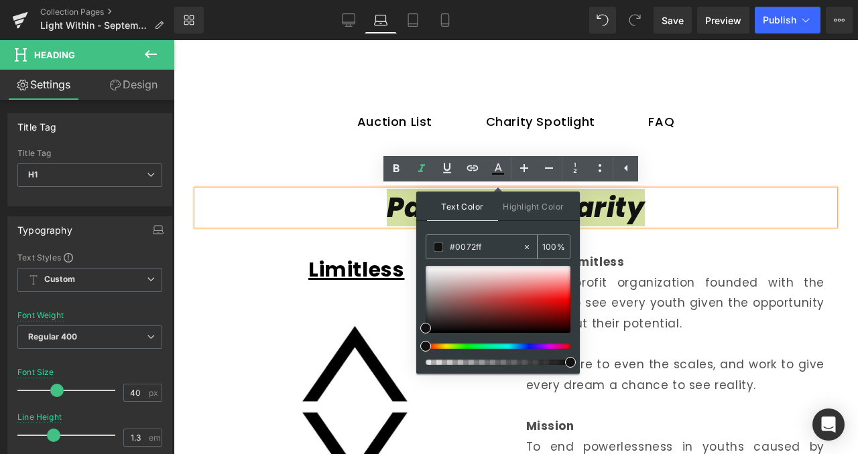
click at [472, 245] on input "#0072ff" at bounding box center [486, 247] width 72 height 15
paste input "0072ff"
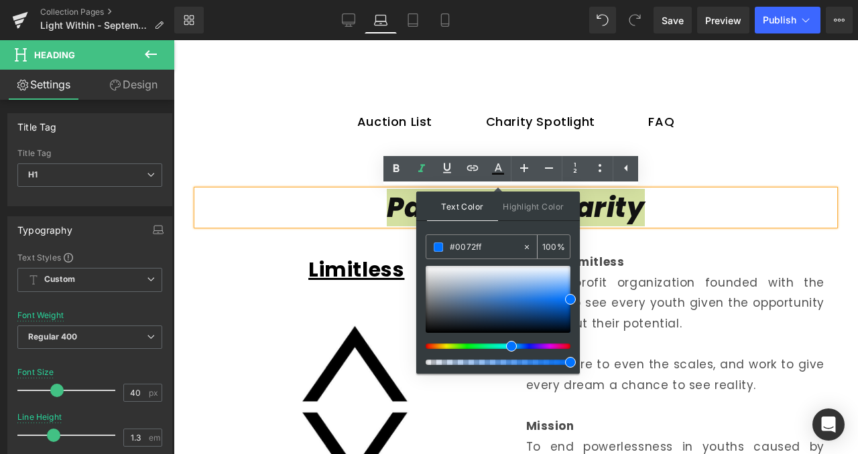
type input "#0072ff"
click at [572, 298] on span at bounding box center [570, 299] width 11 height 11
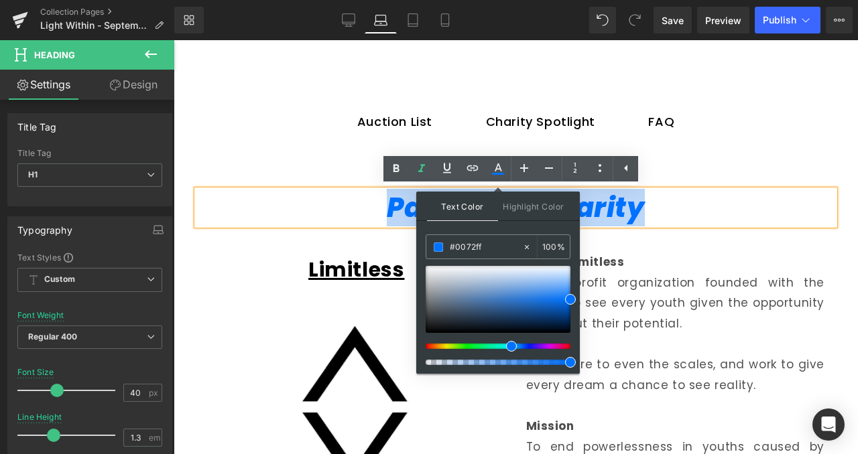
click at [641, 122] on span "FAQ Text Block" at bounding box center [661, 122] width 80 height 73
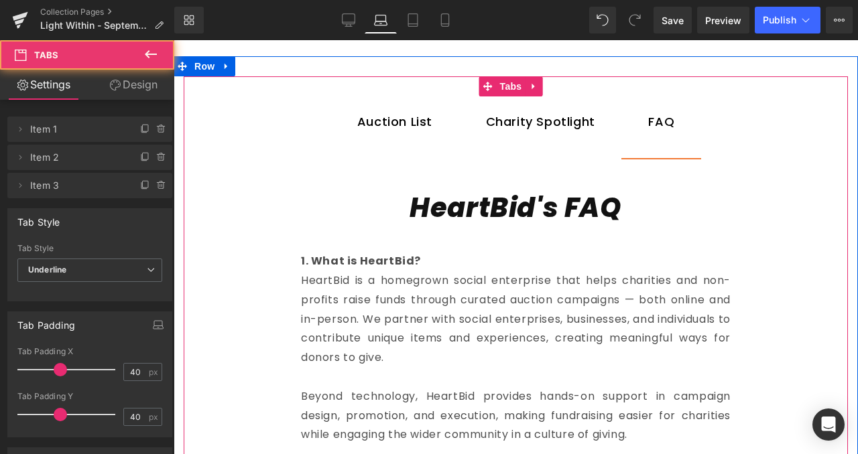
click at [500, 203] on div "HeartBid's FAQ Heading" at bounding box center [515, 207] width 637 height 35
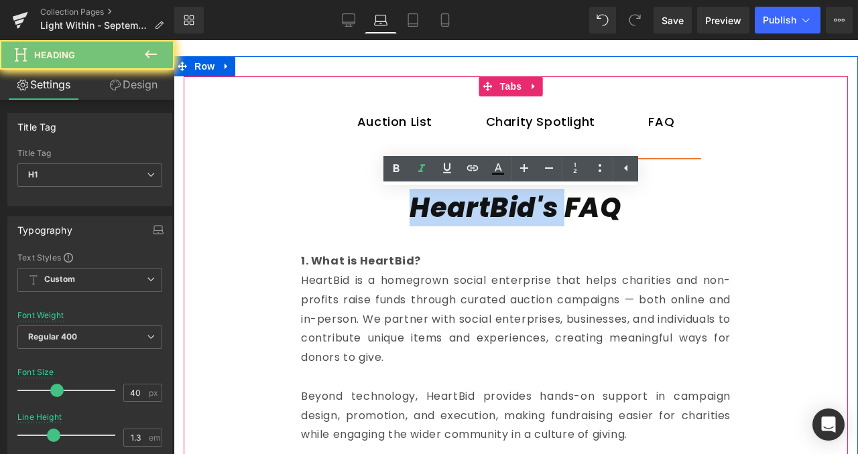
click at [500, 203] on icon "HeartBid's FAQ" at bounding box center [515, 208] width 212 height 38
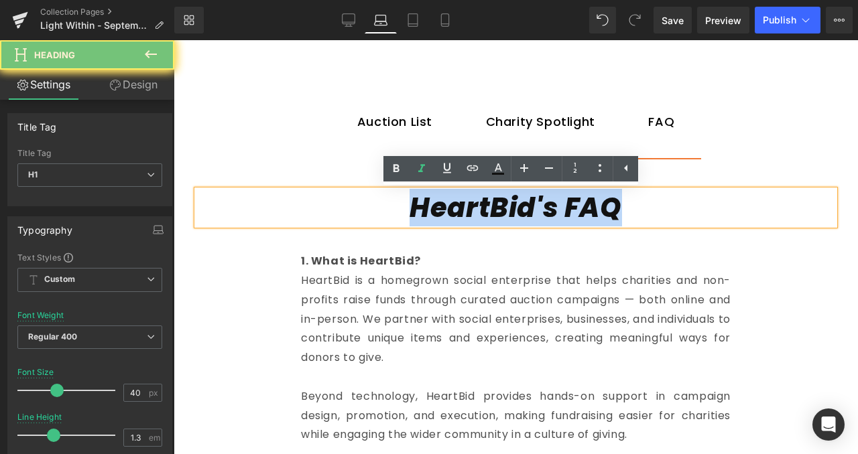
click at [500, 203] on icon "HeartBid's FAQ" at bounding box center [515, 208] width 212 height 38
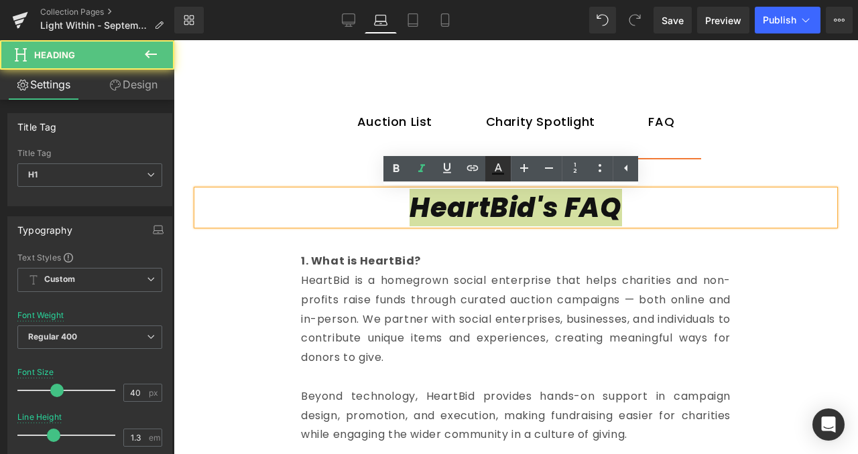
click at [496, 168] on icon at bounding box center [497, 167] width 7 height 8
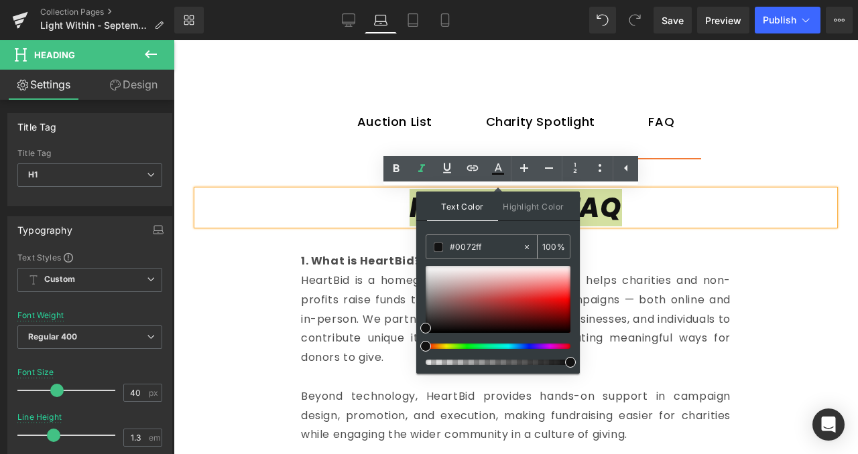
click at [476, 253] on input "#0072ff" at bounding box center [486, 247] width 72 height 15
paste input "0072ff"
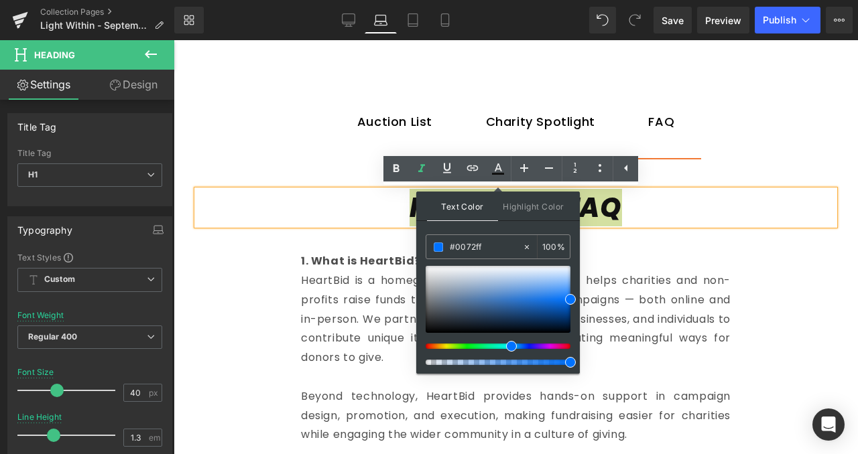
type input "#0072ff"
click at [572, 302] on span at bounding box center [570, 299] width 11 height 11
click at [654, 190] on div "HeartBid's FAQ" at bounding box center [515, 207] width 637 height 35
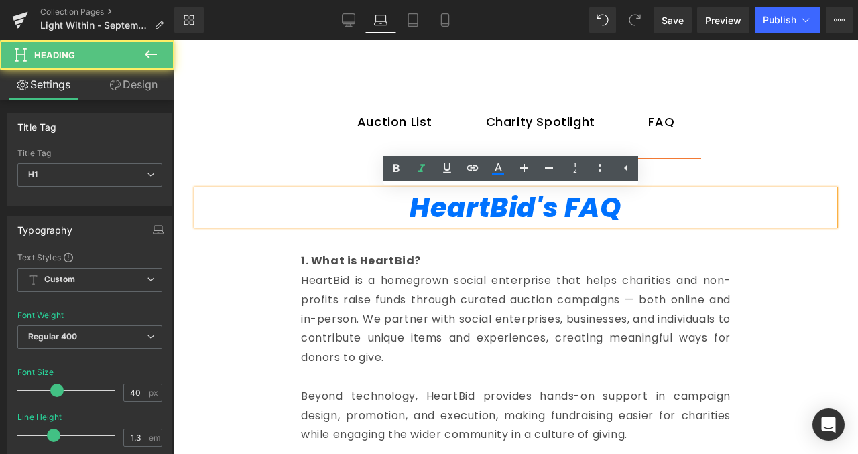
click at [411, 106] on span "Auction List Text Block" at bounding box center [394, 122] width 129 height 73
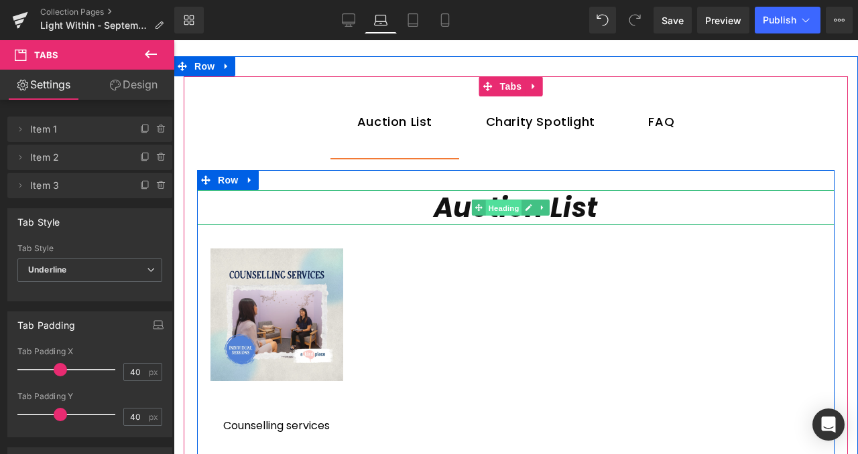
click at [494, 206] on span "Heading" at bounding box center [504, 208] width 36 height 16
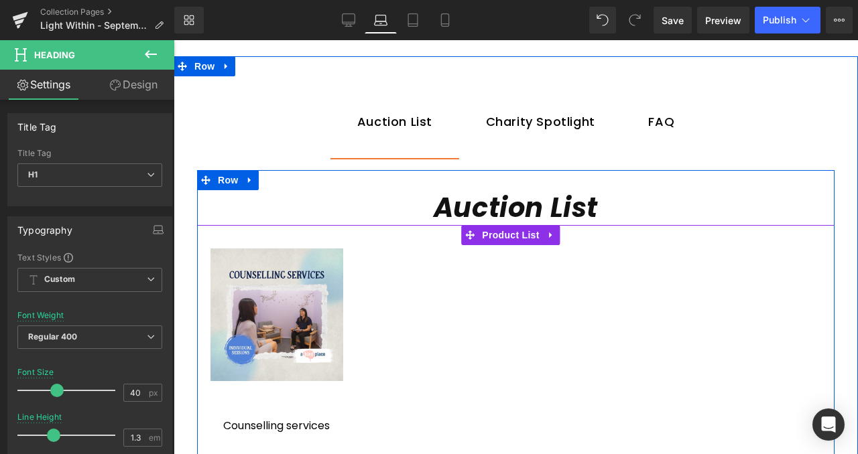
click at [408, 228] on div "Sale Off (P) Image Counselling services (P) Title Liquid Row" at bounding box center [515, 391] width 637 height 333
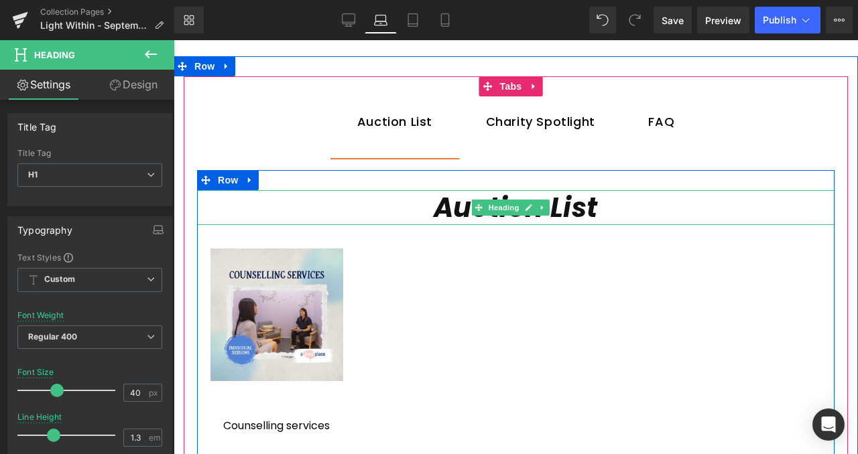
click at [443, 202] on icon "Auction List" at bounding box center [515, 208] width 164 height 38
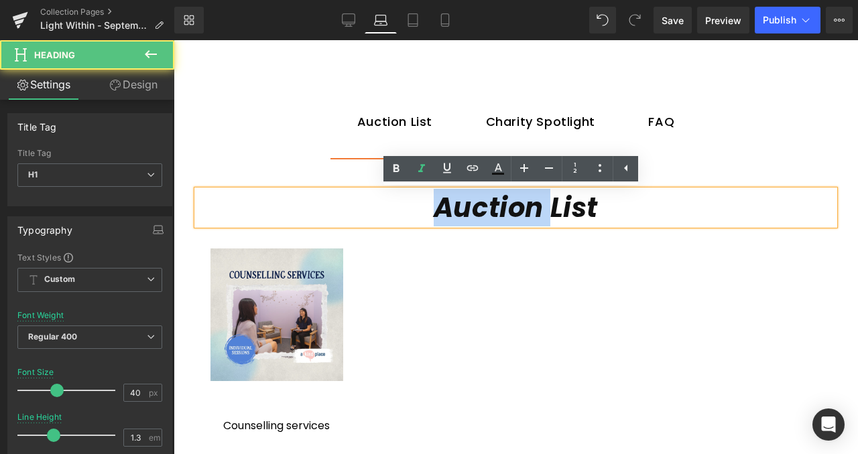
click at [443, 202] on icon "Auction List" at bounding box center [515, 208] width 164 height 38
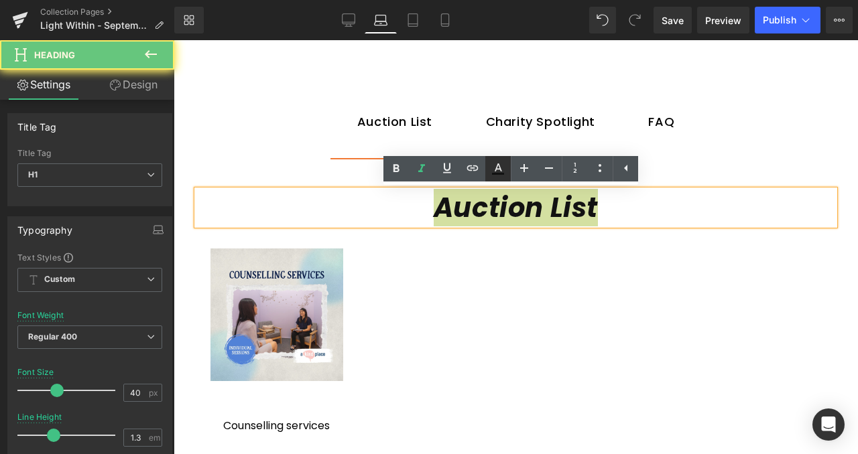
click at [493, 172] on icon at bounding box center [498, 169] width 16 height 16
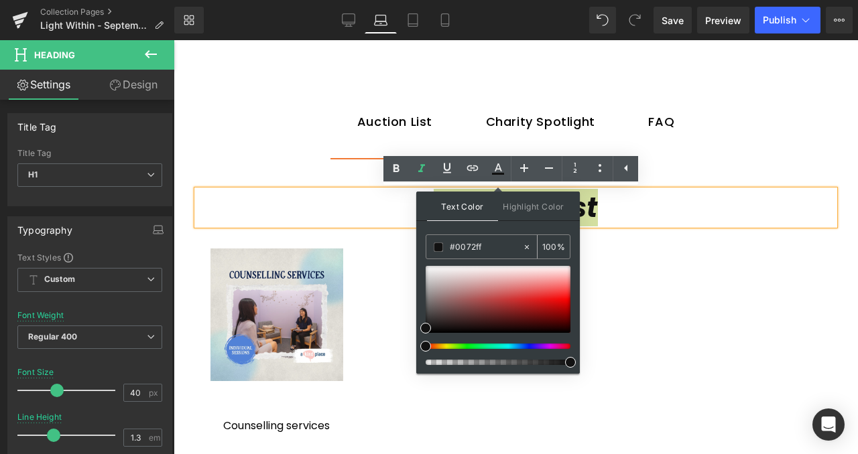
click at [472, 246] on input "#0072ff" at bounding box center [486, 247] width 72 height 15
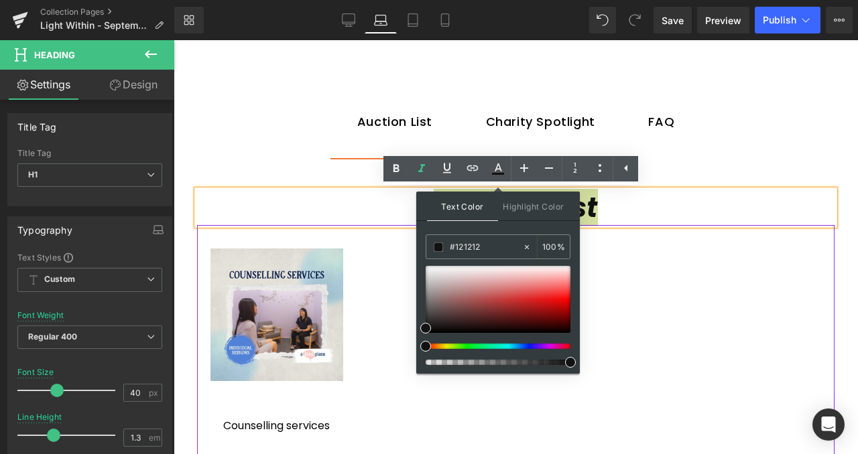
paste input "0072ff"
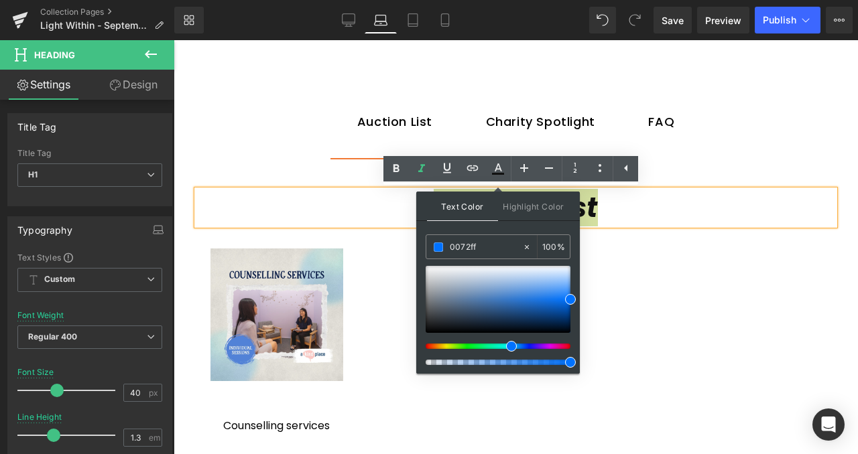
type input "0072ff"
click at [572, 297] on span at bounding box center [570, 299] width 11 height 11
click at [632, 211] on h1 "Auction List" at bounding box center [515, 207] width 637 height 35
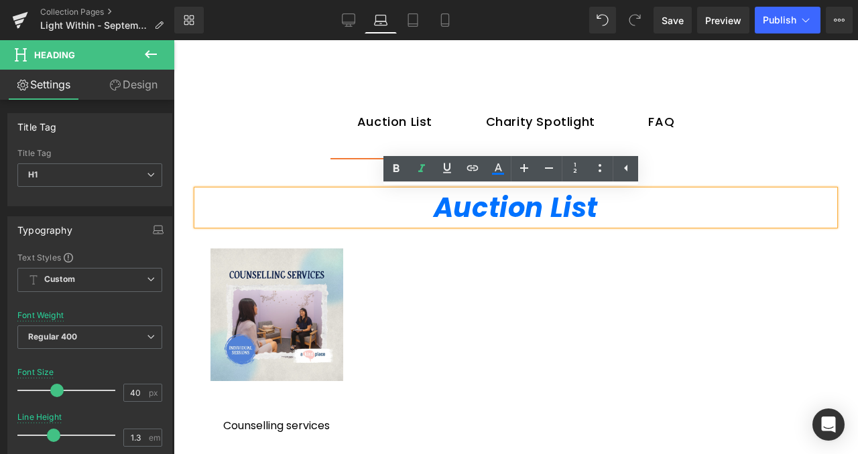
click at [717, 165] on div "Auction List Heading" at bounding box center [516, 367] width 664 height 421
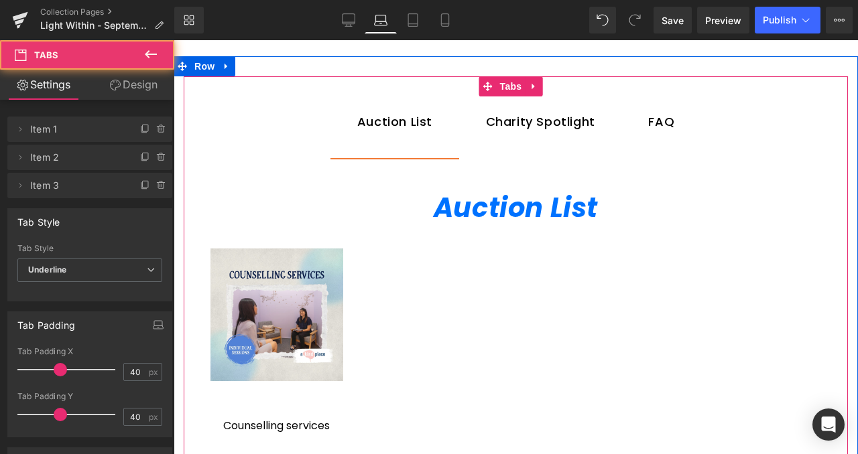
click at [174, 40] on div at bounding box center [174, 40] width 0 height 0
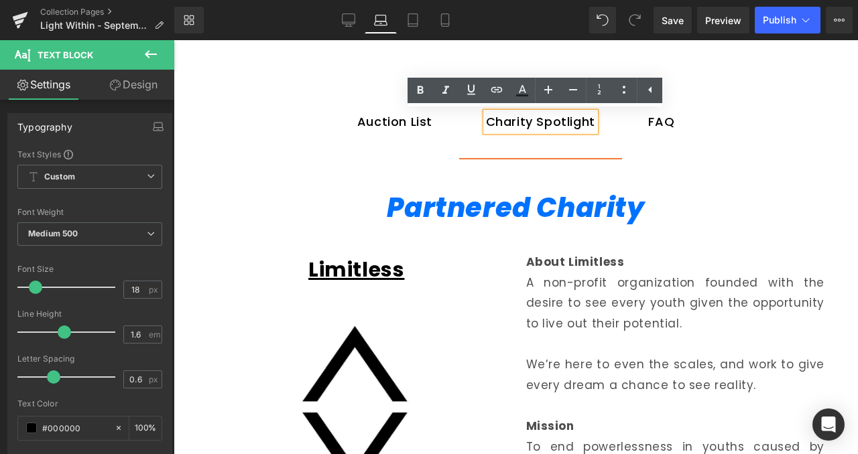
click at [660, 129] on div "FAQ Text Block" at bounding box center [661, 122] width 26 height 19
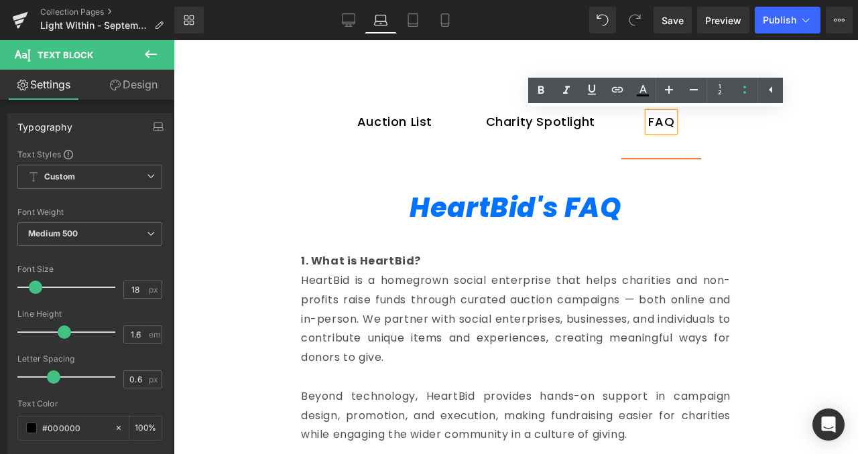
click at [401, 124] on div "Auction List" at bounding box center [394, 122] width 75 height 19
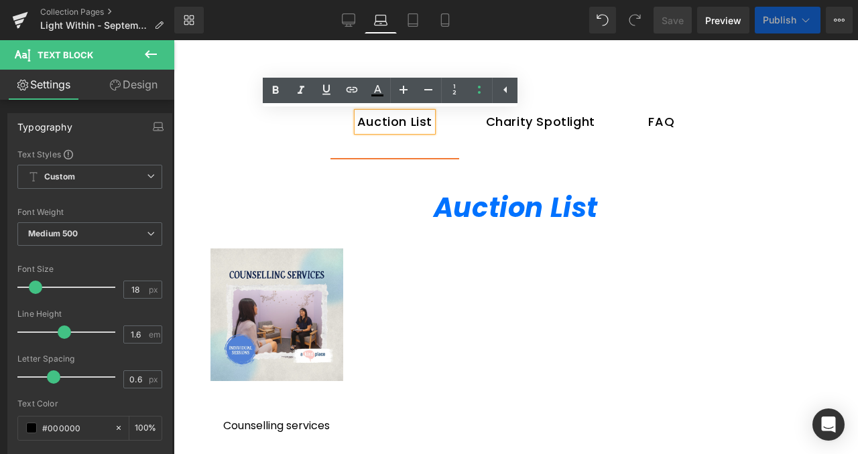
click at [511, 125] on div "Charity Spotlight" at bounding box center [540, 122] width 109 height 19
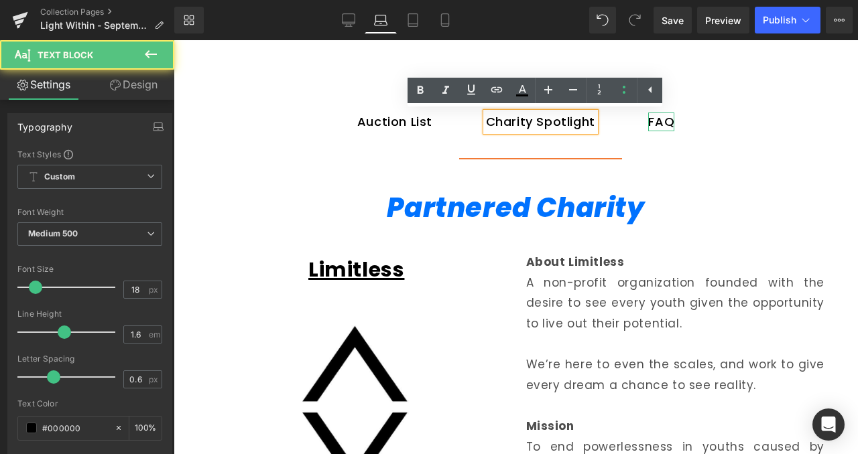
click at [660, 123] on div "FAQ" at bounding box center [661, 122] width 26 height 19
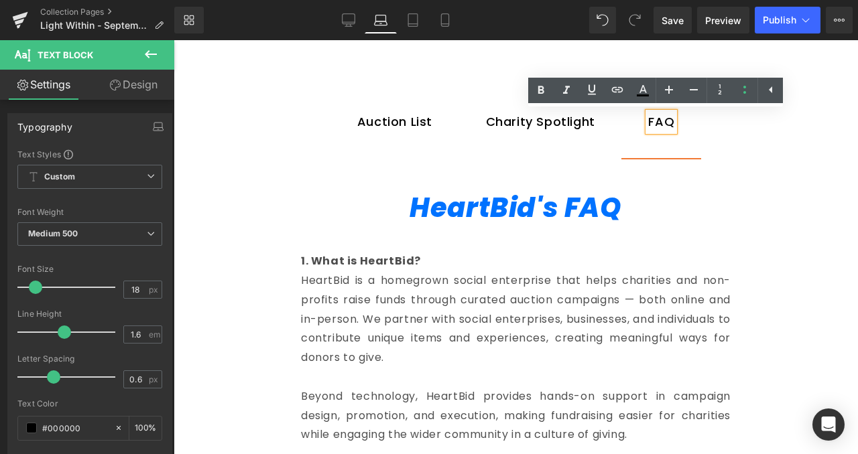
click at [563, 127] on div "Charity Spotlight" at bounding box center [540, 122] width 109 height 19
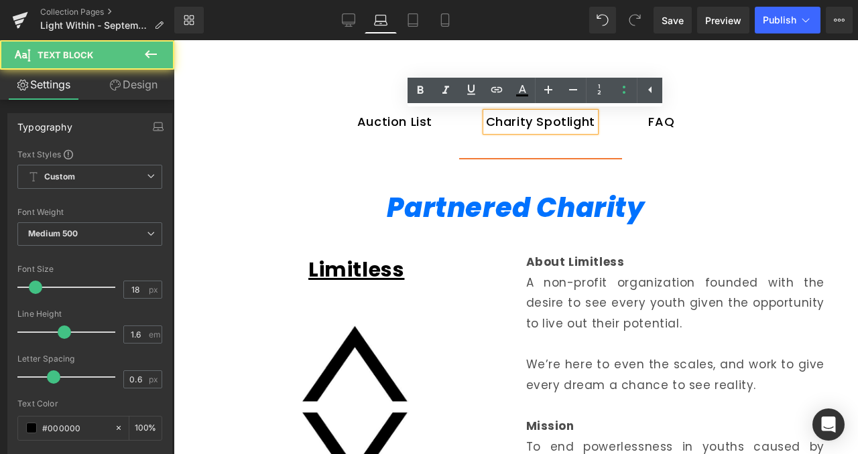
click at [403, 151] on span "Auction List Text Block" at bounding box center [394, 122] width 129 height 73
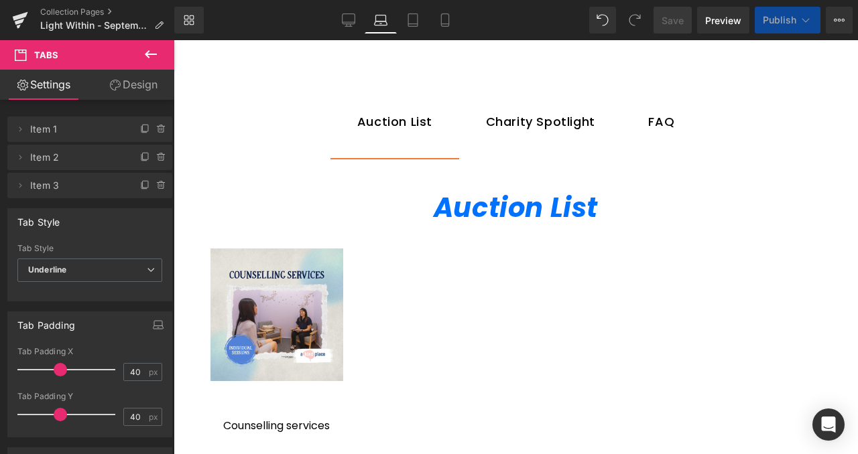
click at [561, 159] on div "Auction List Heading" at bounding box center [516, 367] width 664 height 421
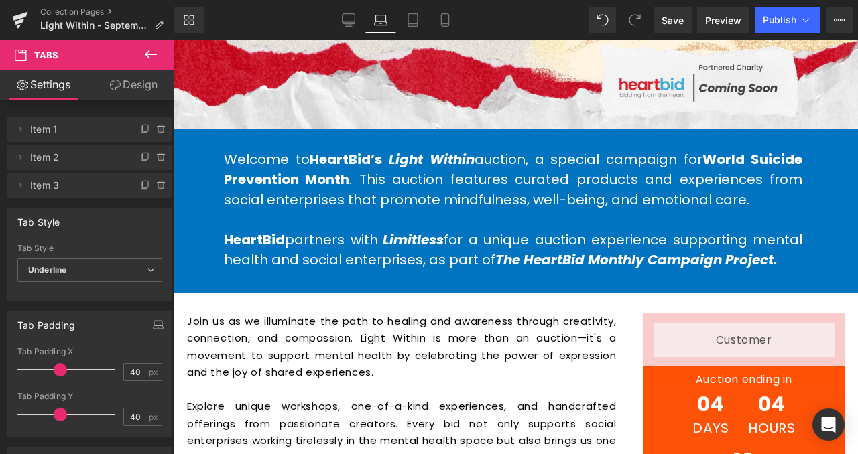
scroll to position [0, 0]
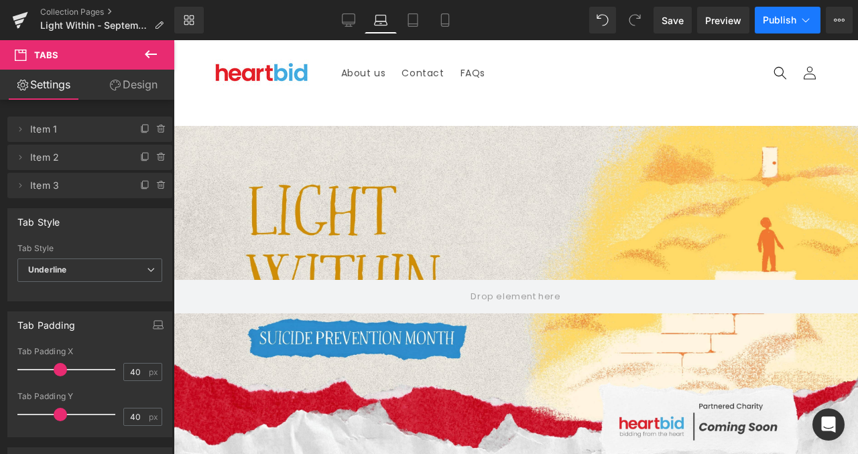
click at [788, 23] on span "Publish" at bounding box center [779, 20] width 34 height 11
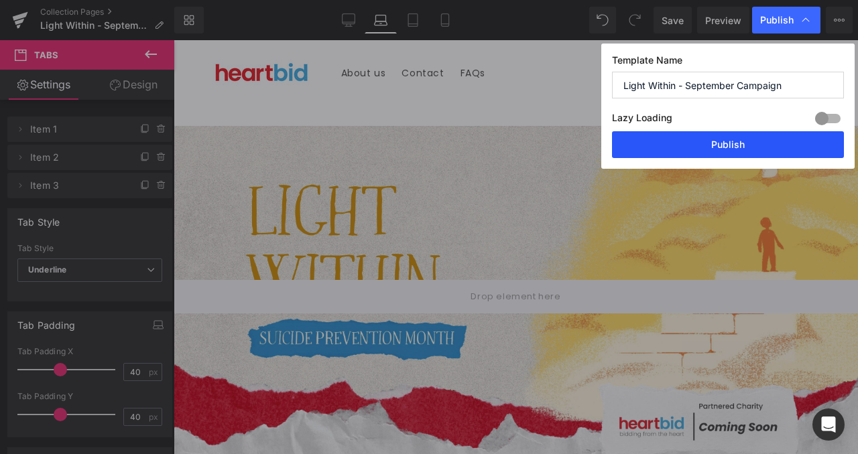
click at [722, 135] on button "Publish" at bounding box center [728, 144] width 232 height 27
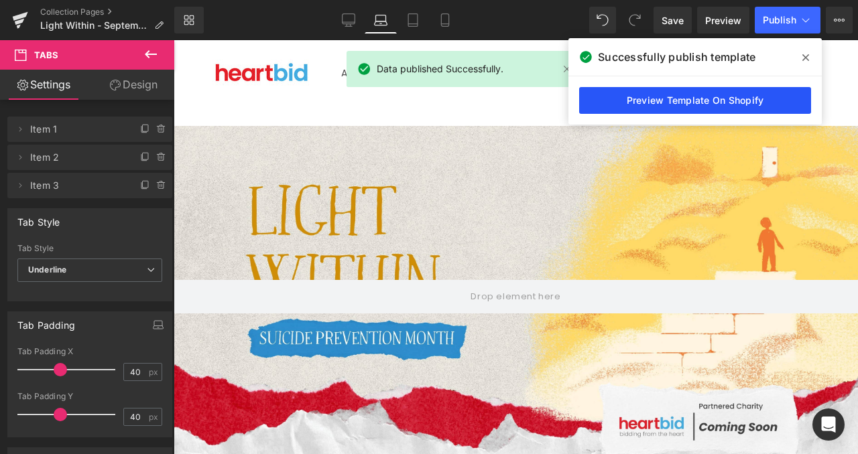
click at [710, 95] on link "Preview Template On Shopify" at bounding box center [695, 100] width 232 height 27
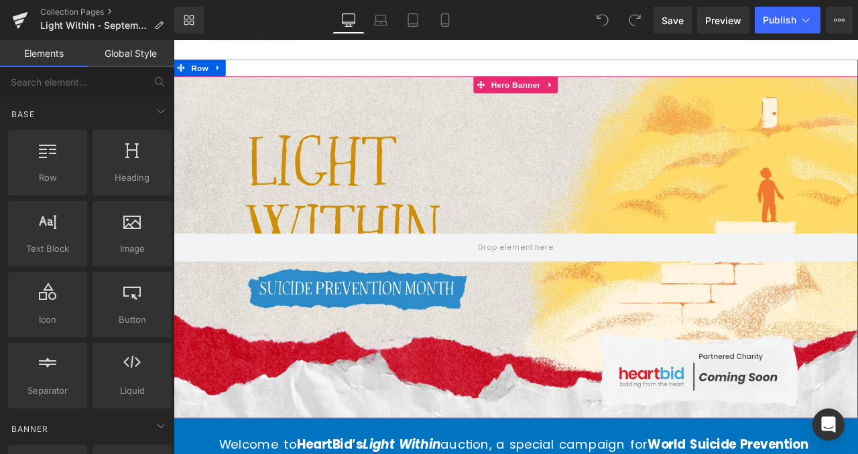
scroll to position [42, 0]
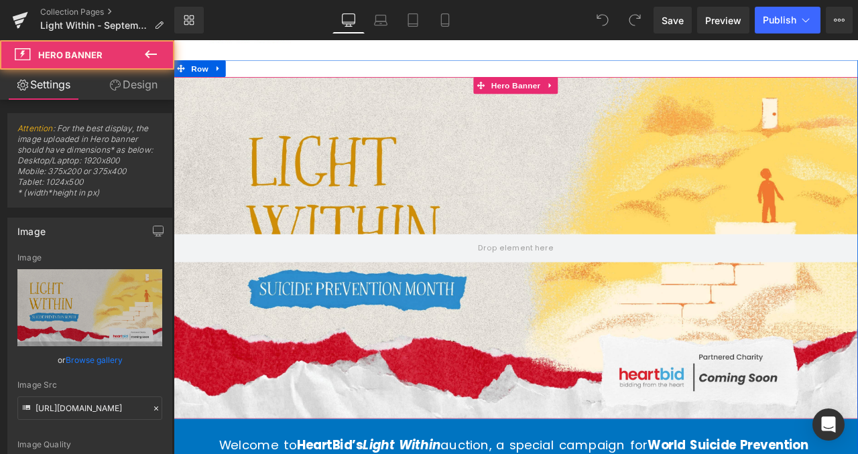
click at [318, 168] on div at bounding box center [579, 286] width 811 height 405
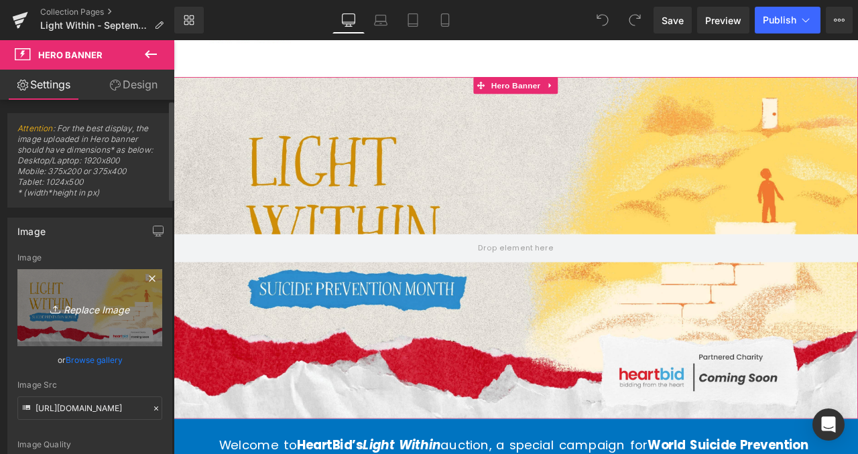
drag, startPoint x: 85, startPoint y: 358, endPoint x: 88, endPoint y: 319, distance: 39.0
click at [88, 319] on div "https://ucarecdn.com/4bf4cfda-9dee-4194-85ee-807a683aab0e/-/format/auto/-/previ…" at bounding box center [89, 380] width 163 height 255
click at [88, 319] on link "Replace Image" at bounding box center [89, 307] width 145 height 77
type input "C:\fakepath\Mind Matters Mental Health Presentation in Soft Textured Illustrati…"
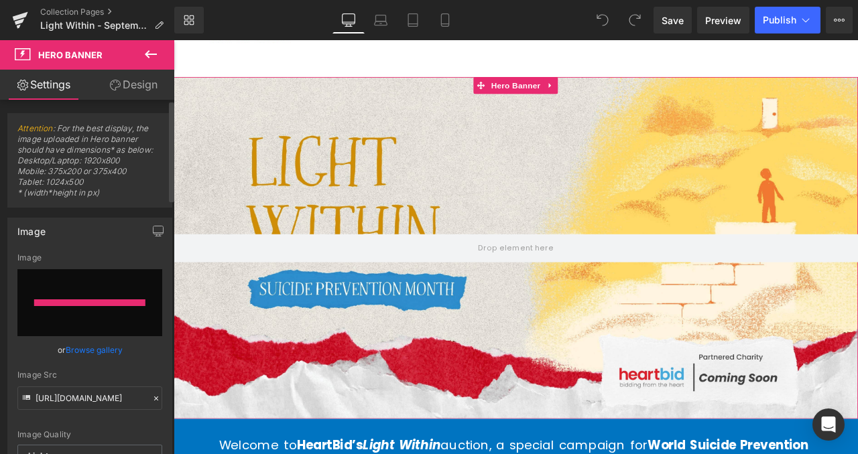
type input "https://ucarecdn.com/310981ae-77d8-450b-805e-7deb57473ac4/-/format/auto/-/previ…"
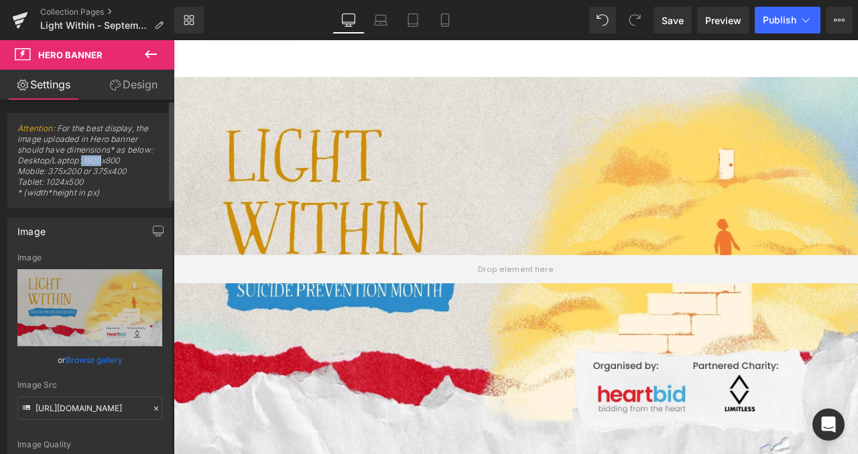
drag, startPoint x: 80, startPoint y: 160, endPoint x: 99, endPoint y: 159, distance: 18.8
click at [99, 159] on span "Attention : For the best display, the image uploaded in Hero banner should have…" at bounding box center [89, 165] width 145 height 84
click at [104, 159] on span "Attention : For the best display, the image uploaded in Hero banner should have…" at bounding box center [89, 165] width 145 height 84
drag, startPoint x: 103, startPoint y: 161, endPoint x: 86, endPoint y: 162, distance: 16.8
click at [86, 162] on span "Attention : For the best display, the image uploaded in Hero banner should have…" at bounding box center [89, 165] width 145 height 84
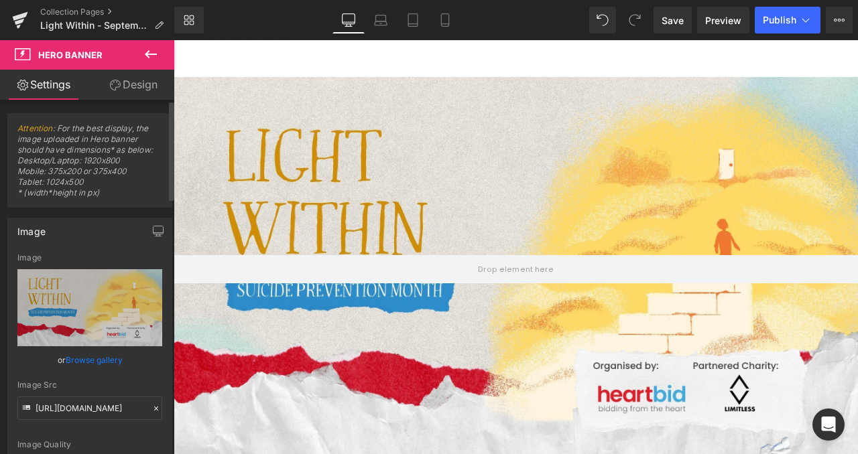
drag, startPoint x: 91, startPoint y: 162, endPoint x: 80, endPoint y: 167, distance: 11.7
click at [80, 167] on span "Attention : For the best display, the image uploaded in Hero banner should have…" at bounding box center [89, 165] width 145 height 84
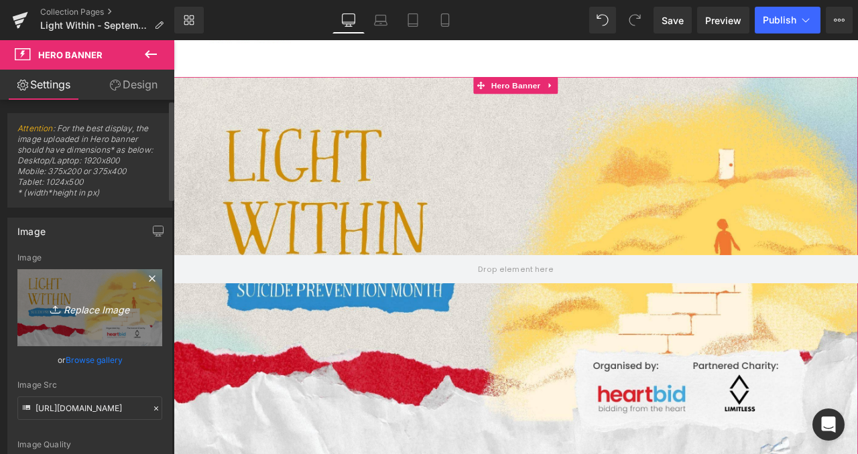
click at [107, 327] on link "Replace Image" at bounding box center [89, 307] width 145 height 77
type input "C:\fakepath\Mind Matters Mental Health Presentation in Soft Textured Illustrati…"
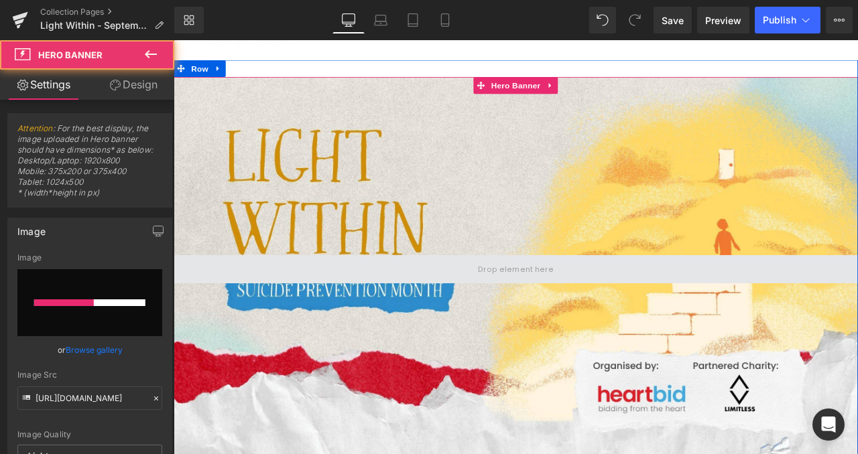
click at [685, 302] on span at bounding box center [579, 312] width 811 height 34
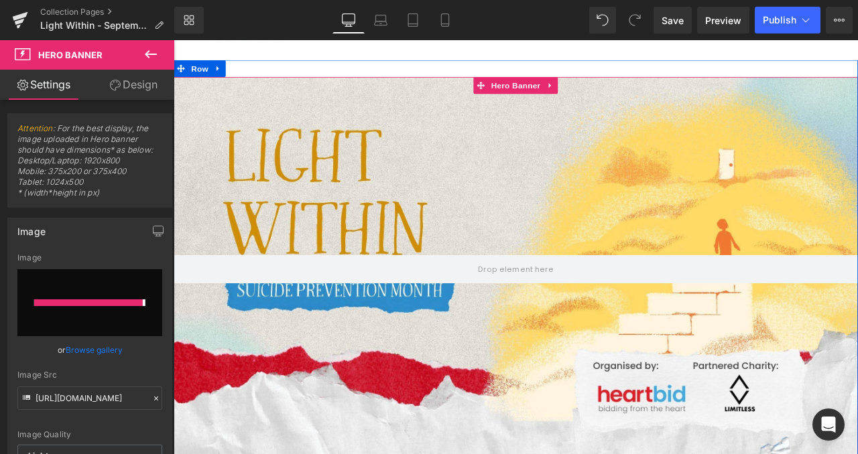
type input "https://ucarecdn.com/f2ab6439-1b6d-4625-a6c0-6b1769977fb2/-/format/auto/-/previ…"
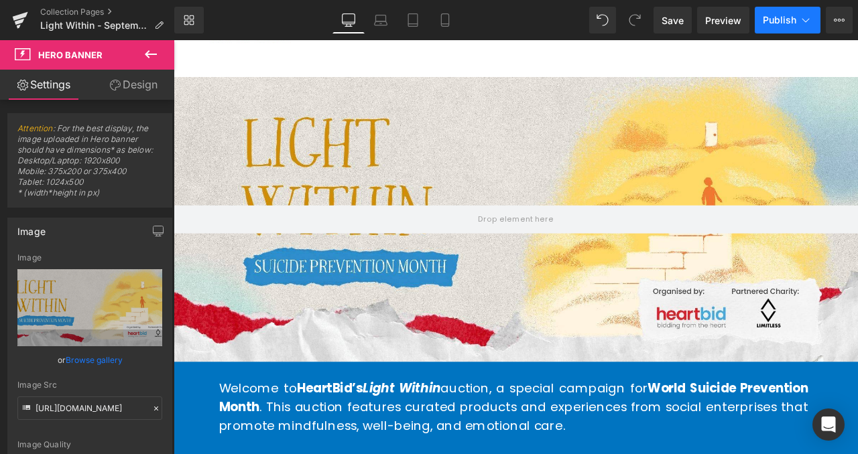
click at [768, 15] on span "Publish" at bounding box center [779, 20] width 34 height 11
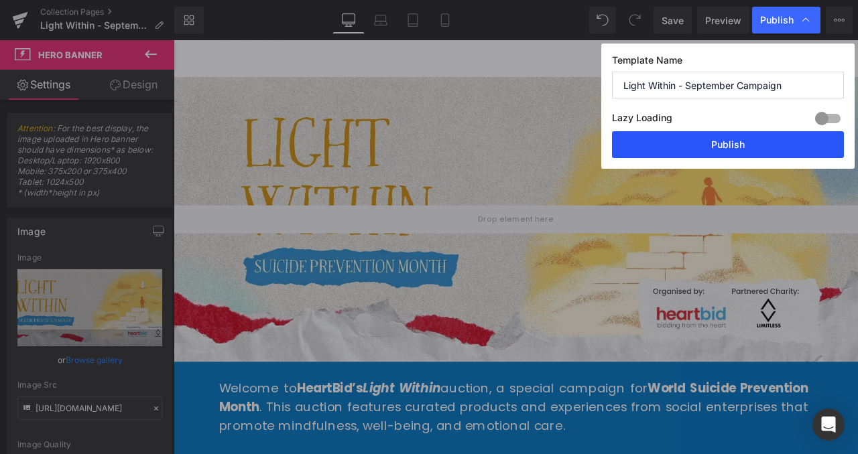
click at [736, 142] on button "Publish" at bounding box center [728, 144] width 232 height 27
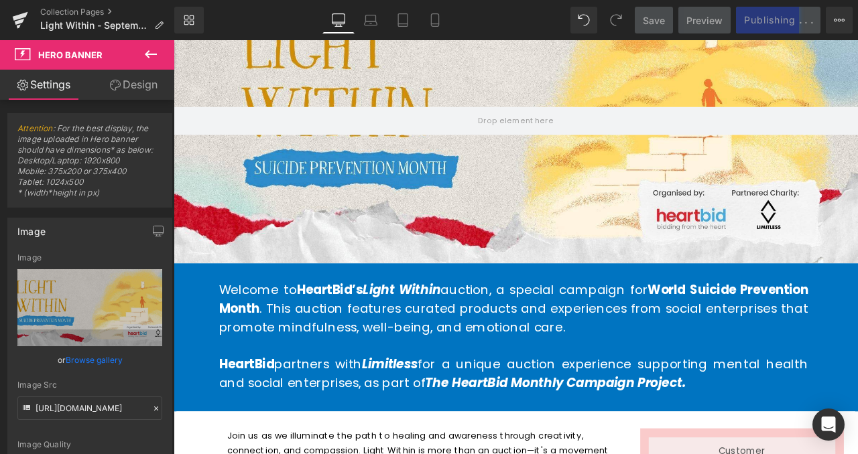
scroll to position [0, 0]
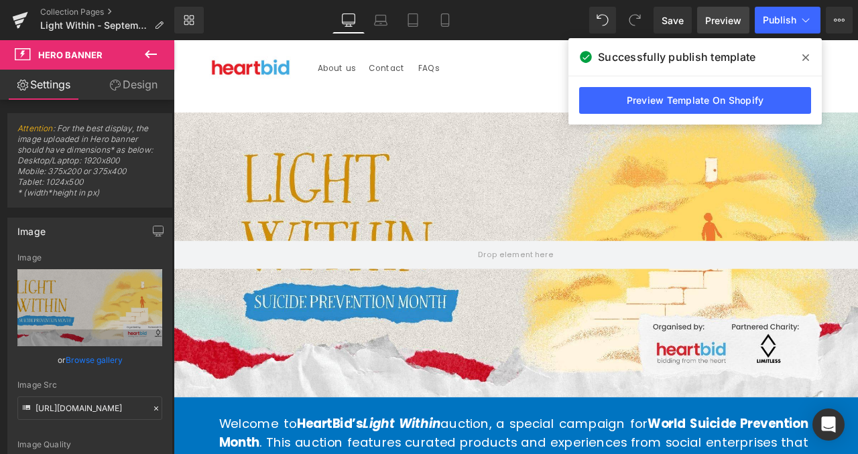
click at [737, 14] on span "Preview" at bounding box center [723, 20] width 36 height 14
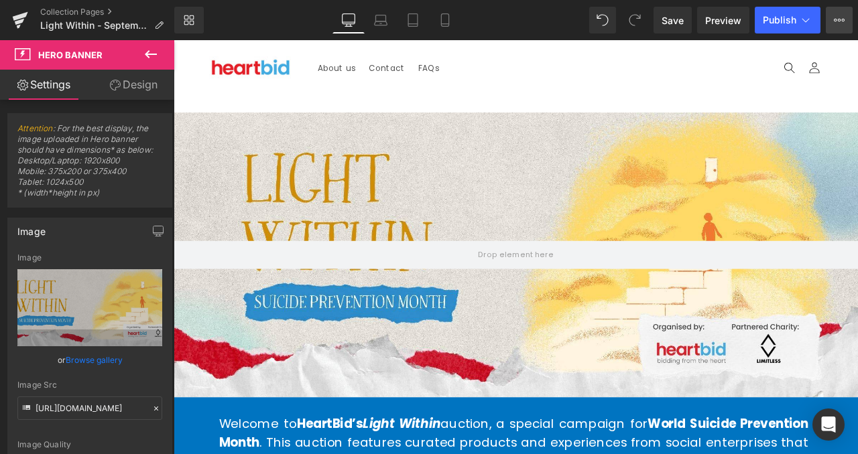
click at [825, 29] on button "View Live Page View with current Template Save Template to Library Schedule Pub…" at bounding box center [838, 20] width 27 height 27
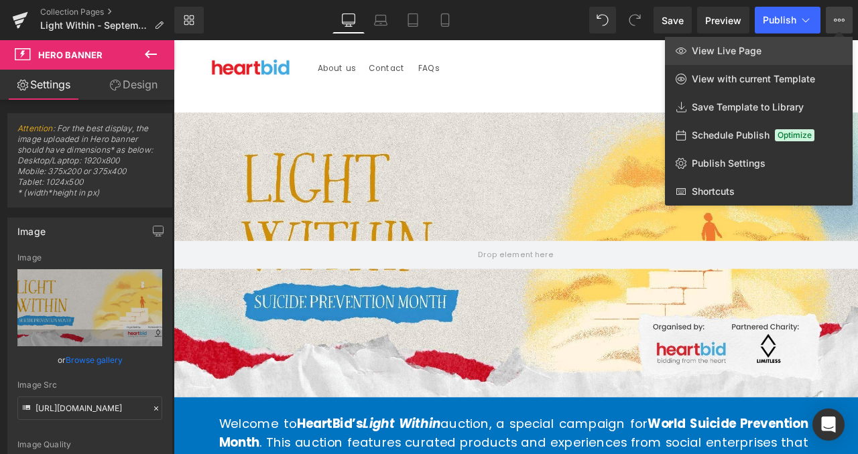
click at [763, 54] on link "View Live Page" at bounding box center [759, 51] width 188 height 28
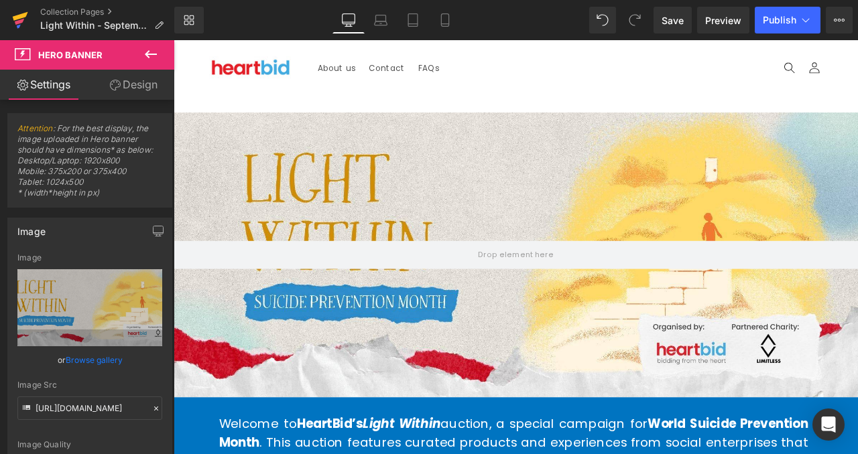
click at [27, 15] on icon at bounding box center [20, 20] width 16 height 34
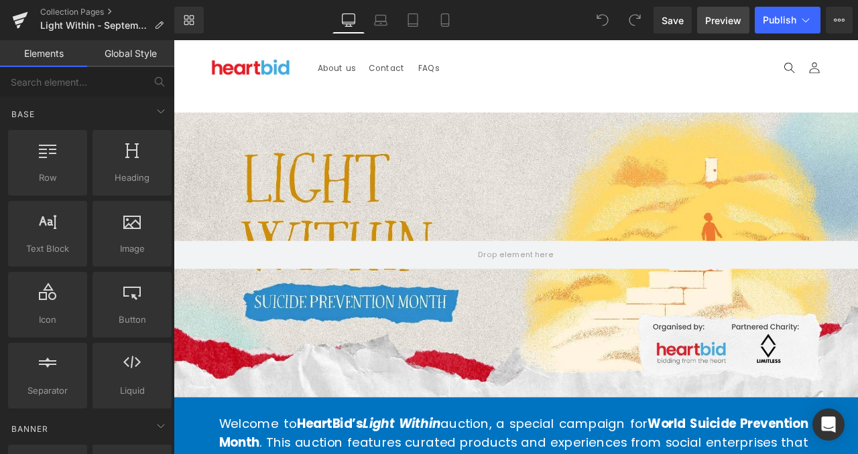
click at [731, 25] on span "Preview" at bounding box center [723, 20] width 36 height 14
click at [190, 16] on icon at bounding box center [189, 20] width 11 height 11
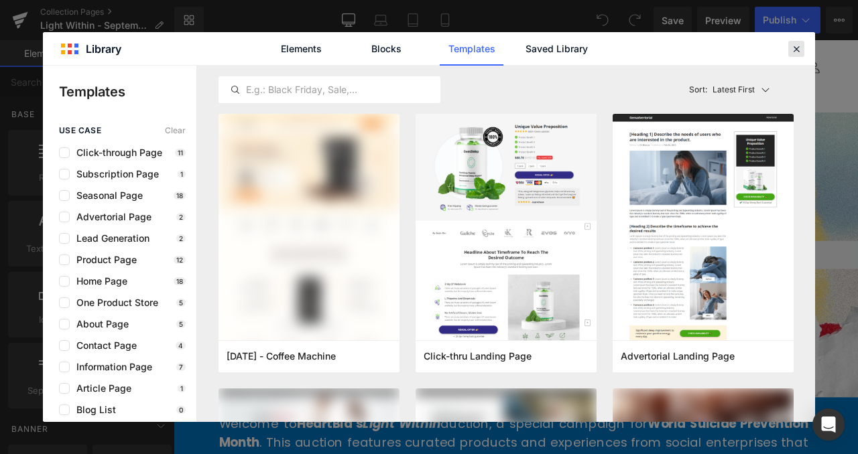
click at [799, 52] on icon at bounding box center [796, 49] width 12 height 12
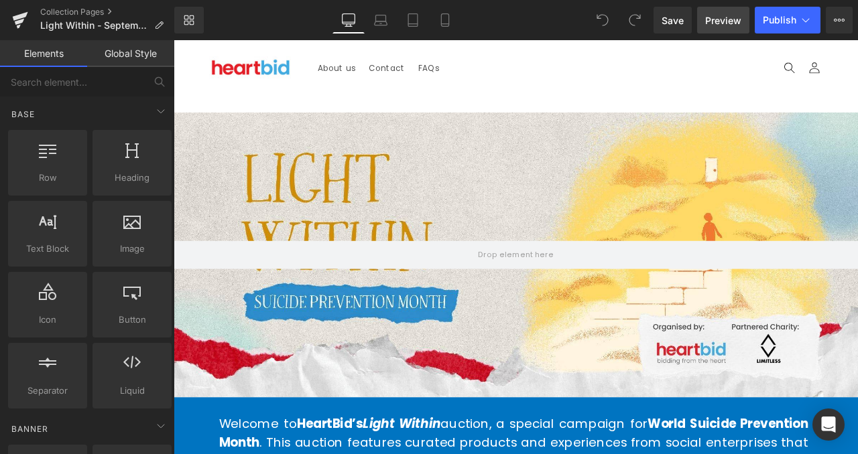
click at [716, 18] on span "Preview" at bounding box center [723, 20] width 36 height 14
click at [29, 25] on link at bounding box center [20, 20] width 40 height 40
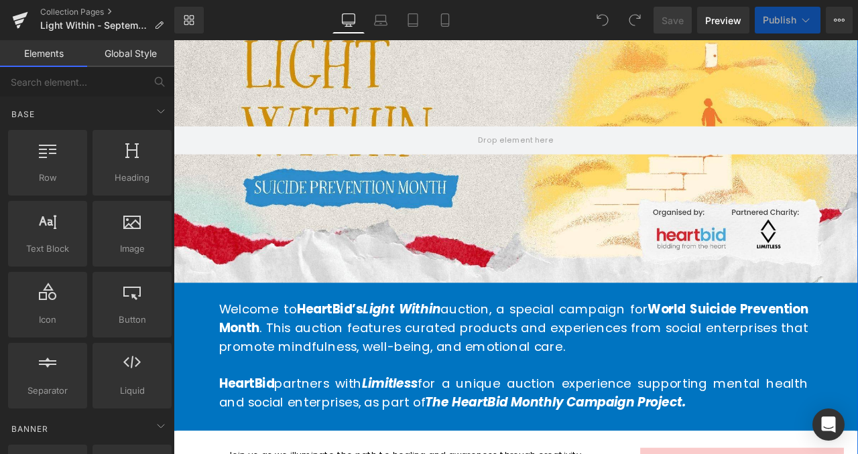
scroll to position [137, 0]
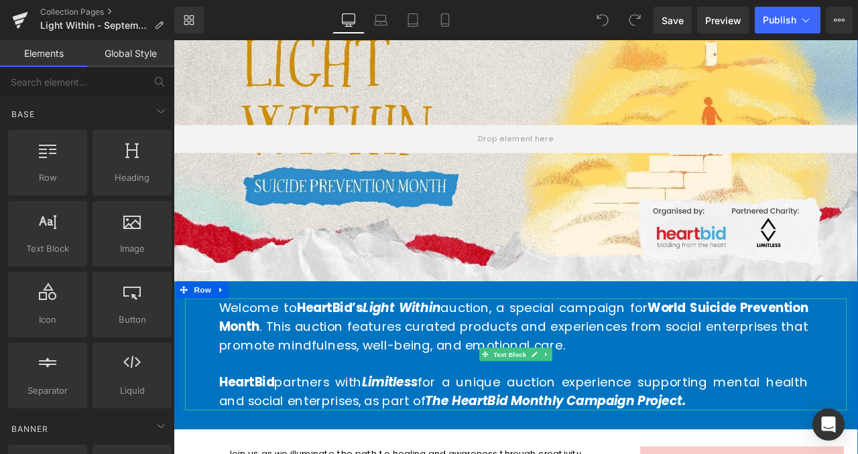
click at [398, 358] on icon "Light Within" at bounding box center [444, 357] width 92 height 21
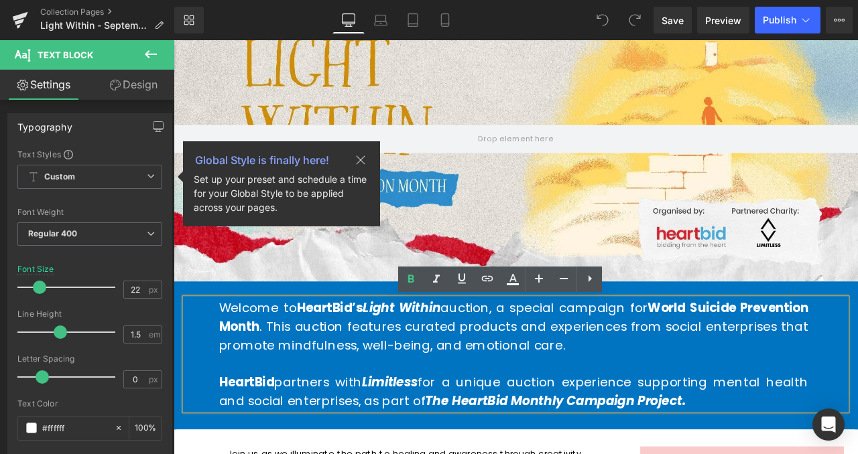
click at [398, 359] on icon "Light Within" at bounding box center [444, 357] width 92 height 21
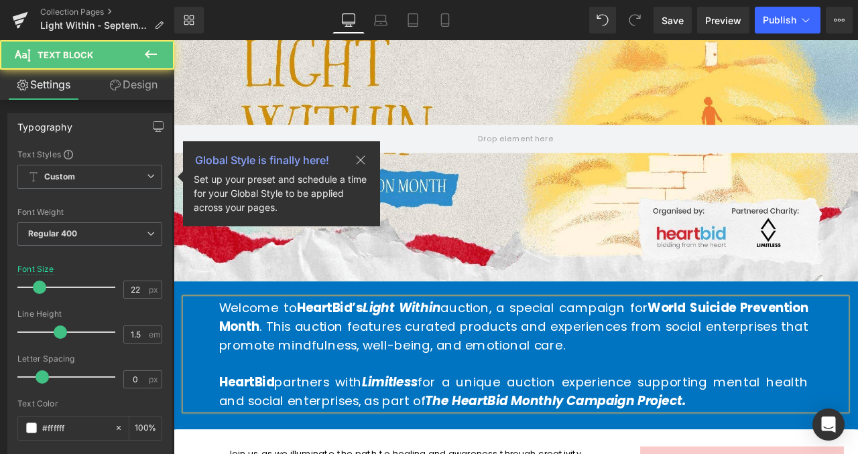
click at [397, 447] on icon "Limitless" at bounding box center [430, 446] width 66 height 21
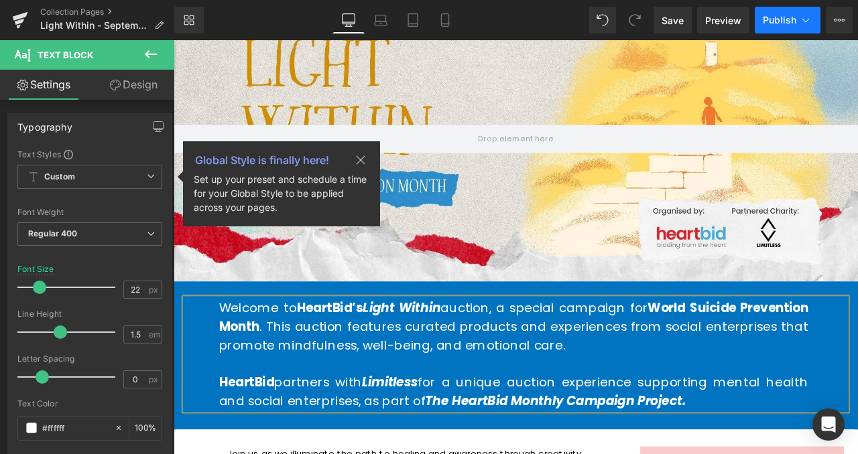
click at [779, 19] on span "Publish" at bounding box center [779, 20] width 34 height 11
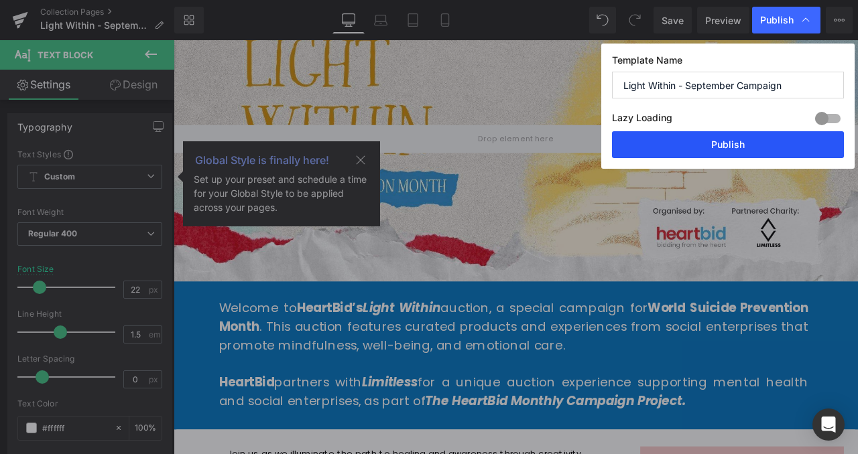
click at [713, 148] on button "Publish" at bounding box center [728, 144] width 232 height 27
